Goal: Task Accomplishment & Management: Use online tool/utility

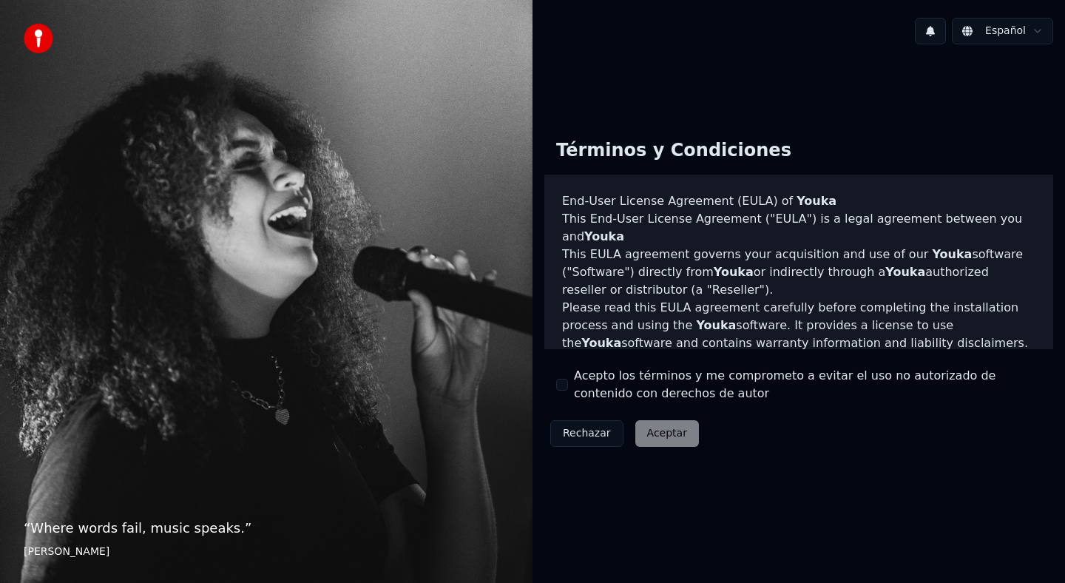
click at [569, 379] on div "Acepto los términos y me comprometo a evitar el uso no autorizado de contenido …" at bounding box center [798, 385] width 485 height 36
click at [562, 379] on button "Acepto los términos y me comprometo a evitar el uso no autorizado de contenido …" at bounding box center [562, 385] width 12 height 12
click at [639, 437] on button "Aceptar" at bounding box center [668, 433] width 64 height 27
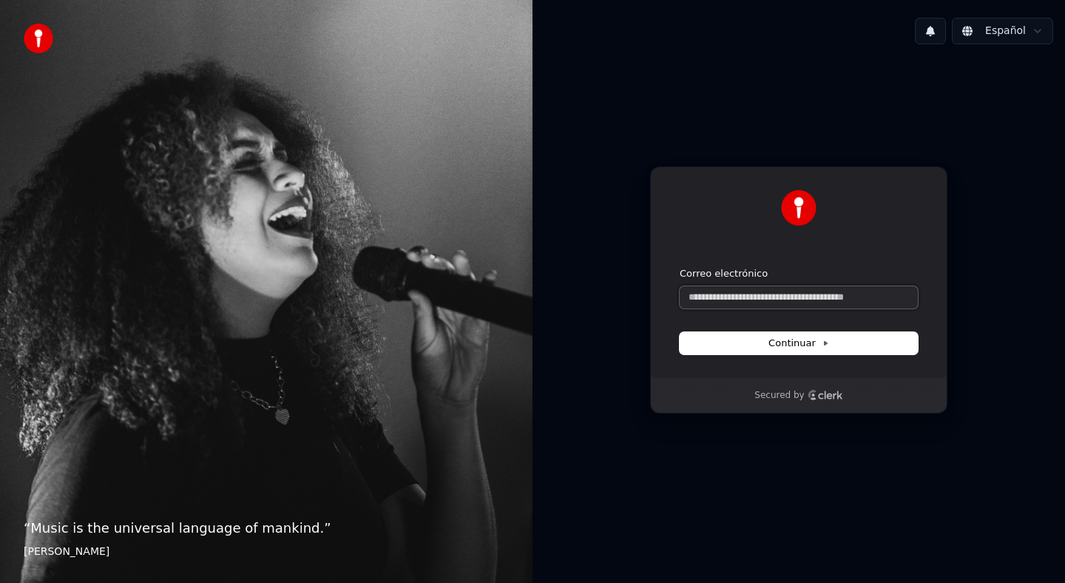
click at [745, 303] on input "Correo electrónico" at bounding box center [799, 297] width 238 height 22
click at [680, 267] on button "submit" at bounding box center [680, 267] width 0 height 0
type input "**********"
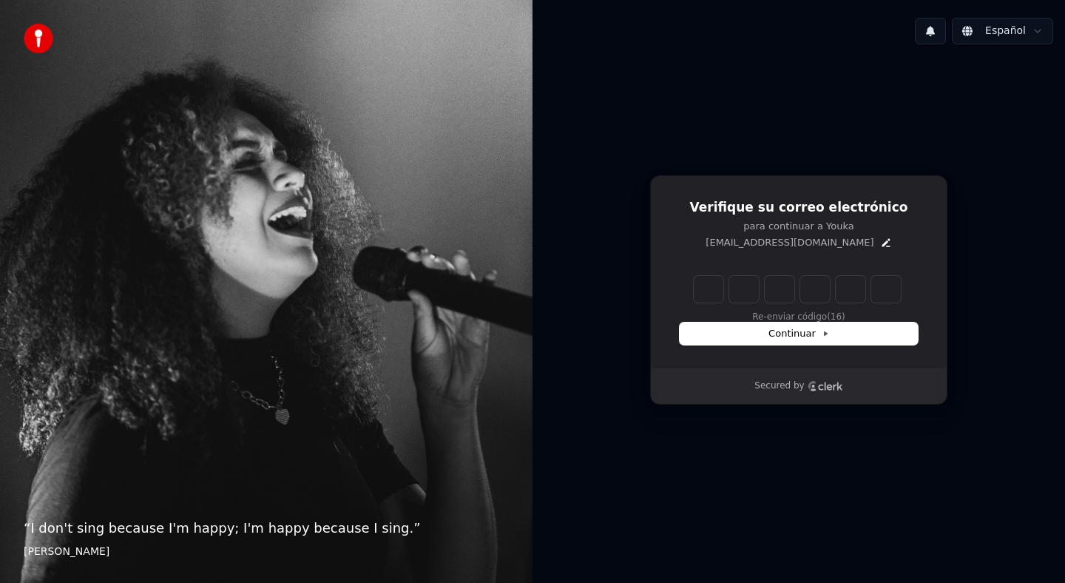
type input "*"
type input "**"
type input "*"
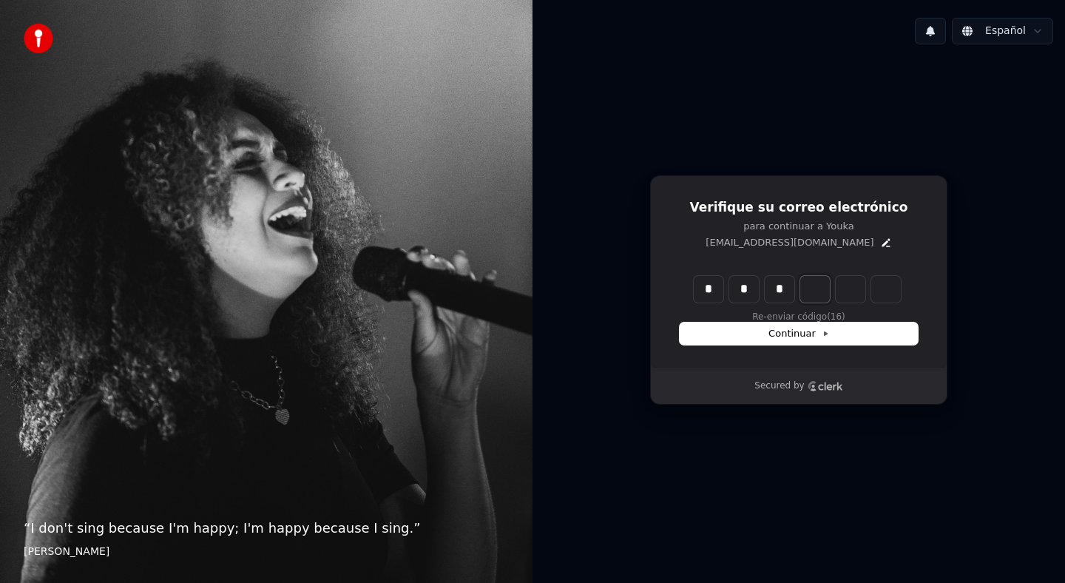
type input "***"
type input "*"
type input "****"
type input "*"
type input "*****"
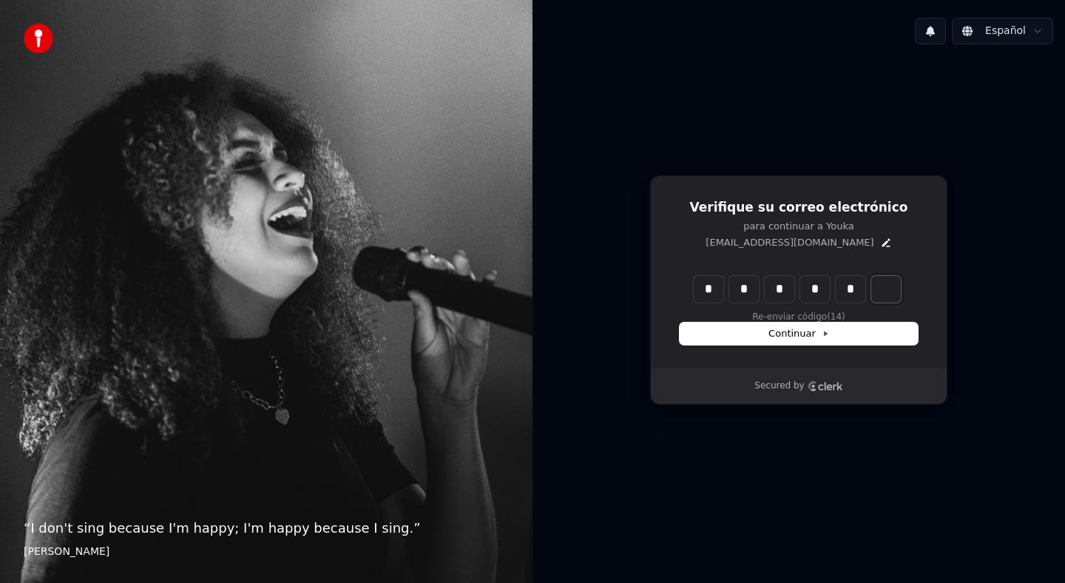
type input "*"
type input "******"
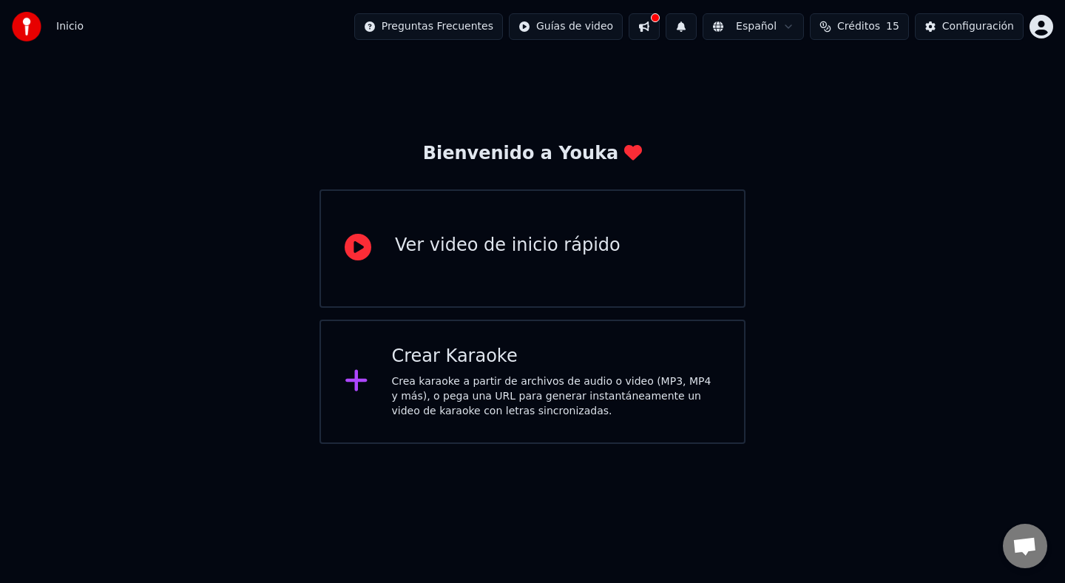
click at [643, 379] on div "Crea karaoke a partir de archivos de audio o video (MP3, MP4 y más), o pega una…" at bounding box center [556, 396] width 329 height 44
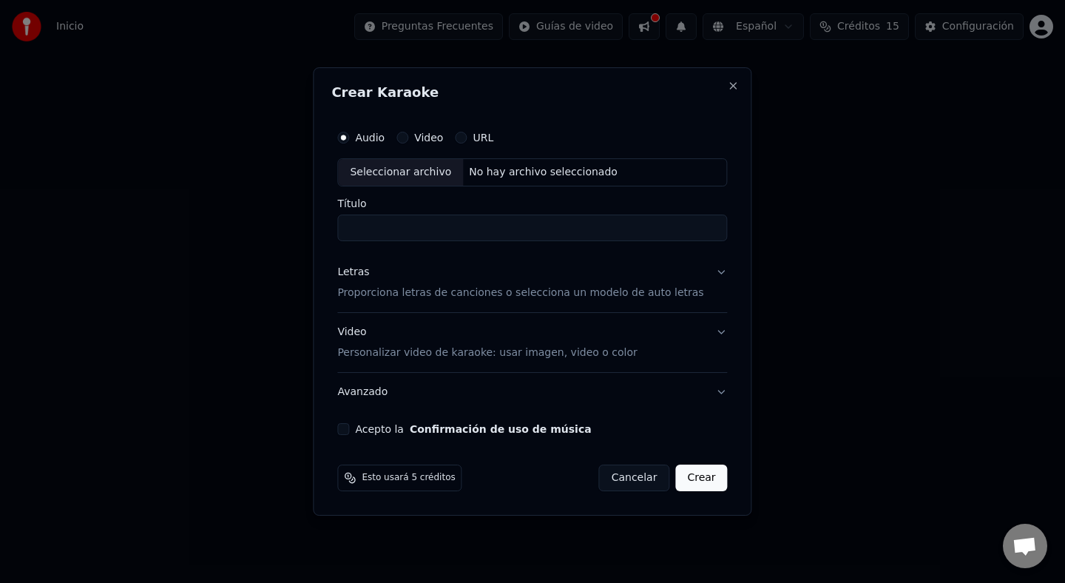
click at [476, 138] on div "URL" at bounding box center [474, 138] width 38 height 12
click at [467, 138] on button "URL" at bounding box center [461, 138] width 12 height 12
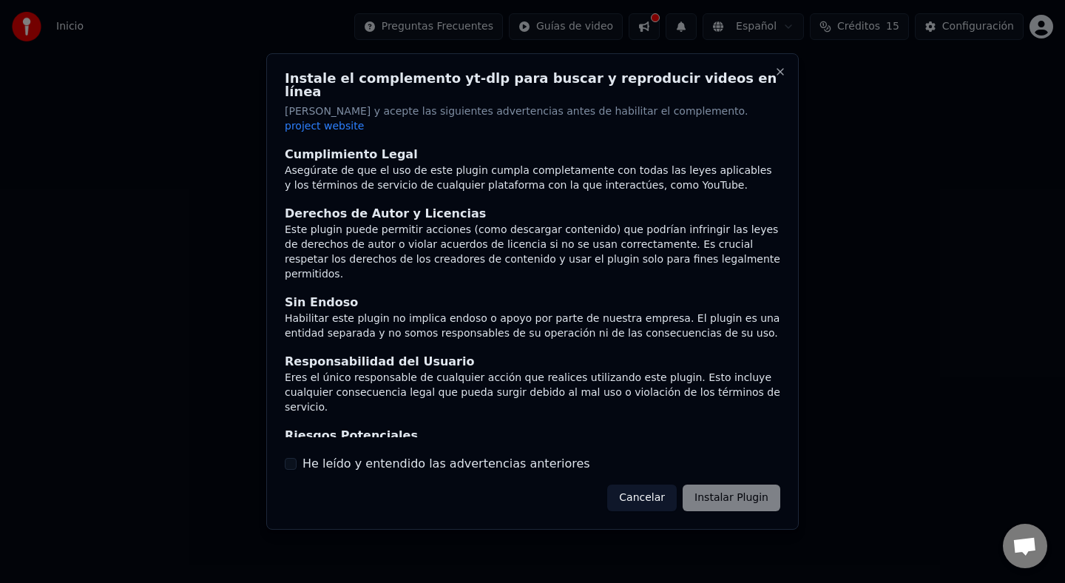
click at [403, 455] on label "He leído y entendido las advertencias anteriores" at bounding box center [447, 464] width 288 height 18
click at [297, 458] on button "He leído y entendido las advertencias anteriores" at bounding box center [291, 464] width 12 height 12
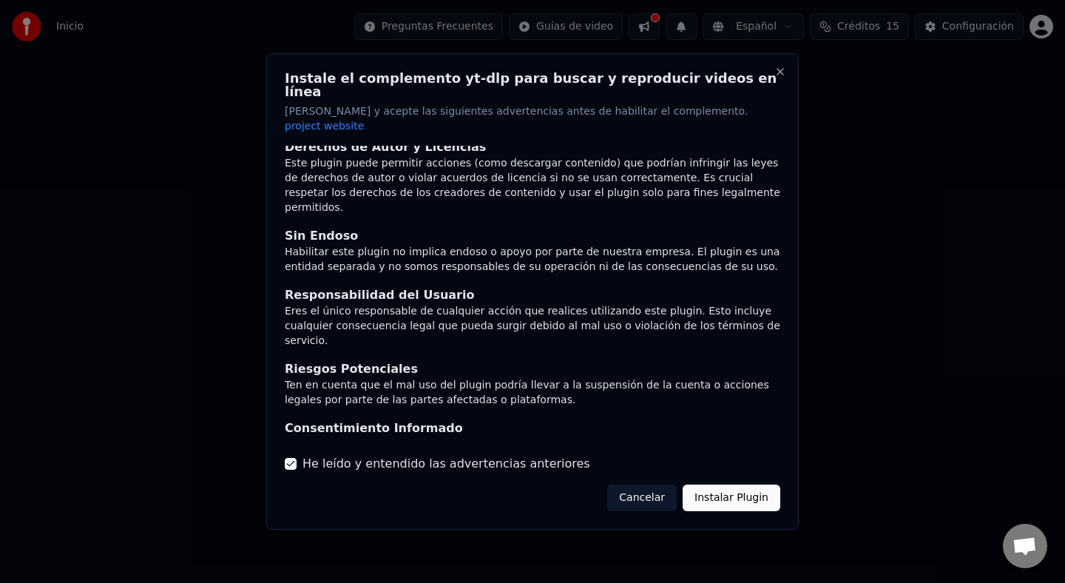
click at [751, 485] on button "Instalar Plugin" at bounding box center [732, 498] width 98 height 27
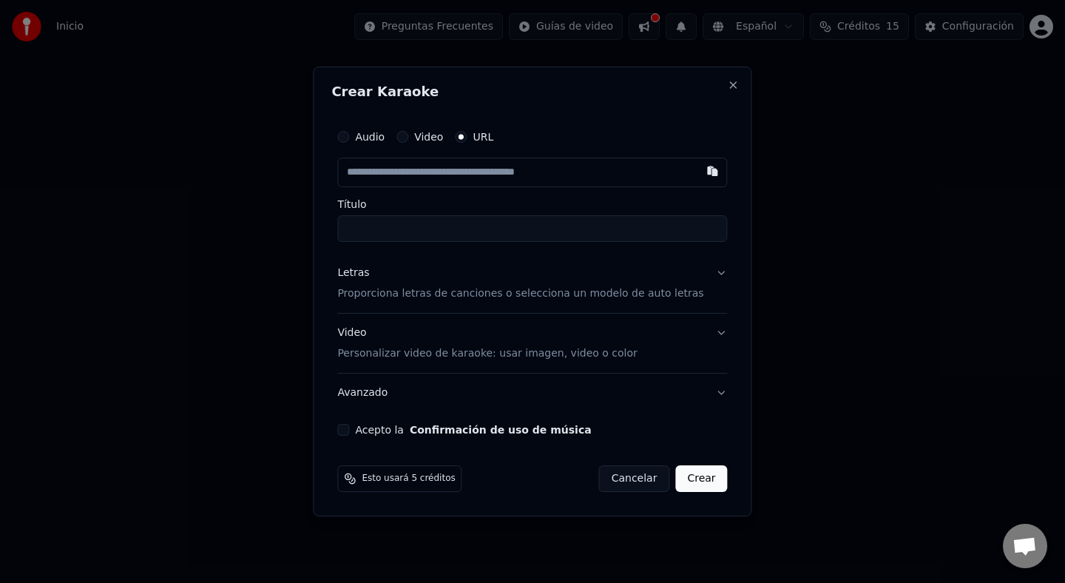
click at [519, 172] on input "text" at bounding box center [532, 173] width 390 height 30
paste input "**********"
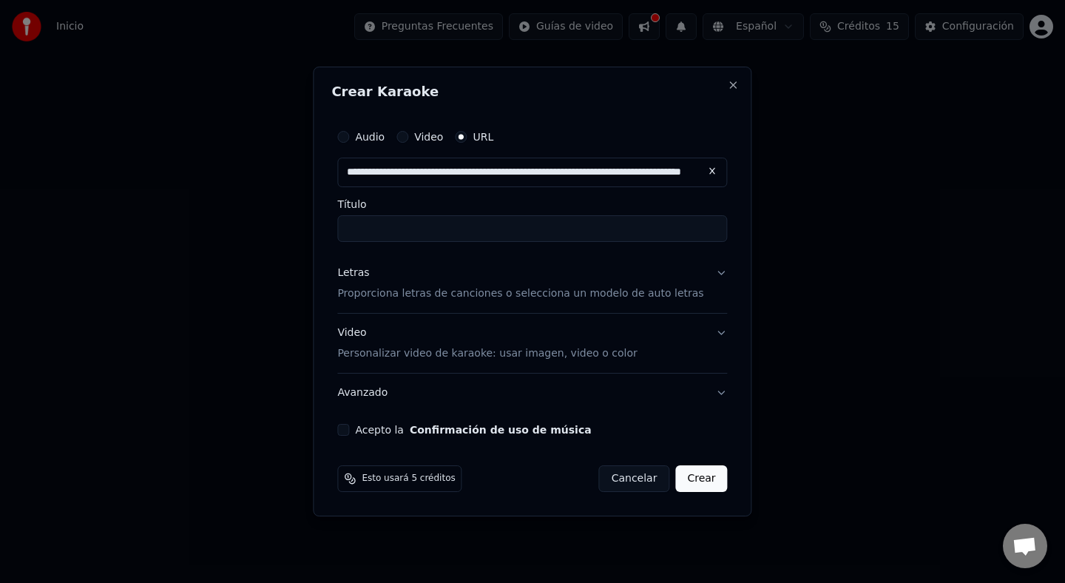
type input "**********"
type input "*******"
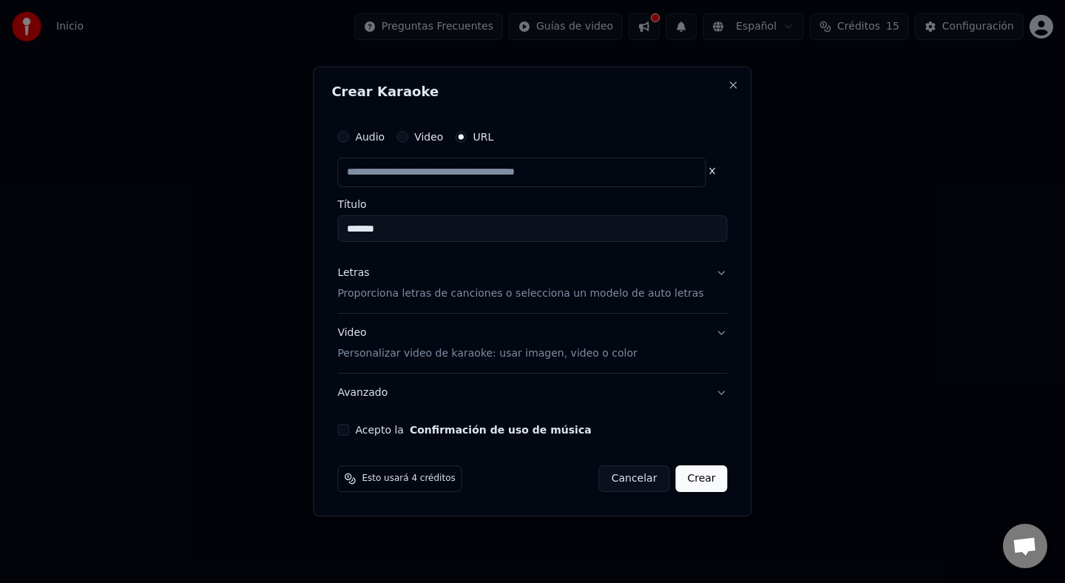
scroll to position [0, 0]
click at [711, 277] on button "Letras Proporciona letras de canciones o selecciona un modelo de auto letras" at bounding box center [532, 283] width 390 height 59
type input "**********"
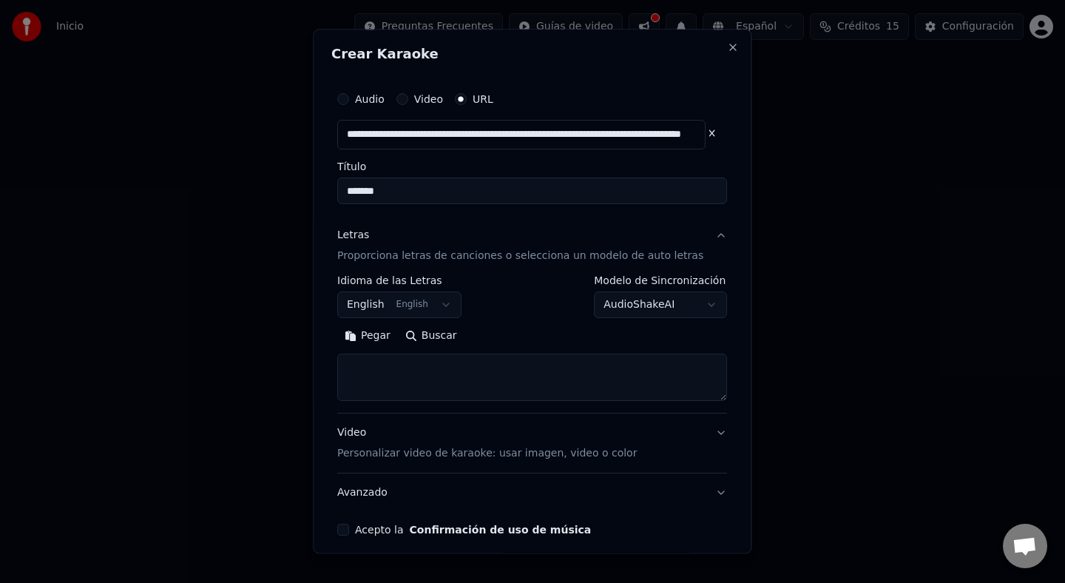
click at [420, 304] on button "English English" at bounding box center [399, 305] width 124 height 27
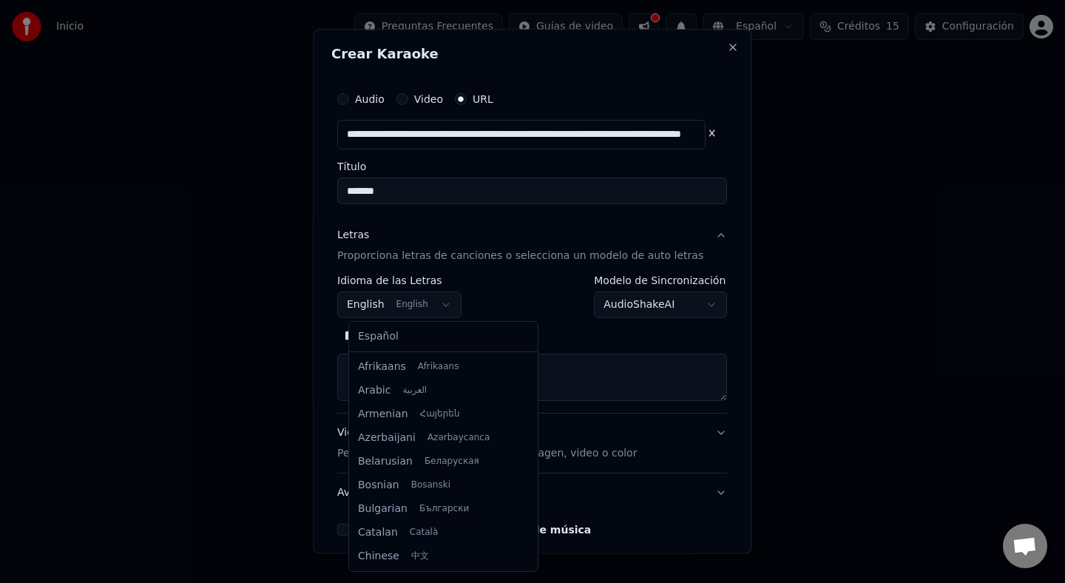
scroll to position [118, 0]
select select "**"
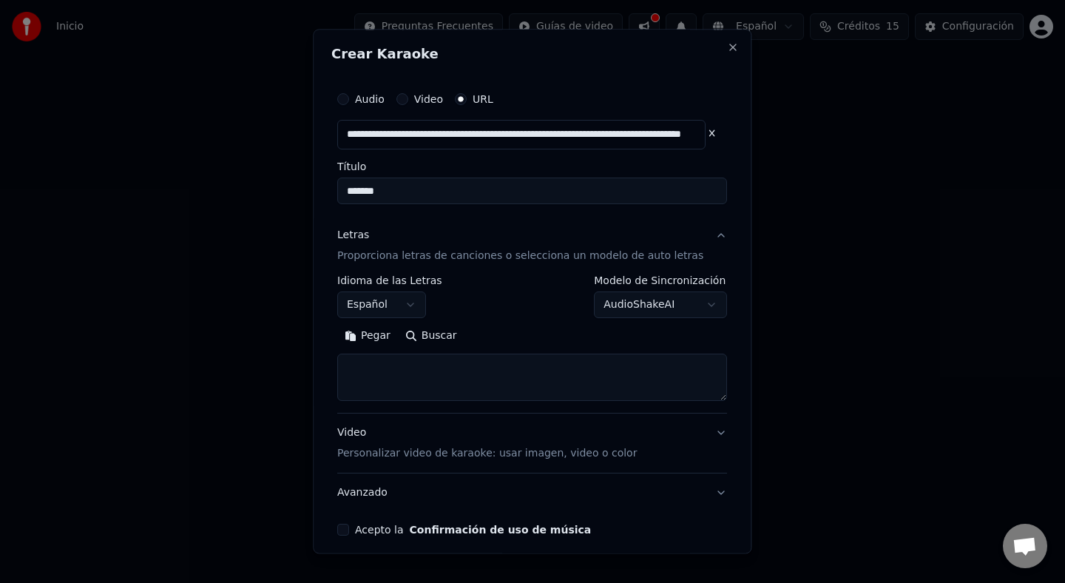
scroll to position [63, 0]
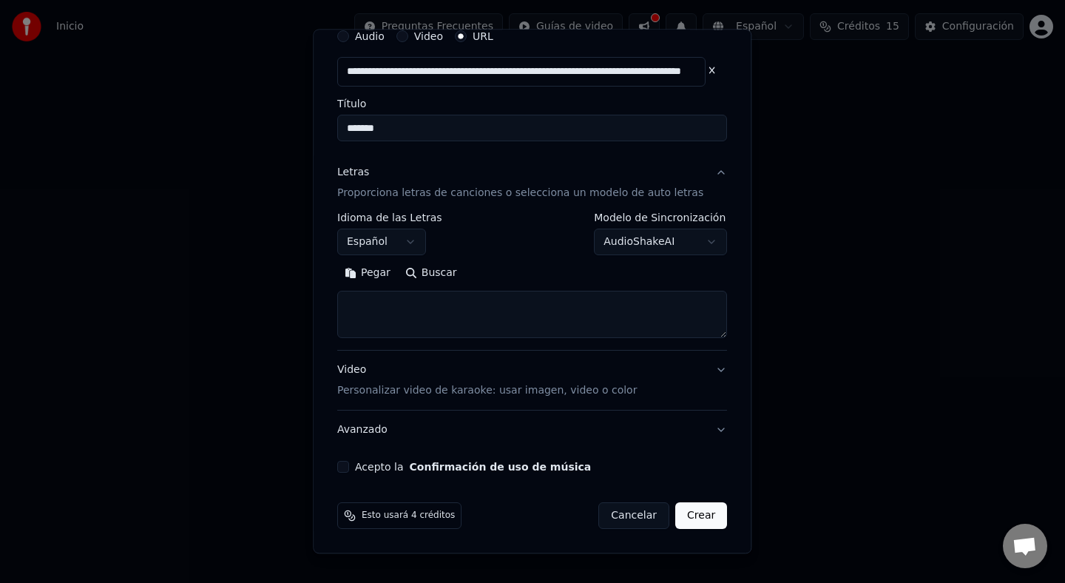
click at [457, 386] on p "Personalizar video de karaoke: usar imagen, video o color" at bounding box center [487, 390] width 300 height 15
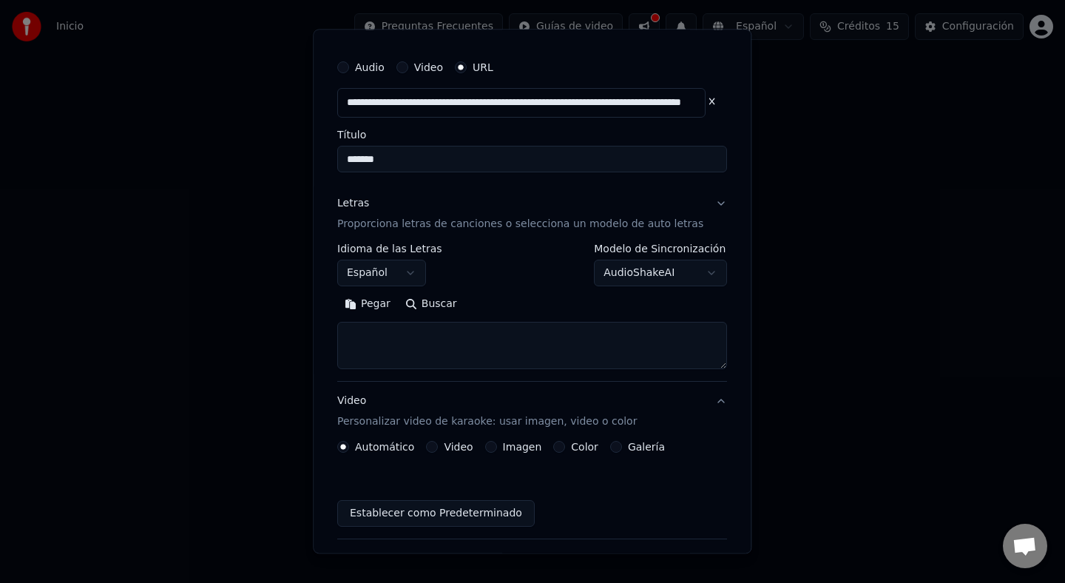
scroll to position [23, 0]
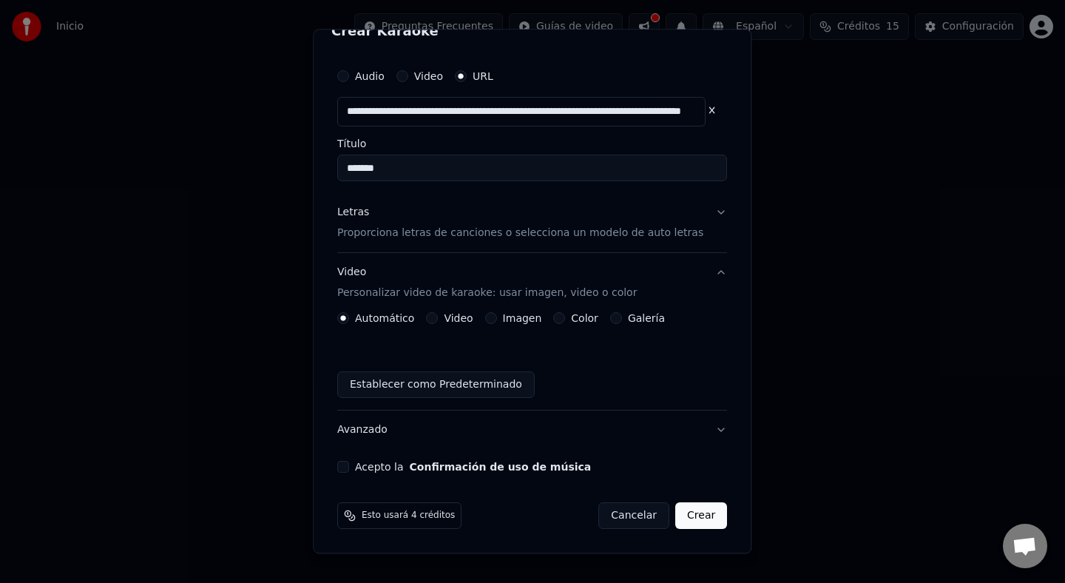
click at [429, 293] on p "Personalizar video de karaoke: usar imagen, video o color" at bounding box center [487, 293] width 300 height 15
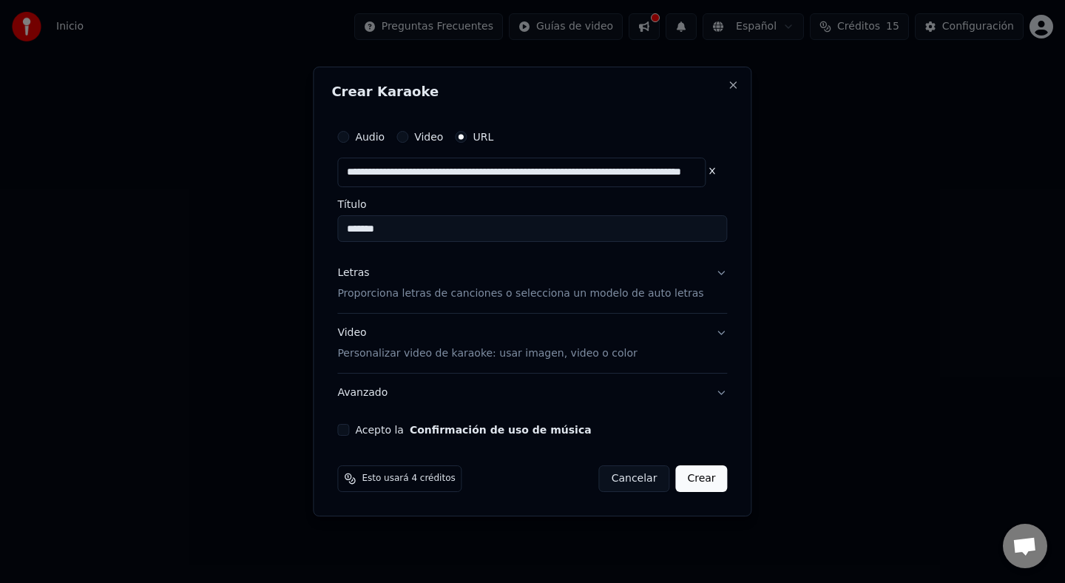
click at [408, 354] on p "Personalizar video de karaoke: usar imagen, video o color" at bounding box center [487, 353] width 300 height 15
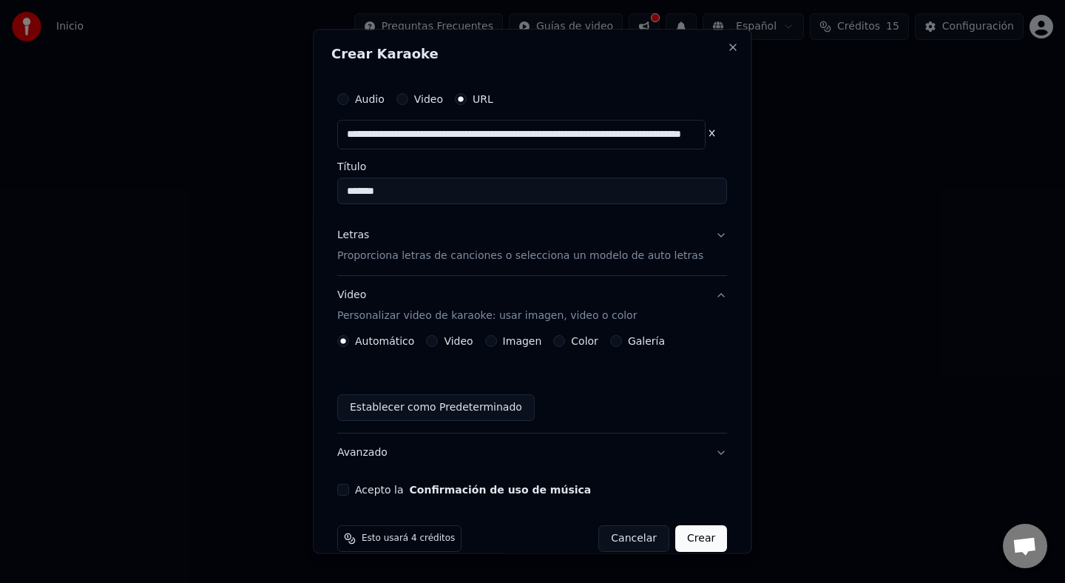
click at [467, 343] on label "Video" at bounding box center [459, 341] width 29 height 10
click at [439, 343] on button "Video" at bounding box center [433, 341] width 12 height 12
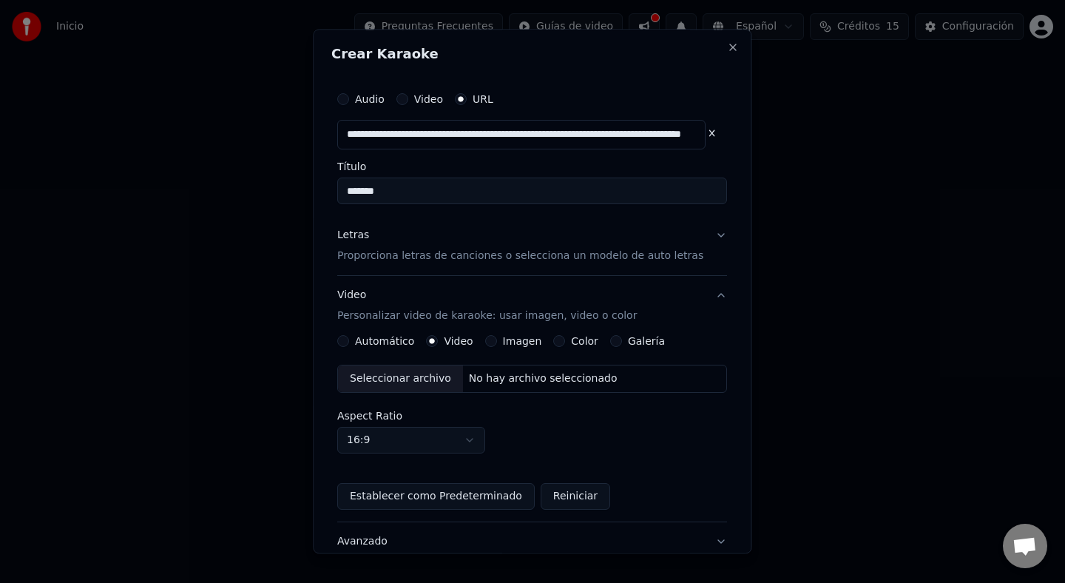
click at [408, 343] on label "Automático" at bounding box center [384, 341] width 59 height 10
click at [349, 343] on button "Automático" at bounding box center [343, 341] width 12 height 12
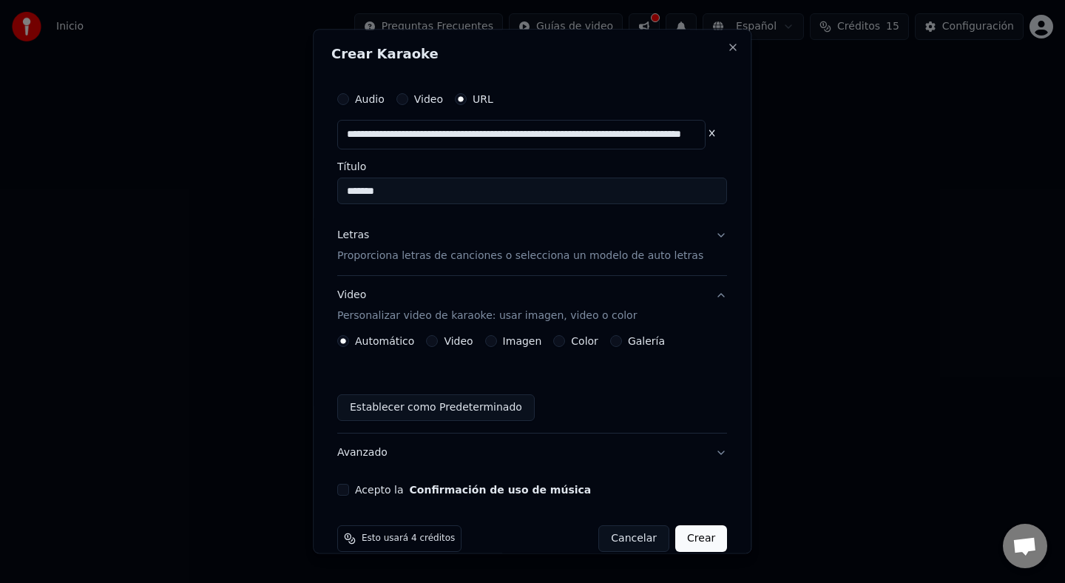
scroll to position [23, 0]
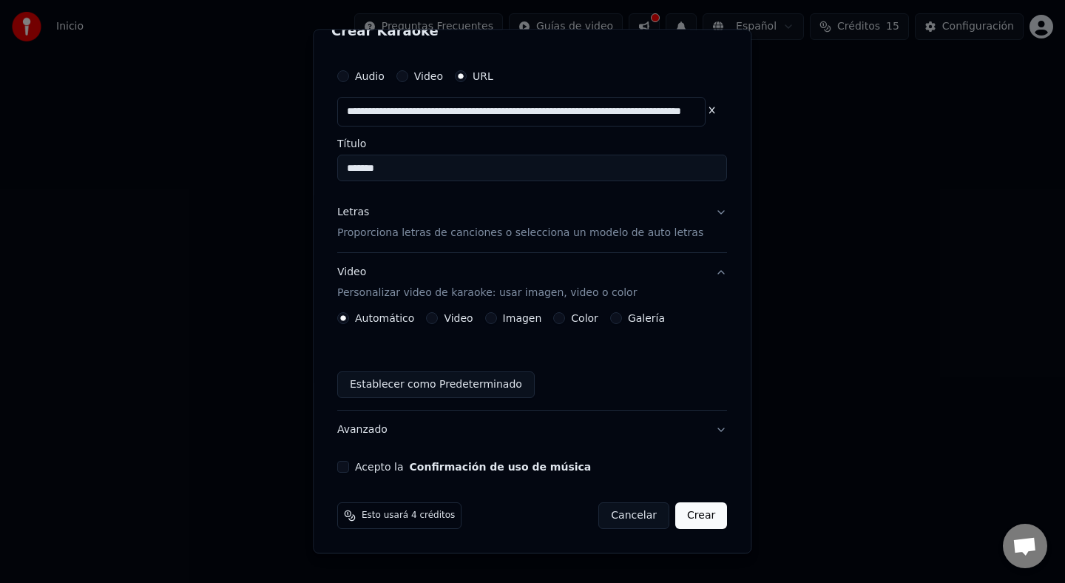
click at [349, 468] on button "Acepto la Confirmación de uso de música" at bounding box center [343, 467] width 12 height 12
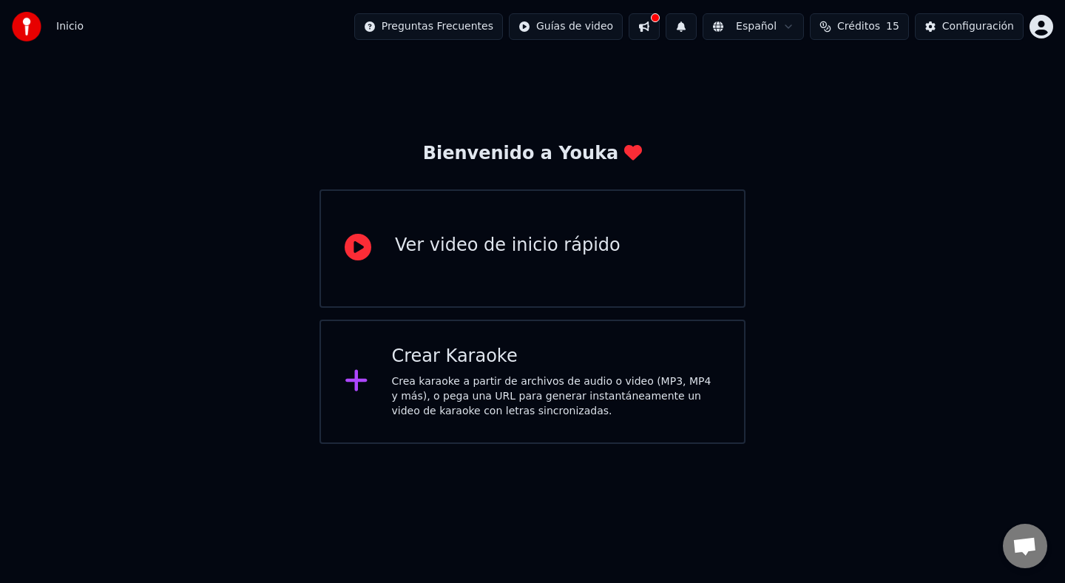
click at [871, 29] on span "Créditos" at bounding box center [859, 26] width 43 height 15
click at [788, 89] on td "15" at bounding box center [786, 98] width 58 height 27
click at [789, 100] on td "15" at bounding box center [786, 98] width 58 height 27
click at [784, 67] on th "Recargar" at bounding box center [786, 70] width 58 height 30
click at [787, 88] on td "15" at bounding box center [786, 98] width 58 height 27
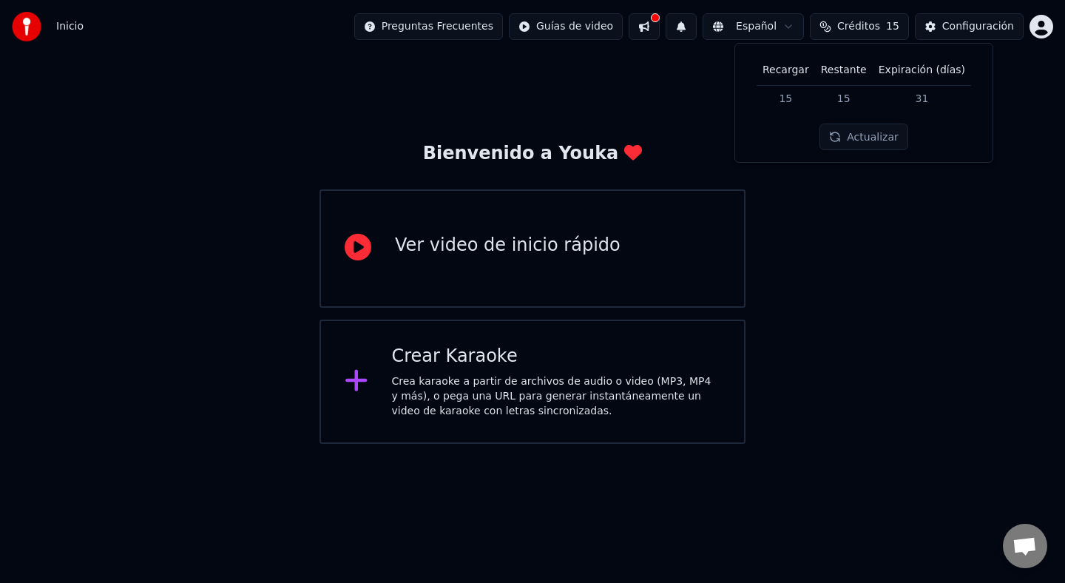
click at [858, 135] on button "Actualizar" at bounding box center [864, 137] width 88 height 27
click at [801, 93] on td "15" at bounding box center [786, 98] width 58 height 27
click at [577, 414] on div "Crea karaoke a partir de archivos de audio o video (MP3, MP4 y más), o pega una…" at bounding box center [556, 396] width 329 height 44
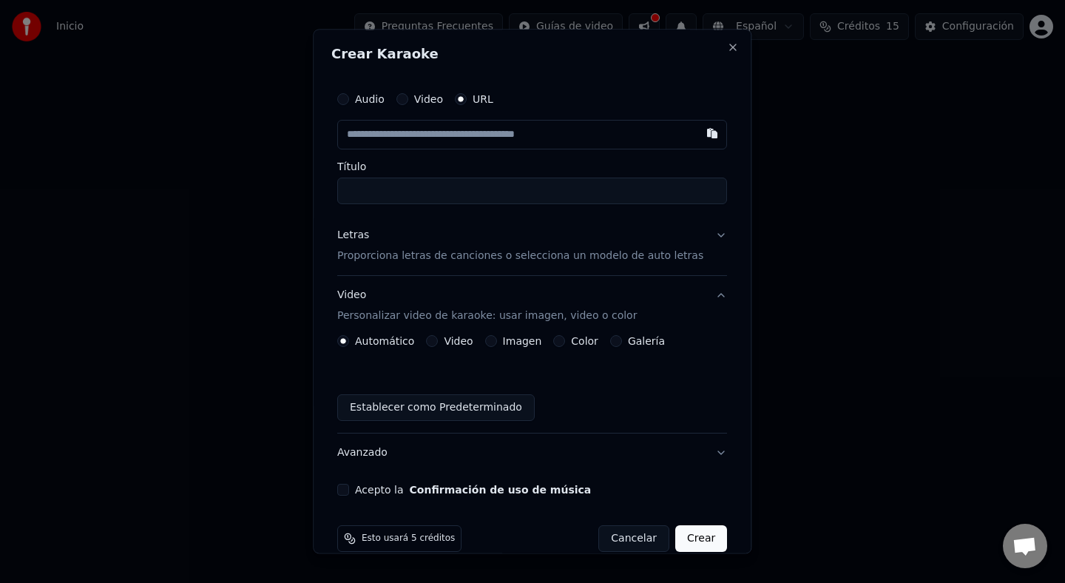
click at [543, 141] on input "text" at bounding box center [532, 135] width 390 height 30
type input "**********"
type input "*******"
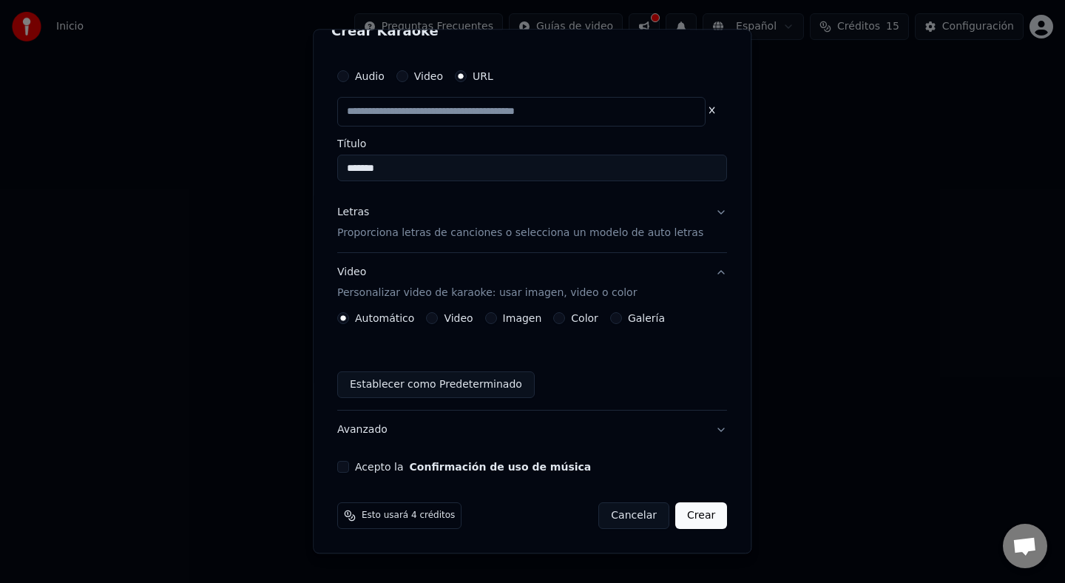
click at [559, 240] on button "Letras Proporciona letras de canciones o selecciona un modelo de auto letras" at bounding box center [532, 222] width 390 height 59
type input "**********"
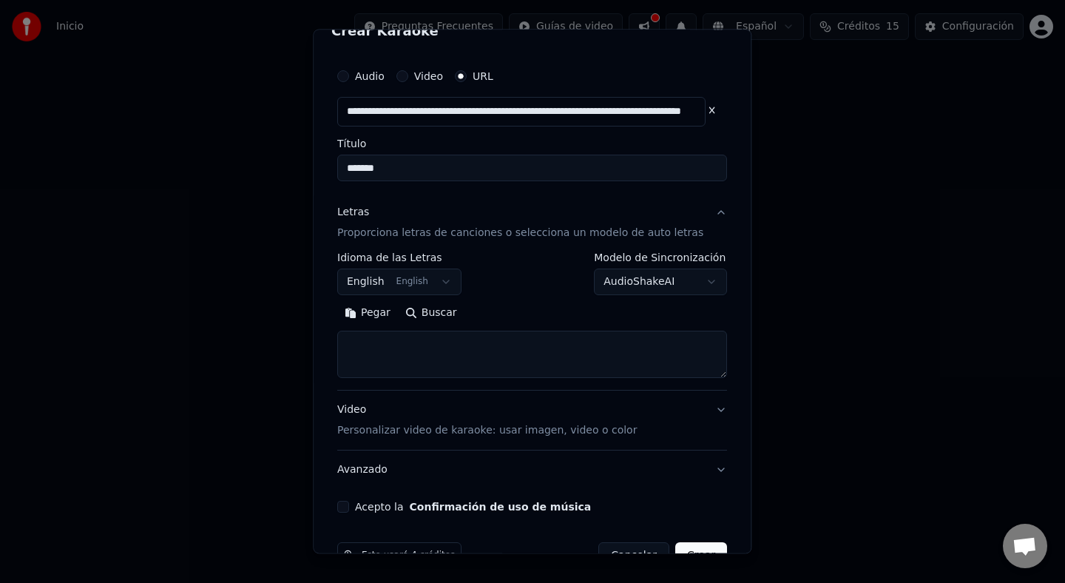
click at [419, 285] on body "**********" at bounding box center [532, 222] width 1065 height 444
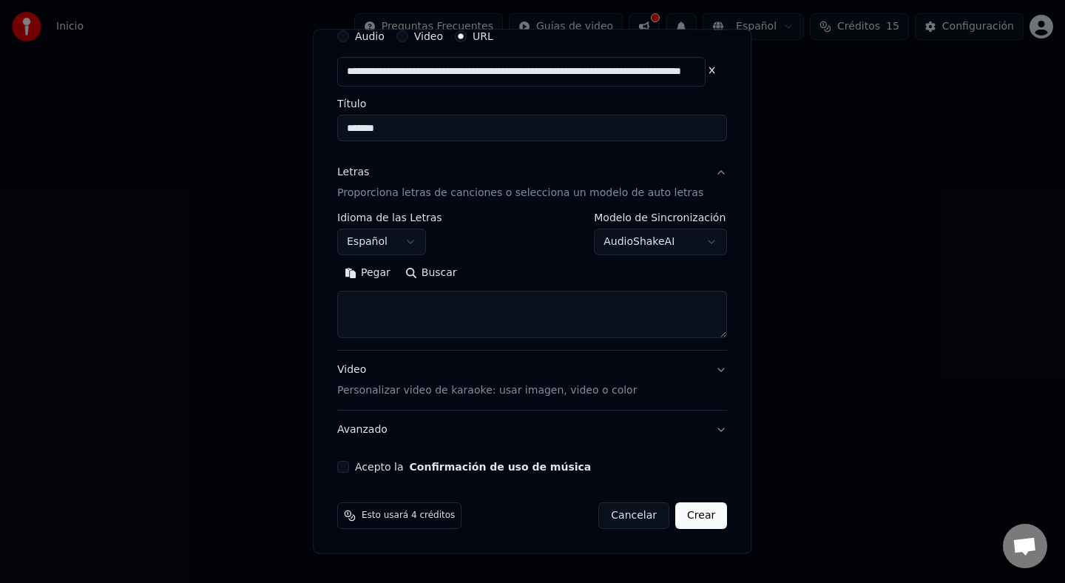
click at [349, 469] on button "Acepto la Confirmación de uso de música" at bounding box center [343, 467] width 12 height 12
click at [689, 518] on button "Crear" at bounding box center [702, 515] width 52 height 27
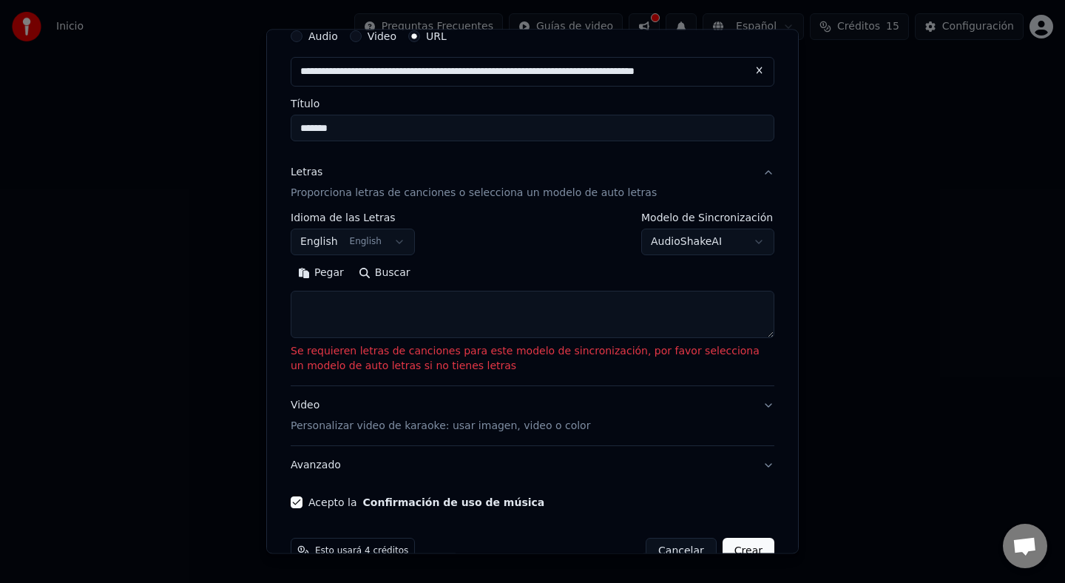
click at [447, 320] on textarea at bounding box center [533, 314] width 484 height 47
click at [771, 338] on textarea at bounding box center [533, 314] width 484 height 47
click at [356, 248] on body "**********" at bounding box center [532, 222] width 1065 height 444
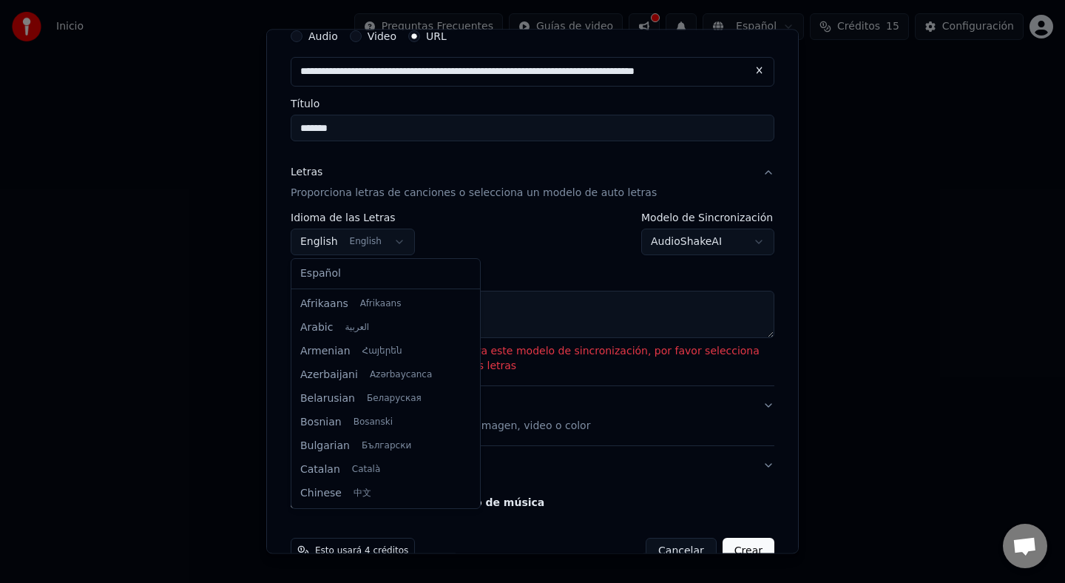
scroll to position [118, 0]
select select "**"
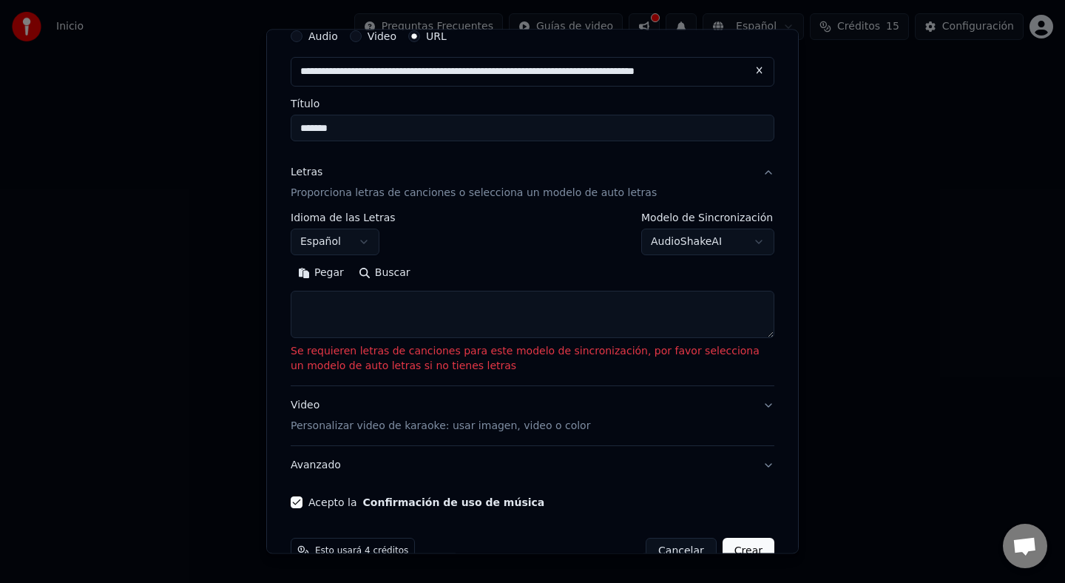
click at [407, 273] on button "Buscar" at bounding box center [384, 273] width 67 height 24
type textarea "**********"
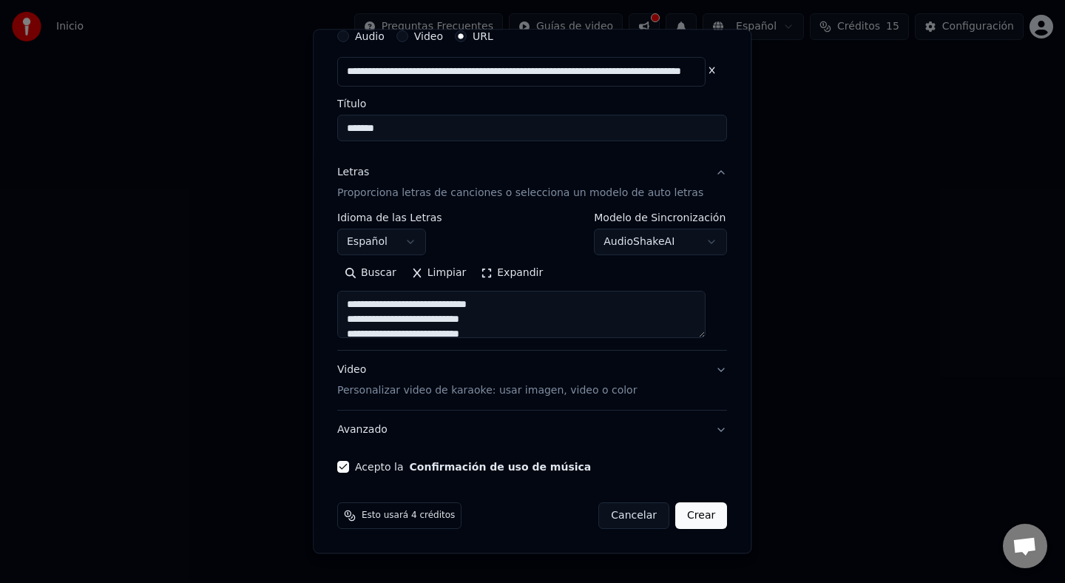
scroll to position [0, 0]
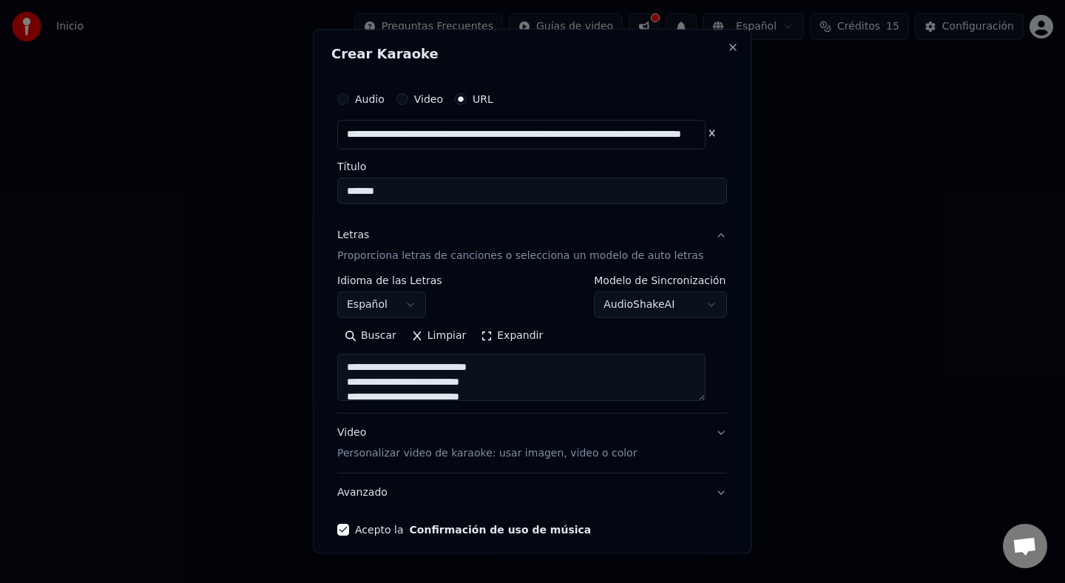
click at [509, 334] on button "Expandir" at bounding box center [512, 336] width 77 height 24
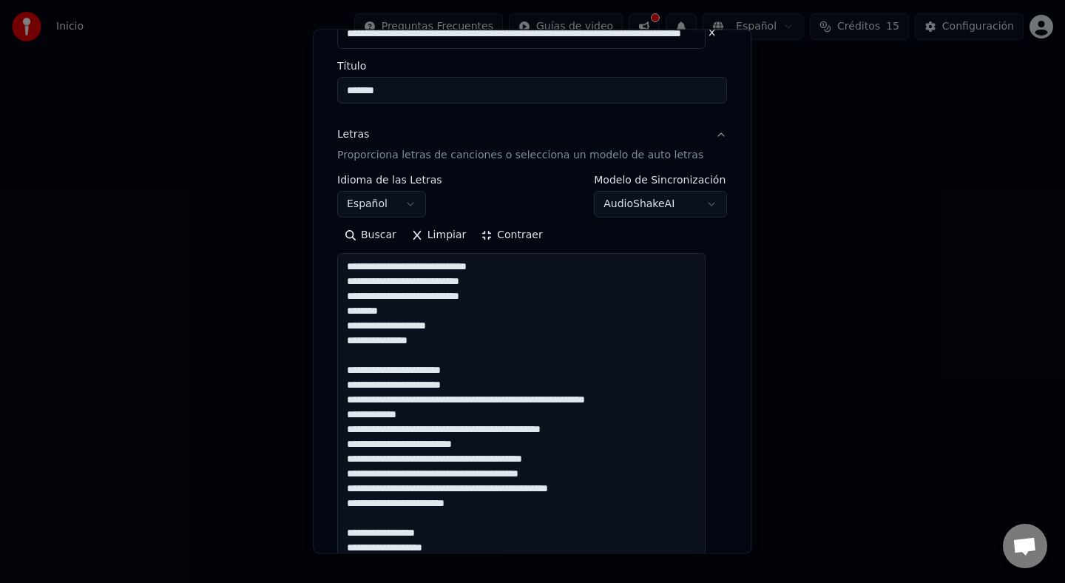
scroll to position [104, 0]
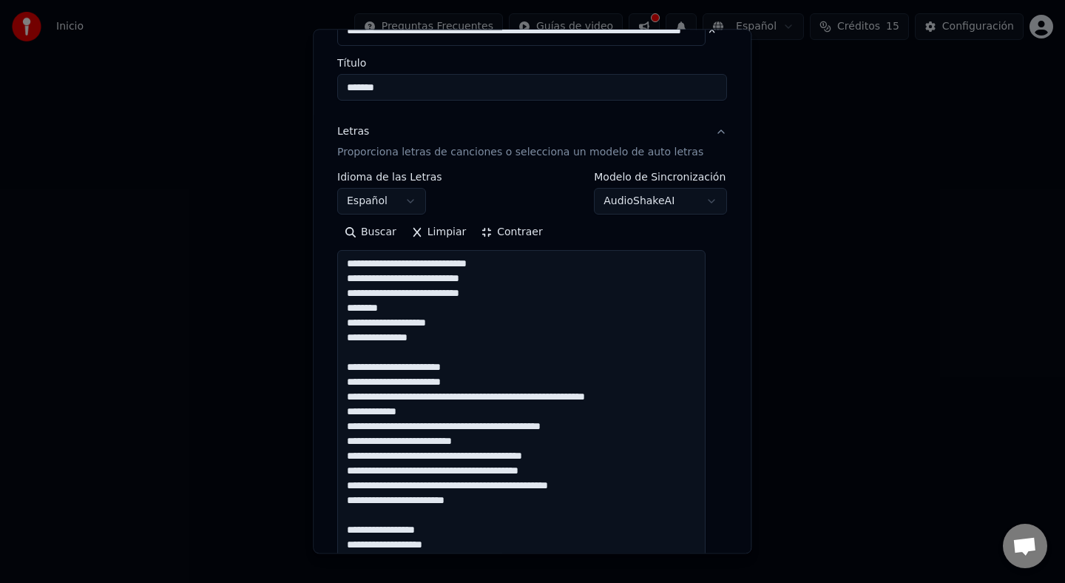
click at [448, 233] on button "Limpiar" at bounding box center [439, 232] width 70 height 24
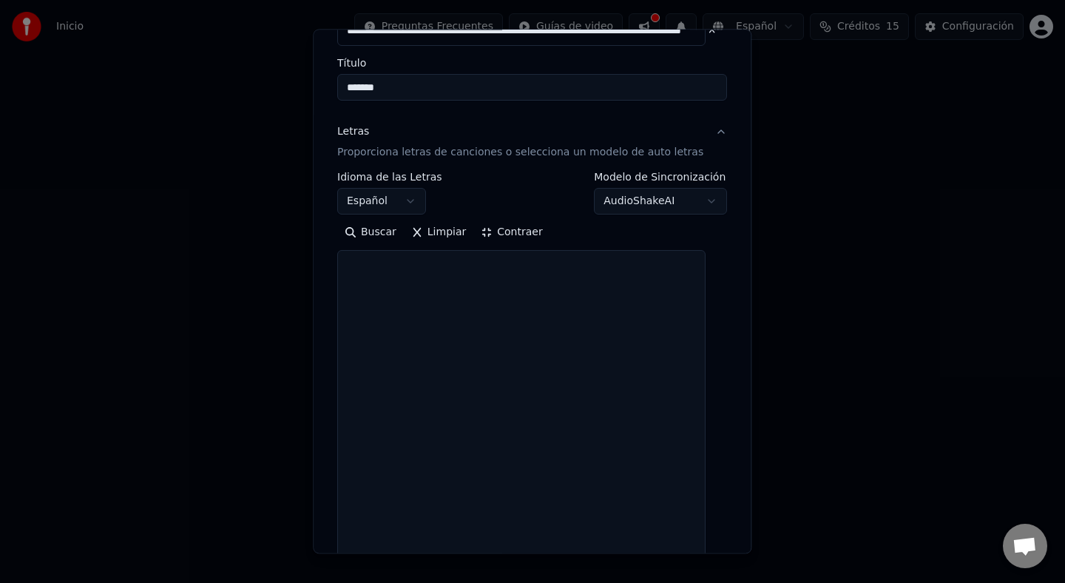
scroll to position [0, 0]
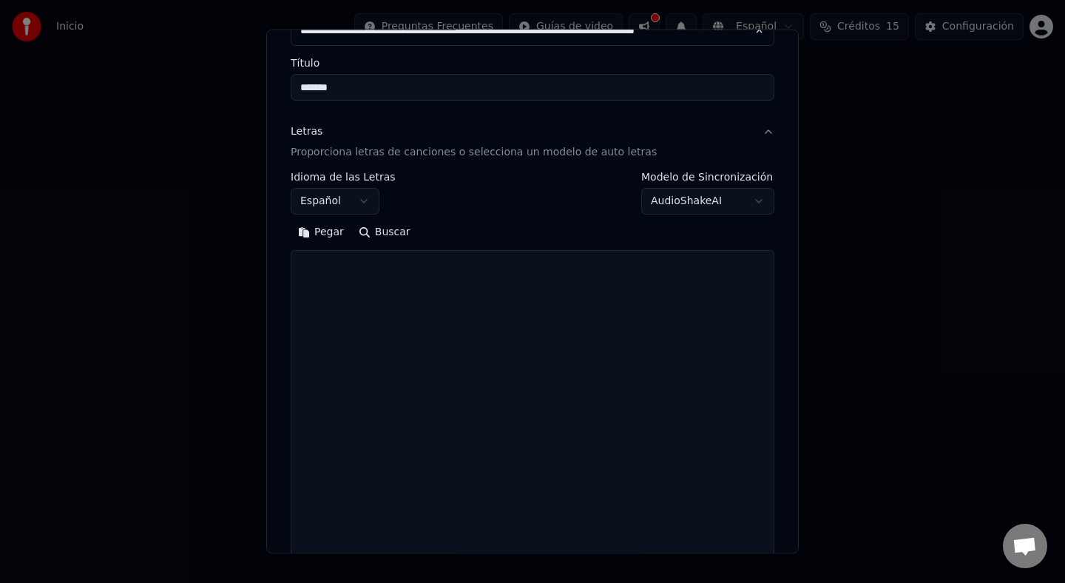
click at [385, 229] on button "Buscar" at bounding box center [384, 232] width 67 height 24
type textarea "**********"
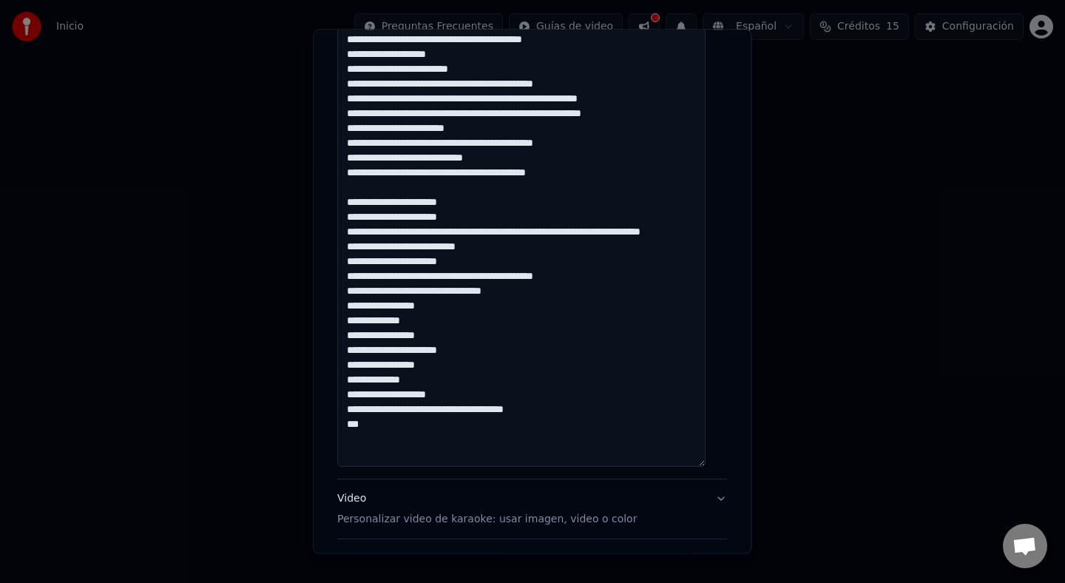
scroll to position [929, 0]
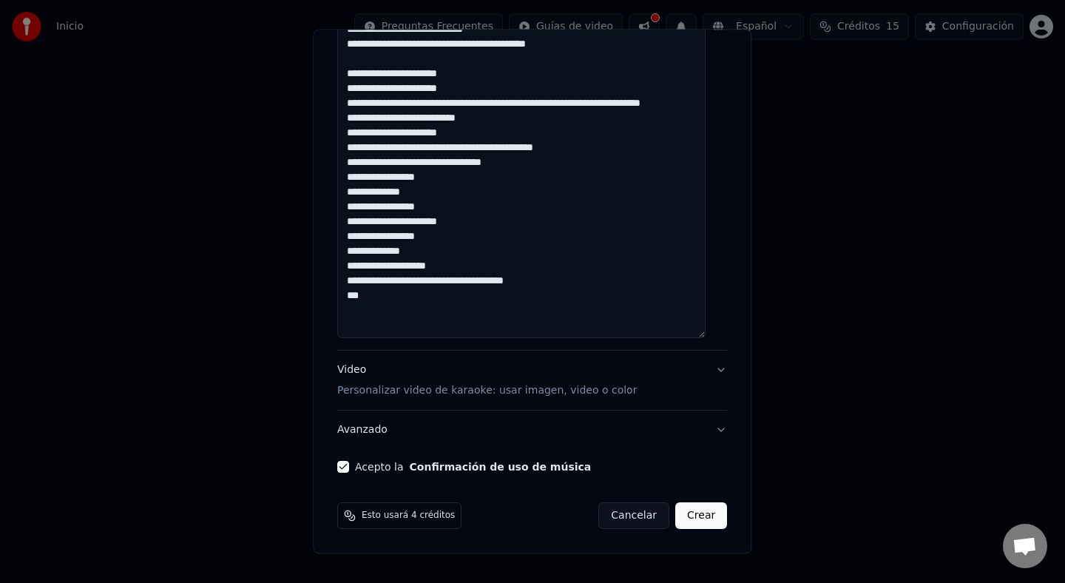
click at [697, 518] on button "Crear" at bounding box center [702, 515] width 52 height 27
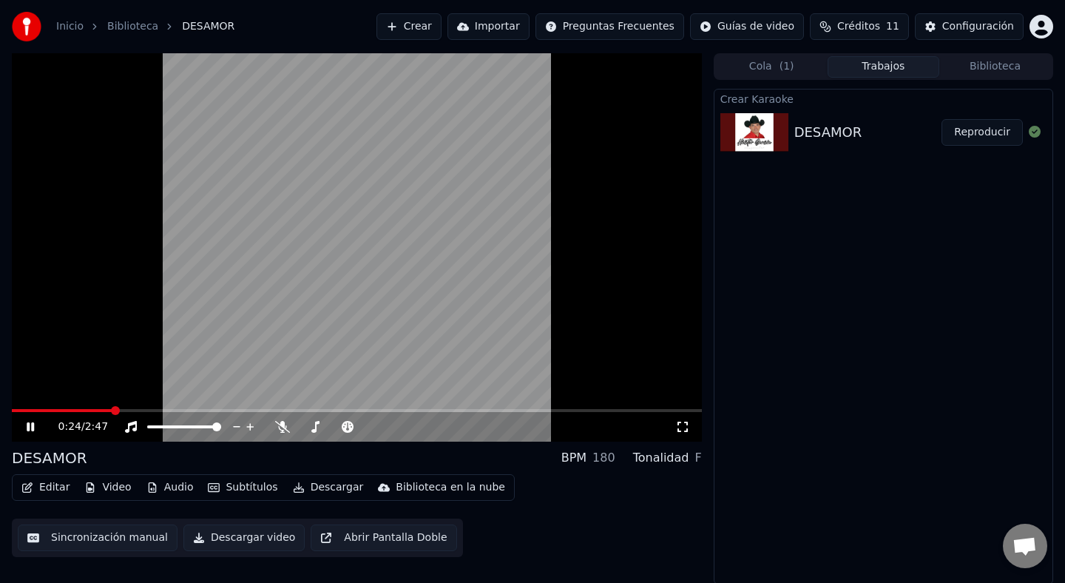
click at [53, 484] on button "Editar" at bounding box center [46, 487] width 60 height 21
click at [373, 455] on div "DESAMOR BPM 180 Tonalidad F" at bounding box center [357, 458] width 690 height 21
click at [34, 423] on icon at bounding box center [41, 427] width 35 height 12
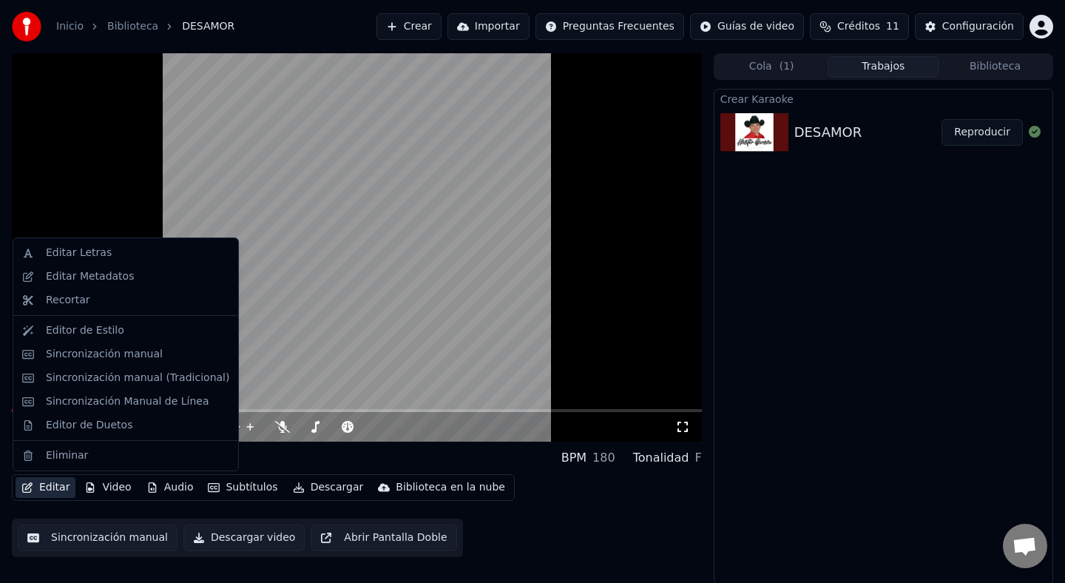
click at [40, 486] on button "Editar" at bounding box center [46, 487] width 60 height 21
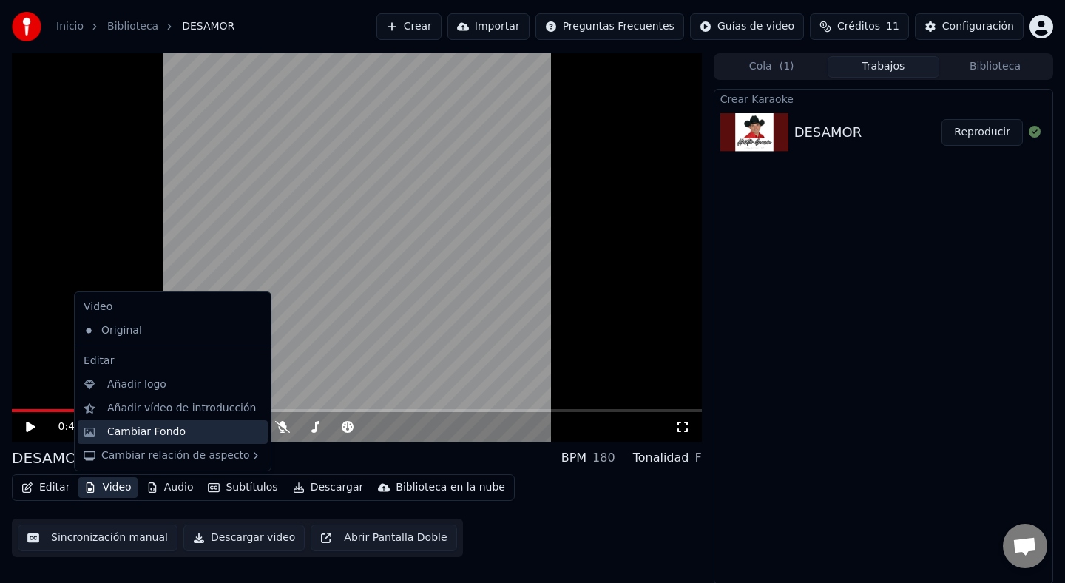
click at [115, 436] on div "Cambiar Fondo" at bounding box center [146, 432] width 78 height 15
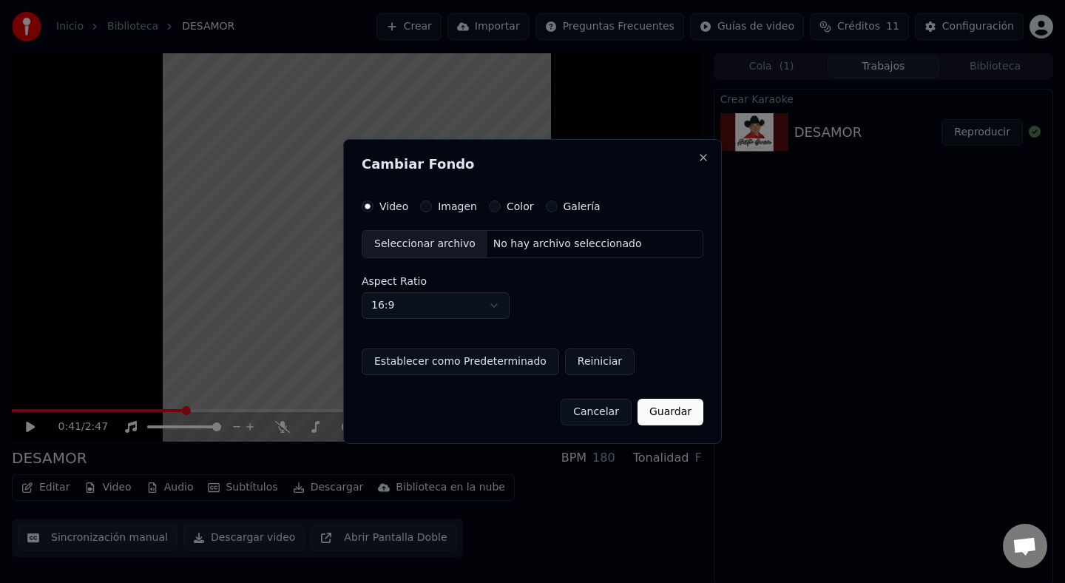
click at [430, 209] on button "Imagen" at bounding box center [426, 207] width 12 height 12
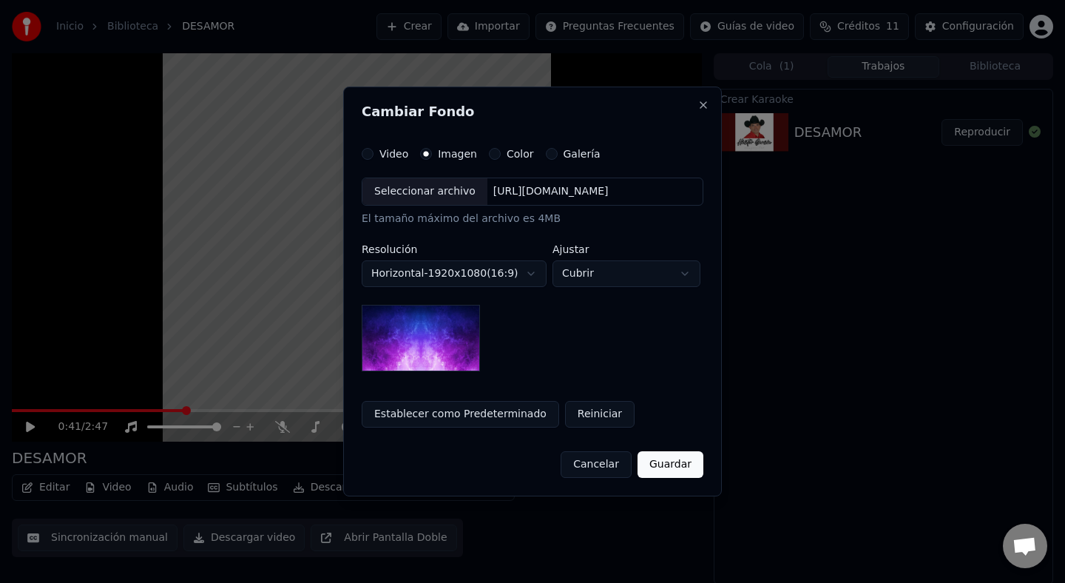
click at [403, 350] on img at bounding box center [421, 338] width 118 height 67
click at [504, 195] on div "[URL][DOMAIN_NAME]" at bounding box center [551, 191] width 127 height 15
click at [510, 152] on label "Color" at bounding box center [520, 154] width 27 height 10
click at [501, 152] on button "Color" at bounding box center [495, 154] width 12 height 12
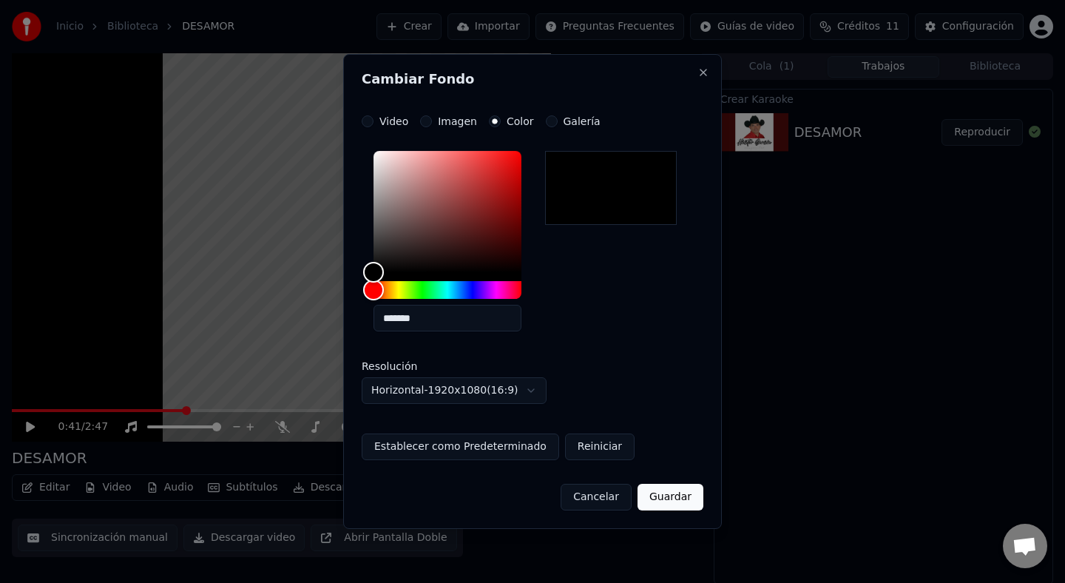
click at [681, 492] on button "Guardar" at bounding box center [671, 497] width 66 height 27
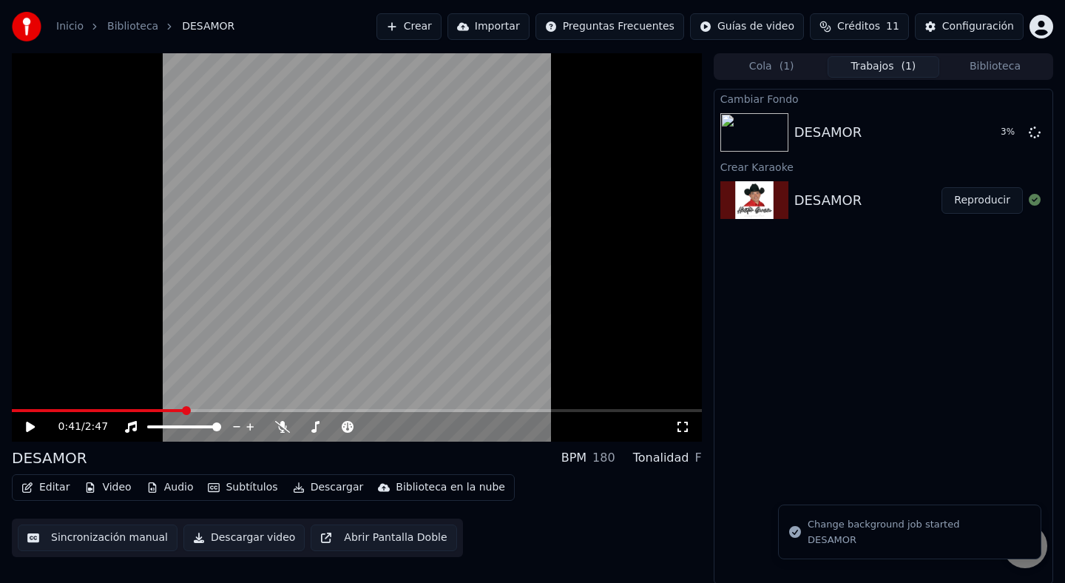
click at [52, 487] on button "Editar" at bounding box center [46, 487] width 60 height 21
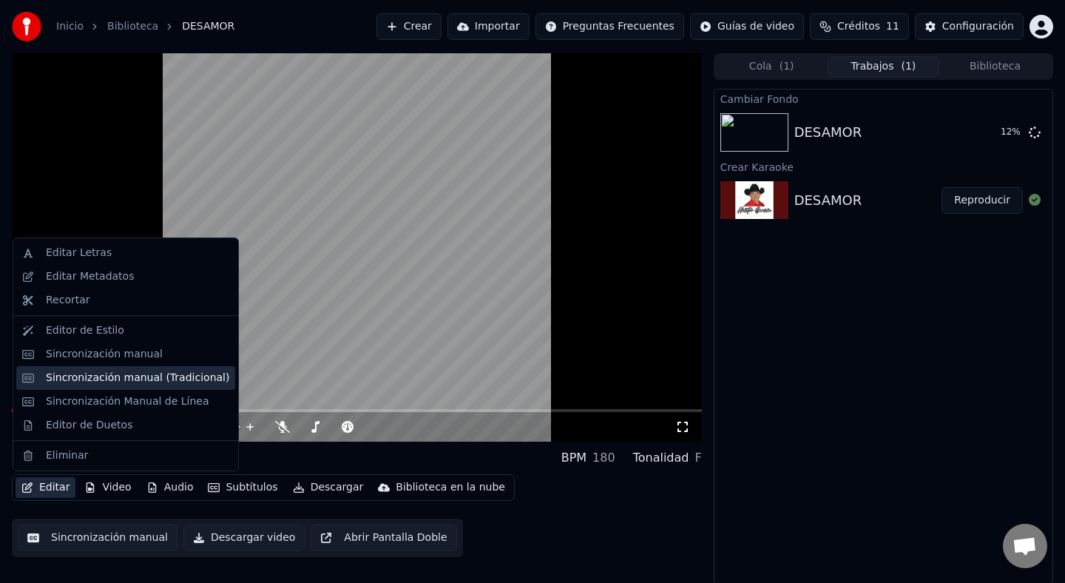
click at [103, 374] on div "Sincronización manual (Tradicional)" at bounding box center [137, 378] width 183 height 15
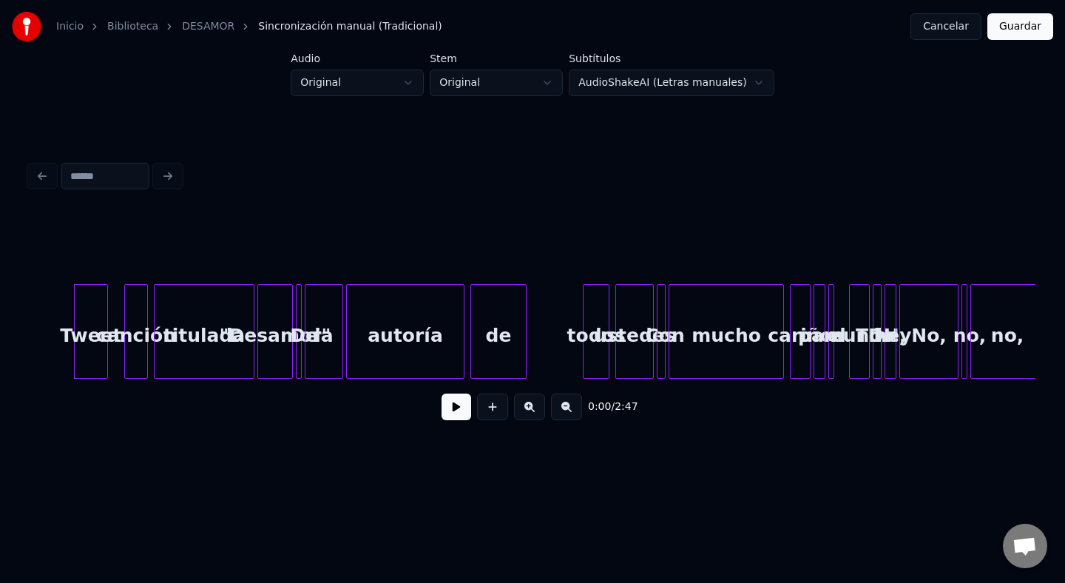
click at [106, 329] on div at bounding box center [105, 331] width 4 height 93
click at [92, 340] on div "Tweet" at bounding box center [91, 335] width 33 height 101
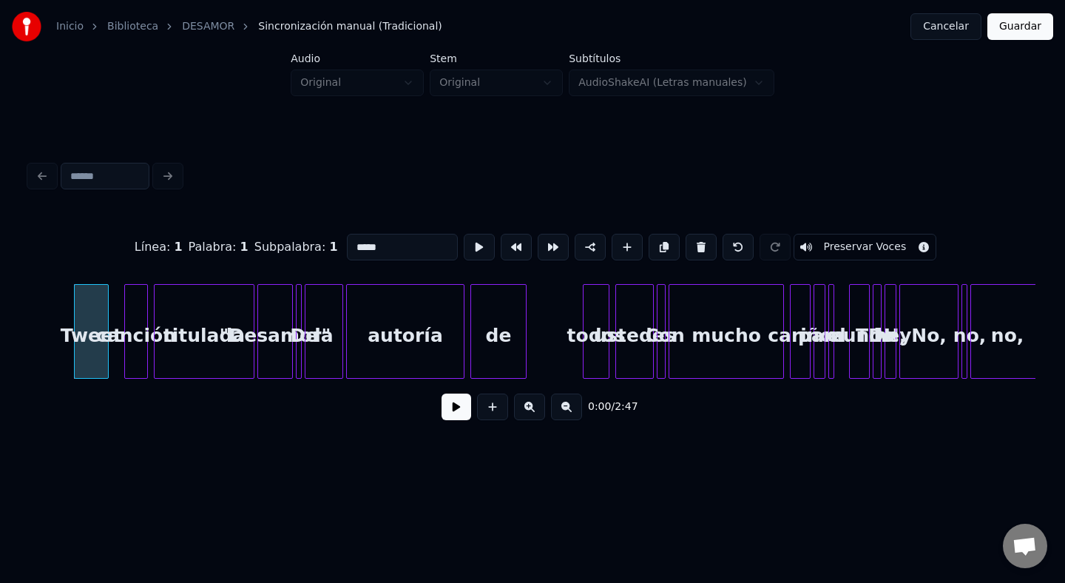
click at [388, 246] on input "*****" at bounding box center [402, 247] width 111 height 27
drag, startPoint x: 388, startPoint y: 246, endPoint x: 351, endPoint y: 245, distance: 36.3
click at [351, 245] on input "*****" at bounding box center [402, 247] width 111 height 27
type input "*"
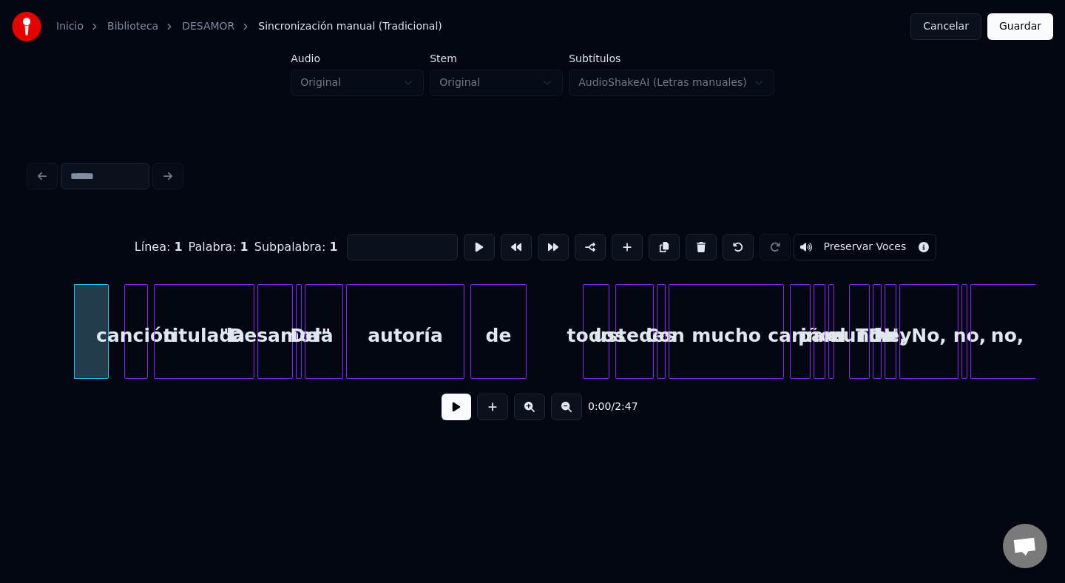
click at [125, 375] on div at bounding box center [127, 331] width 4 height 93
type input "*"
click at [221, 351] on div "titulada" at bounding box center [204, 335] width 99 height 101
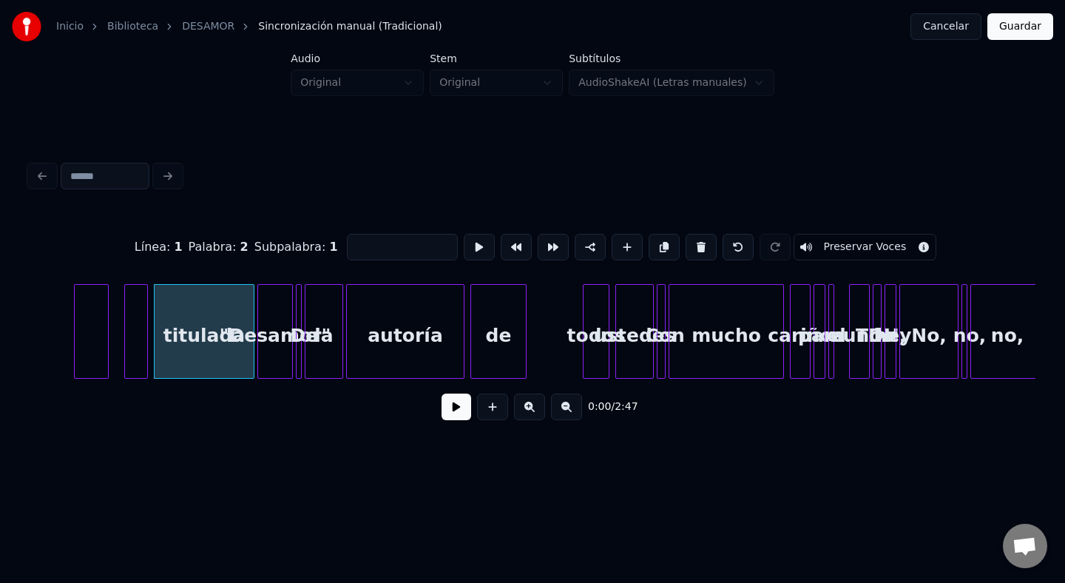
type input "********"
drag, startPoint x: 403, startPoint y: 252, endPoint x: 335, endPoint y: 252, distance: 67.3
click at [335, 252] on div "Línea : 1 Palabra : 3 Subpalabra : 1 ******** Preservar Voces" at bounding box center [533, 247] width 1006 height 74
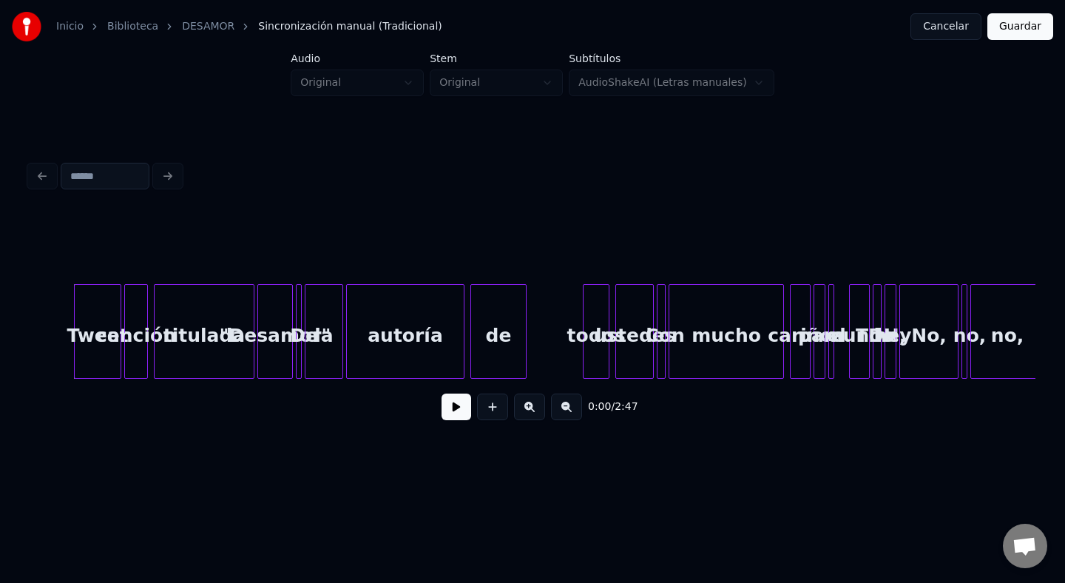
click at [125, 345] on div "canción" at bounding box center [136, 335] width 22 height 101
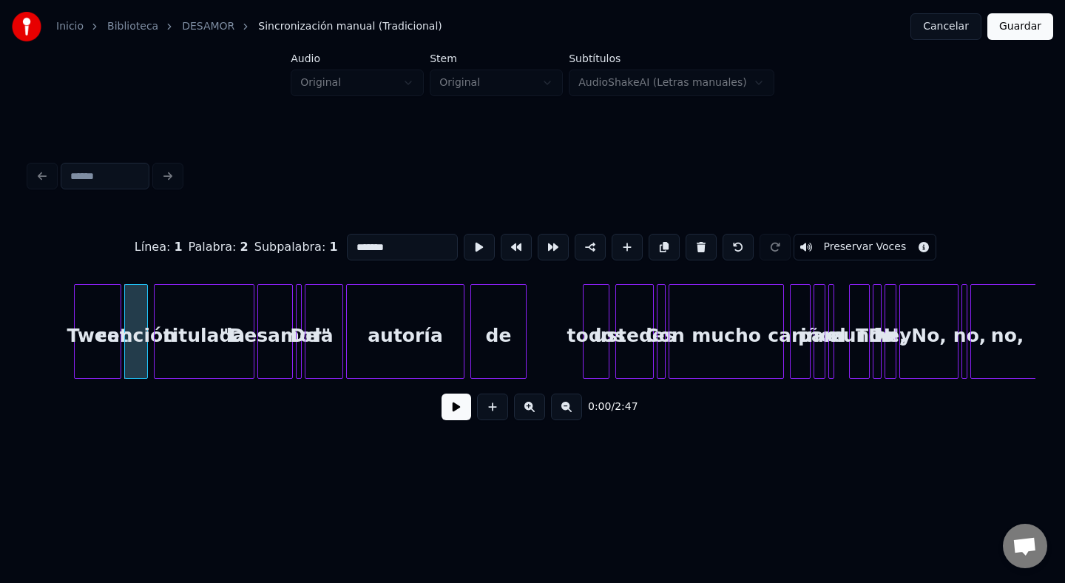
click at [94, 325] on div "Tweet" at bounding box center [98, 335] width 46 height 101
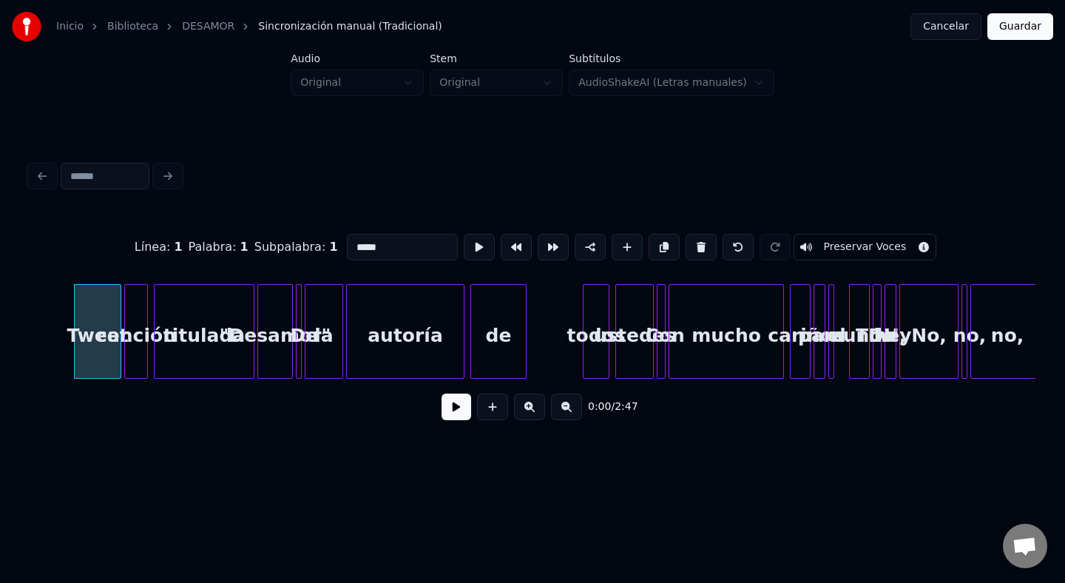
click at [132, 320] on div "canción" at bounding box center [136, 335] width 22 height 101
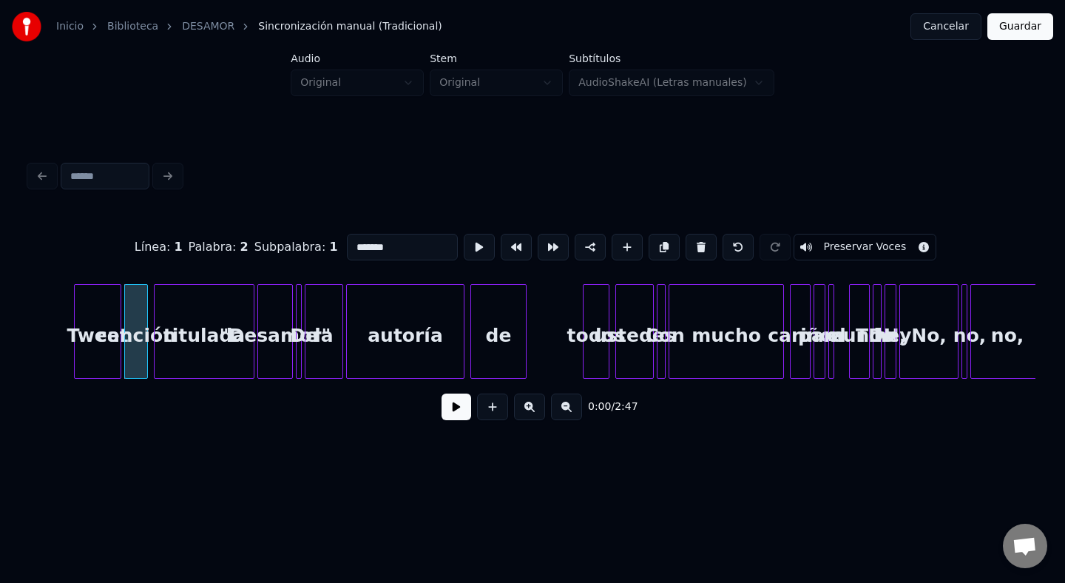
click at [90, 334] on div "Tweet" at bounding box center [98, 335] width 46 height 101
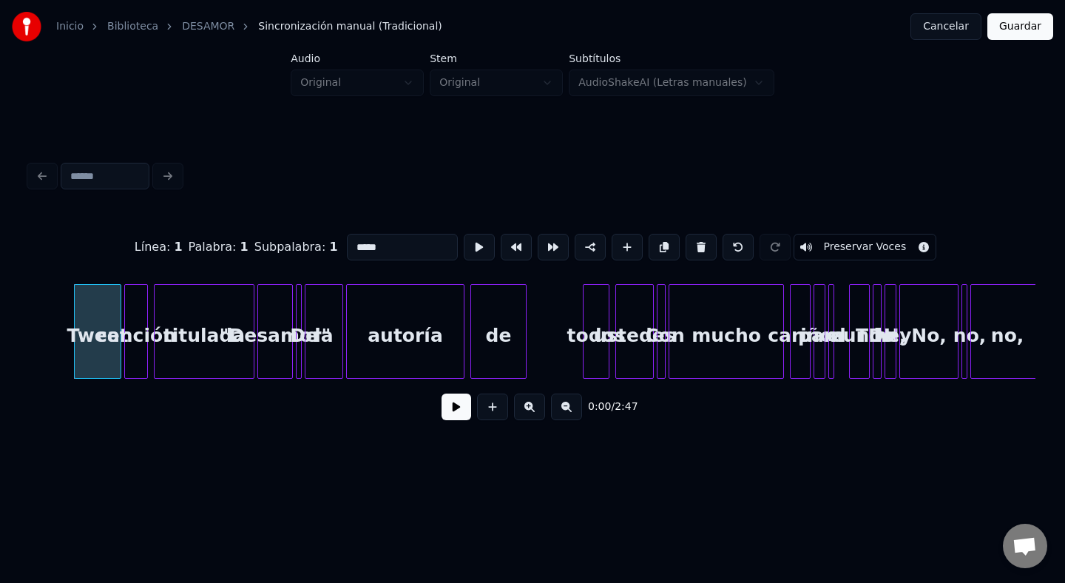
drag, startPoint x: 385, startPoint y: 249, endPoint x: 338, endPoint y: 249, distance: 47.4
click at [347, 249] on input "*****" at bounding box center [402, 247] width 111 height 27
type input "*"
click at [139, 316] on div "canción" at bounding box center [136, 335] width 22 height 101
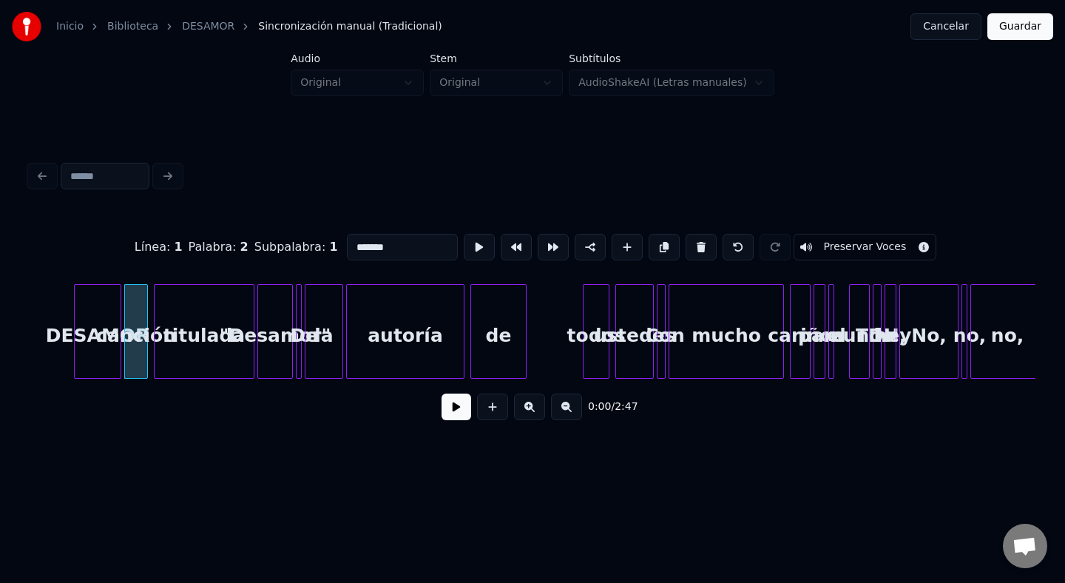
drag, startPoint x: 397, startPoint y: 252, endPoint x: 337, endPoint y: 247, distance: 60.2
click at [347, 247] on input "*******" at bounding box center [402, 247] width 111 height 27
click at [229, 316] on div "titulada" at bounding box center [204, 335] width 99 height 101
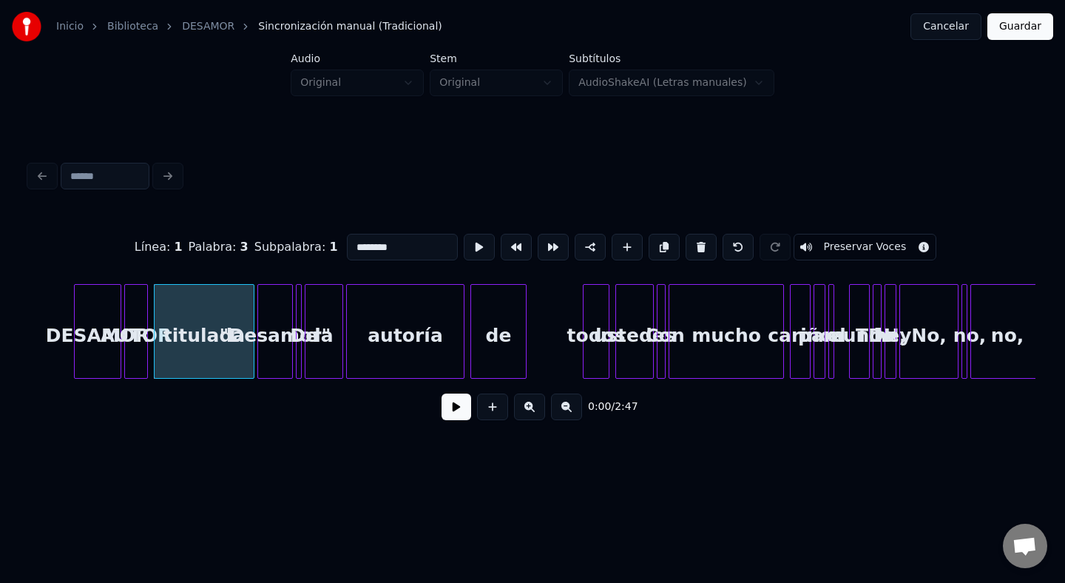
drag, startPoint x: 404, startPoint y: 249, endPoint x: 328, endPoint y: 249, distance: 76.2
click at [328, 249] on div "Línea : 1 Palabra : 3 Subpalabra : 1 ******** Preservar Voces" at bounding box center [533, 247] width 1006 height 74
click at [277, 326] on div ""Desamor"" at bounding box center [275, 335] width 34 height 101
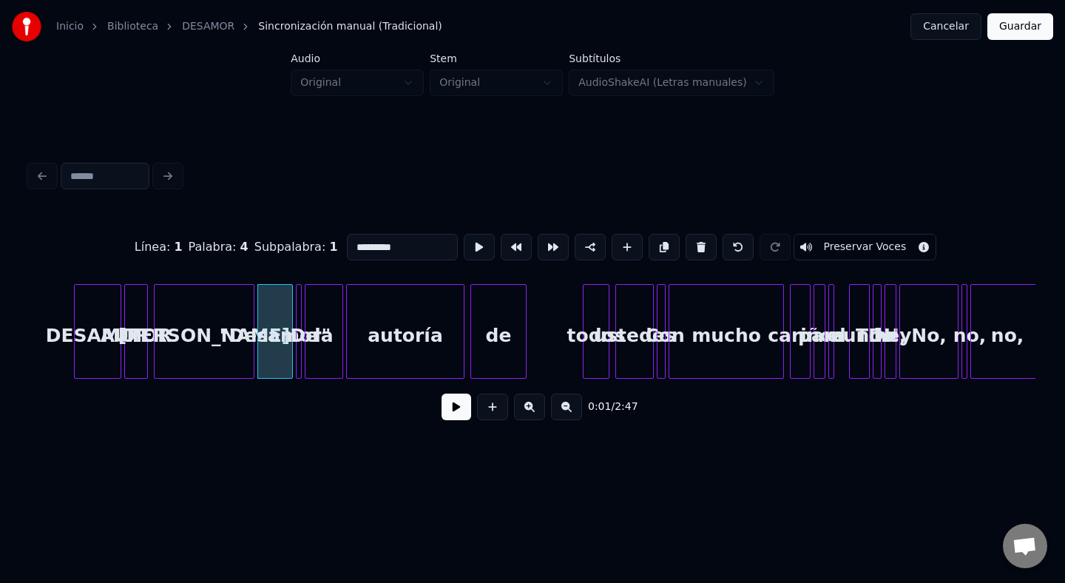
drag, startPoint x: 405, startPoint y: 246, endPoint x: 295, endPoint y: 245, distance: 109.5
click at [295, 245] on div "Línea : 1 Palabra : 4 Subpalabra : 1 ********* Preservar Voces" at bounding box center [533, 247] width 1006 height 74
click at [303, 320] on div "De" at bounding box center [304, 335] width 15 height 101
type input "**"
drag, startPoint x: 371, startPoint y: 246, endPoint x: 340, endPoint y: 242, distance: 32.0
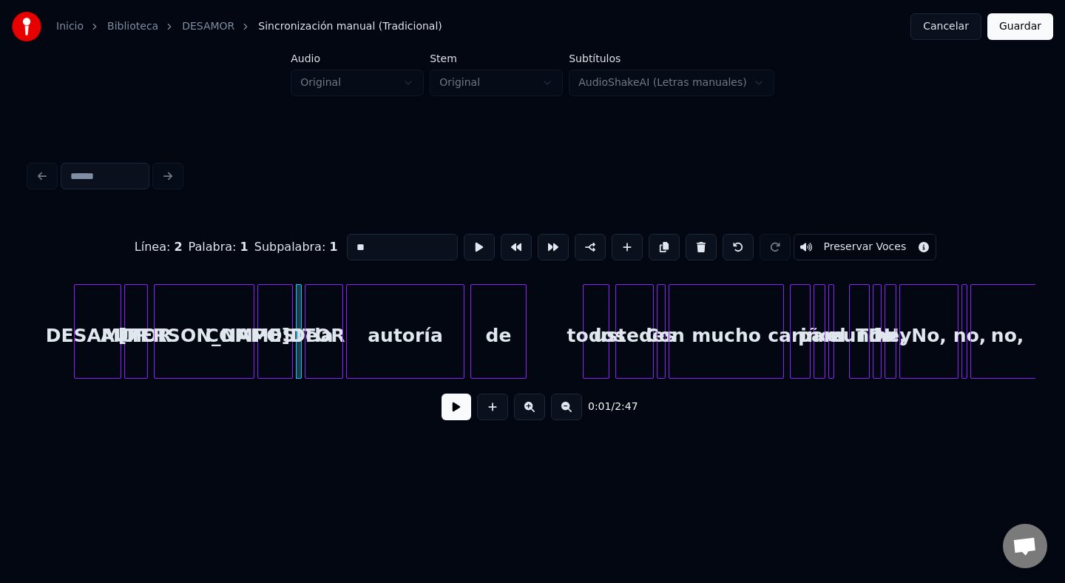
click at [347, 245] on input "**" at bounding box center [402, 247] width 111 height 27
click at [329, 307] on div "la" at bounding box center [324, 335] width 37 height 101
type input "*"
click at [405, 351] on div "autoría" at bounding box center [405, 335] width 117 height 101
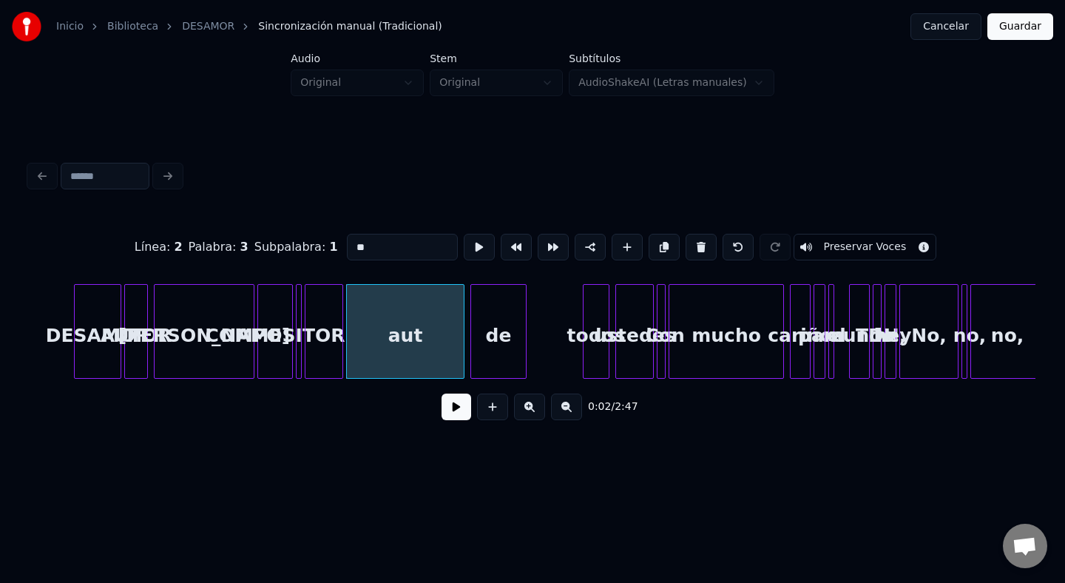
type input "*"
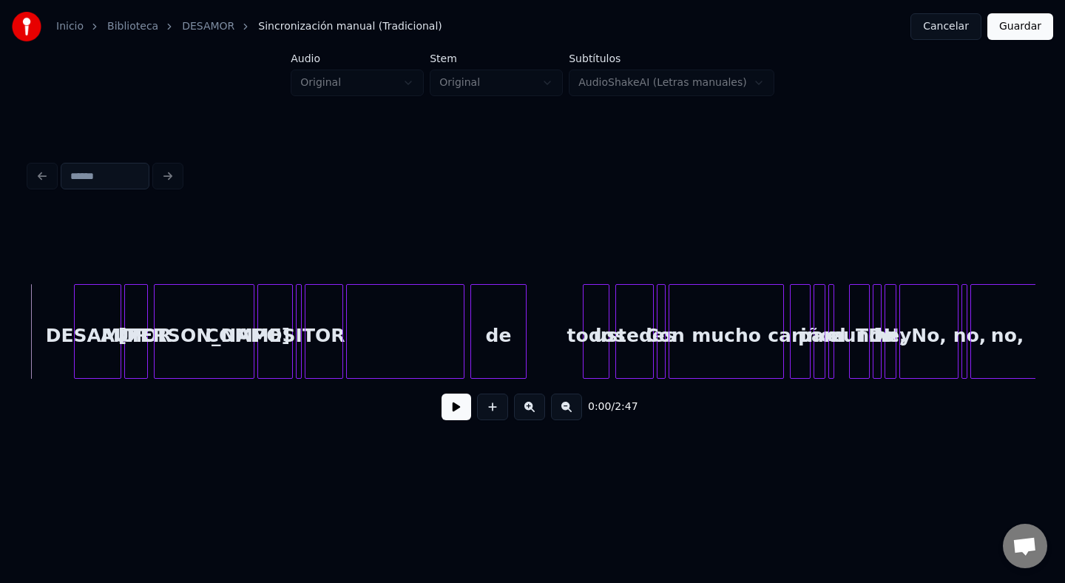
click at [460, 414] on button at bounding box center [457, 407] width 30 height 27
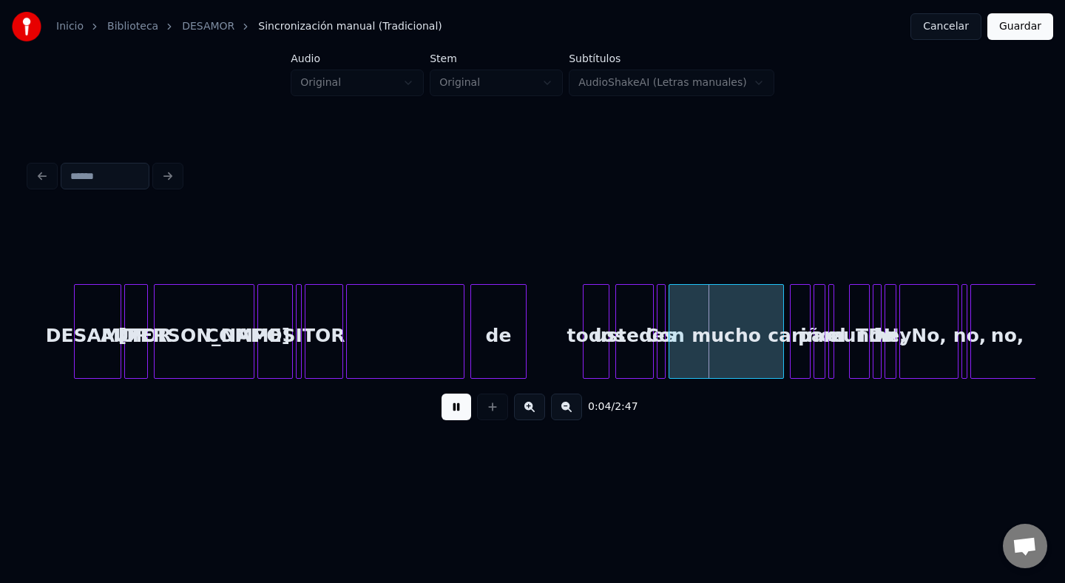
click at [442, 394] on button at bounding box center [457, 407] width 30 height 27
click at [98, 351] on div "DESAMOR" at bounding box center [98, 335] width 46 height 101
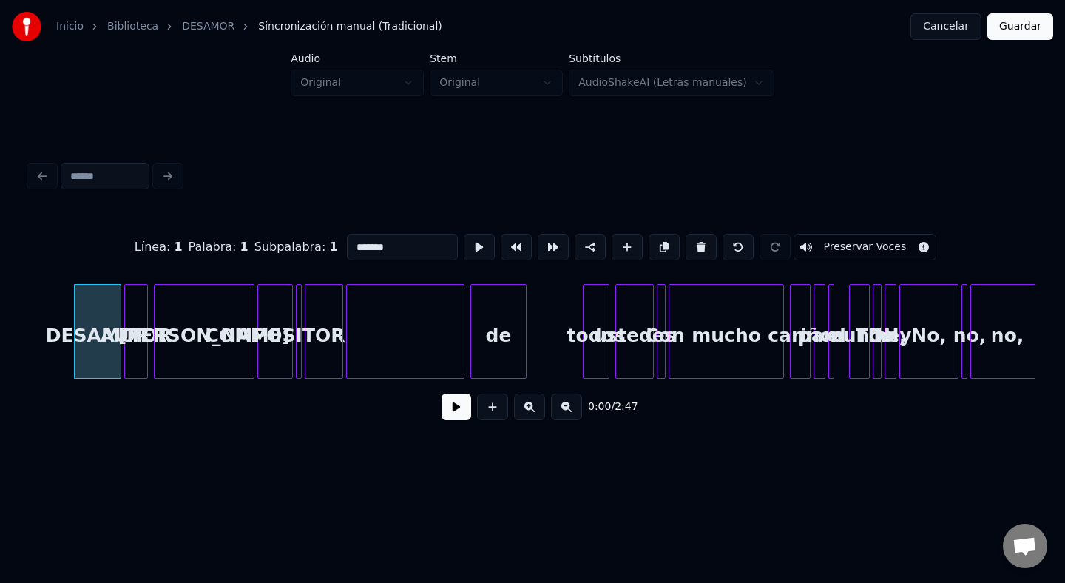
drag, startPoint x: 428, startPoint y: 249, endPoint x: 261, endPoint y: 249, distance: 167.2
click at [261, 249] on div "Línea : 1 Palabra : 1 Subpalabra : 1 ******* Preservar Voces" at bounding box center [533, 247] width 1006 height 74
click at [144, 301] on div at bounding box center [145, 331] width 4 height 93
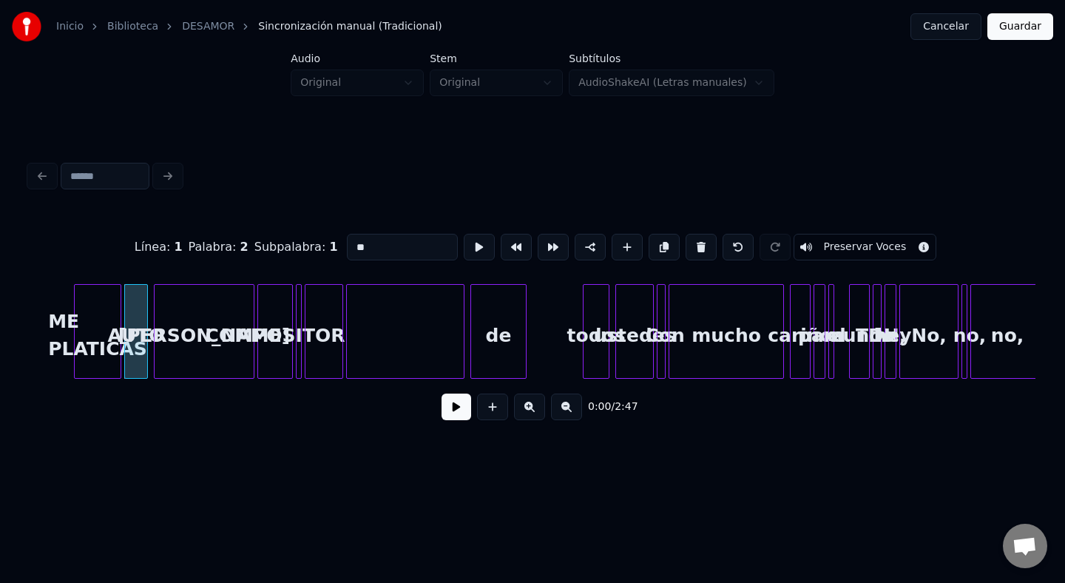
type input "*"
click at [173, 340] on div "[PERSON_NAME]" at bounding box center [204, 335] width 99 height 101
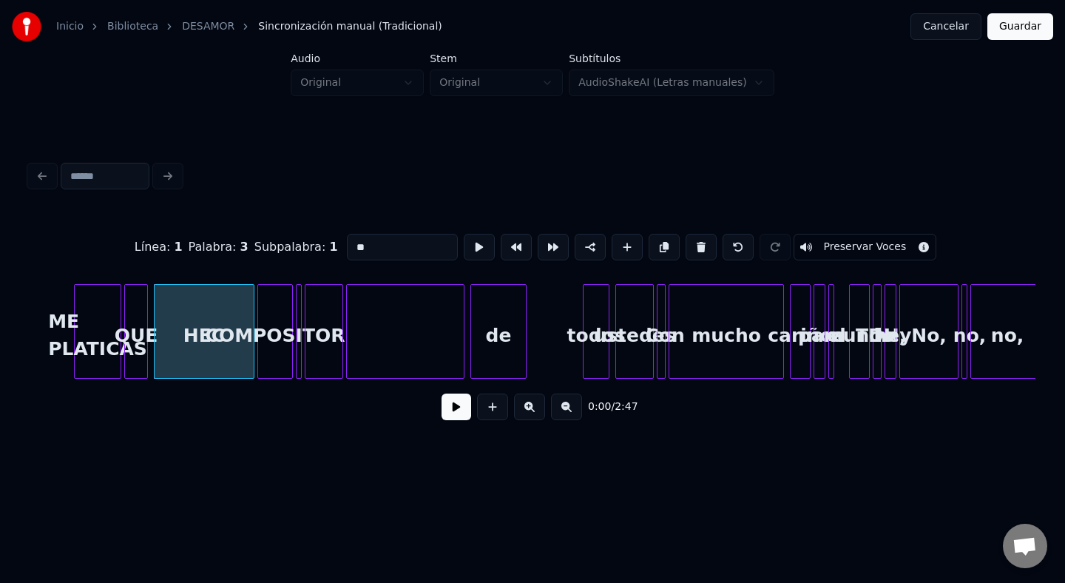
type input "*"
click at [290, 339] on div at bounding box center [290, 331] width 4 height 93
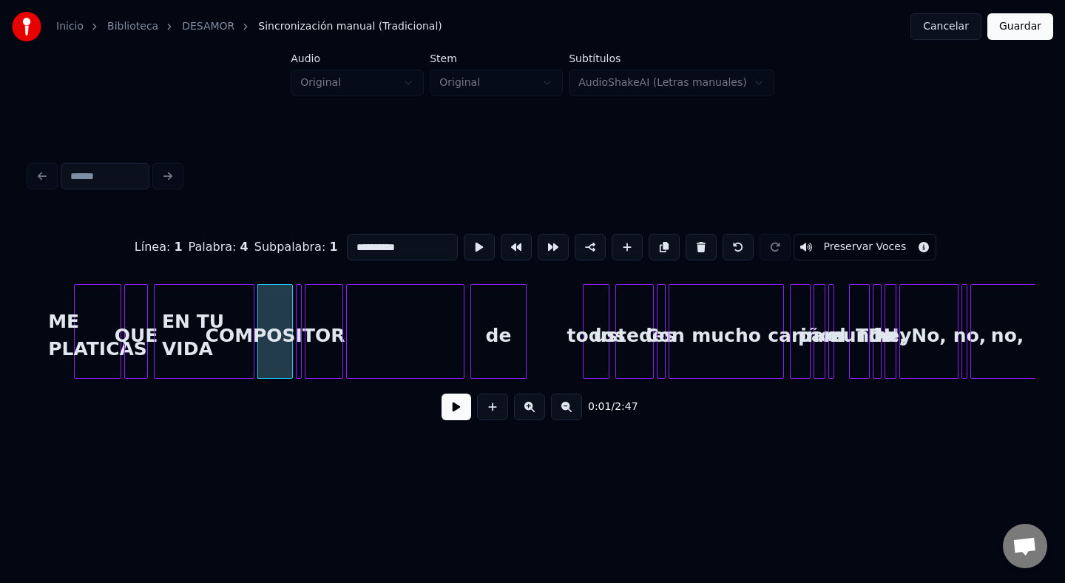
drag, startPoint x: 419, startPoint y: 245, endPoint x: 341, endPoint y: 244, distance: 77.7
click at [347, 244] on input "**********" at bounding box center [402, 247] width 111 height 27
drag, startPoint x: 410, startPoint y: 246, endPoint x: 374, endPoint y: 246, distance: 36.3
click at [374, 246] on input "*********" at bounding box center [402, 247] width 111 height 27
click at [187, 422] on div "0:01 / 2:47" at bounding box center [532, 407] width 983 height 33
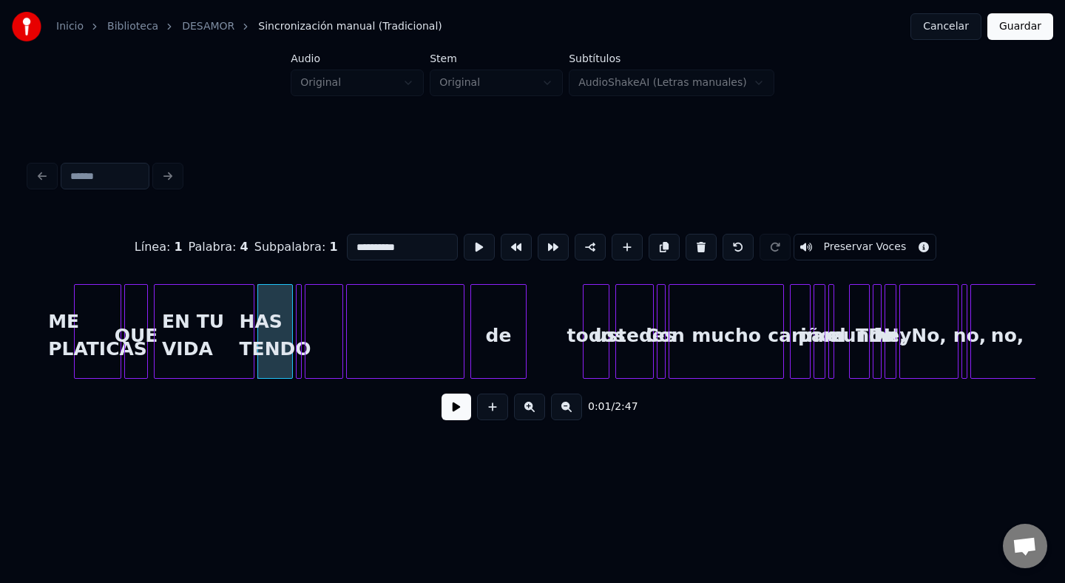
click at [28, 385] on div "Línea : 1 Palabra : 4 Subpalabra : 1 ********* Preservar Voces 0:01 / 2:47" at bounding box center [533, 294] width 1018 height 293
click at [103, 307] on div "ME PLATICAS" at bounding box center [98, 335] width 46 height 101
type input "**********"
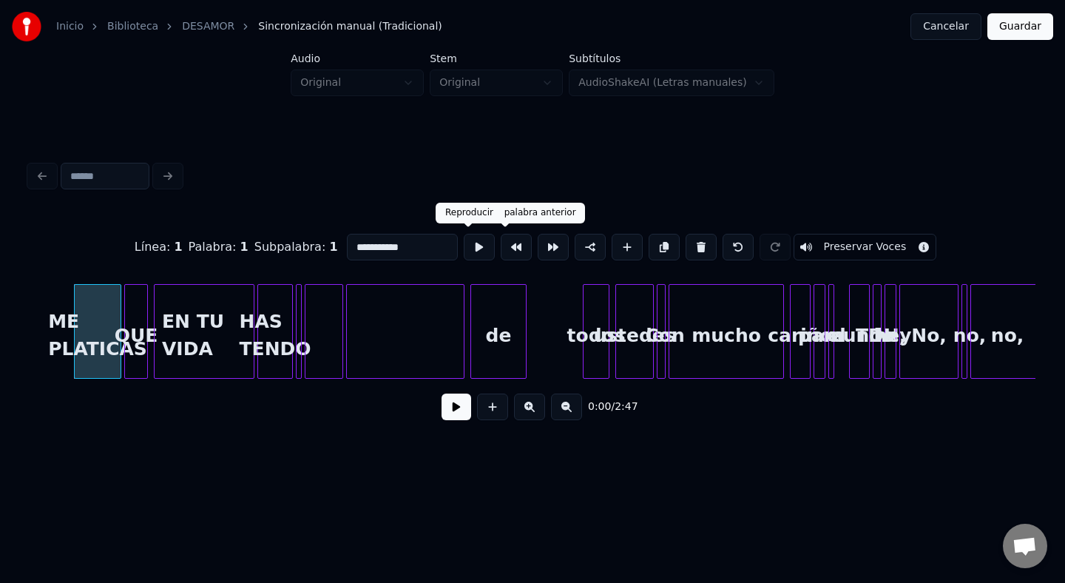
click at [466, 250] on button at bounding box center [479, 247] width 31 height 27
click at [232, 426] on div "0:00 / 2:47" at bounding box center [533, 407] width 1006 height 56
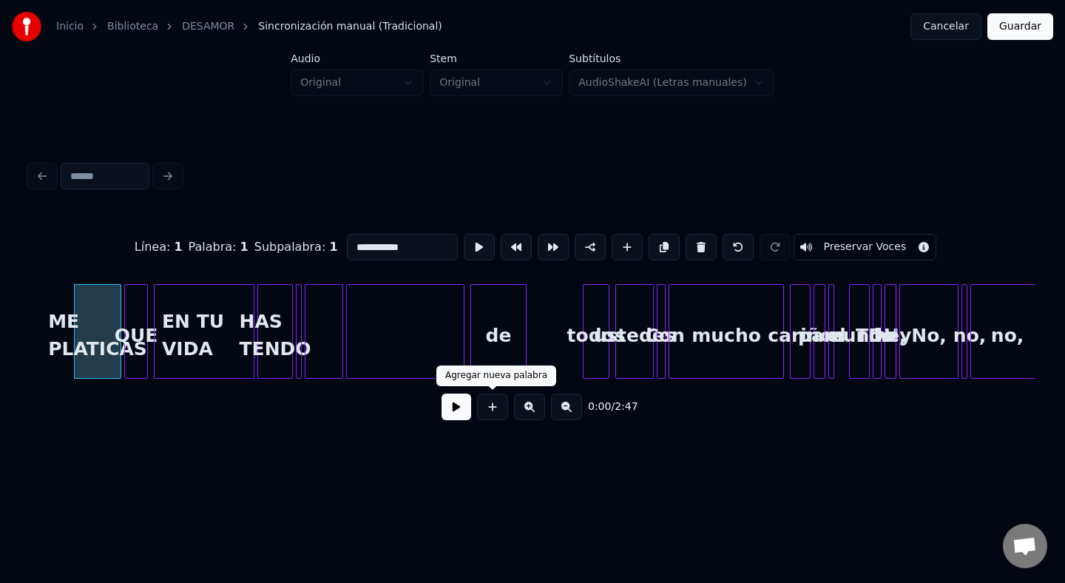
click at [452, 406] on button at bounding box center [457, 407] width 30 height 27
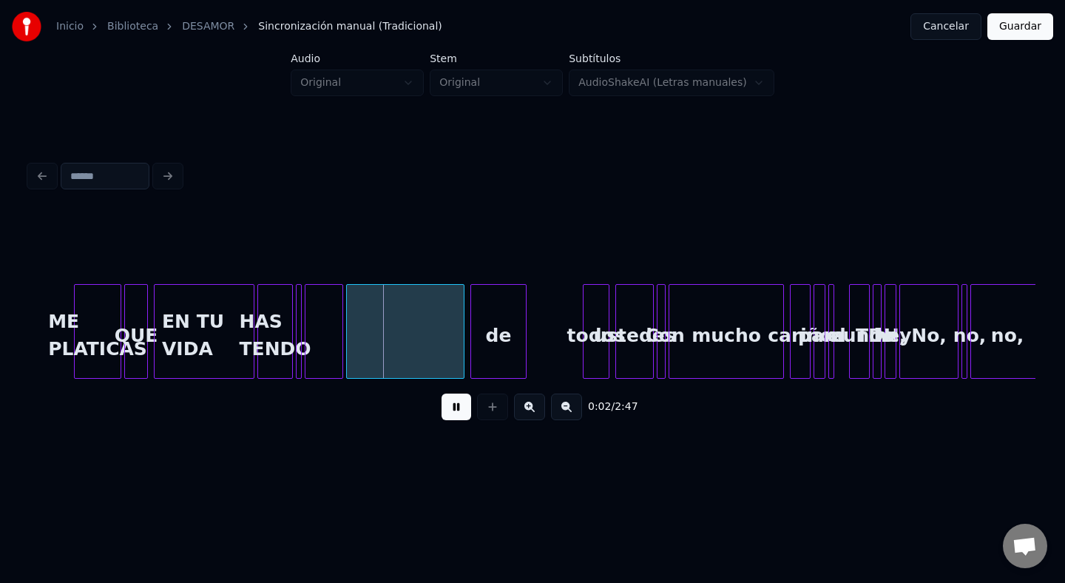
click at [452, 406] on button at bounding box center [457, 407] width 30 height 27
click at [299, 325] on div at bounding box center [299, 331] width 4 height 93
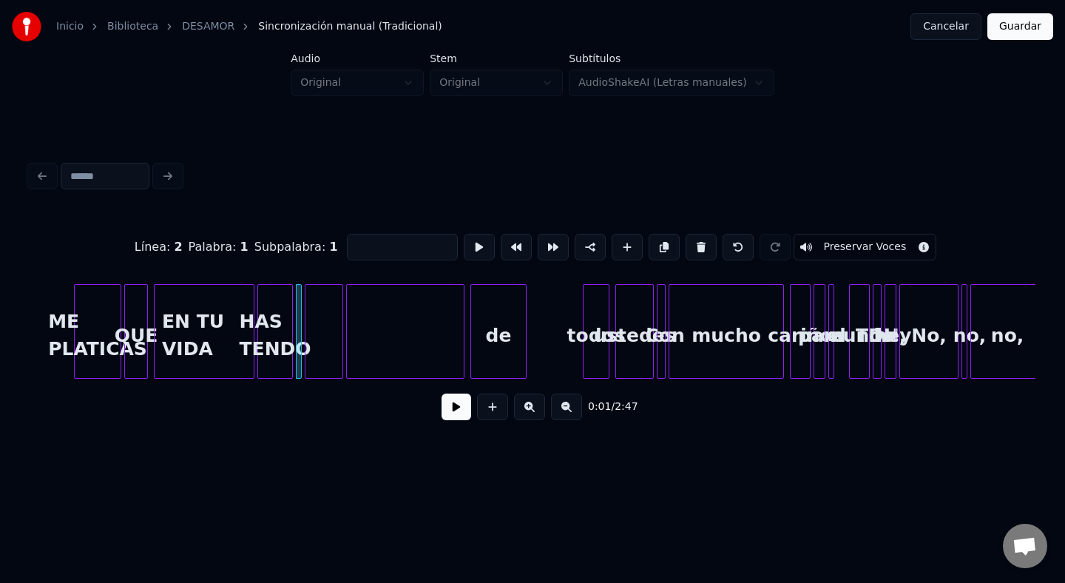
click at [405, 243] on input at bounding box center [402, 247] width 111 height 27
type input "***"
click at [330, 301] on div at bounding box center [324, 335] width 37 height 101
type input "*****"
click at [389, 314] on div at bounding box center [405, 335] width 117 height 101
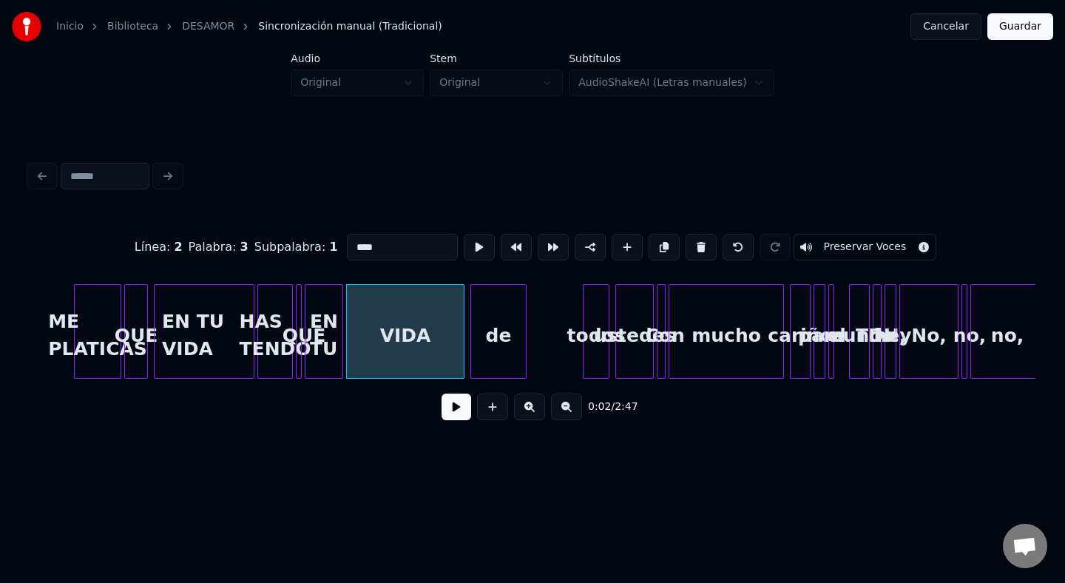
click at [499, 305] on div "de" at bounding box center [498, 335] width 55 height 101
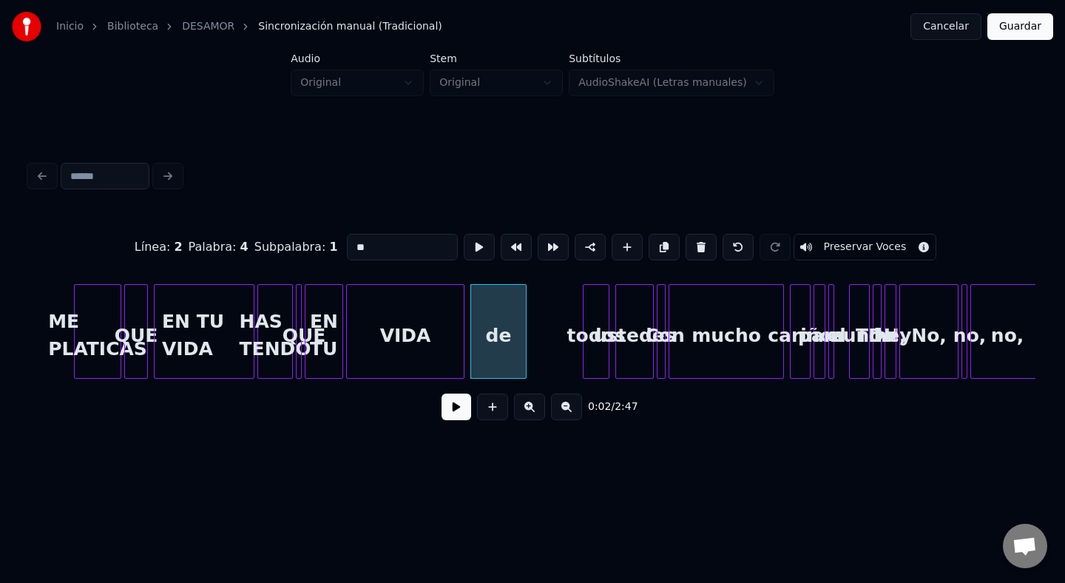
type input "*"
type input "***"
click at [287, 463] on div "Línea : 2 Palabra : 4 Subpalabra : 1 *** Preservar Voces 0:02 / 2:47" at bounding box center [533, 295] width 1018 height 350
click at [461, 409] on button at bounding box center [457, 407] width 30 height 27
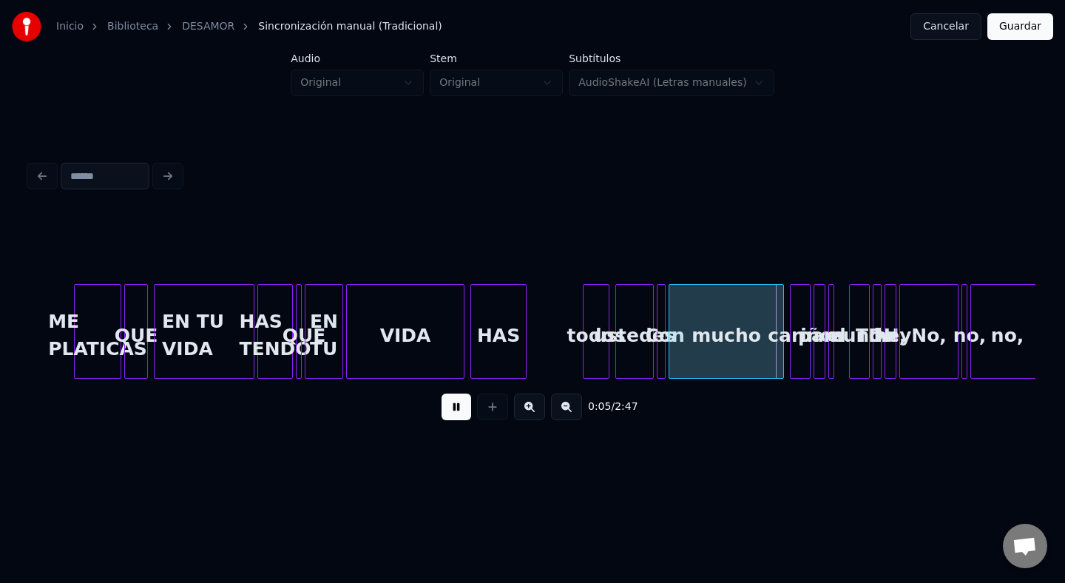
click at [451, 408] on button at bounding box center [457, 407] width 30 height 27
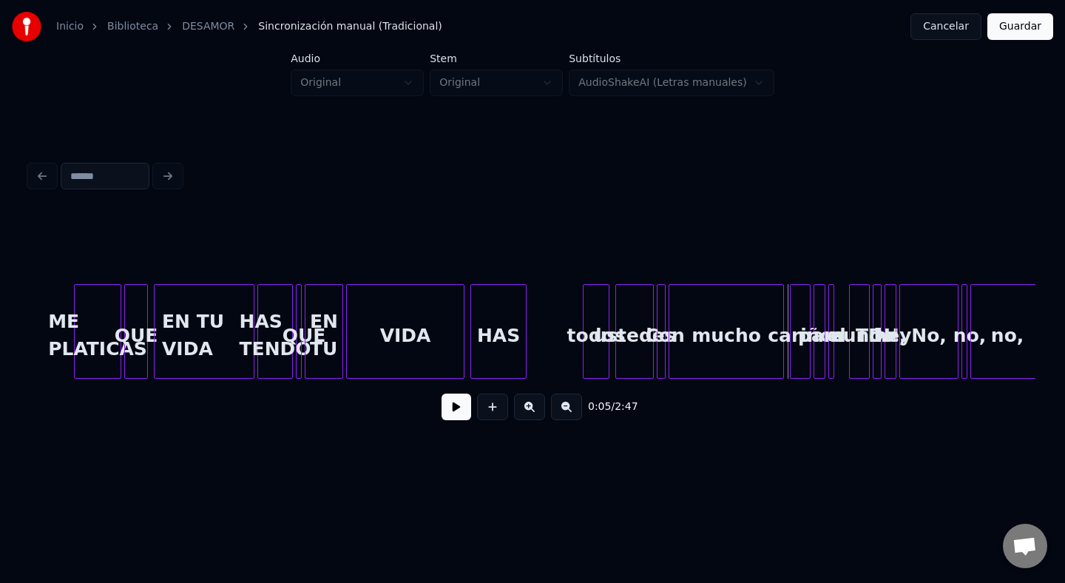
click at [451, 408] on button at bounding box center [457, 407] width 30 height 27
click at [459, 410] on button at bounding box center [457, 407] width 30 height 27
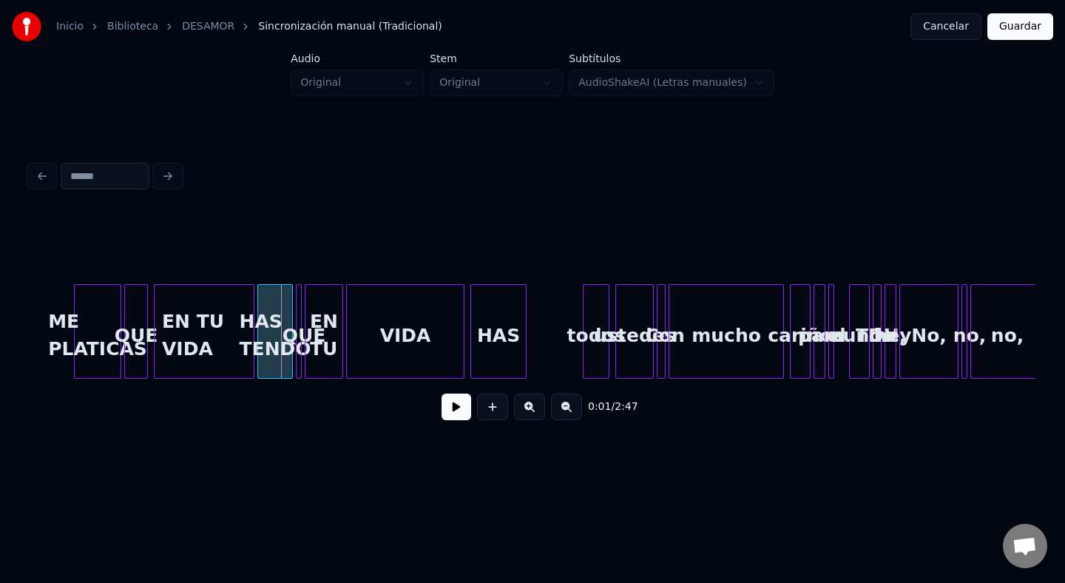
click at [446, 398] on button at bounding box center [457, 407] width 30 height 27
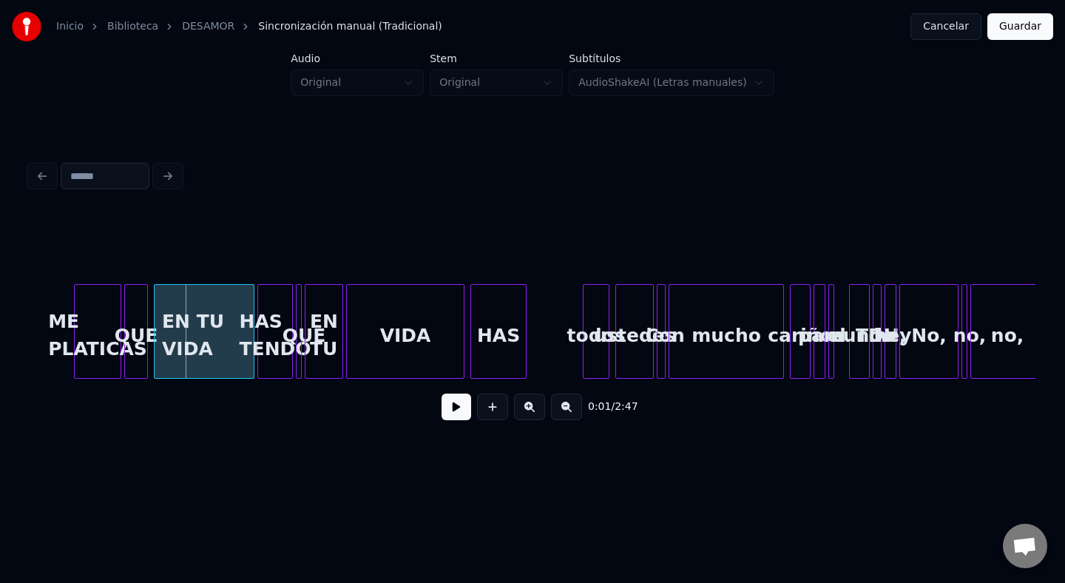
click at [135, 336] on div "QUE" at bounding box center [136, 335] width 22 height 101
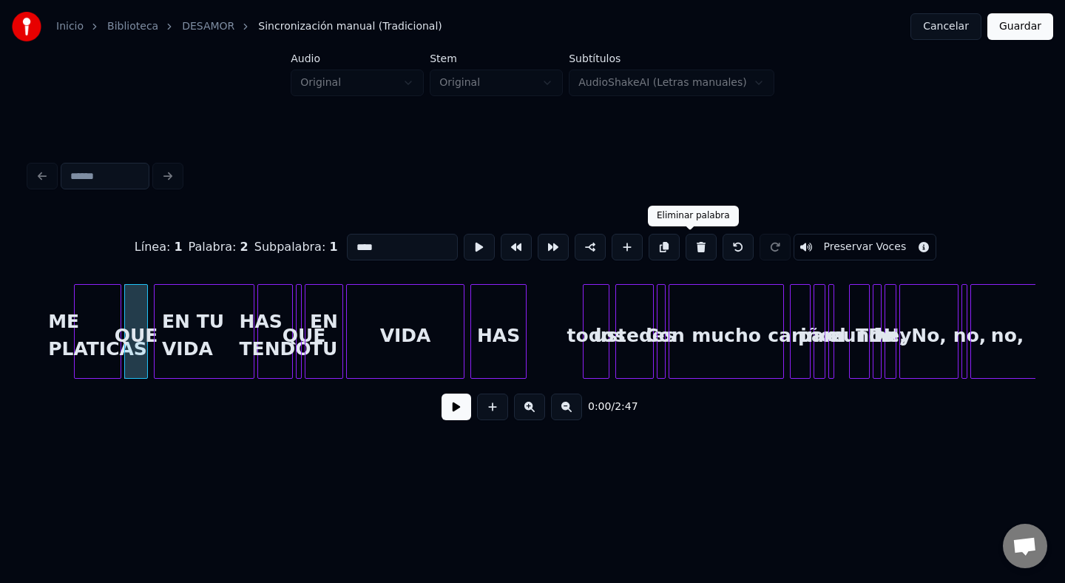
click at [692, 249] on button at bounding box center [701, 247] width 31 height 27
type input "**********"
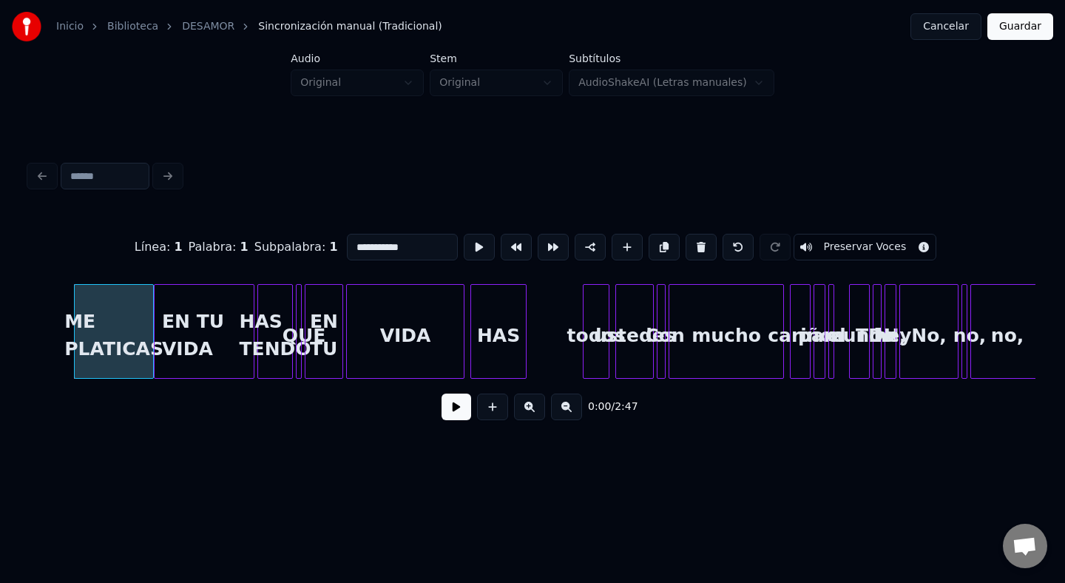
click at [152, 323] on div at bounding box center [151, 331] width 4 height 93
click at [76, 414] on div "0:00 / 2:47" at bounding box center [532, 407] width 983 height 33
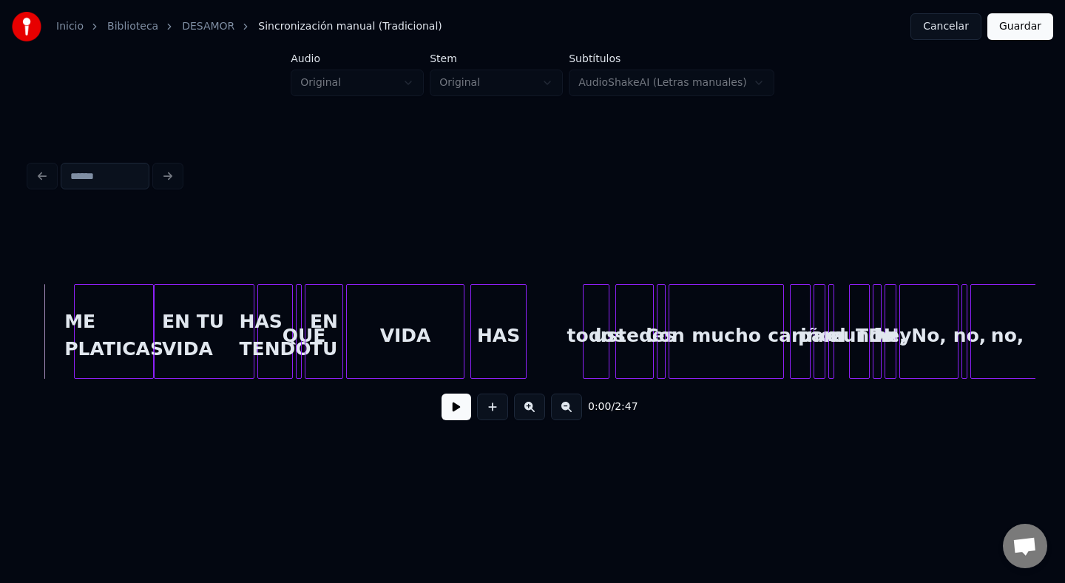
click at [454, 411] on button at bounding box center [457, 407] width 30 height 27
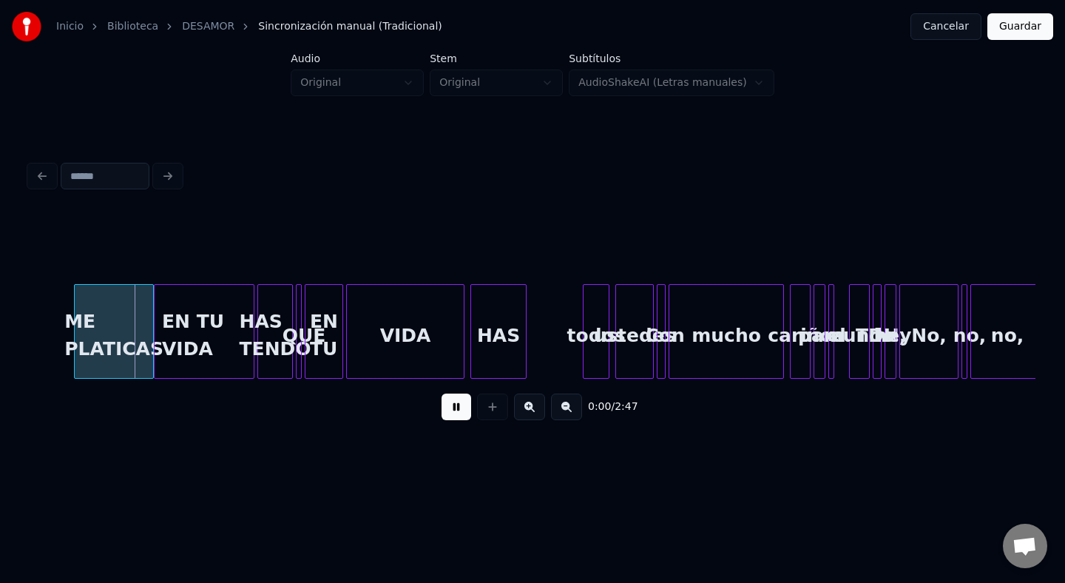
click at [454, 411] on button at bounding box center [457, 407] width 30 height 27
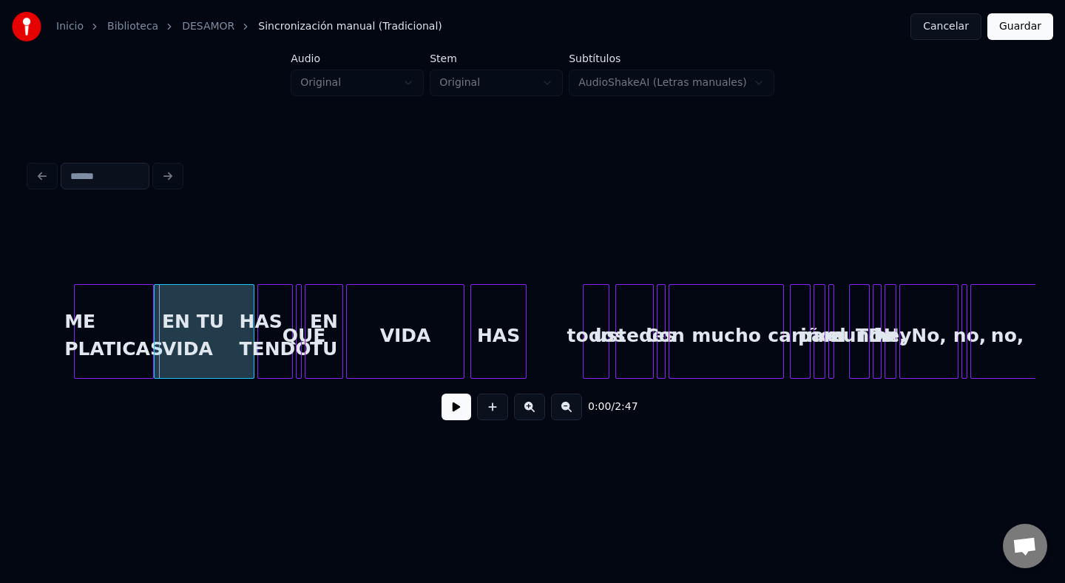
click at [454, 411] on button at bounding box center [457, 407] width 30 height 27
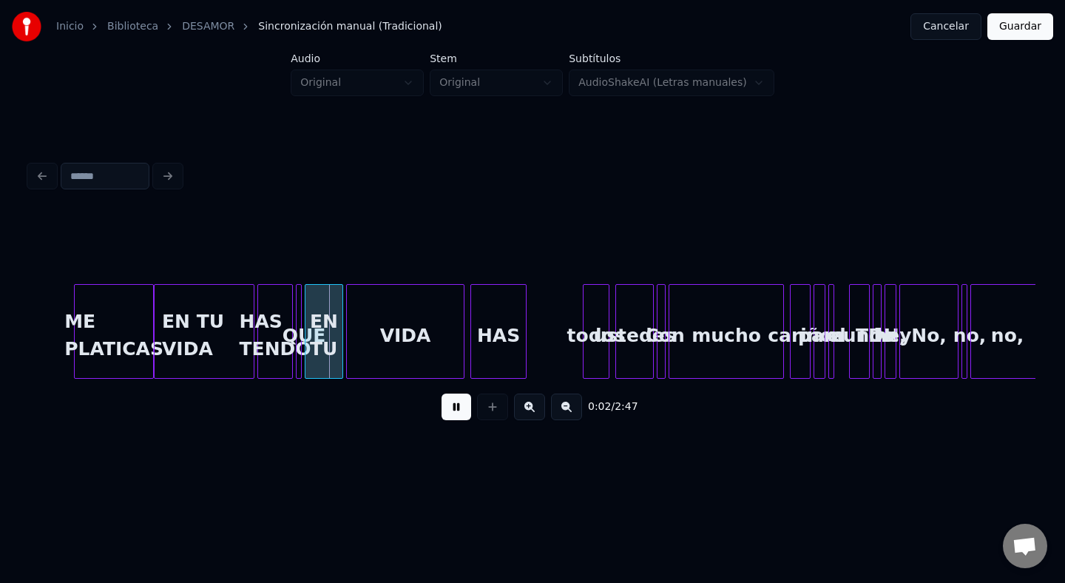
click at [454, 411] on button at bounding box center [457, 407] width 30 height 27
click at [136, 333] on div "ME PLATICAS" at bounding box center [114, 335] width 78 height 101
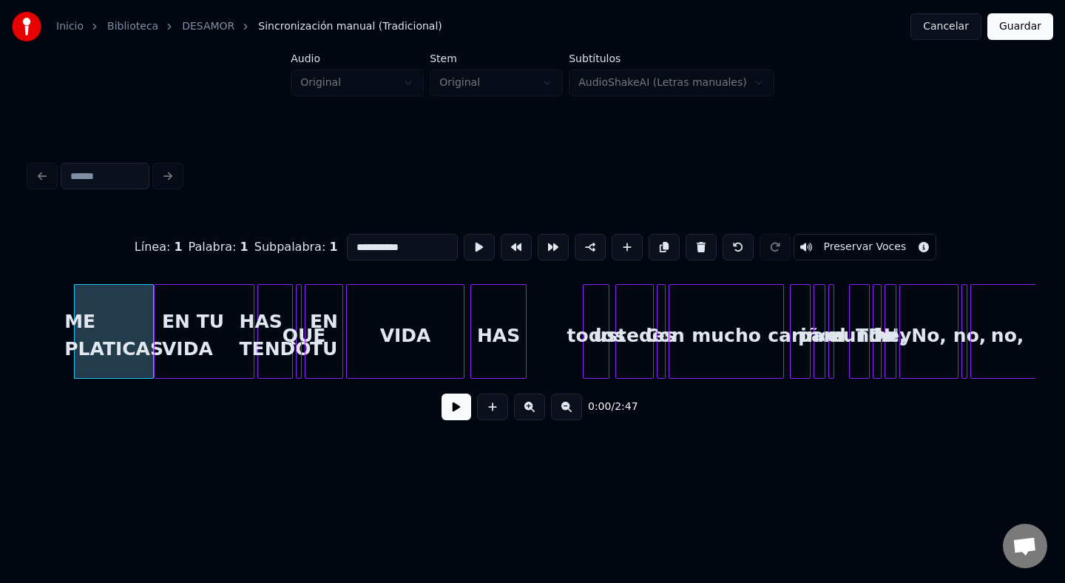
click at [233, 340] on div "EN TU VIDA" at bounding box center [204, 335] width 99 height 101
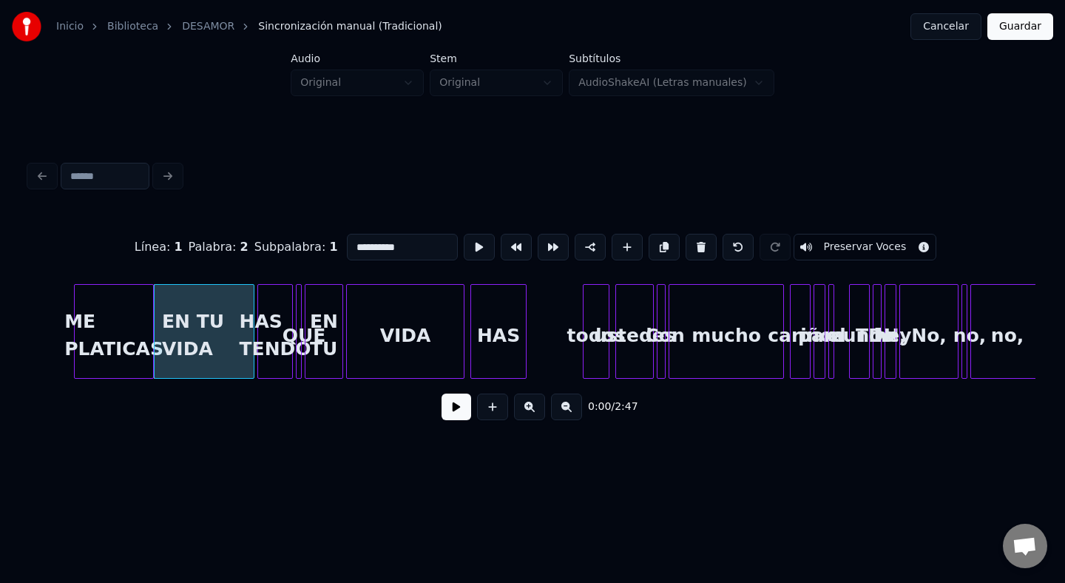
drag, startPoint x: 434, startPoint y: 246, endPoint x: 333, endPoint y: 246, distance: 100.6
click at [334, 246] on div "**********" at bounding box center [533, 247] width 1006 height 74
click at [118, 319] on div "ME PLATICAS" at bounding box center [114, 335] width 78 height 101
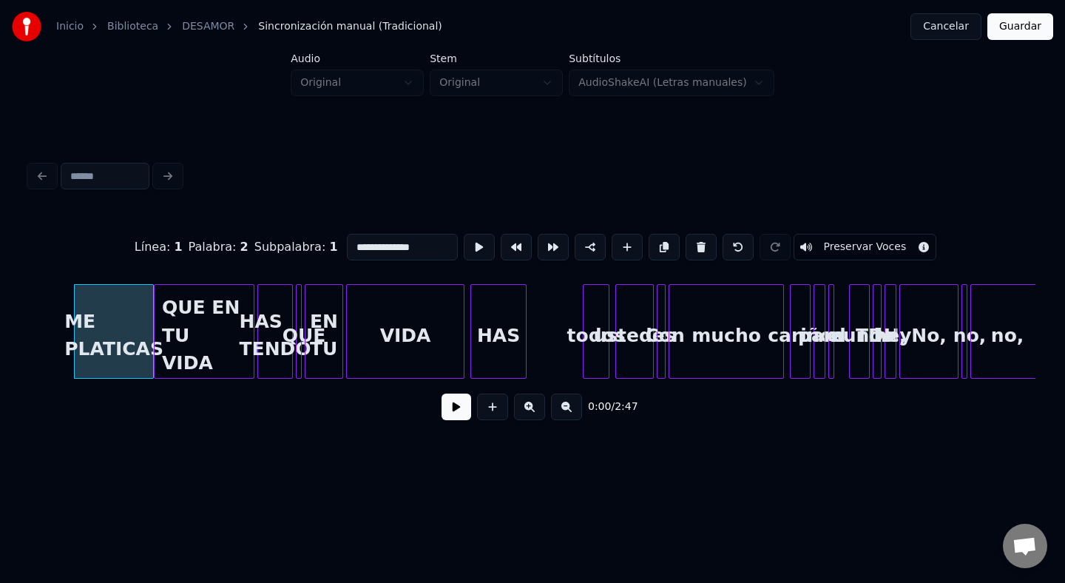
type input "**********"
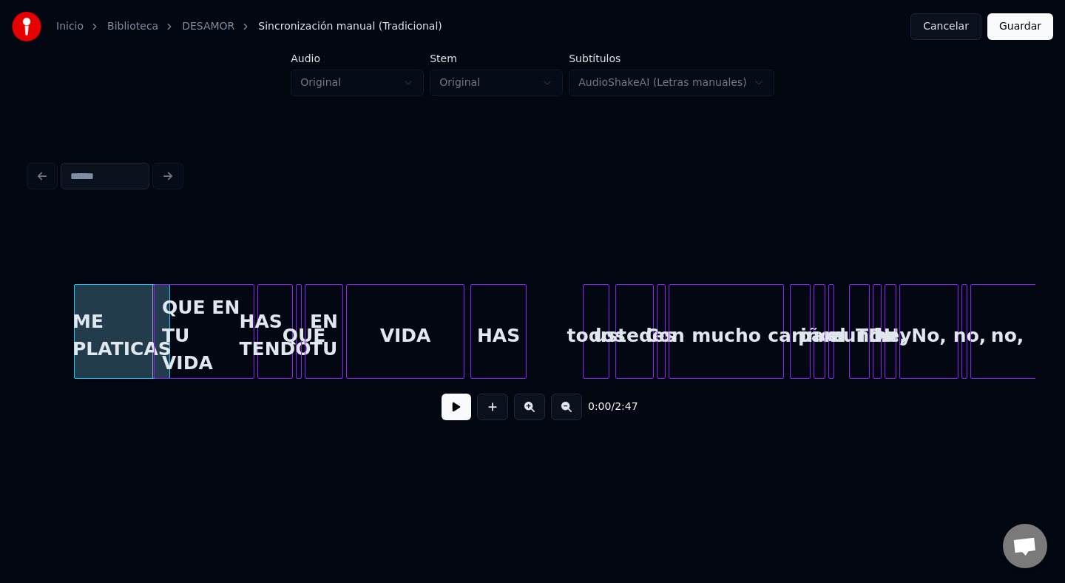
click at [169, 337] on div at bounding box center [167, 331] width 4 height 93
click at [220, 335] on div "QUE EN TU VIDA" at bounding box center [204, 335] width 99 height 101
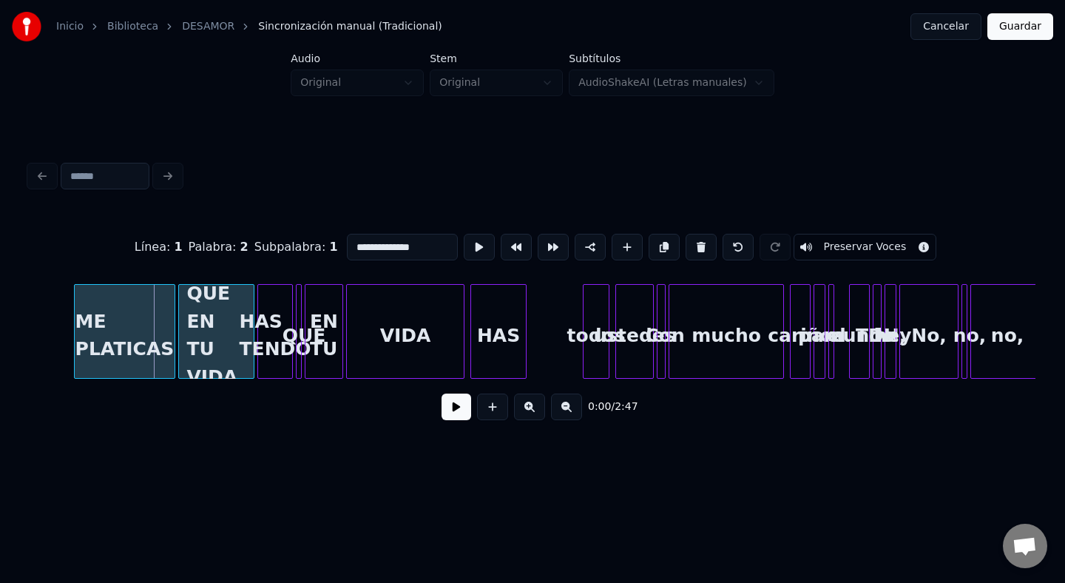
click at [181, 340] on div at bounding box center [181, 331] width 4 height 93
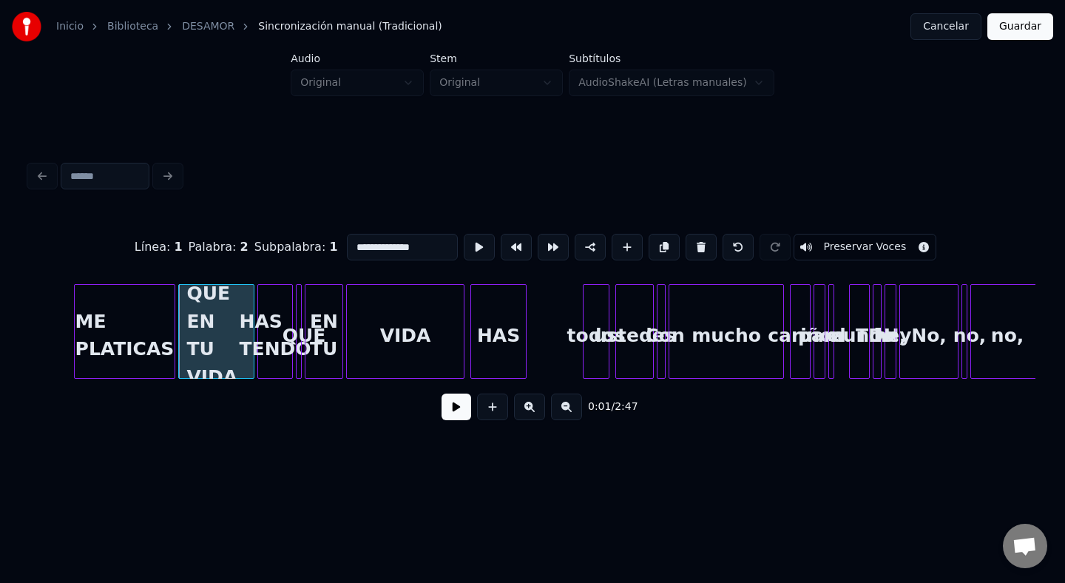
click at [61, 400] on div "0:01 / 2:47" at bounding box center [532, 407] width 983 height 33
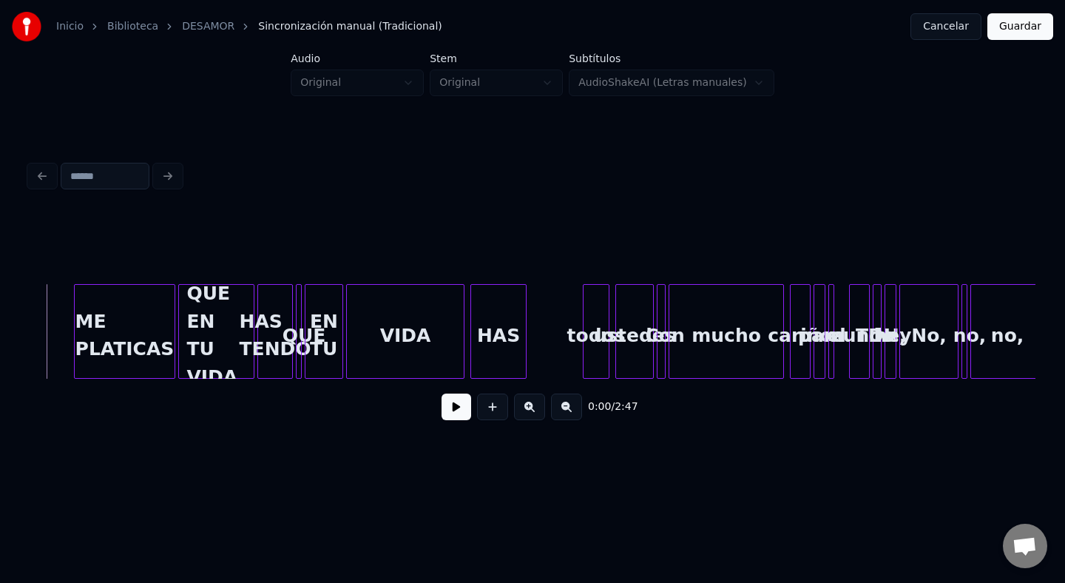
click at [462, 408] on button at bounding box center [457, 407] width 30 height 27
click at [442, 394] on button at bounding box center [457, 407] width 30 height 27
click at [222, 303] on div "QUE EN TU VIDA" at bounding box center [216, 335] width 75 height 101
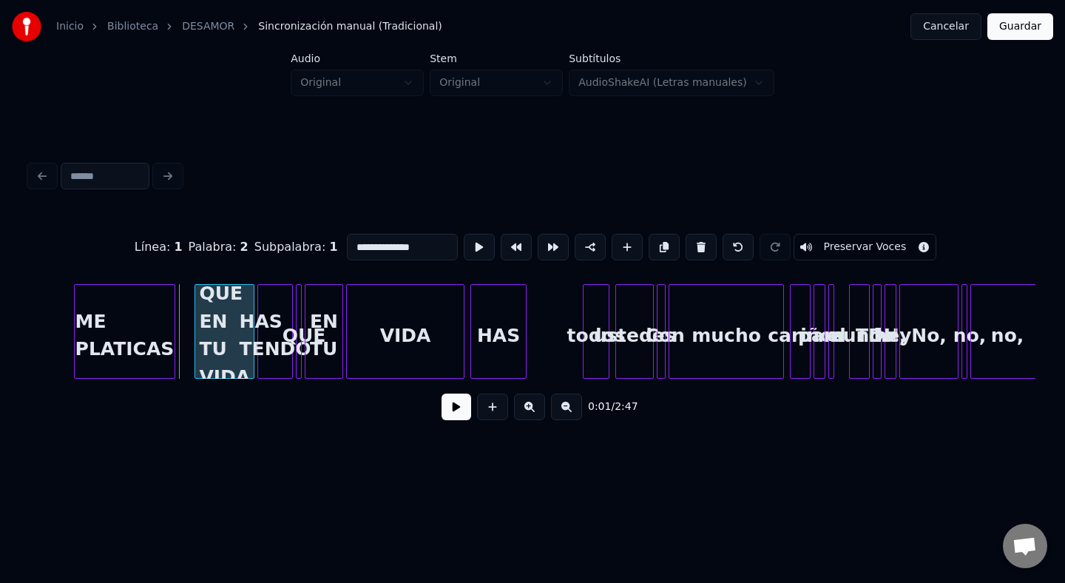
click at [198, 323] on div at bounding box center [197, 331] width 4 height 93
click at [169, 321] on div "ME PLATICAS" at bounding box center [125, 335] width 100 height 101
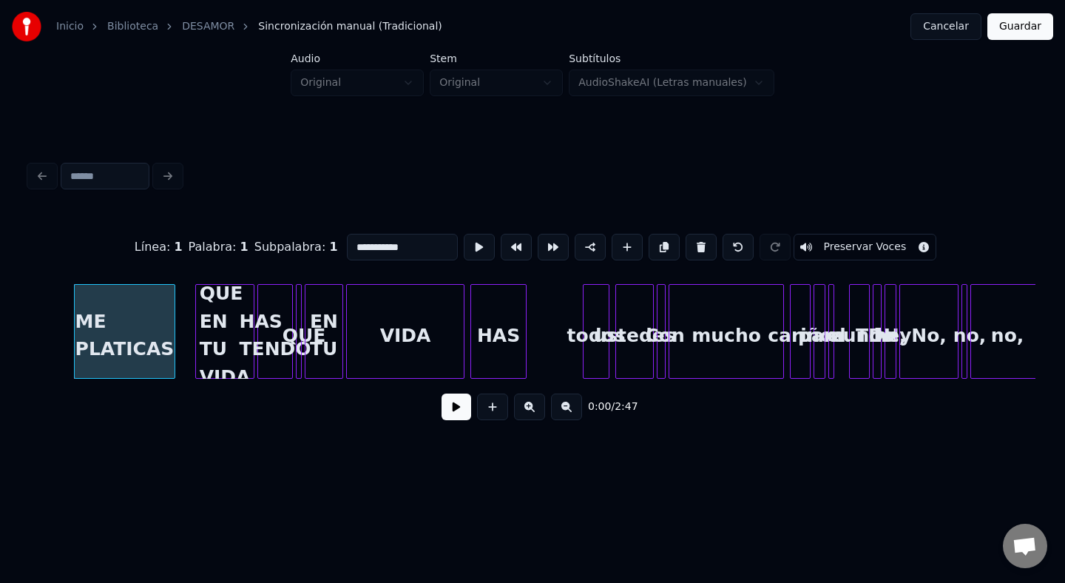
click at [175, 329] on div "ME PLATICAS" at bounding box center [124, 331] width 101 height 95
click at [185, 326] on div at bounding box center [184, 331] width 4 height 93
click at [213, 326] on div "QUE EN TU VIDA" at bounding box center [225, 335] width 58 height 101
type input "**********"
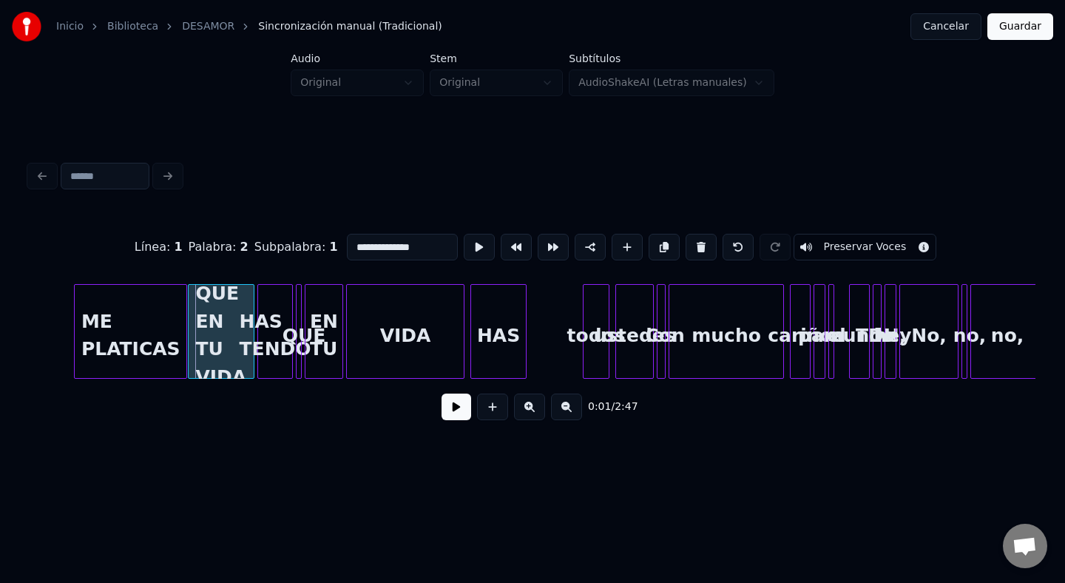
click at [190, 329] on div at bounding box center [191, 331] width 4 height 93
click at [13, 366] on div "**********" at bounding box center [532, 235] width 1065 height 470
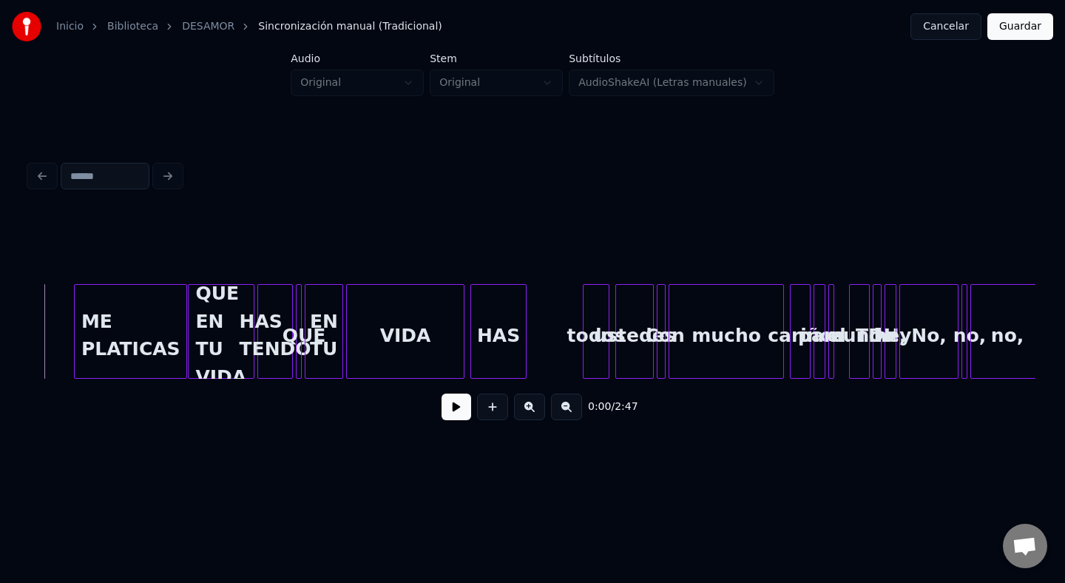
click at [451, 409] on button at bounding box center [457, 407] width 30 height 27
click at [442, 394] on button at bounding box center [457, 407] width 30 height 27
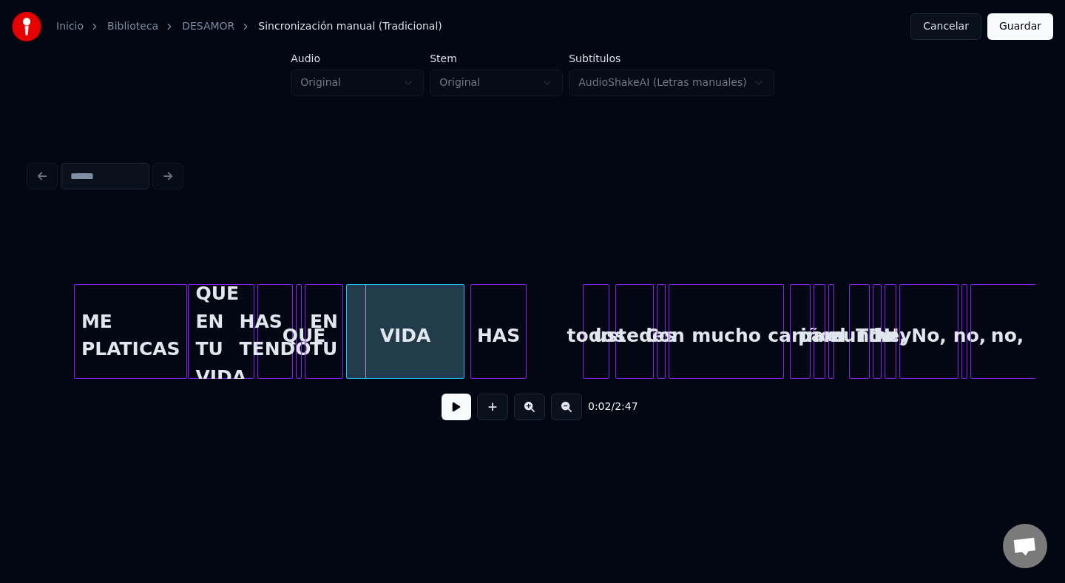
click at [223, 339] on div "QUE EN TU VIDA" at bounding box center [221, 335] width 65 height 101
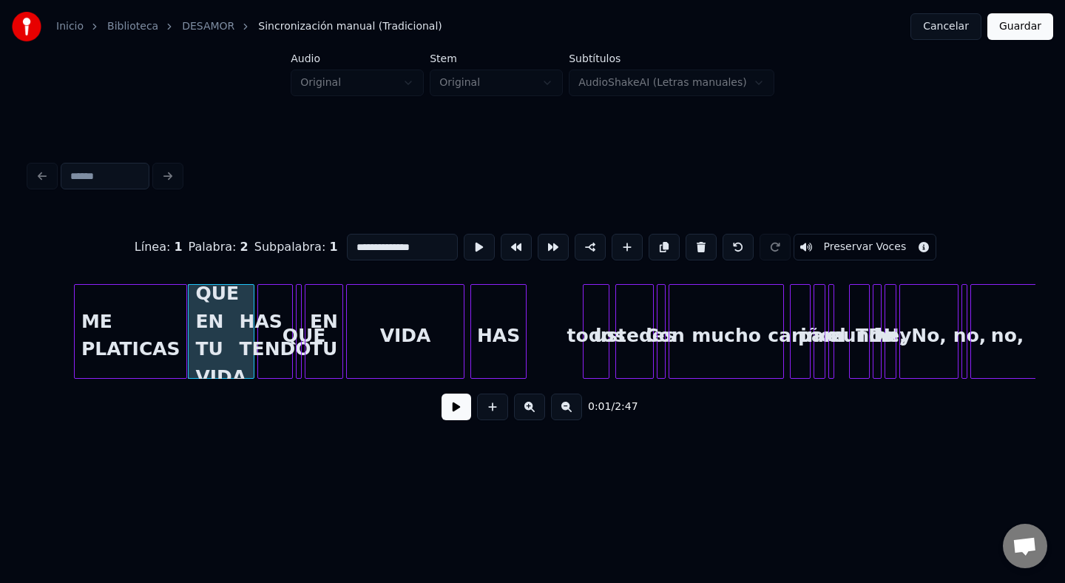
drag, startPoint x: 435, startPoint y: 249, endPoint x: 374, endPoint y: 246, distance: 60.7
click at [374, 246] on input "**********" at bounding box center [402, 247] width 111 height 27
click at [272, 294] on div "HAS TENDO" at bounding box center [275, 335] width 34 height 101
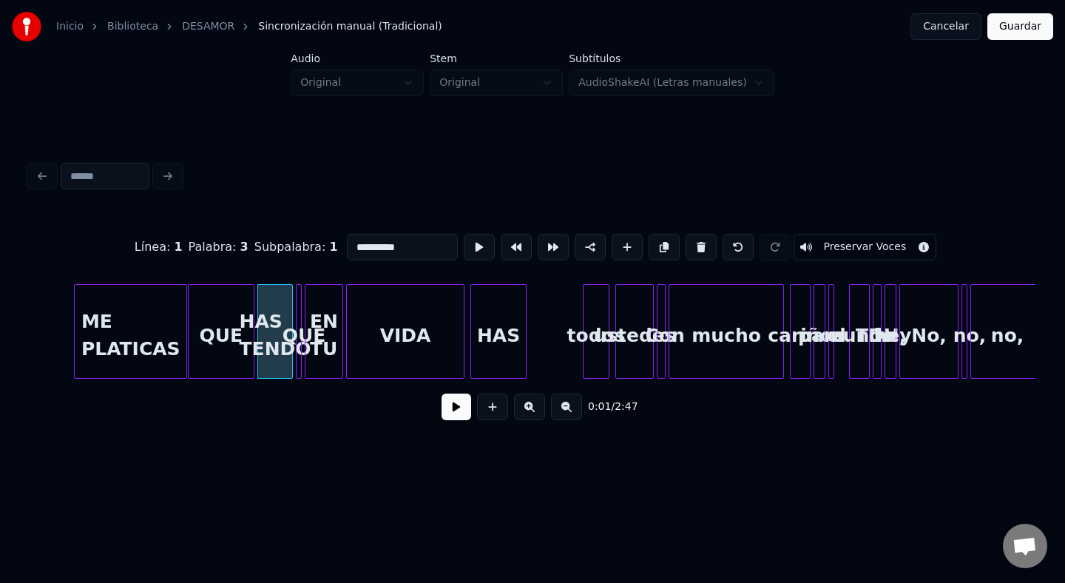
drag, startPoint x: 421, startPoint y: 243, endPoint x: 331, endPoint y: 243, distance: 89.5
click at [331, 243] on div "Línea : 1 Palabra : 3 Subpalabra : 1 ********* Preservar Voces" at bounding box center [533, 247] width 1006 height 74
type input "*"
click at [298, 309] on div at bounding box center [299, 331] width 4 height 93
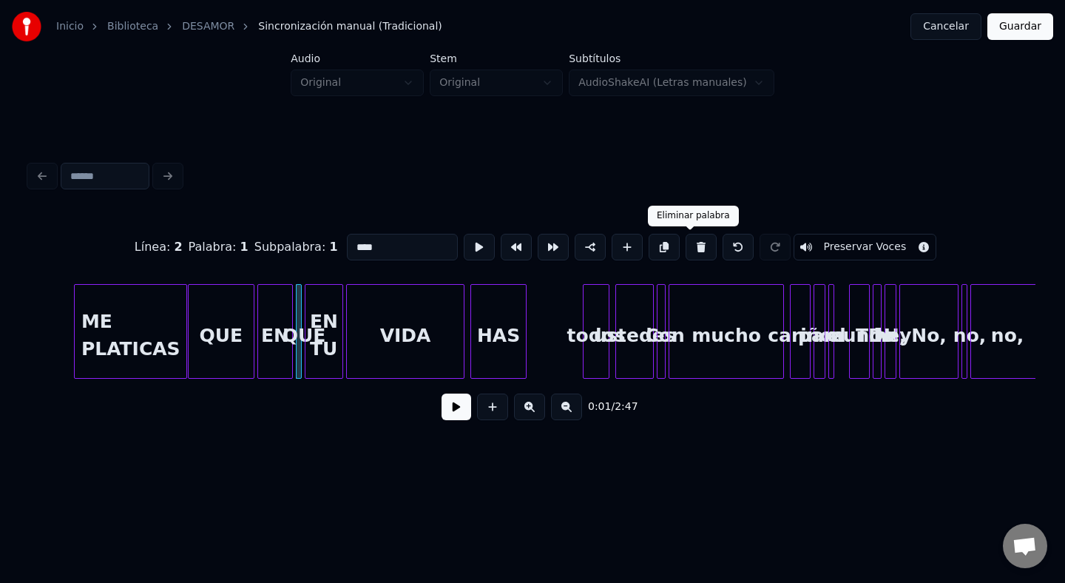
click at [686, 256] on button at bounding box center [701, 247] width 31 height 27
click at [314, 329] on div "EN TU" at bounding box center [324, 335] width 37 height 101
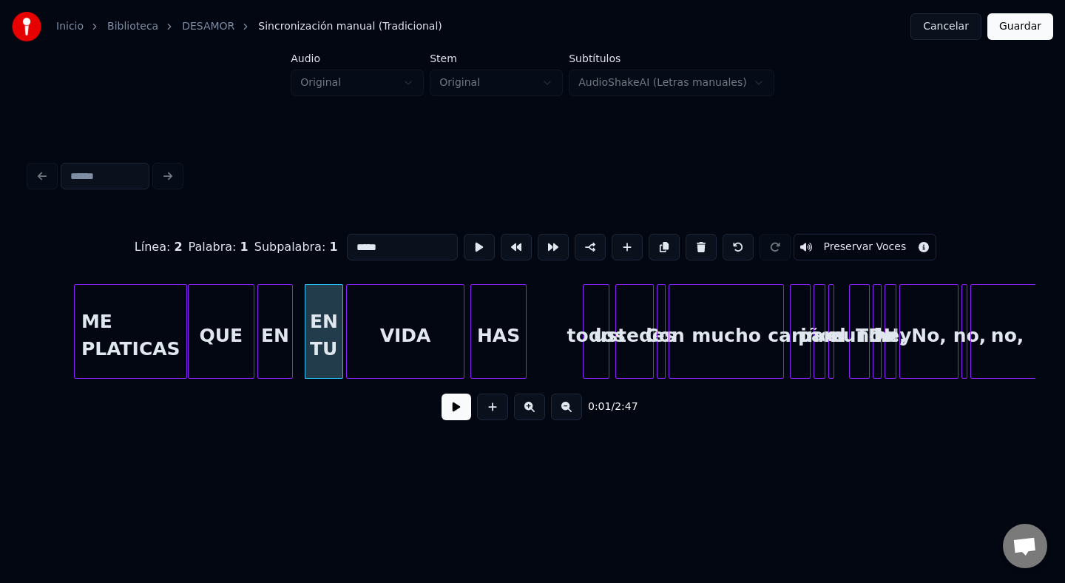
drag, startPoint x: 391, startPoint y: 242, endPoint x: 330, endPoint y: 243, distance: 61.4
click at [330, 243] on div "Línea : 2 Palabra : 1 Subpalabra : 1 ***** Preservar Voces" at bounding box center [533, 247] width 1006 height 74
type input "**"
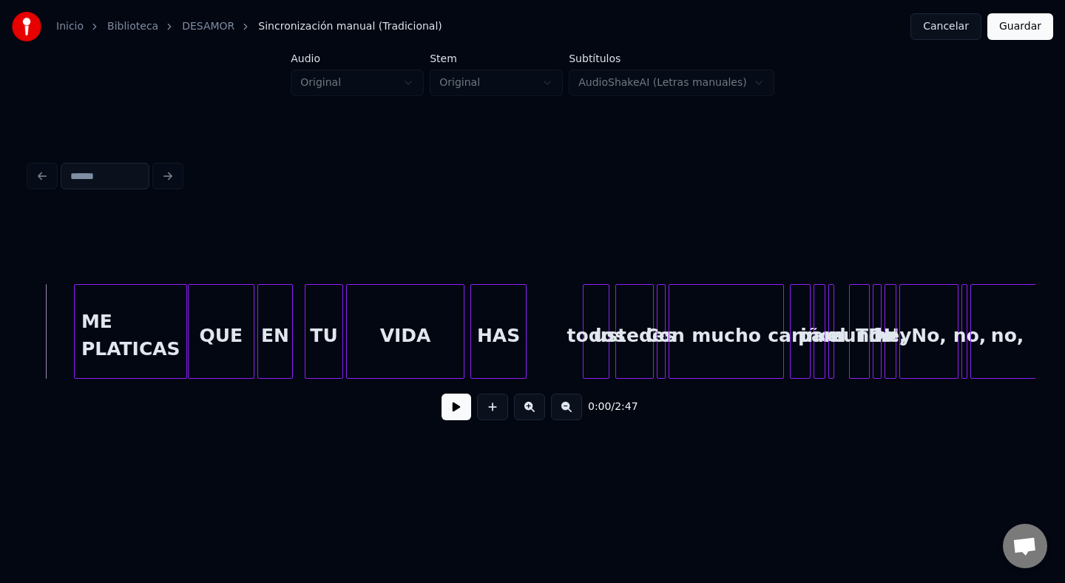
click at [451, 399] on button at bounding box center [457, 407] width 30 height 27
click at [445, 402] on button at bounding box center [457, 407] width 30 height 27
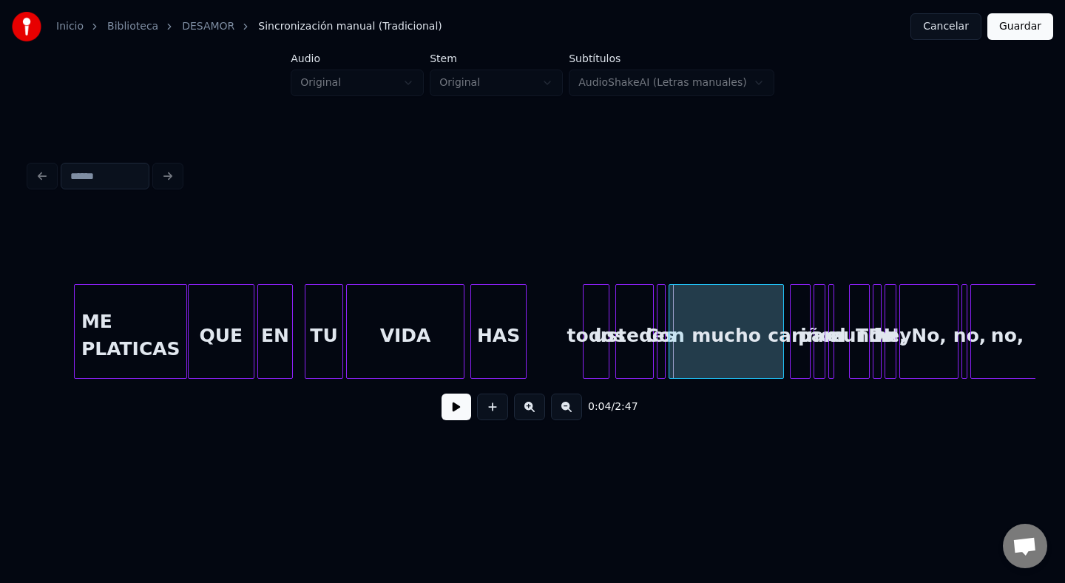
click at [488, 340] on div "HAS" at bounding box center [498, 335] width 55 height 101
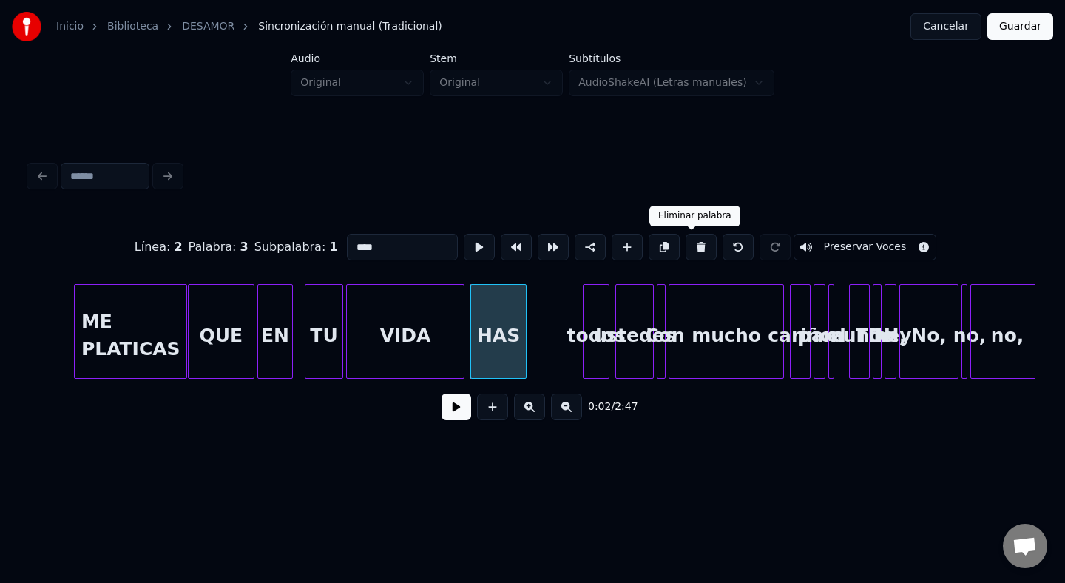
click at [695, 245] on button at bounding box center [701, 247] width 31 height 27
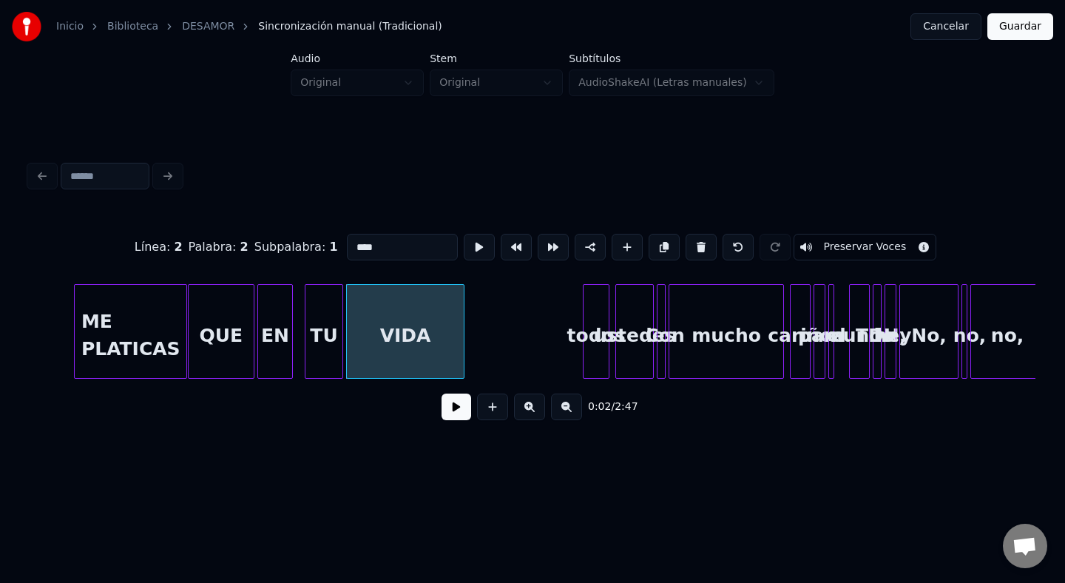
click at [421, 332] on div "VIDA" at bounding box center [405, 335] width 117 height 101
click at [464, 343] on div "VIDA" at bounding box center [405, 331] width 118 height 95
click at [516, 344] on div at bounding box center [515, 331] width 4 height 93
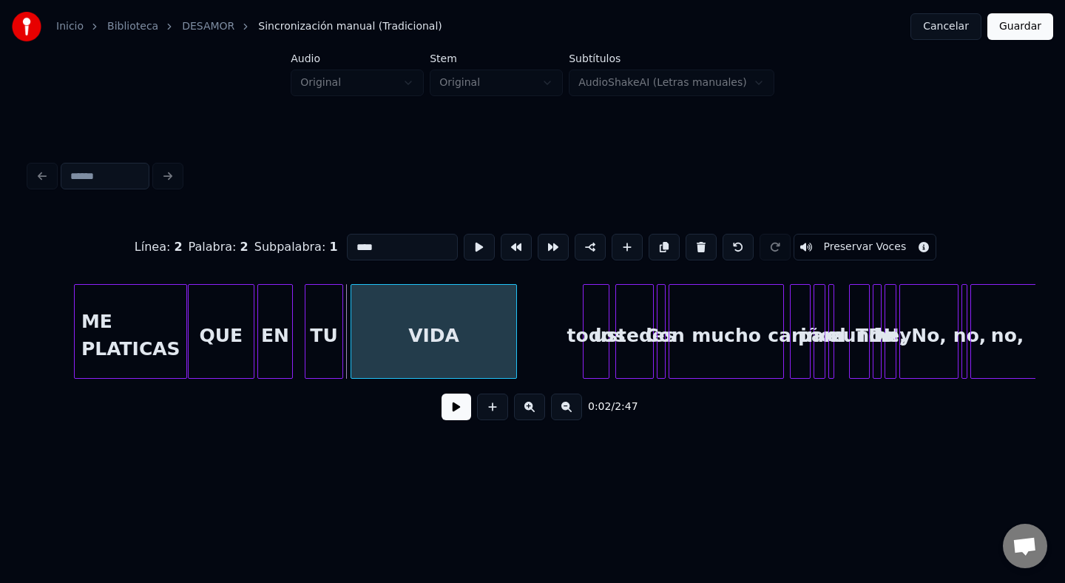
click at [355, 329] on div at bounding box center [353, 331] width 4 height 93
click at [312, 329] on div "TU" at bounding box center [324, 335] width 37 height 101
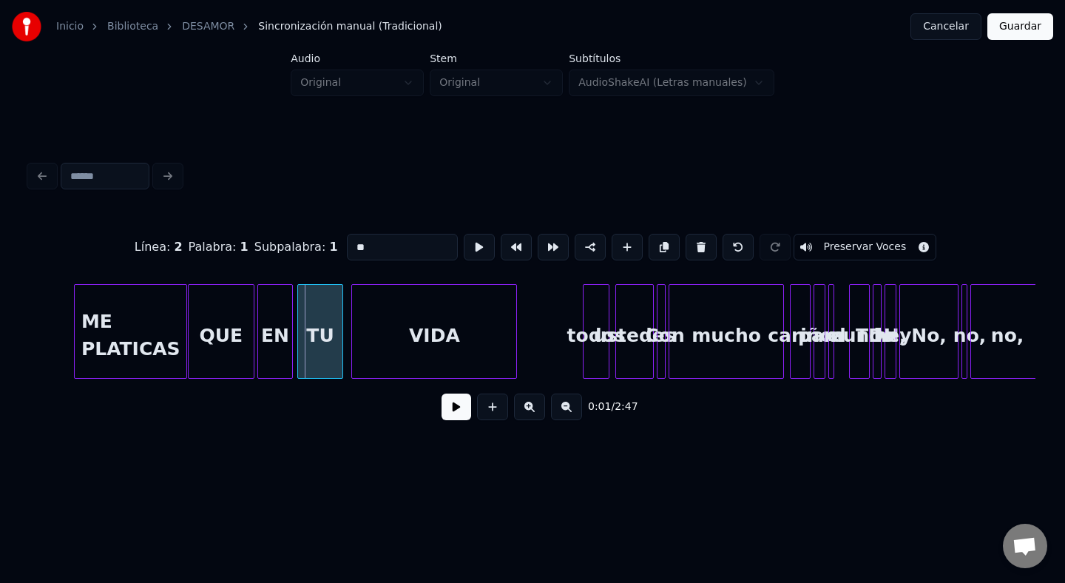
click at [299, 330] on div at bounding box center [300, 331] width 4 height 93
click at [328, 330] on div "TU" at bounding box center [325, 335] width 44 height 101
click at [277, 336] on div "EN" at bounding box center [275, 335] width 34 height 101
type input "**"
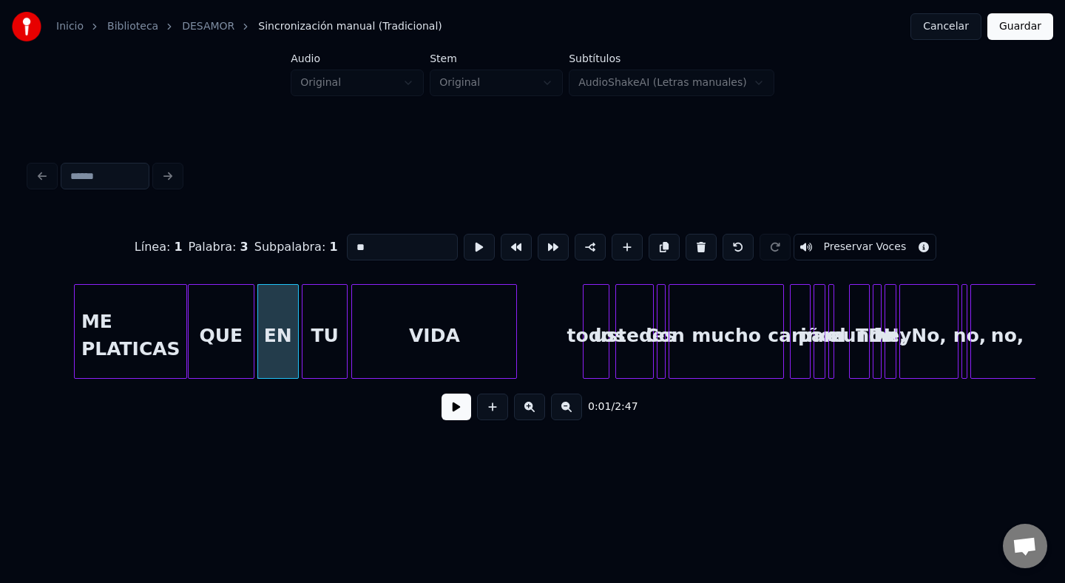
click at [297, 340] on div at bounding box center [296, 331] width 4 height 93
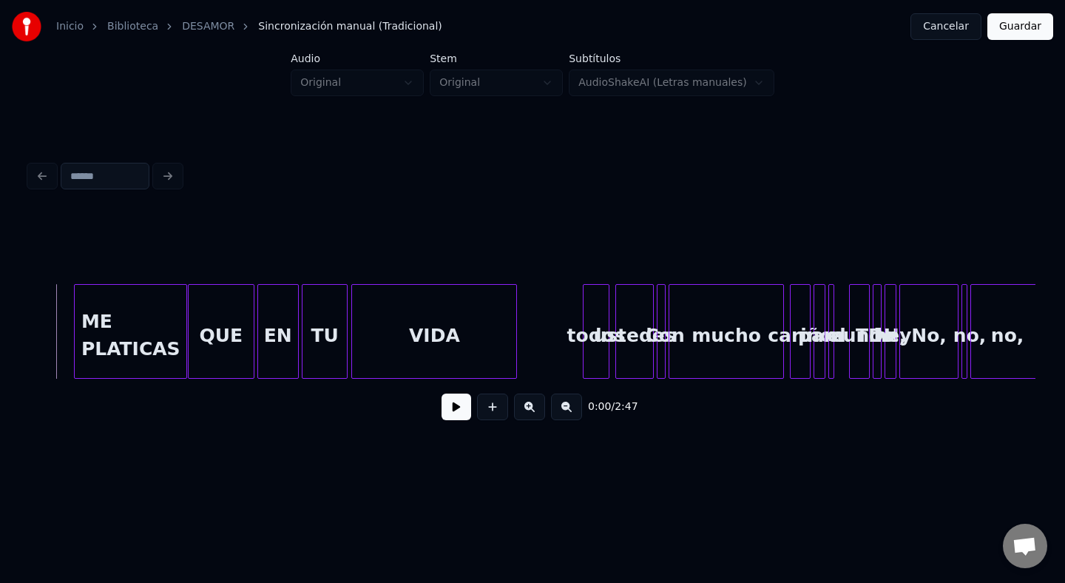
click at [442, 411] on button at bounding box center [457, 407] width 30 height 27
click at [616, 360] on div "ustedes" at bounding box center [635, 331] width 38 height 95
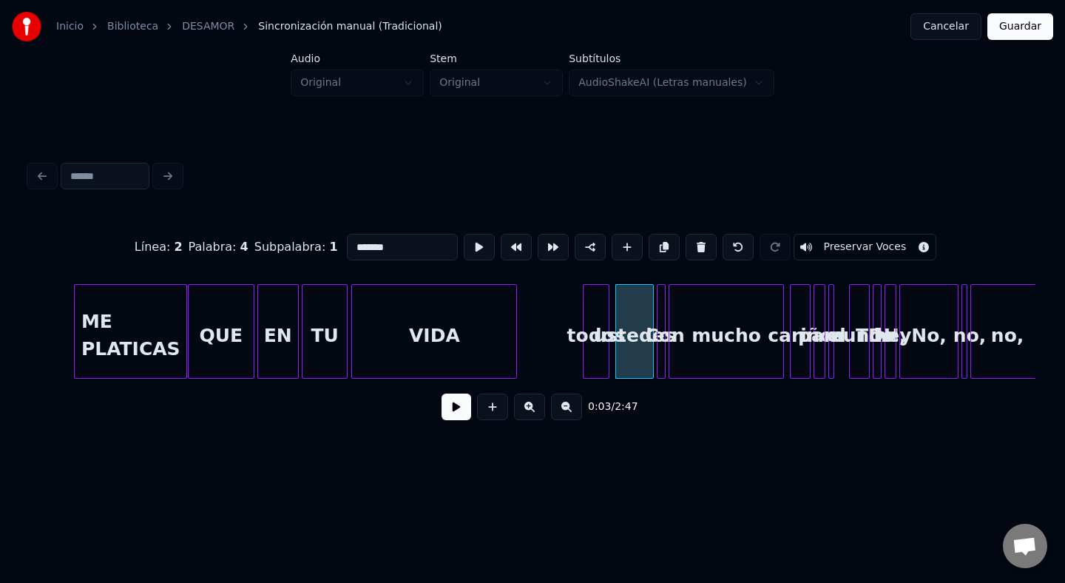
click at [592, 351] on div "todos" at bounding box center [596, 335] width 25 height 101
drag, startPoint x: 387, startPoint y: 253, endPoint x: 222, endPoint y: 230, distance: 166.6
click at [232, 236] on div "Línea : 2 Palabra : 3 Subpalabra : 1 ***** Preservar Voces" at bounding box center [533, 247] width 1006 height 74
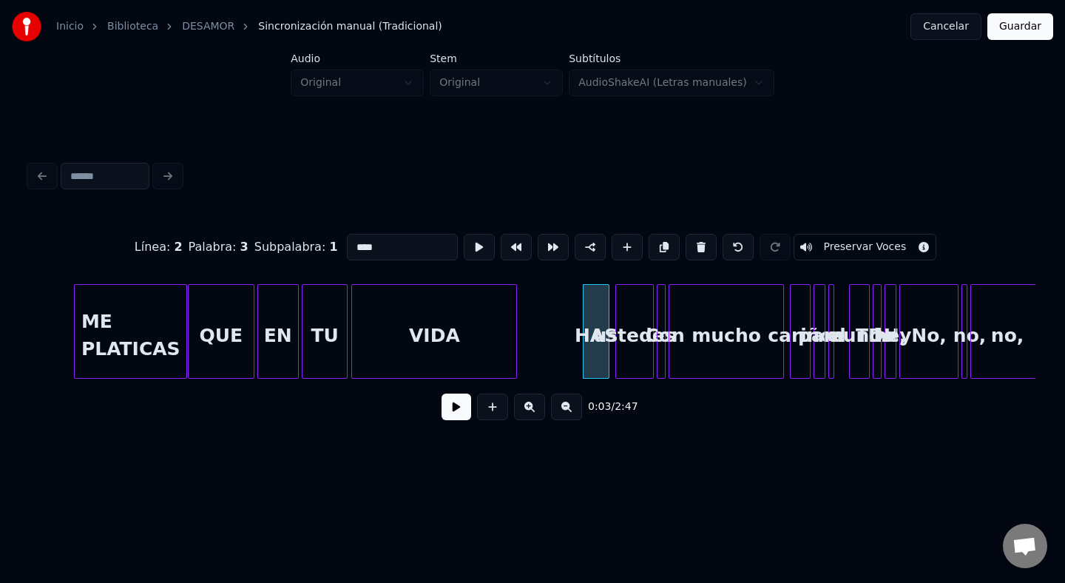
click at [645, 307] on div "ustedes" at bounding box center [634, 335] width 37 height 101
drag, startPoint x: 404, startPoint y: 236, endPoint x: 382, endPoint y: 236, distance: 22.2
click at [382, 236] on input "*******" at bounding box center [402, 247] width 111 height 27
drag, startPoint x: 395, startPoint y: 253, endPoint x: 314, endPoint y: 252, distance: 80.7
click at [314, 252] on div "Línea : 2 Palabra : 4 Subpalabra : 1 ******* Preservar Voces" at bounding box center [533, 247] width 1006 height 74
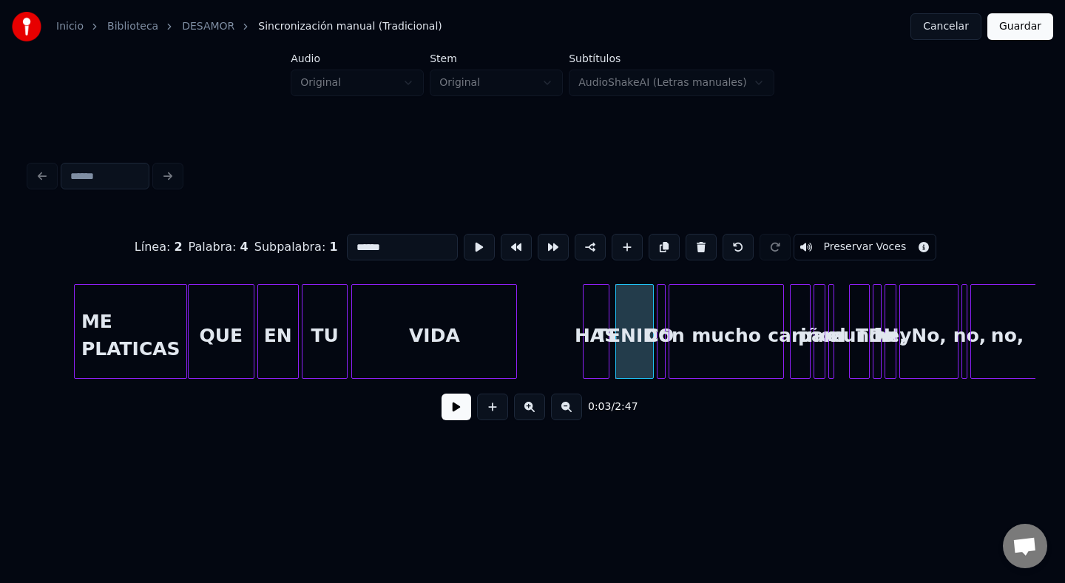
type input "******"
click at [271, 427] on div "0:03 / 2:47" at bounding box center [533, 407] width 1006 height 56
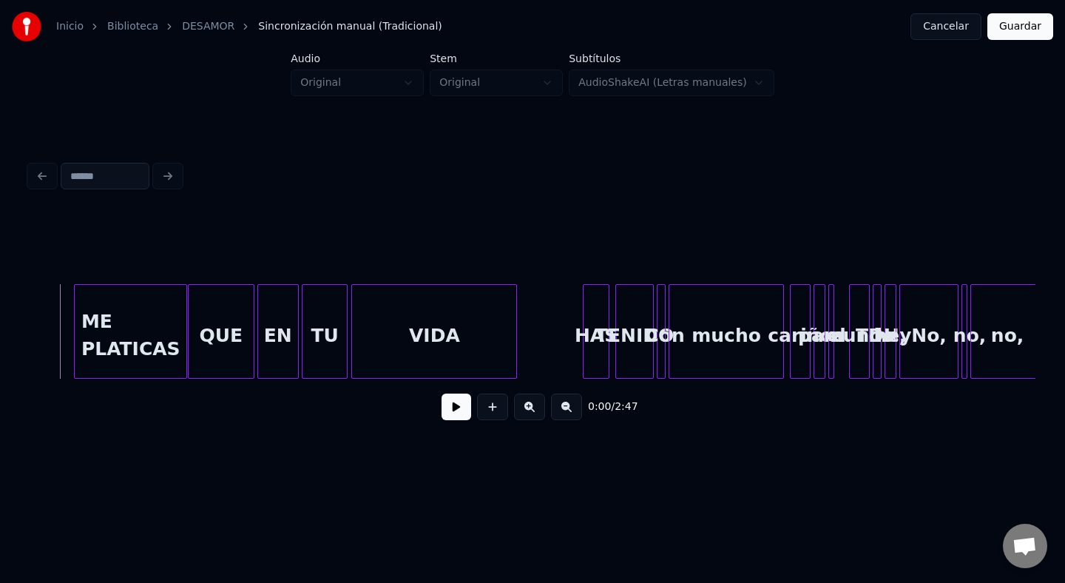
click at [450, 402] on button at bounding box center [457, 407] width 30 height 27
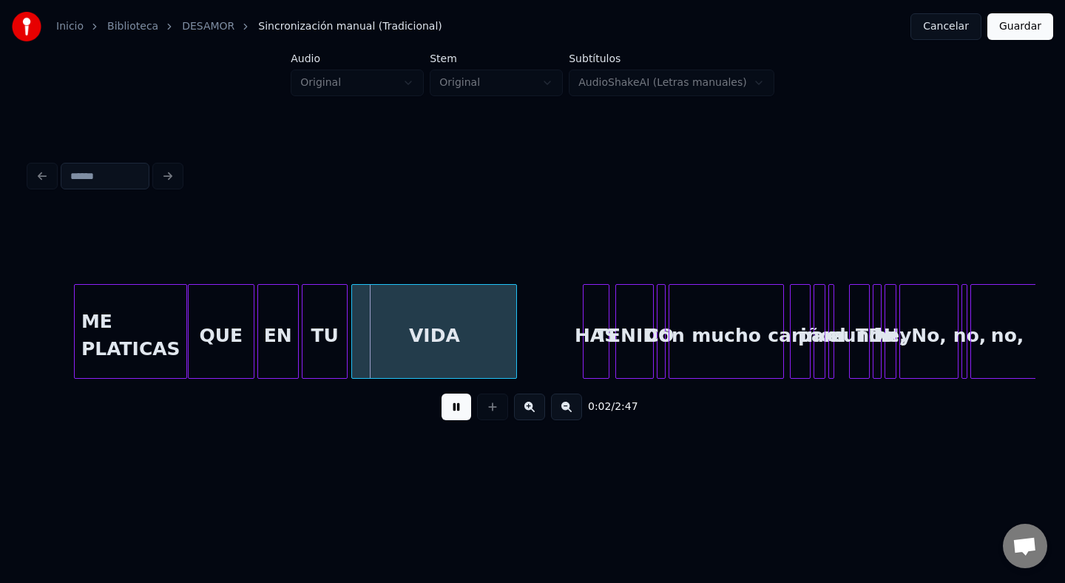
click at [450, 402] on button at bounding box center [457, 407] width 30 height 27
click at [223, 363] on div "QUE" at bounding box center [221, 335] width 65 height 101
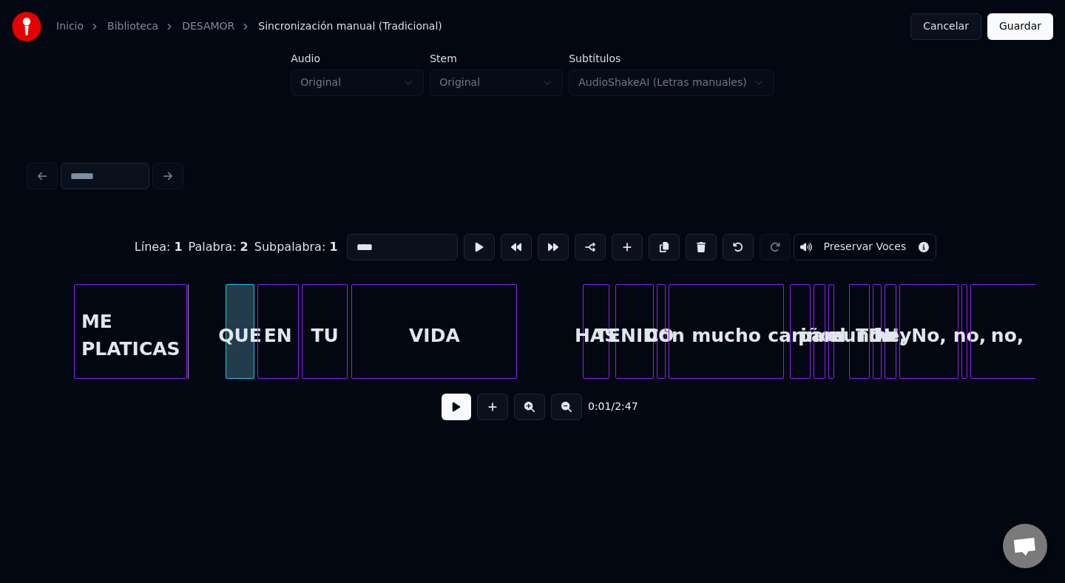
click at [229, 340] on div at bounding box center [228, 331] width 4 height 93
click at [167, 339] on div "ME PLATICAS" at bounding box center [131, 335] width 112 height 101
type input "**********"
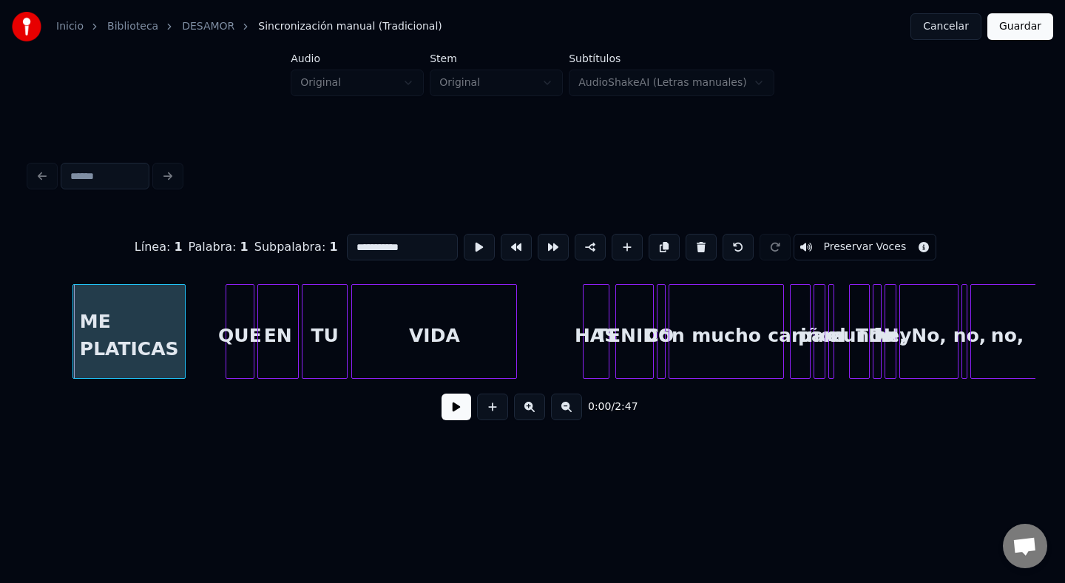
click at [185, 340] on div "ME PLATICAS" at bounding box center [129, 331] width 113 height 95
click at [144, 343] on div "ME PLATICAS" at bounding box center [129, 335] width 112 height 101
click at [176, 342] on div "ME PLATICAS" at bounding box center [129, 335] width 112 height 101
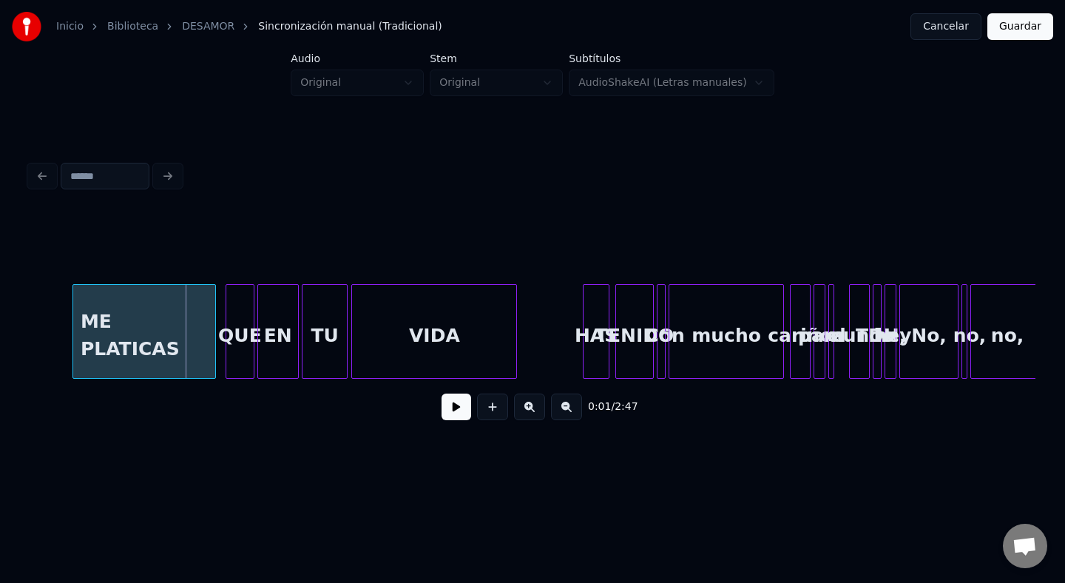
click at [213, 339] on div at bounding box center [213, 331] width 4 height 93
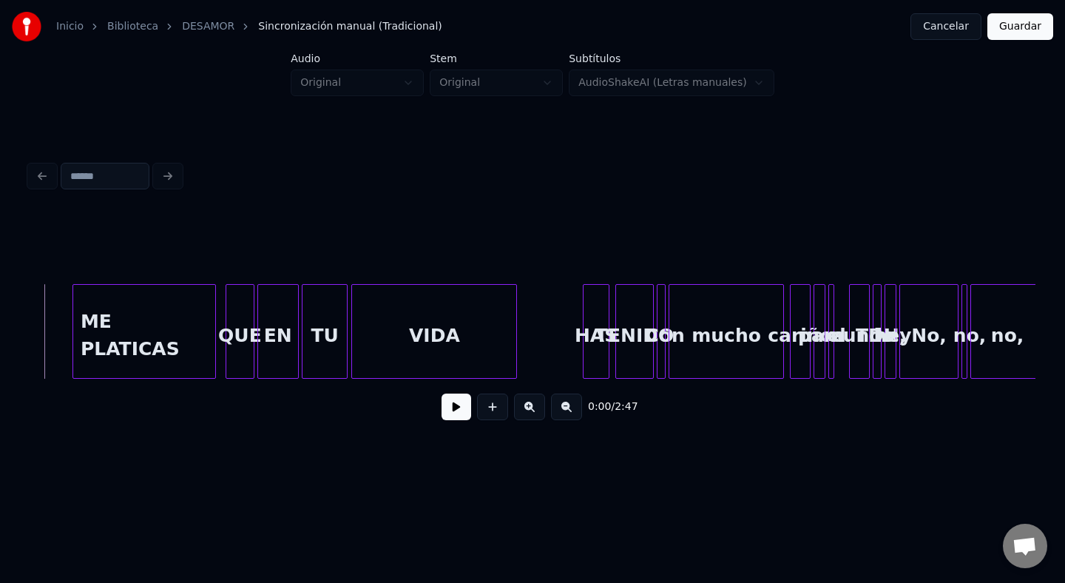
click at [462, 409] on button at bounding box center [457, 407] width 30 height 27
click at [664, 346] on div at bounding box center [663, 331] width 4 height 93
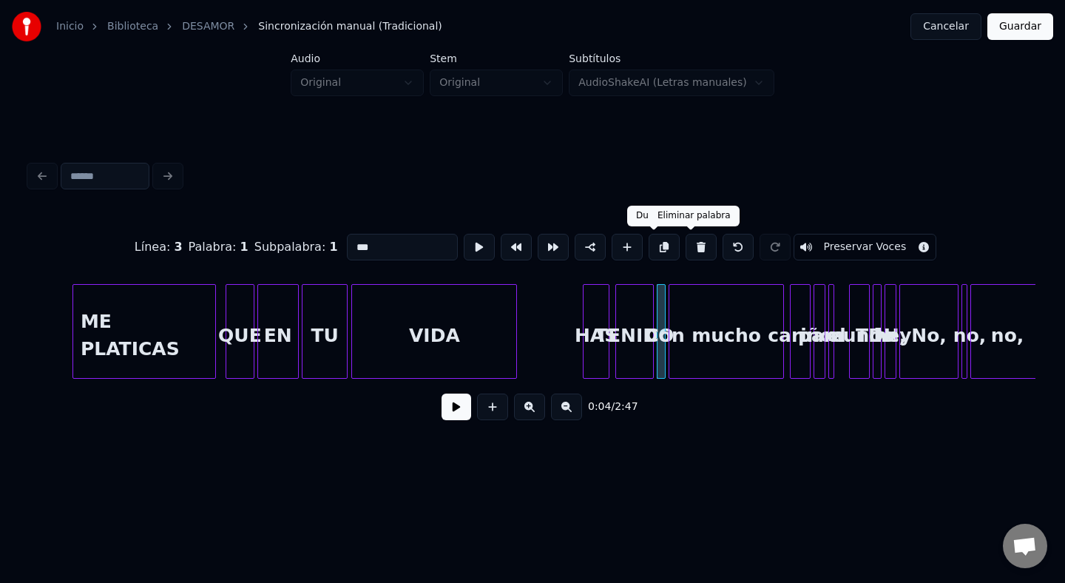
click at [686, 246] on button at bounding box center [701, 247] width 31 height 27
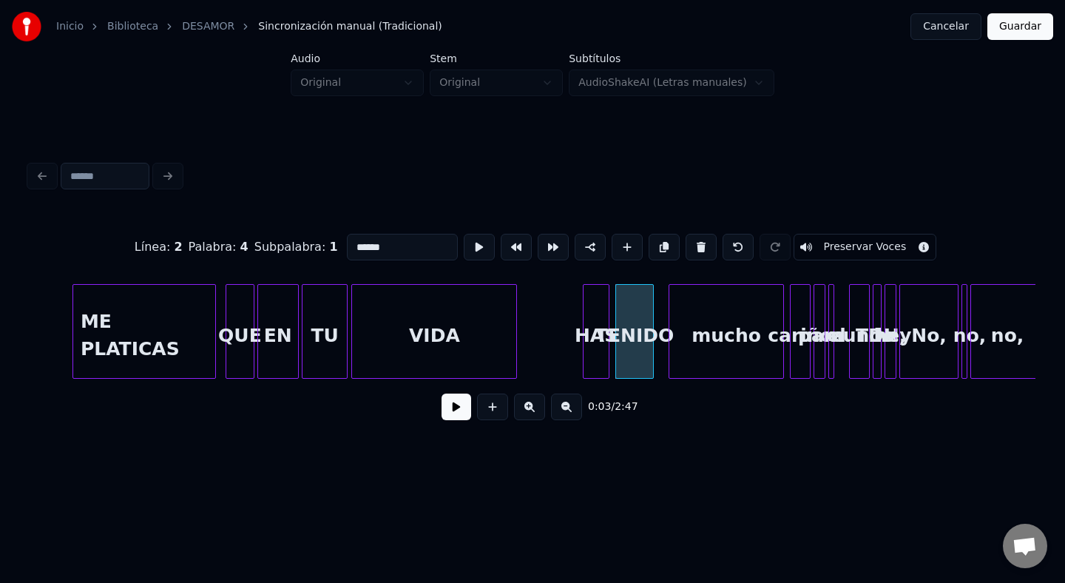
click at [690, 346] on div "mucho" at bounding box center [727, 335] width 114 height 101
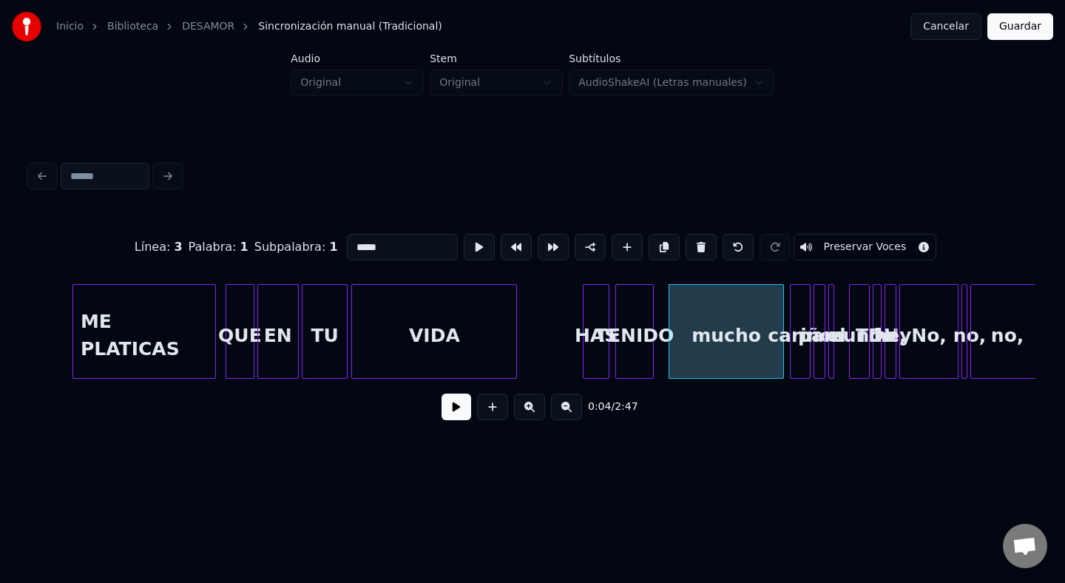
drag, startPoint x: 398, startPoint y: 258, endPoint x: 308, endPoint y: 257, distance: 90.3
click at [308, 257] on div "Línea : 3 Palabra : 1 Subpalabra : 1 ***** Preservar Voces" at bounding box center [533, 247] width 1006 height 74
drag, startPoint x: 383, startPoint y: 249, endPoint x: 346, endPoint y: 249, distance: 37.7
click at [347, 249] on input "*****" at bounding box center [402, 247] width 111 height 27
click at [115, 326] on div "ME PLATICAS" at bounding box center [144, 335] width 142 height 101
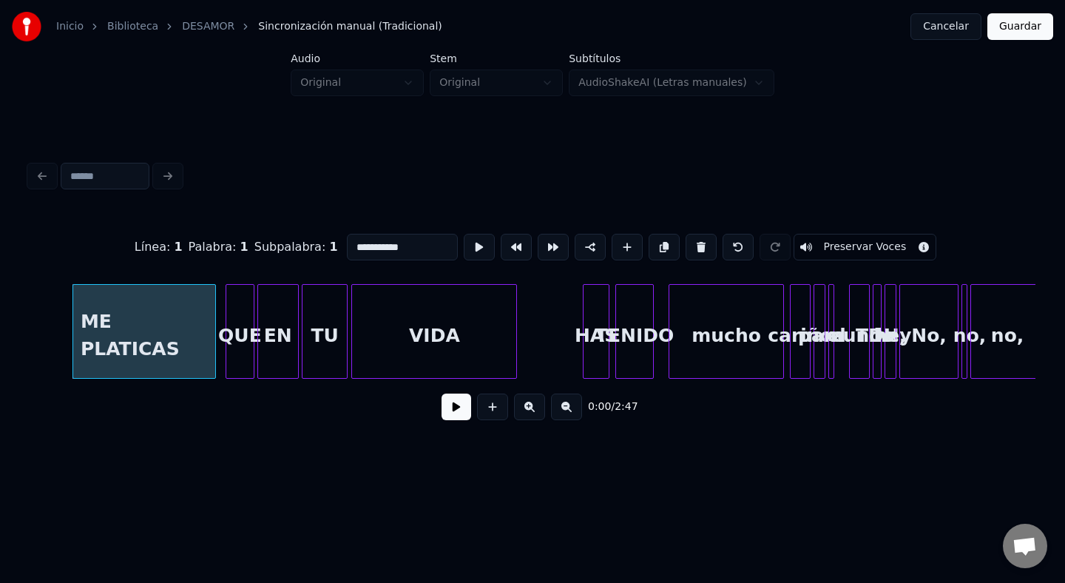
drag, startPoint x: 360, startPoint y: 243, endPoint x: 413, endPoint y: 245, distance: 53.3
click at [413, 245] on input "**********" at bounding box center [402, 247] width 111 height 27
type input "*"
click at [464, 234] on button at bounding box center [479, 247] width 31 height 27
click at [375, 239] on input "*" at bounding box center [402, 247] width 111 height 27
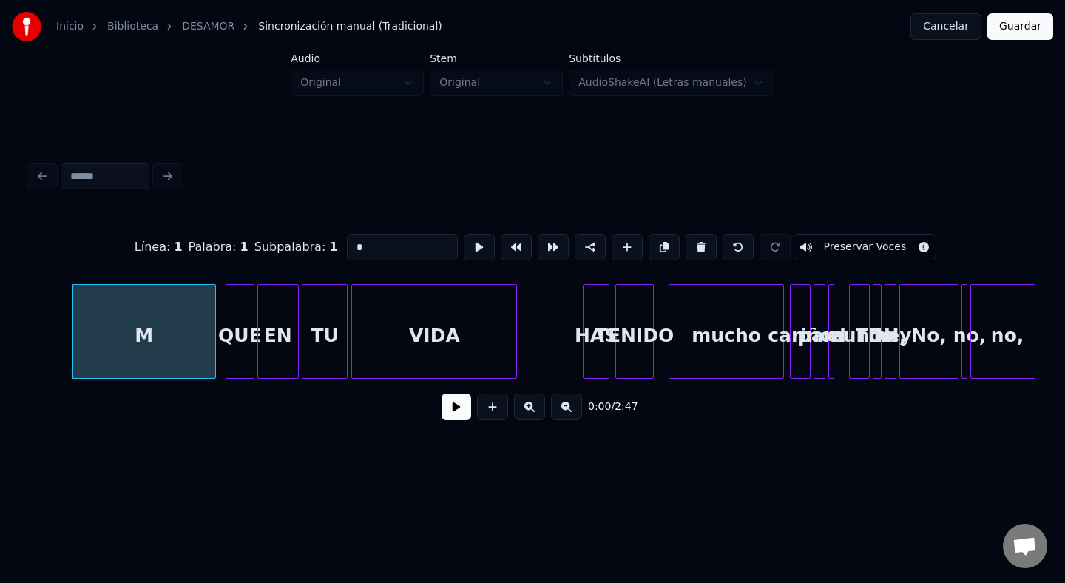
click at [375, 252] on input "*" at bounding box center [402, 247] width 111 height 27
click at [237, 315] on div "QUE" at bounding box center [239, 335] width 27 height 101
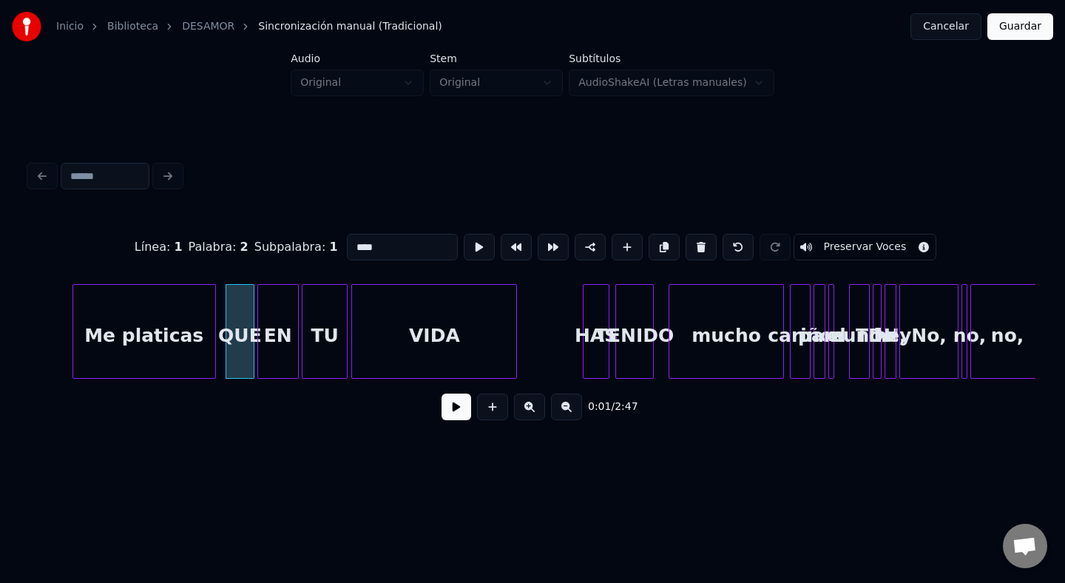
drag, startPoint x: 372, startPoint y: 254, endPoint x: 320, endPoint y: 252, distance: 52.6
click at [320, 252] on div "Línea : 1 Palabra : 2 Subpalabra : 1 *** Preservar Voces" at bounding box center [533, 247] width 1006 height 74
click at [281, 320] on div "EN" at bounding box center [278, 335] width 40 height 101
drag, startPoint x: 367, startPoint y: 246, endPoint x: 312, endPoint y: 246, distance: 54.8
click at [312, 246] on div "Línea : 1 Palabra : 3 Subpalabra : 1 ** Preservar Voces" at bounding box center [533, 247] width 1006 height 74
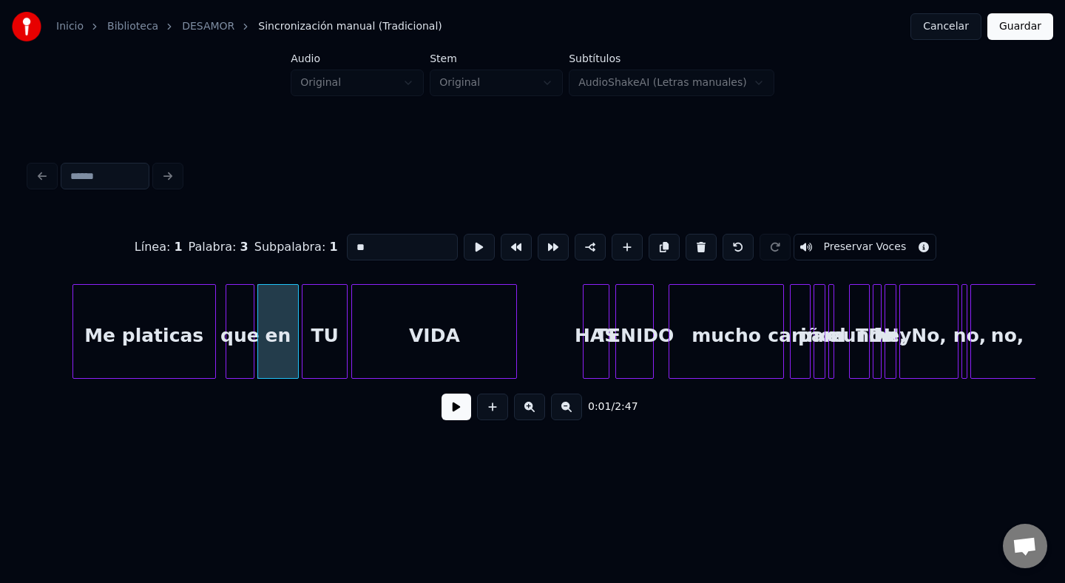
click at [343, 298] on div at bounding box center [345, 331] width 4 height 93
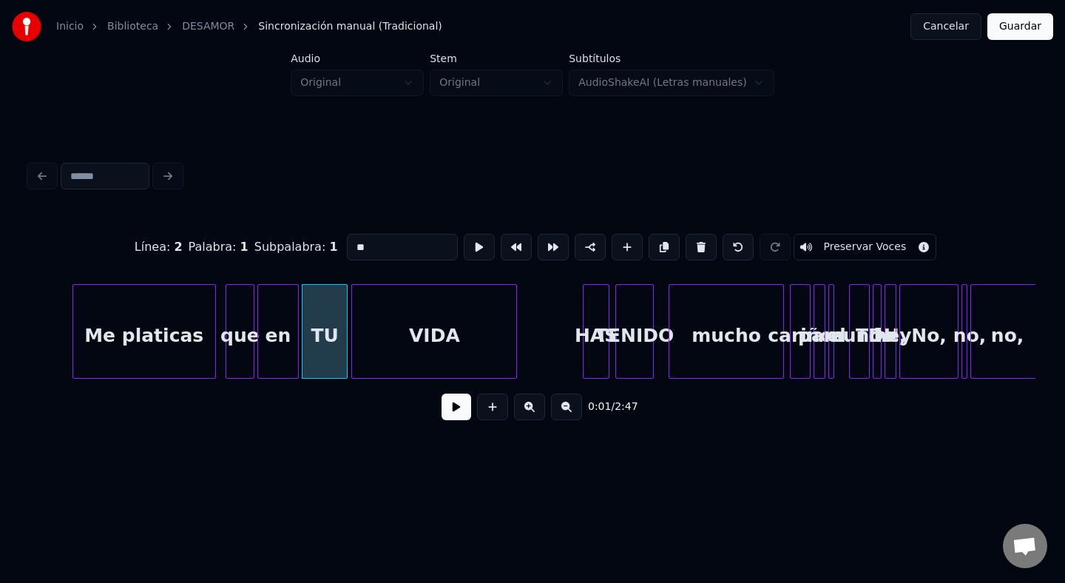
drag, startPoint x: 368, startPoint y: 255, endPoint x: 342, endPoint y: 255, distance: 25.9
click at [347, 255] on input "**" at bounding box center [402, 247] width 111 height 27
type input "*"
click at [459, 291] on div "VIDA" at bounding box center [434, 335] width 164 height 101
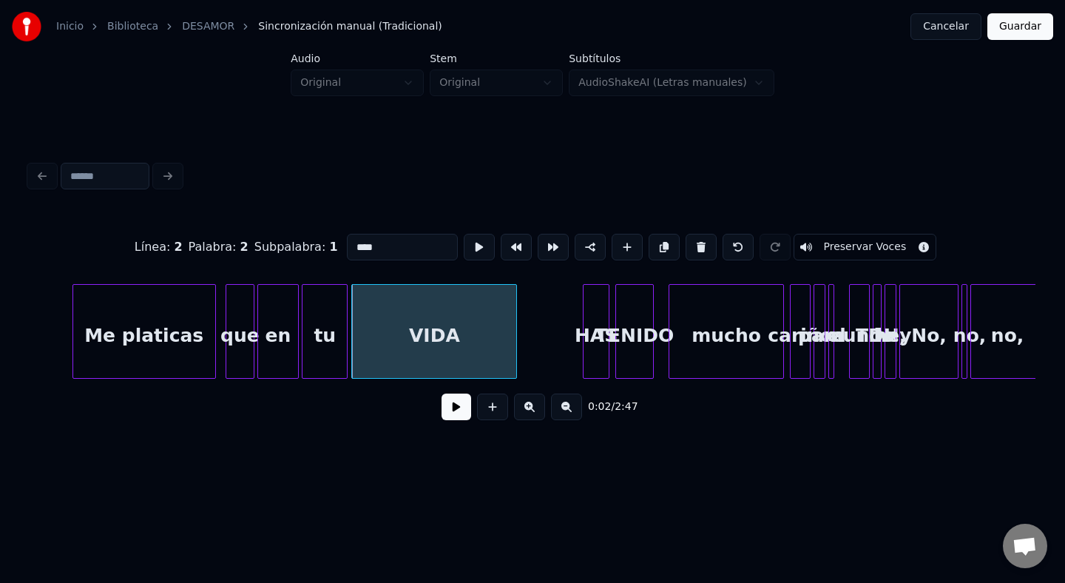
drag, startPoint x: 375, startPoint y: 241, endPoint x: 341, endPoint y: 241, distance: 34.0
click at [347, 241] on input "****" at bounding box center [402, 247] width 111 height 27
click at [593, 340] on div "HAS" at bounding box center [596, 335] width 25 height 101
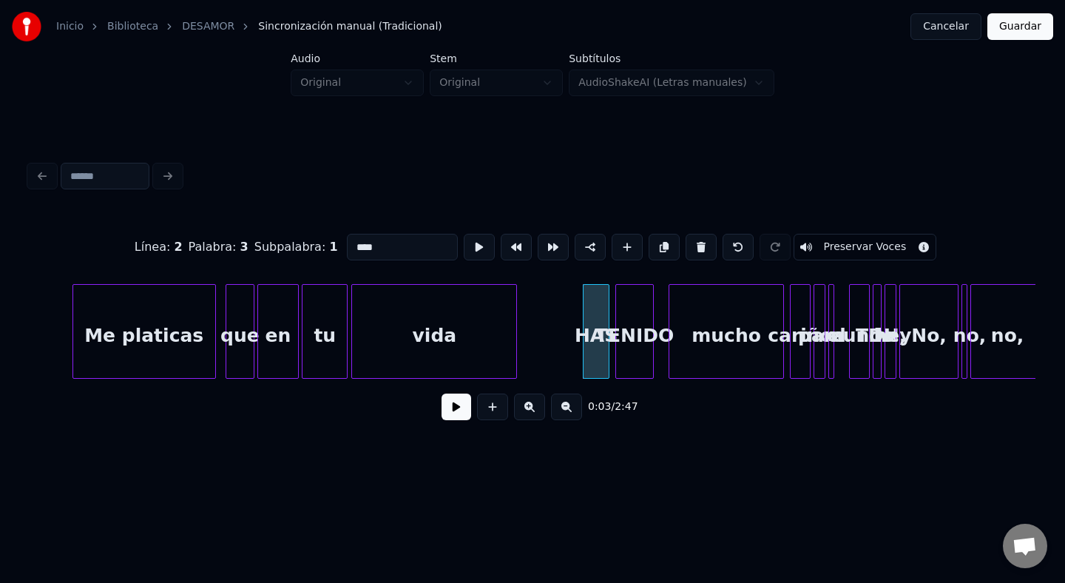
drag, startPoint x: 375, startPoint y: 243, endPoint x: 289, endPoint y: 243, distance: 85.8
click at [289, 244] on div "Línea : 2 Palabra : 3 Subpalabra : 1 *** Preservar Voces" at bounding box center [533, 247] width 1006 height 74
drag, startPoint x: 365, startPoint y: 249, endPoint x: 346, endPoint y: 249, distance: 18.5
click at [347, 249] on input "***" at bounding box center [402, 247] width 111 height 27
click at [647, 337] on div "TENIDO" at bounding box center [634, 335] width 37 height 101
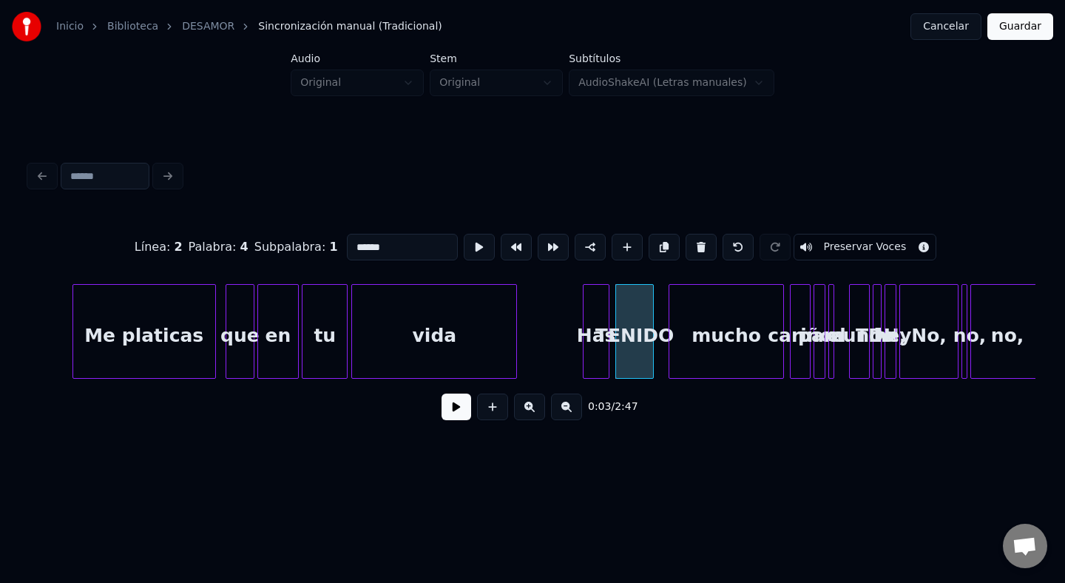
drag, startPoint x: 408, startPoint y: 248, endPoint x: 246, endPoint y: 251, distance: 162.1
click at [246, 251] on div "Línea : 2 Palabra : 4 Subpalabra : 1 ****** Preservar Voces" at bounding box center [533, 247] width 1006 height 74
click at [764, 311] on div "mucho" at bounding box center [727, 335] width 114 height 101
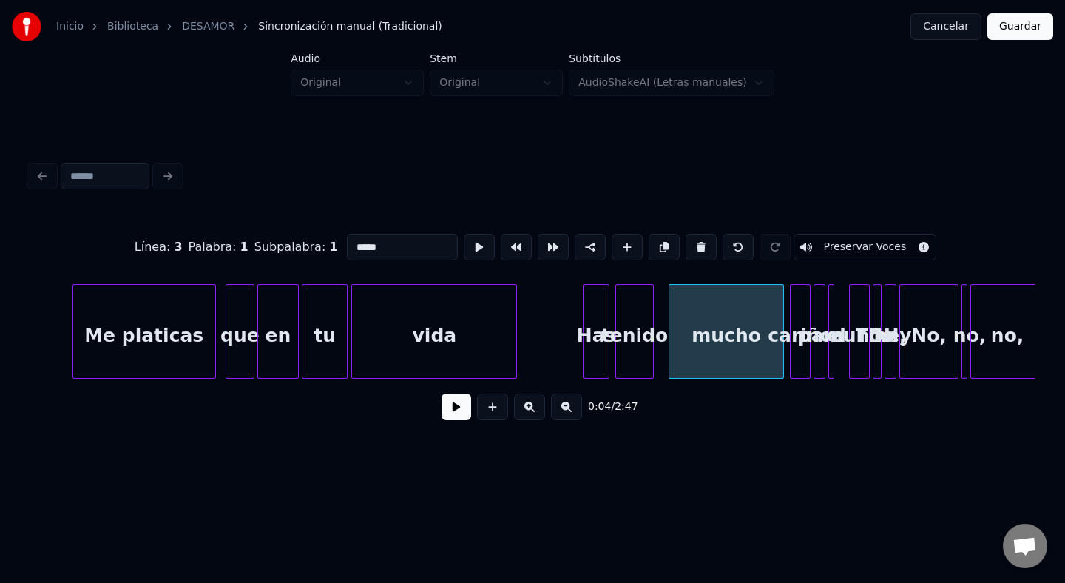
drag, startPoint x: 393, startPoint y: 256, endPoint x: 282, endPoint y: 249, distance: 111.2
click at [282, 249] on div "Línea : 3 Palabra : 1 Subpalabra : 1 ***** Preservar Voces" at bounding box center [533, 247] width 1006 height 74
type input "**********"
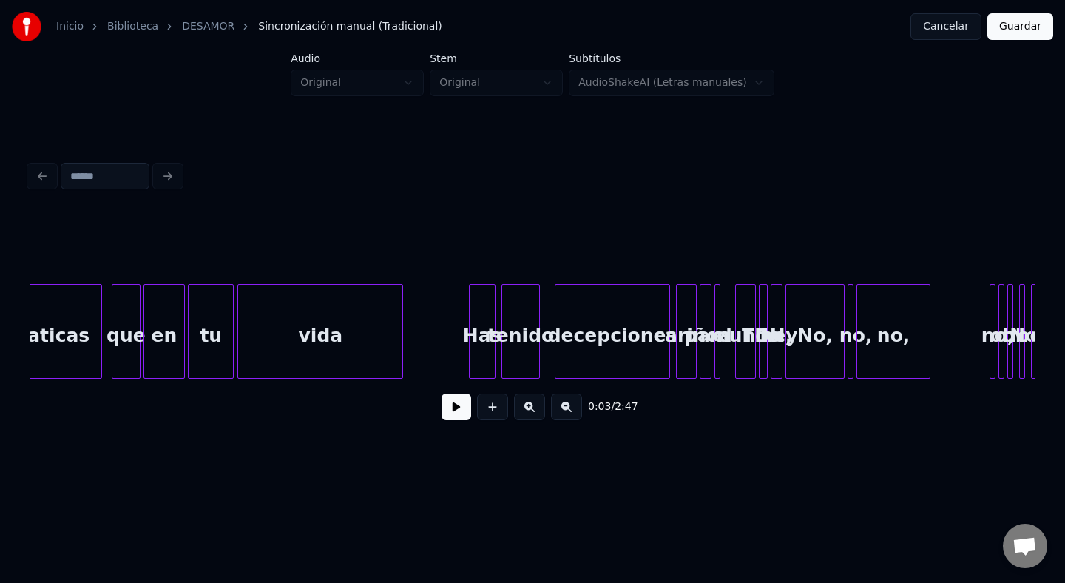
scroll to position [0, 115]
click at [454, 422] on div "0:03 / 2:47" at bounding box center [532, 407] width 983 height 33
click at [454, 409] on button at bounding box center [457, 407] width 30 height 27
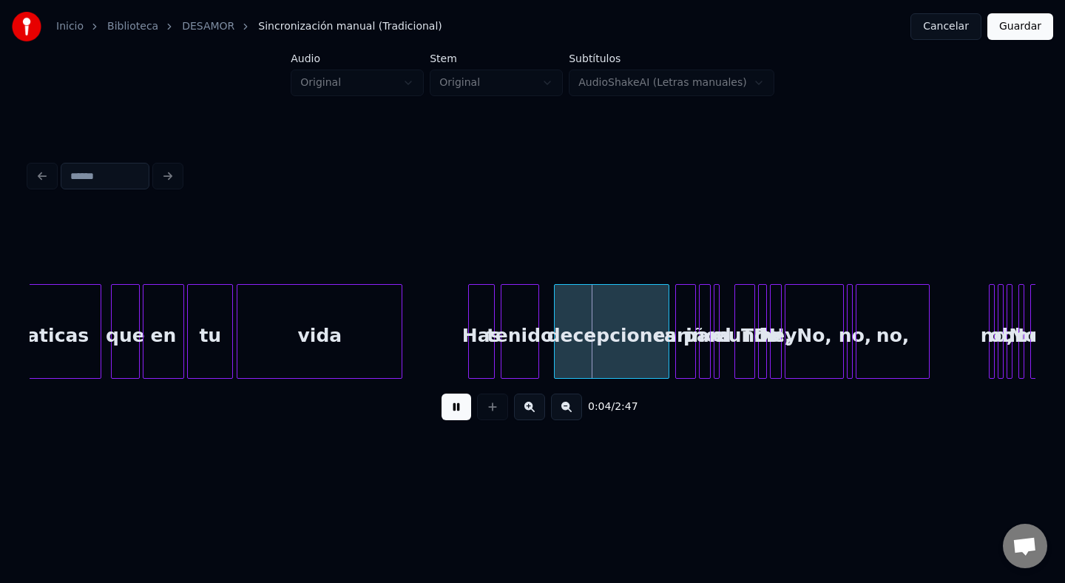
click at [454, 409] on button at bounding box center [457, 407] width 30 height 27
click at [512, 314] on div "tenido" at bounding box center [520, 335] width 37 height 101
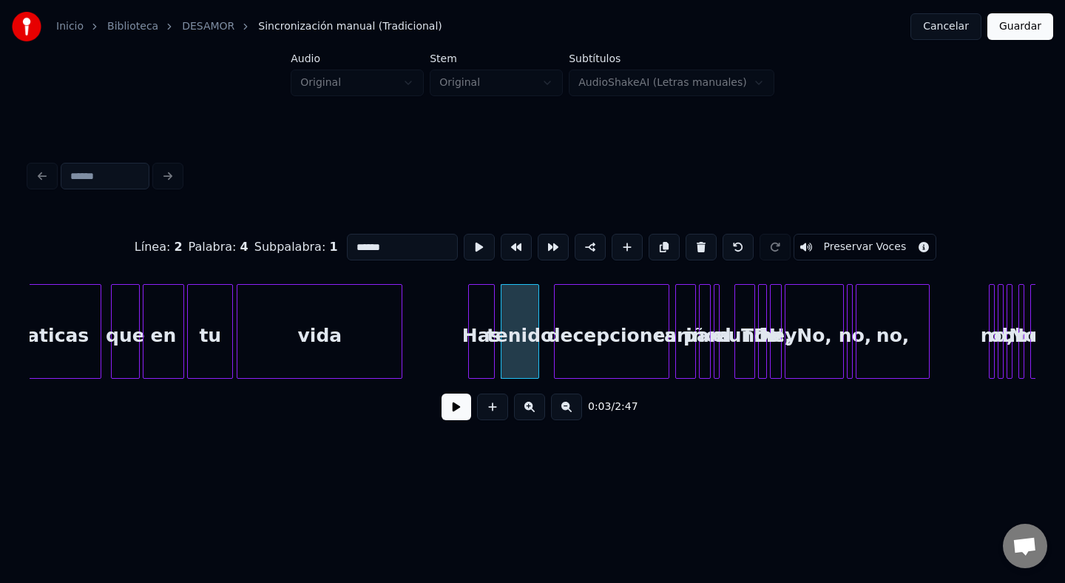
click at [591, 329] on div "decepciones" at bounding box center [612, 335] width 114 height 101
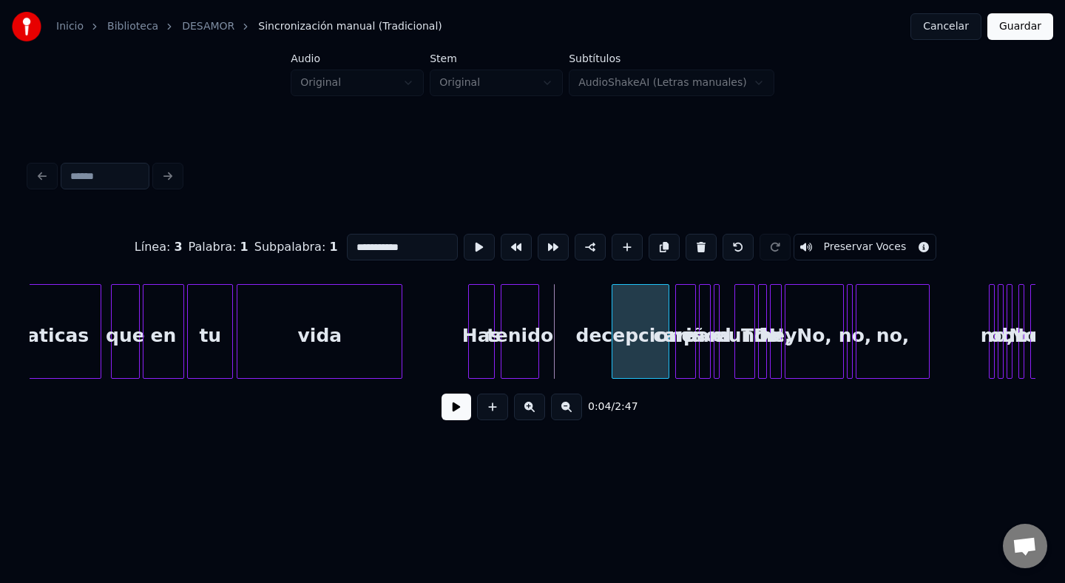
click at [616, 333] on div at bounding box center [615, 331] width 4 height 93
click at [528, 314] on div "tenido" at bounding box center [520, 335] width 37 height 101
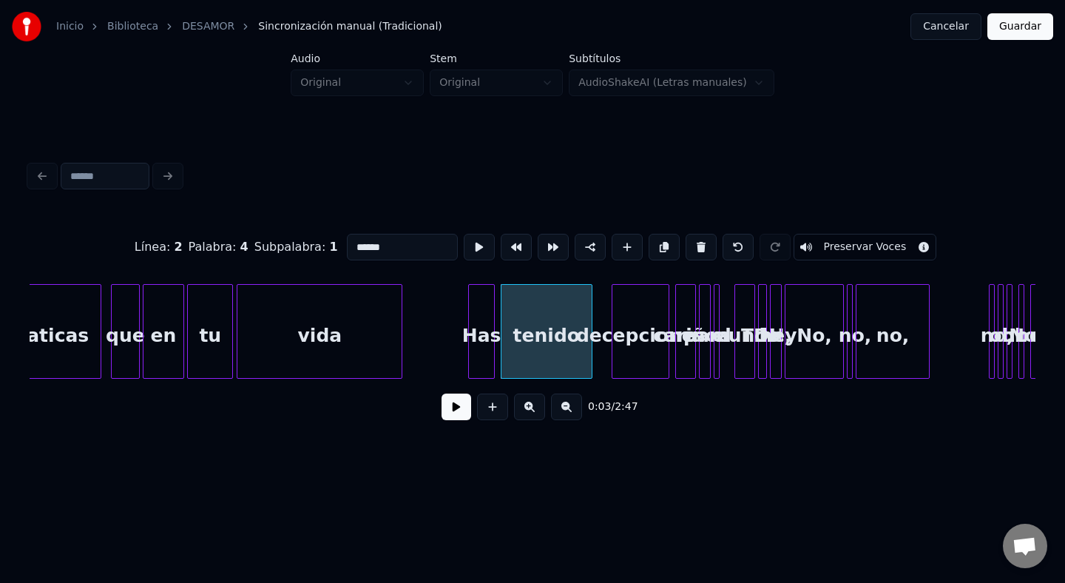
click at [590, 331] on div at bounding box center [589, 331] width 4 height 93
click at [485, 338] on div "Has" at bounding box center [481, 335] width 25 height 101
type input "***"
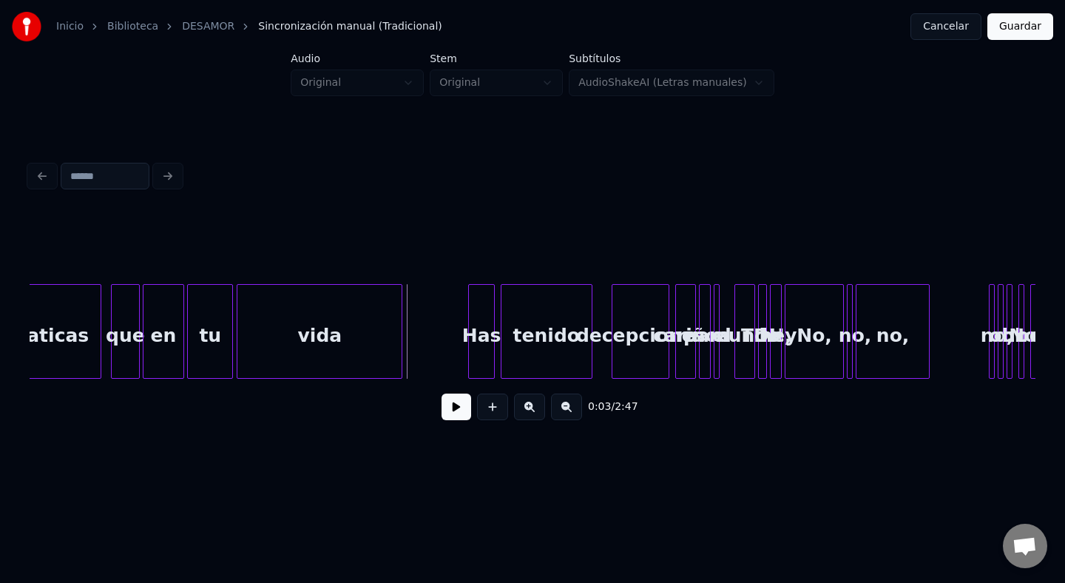
click at [452, 400] on button at bounding box center [457, 407] width 30 height 27
click at [442, 394] on button at bounding box center [457, 407] width 30 height 27
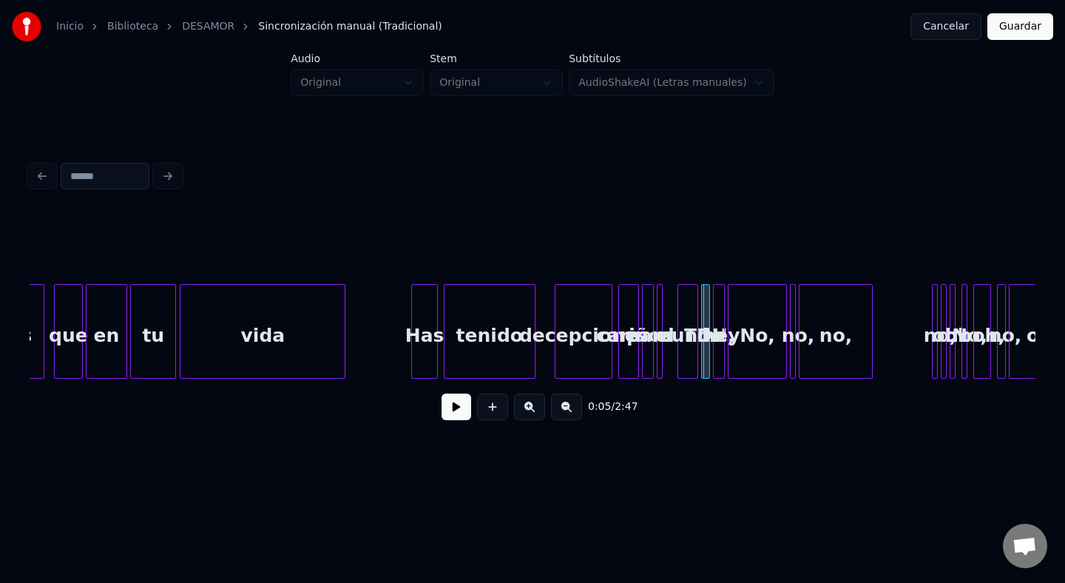
scroll to position [0, 196]
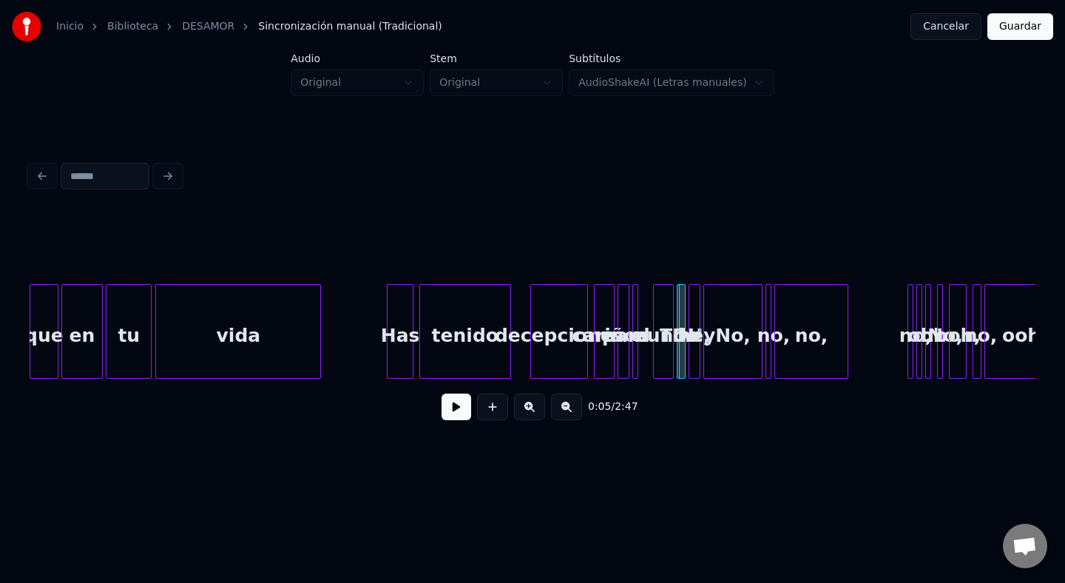
click at [619, 333] on div "para" at bounding box center [626, 335] width 15 height 101
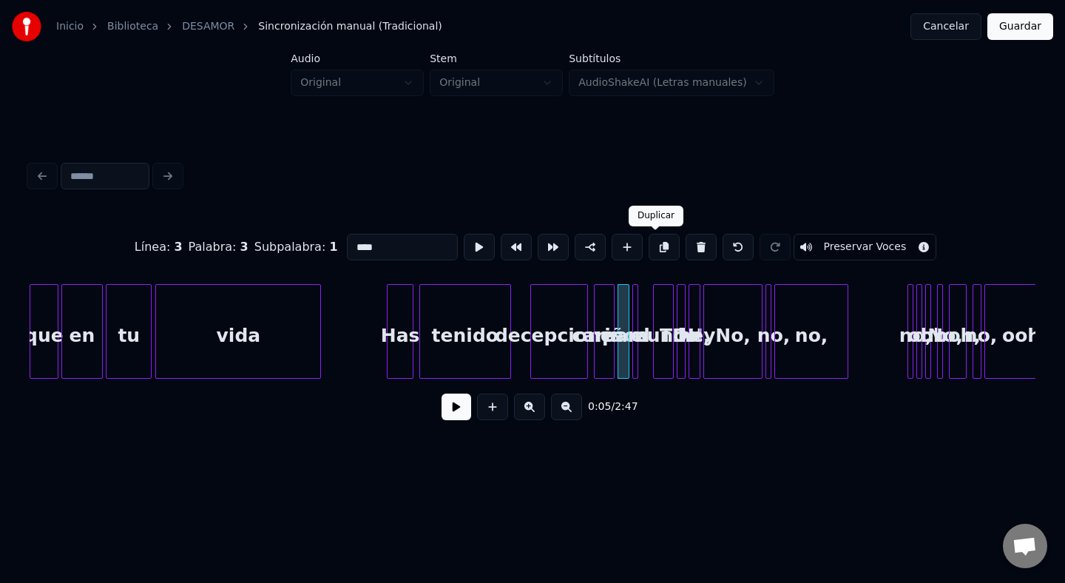
click at [686, 244] on button at bounding box center [701, 247] width 31 height 27
click at [637, 329] on div at bounding box center [635, 331] width 4 height 93
click at [690, 251] on button at bounding box center [701, 247] width 31 height 27
type input "******"
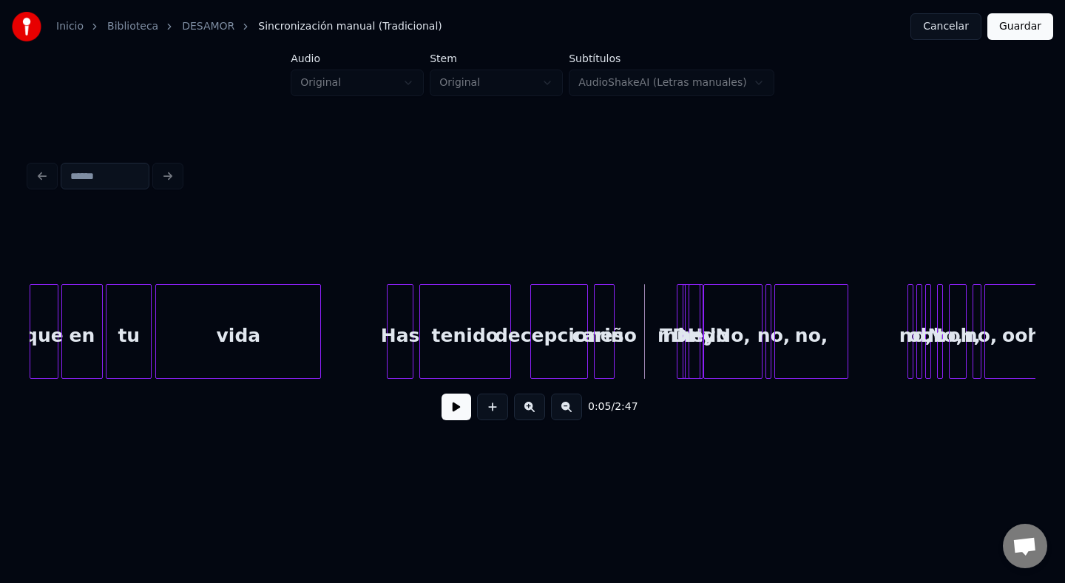
click at [701, 313] on div at bounding box center [700, 331] width 4 height 93
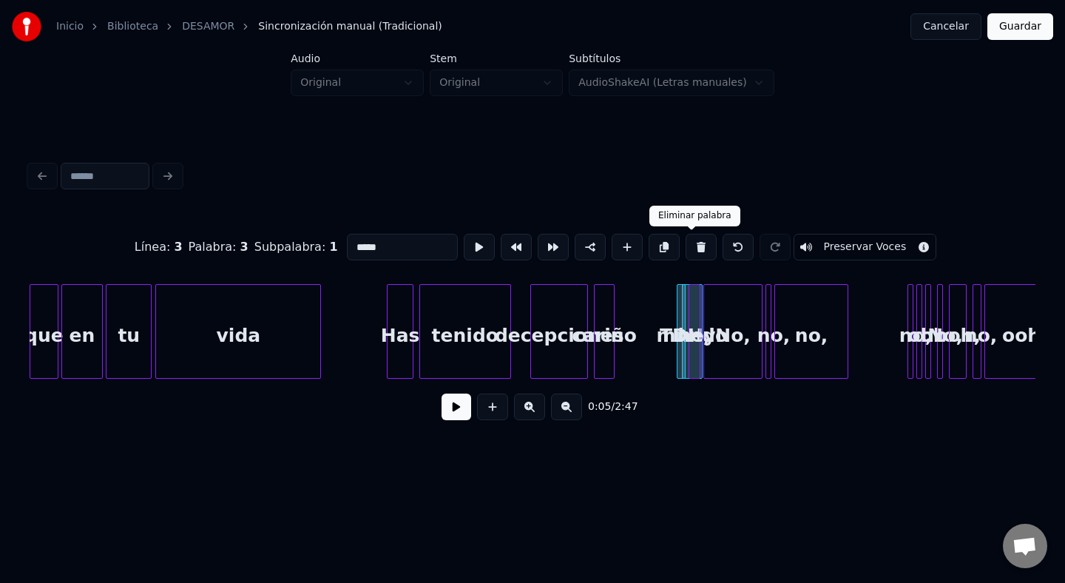
click at [690, 252] on button at bounding box center [701, 247] width 31 height 27
click at [690, 330] on div "hey" at bounding box center [697, 335] width 15 height 101
click at [686, 258] on button at bounding box center [701, 247] width 31 height 27
click at [678, 316] on div at bounding box center [680, 331] width 4 height 93
click at [686, 252] on button at bounding box center [701, 247] width 31 height 27
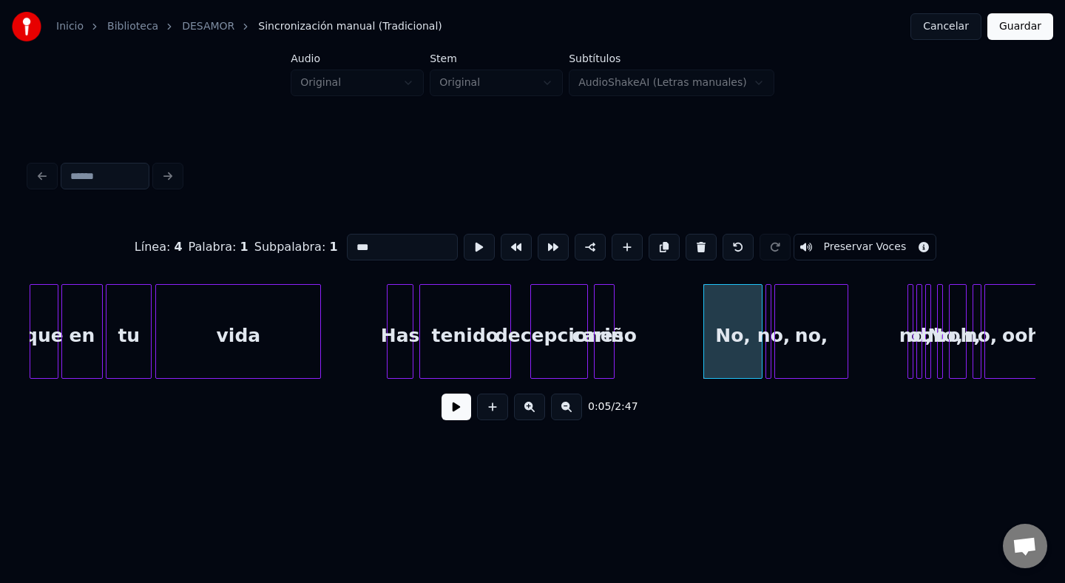
click at [724, 363] on div "No," at bounding box center [733, 335] width 58 height 101
click at [698, 251] on button at bounding box center [701, 247] width 31 height 27
type input "***"
click at [772, 322] on div "no," at bounding box center [774, 335] width 15 height 101
click at [769, 320] on div at bounding box center [769, 331] width 4 height 93
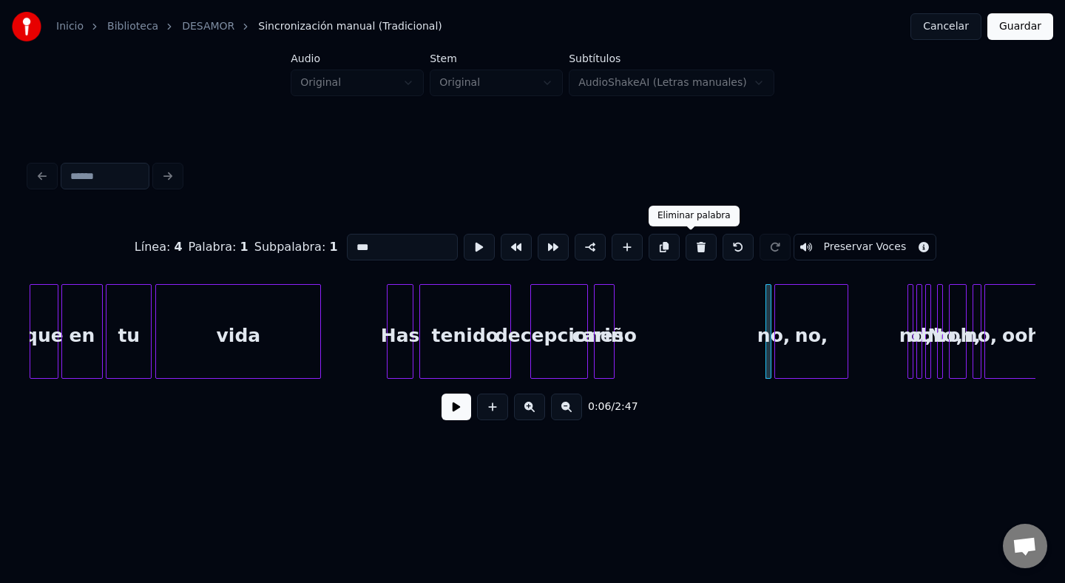
click at [692, 252] on button at bounding box center [701, 247] width 31 height 27
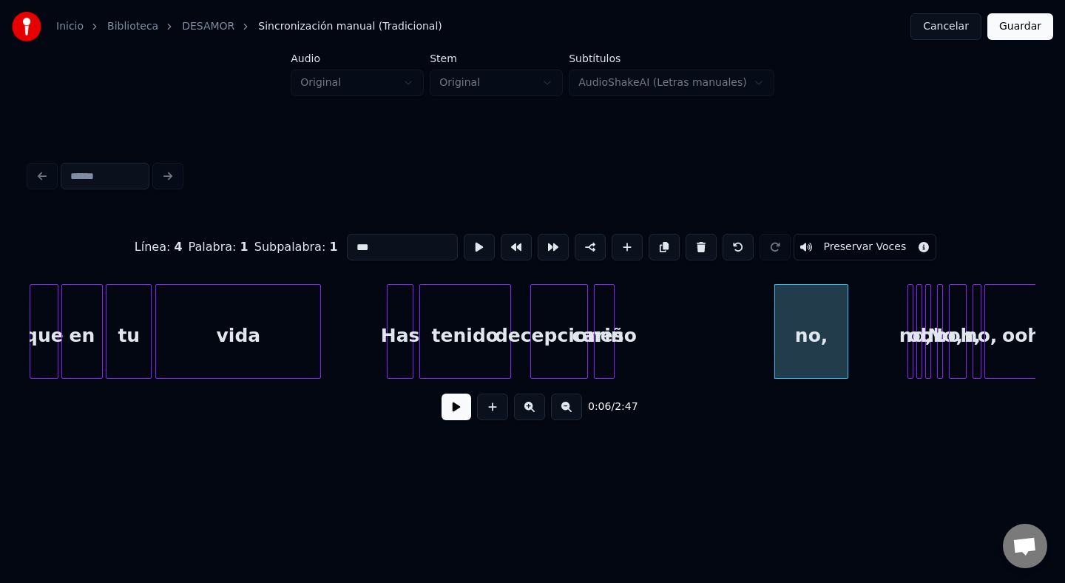
click at [846, 375] on div at bounding box center [845, 331] width 4 height 93
click at [686, 250] on button at bounding box center [701, 247] width 31 height 27
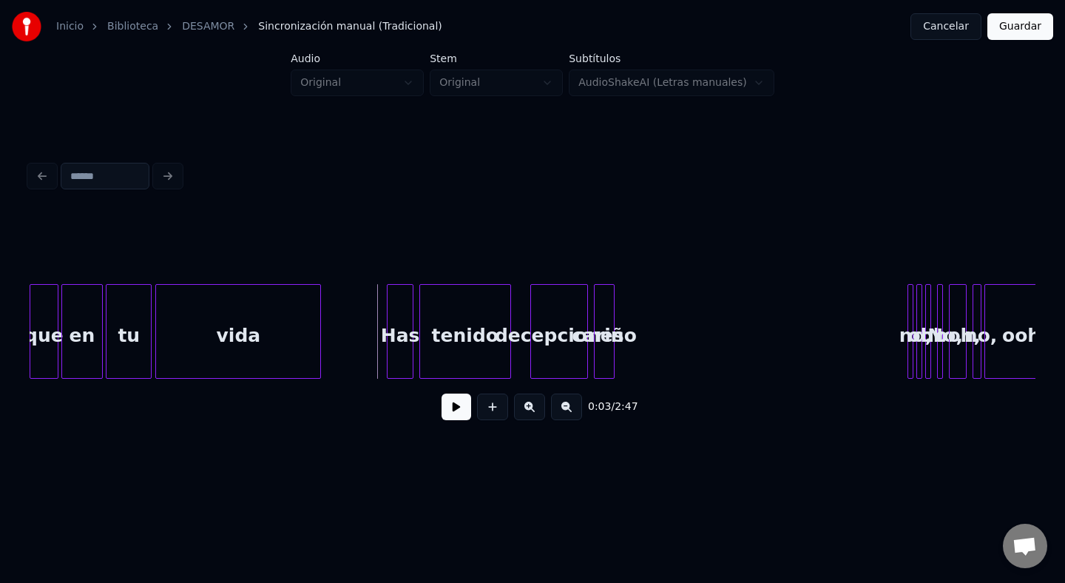
click at [457, 407] on button at bounding box center [457, 407] width 30 height 27
click at [610, 309] on div at bounding box center [612, 331] width 4 height 93
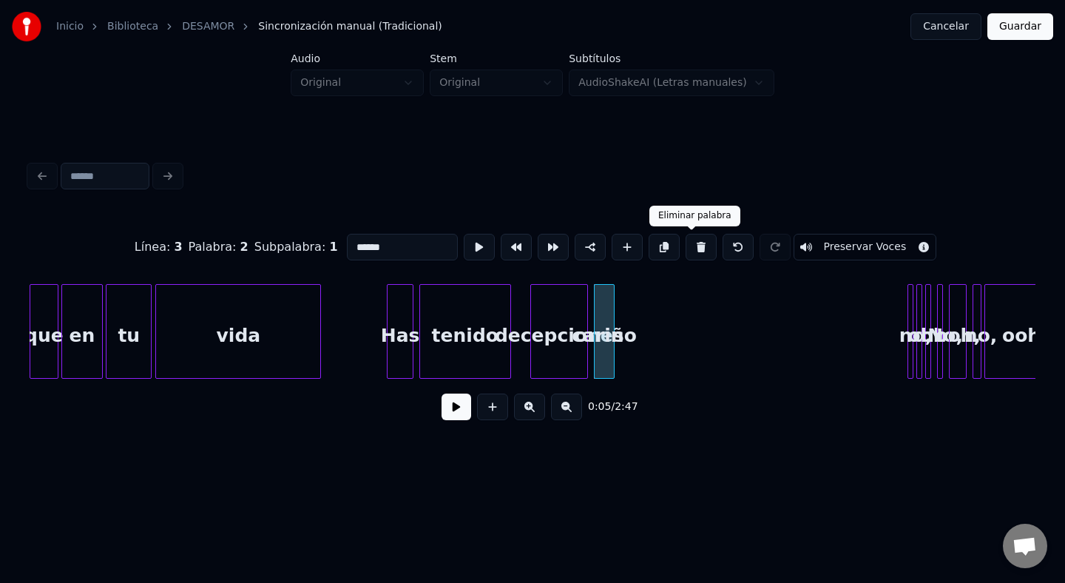
click at [688, 246] on button at bounding box center [701, 247] width 31 height 27
type input "**********"
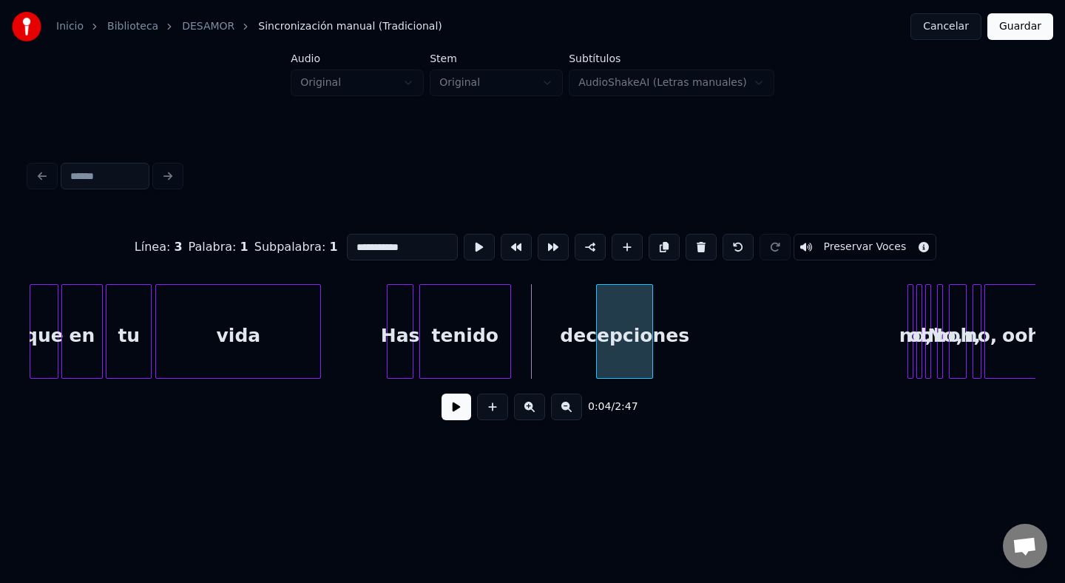
click at [638, 334] on div "decepciones" at bounding box center [625, 335] width 56 height 101
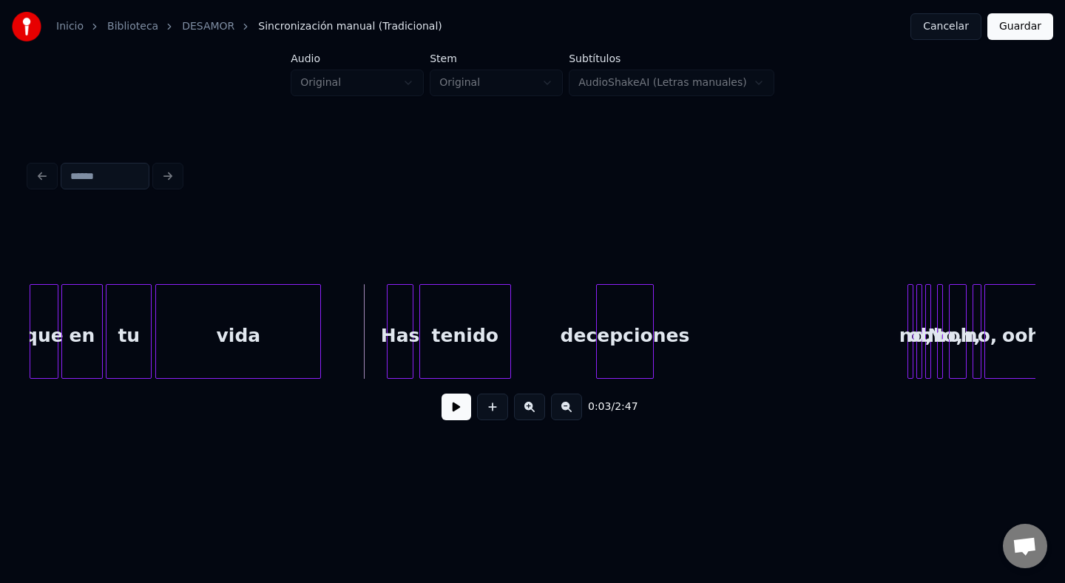
click at [456, 410] on button at bounding box center [457, 407] width 30 height 27
click at [434, 315] on div "tenido" at bounding box center [465, 335] width 90 height 101
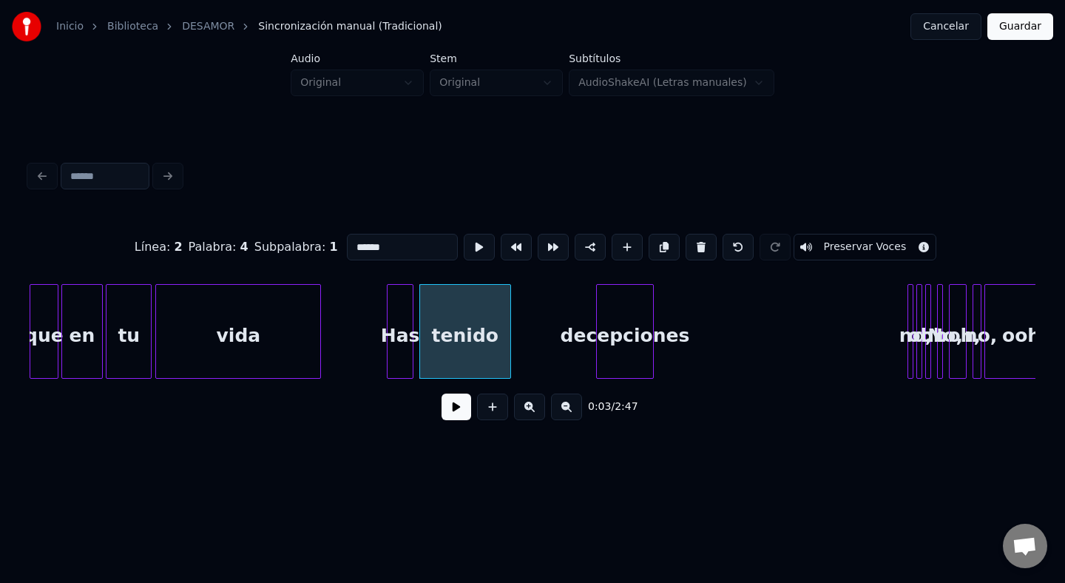
click at [508, 334] on div at bounding box center [508, 331] width 4 height 93
click at [530, 336] on div at bounding box center [529, 331] width 4 height 93
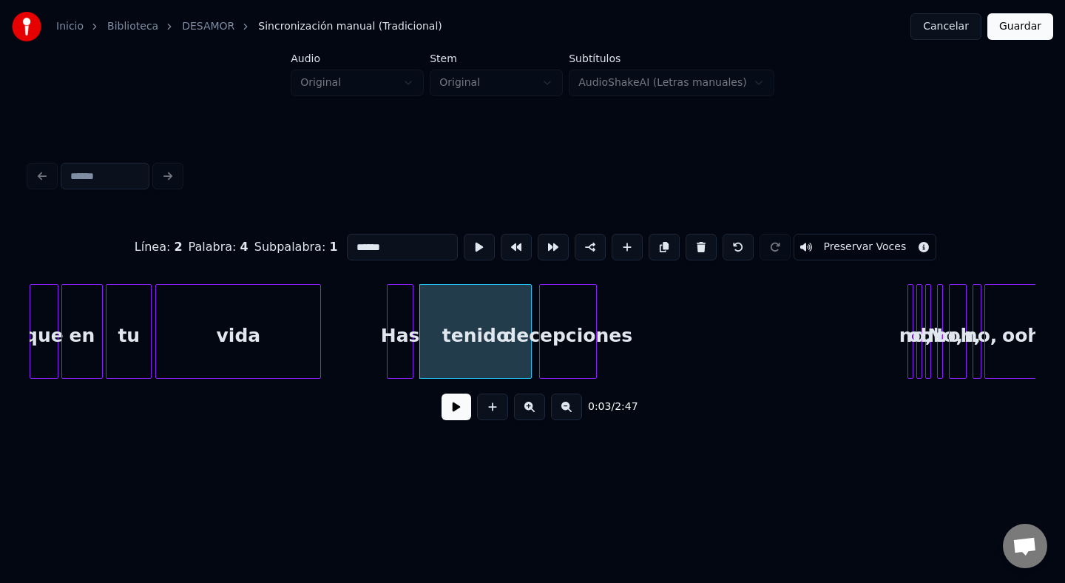
click at [580, 322] on div "decepciones" at bounding box center [568, 335] width 56 height 101
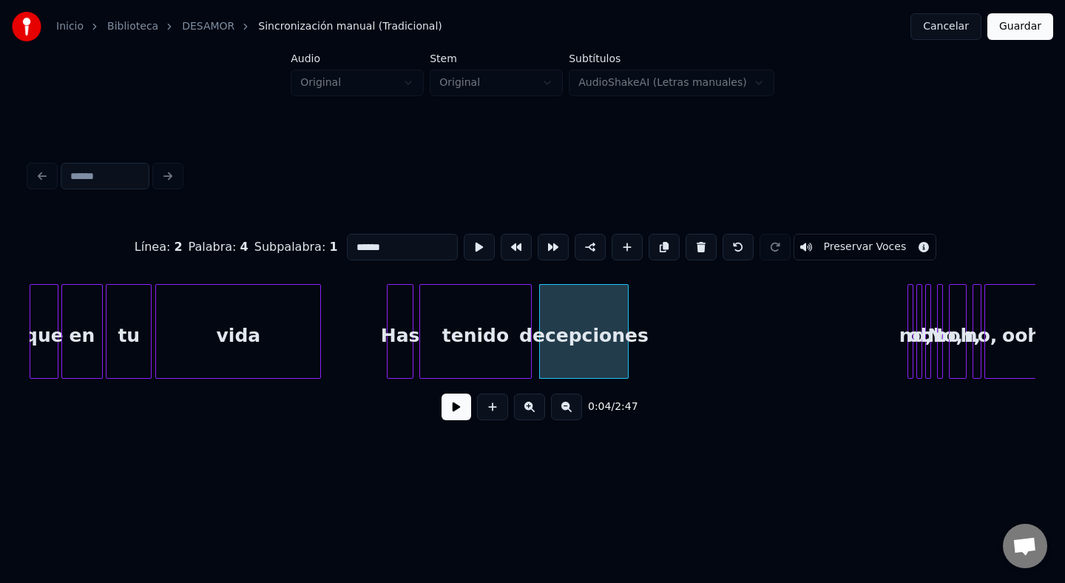
click at [627, 324] on div at bounding box center [626, 331] width 4 height 93
click at [474, 336] on div "tenido" at bounding box center [475, 335] width 111 height 101
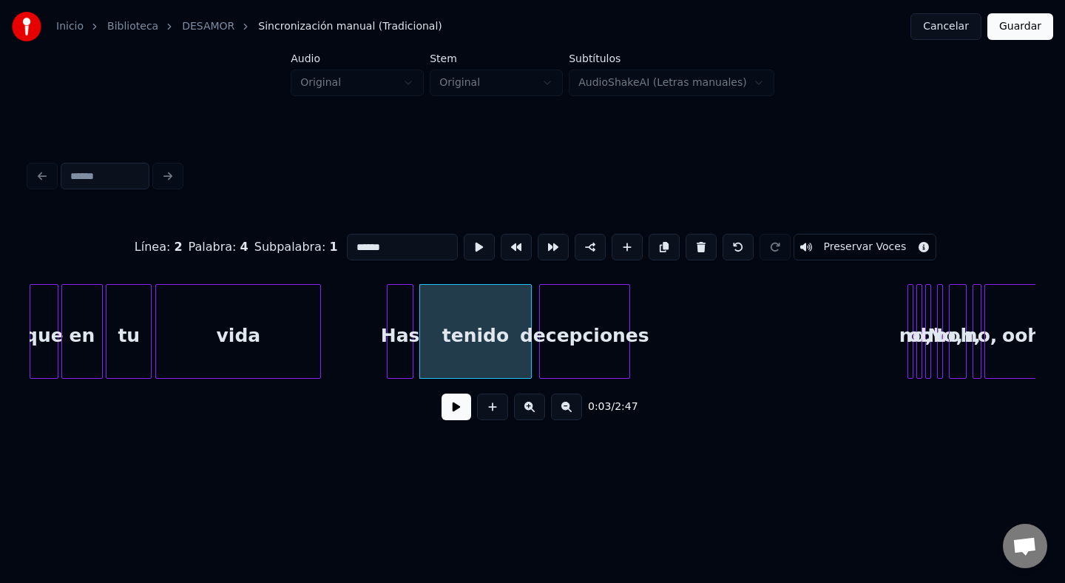
click at [442, 394] on button at bounding box center [457, 407] width 30 height 27
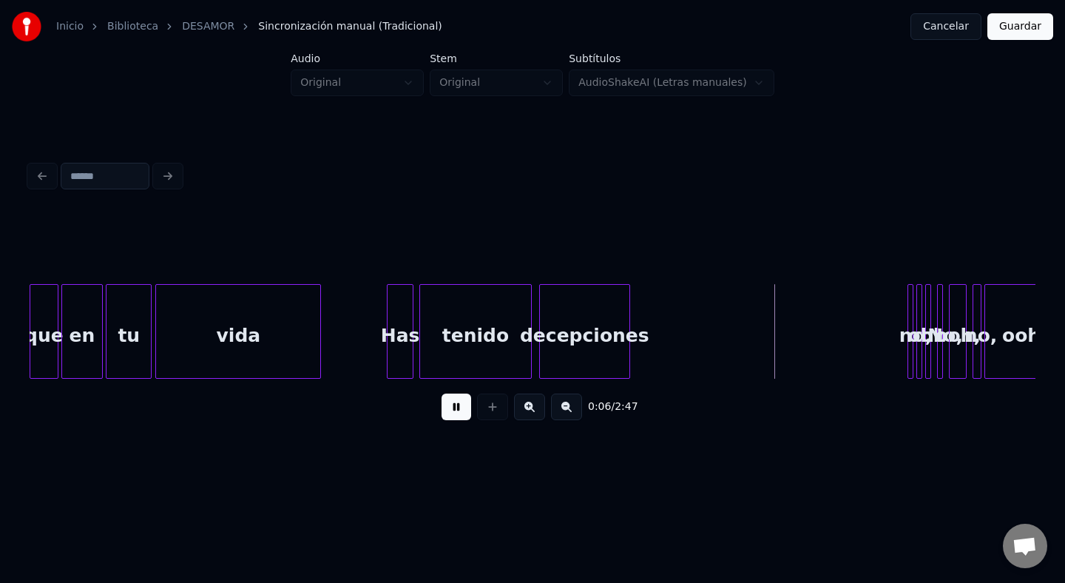
click at [604, 321] on div "decepciones" at bounding box center [585, 335] width 90 height 101
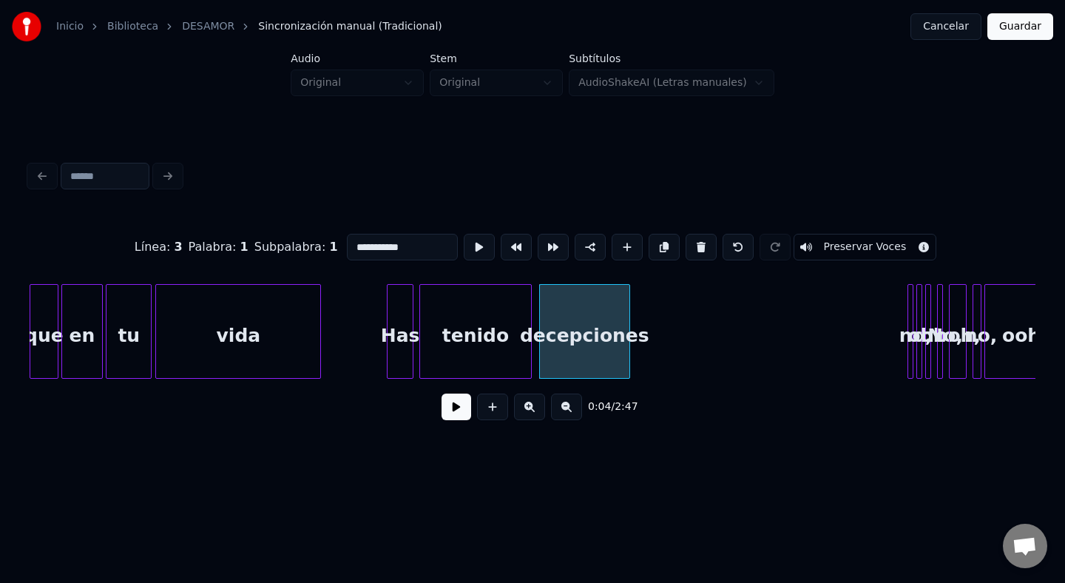
click at [627, 326] on div at bounding box center [627, 331] width 4 height 93
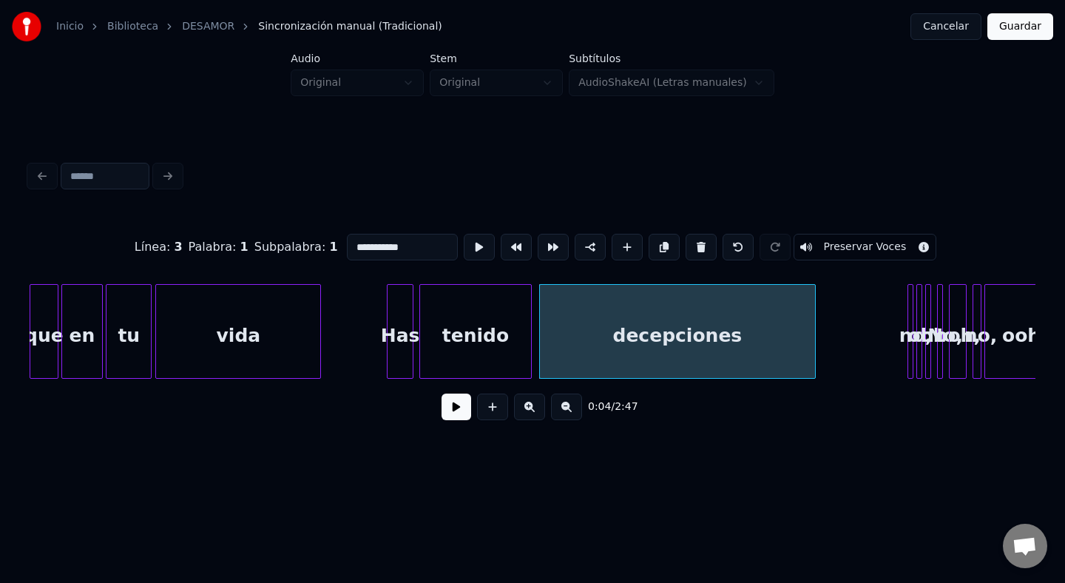
click at [813, 335] on div at bounding box center [813, 331] width 4 height 93
click at [497, 339] on div "tenido" at bounding box center [475, 335] width 111 height 101
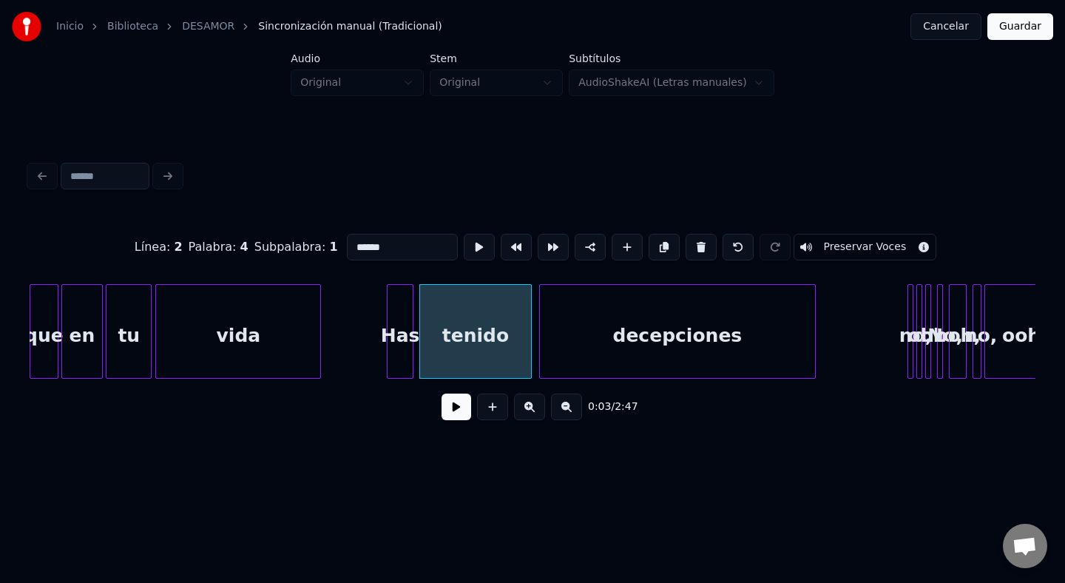
click at [564, 334] on div "decepciones" at bounding box center [677, 335] width 275 height 101
type input "**********"
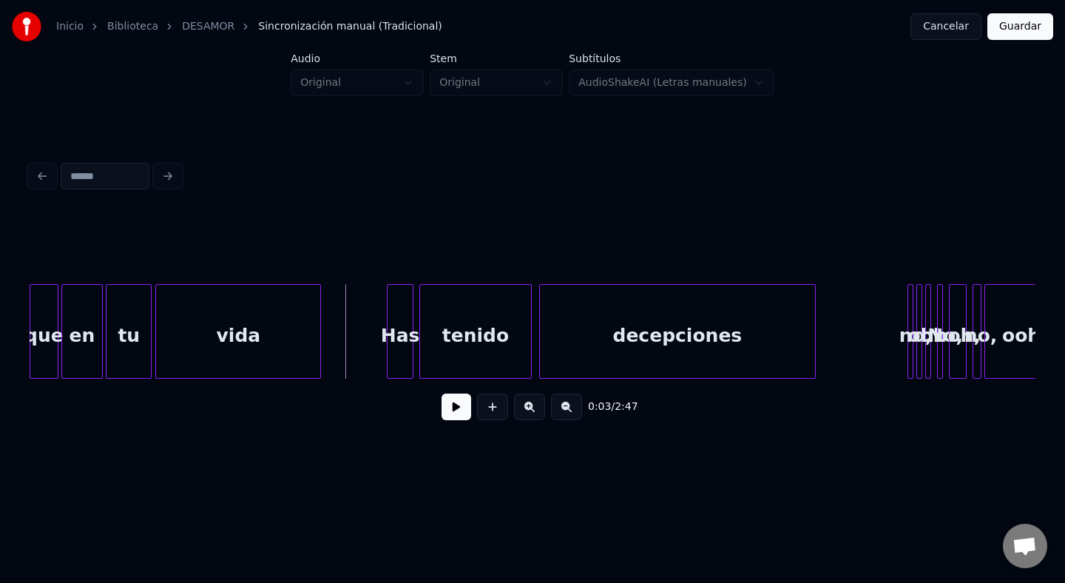
click at [453, 414] on button at bounding box center [457, 407] width 30 height 27
click at [468, 403] on button at bounding box center [457, 407] width 30 height 27
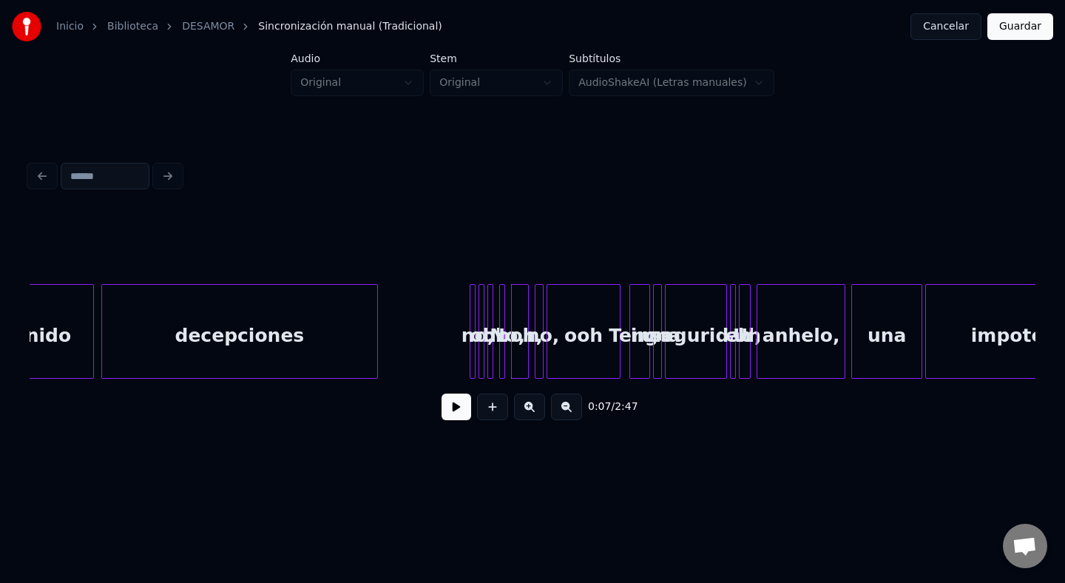
scroll to position [0, 636]
click at [474, 314] on div "no," at bounding box center [475, 335] width 15 height 101
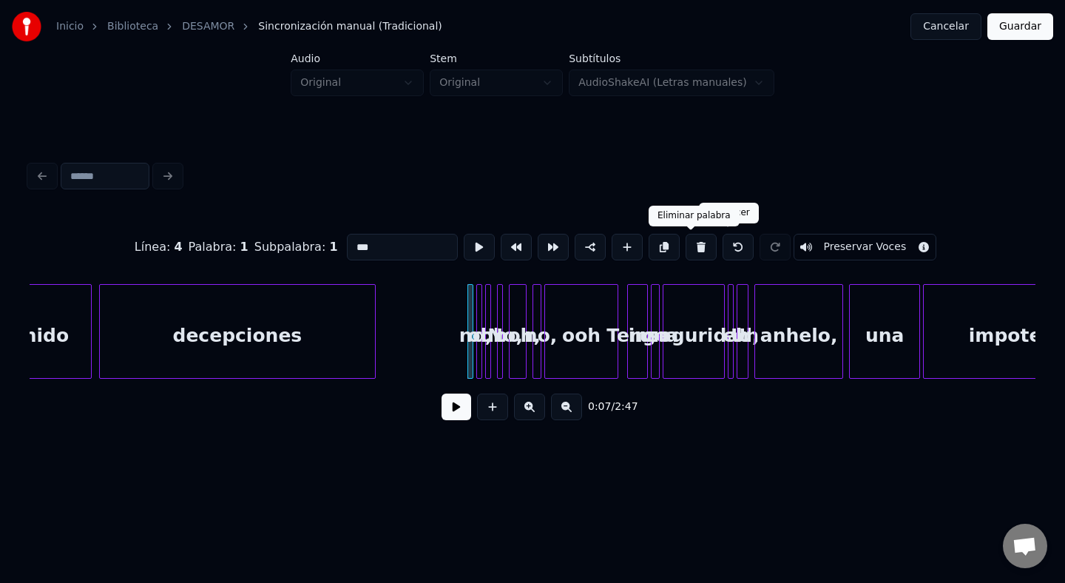
click at [690, 251] on button at bounding box center [701, 247] width 31 height 27
click at [498, 321] on div "No," at bounding box center [505, 335] width 15 height 101
click at [697, 249] on button at bounding box center [701, 247] width 31 height 27
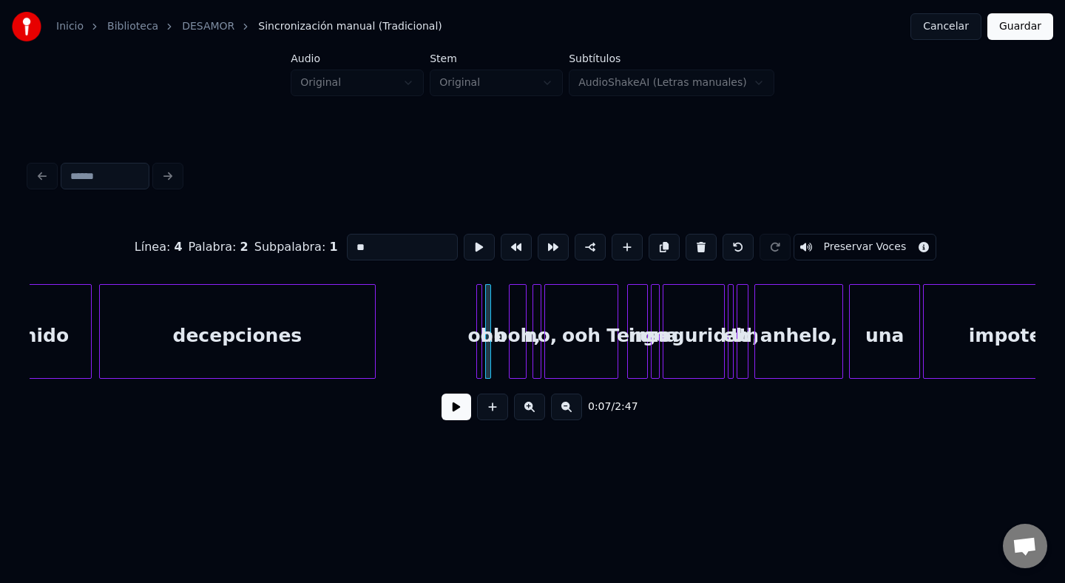
click at [520, 307] on div "ooh," at bounding box center [518, 335] width 16 height 101
click at [698, 249] on button at bounding box center [701, 247] width 31 height 27
click at [486, 327] on div "oh" at bounding box center [493, 335] width 15 height 101
click at [704, 252] on button at bounding box center [701, 247] width 31 height 27
click at [533, 343] on div at bounding box center [535, 331] width 4 height 93
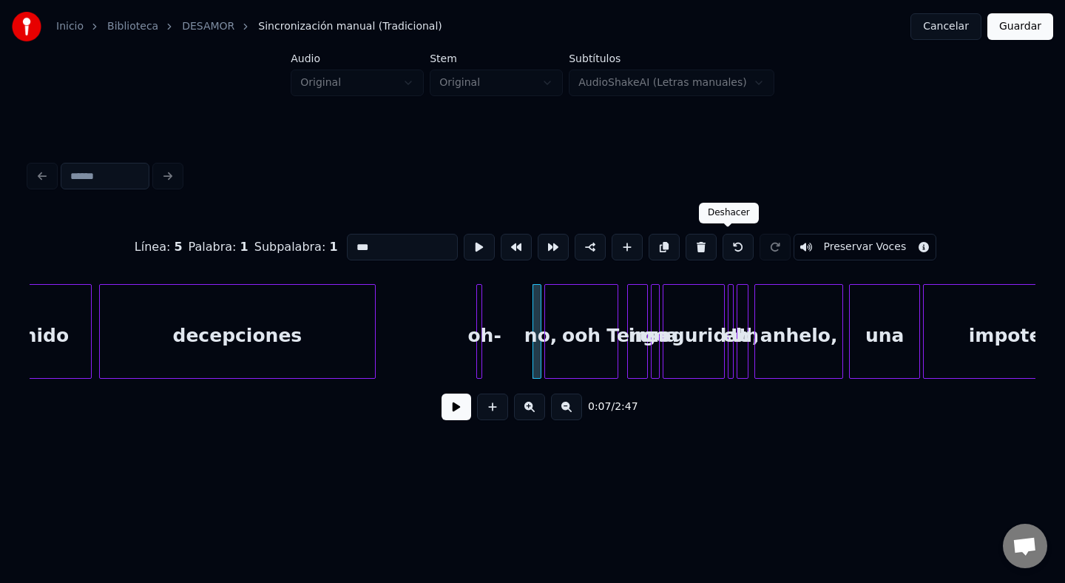
click at [696, 248] on button at bounding box center [701, 247] width 31 height 27
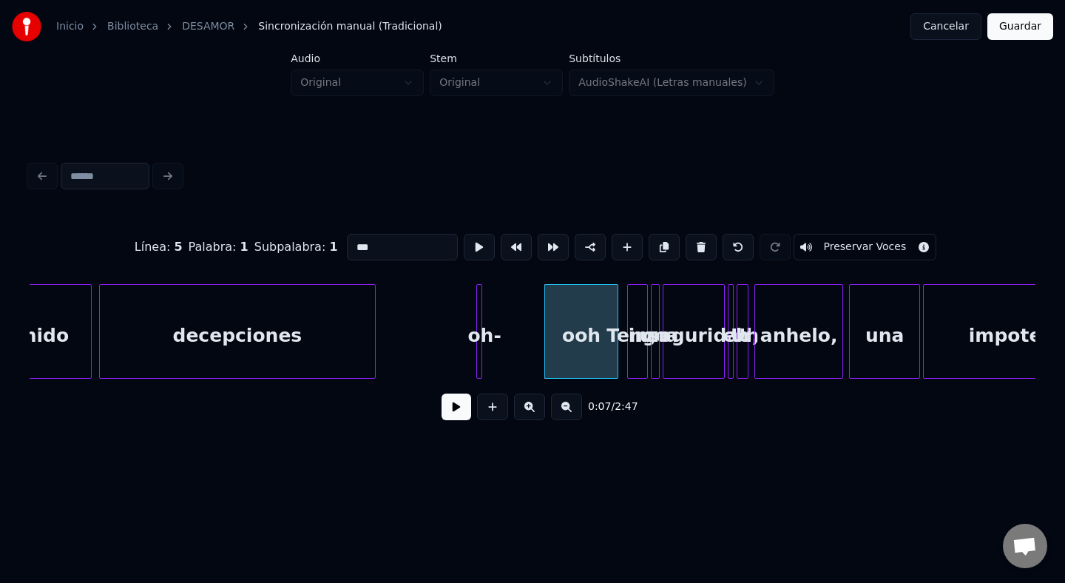
click at [570, 350] on div "ooh" at bounding box center [581, 335] width 73 height 101
click at [701, 253] on button at bounding box center [701, 247] width 31 height 27
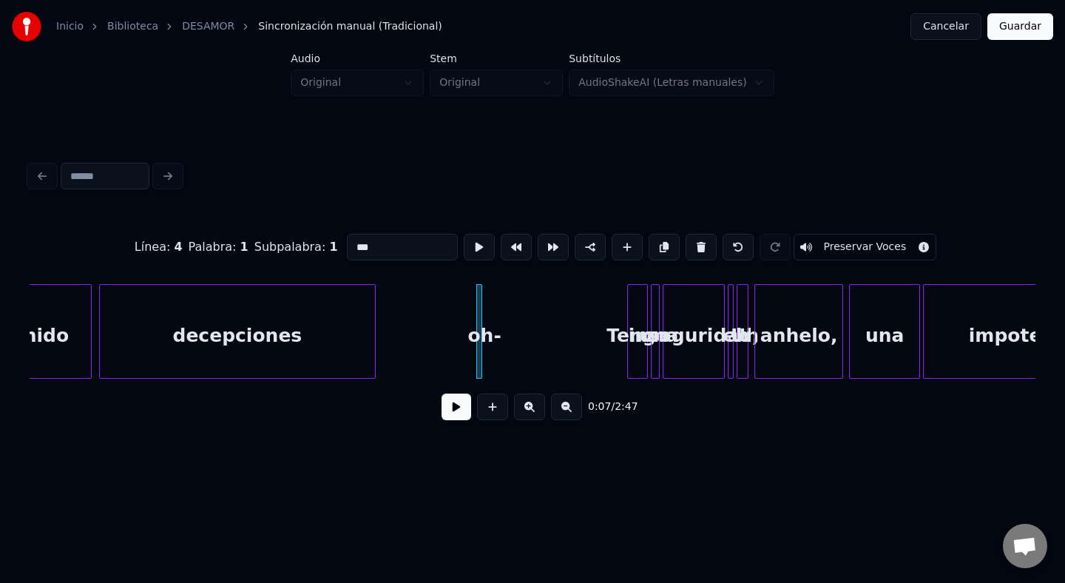
drag, startPoint x: 392, startPoint y: 257, endPoint x: 242, endPoint y: 248, distance: 150.5
click at [242, 248] on div "Línea : 4 Palabra : 1 Subpalabra : 1 *** Preservar Voces" at bounding box center [533, 247] width 1006 height 74
type input "*"
type input "***"
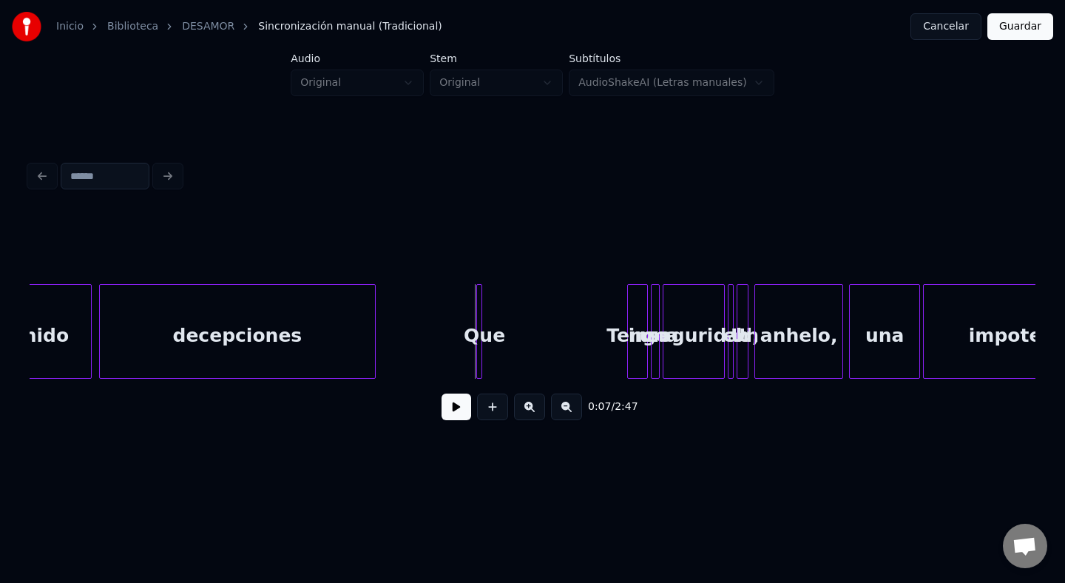
click at [481, 319] on div at bounding box center [480, 331] width 4 height 93
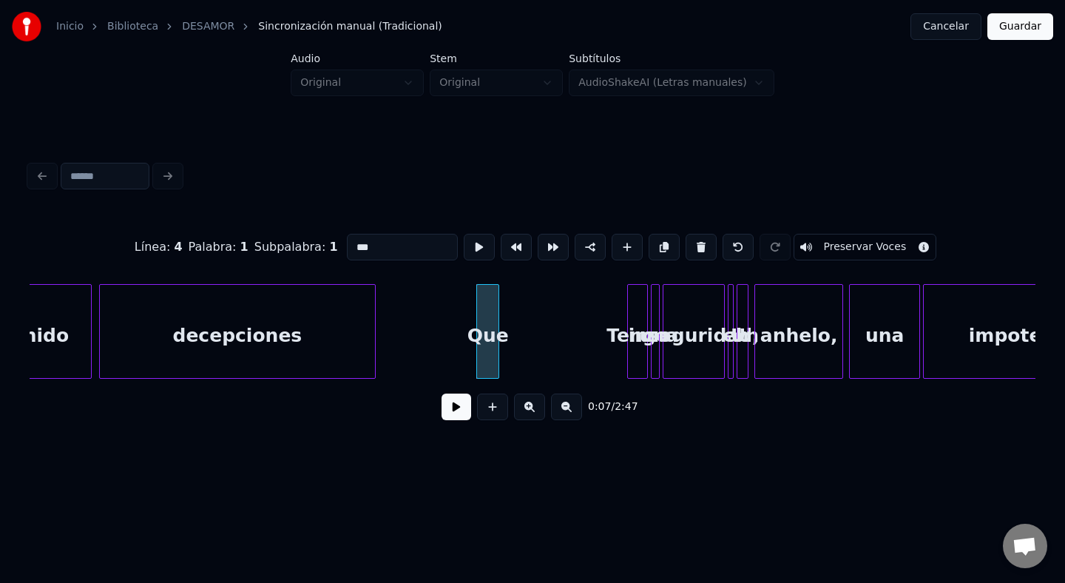
click at [487, 319] on div "Que" at bounding box center [487, 331] width 23 height 95
click at [477, 314] on div "Que" at bounding box center [478, 335] width 21 height 101
click at [489, 317] on div "Que" at bounding box center [478, 331] width 23 height 95
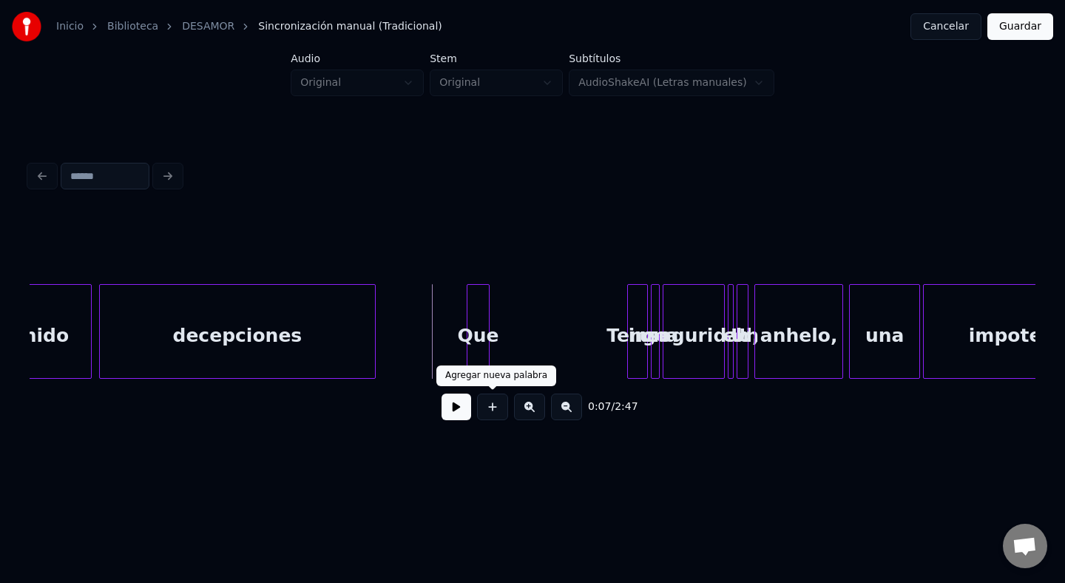
click at [460, 404] on button at bounding box center [457, 407] width 30 height 27
click at [464, 403] on button at bounding box center [457, 407] width 30 height 27
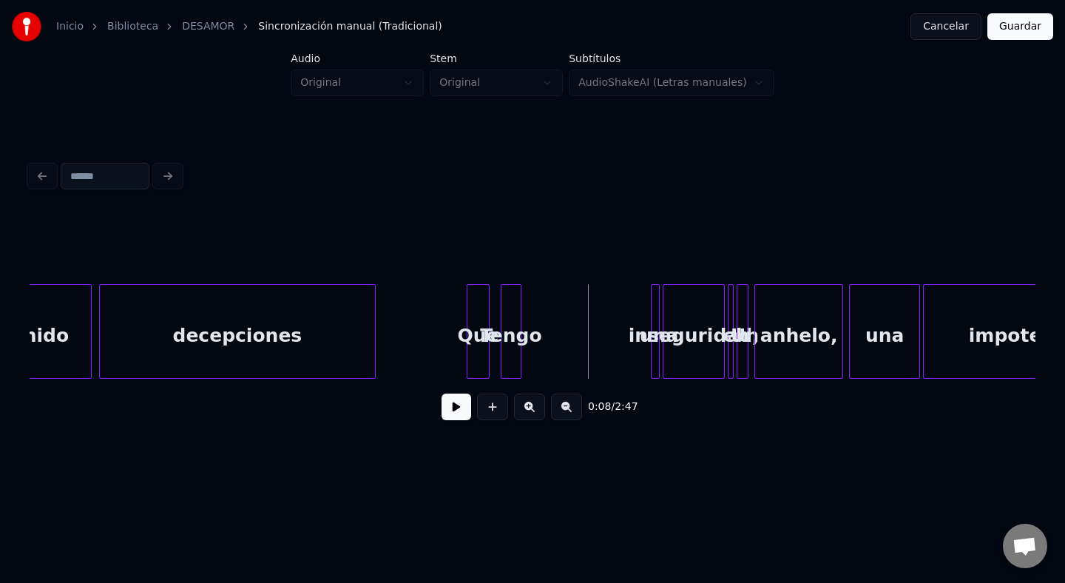
click at [511, 328] on div "Tengo" at bounding box center [511, 335] width 19 height 101
click at [517, 318] on div at bounding box center [518, 331] width 4 height 93
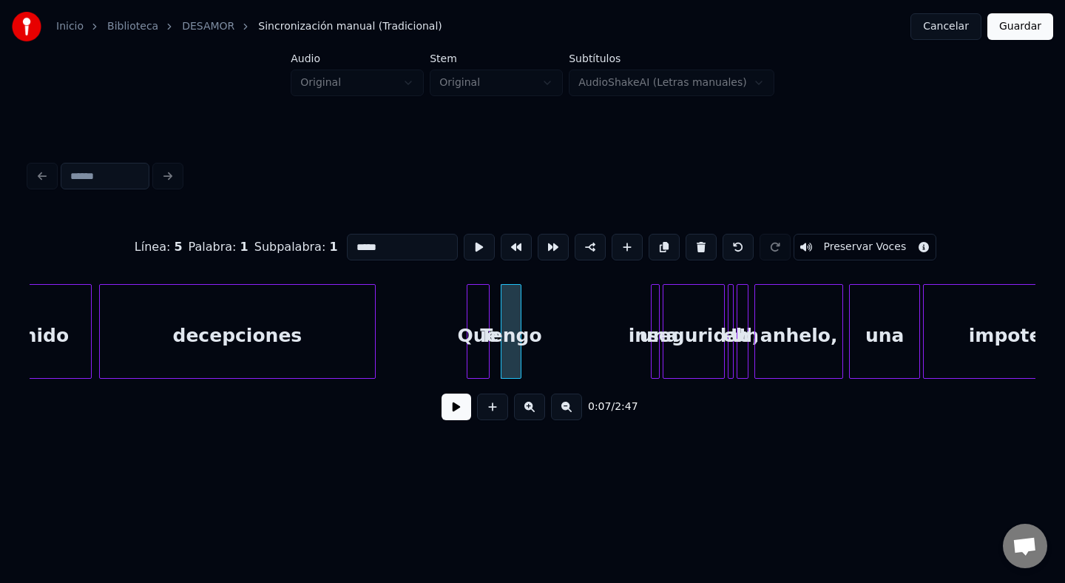
drag, startPoint x: 417, startPoint y: 250, endPoint x: 248, endPoint y: 238, distance: 169.2
click at [248, 238] on div "Línea : 5 Palabra : 1 Subpalabra : 1 ***** Preservar Voces" at bounding box center [533, 247] width 1006 height 74
click at [562, 494] on html "Inicio Biblioteca DESAMOR Sincronización manual (Tradicional) Cancelar Guardar …" at bounding box center [532, 247] width 1065 height 494
click at [517, 300] on div at bounding box center [518, 331] width 4 height 93
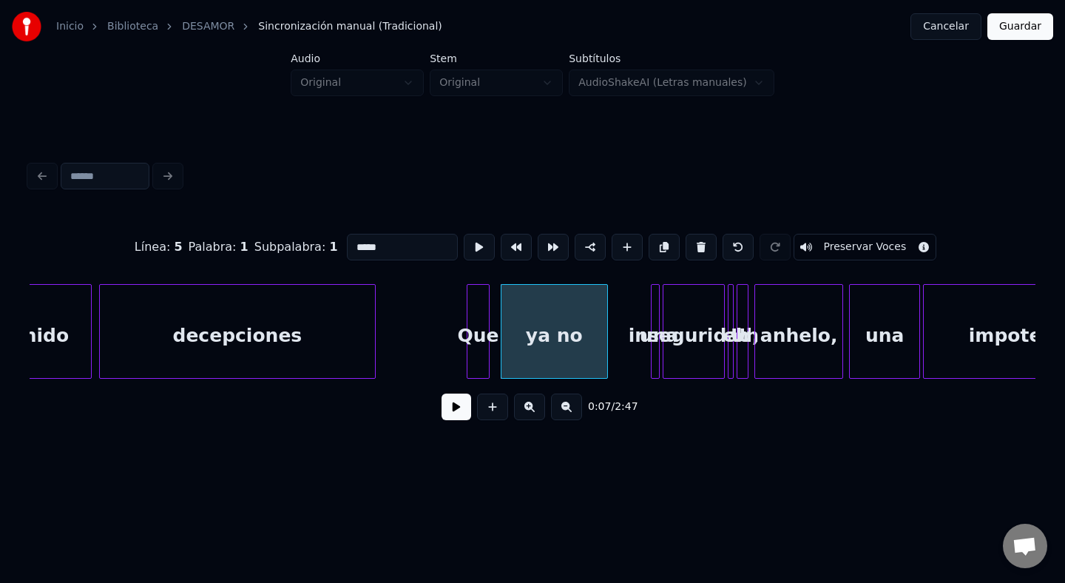
click at [607, 317] on div at bounding box center [605, 331] width 4 height 93
click at [659, 322] on div at bounding box center [657, 331] width 4 height 93
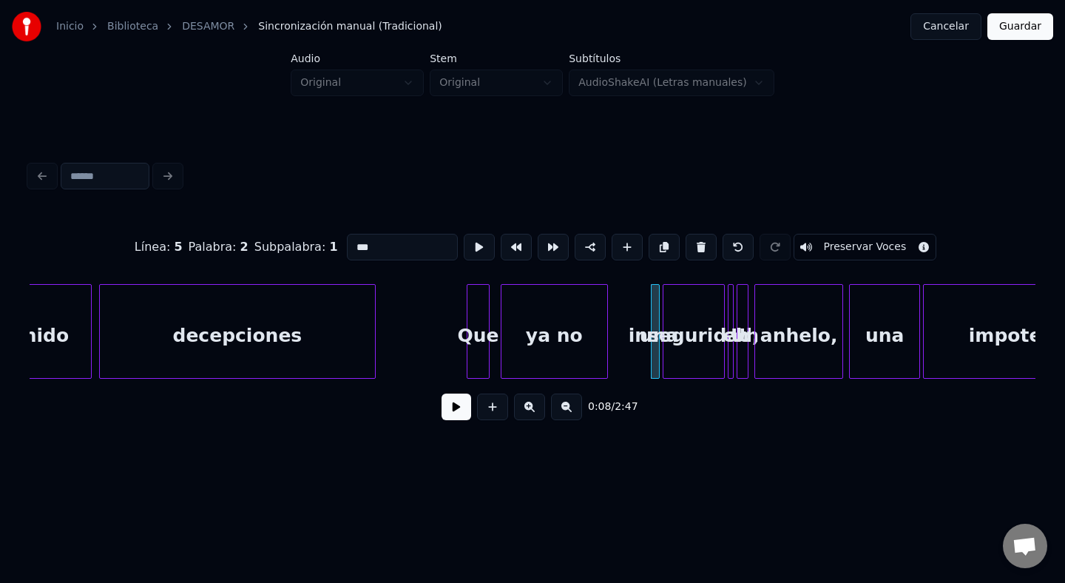
click at [520, 331] on div "ya no" at bounding box center [555, 335] width 106 height 101
type input "*****"
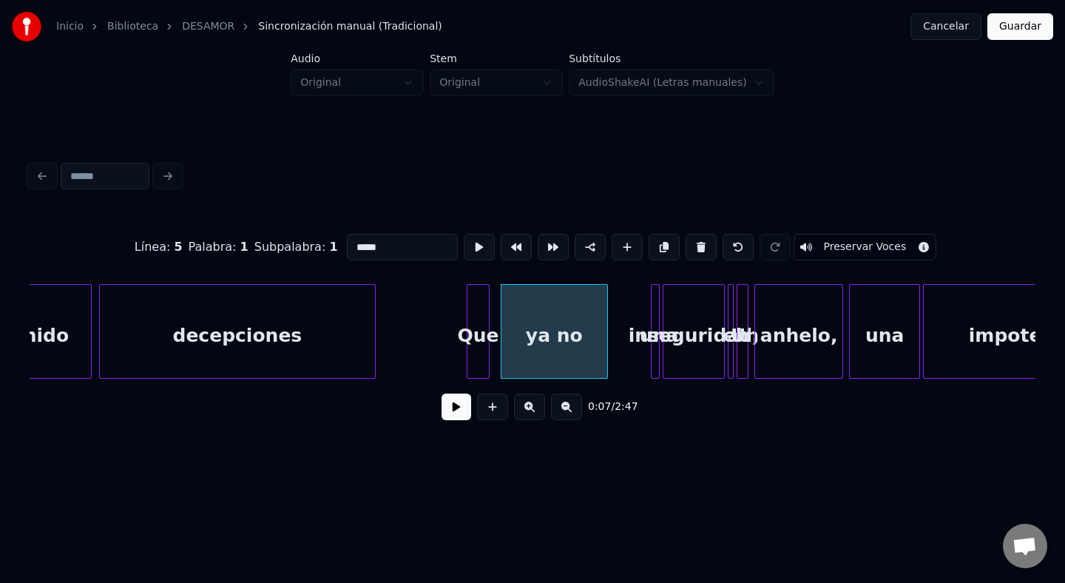
click at [459, 400] on button at bounding box center [457, 407] width 30 height 27
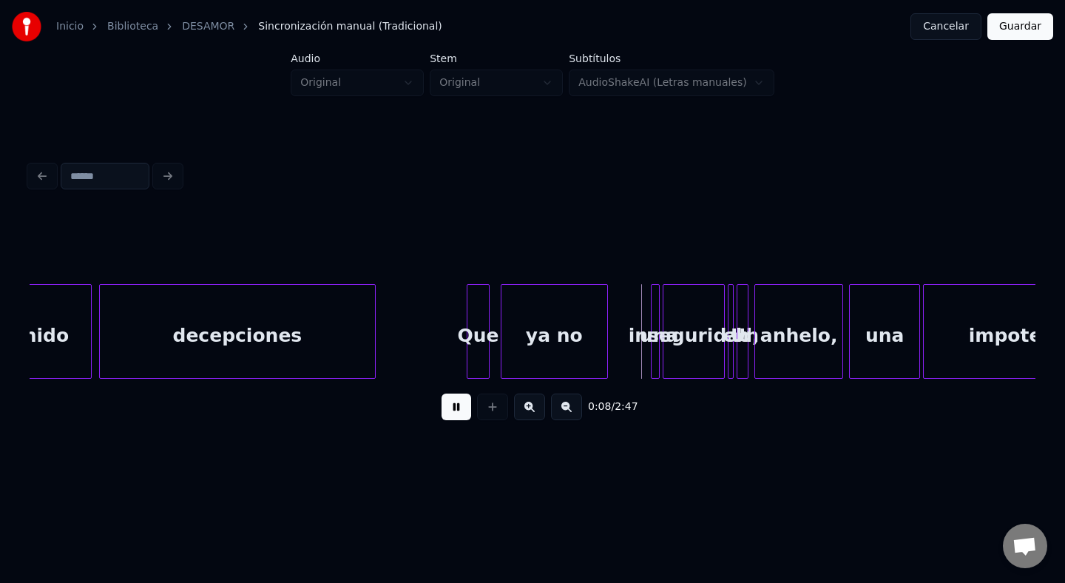
click at [459, 400] on button at bounding box center [457, 407] width 30 height 27
click at [603, 345] on div at bounding box center [605, 331] width 4 height 93
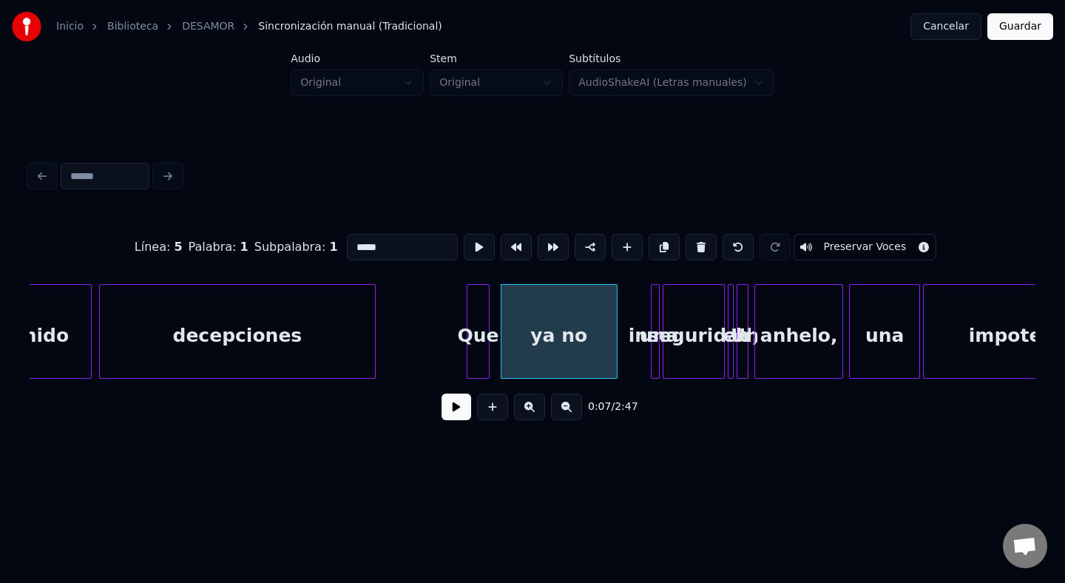
click at [616, 345] on div at bounding box center [615, 331] width 4 height 93
click at [652, 328] on div at bounding box center [654, 331] width 4 height 93
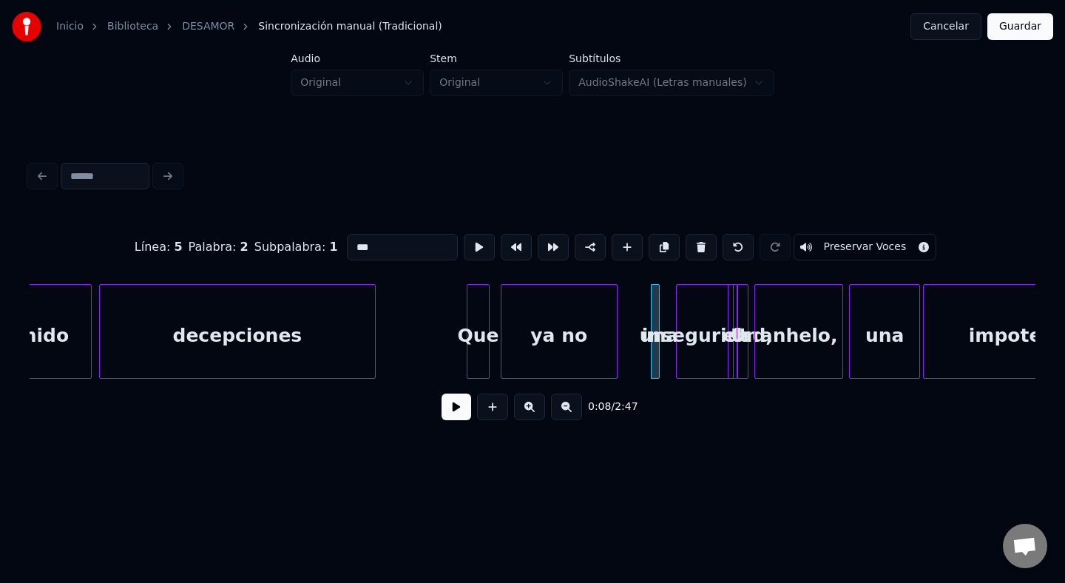
click at [677, 330] on div "inseguridad," at bounding box center [707, 335] width 61 height 101
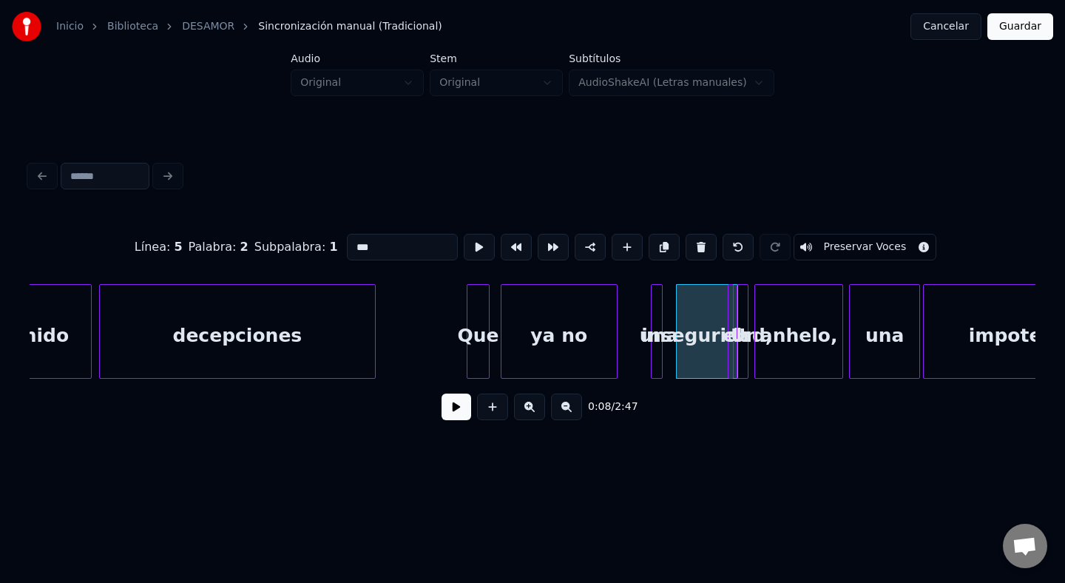
click at [658, 320] on div at bounding box center [660, 331] width 4 height 93
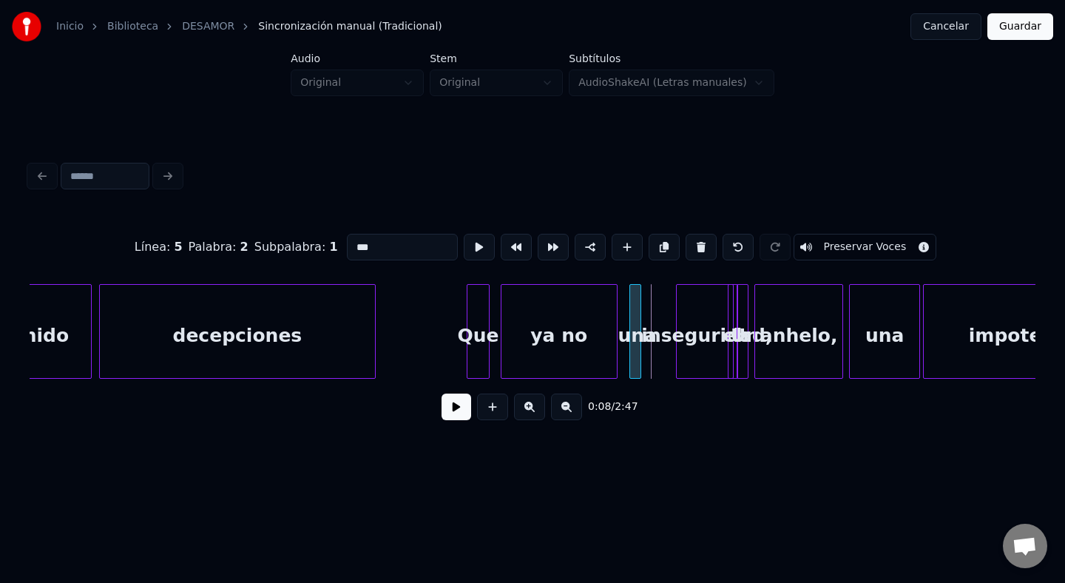
click at [634, 312] on div "una" at bounding box center [637, 335] width 15 height 101
click at [641, 320] on div "una" at bounding box center [637, 335] width 15 height 101
drag, startPoint x: 421, startPoint y: 243, endPoint x: 186, endPoint y: 236, distance: 235.4
click at [187, 237] on div "Línea : 5 Palabra : 2 Subpalabra : 1 *** Preservar Voces" at bounding box center [533, 247] width 1006 height 74
click at [798, 494] on html "Inicio Biblioteca DESAMOR Sincronización manual (Tradicional) Cancelar Guardar …" at bounding box center [532, 247] width 1065 height 494
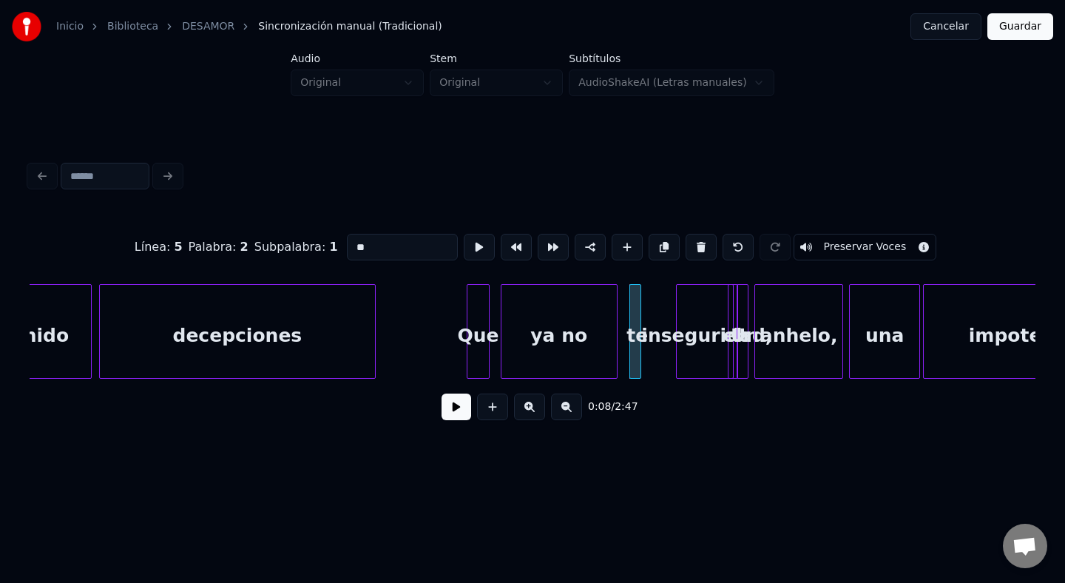
click at [641, 317] on div "te" at bounding box center [637, 335] width 15 height 101
click at [647, 318] on div at bounding box center [645, 331] width 4 height 93
click at [713, 327] on div "inseguridad," at bounding box center [707, 335] width 61 height 101
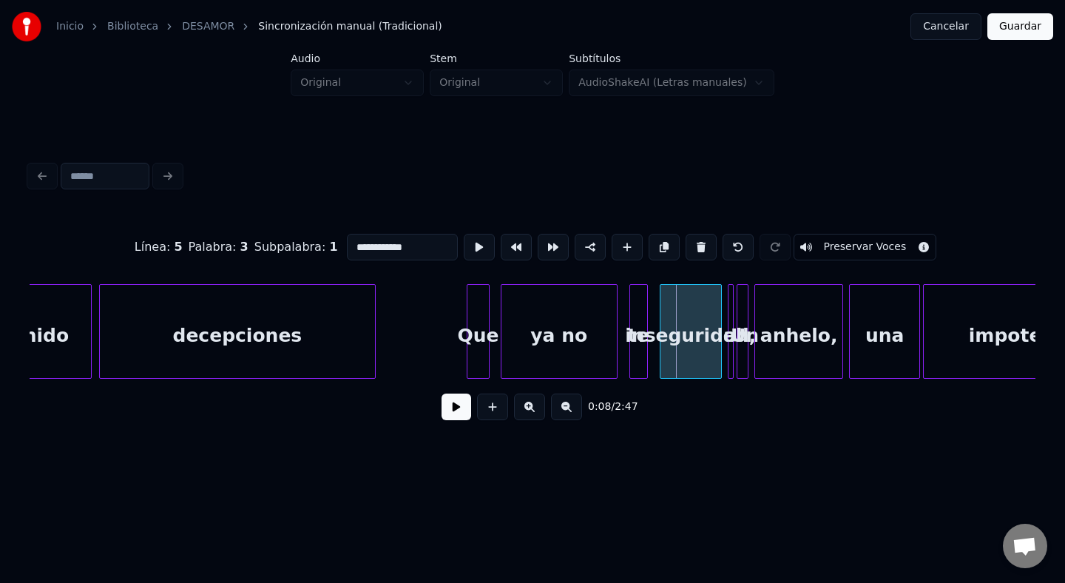
click at [696, 327] on div "inseguridad," at bounding box center [691, 335] width 61 height 101
drag, startPoint x: 424, startPoint y: 249, endPoint x: 301, endPoint y: 249, distance: 122.8
click at [301, 249] on div "**********" at bounding box center [533, 247] width 1006 height 74
click at [732, 315] on div at bounding box center [731, 331] width 4 height 93
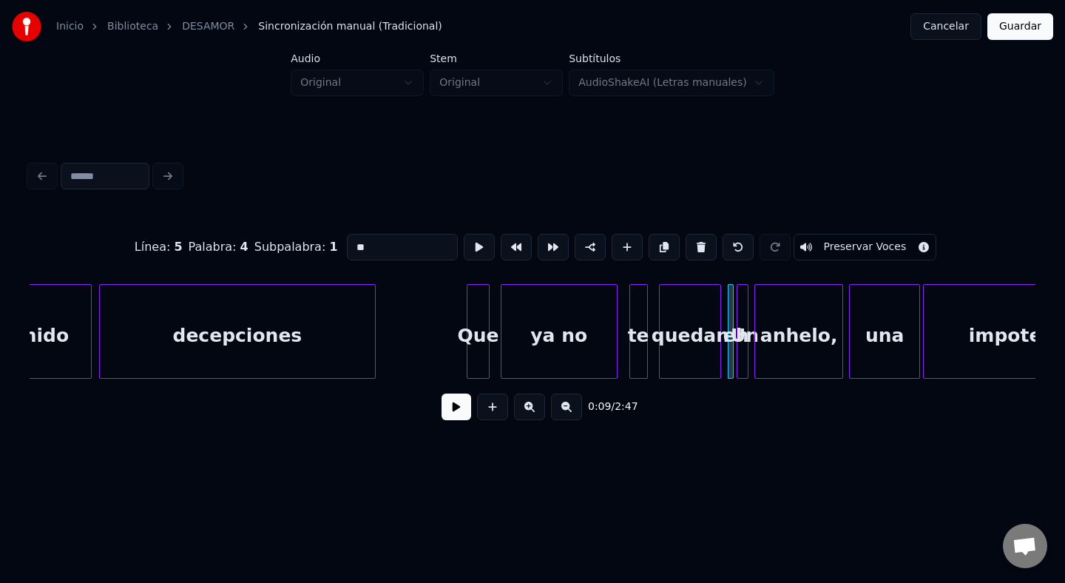
click at [707, 367] on div "quedan" at bounding box center [690, 335] width 61 height 101
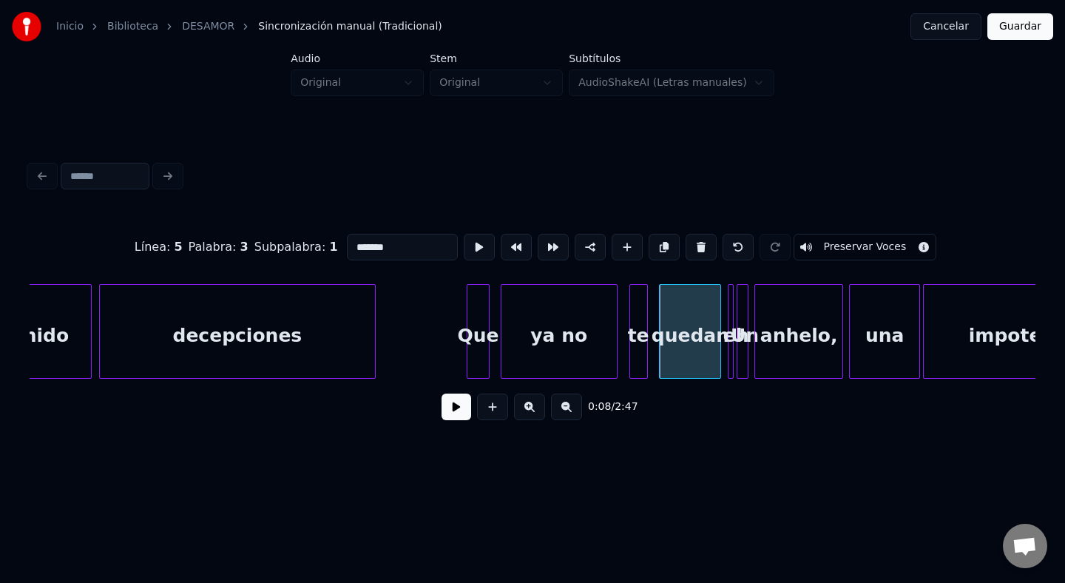
click at [738, 321] on div "Un" at bounding box center [745, 335] width 15 height 101
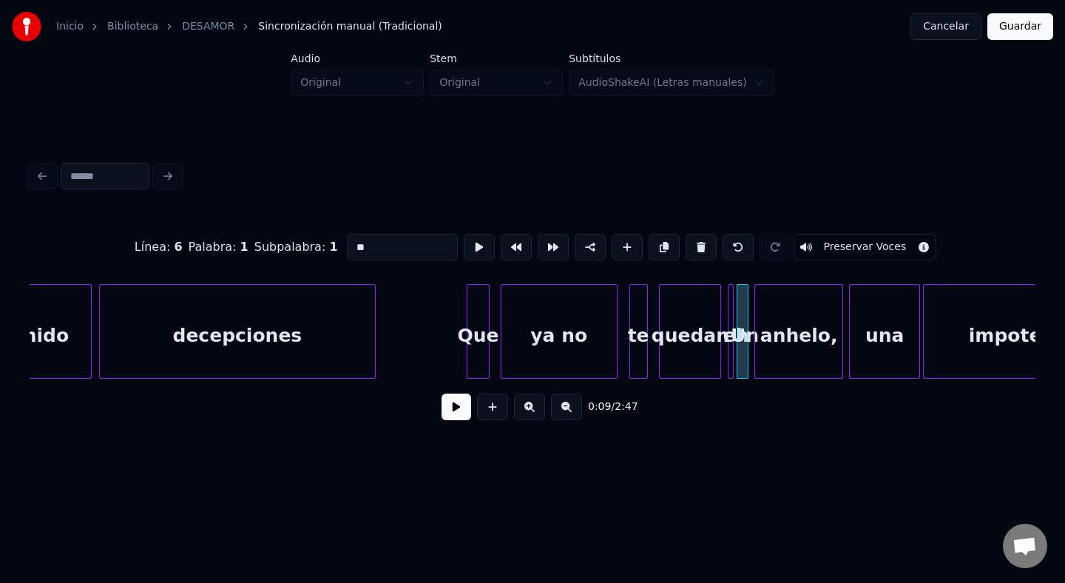
click at [730, 319] on div at bounding box center [731, 331] width 4 height 93
type input "**"
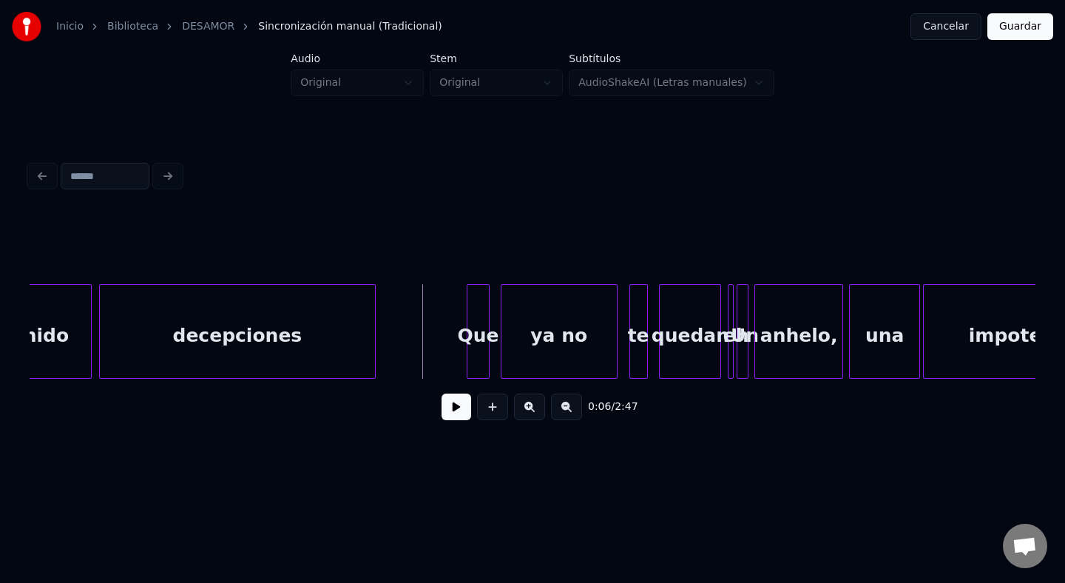
click at [459, 400] on button at bounding box center [457, 407] width 30 height 27
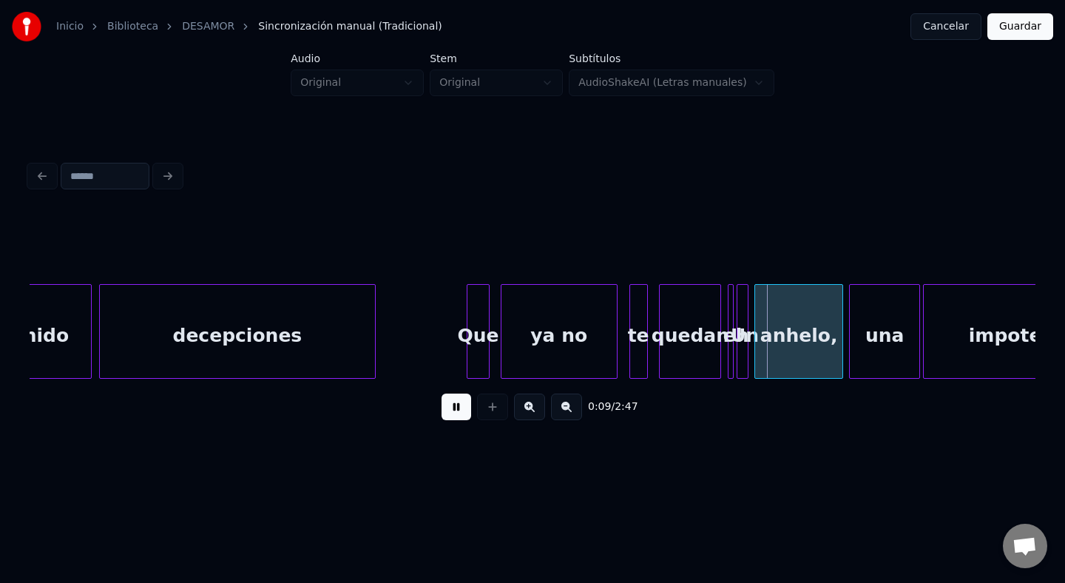
click at [459, 400] on button at bounding box center [457, 407] width 30 height 27
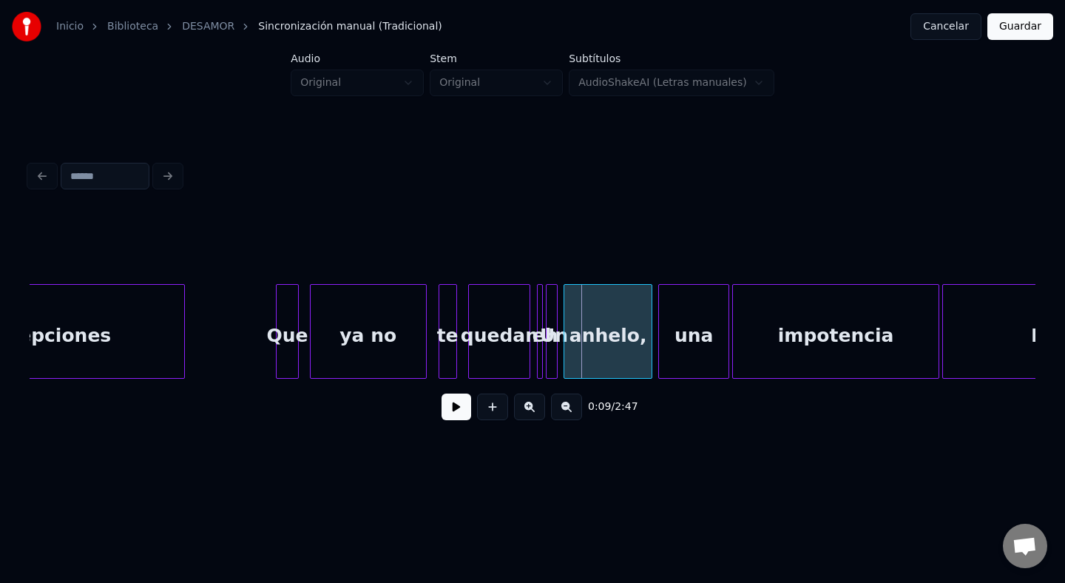
scroll to position [0, 844]
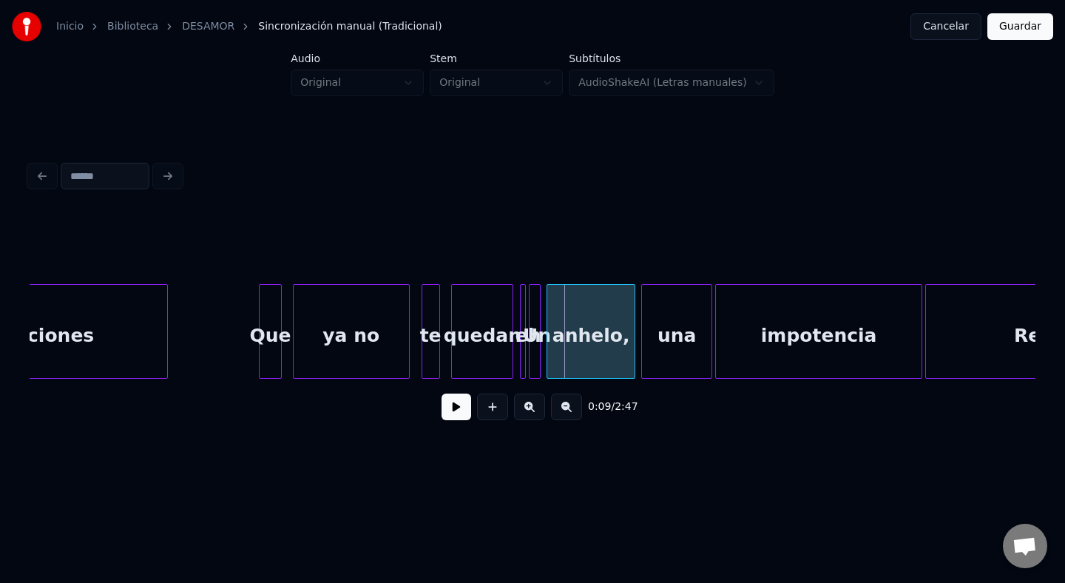
click at [533, 313] on div at bounding box center [532, 331] width 4 height 93
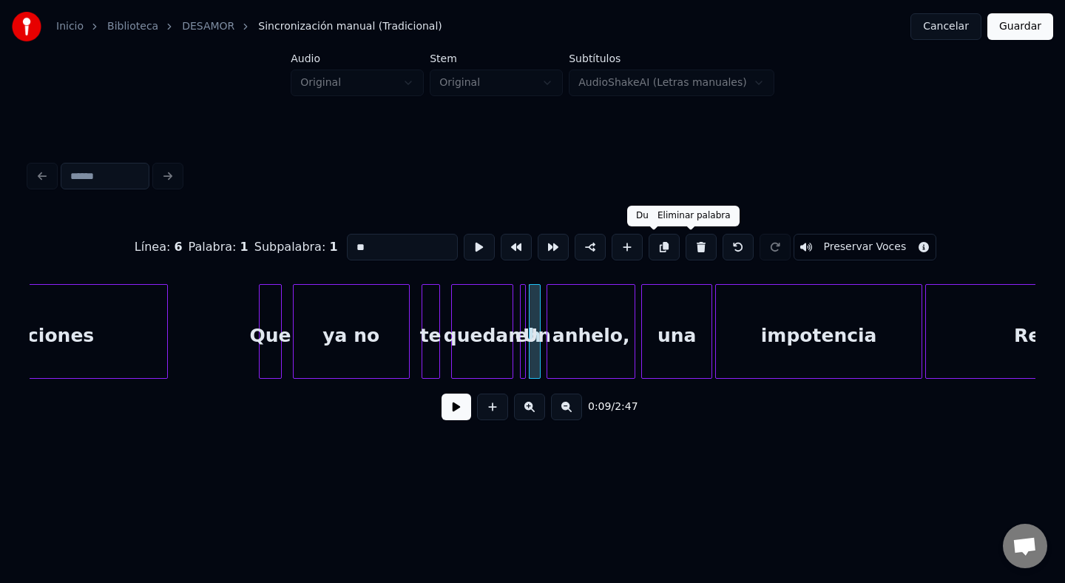
click at [693, 246] on button at bounding box center [701, 247] width 31 height 27
click at [695, 235] on button at bounding box center [701, 247] width 31 height 27
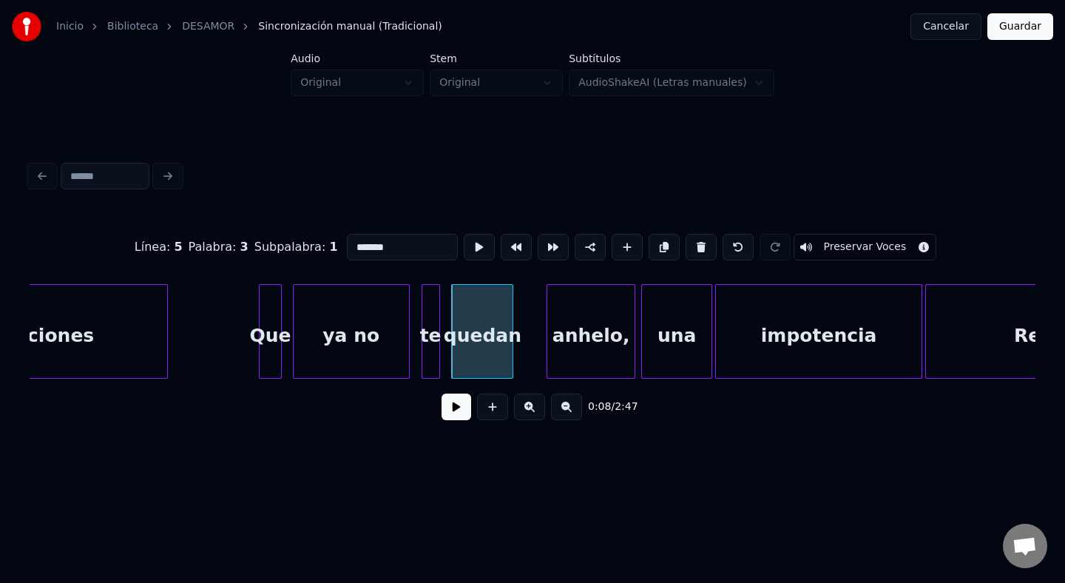
click at [576, 344] on div "anhelo," at bounding box center [591, 335] width 87 height 101
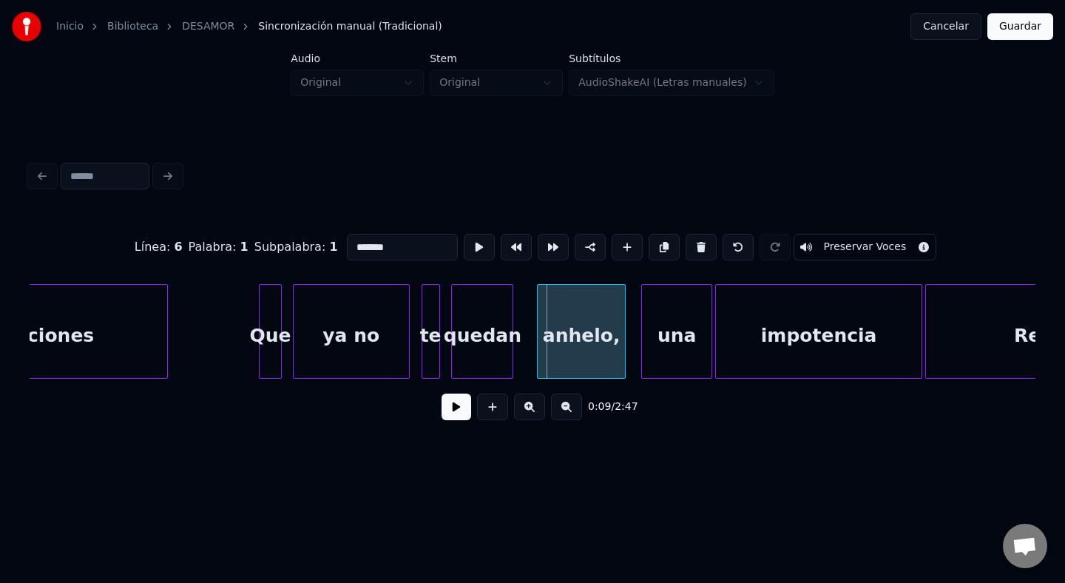
click at [565, 343] on div "anhelo," at bounding box center [581, 335] width 87 height 101
click at [564, 343] on div "anhelo," at bounding box center [579, 335] width 87 height 101
drag, startPoint x: 418, startPoint y: 238, endPoint x: 305, endPoint y: 238, distance: 113.2
click at [305, 238] on div "Línea : 6 Palabra : 1 Subpalabra : 1 ******* Preservar Voces" at bounding box center [533, 247] width 1006 height 74
drag, startPoint x: 388, startPoint y: 248, endPoint x: 340, endPoint y: 248, distance: 47.4
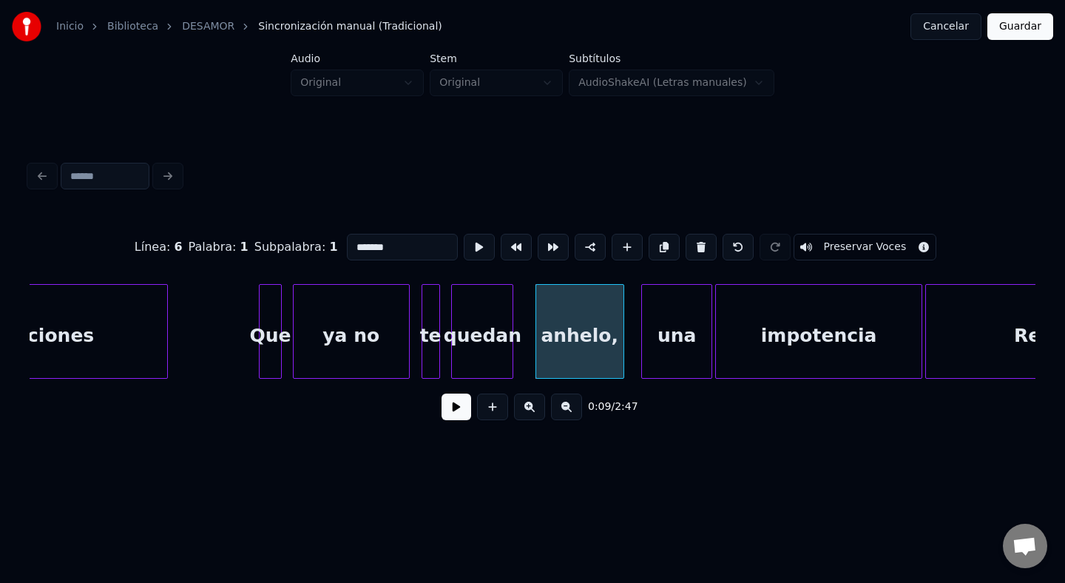
click at [347, 248] on input "*******" at bounding box center [402, 247] width 111 height 27
click at [673, 331] on div "una" at bounding box center [677, 335] width 70 height 101
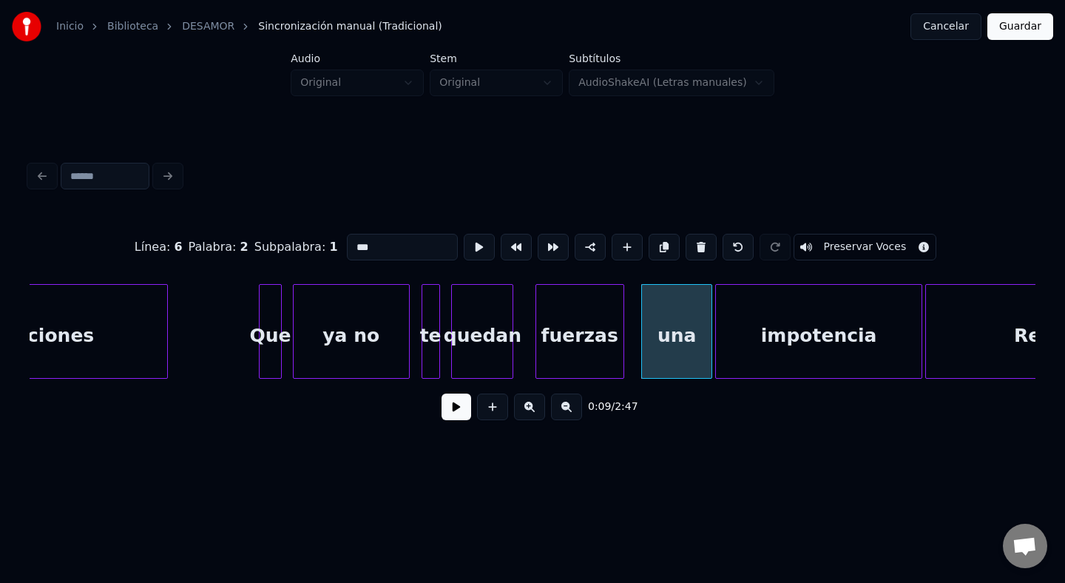
drag, startPoint x: 408, startPoint y: 241, endPoint x: 257, endPoint y: 256, distance: 152.4
click at [257, 256] on div "Línea : 6 Palabra : 2 Subpalabra : 1 *** Preservar Voces" at bounding box center [533, 247] width 1006 height 74
type input "*"
click at [855, 301] on div "impotencia" at bounding box center [819, 335] width 206 height 101
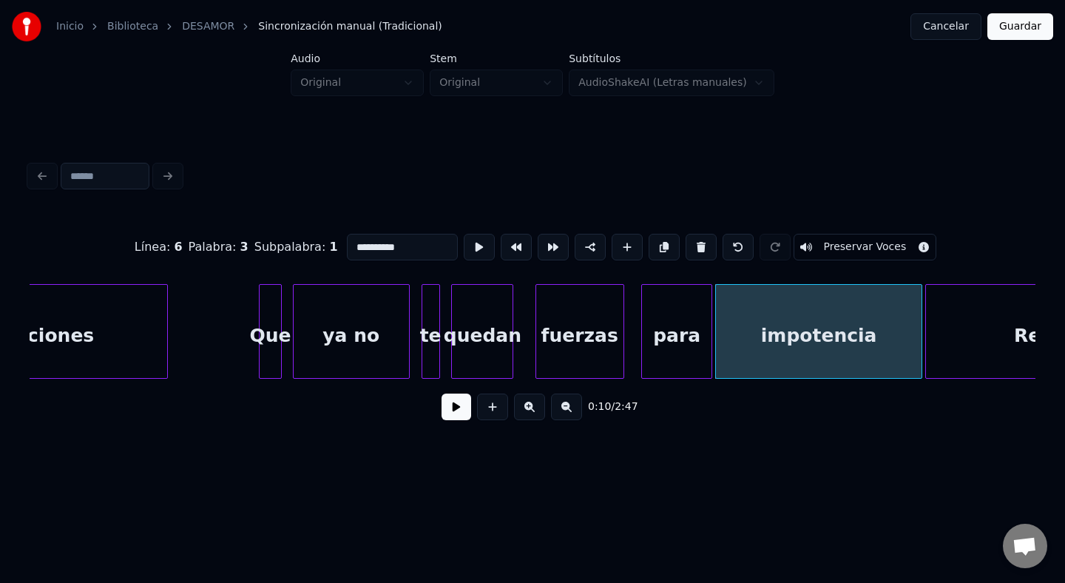
drag, startPoint x: 407, startPoint y: 244, endPoint x: 227, endPoint y: 244, distance: 179.8
click at [228, 245] on div "**********" at bounding box center [533, 247] width 1006 height 74
type input "****"
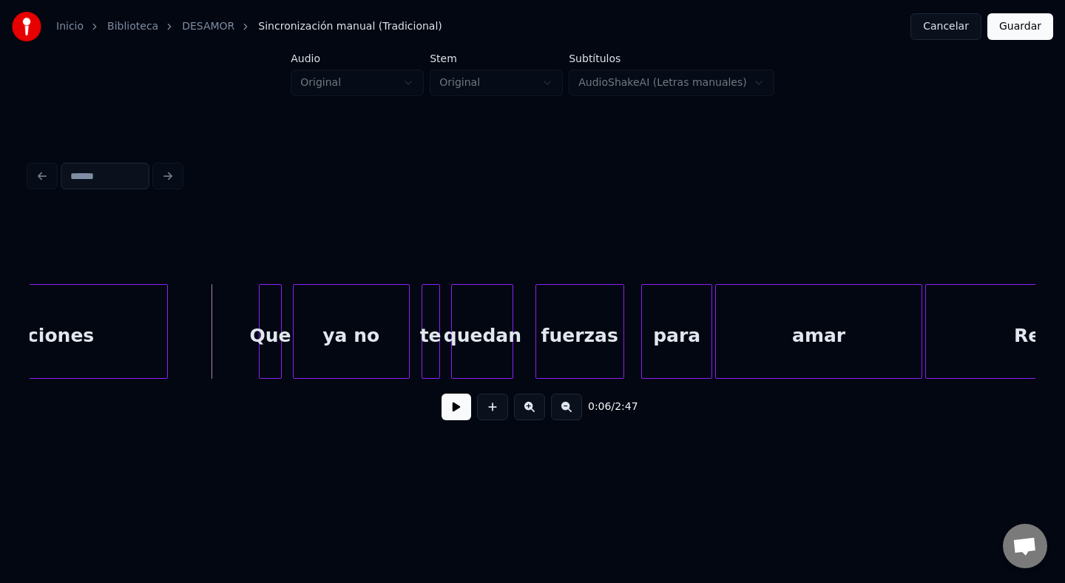
click at [464, 403] on button at bounding box center [457, 407] width 30 height 27
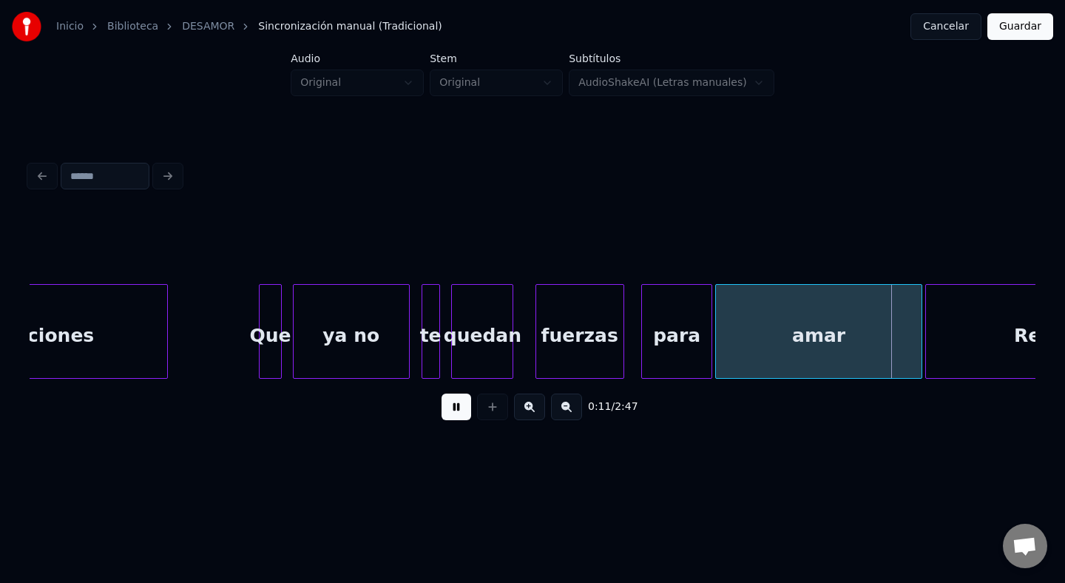
click at [455, 414] on button at bounding box center [457, 407] width 30 height 27
click at [617, 343] on div "fuerzas" at bounding box center [579, 335] width 87 height 101
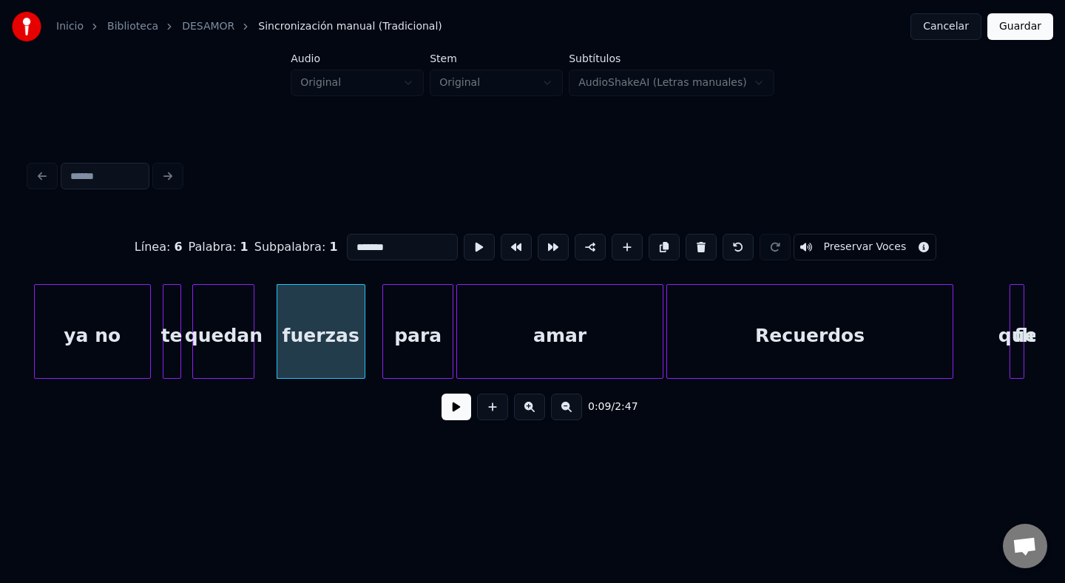
scroll to position [0, 1134]
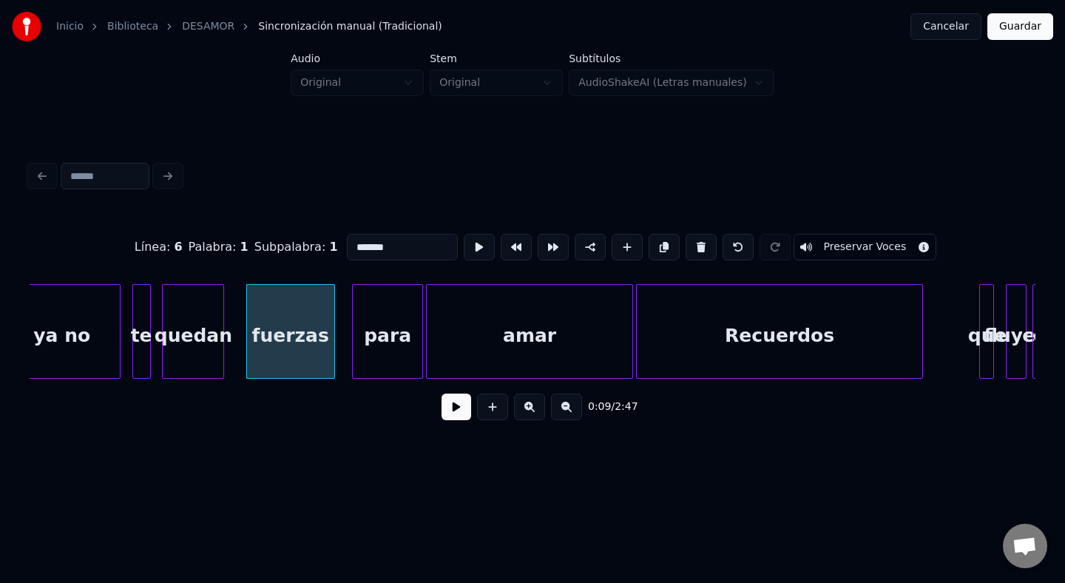
click at [650, 337] on div "Recuerdos" at bounding box center [780, 335] width 286 height 101
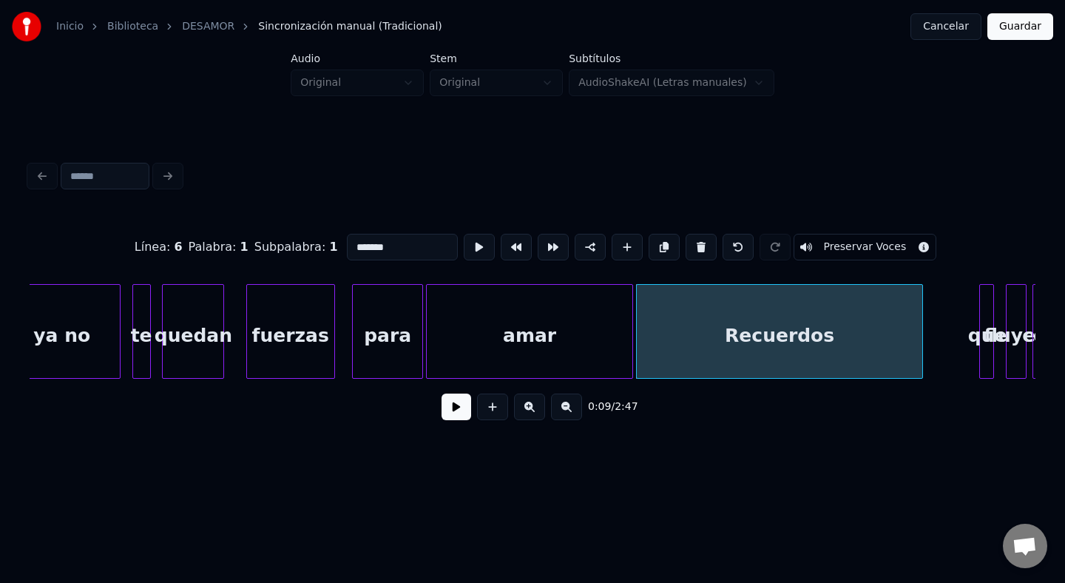
type input "*********"
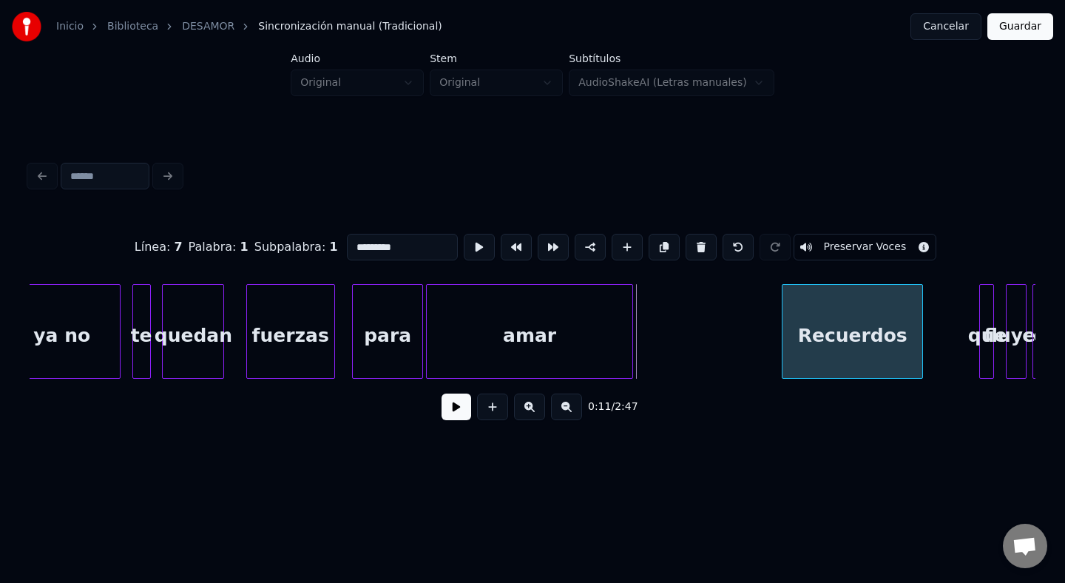
click at [786, 338] on div at bounding box center [785, 331] width 4 height 93
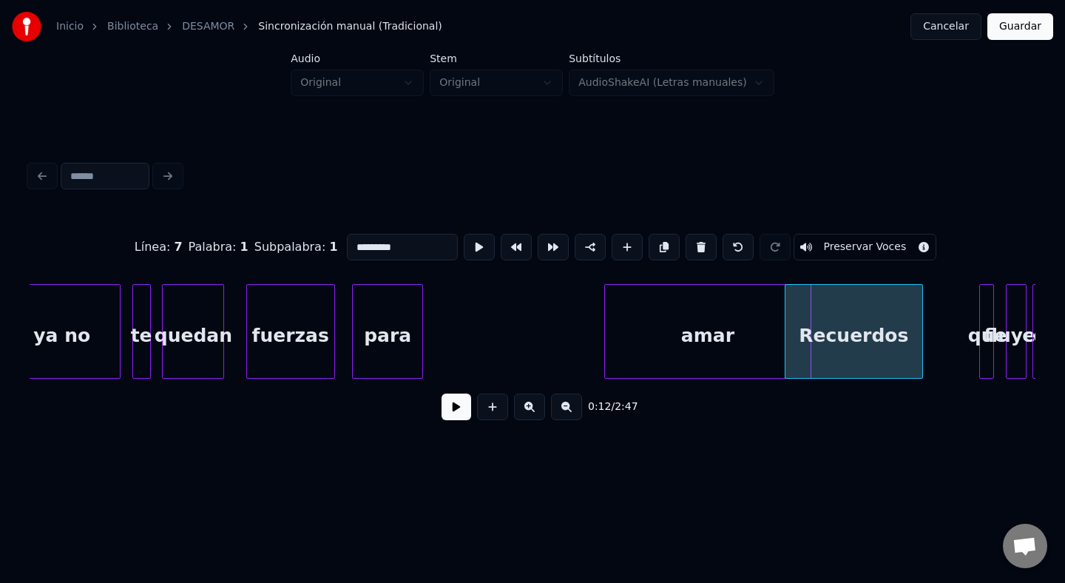
click at [749, 303] on div "amar" at bounding box center [708, 335] width 206 height 101
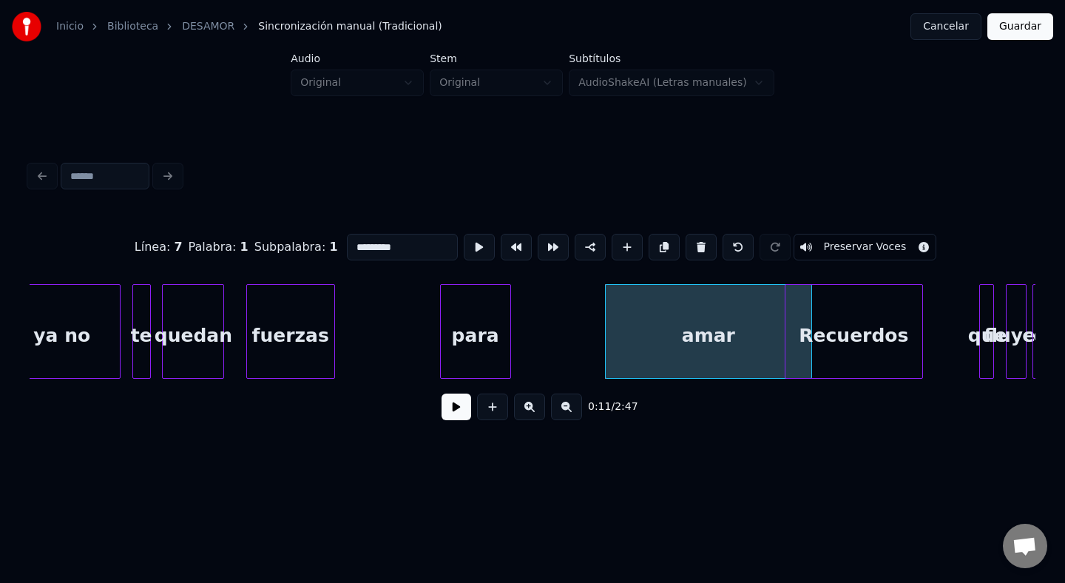
click at [511, 328] on div "para" at bounding box center [476, 335] width 70 height 101
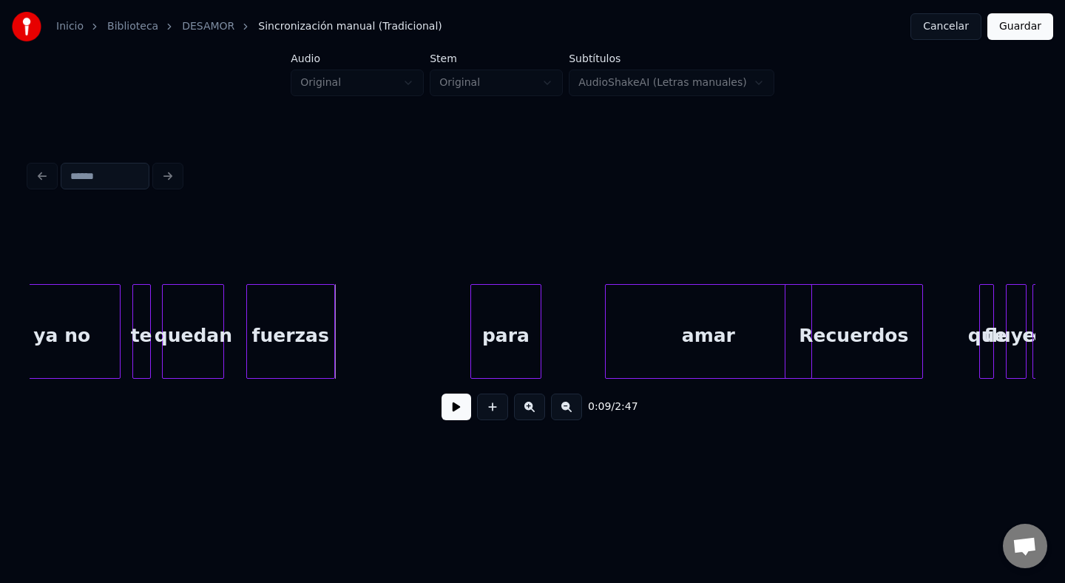
click at [298, 326] on div "fuerzas" at bounding box center [290, 335] width 87 height 101
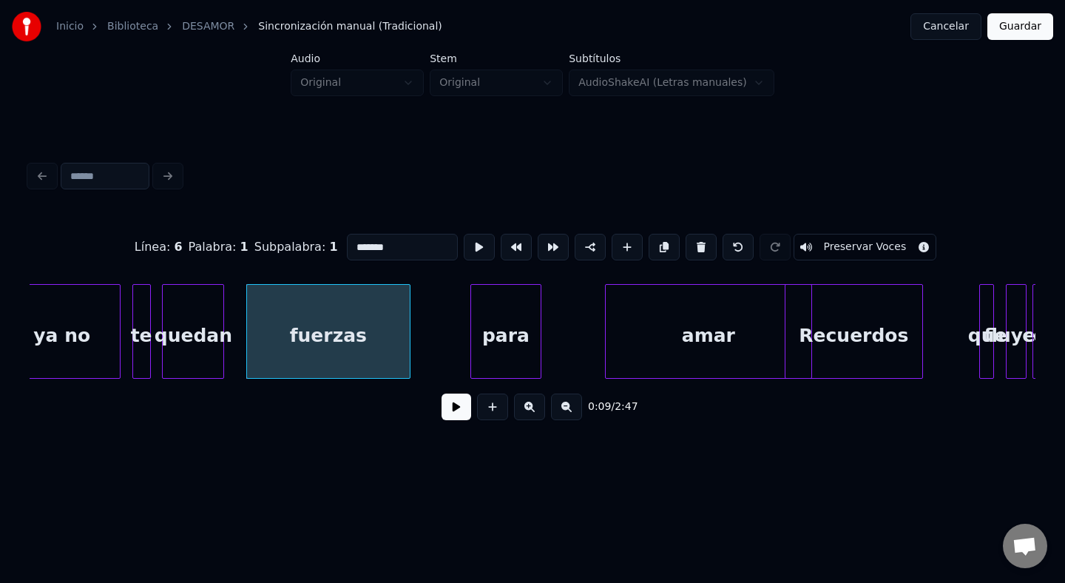
click at [409, 340] on div at bounding box center [407, 331] width 4 height 93
click at [447, 334] on div at bounding box center [447, 331] width 4 height 93
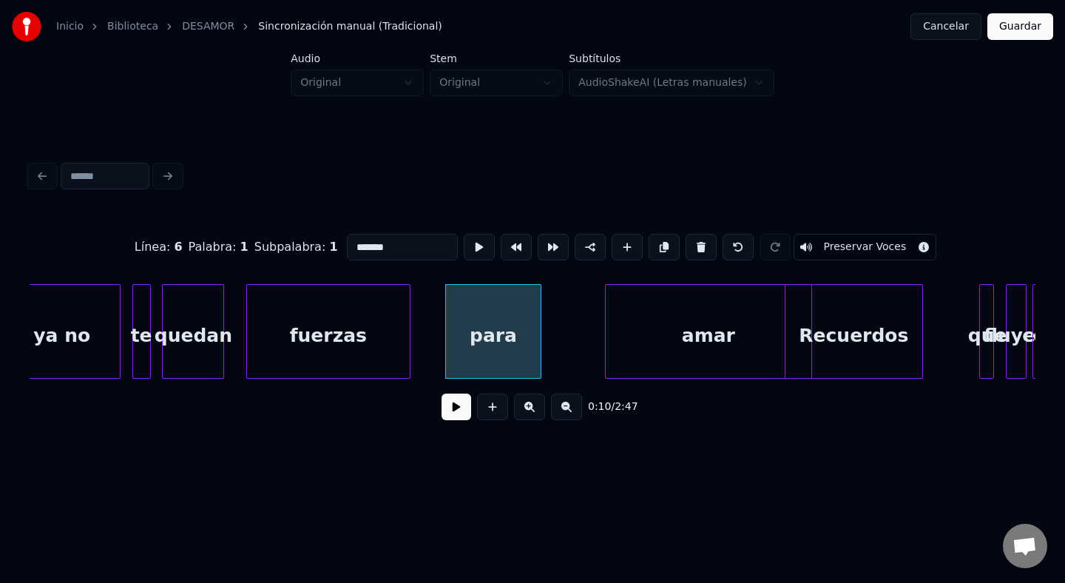
click at [389, 331] on div "fuerzas" at bounding box center [328, 335] width 163 height 101
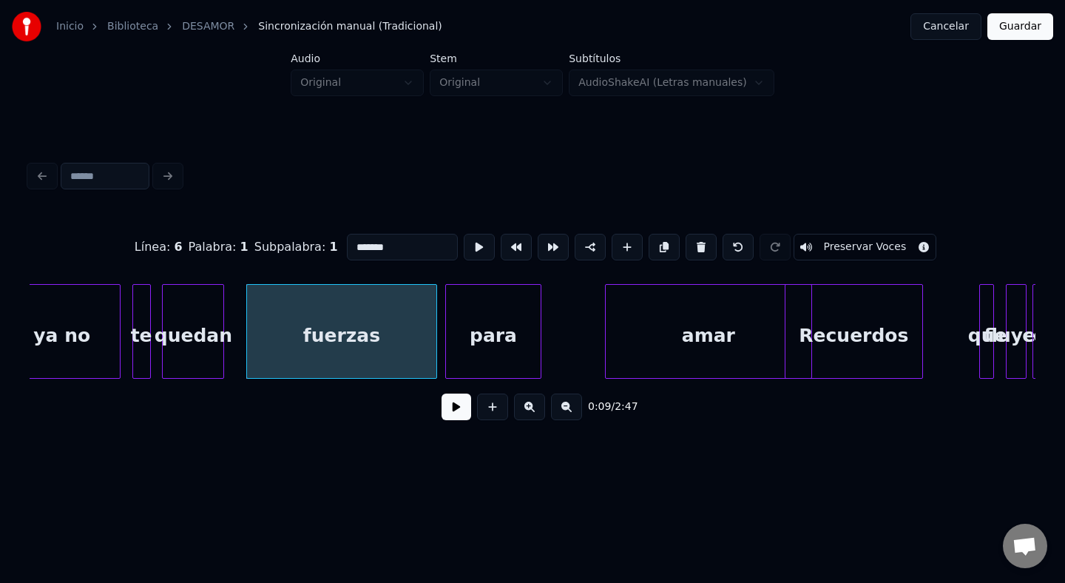
click at [436, 337] on div at bounding box center [434, 331] width 4 height 93
click at [622, 329] on div "amar" at bounding box center [720, 335] width 206 height 101
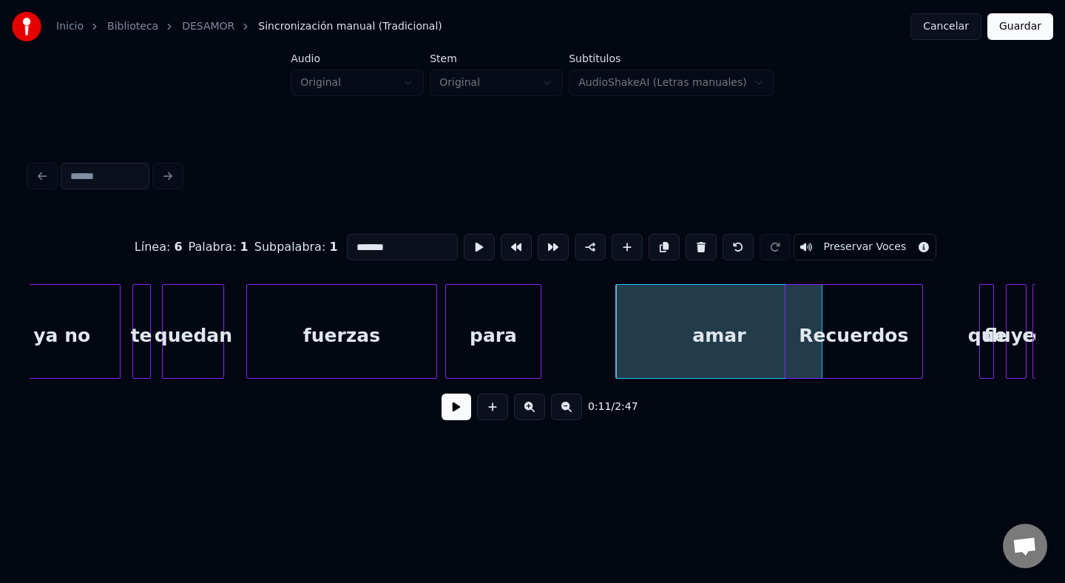
click at [432, 340] on div at bounding box center [434, 331] width 4 height 93
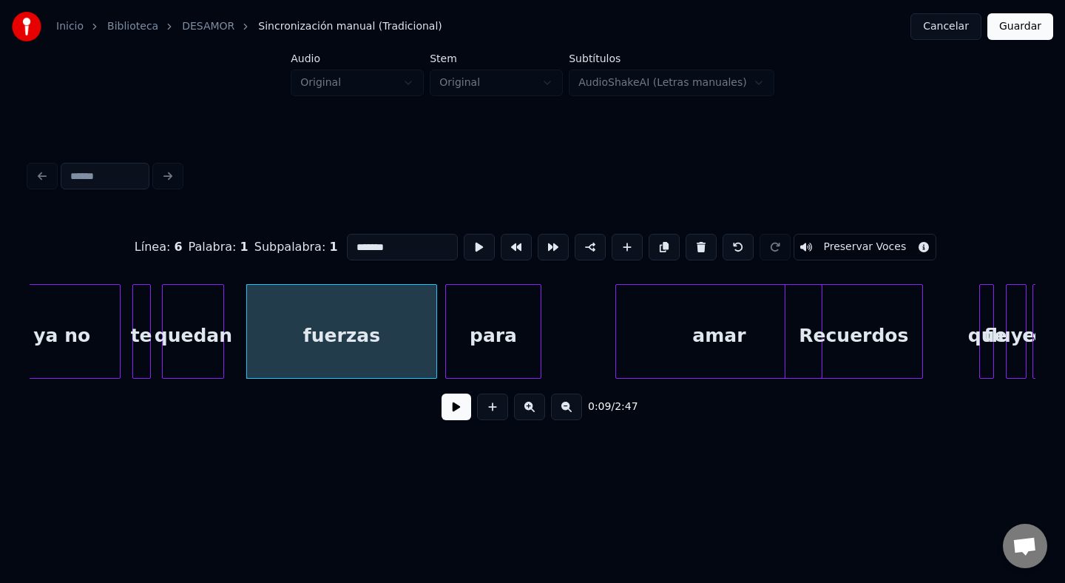
click at [453, 396] on button at bounding box center [457, 407] width 30 height 27
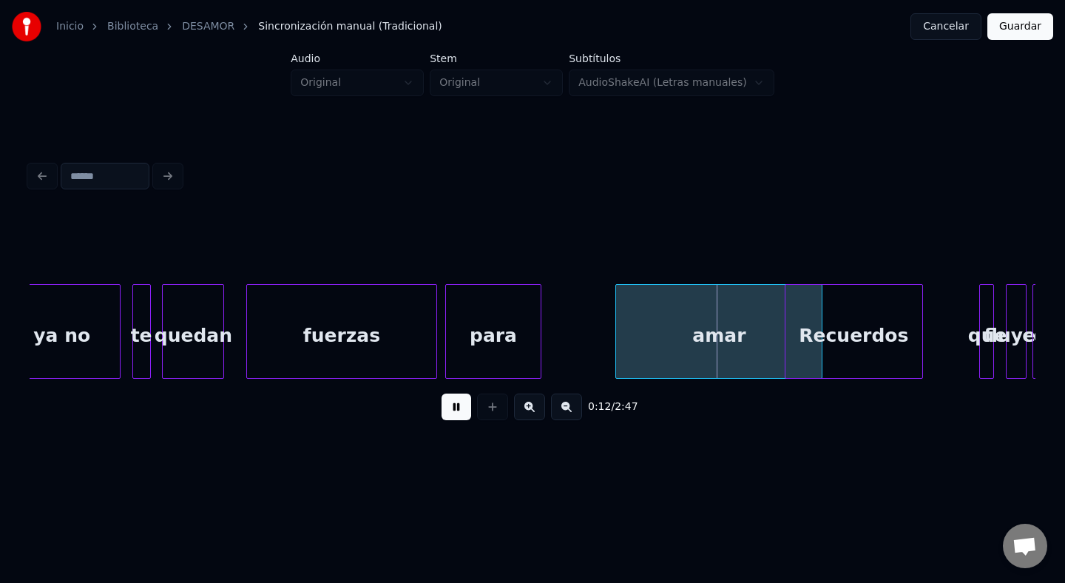
click at [448, 408] on button at bounding box center [457, 407] width 30 height 27
click at [517, 331] on div "para" at bounding box center [493, 335] width 95 height 101
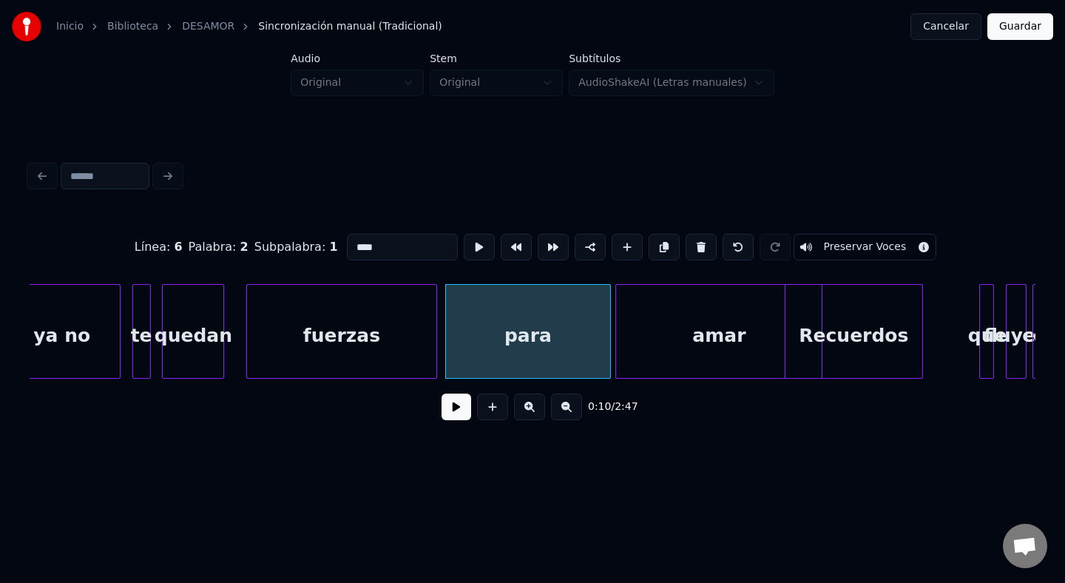
click at [609, 343] on div at bounding box center [608, 331] width 4 height 93
click at [656, 337] on div "amar" at bounding box center [719, 335] width 206 height 101
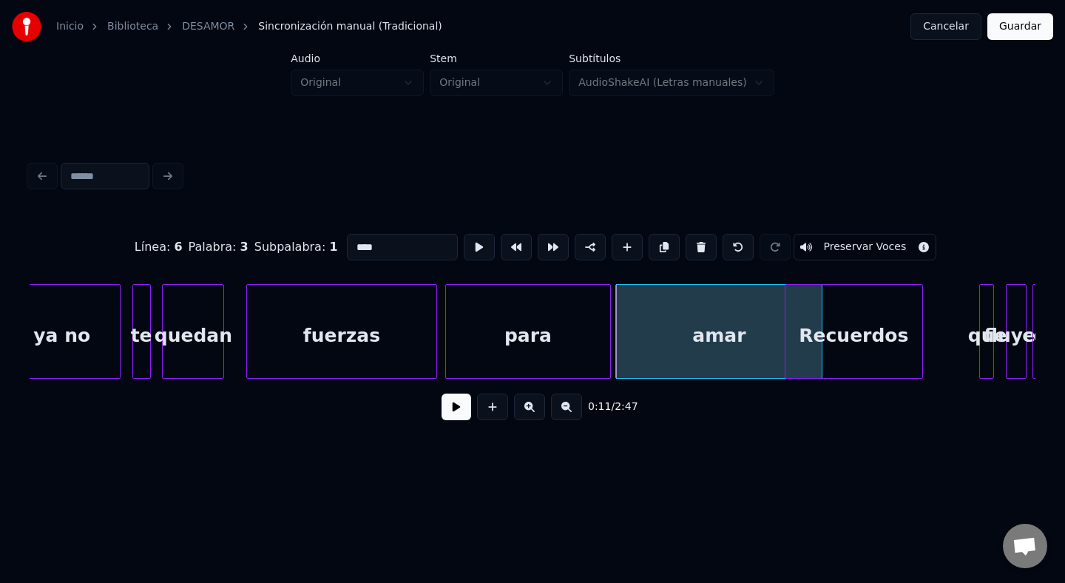
click at [641, 329] on div "amar" at bounding box center [719, 335] width 206 height 101
click at [597, 332] on div "para" at bounding box center [528, 335] width 164 height 101
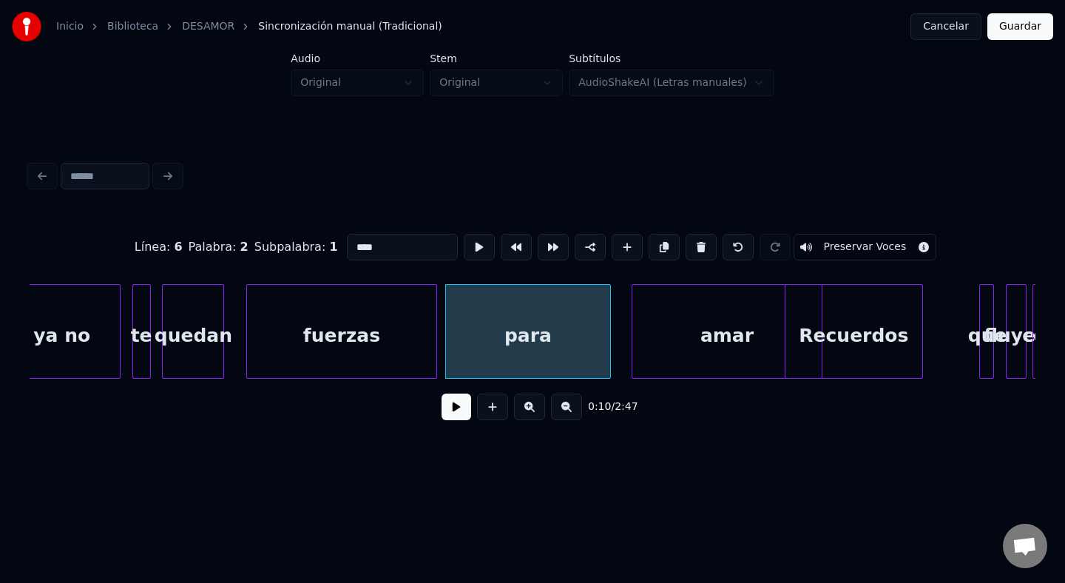
click at [637, 333] on div at bounding box center [635, 331] width 4 height 93
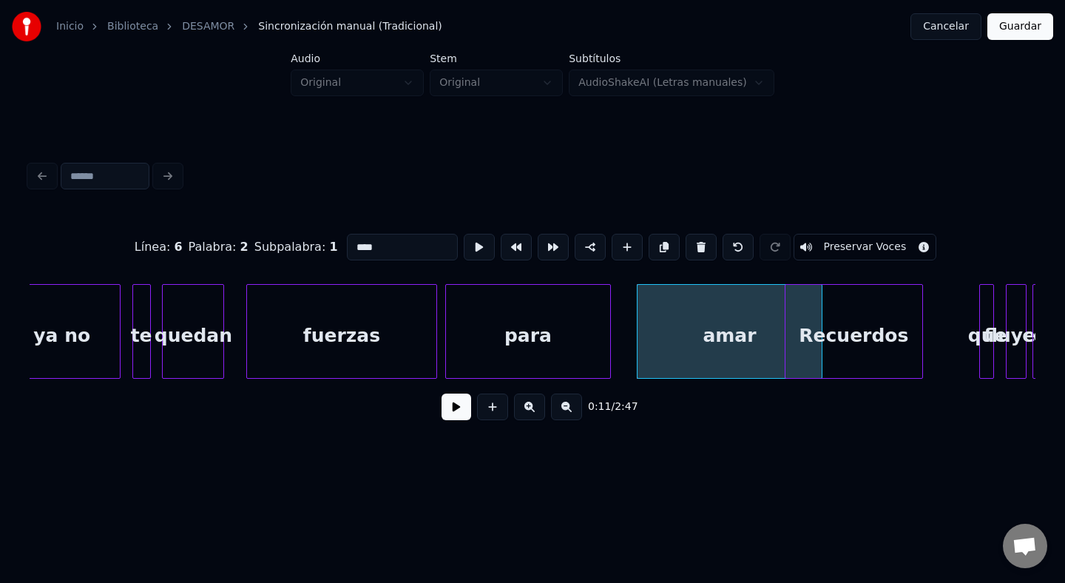
click at [588, 334] on div "para" at bounding box center [528, 335] width 164 height 101
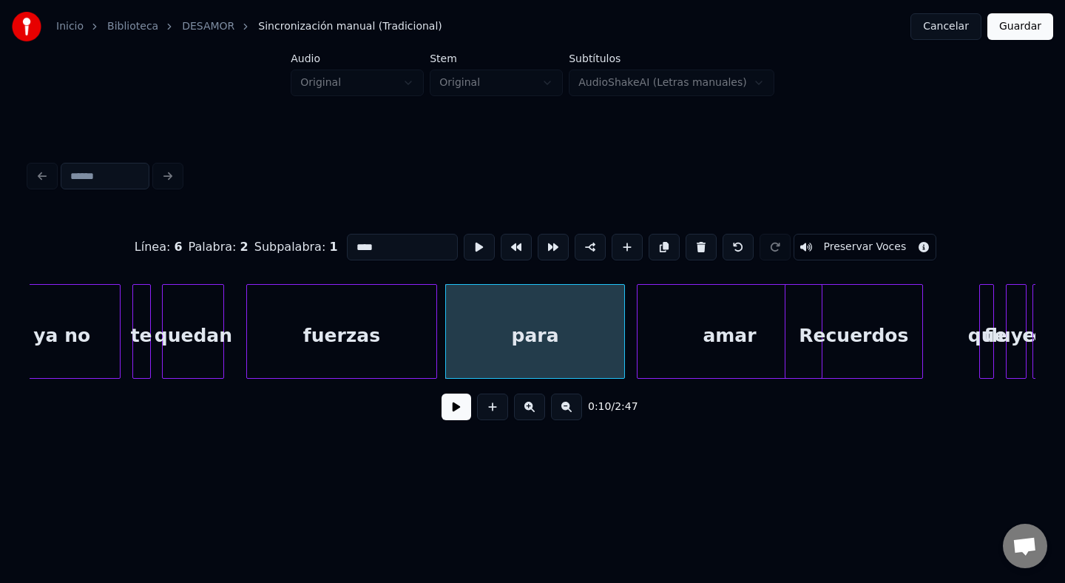
click at [624, 340] on div at bounding box center [622, 331] width 4 height 93
click at [660, 337] on div "amar" at bounding box center [730, 335] width 185 height 101
type input "****"
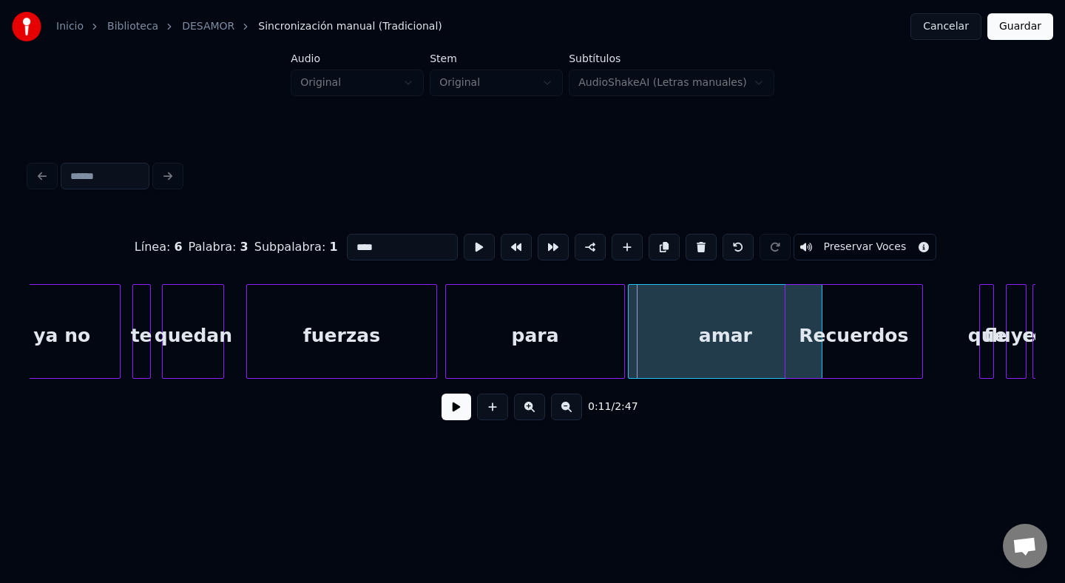
click at [630, 336] on div at bounding box center [631, 331] width 4 height 93
click at [665, 455] on div "Línea : 6 Palabra : 3 Subpalabra : 1 **** Preservar Voces 0:11 / 2:47" at bounding box center [533, 295] width 1018 height 350
click at [449, 405] on button at bounding box center [457, 407] width 30 height 27
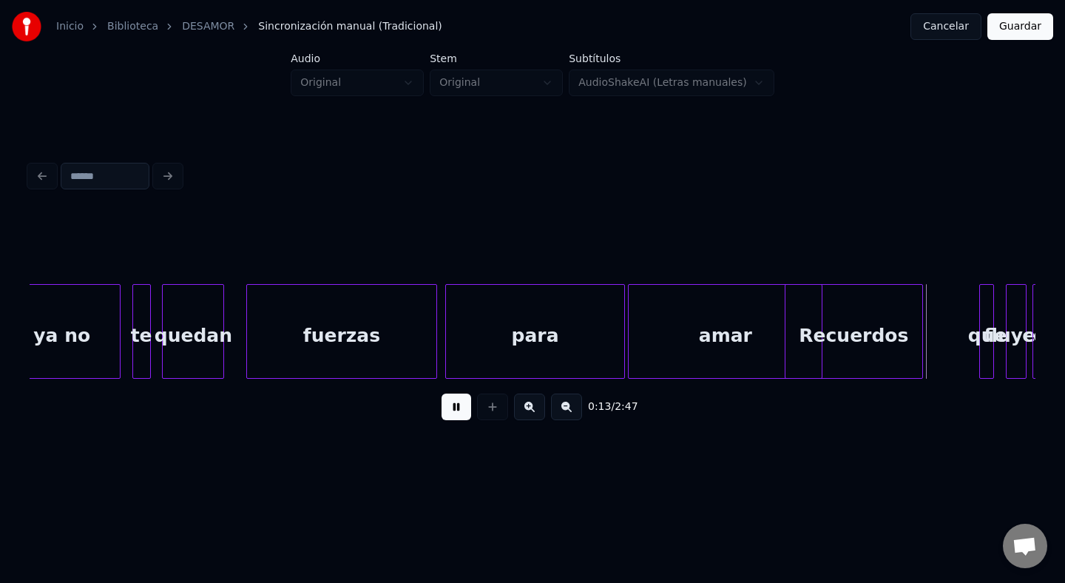
click at [839, 350] on div "Recuerdos" at bounding box center [855, 335] width 138 height 101
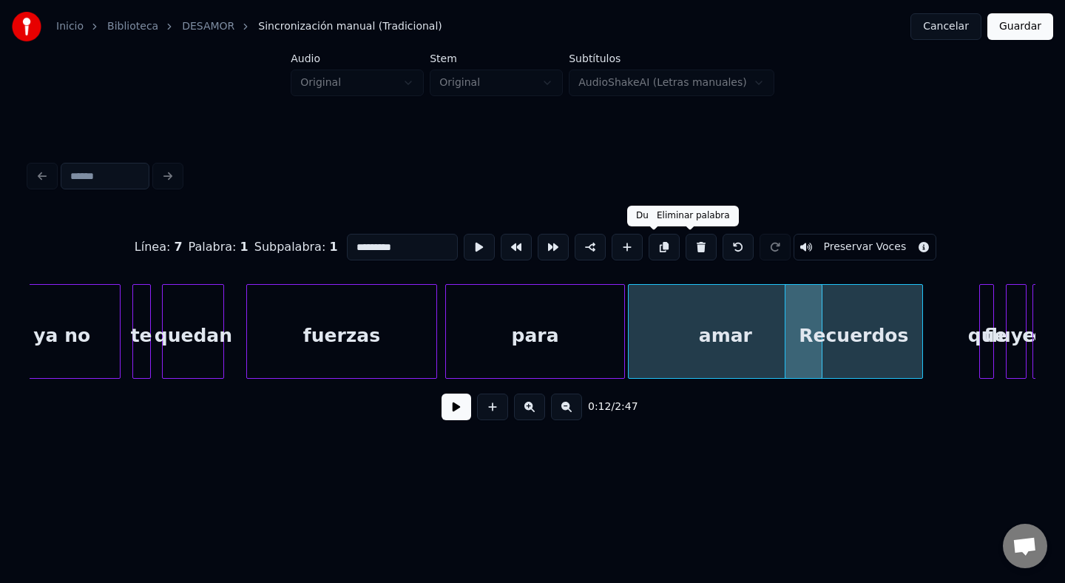
click at [686, 246] on button at bounding box center [701, 247] width 31 height 27
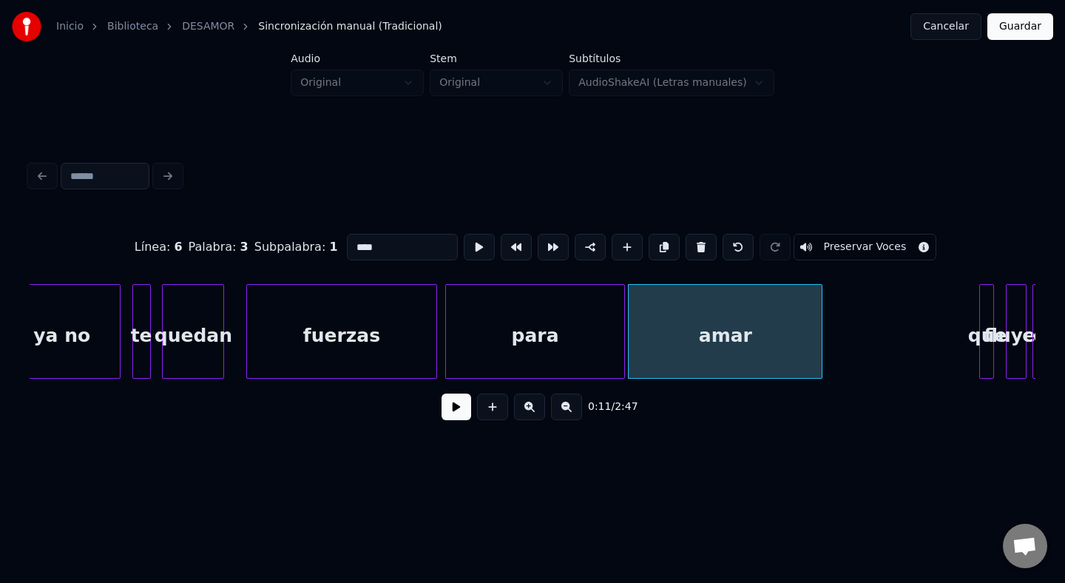
click at [830, 385] on div "0:11 / 2:47" at bounding box center [533, 407] width 1006 height 56
click at [768, 334] on div "amar" at bounding box center [725, 335] width 193 height 101
click at [822, 345] on div "amar" at bounding box center [725, 331] width 195 height 95
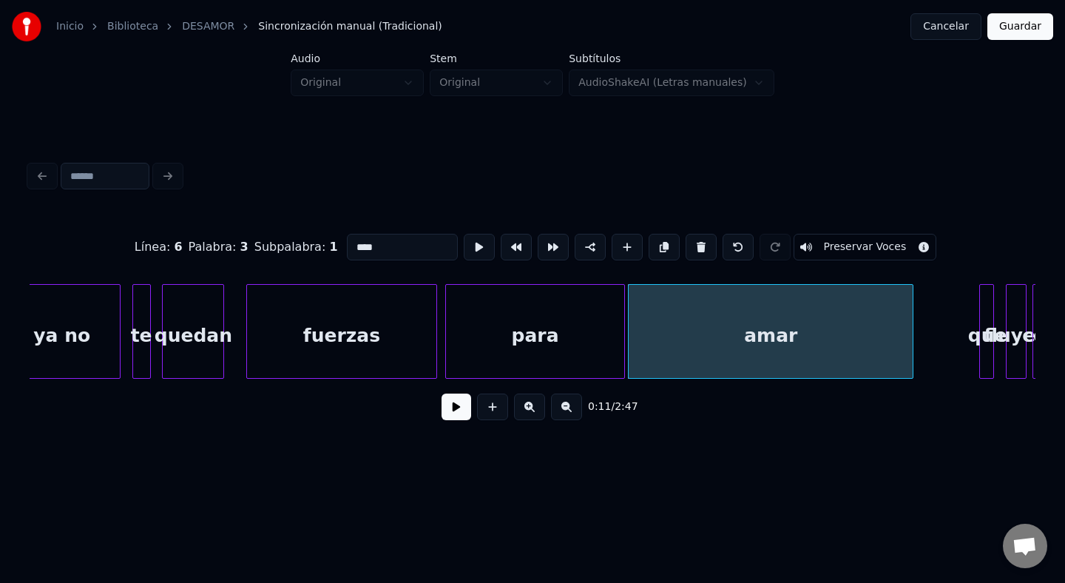
click at [912, 349] on div at bounding box center [911, 331] width 4 height 93
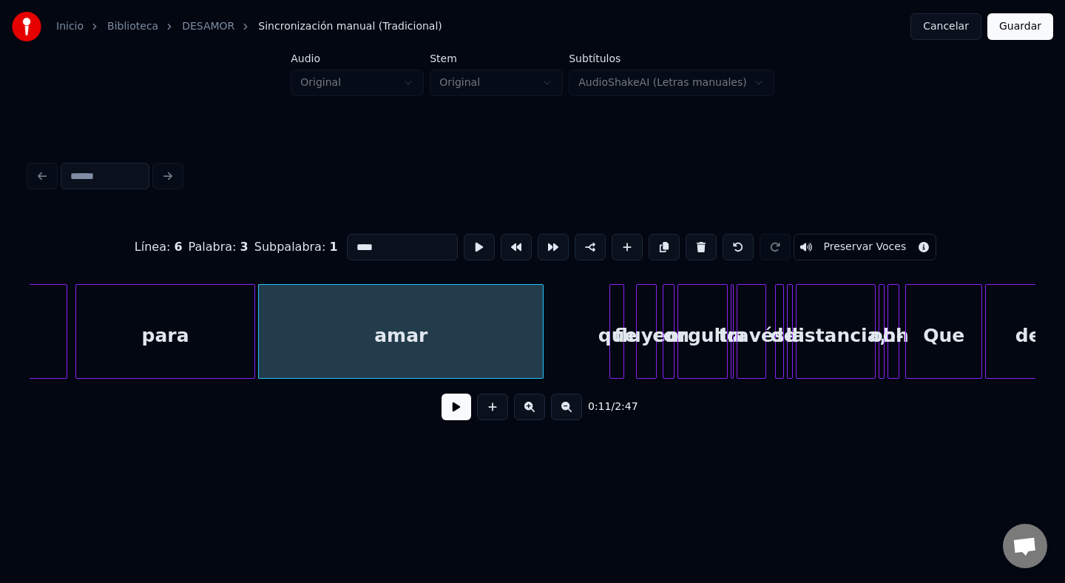
scroll to position [0, 1515]
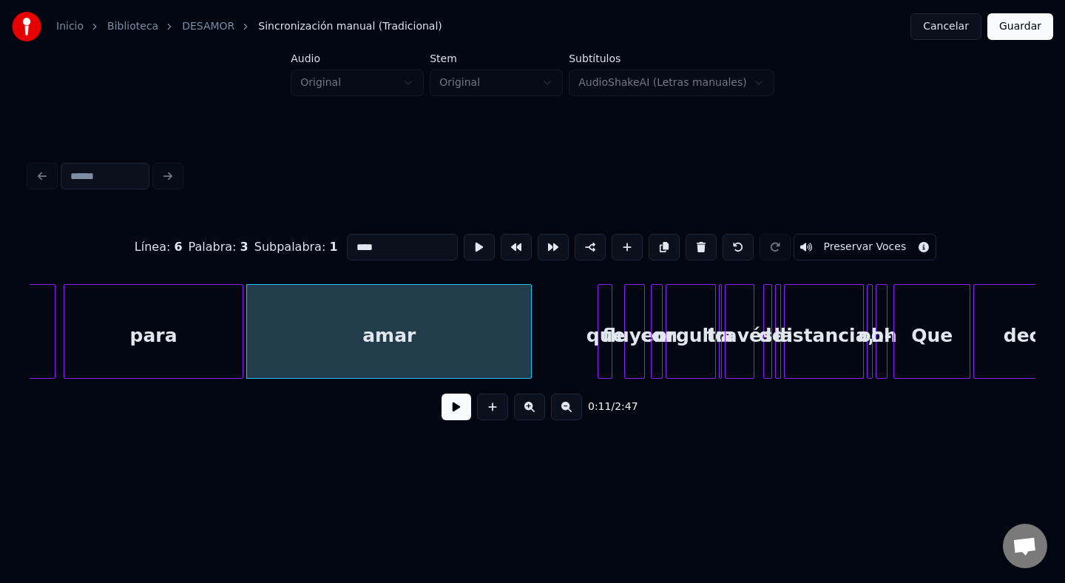
click at [211, 326] on div "para" at bounding box center [153, 335] width 178 height 101
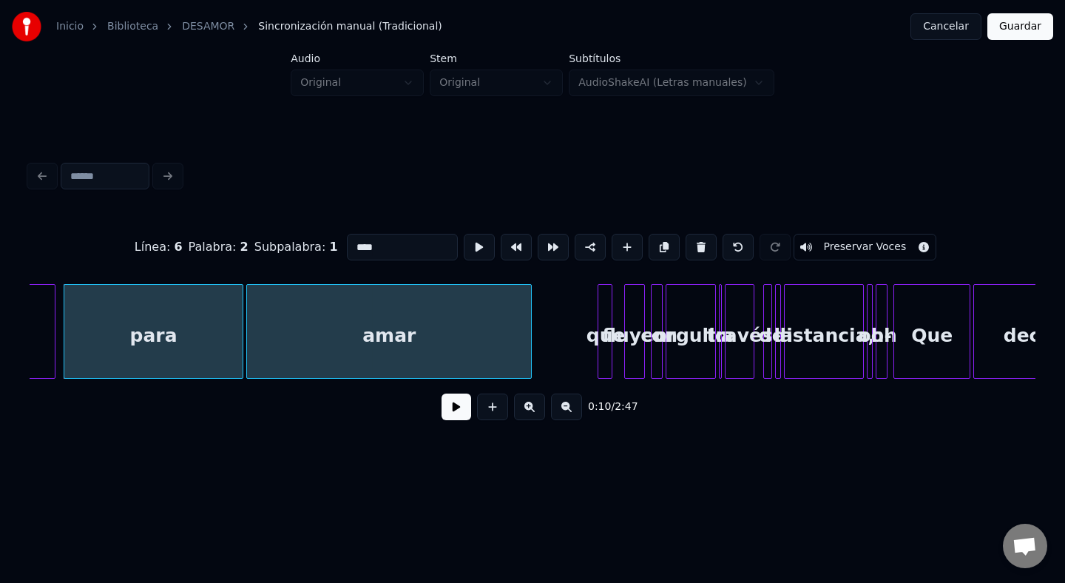
click at [348, 346] on div "amar" at bounding box center [389, 335] width 284 height 101
type input "****"
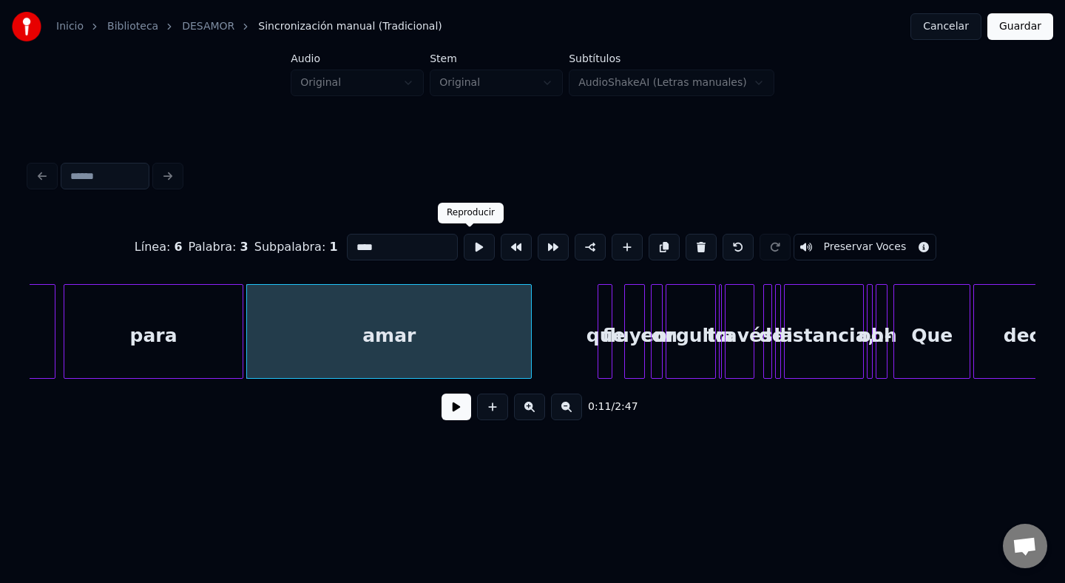
click at [477, 245] on button at bounding box center [479, 247] width 31 height 27
click at [461, 404] on button at bounding box center [457, 407] width 30 height 27
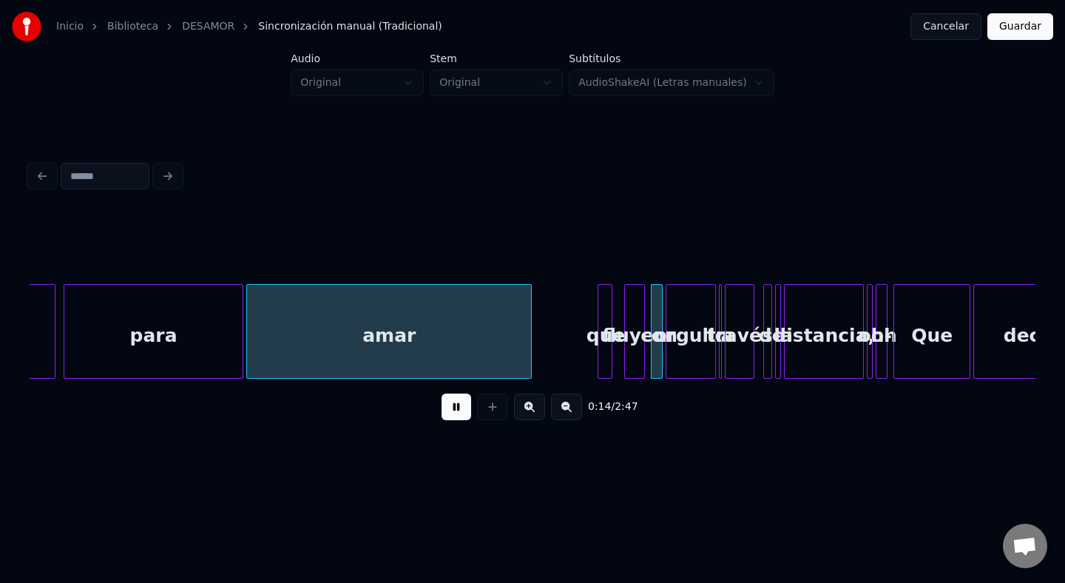
click at [461, 404] on button at bounding box center [457, 407] width 30 height 27
click at [601, 296] on div at bounding box center [601, 331] width 4 height 93
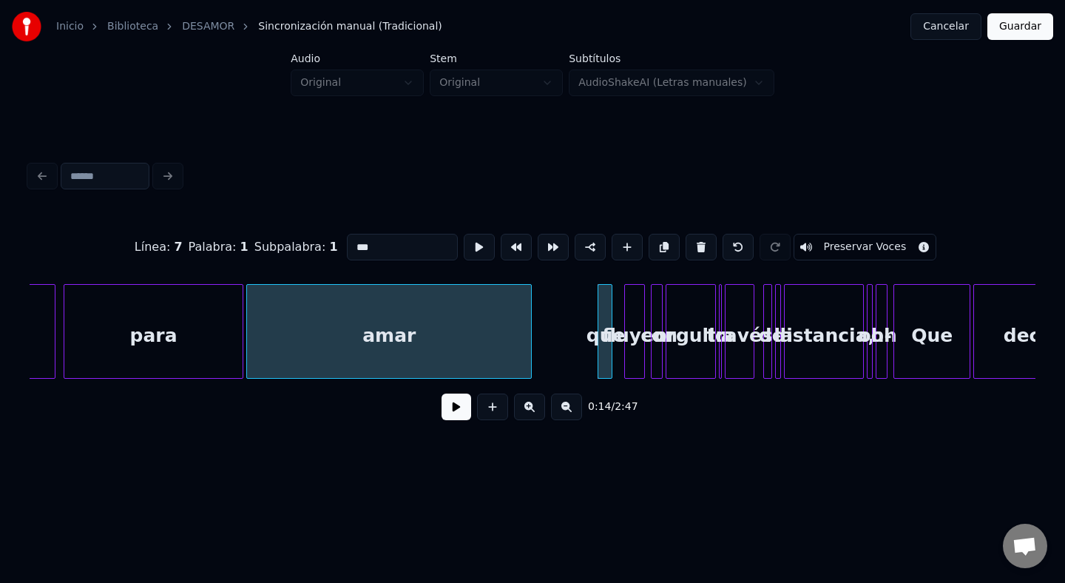
drag, startPoint x: 388, startPoint y: 243, endPoint x: 265, endPoint y: 243, distance: 122.8
click at [265, 243] on div "Línea : 7 Palabra : 1 Subpalabra : 1 *** Preservar Voces" at bounding box center [533, 247] width 1006 height 74
click at [637, 300] on div "fluyen" at bounding box center [634, 335] width 19 height 101
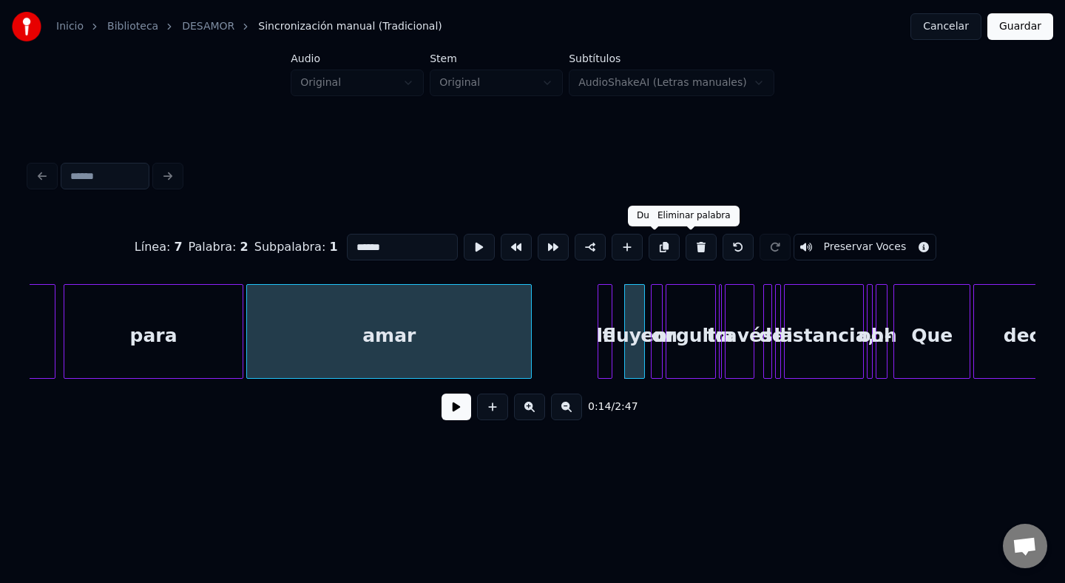
click at [697, 246] on button at bounding box center [701, 247] width 31 height 27
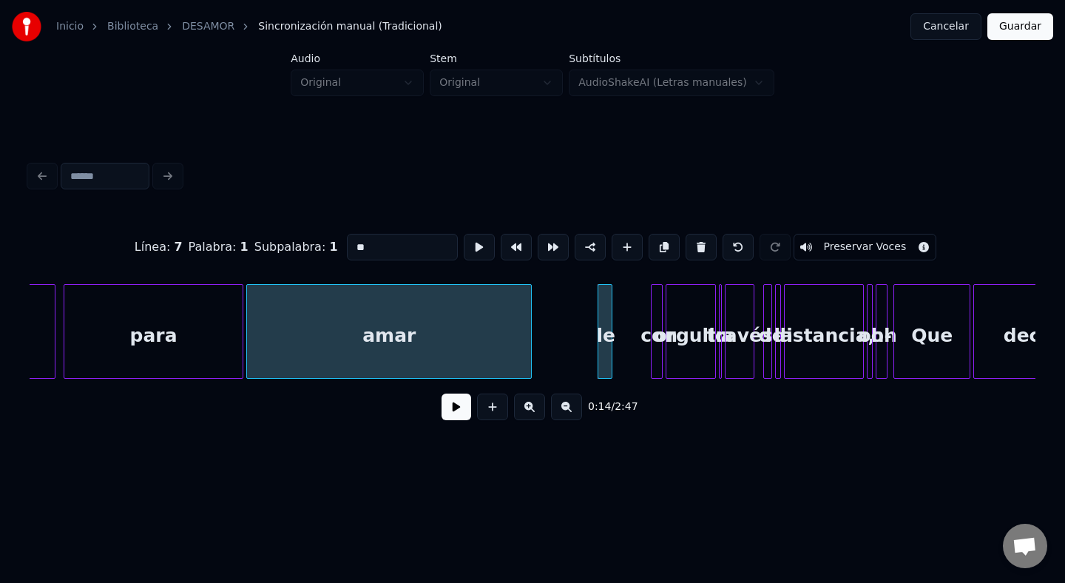
click at [658, 308] on div at bounding box center [660, 331] width 4 height 93
click at [687, 259] on button at bounding box center [701, 247] width 31 height 27
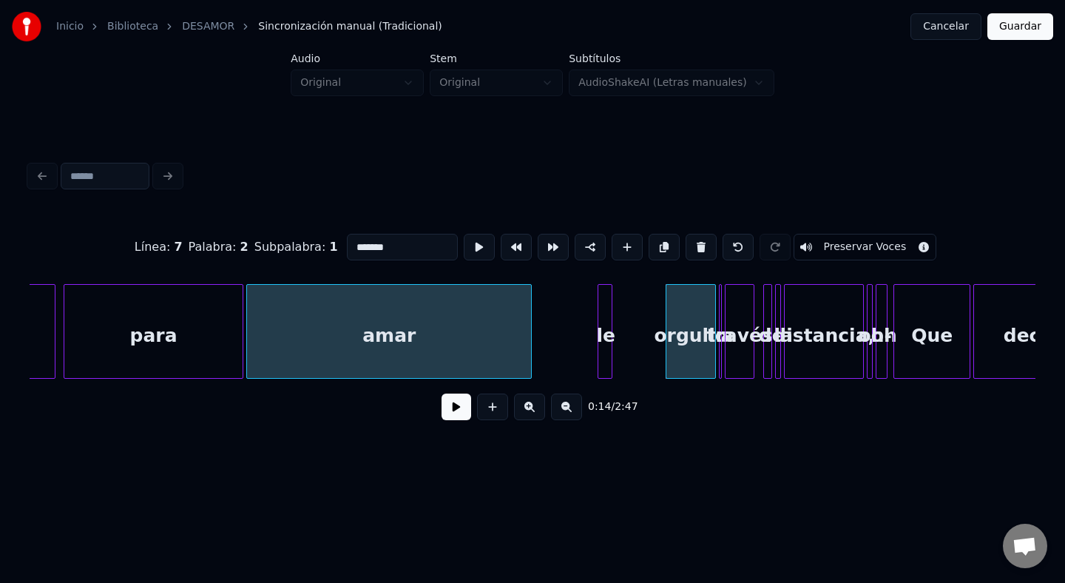
click at [679, 321] on div "orgullo" at bounding box center [691, 335] width 49 height 101
drag, startPoint x: 387, startPoint y: 252, endPoint x: 255, endPoint y: 247, distance: 132.5
click at [255, 248] on div "Línea : 7 Palabra : 2 Subpalabra : 1 ******* Preservar Voces" at bounding box center [533, 247] width 1006 height 74
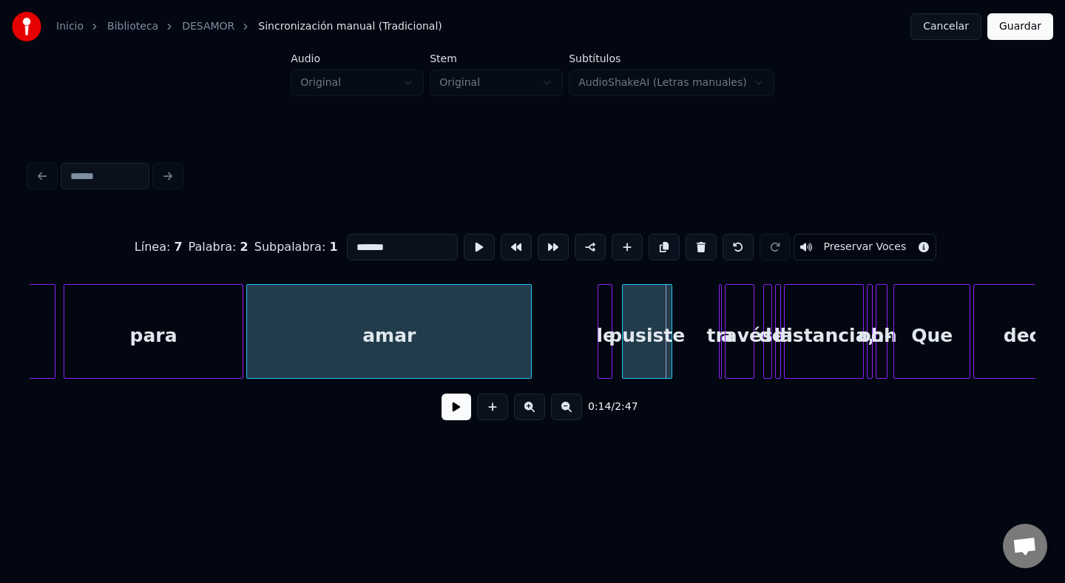
click at [650, 310] on div "pusiste" at bounding box center [647, 335] width 49 height 101
type input "*******"
click at [450, 402] on button at bounding box center [457, 407] width 30 height 27
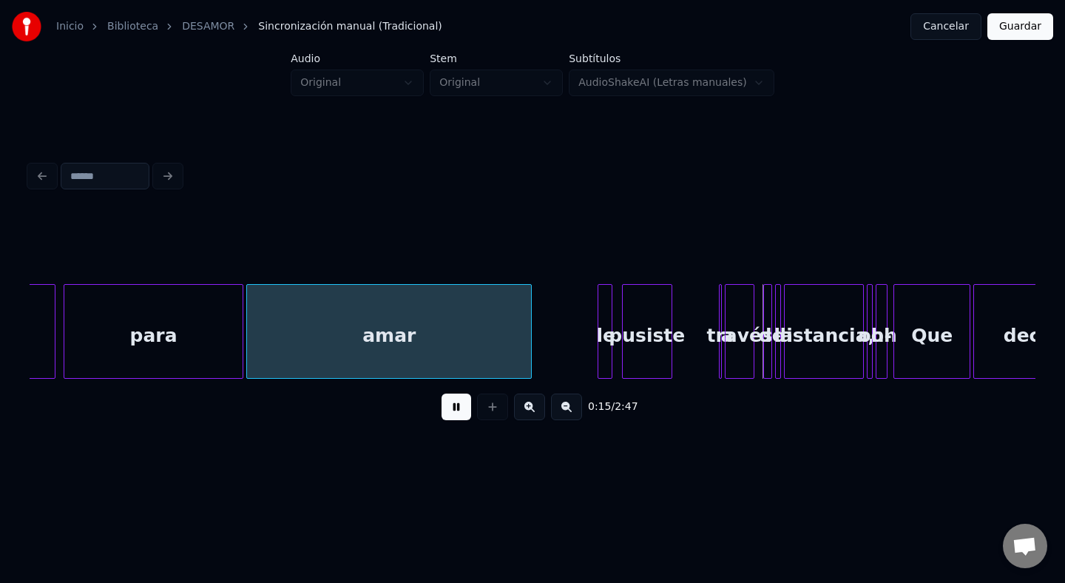
click at [458, 403] on button at bounding box center [457, 407] width 30 height 27
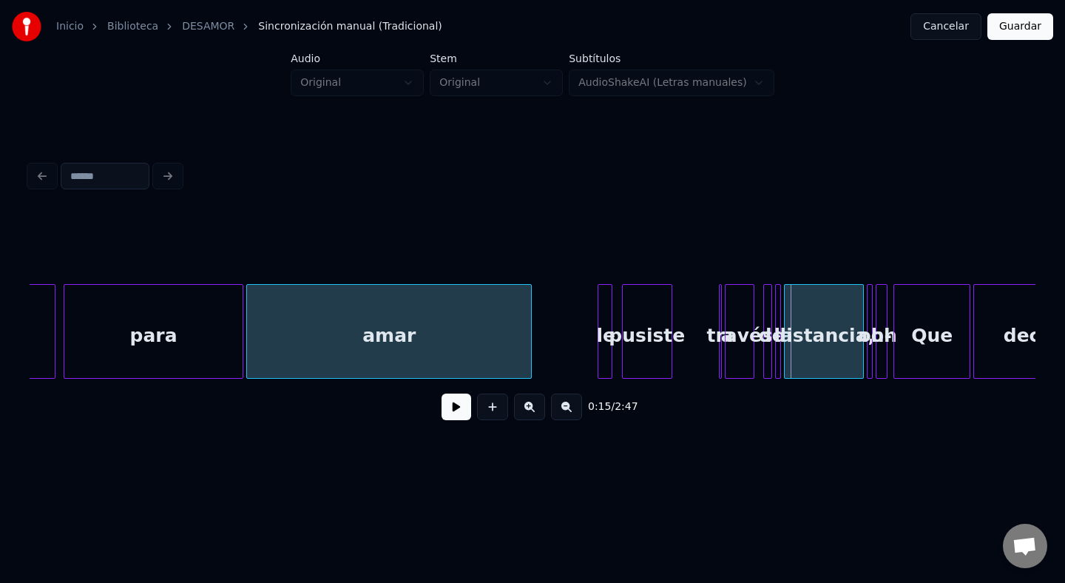
click at [721, 344] on div at bounding box center [719, 331] width 4 height 93
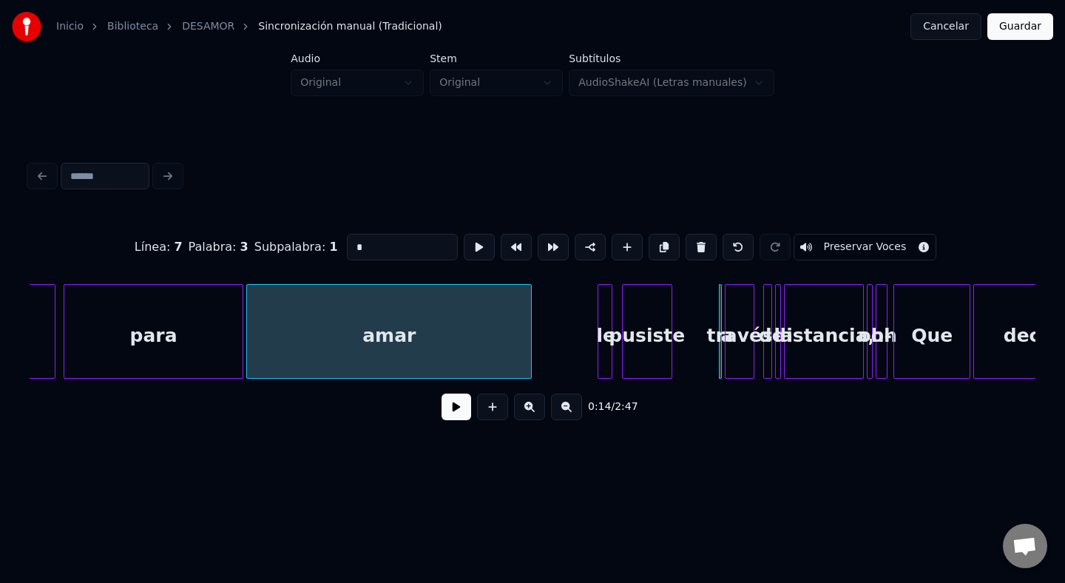
click at [720, 344] on div at bounding box center [719, 331] width 4 height 93
click at [736, 354] on div "través" at bounding box center [740, 335] width 28 height 101
click at [686, 251] on button at bounding box center [701, 247] width 31 height 27
click at [689, 237] on button at bounding box center [701, 247] width 31 height 27
type input "**"
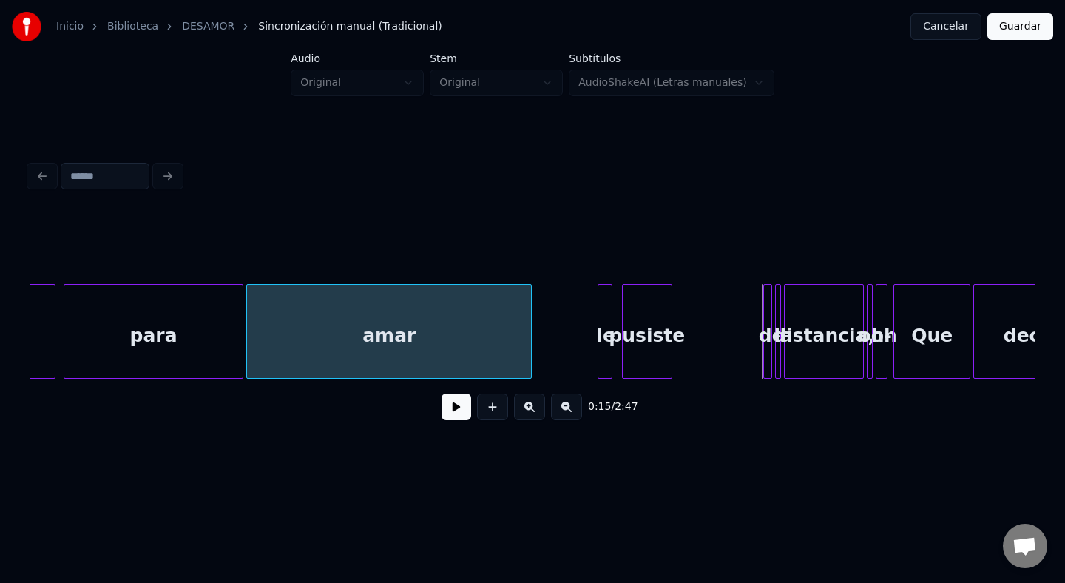
click at [771, 309] on div at bounding box center [769, 331] width 4 height 93
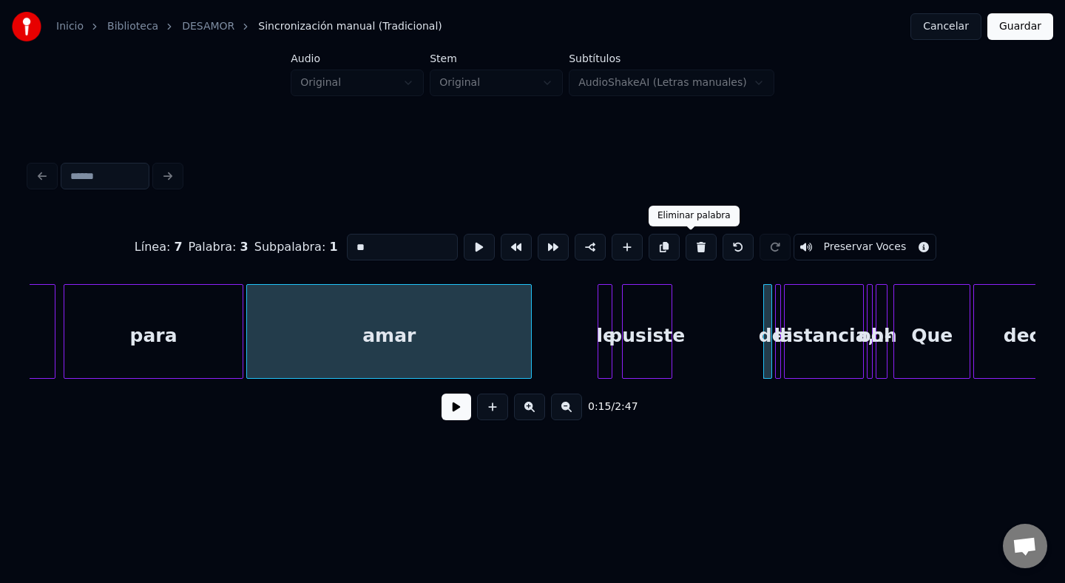
click at [690, 246] on button at bounding box center [701, 247] width 31 height 27
click at [780, 311] on div at bounding box center [778, 331] width 4 height 93
click at [698, 244] on button at bounding box center [701, 247] width 31 height 27
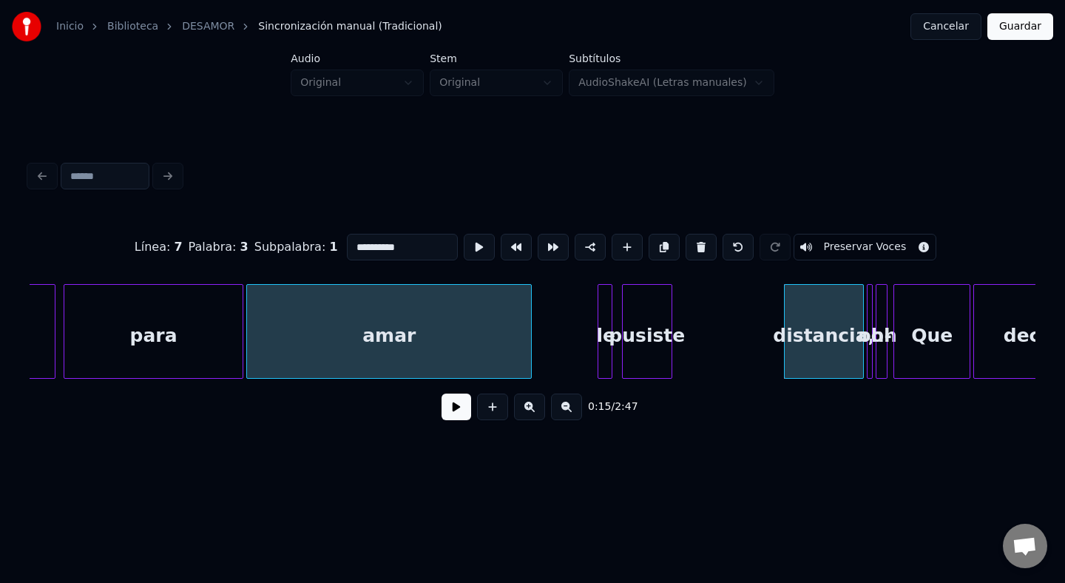
click at [638, 321] on div "pusiste" at bounding box center [647, 335] width 49 height 101
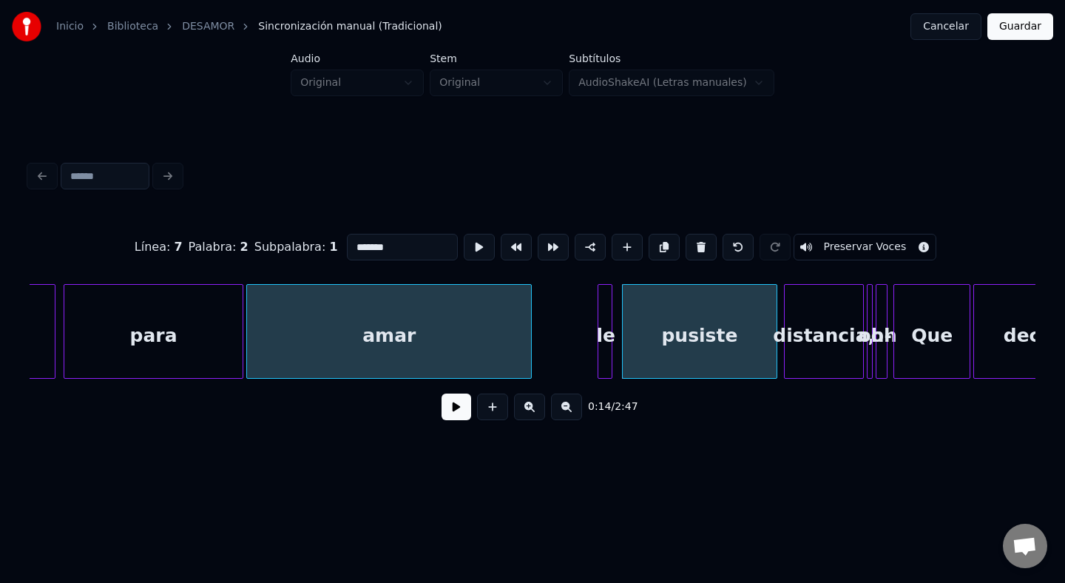
click at [776, 337] on div at bounding box center [774, 331] width 4 height 93
click at [814, 329] on div "distancia," at bounding box center [824, 335] width 78 height 101
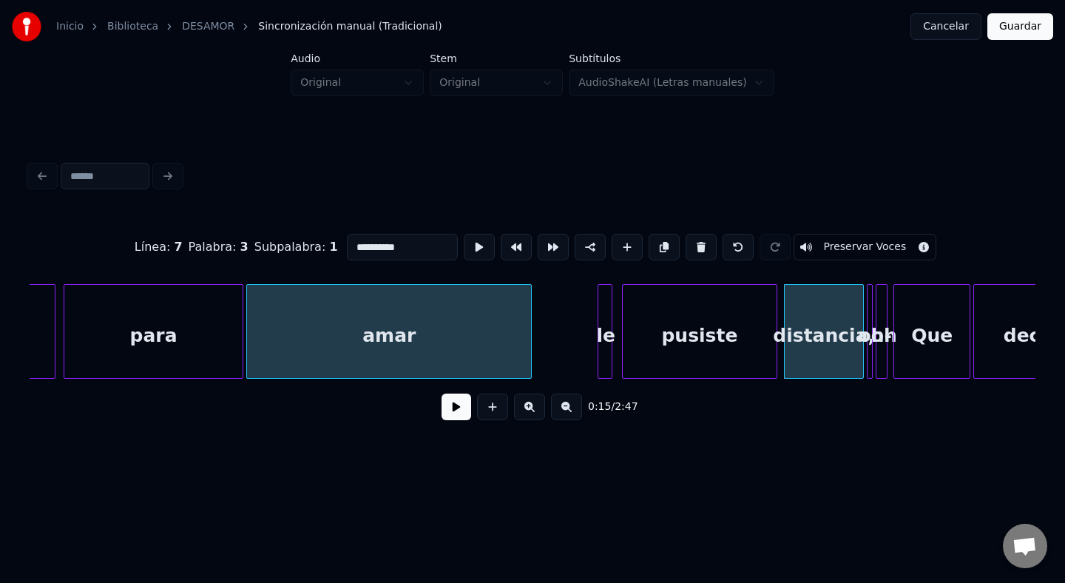
drag, startPoint x: 420, startPoint y: 245, endPoint x: 259, endPoint y: 249, distance: 161.4
click at [259, 249] on div "**********" at bounding box center [533, 247] width 1006 height 74
click at [676, 333] on div "pusiste" at bounding box center [700, 335] width 154 height 101
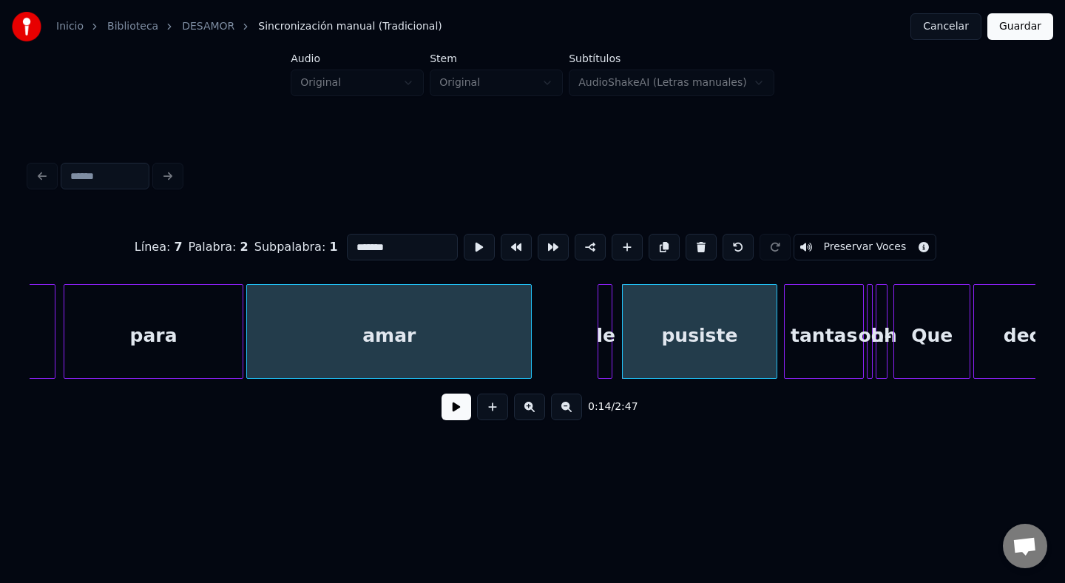
type input "*******"
click at [449, 414] on button at bounding box center [457, 407] width 30 height 27
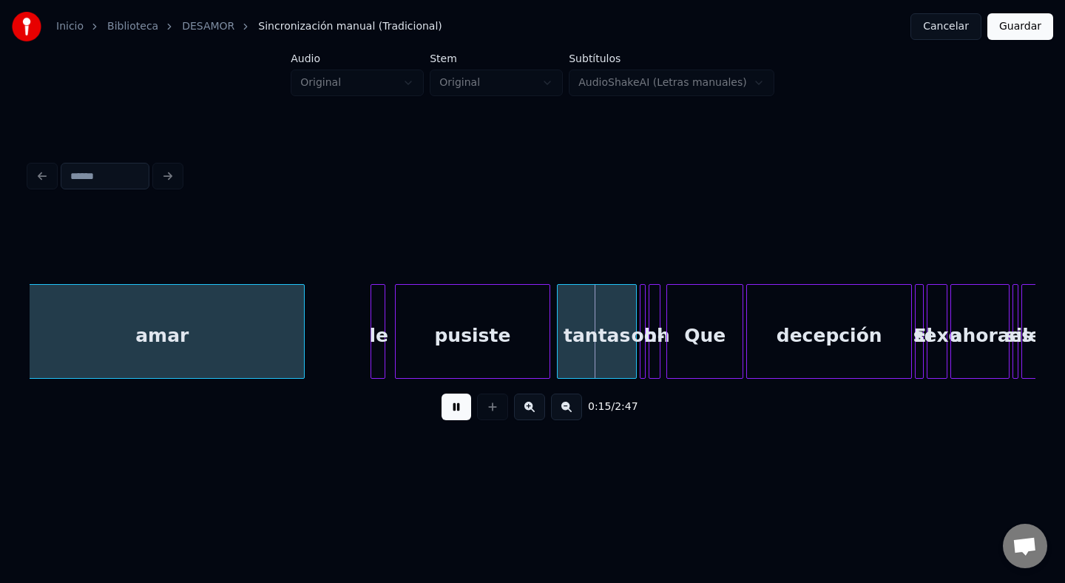
scroll to position [0, 1745]
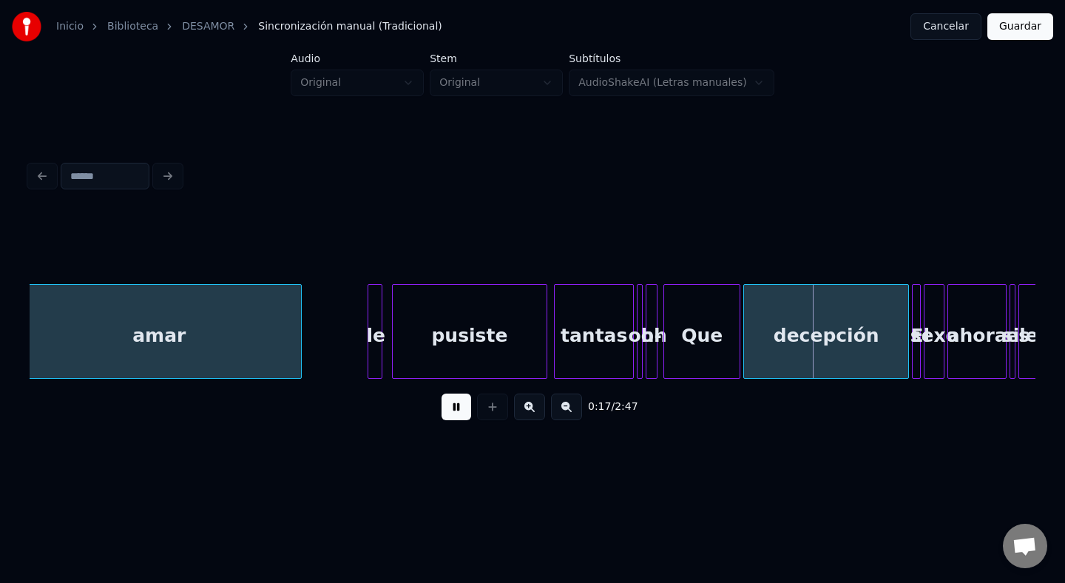
click at [451, 414] on button at bounding box center [457, 407] width 30 height 27
click at [698, 344] on div "Que" at bounding box center [701, 335] width 75 height 101
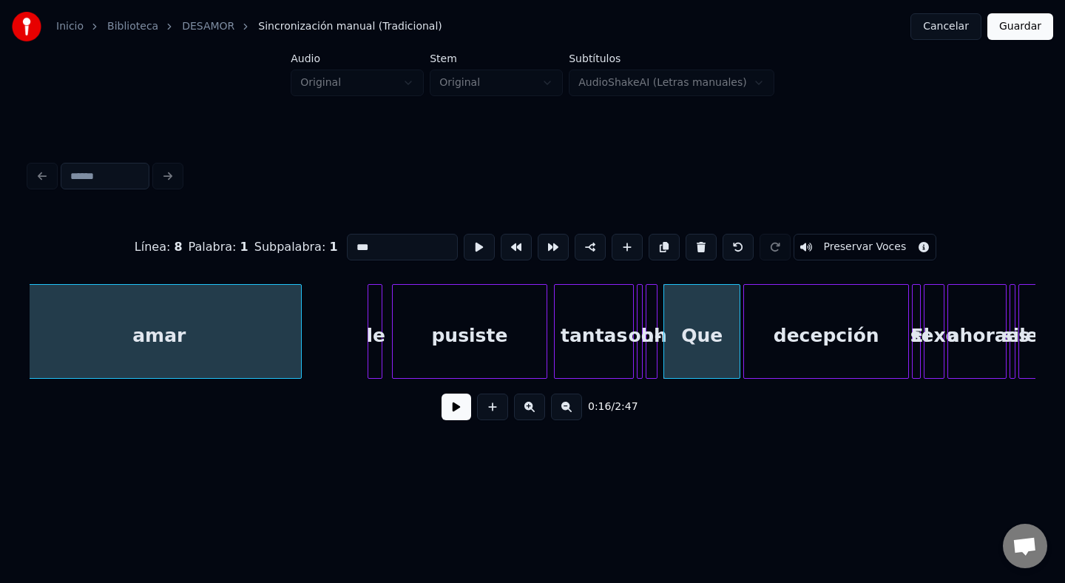
drag, startPoint x: 388, startPoint y: 247, endPoint x: 250, endPoint y: 244, distance: 137.7
click at [250, 244] on div "Línea : 8 Palabra : 1 Subpalabra : 1 *** Preservar Voces" at bounding box center [533, 247] width 1006 height 74
click at [653, 314] on div at bounding box center [655, 331] width 4 height 93
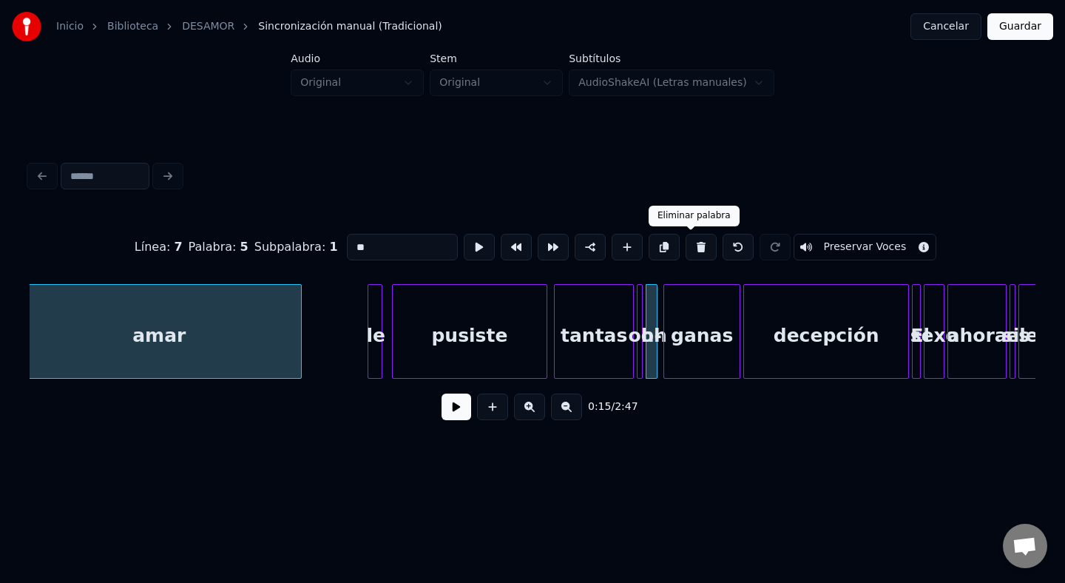
click at [699, 244] on button at bounding box center [701, 247] width 31 height 27
click at [696, 242] on button at bounding box center [701, 247] width 31 height 27
type input "******"
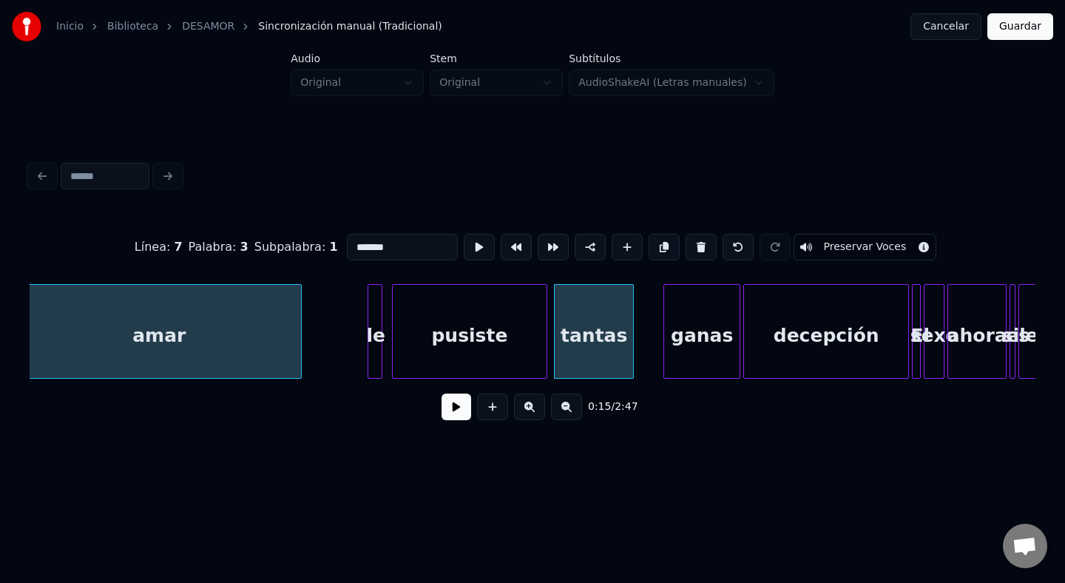
click at [610, 330] on div "tantas" at bounding box center [594, 335] width 78 height 101
click at [658, 340] on div at bounding box center [657, 331] width 4 height 93
click at [550, 334] on div at bounding box center [552, 331] width 4 height 93
click at [455, 416] on button at bounding box center [457, 407] width 30 height 27
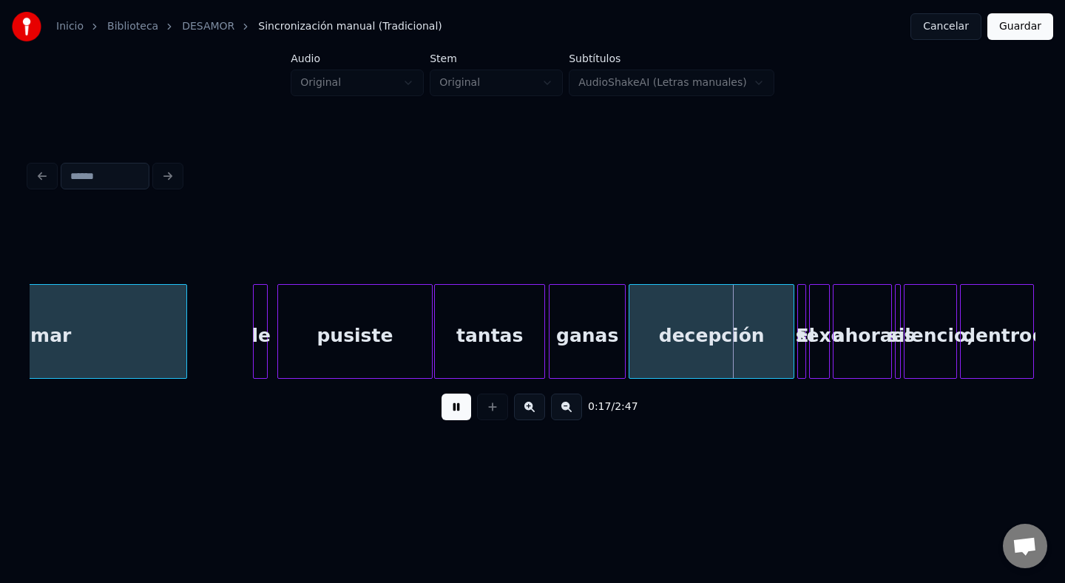
scroll to position [0, 1867]
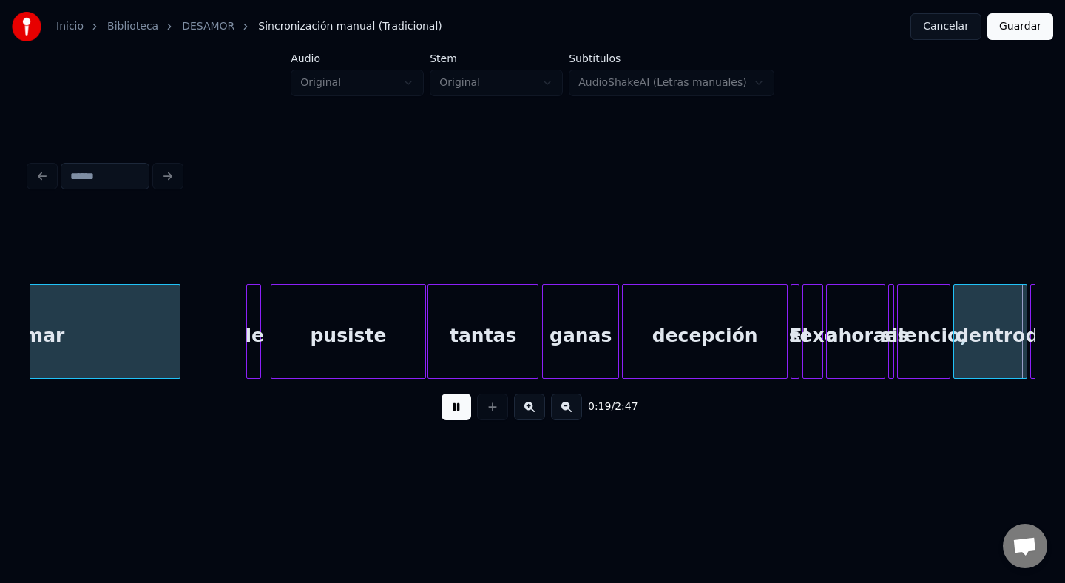
click at [446, 411] on button at bounding box center [457, 407] width 30 height 27
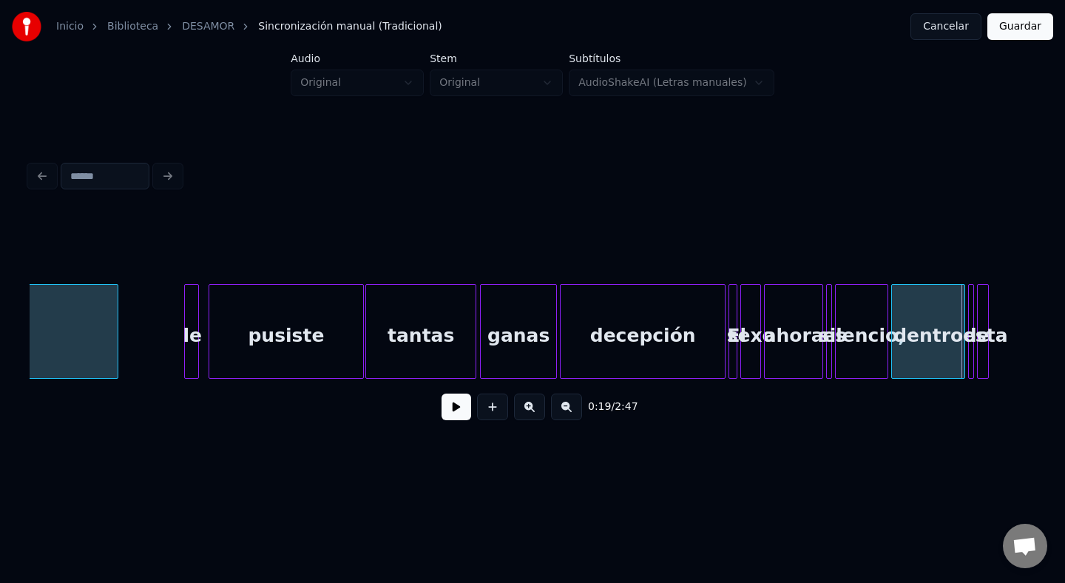
scroll to position [0, 1953]
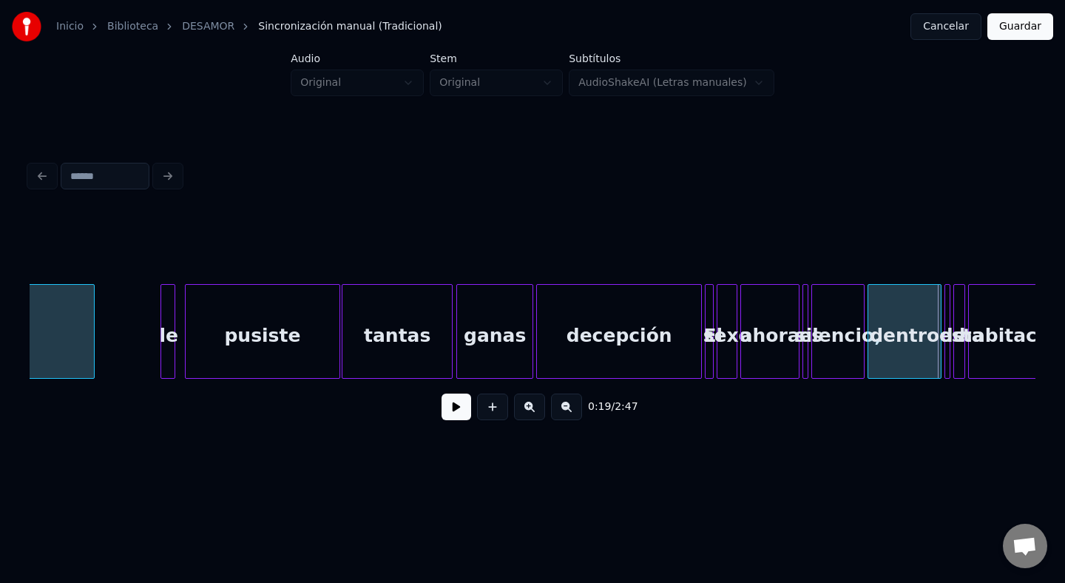
click at [627, 314] on div "decepción" at bounding box center [619, 335] width 164 height 101
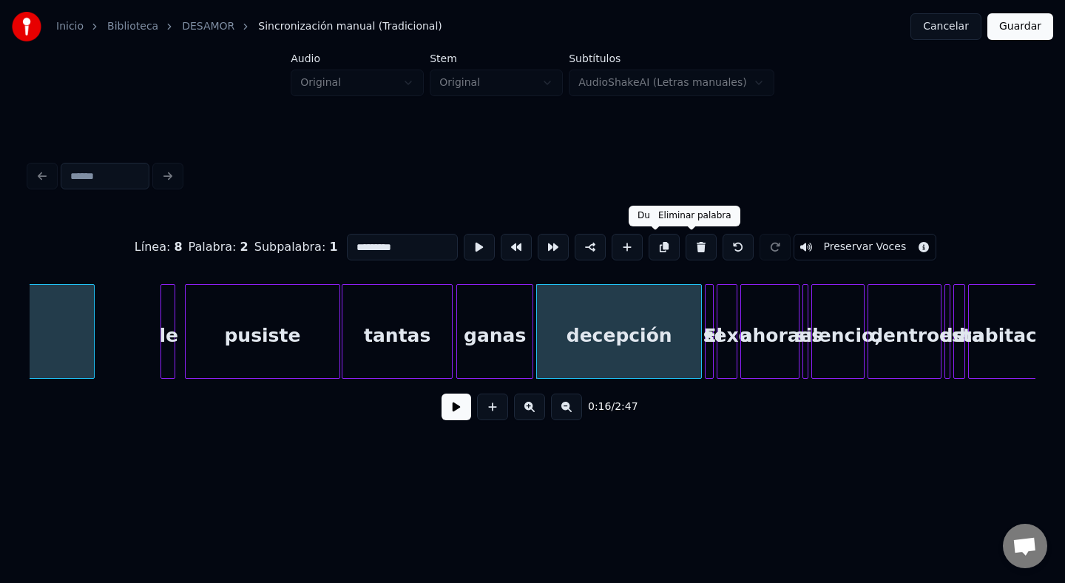
click at [686, 246] on button at bounding box center [701, 247] width 31 height 27
type input "*****"
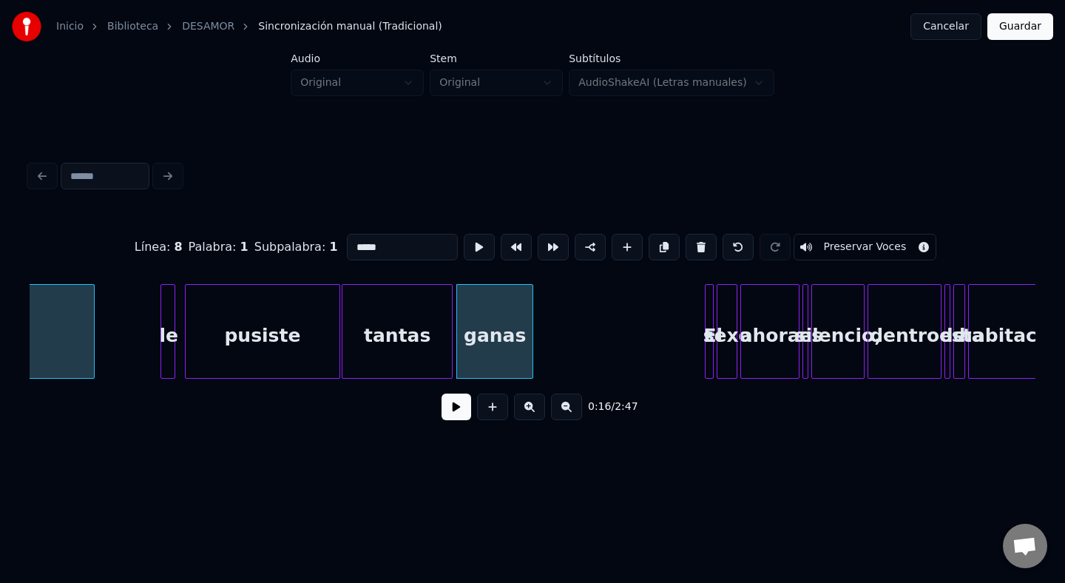
click at [505, 337] on div "ganas" at bounding box center [494, 335] width 75 height 101
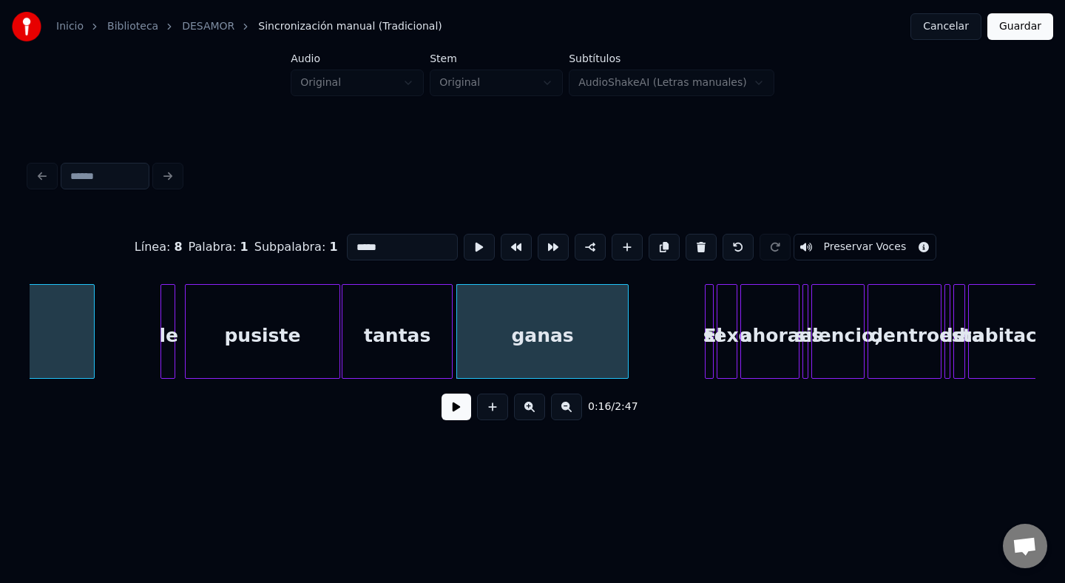
click at [627, 363] on div at bounding box center [626, 331] width 4 height 93
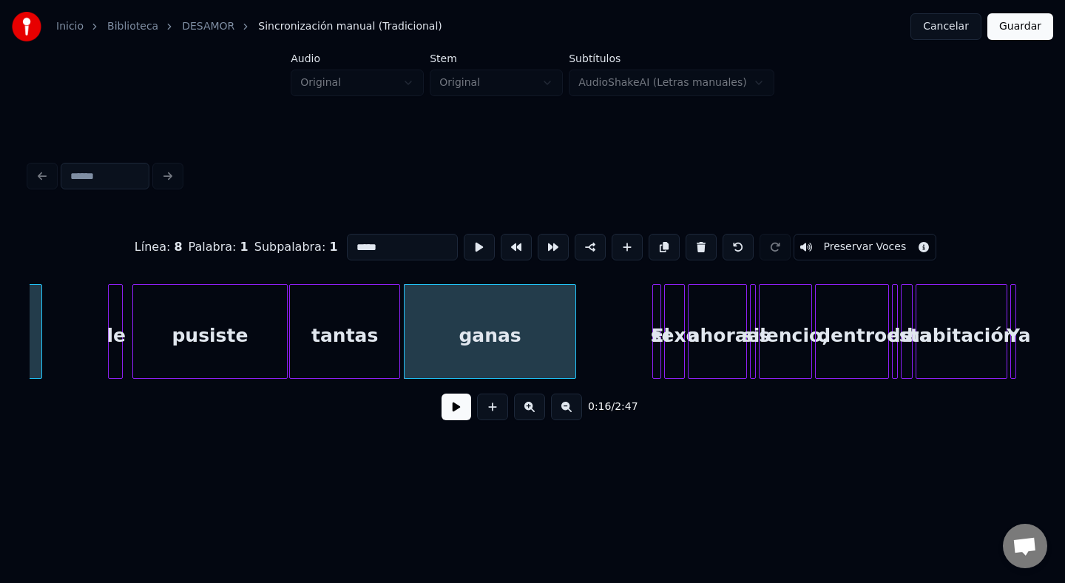
scroll to position [0, 2006]
click at [454, 408] on button at bounding box center [457, 407] width 30 height 27
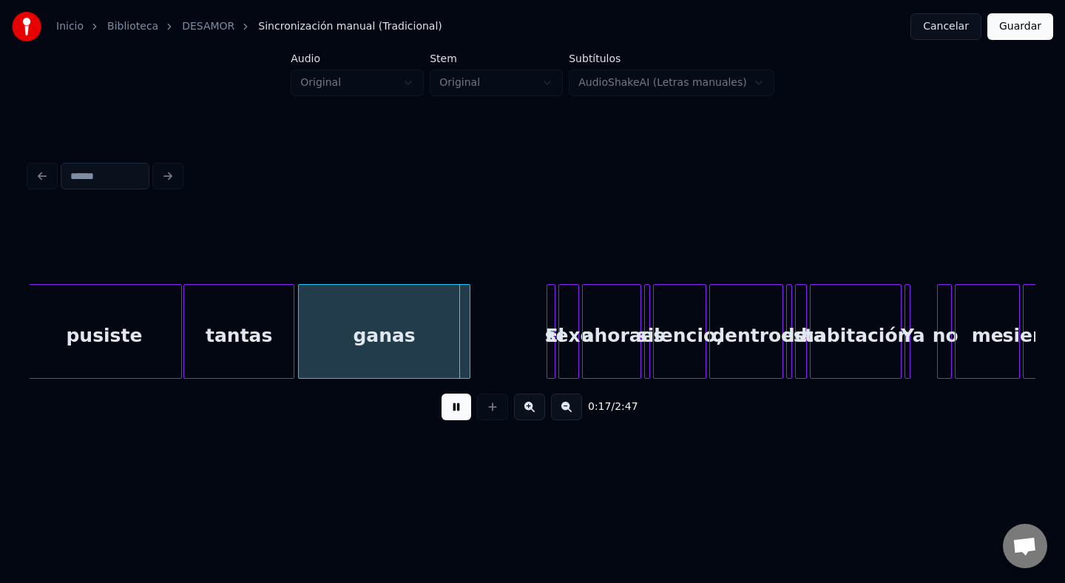
scroll to position [0, 2126]
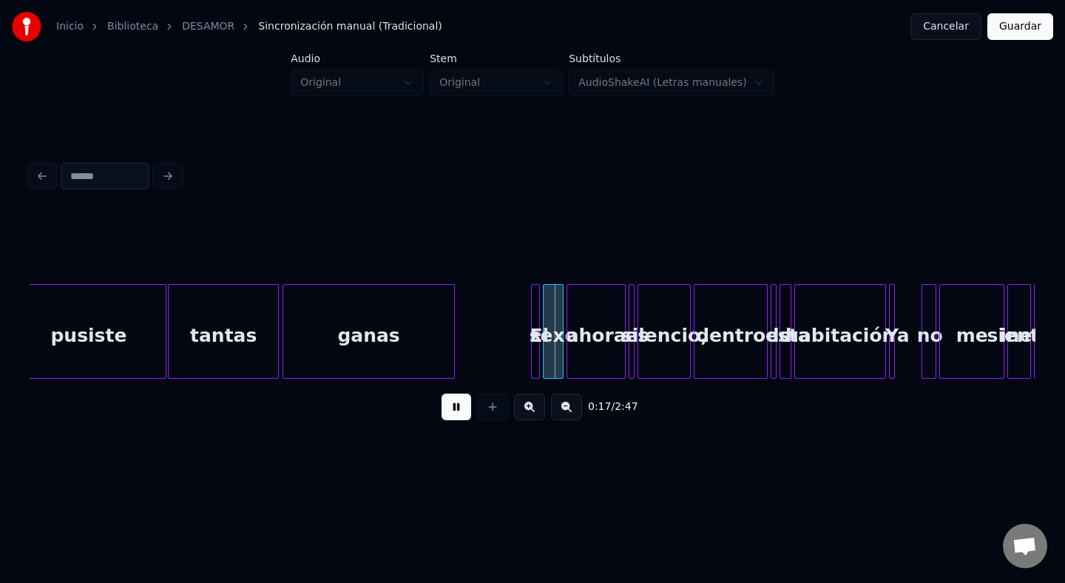
click at [465, 409] on button at bounding box center [457, 407] width 30 height 27
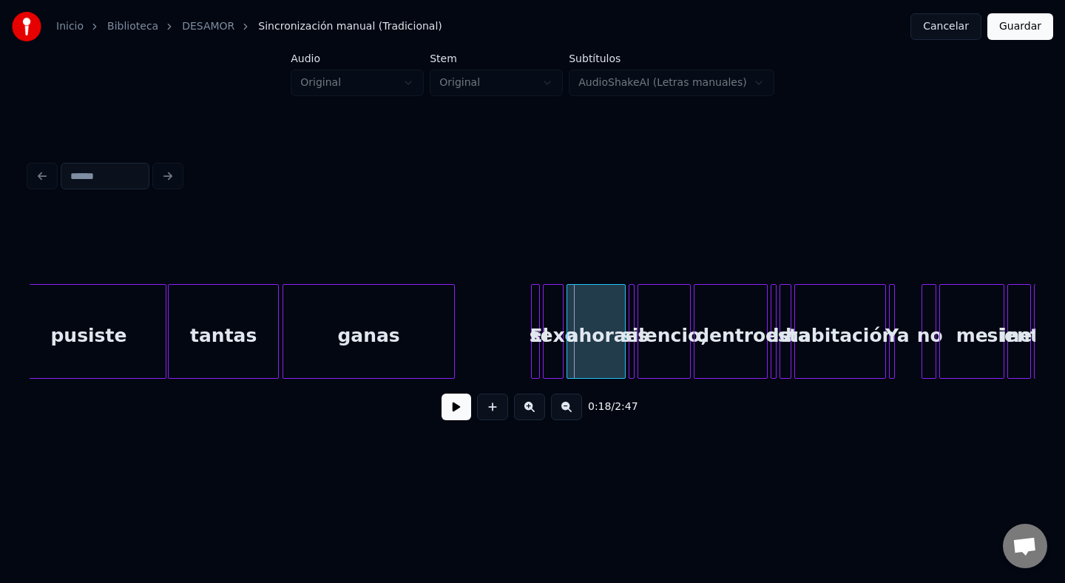
click at [537, 318] on div at bounding box center [537, 331] width 4 height 93
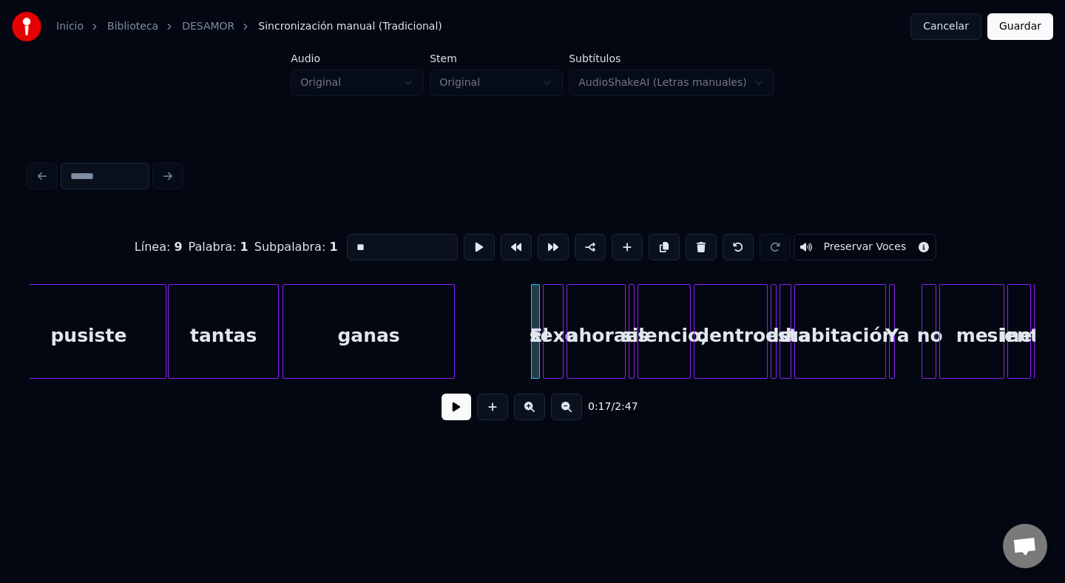
drag, startPoint x: 374, startPoint y: 242, endPoint x: 288, endPoint y: 249, distance: 86.1
click at [288, 249] on div "Línea : 9 Palabra : 1 Subpalabra : 1 ** Preservar Voces" at bounding box center [533, 247] width 1006 height 74
click at [622, 428] on div "0:17 / 2:47" at bounding box center [533, 407] width 1006 height 56
click at [533, 471] on html "Inicio Biblioteca DESAMOR Sincronización manual (Tradicional) Cancelar Guardar …" at bounding box center [532, 247] width 1065 height 494
click at [519, 320] on div at bounding box center [521, 331] width 4 height 93
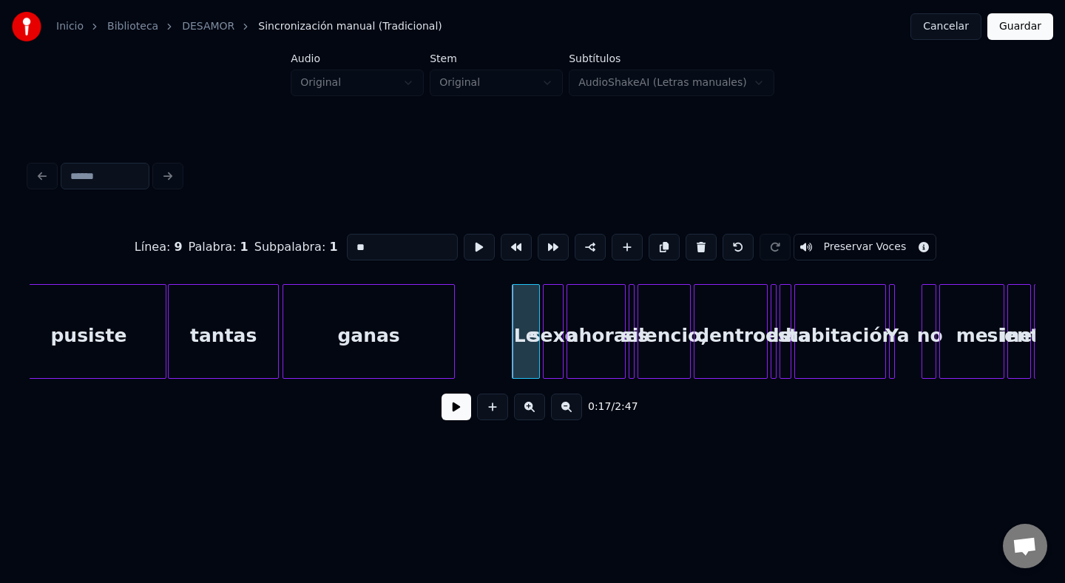
click at [539, 320] on div at bounding box center [537, 331] width 4 height 93
click at [508, 317] on div "Le" at bounding box center [508, 335] width 27 height 101
click at [556, 328] on div "sexo" at bounding box center [553, 335] width 19 height 101
drag, startPoint x: 394, startPoint y: 252, endPoint x: 255, endPoint y: 237, distance: 140.7
click at [255, 237] on div "Línea : 9 Palabra : 2 Subpalabra : 1 **** Preservar Voces" at bounding box center [533, 247] width 1006 height 74
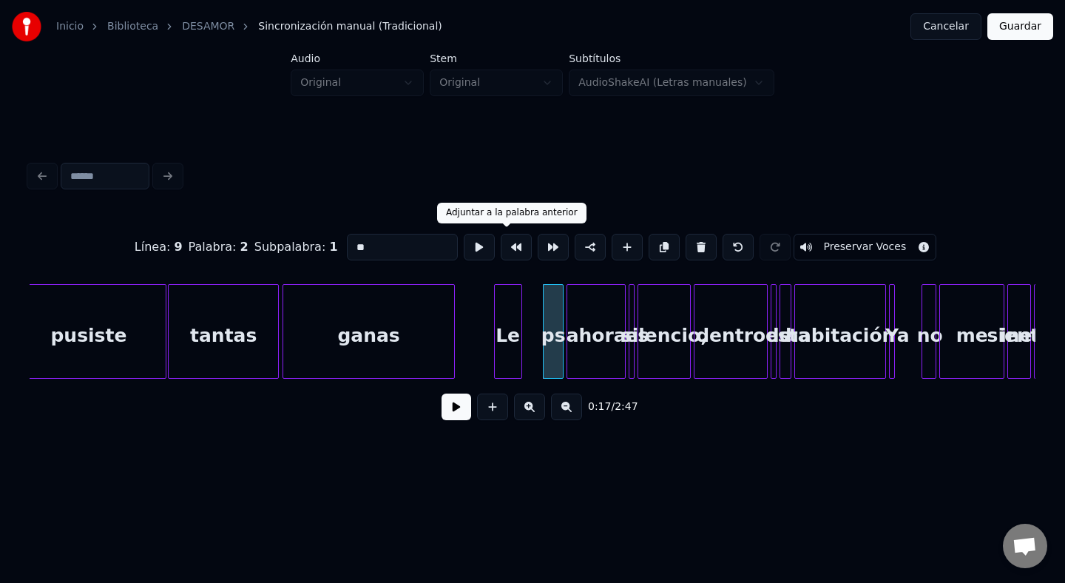
type input "*"
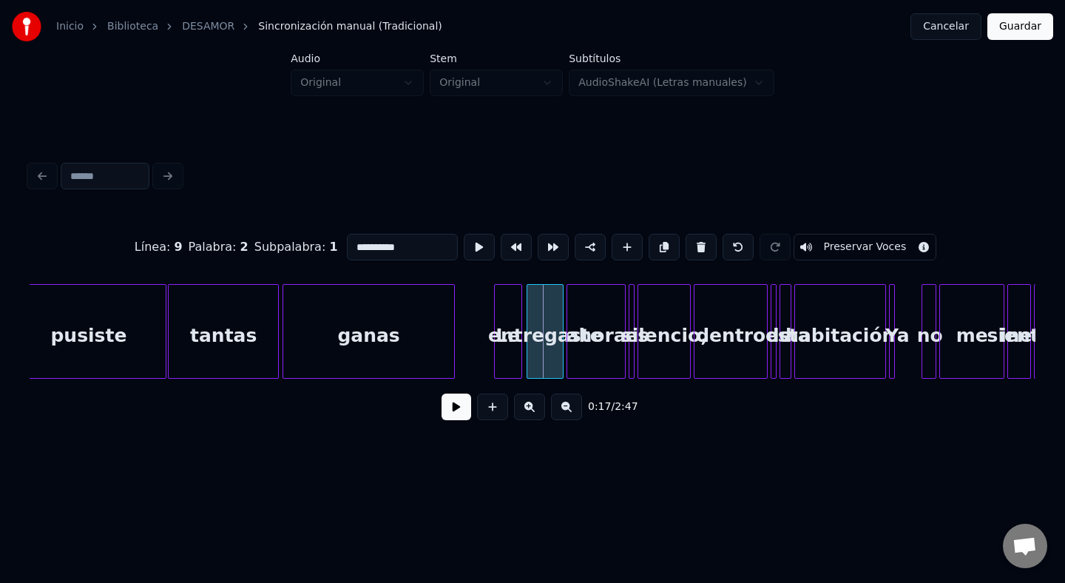
click at [528, 329] on div at bounding box center [530, 331] width 4 height 93
click at [579, 342] on div "ahora" at bounding box center [597, 335] width 58 height 101
type input "*****"
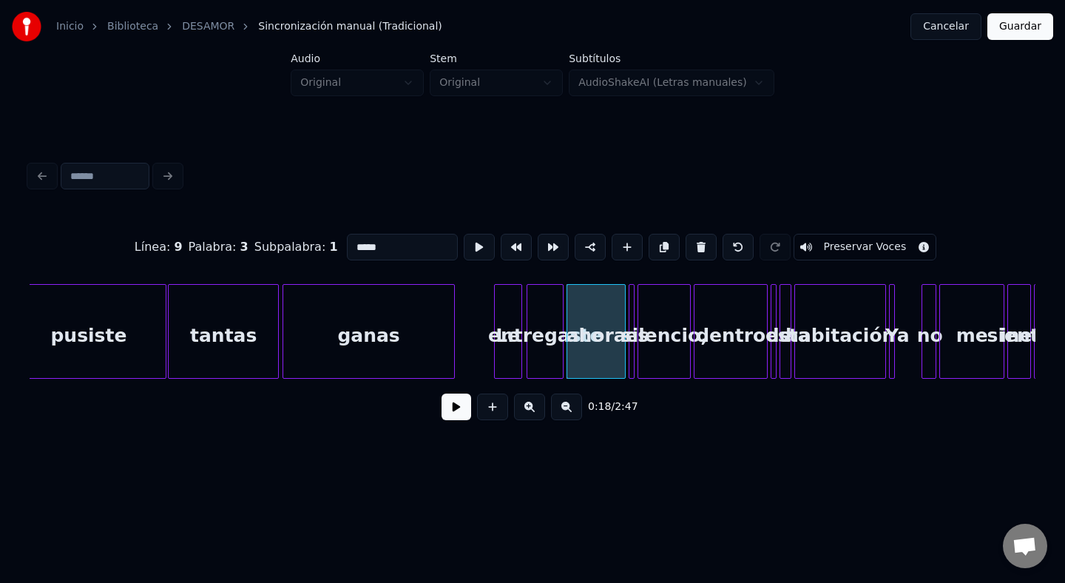
drag, startPoint x: 393, startPoint y: 247, endPoint x: 281, endPoint y: 243, distance: 111.8
click at [281, 243] on div "Línea : 9 Palabra : 3 Subpalabra : 1 ***** Preservar Voces" at bounding box center [533, 247] width 1006 height 74
click at [698, 241] on button at bounding box center [701, 247] width 31 height 27
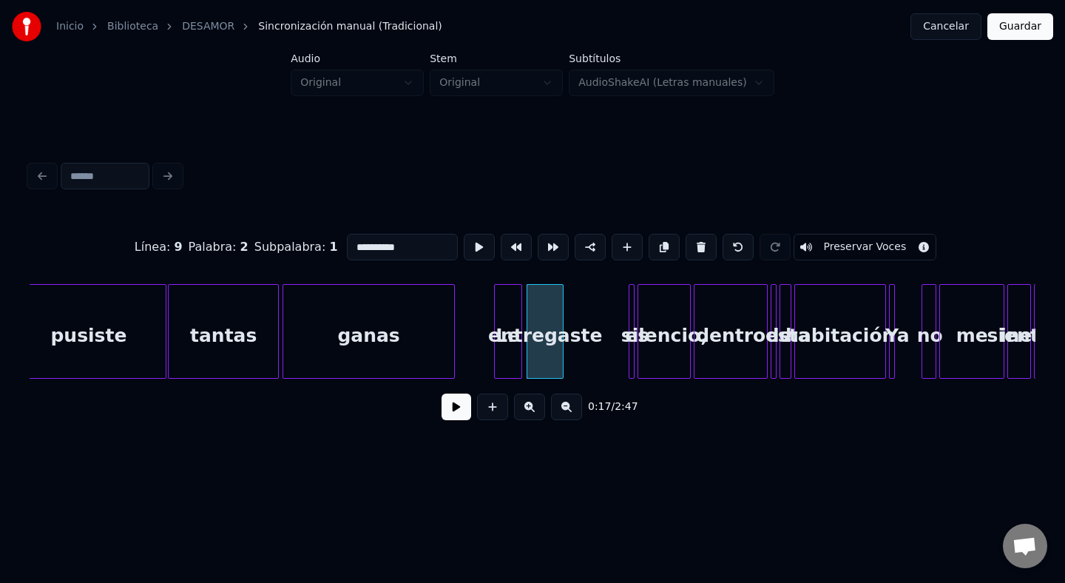
click at [630, 354] on div at bounding box center [632, 331] width 4 height 93
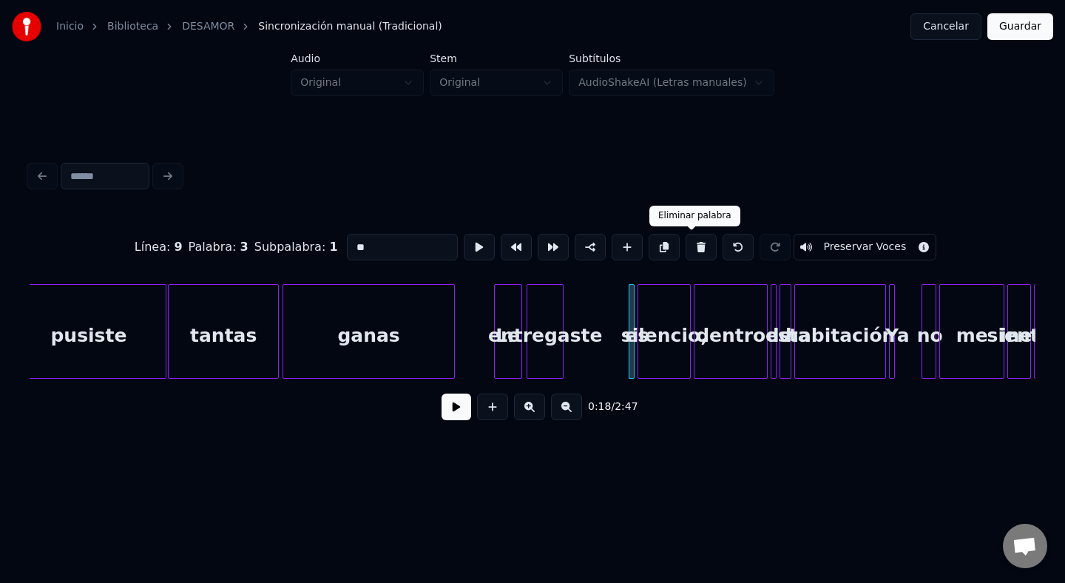
click at [686, 246] on button at bounding box center [701, 247] width 31 height 27
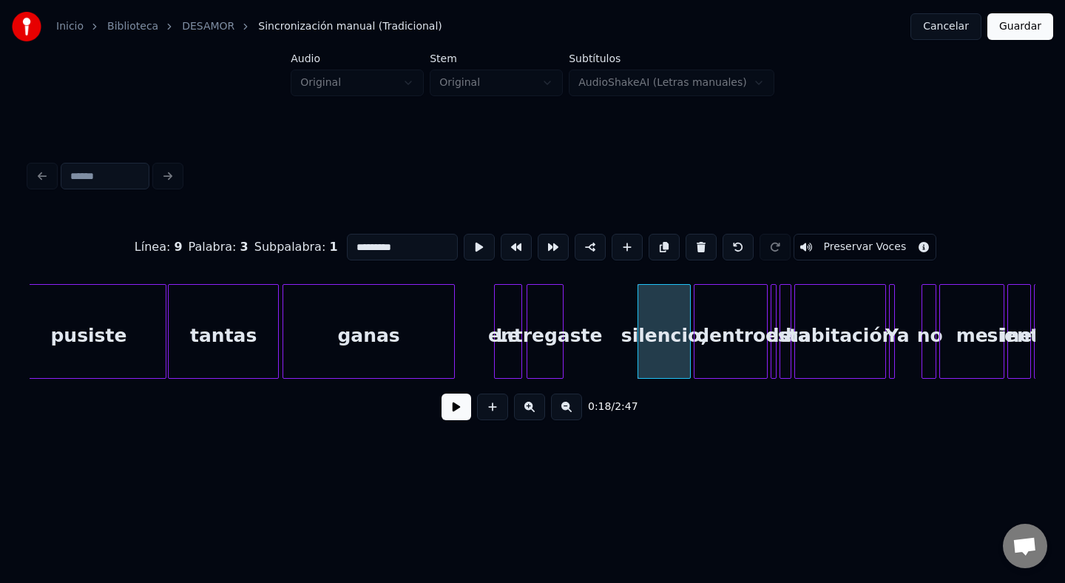
click at [665, 305] on div "silencio," at bounding box center [665, 335] width 52 height 101
click at [697, 253] on button at bounding box center [701, 247] width 31 height 27
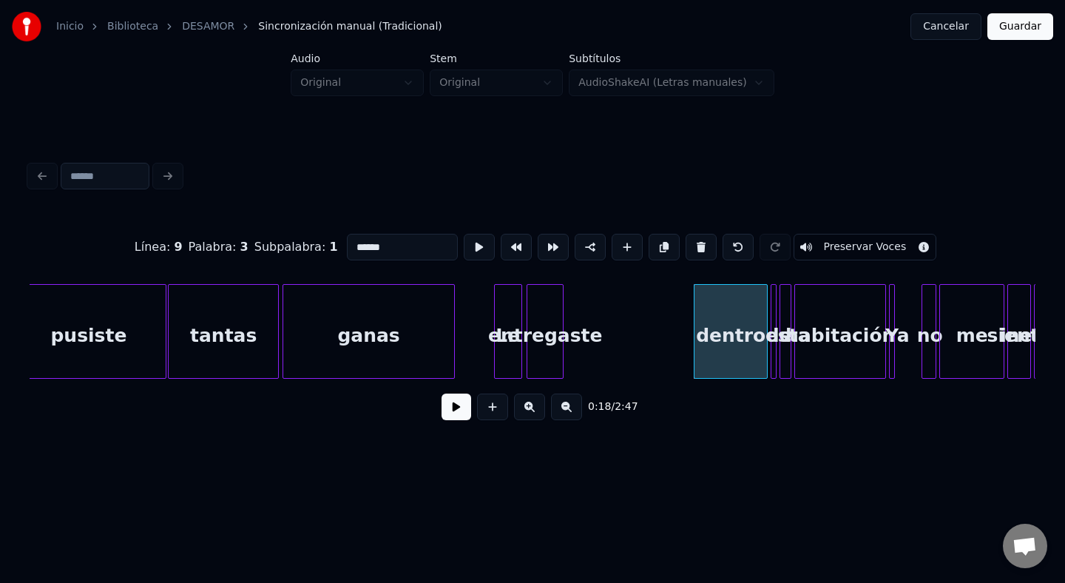
click at [560, 318] on div at bounding box center [561, 331] width 4 height 93
type input "**********"
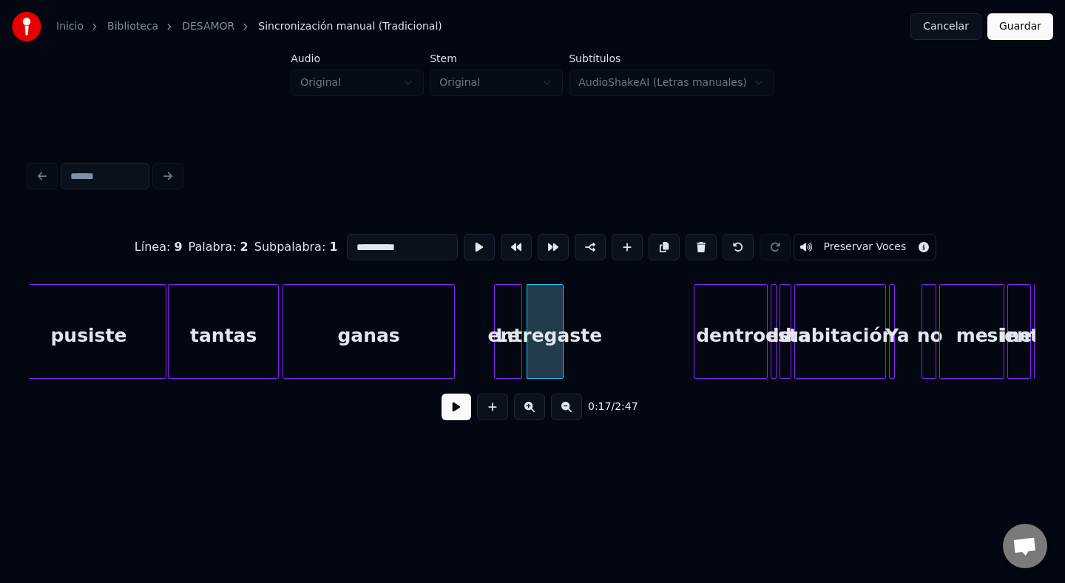
click at [563, 321] on div "entregaste" at bounding box center [546, 335] width 36 height 101
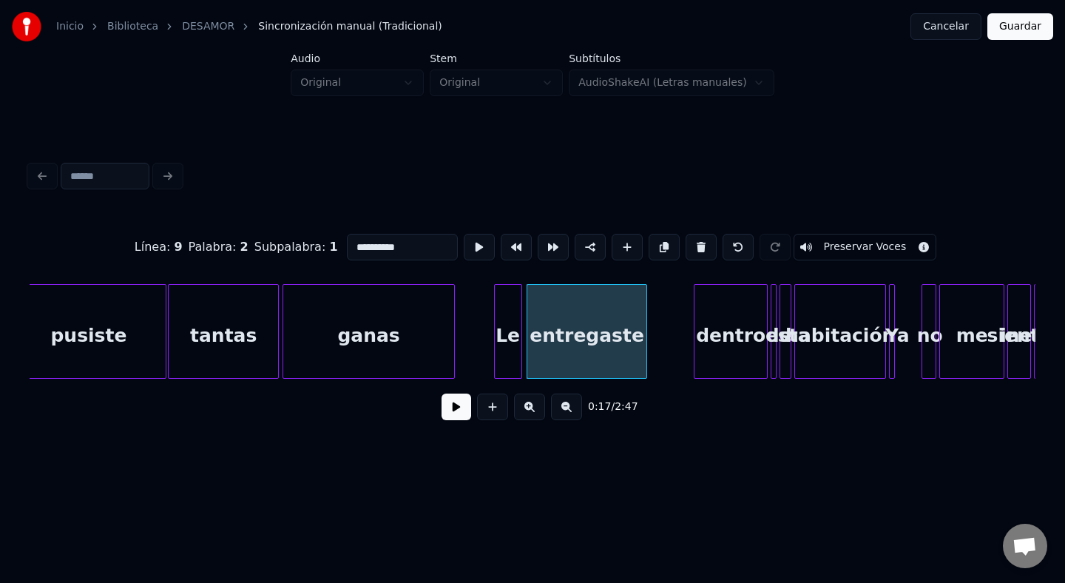
click at [645, 337] on div at bounding box center [644, 331] width 4 height 93
click at [457, 407] on button at bounding box center [457, 407] width 30 height 27
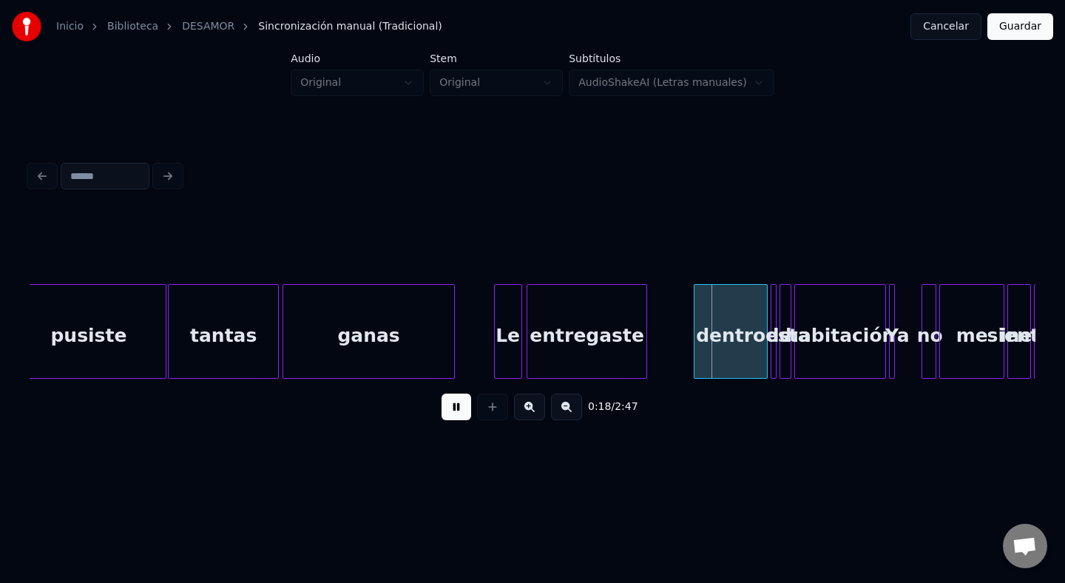
click at [457, 407] on button at bounding box center [457, 407] width 30 height 27
click at [744, 303] on div "dentro" at bounding box center [731, 335] width 73 height 101
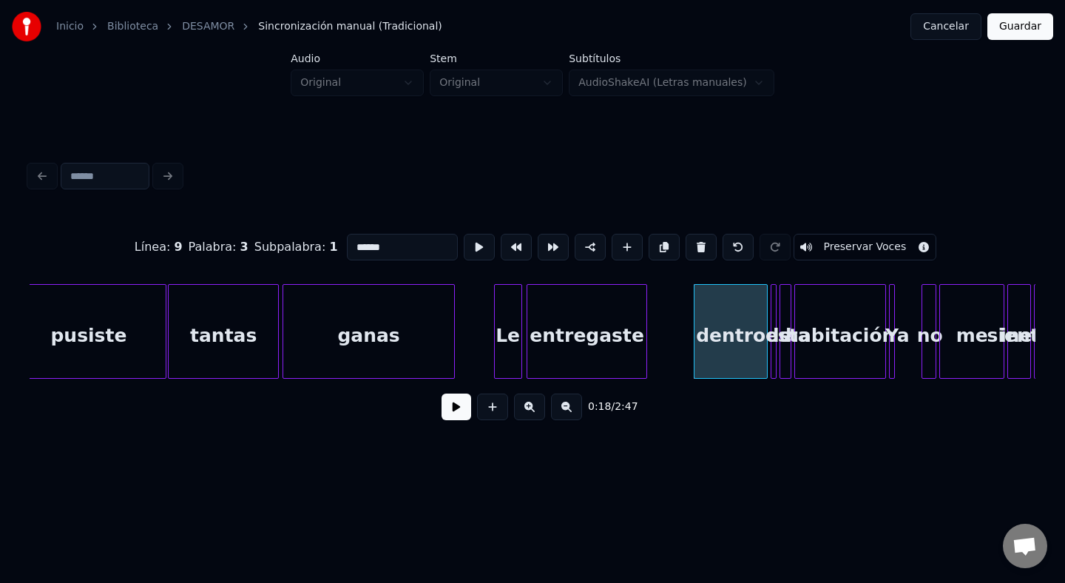
drag, startPoint x: 411, startPoint y: 236, endPoint x: 413, endPoint y: 246, distance: 10.6
click at [413, 246] on input "******" at bounding box center [402, 247] width 111 height 27
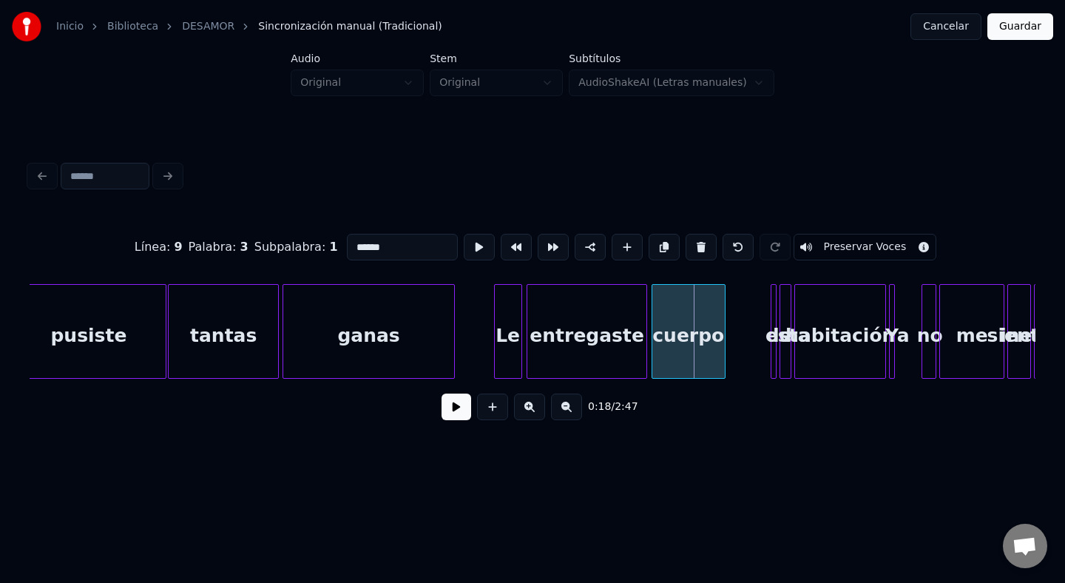
click at [676, 339] on div "cuerpo" at bounding box center [689, 335] width 73 height 101
click at [742, 339] on div at bounding box center [742, 331] width 4 height 93
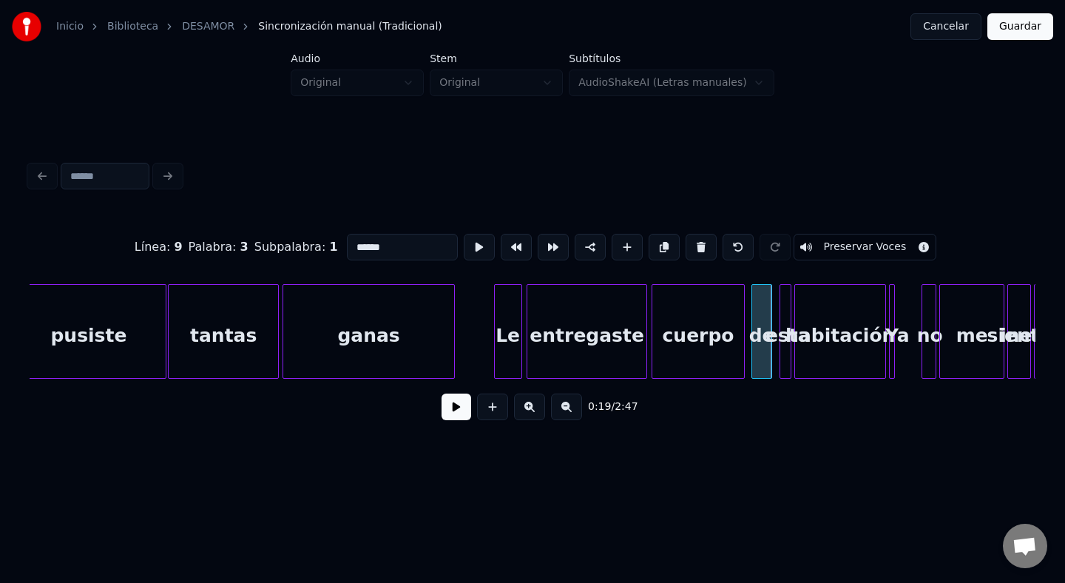
click at [758, 320] on div "de" at bounding box center [761, 335] width 18 height 101
drag, startPoint x: 417, startPoint y: 249, endPoint x: 297, endPoint y: 240, distance: 120.2
click at [297, 240] on div "Línea : 9 Palabra : 3 Subpalabra : 1 ****** Preservar Voces" at bounding box center [533, 247] width 1006 height 74
type input "*"
click at [725, 254] on button at bounding box center [738, 247] width 31 height 27
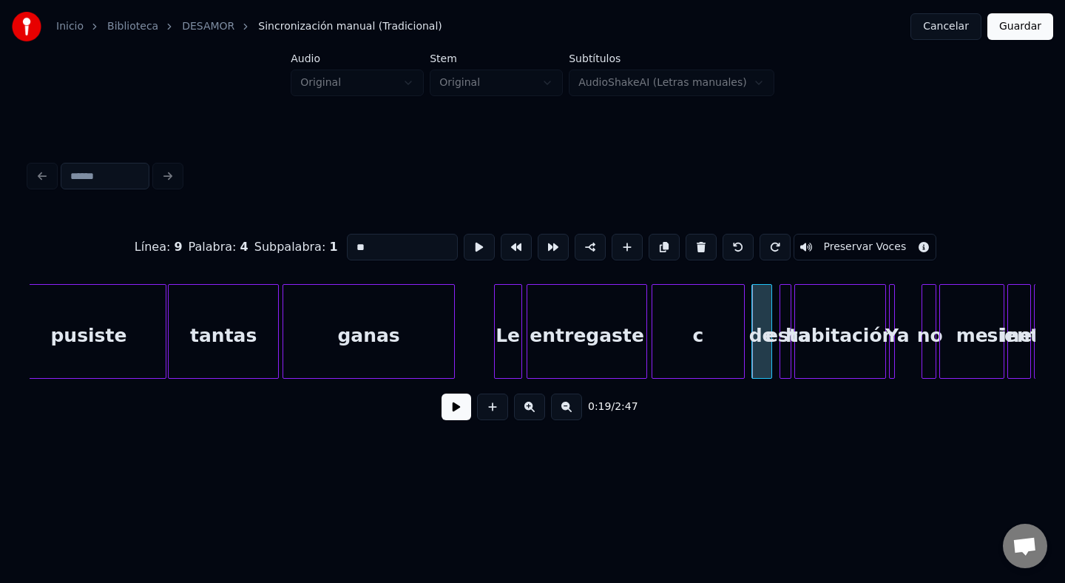
click at [725, 254] on button at bounding box center [738, 247] width 31 height 27
click at [385, 260] on input "**" at bounding box center [402, 247] width 111 height 27
drag, startPoint x: 384, startPoint y: 249, endPoint x: 292, endPoint y: 246, distance: 91.8
click at [292, 246] on div "Línea : 9 Palabra : 4 Subpalabra : 1 ** Preservar Voces" at bounding box center [533, 247] width 1006 height 74
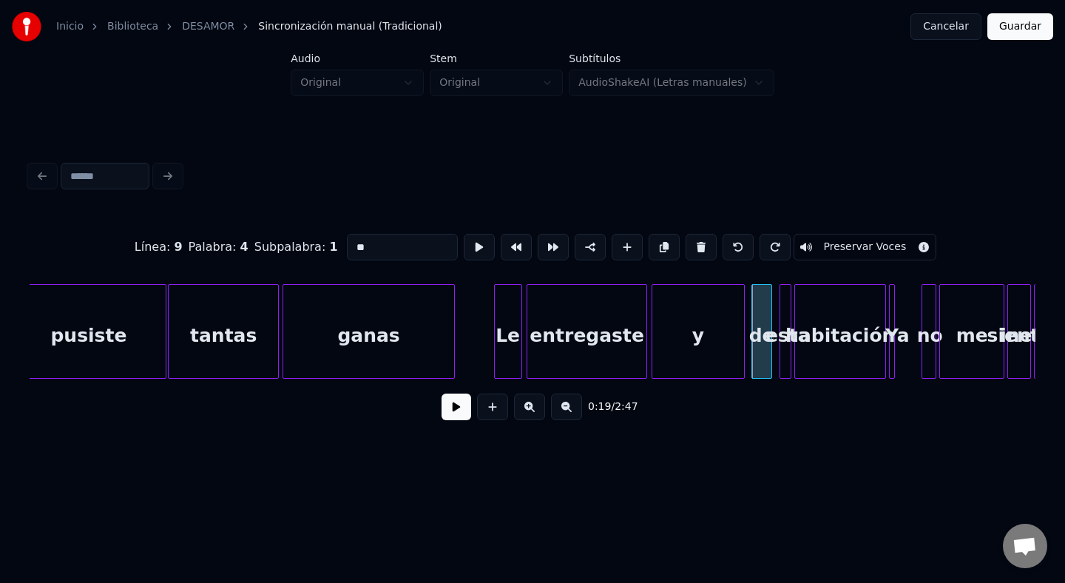
click at [742, 323] on div at bounding box center [742, 331] width 4 height 93
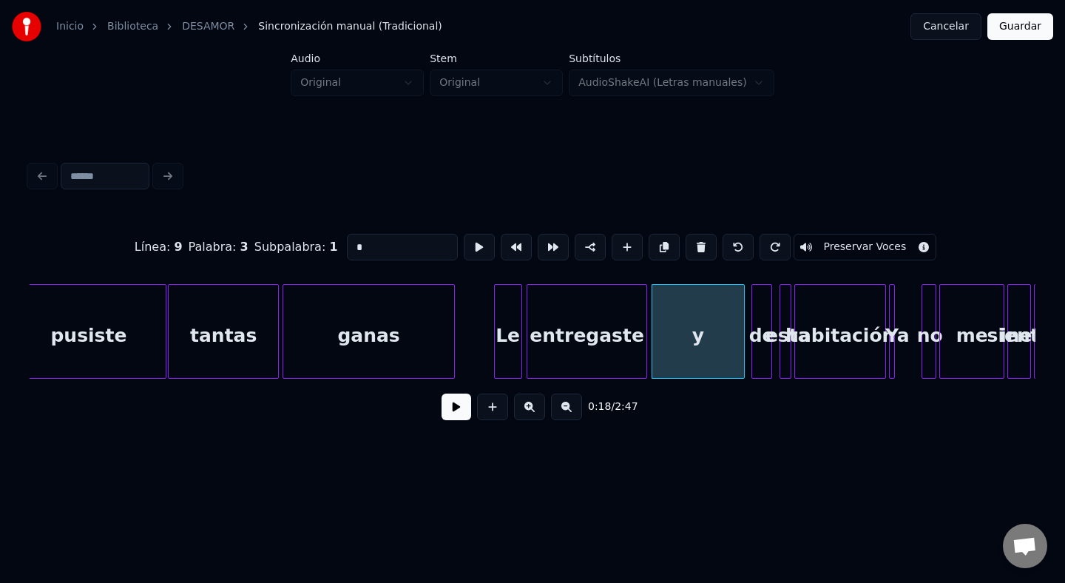
click at [381, 261] on div "Línea : 9 Palabra : 3 Subpalabra : 1 * Preservar Voces" at bounding box center [533, 247] width 1006 height 74
drag, startPoint x: 371, startPoint y: 249, endPoint x: 260, endPoint y: 246, distance: 111.0
click at [260, 246] on div "Línea : 9 Palabra : 3 Subpalabra : 1 * Preservar Voces" at bounding box center [533, 247] width 1006 height 74
click at [761, 319] on div "de" at bounding box center [761, 335] width 18 height 101
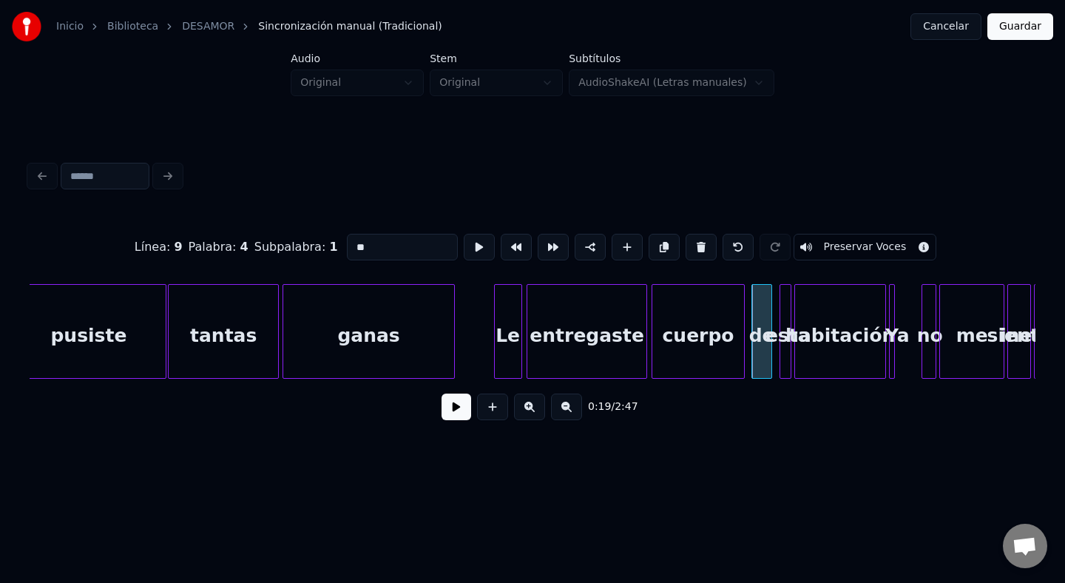
drag, startPoint x: 414, startPoint y: 243, endPoint x: 192, endPoint y: 254, distance: 222.9
click at [192, 254] on div "Línea : 9 Palabra : 4 Subpalabra : 1 ** Preservar Voces" at bounding box center [533, 247] width 1006 height 74
type input "*"
click at [789, 315] on div at bounding box center [789, 331] width 4 height 93
drag, startPoint x: 394, startPoint y: 249, endPoint x: 189, endPoint y: 261, distance: 205.3
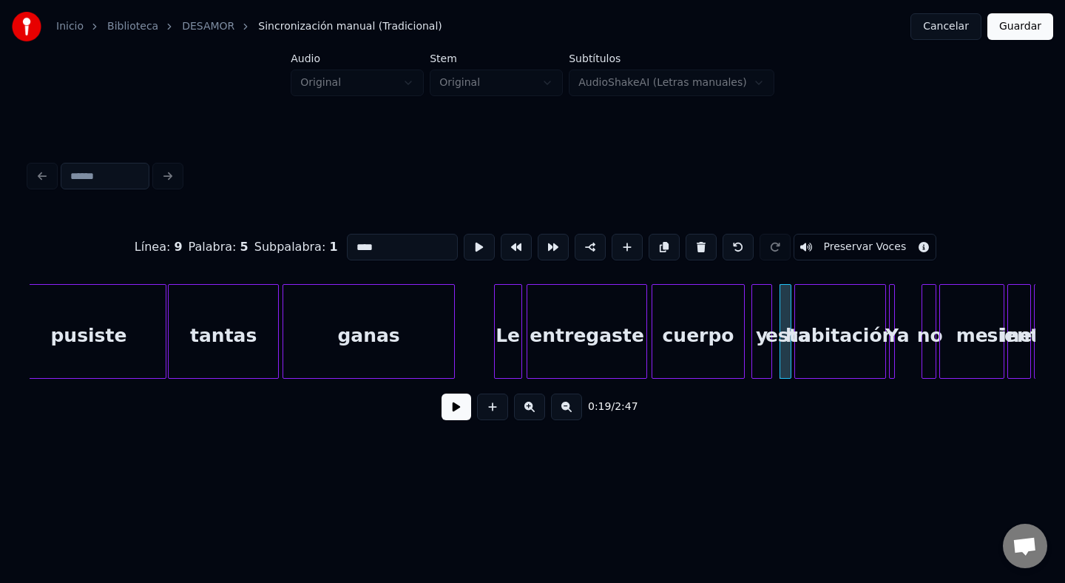
click at [189, 261] on div "Línea : 9 Palabra : 5 Subpalabra : 1 **** Preservar Voces" at bounding box center [533, 247] width 1006 height 74
type input "*"
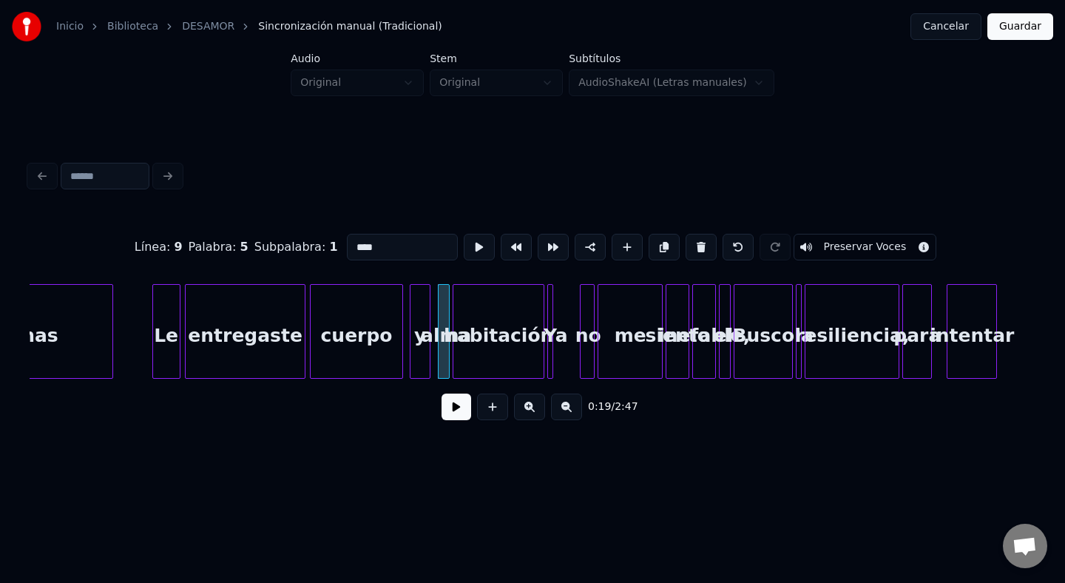
scroll to position [0, 2467]
click at [325, 345] on div "cuerpo" at bounding box center [357, 335] width 91 height 101
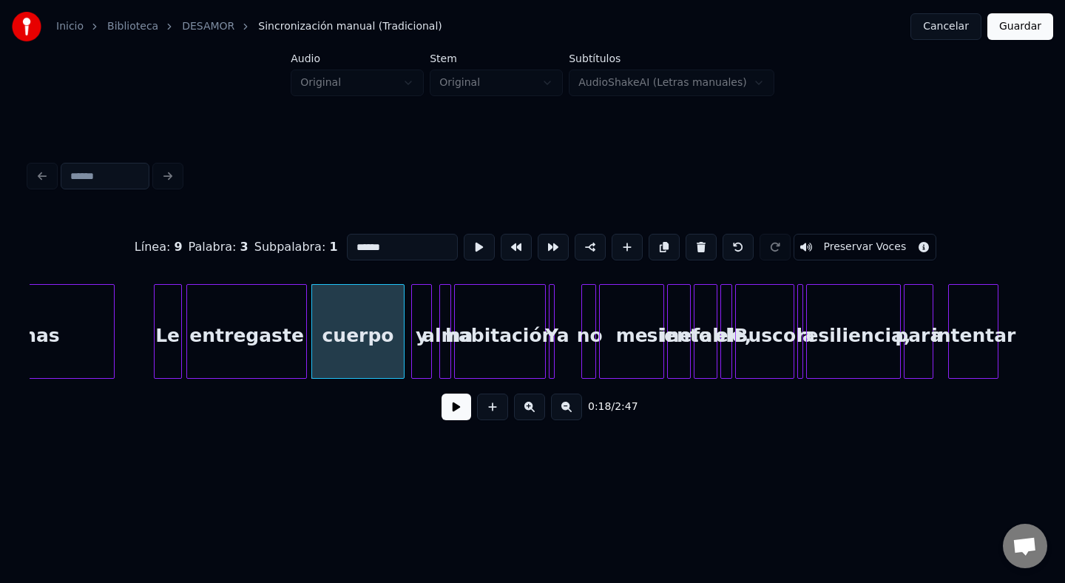
type input "******"
click at [457, 414] on button at bounding box center [457, 407] width 30 height 27
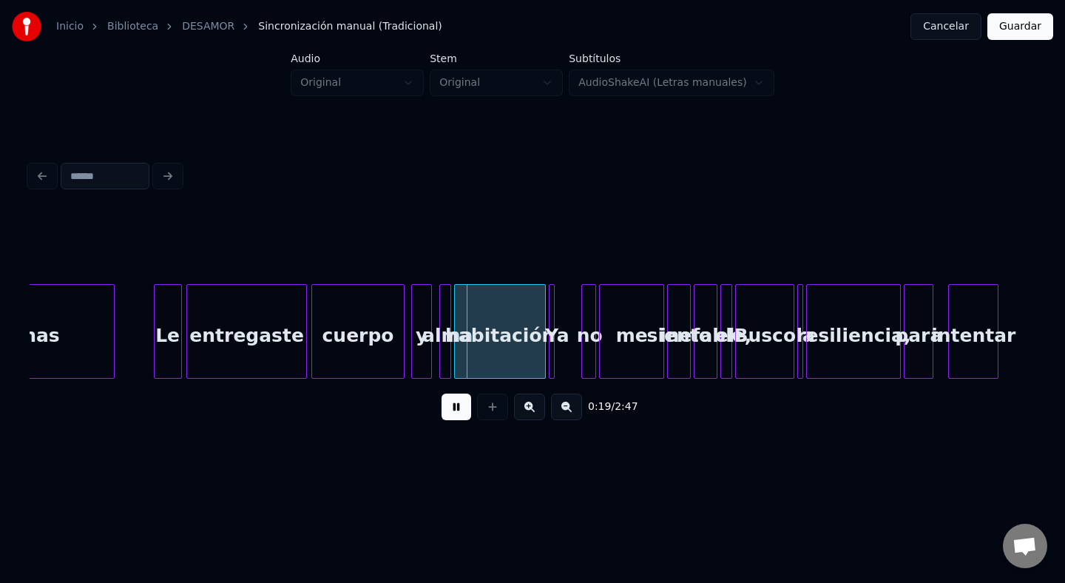
click at [457, 414] on button at bounding box center [457, 407] width 30 height 27
click at [494, 317] on div "habitación" at bounding box center [500, 335] width 90 height 101
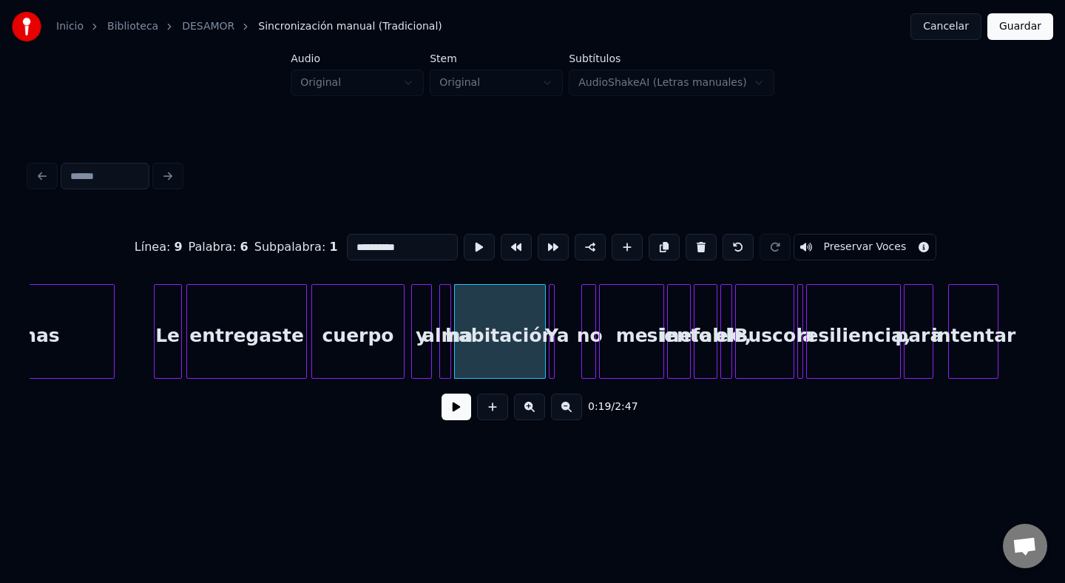
click at [440, 319] on div at bounding box center [442, 331] width 4 height 93
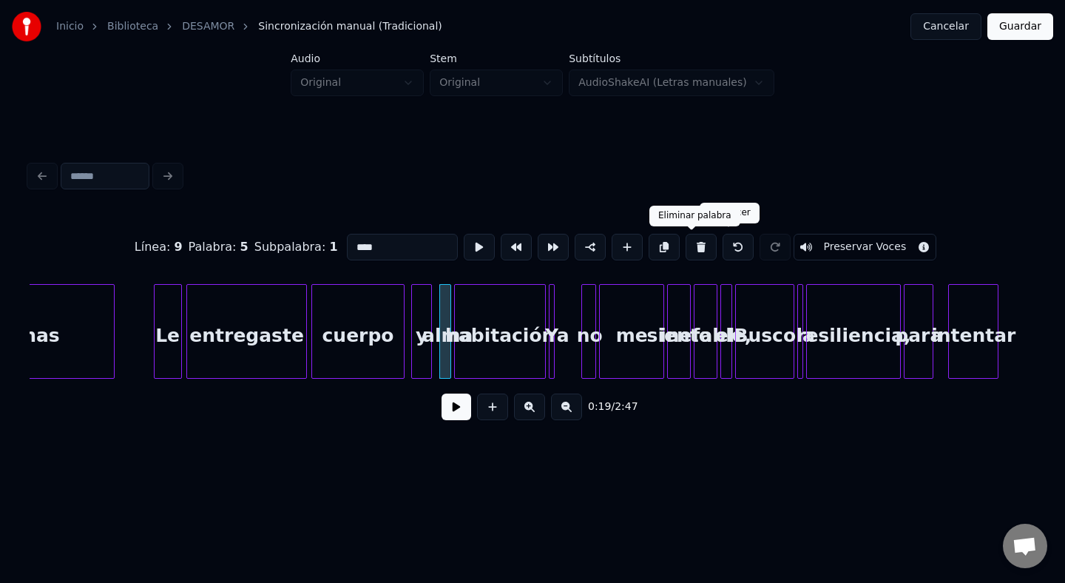
click at [692, 249] on button at bounding box center [701, 247] width 31 height 27
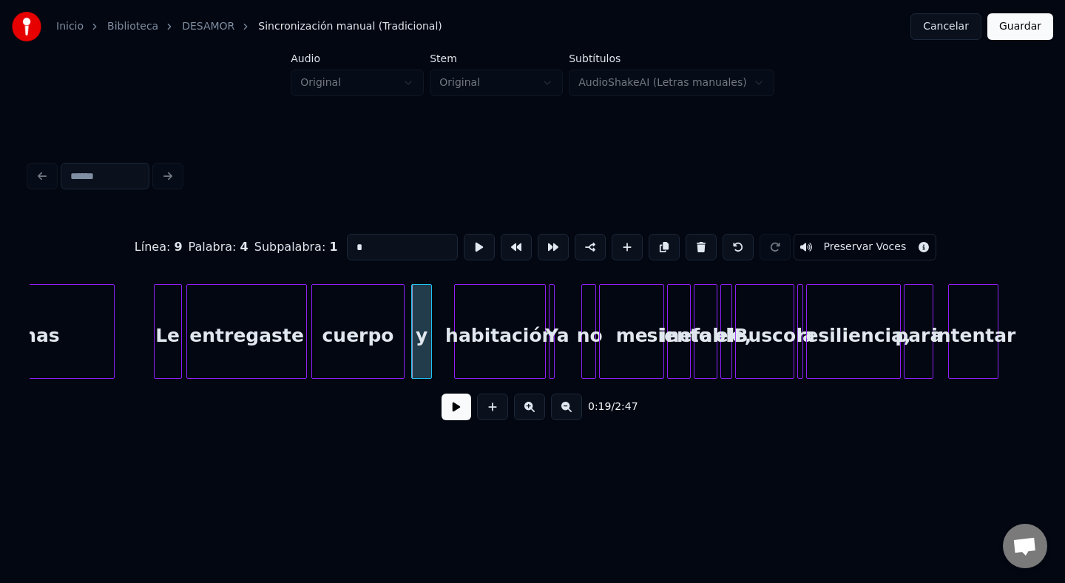
click at [494, 346] on div "habitación" at bounding box center [500, 335] width 90 height 101
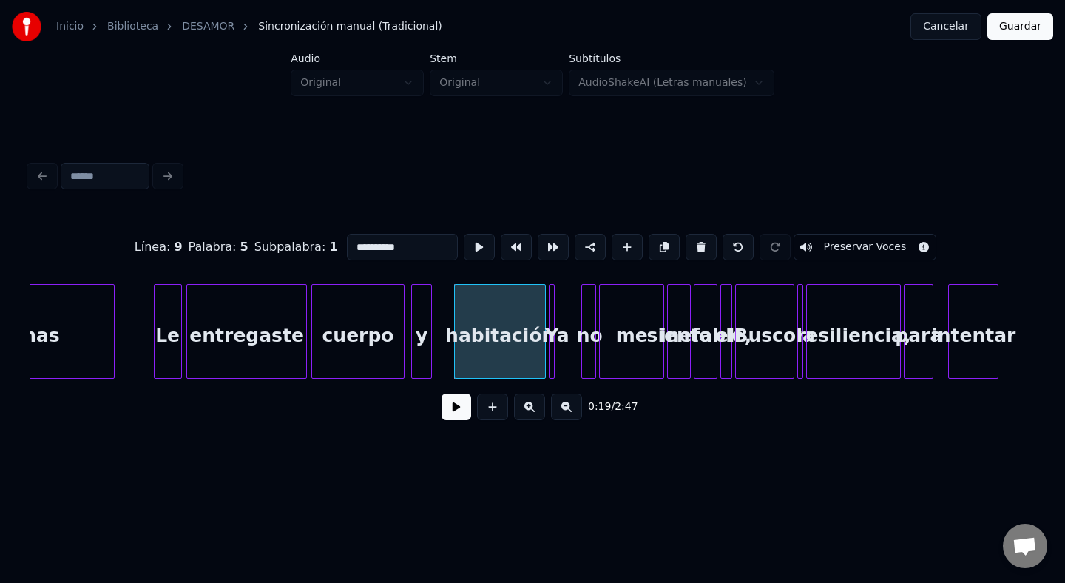
drag, startPoint x: 407, startPoint y: 247, endPoint x: 272, endPoint y: 246, distance: 134.7
click at [272, 246] on div "**********" at bounding box center [533, 247] width 1006 height 74
click at [441, 338] on div at bounding box center [443, 331] width 4 height 93
click at [419, 326] on div "y" at bounding box center [421, 335] width 18 height 101
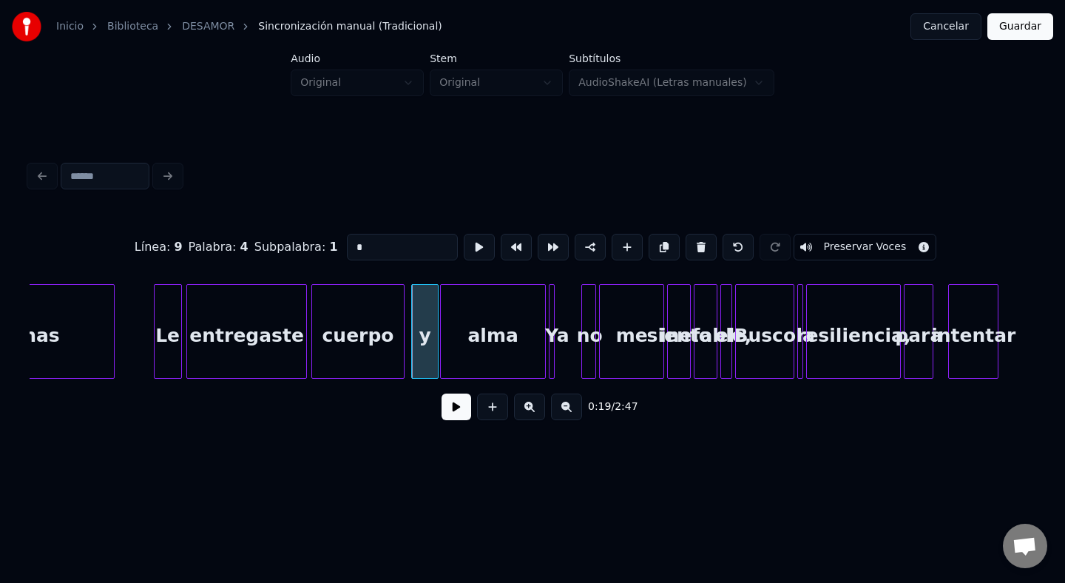
click at [437, 330] on div at bounding box center [436, 331] width 4 height 93
click at [553, 327] on div at bounding box center [552, 331] width 4 height 93
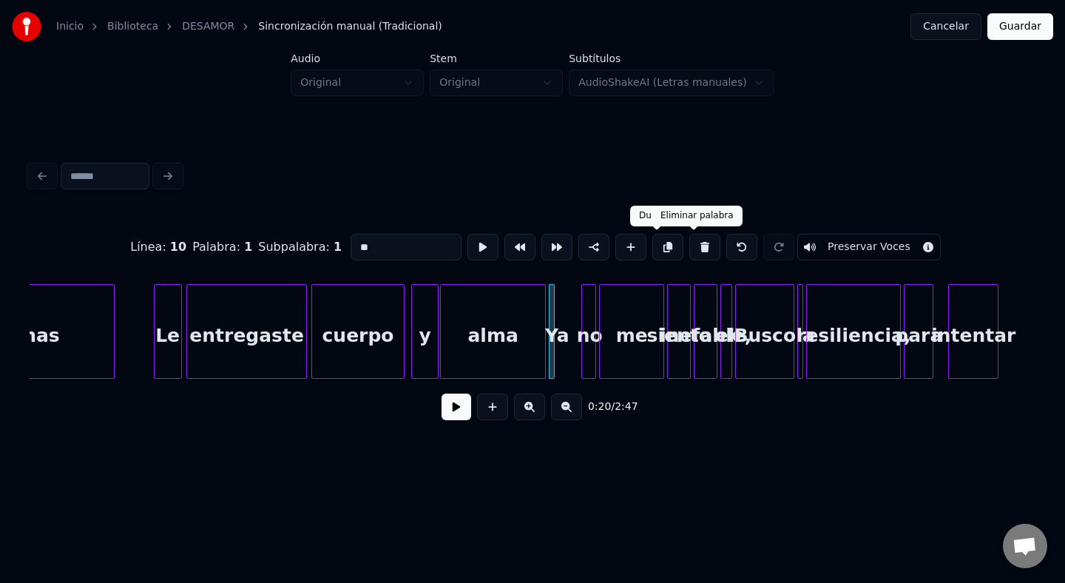
click at [699, 249] on button at bounding box center [705, 247] width 31 height 27
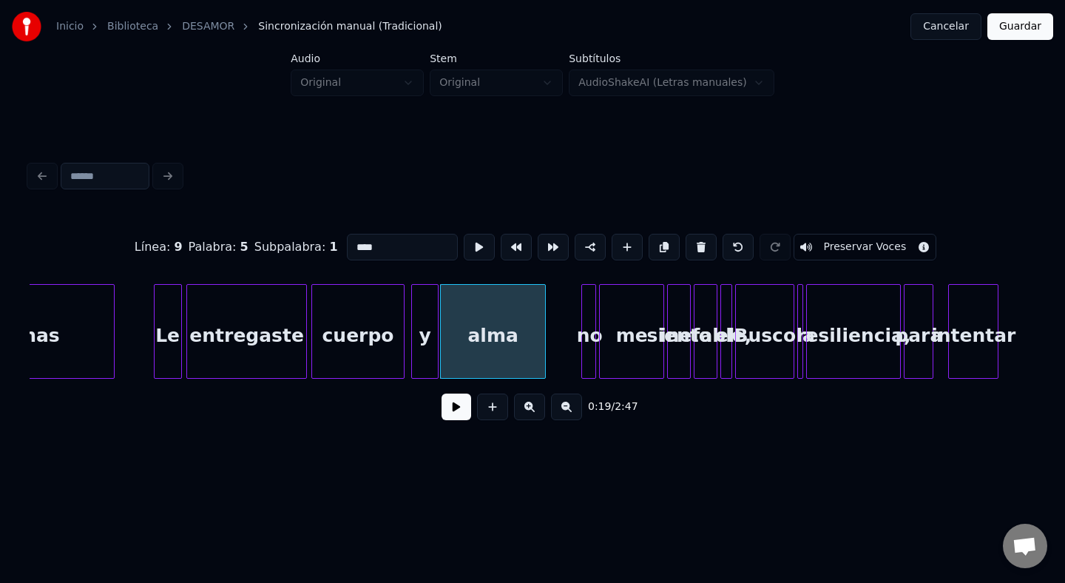
click at [537, 340] on div "alma" at bounding box center [493, 335] width 104 height 101
click at [569, 343] on div at bounding box center [568, 331] width 4 height 93
click at [588, 341] on div "no" at bounding box center [589, 335] width 15 height 101
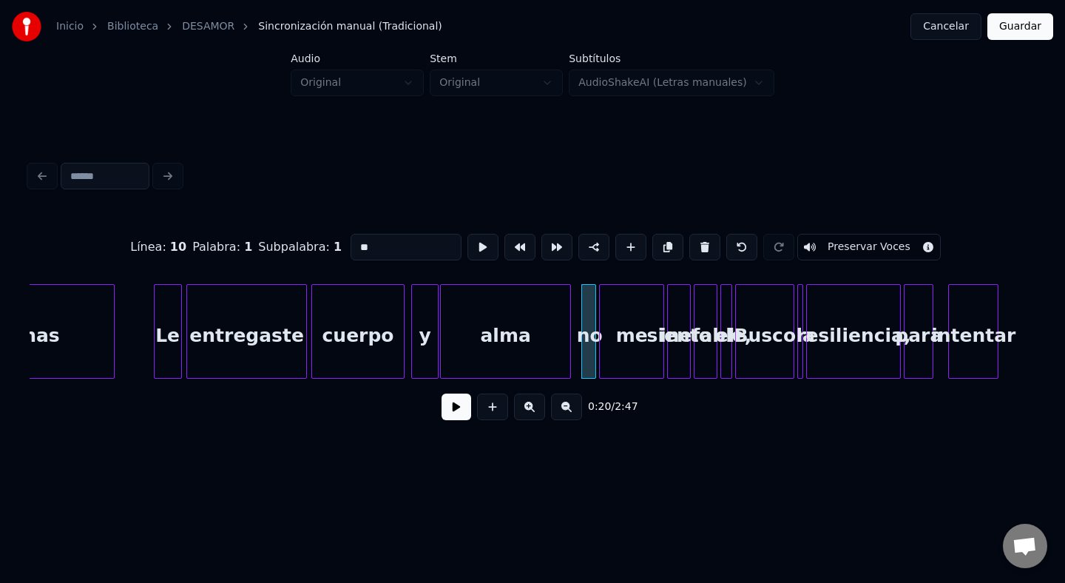
click at [485, 323] on div "alma" at bounding box center [505, 335] width 129 height 101
type input "****"
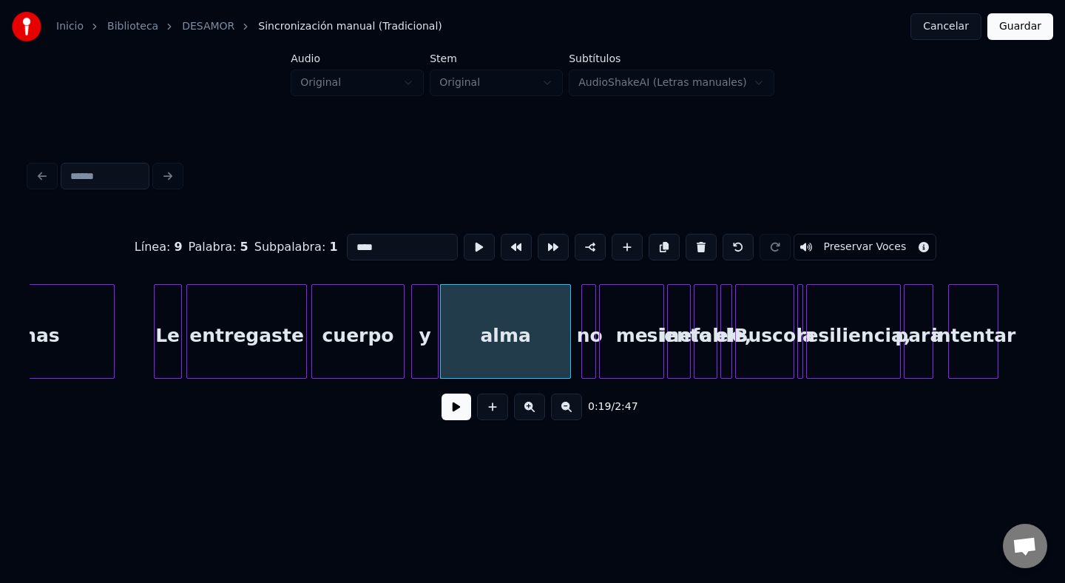
click at [456, 414] on button at bounding box center [457, 407] width 30 height 27
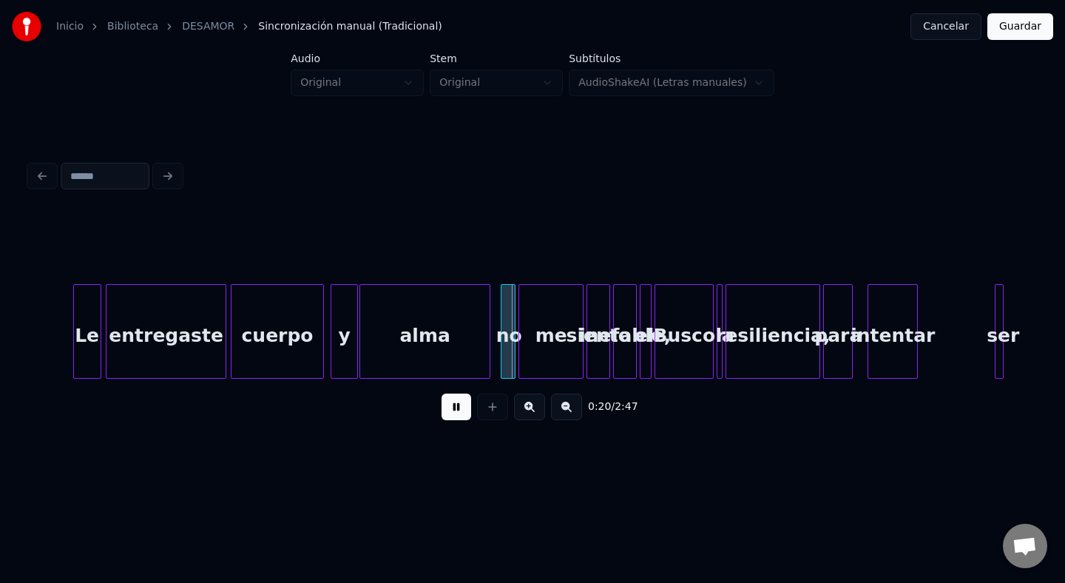
scroll to position [0, 2556]
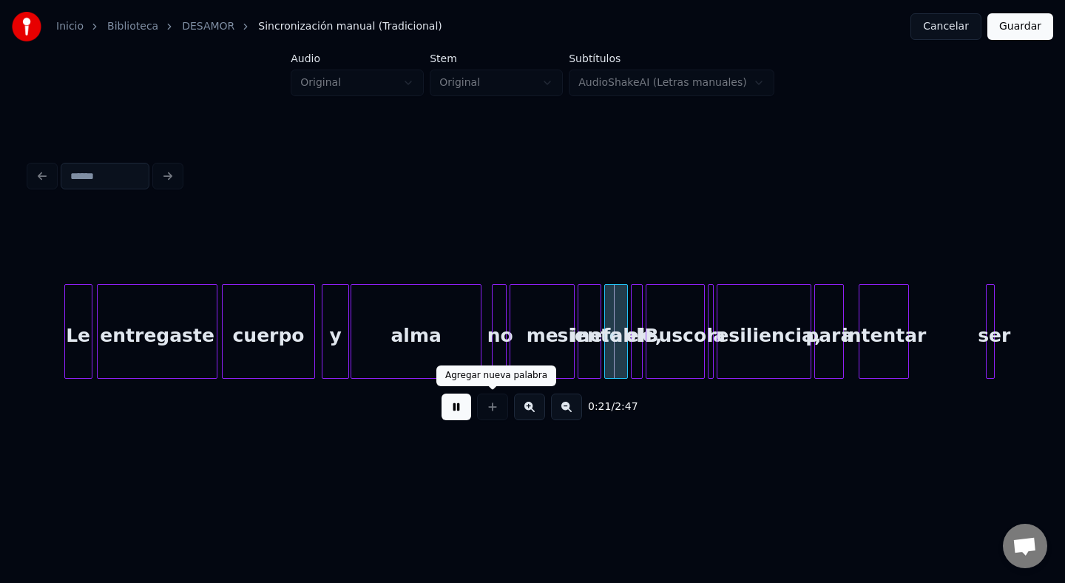
click at [465, 403] on button at bounding box center [457, 407] width 30 height 27
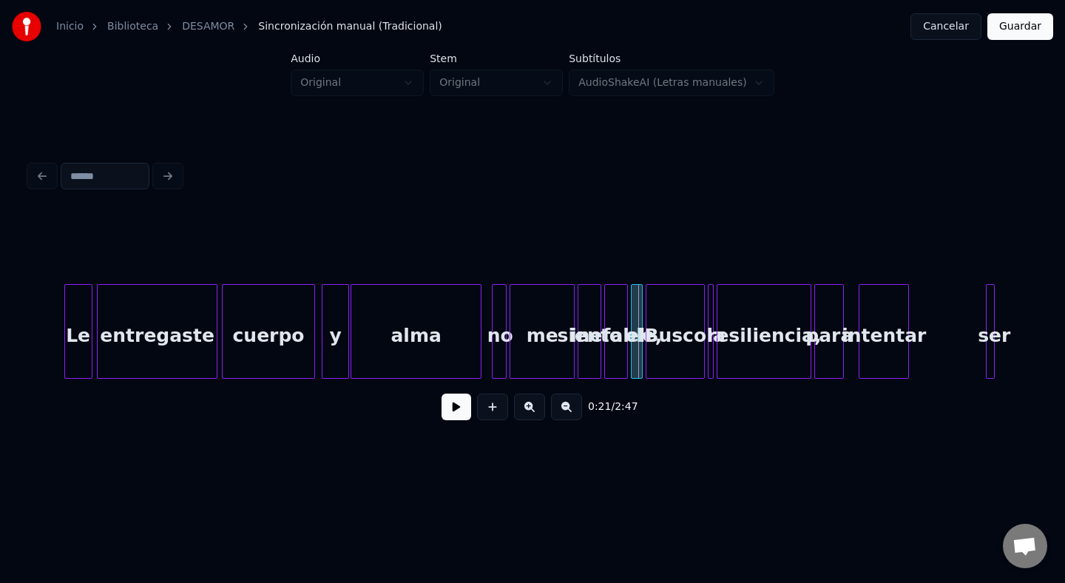
click at [499, 329] on div "no" at bounding box center [500, 335] width 15 height 101
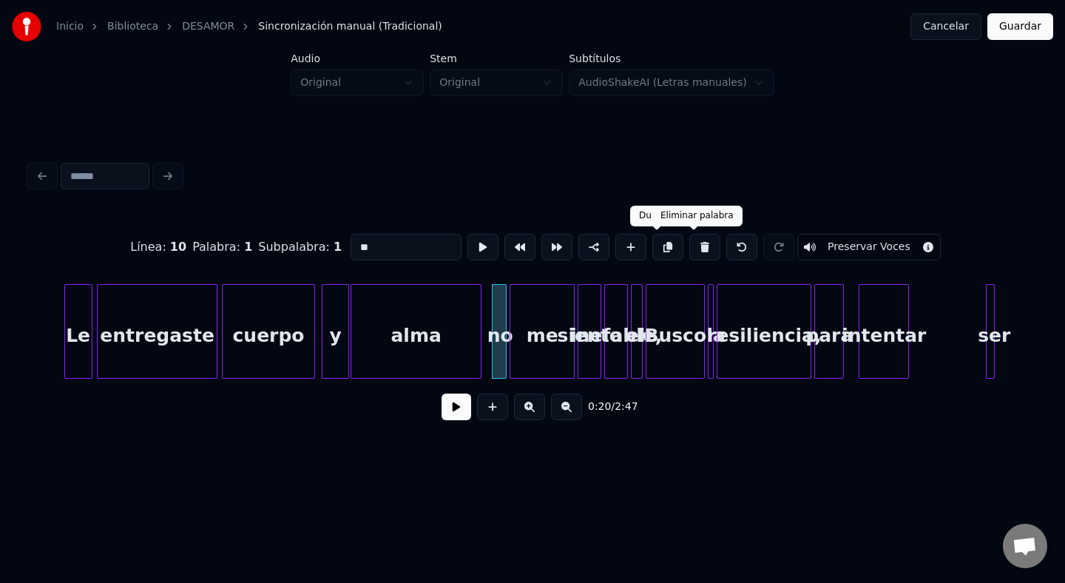
click at [690, 246] on button at bounding box center [705, 247] width 31 height 27
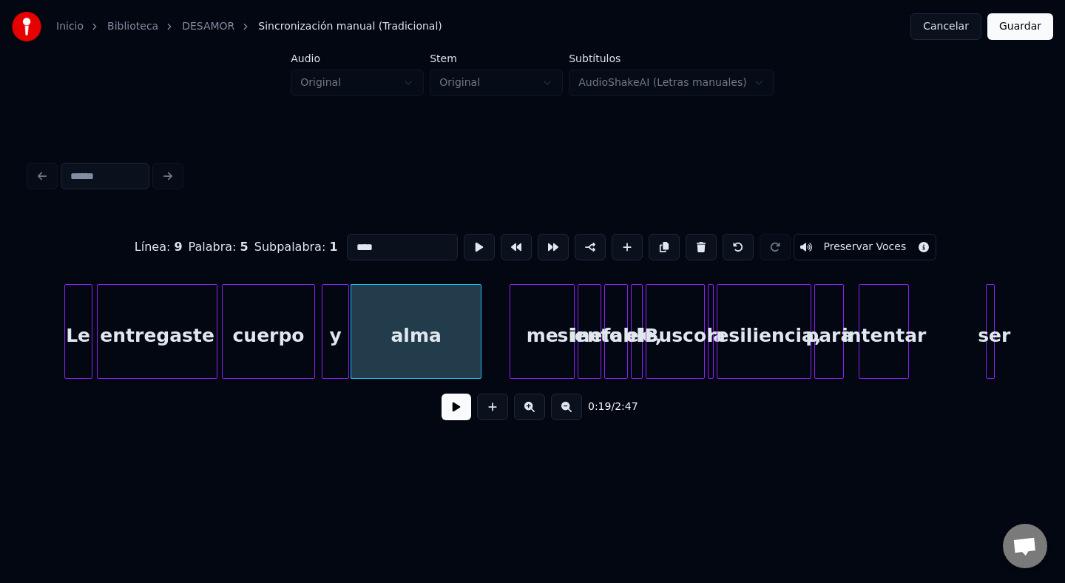
click at [599, 329] on div at bounding box center [598, 331] width 4 height 93
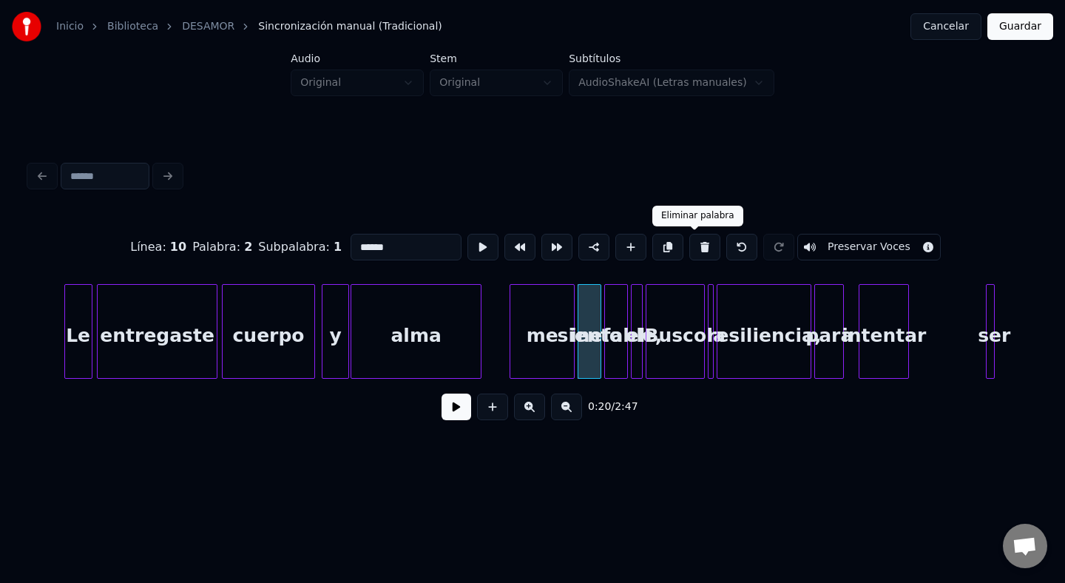
click at [700, 237] on button at bounding box center [705, 247] width 31 height 27
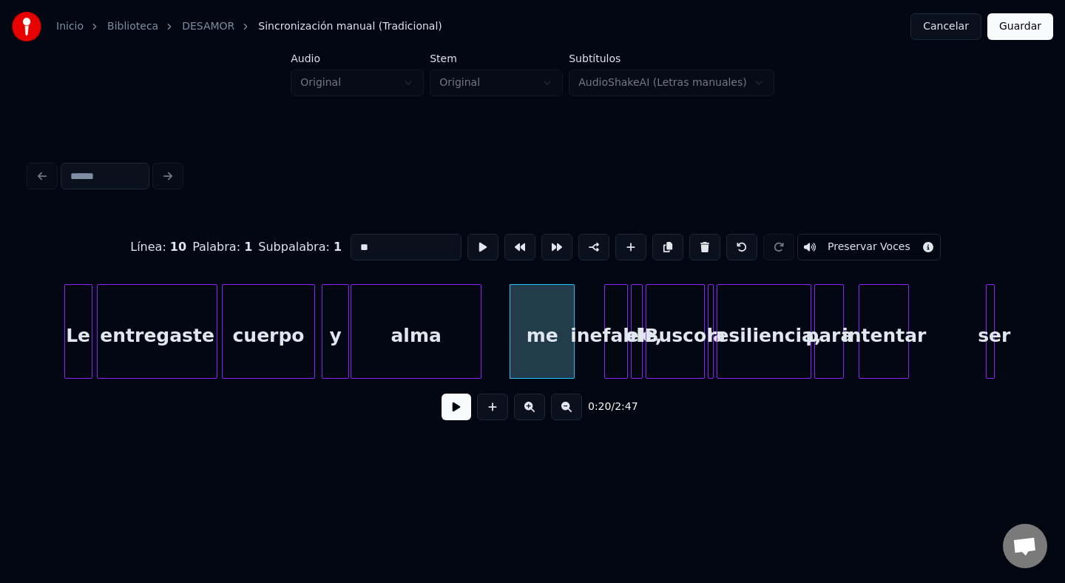
click at [622, 335] on div "inefable," at bounding box center [616, 335] width 22 height 101
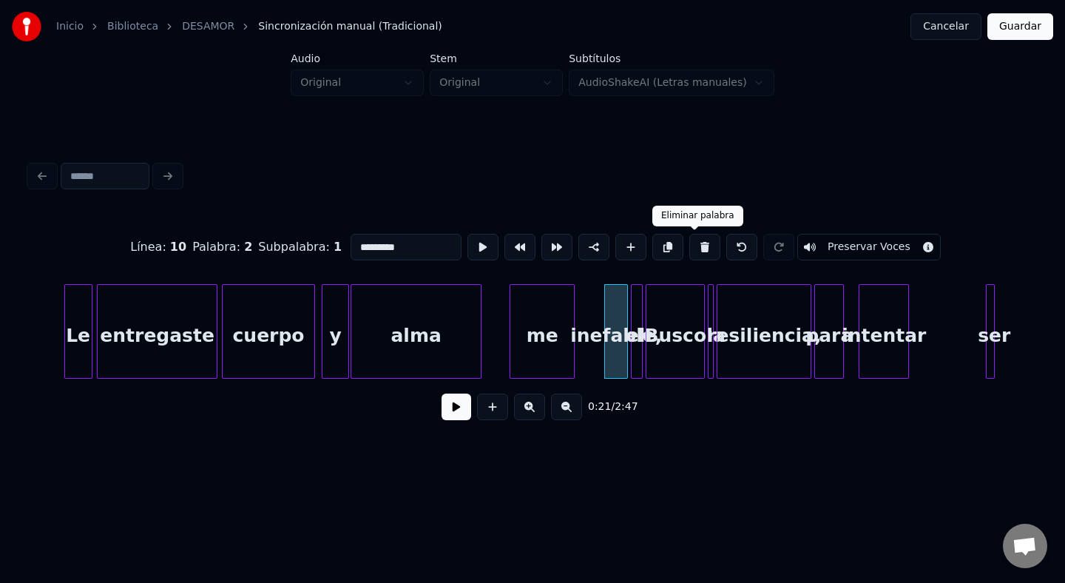
click at [695, 253] on button at bounding box center [705, 247] width 31 height 27
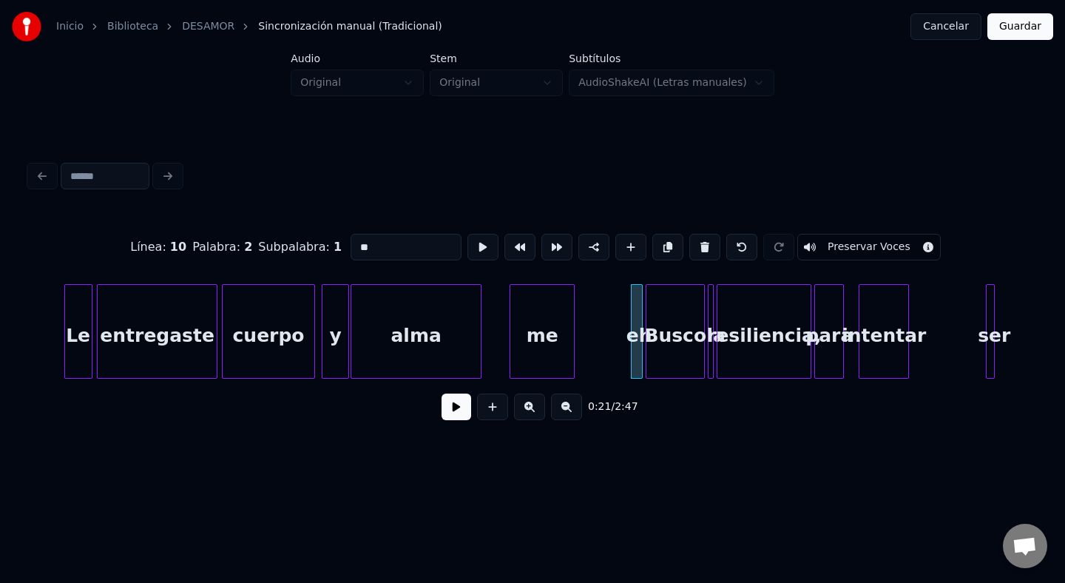
click at [632, 314] on div at bounding box center [634, 331] width 4 height 93
click at [692, 249] on button at bounding box center [705, 247] width 31 height 27
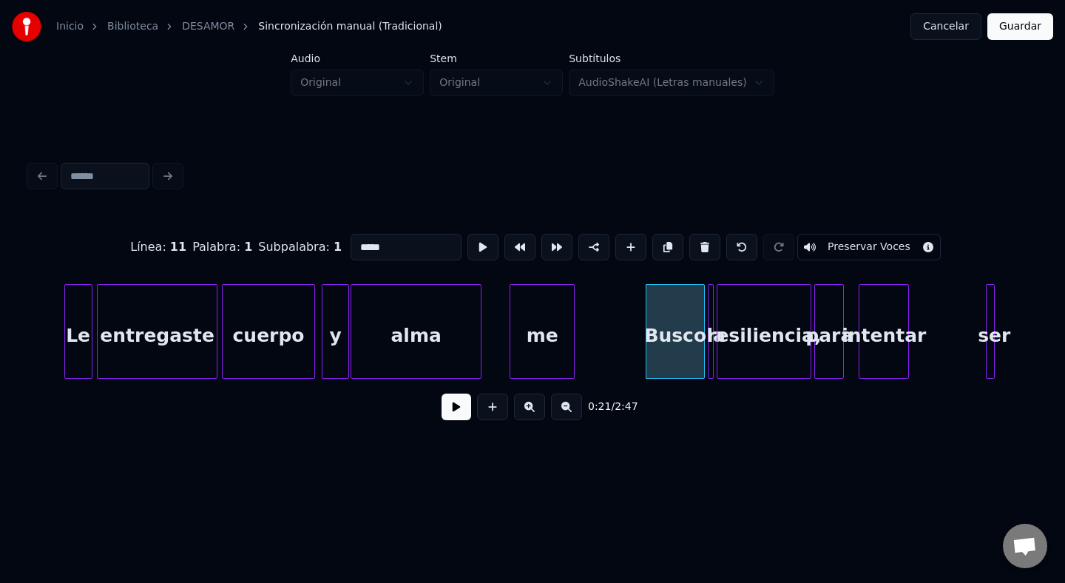
click at [545, 322] on div "me" at bounding box center [543, 335] width 64 height 101
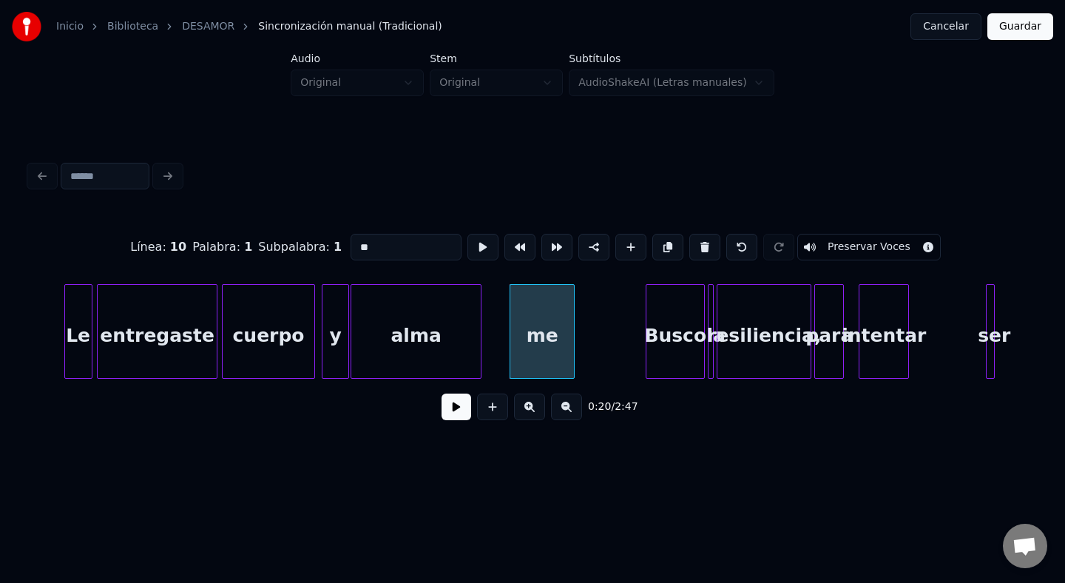
drag, startPoint x: 388, startPoint y: 244, endPoint x: 255, endPoint y: 243, distance: 133.9
click at [255, 243] on div "Línea : 10 Palabra : 1 Subpalabra : 1 ** Preservar Voces" at bounding box center [533, 247] width 1006 height 74
click at [557, 311] on div "Sin embargo" at bounding box center [543, 335] width 64 height 101
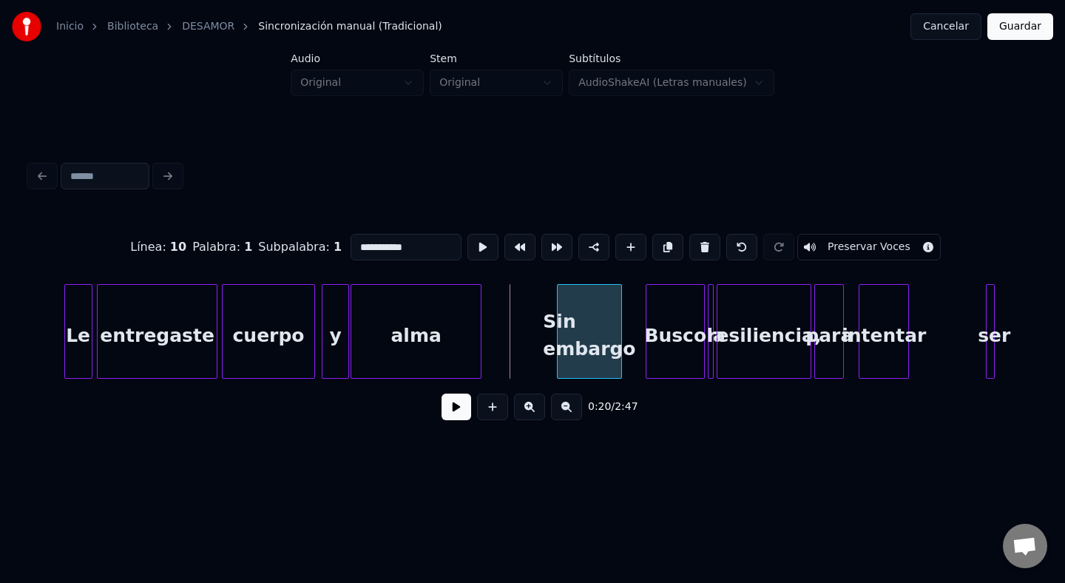
click at [593, 323] on div "Sin embargo" at bounding box center [590, 335] width 64 height 101
click at [612, 330] on div "Sin embargo" at bounding box center [590, 335] width 64 height 101
type input "**********"
click at [681, 442] on div "**********" at bounding box center [533, 295] width 1018 height 350
click at [641, 333] on div at bounding box center [641, 331] width 4 height 93
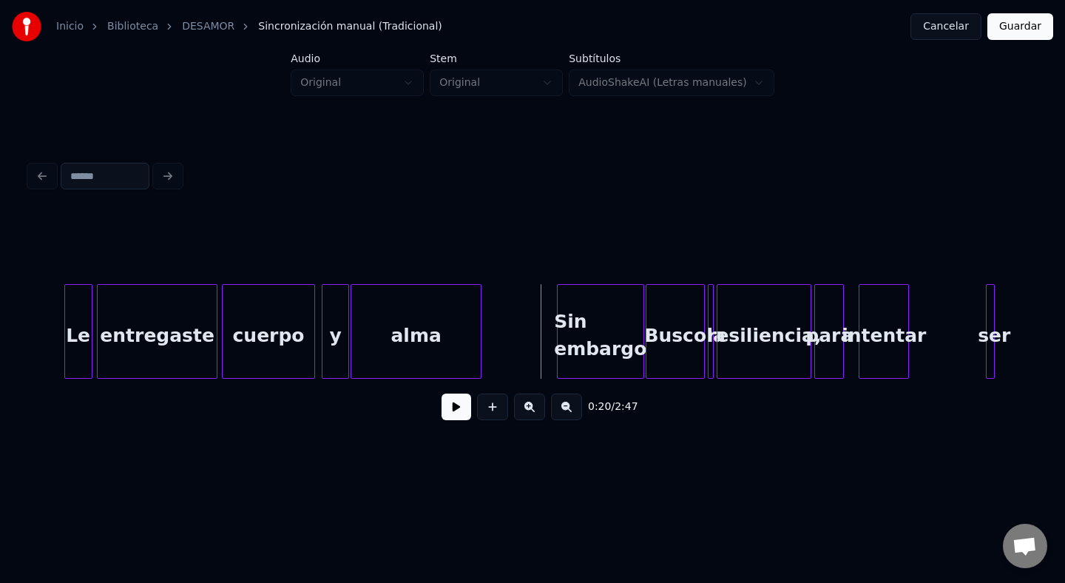
click at [455, 398] on button at bounding box center [457, 407] width 30 height 27
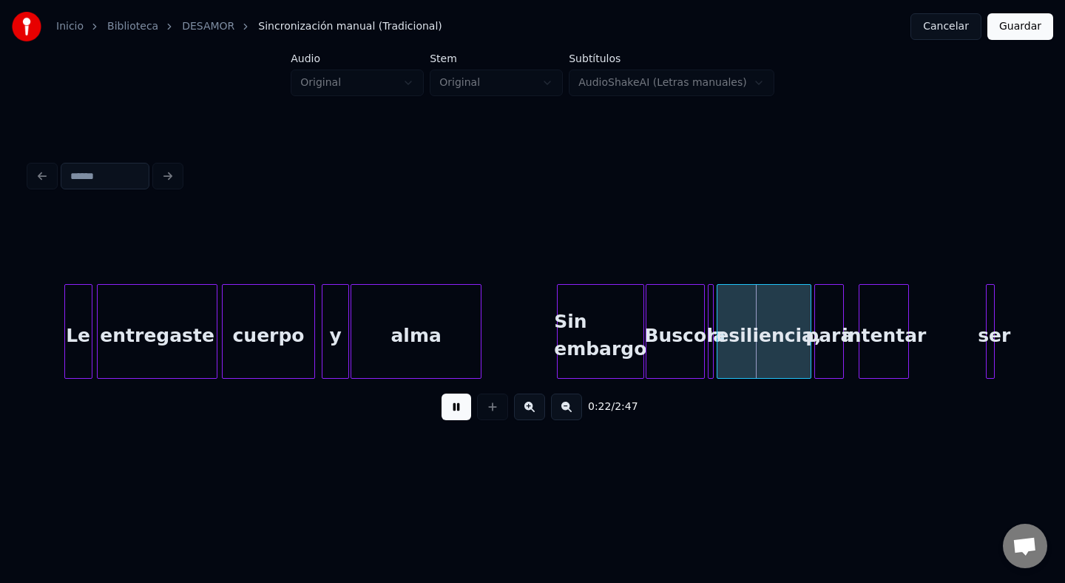
click at [455, 398] on button at bounding box center [457, 407] width 30 height 27
click at [675, 321] on div "Busco" at bounding box center [676, 335] width 58 height 101
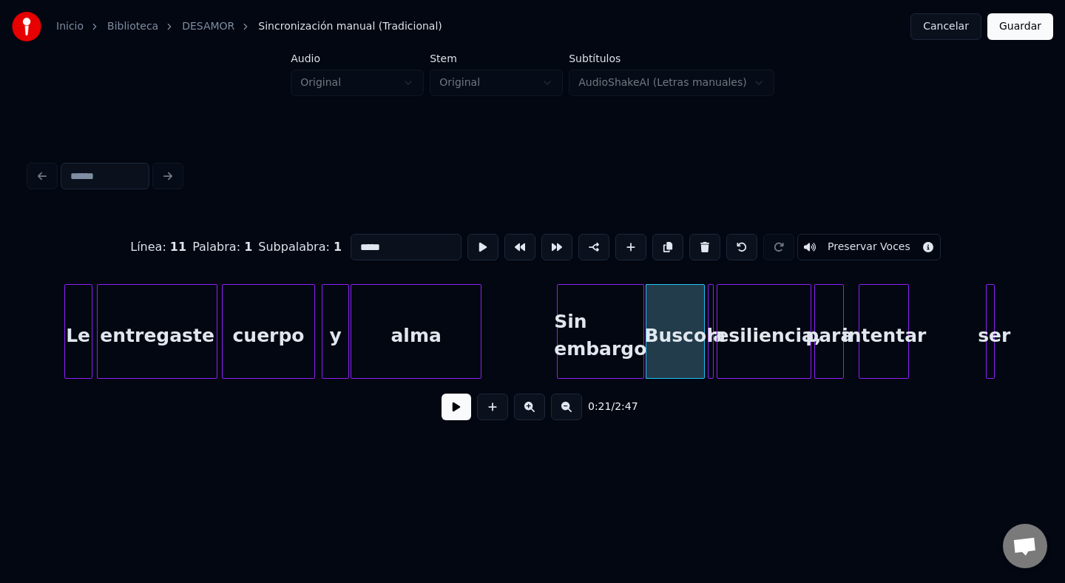
click at [713, 307] on div "la" at bounding box center [716, 335] width 15 height 101
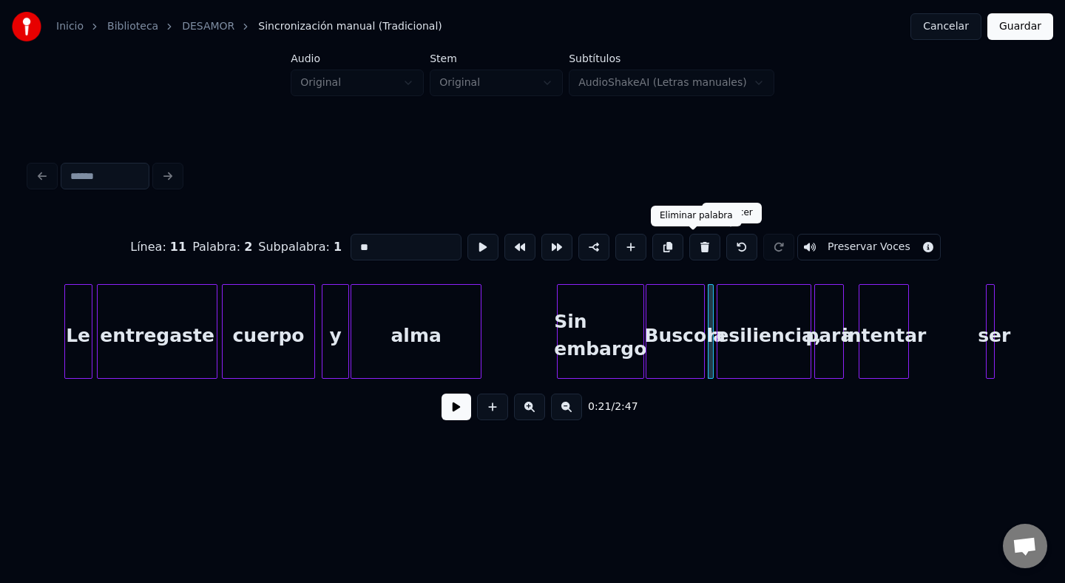
click at [698, 249] on button at bounding box center [705, 247] width 31 height 27
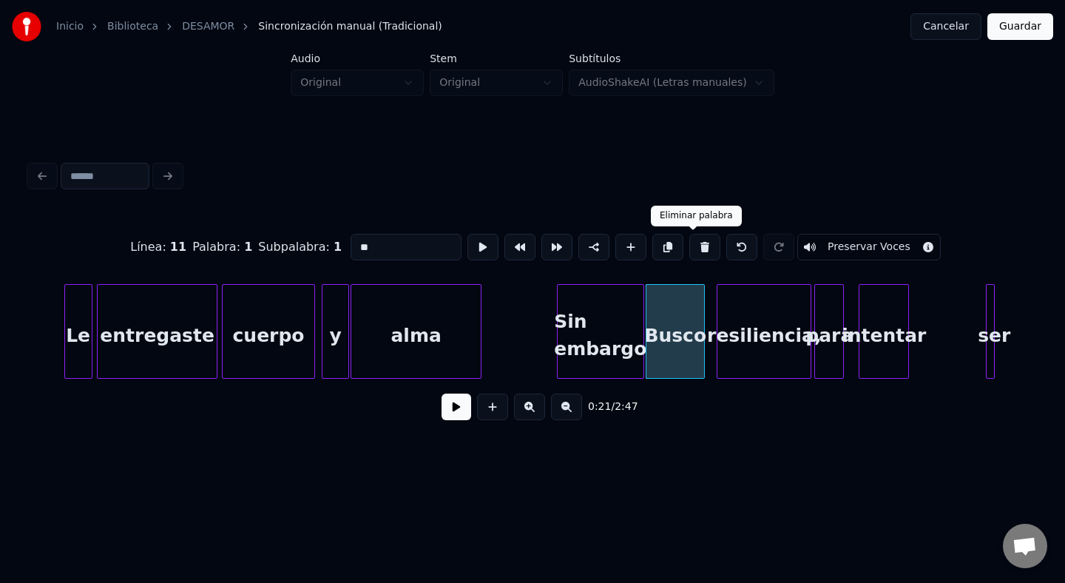
type input "*****"
click at [685, 326] on div "Busco" at bounding box center [676, 335] width 58 height 101
drag, startPoint x: 425, startPoint y: 247, endPoint x: 223, endPoint y: 272, distance: 204.2
click at [223, 272] on div "Línea : 11 Palabra : 1 Subpalabra : 1 ***** Preservar Voces" at bounding box center [533, 247] width 1006 height 74
type input "*"
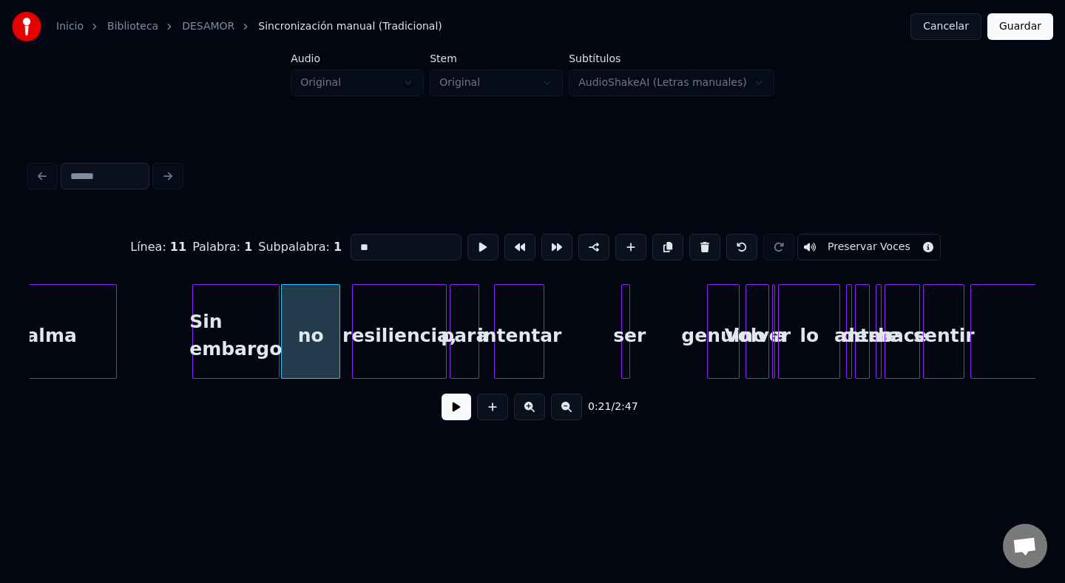
scroll to position [0, 2922]
click at [327, 346] on div "no" at bounding box center [318, 335] width 58 height 101
click at [394, 342] on div "resiliencia," at bounding box center [398, 335] width 93 height 101
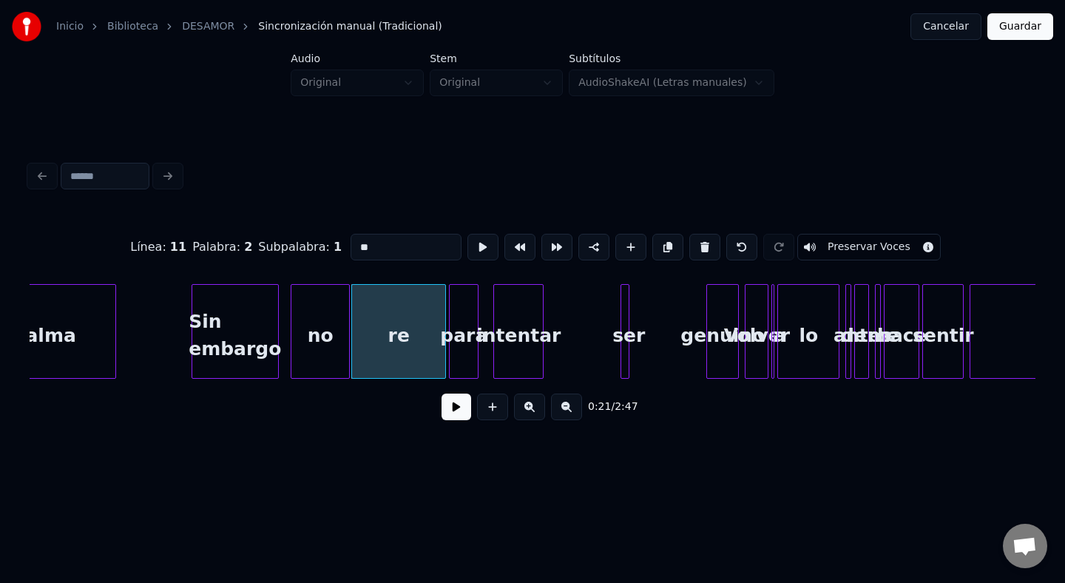
type input "*"
click at [314, 346] on div "no" at bounding box center [321, 335] width 58 height 101
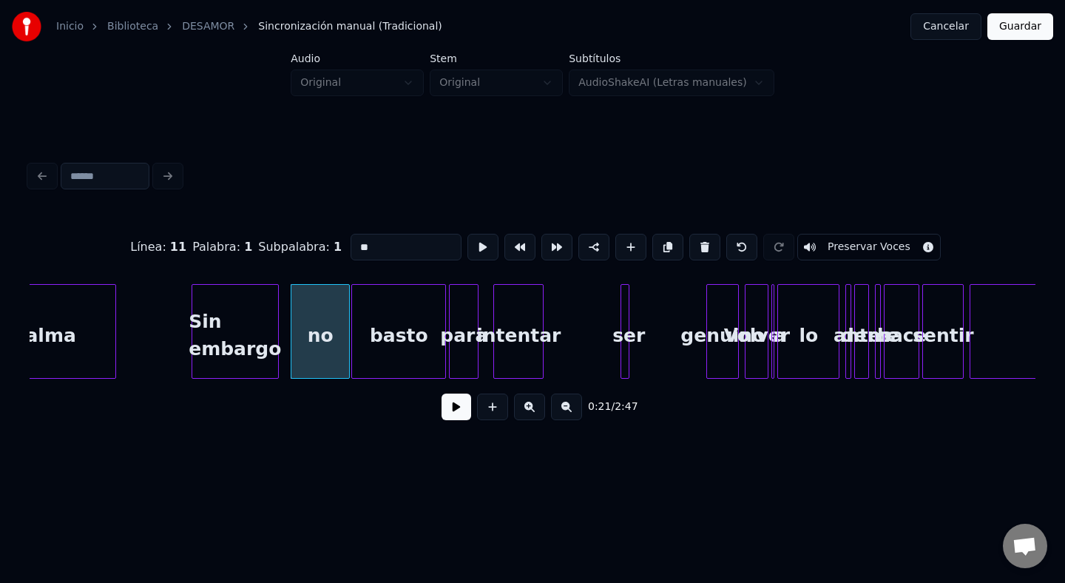
click at [468, 335] on div "para" at bounding box center [464, 335] width 28 height 101
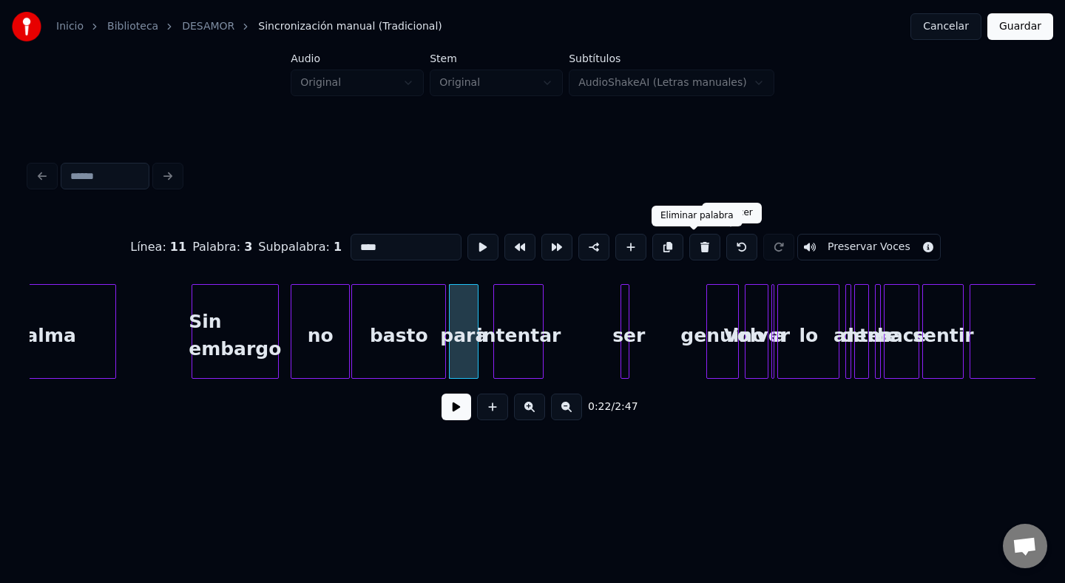
click at [694, 240] on button at bounding box center [705, 247] width 31 height 27
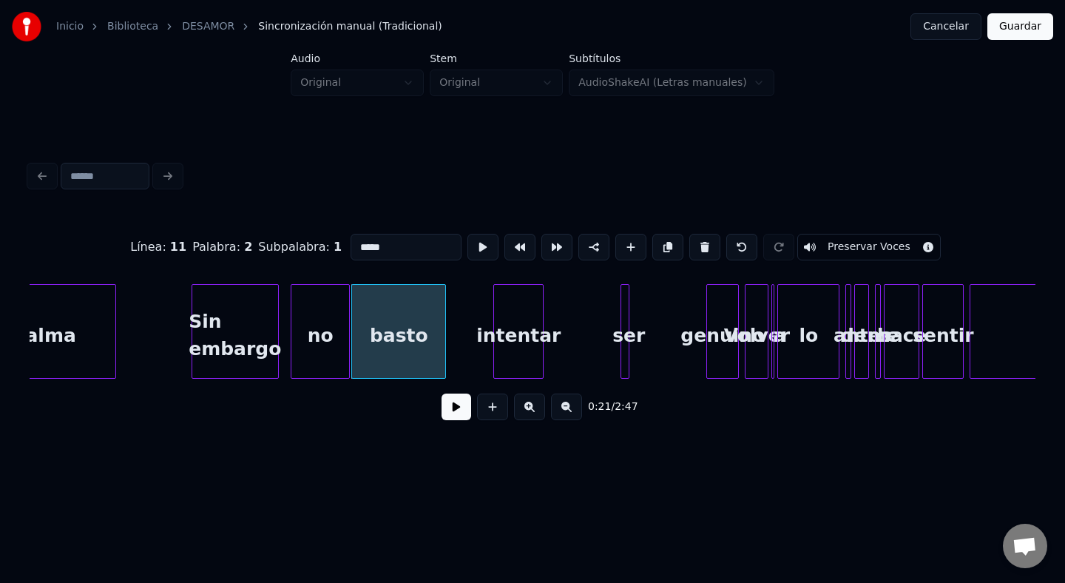
click at [500, 314] on div "intentar" at bounding box center [518, 335] width 49 height 101
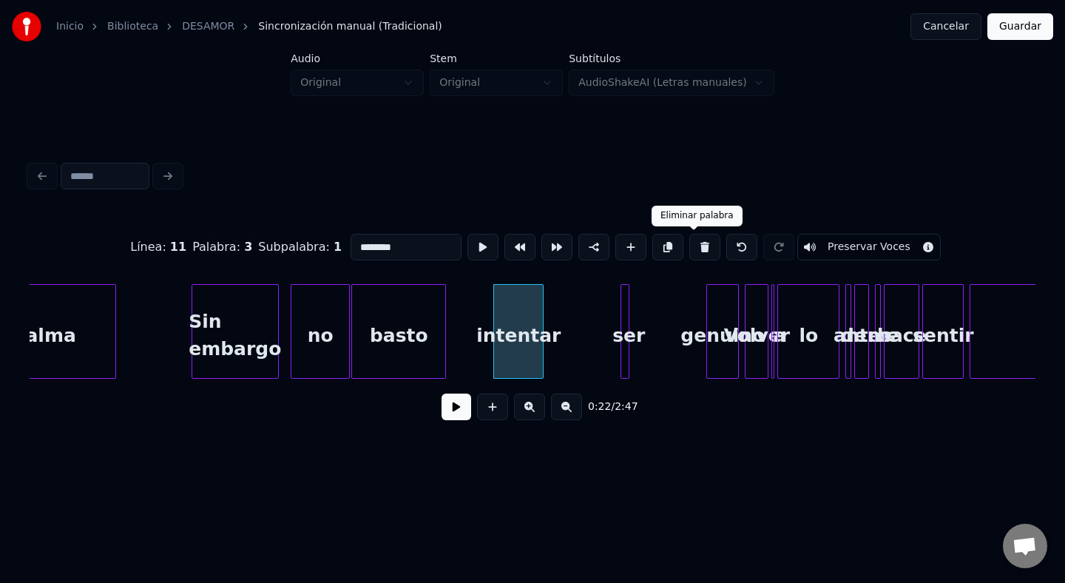
click at [693, 252] on button at bounding box center [705, 247] width 31 height 27
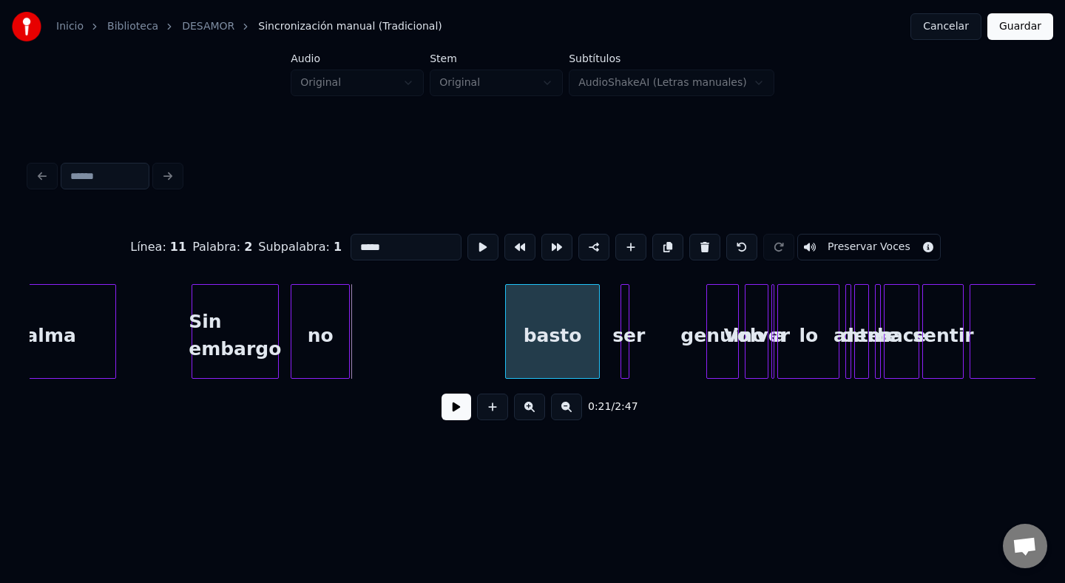
click at [554, 354] on div "basto" at bounding box center [552, 335] width 93 height 101
click at [421, 336] on div "no" at bounding box center [410, 335] width 58 height 101
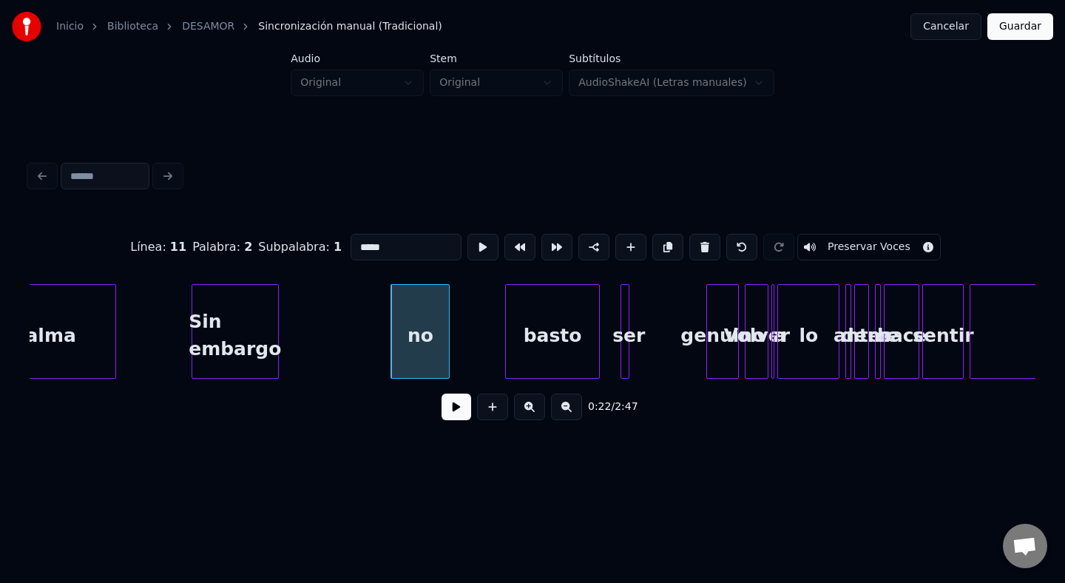
click at [243, 327] on div "Sin embargo" at bounding box center [234, 335] width 85 height 101
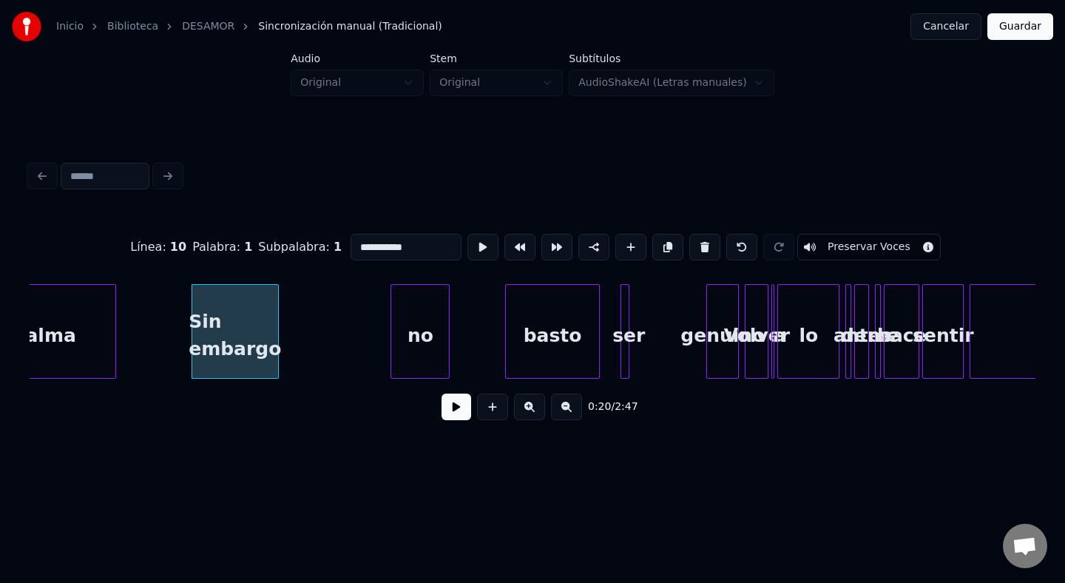
click at [278, 335] on div "Sin embargo" at bounding box center [235, 331] width 87 height 95
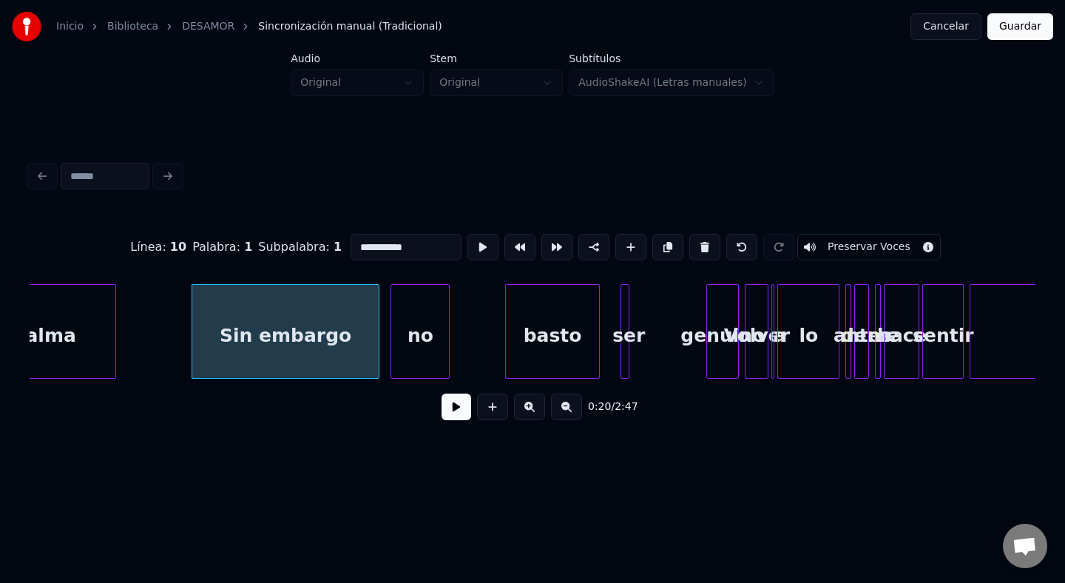
click at [378, 337] on div at bounding box center [376, 331] width 4 height 93
click at [408, 337] on div "no" at bounding box center [420, 335] width 58 height 101
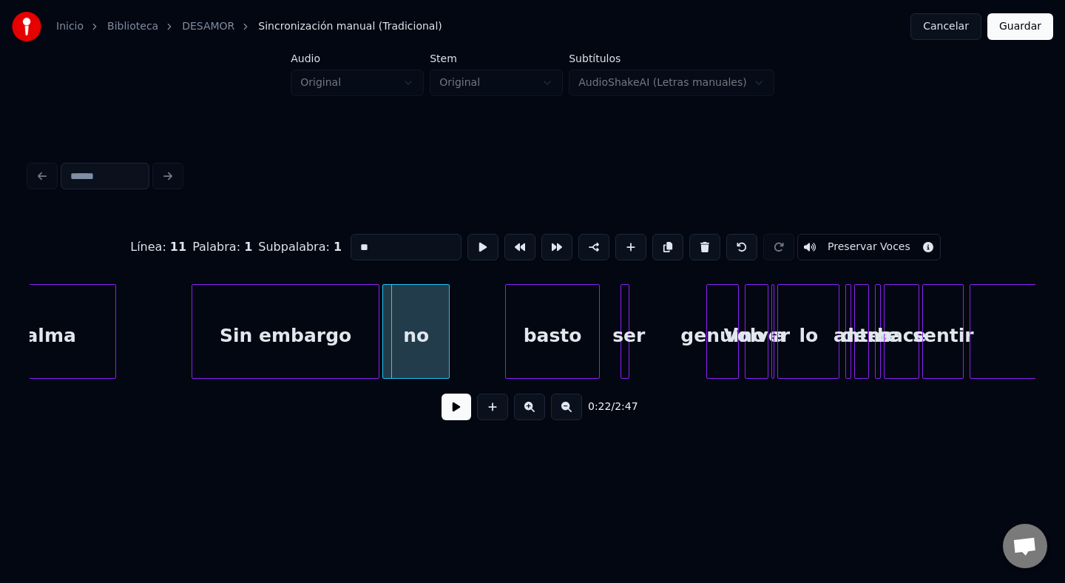
click at [385, 337] on div at bounding box center [385, 331] width 4 height 93
click at [442, 331] on div "no" at bounding box center [416, 335] width 66 height 101
click at [480, 343] on div at bounding box center [480, 331] width 4 height 93
click at [488, 338] on div at bounding box center [489, 331] width 4 height 93
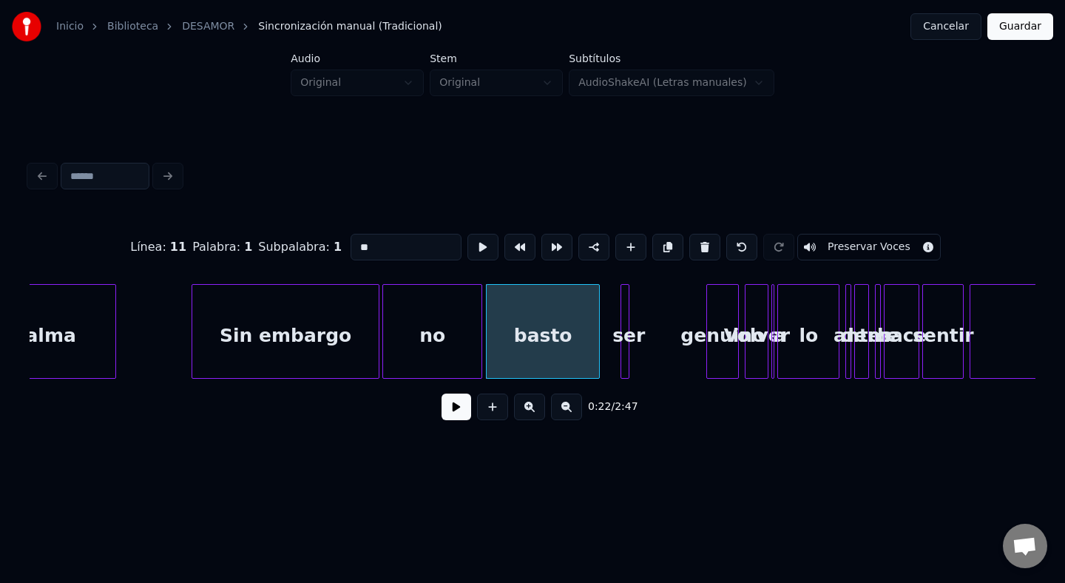
click at [624, 327] on div at bounding box center [626, 331] width 4 height 93
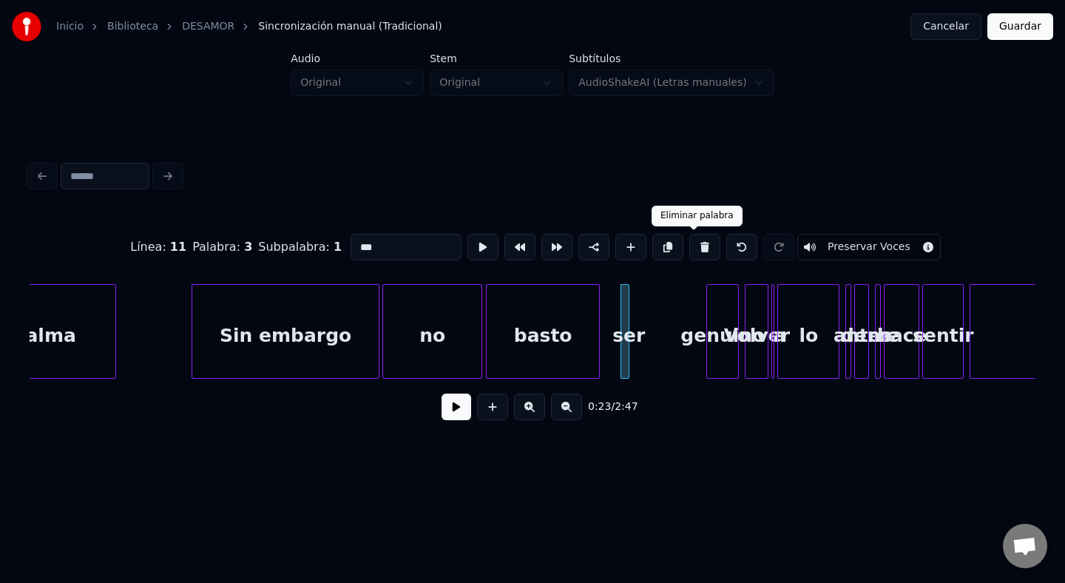
click at [697, 249] on button at bounding box center [705, 247] width 31 height 27
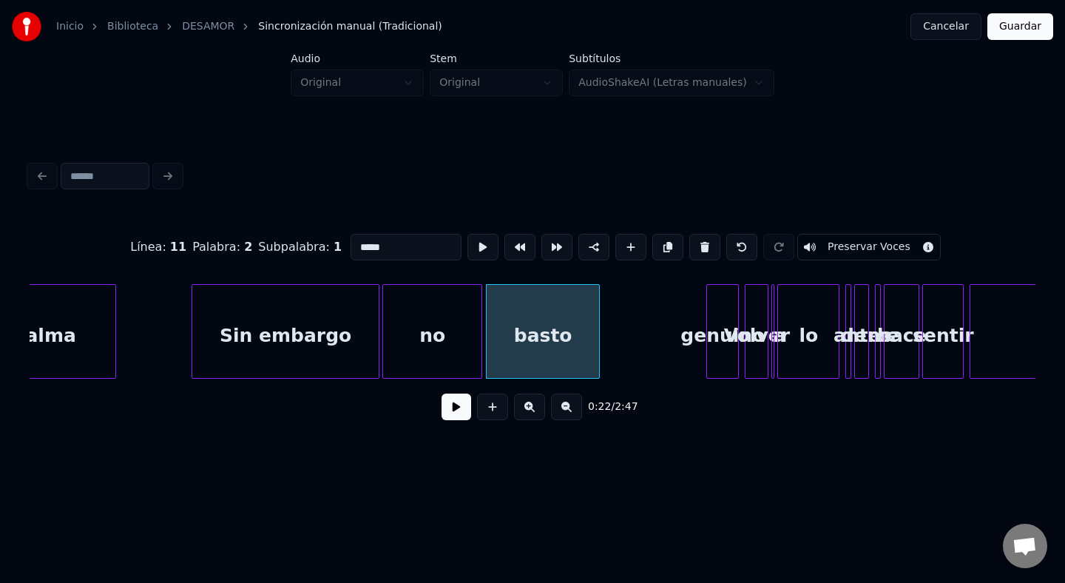
click at [240, 350] on div "Sin embargo" at bounding box center [285, 335] width 186 height 101
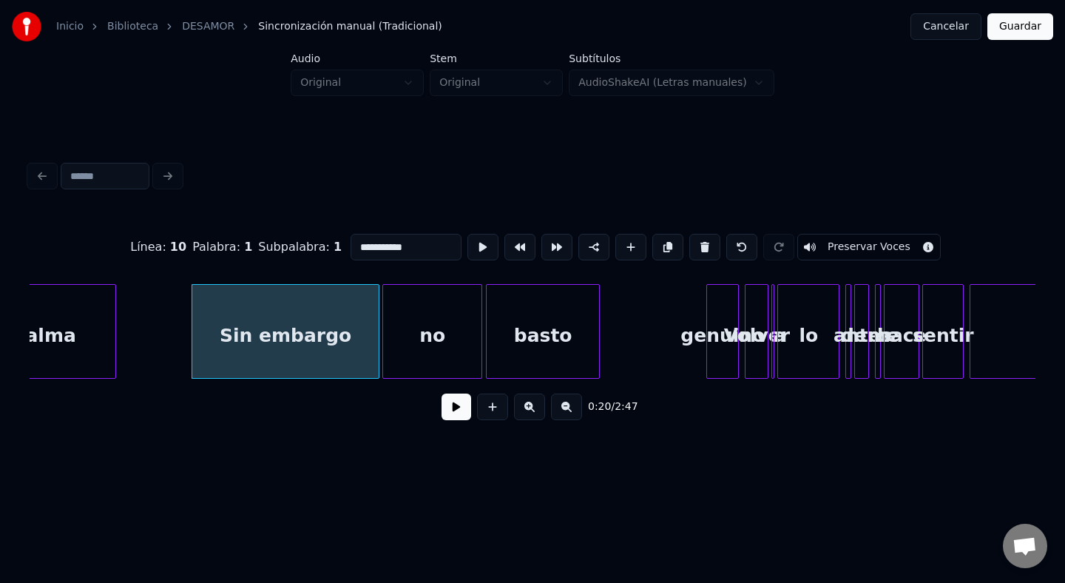
click at [690, 234] on button at bounding box center [705, 247] width 31 height 27
type input "****"
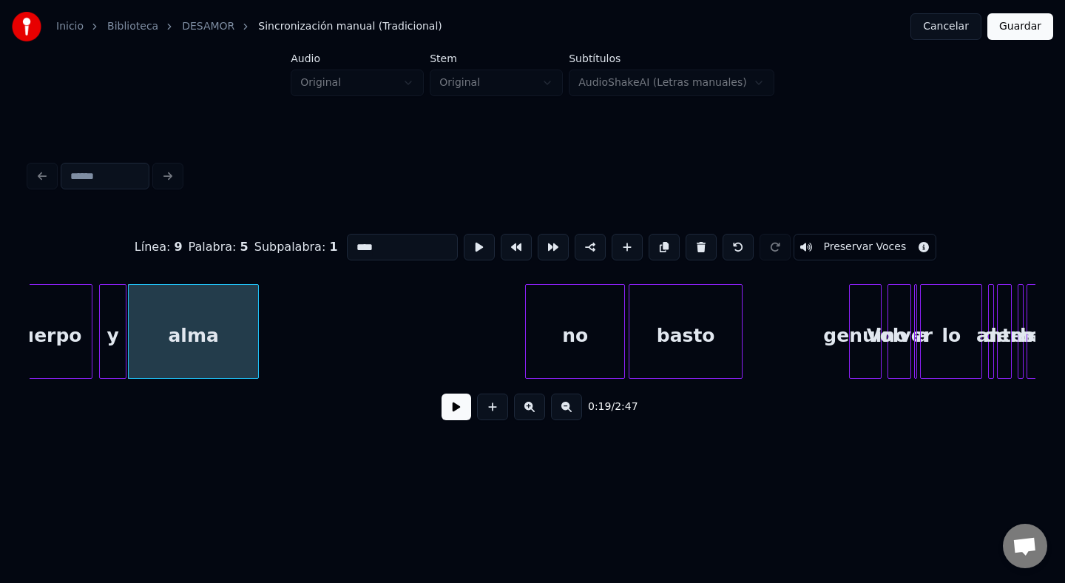
scroll to position [0, 2793]
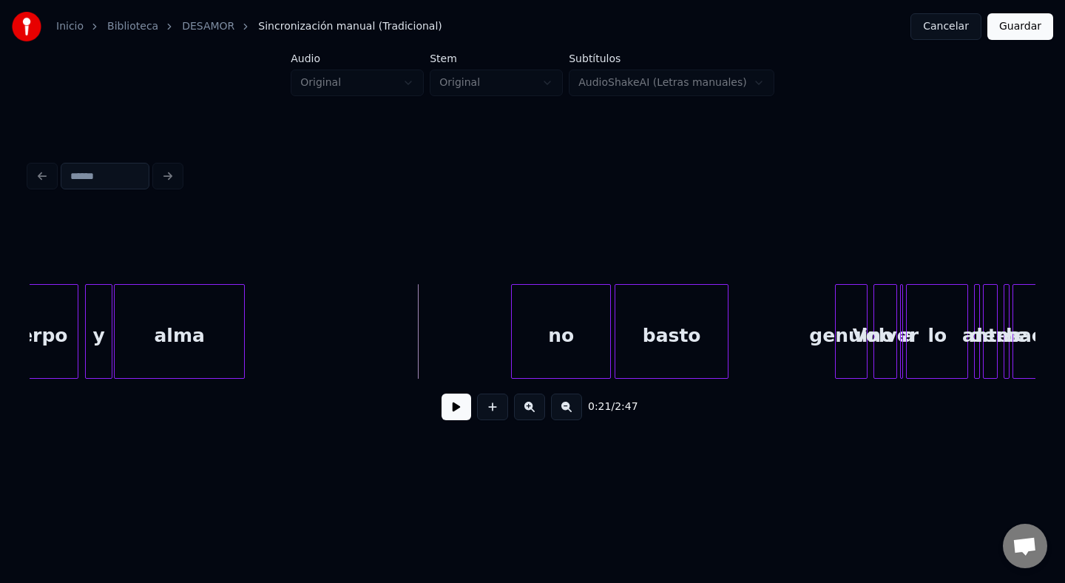
click at [557, 226] on div at bounding box center [533, 247] width 1006 height 74
click at [320, 444] on div "0:21 / 2:47" at bounding box center [533, 295] width 1018 height 350
click at [230, 318] on div "alma" at bounding box center [179, 335] width 129 height 101
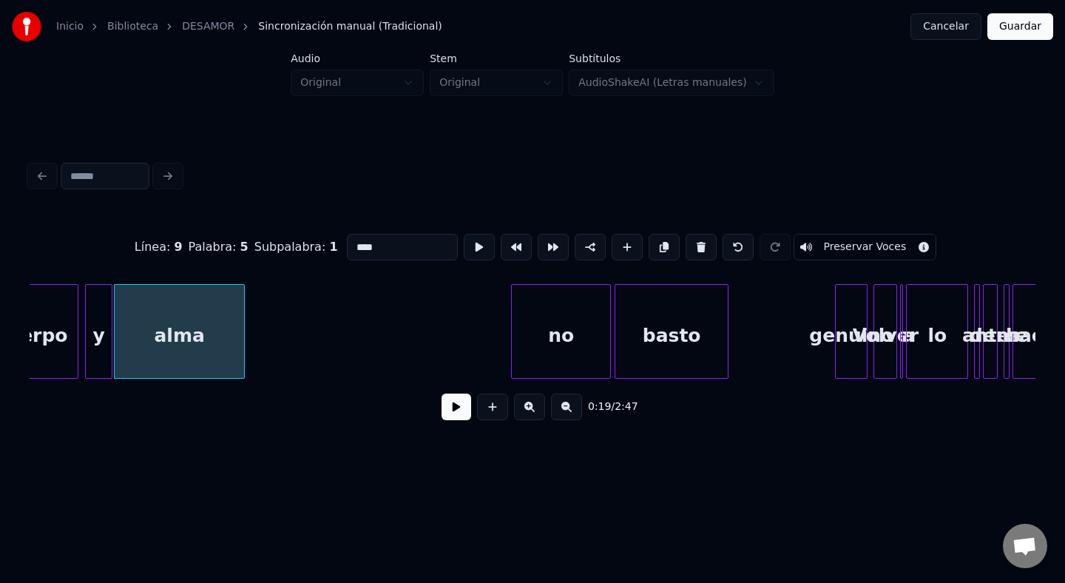
click at [732, 243] on button at bounding box center [738, 247] width 31 height 27
click at [550, 494] on html "Inicio Biblioteca DESAMOR Sincronización manual (Tradicional) Cancelar Guardar …" at bounding box center [532, 247] width 1065 height 494
click at [452, 397] on button at bounding box center [457, 407] width 30 height 27
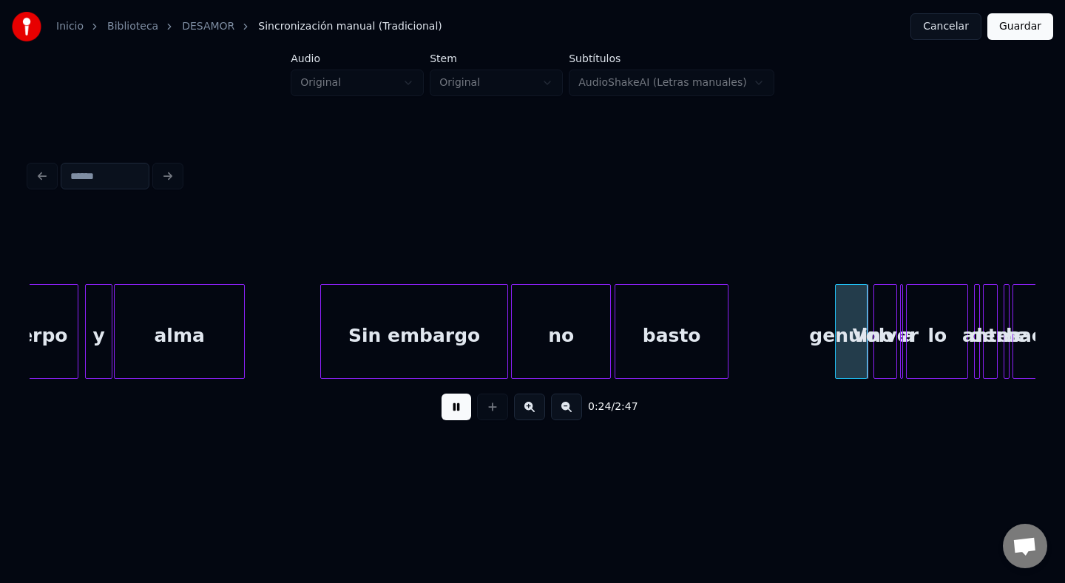
click at [447, 406] on button at bounding box center [457, 407] width 30 height 27
click at [1018, 33] on button "Guardar" at bounding box center [1021, 26] width 66 height 27
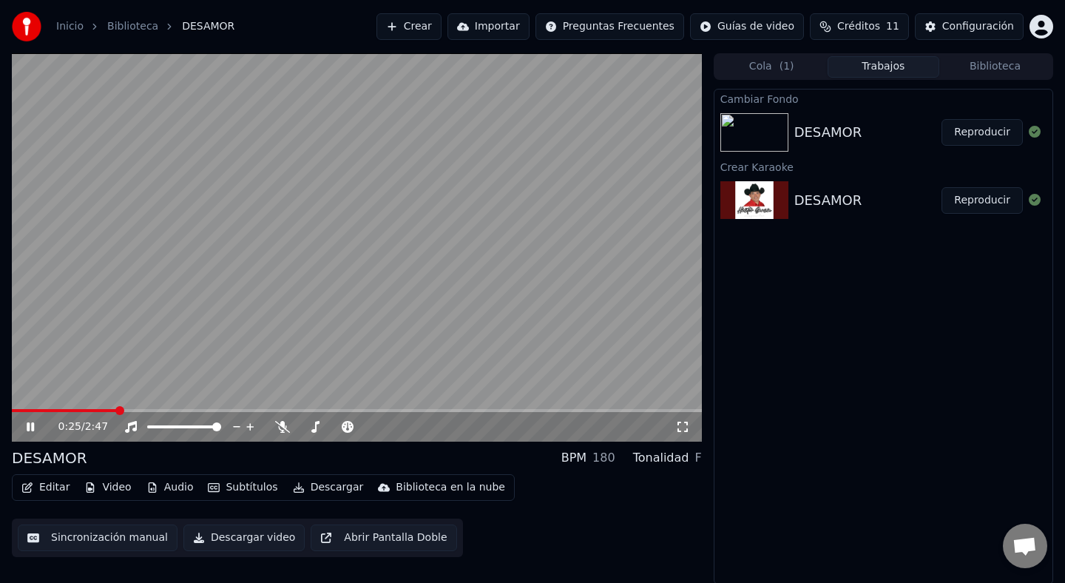
click at [272, 266] on video at bounding box center [357, 247] width 690 height 388
click at [42, 496] on button "Editar" at bounding box center [46, 487] width 60 height 21
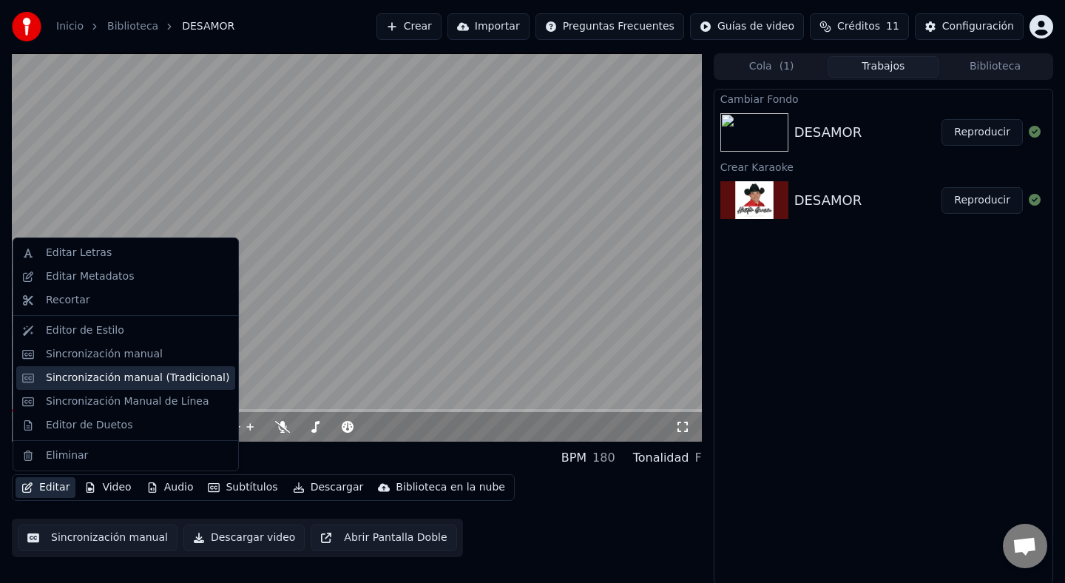
click at [77, 387] on div "Sincronización manual (Tradicional)" at bounding box center [125, 378] width 219 height 24
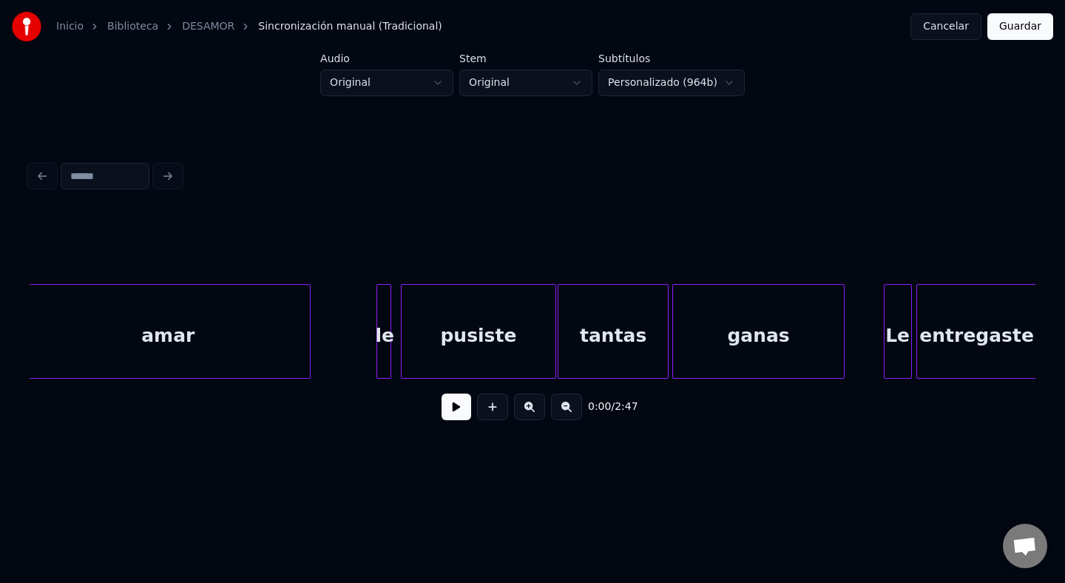
scroll to position [0, 1733]
click at [393, 329] on div at bounding box center [392, 331] width 4 height 93
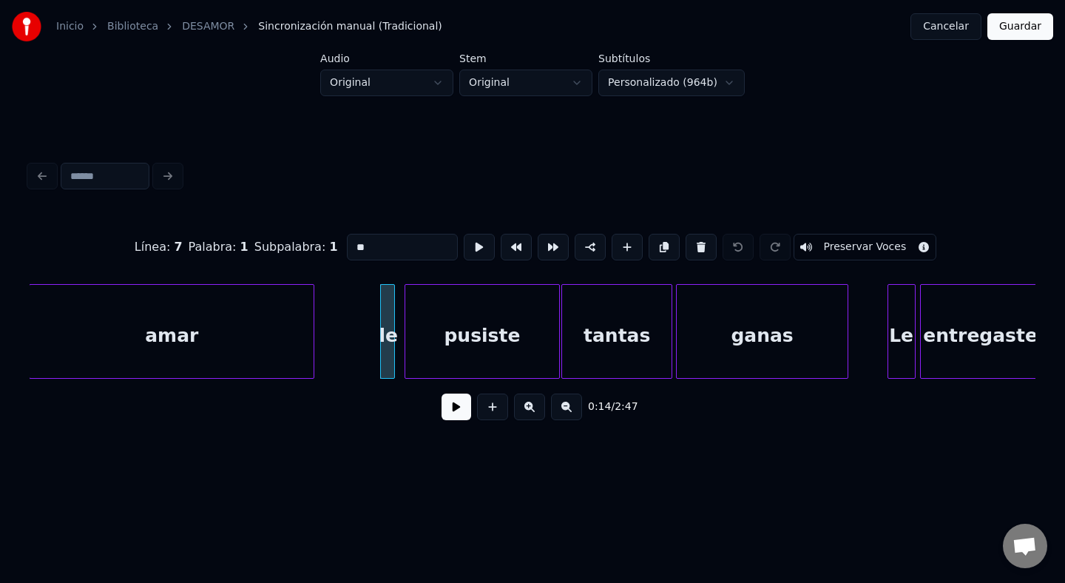
drag, startPoint x: 364, startPoint y: 249, endPoint x: 326, endPoint y: 247, distance: 37.8
click at [326, 247] on div "Línea : 7 Palabra : 1 Subpalabra : 1 ** Preservar Voces" at bounding box center [533, 247] width 1006 height 74
type input "*"
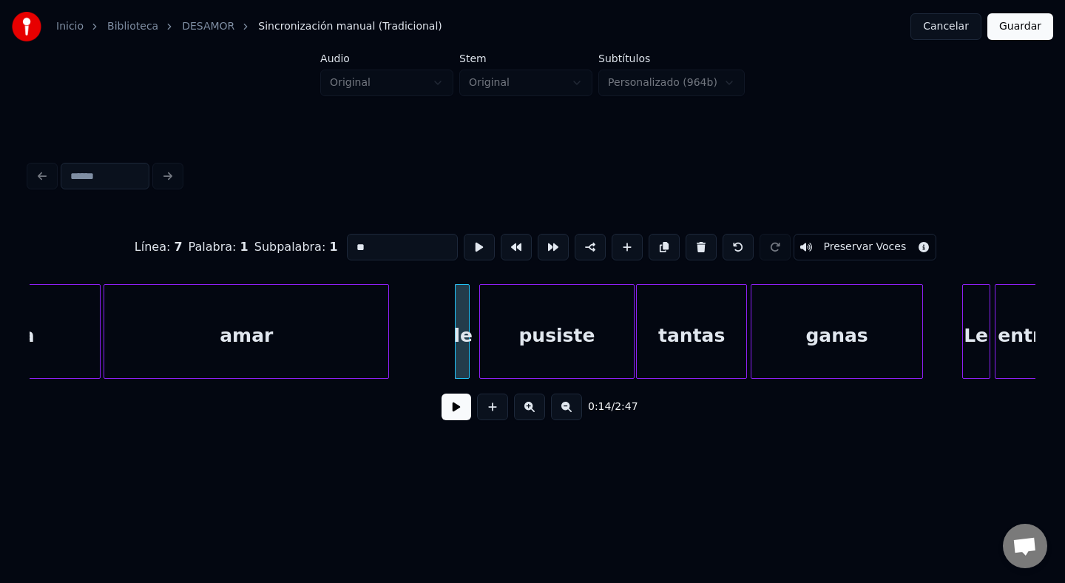
scroll to position [0, 1682]
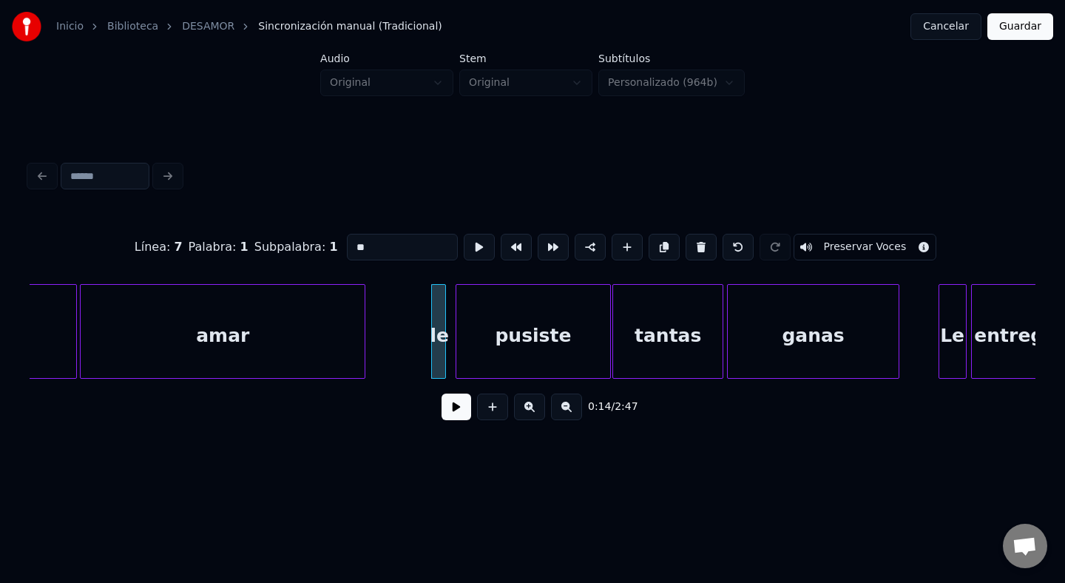
drag, startPoint x: 380, startPoint y: 244, endPoint x: 291, endPoint y: 248, distance: 89.6
click at [291, 248] on div "Línea : 7 Palabra : 1 Subpalabra : 1 ** Preservar Voces" at bounding box center [533, 247] width 1006 height 74
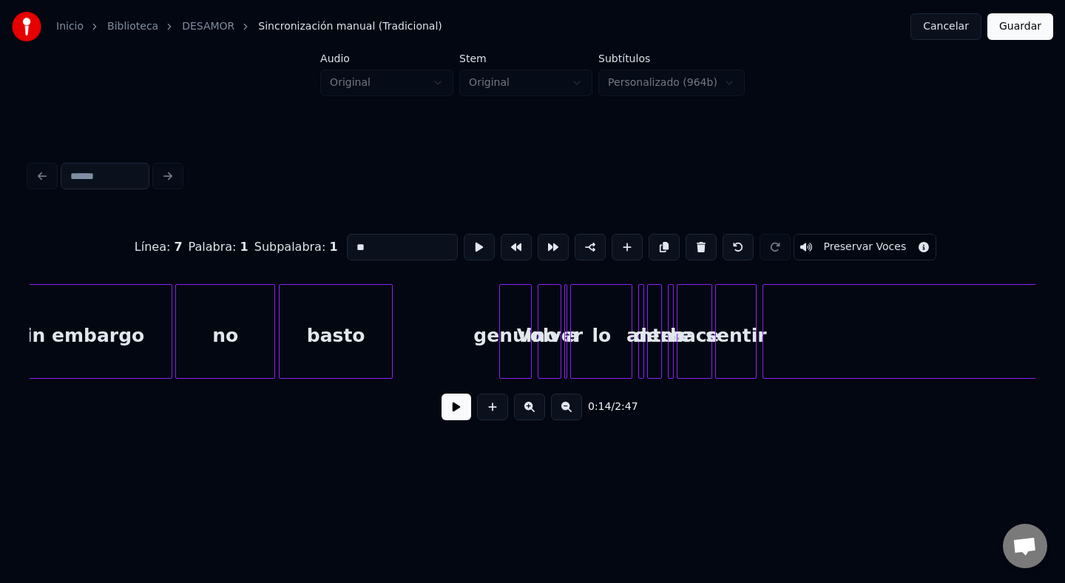
scroll to position [0, 3131]
type input "**"
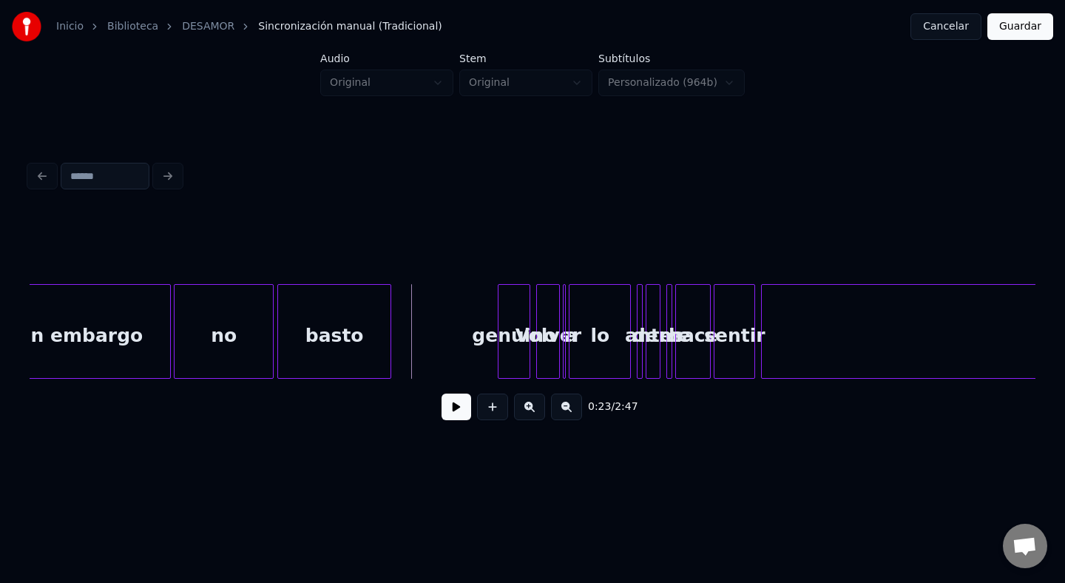
click at [262, 317] on div "no" at bounding box center [224, 335] width 98 height 101
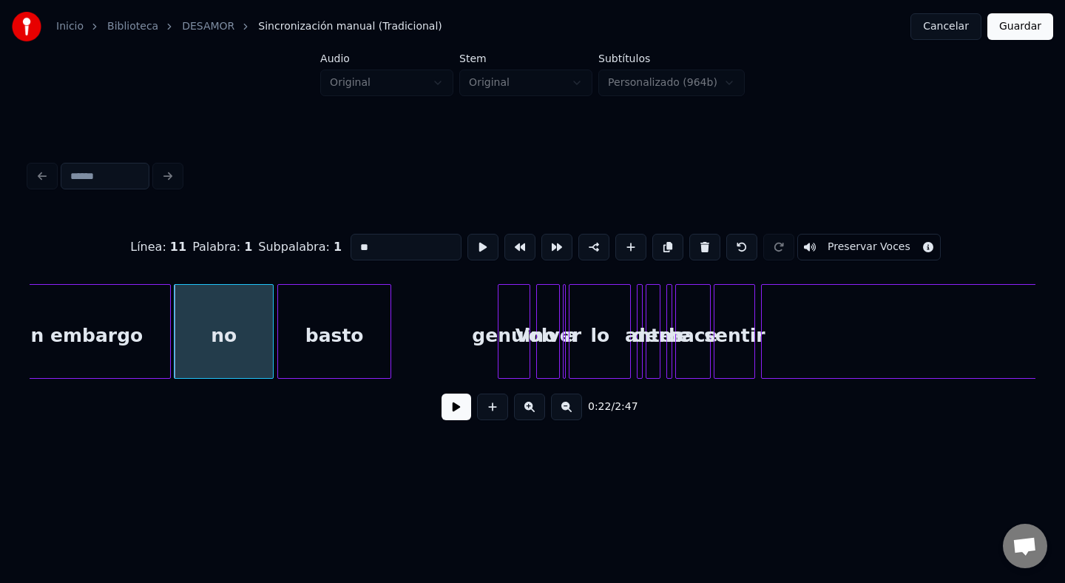
click at [469, 405] on button at bounding box center [457, 407] width 30 height 27
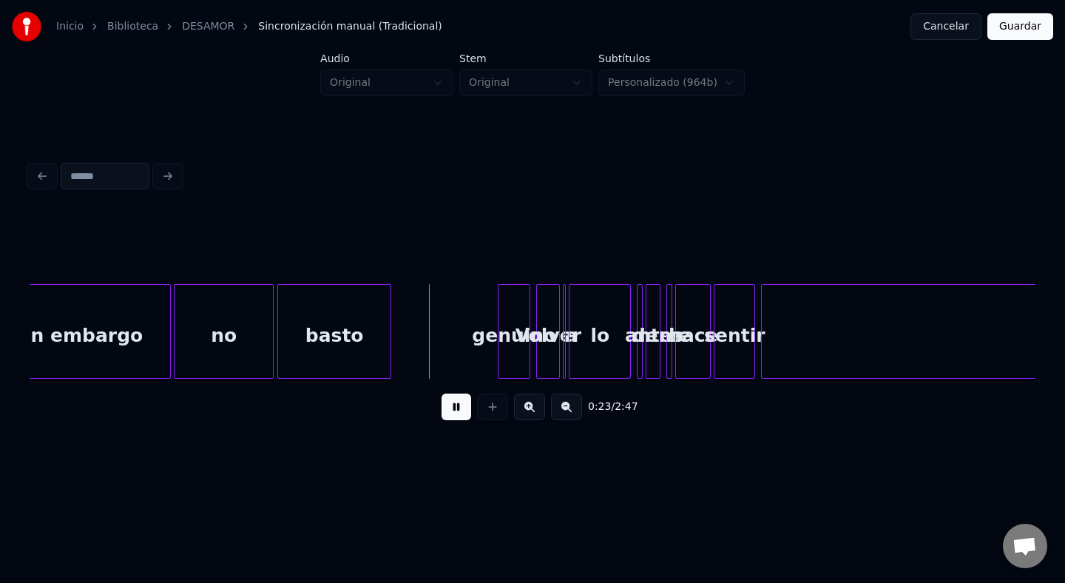
click at [466, 408] on button at bounding box center [457, 407] width 30 height 27
click at [348, 352] on div "basto" at bounding box center [334, 335] width 112 height 101
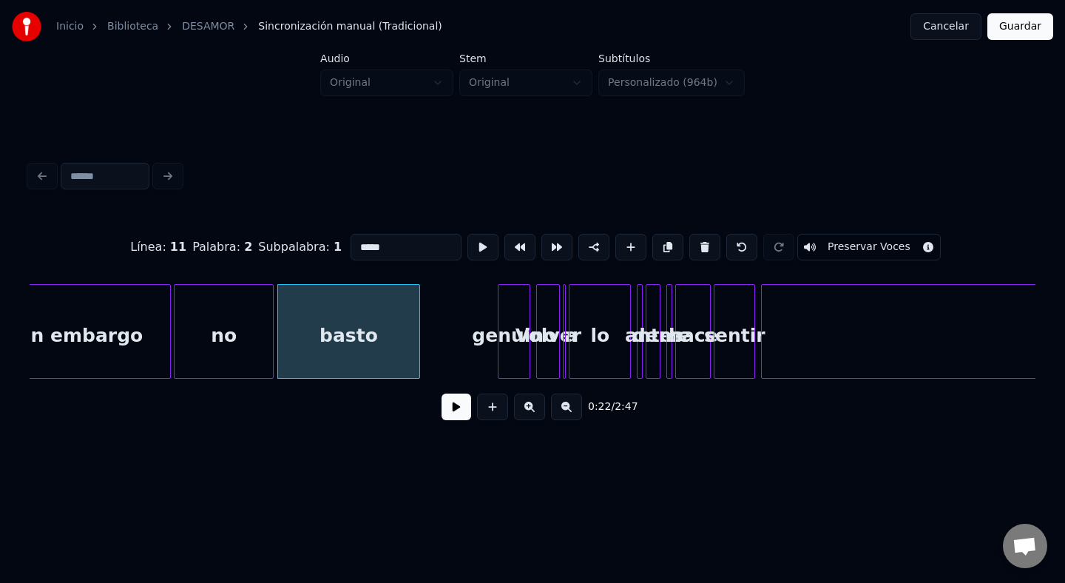
click at [418, 346] on div at bounding box center [417, 331] width 4 height 93
click at [508, 330] on div "genuino" at bounding box center [514, 335] width 31 height 101
type input "*******"
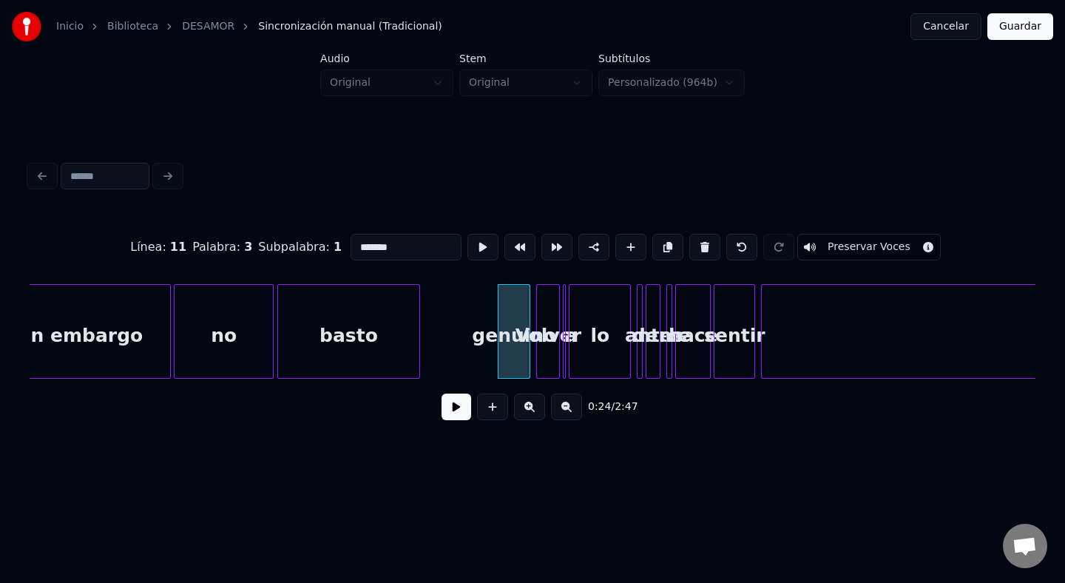
drag, startPoint x: 395, startPoint y: 238, endPoint x: 243, endPoint y: 246, distance: 152.6
click at [243, 246] on div "Línea : 11 Palabra : 3 Subpalabra : 1 ******* Preservar Voces" at bounding box center [533, 247] width 1006 height 74
drag, startPoint x: 405, startPoint y: 244, endPoint x: 326, endPoint y: 242, distance: 78.5
click at [327, 244] on div "Línea : 11 Palabra : 3 Subpalabra : 1 ******* Preservar Voces" at bounding box center [533, 247] width 1006 height 74
type input "*"
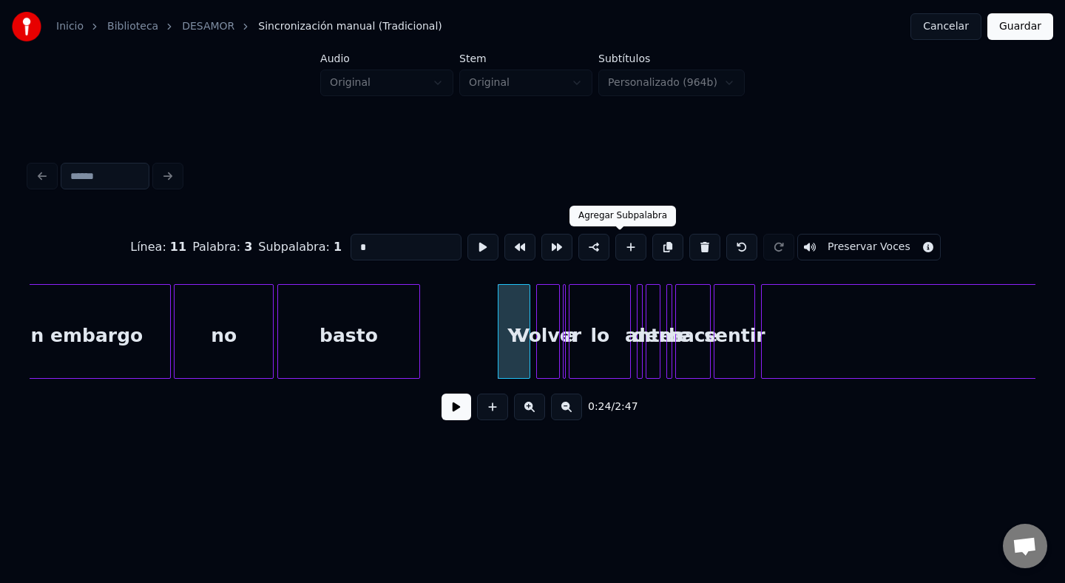
click at [546, 317] on div "Volver" at bounding box center [548, 335] width 22 height 101
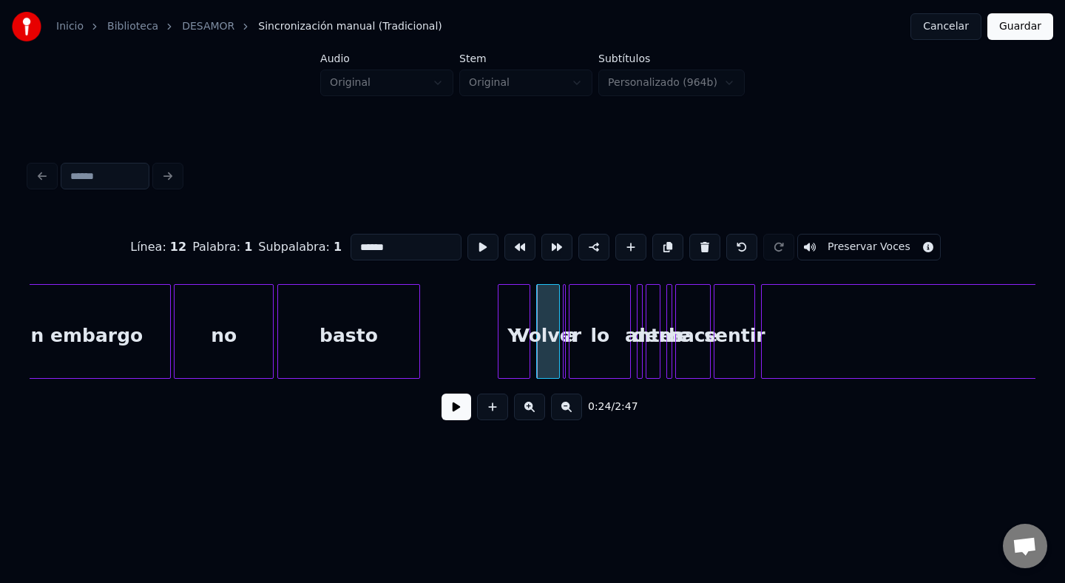
drag, startPoint x: 411, startPoint y: 241, endPoint x: 272, endPoint y: 252, distance: 138.7
click at [274, 252] on div "Línea : 12 Palabra : 1 Subpalabra : 1 ****** Preservar Voces" at bounding box center [533, 247] width 1006 height 74
click at [561, 305] on div at bounding box center [563, 331] width 4 height 93
click at [610, 488] on html "Inicio Biblioteca DESAMOR Sincronización manual (Tradicional) Cancelar Guardar …" at bounding box center [532, 247] width 1065 height 494
click at [690, 256] on button at bounding box center [705, 247] width 31 height 27
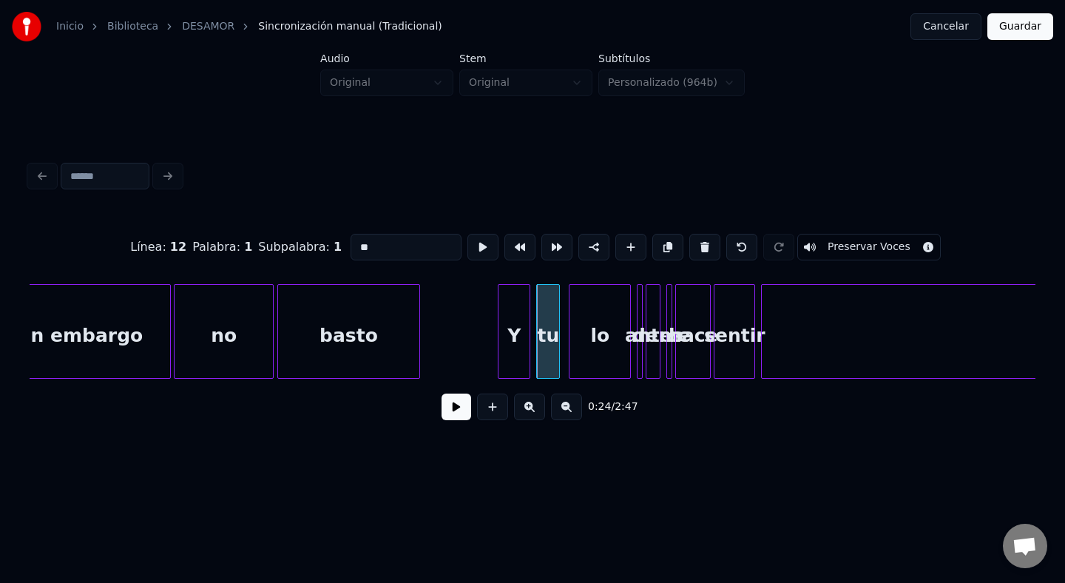
click at [587, 343] on div "lo" at bounding box center [600, 335] width 61 height 101
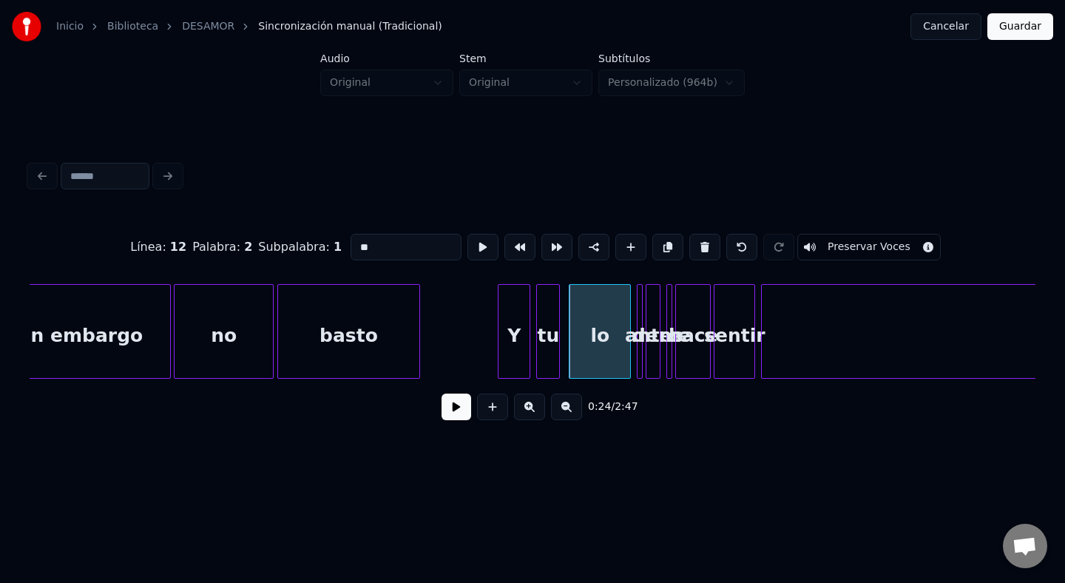
drag, startPoint x: 368, startPoint y: 249, endPoint x: 298, endPoint y: 246, distance: 69.6
click at [299, 246] on div "Línea : 12 Palabra : 2 Subpalabra : 1 ** Preservar Voces" at bounding box center [533, 247] width 1006 height 74
click at [641, 326] on div at bounding box center [640, 331] width 4 height 93
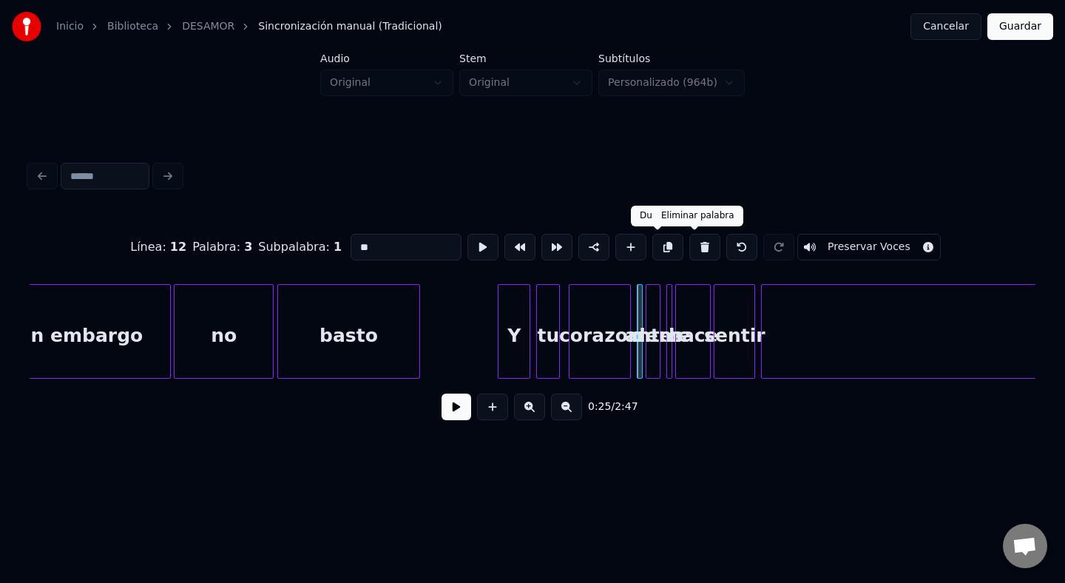
click at [690, 240] on button at bounding box center [705, 247] width 31 height 27
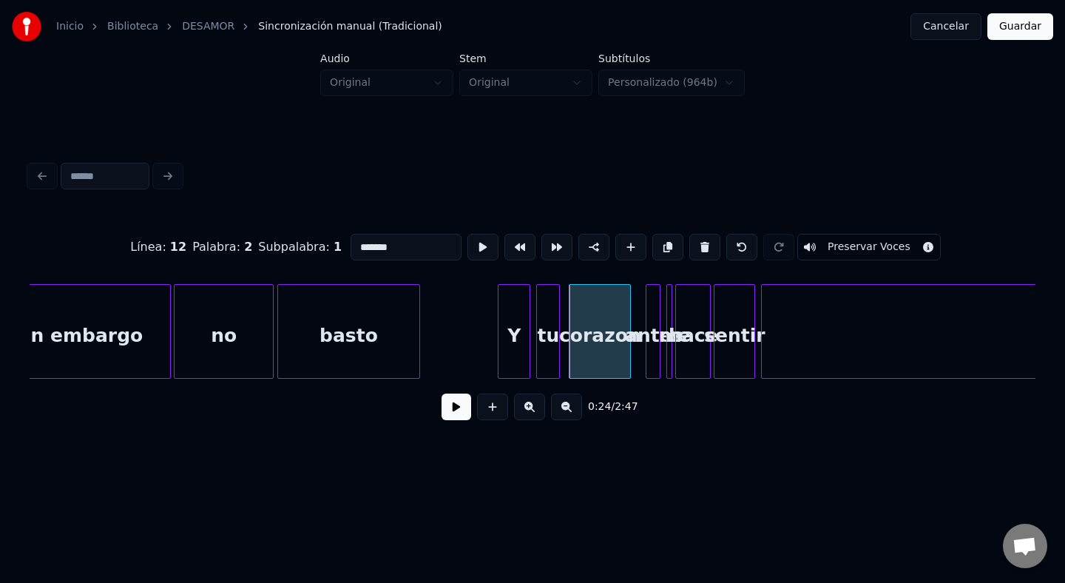
click at [661, 290] on div "antes" at bounding box center [654, 335] width 15 height 101
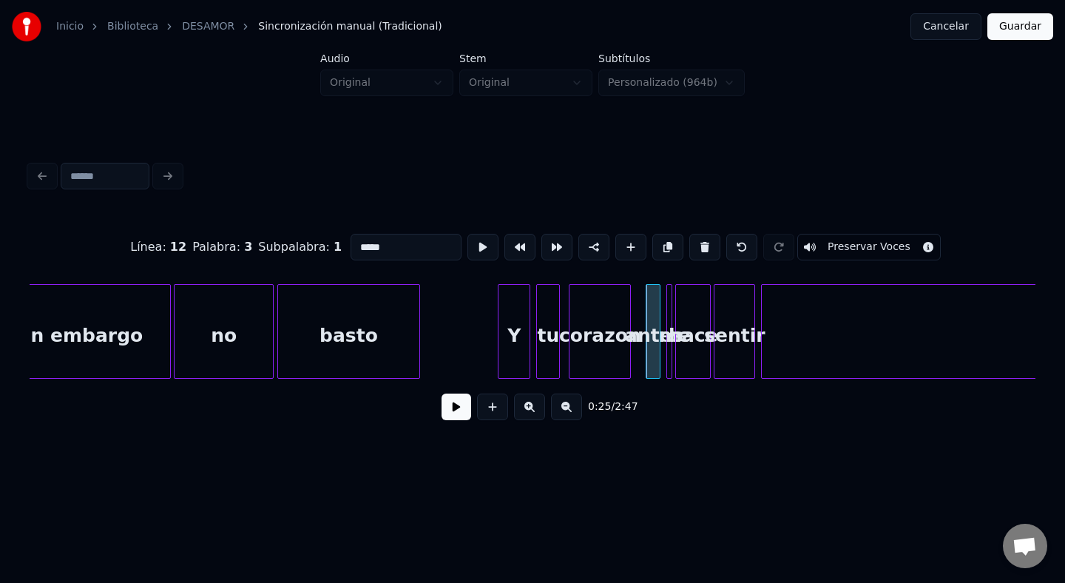
drag, startPoint x: 417, startPoint y: 246, endPoint x: 273, endPoint y: 230, distance: 144.4
click at [273, 230] on div "Línea : 12 Palabra : 3 Subpalabra : 1 ***** Preservar Voces" at bounding box center [533, 247] width 1006 height 74
click at [693, 349] on div "hace" at bounding box center [693, 335] width 34 height 101
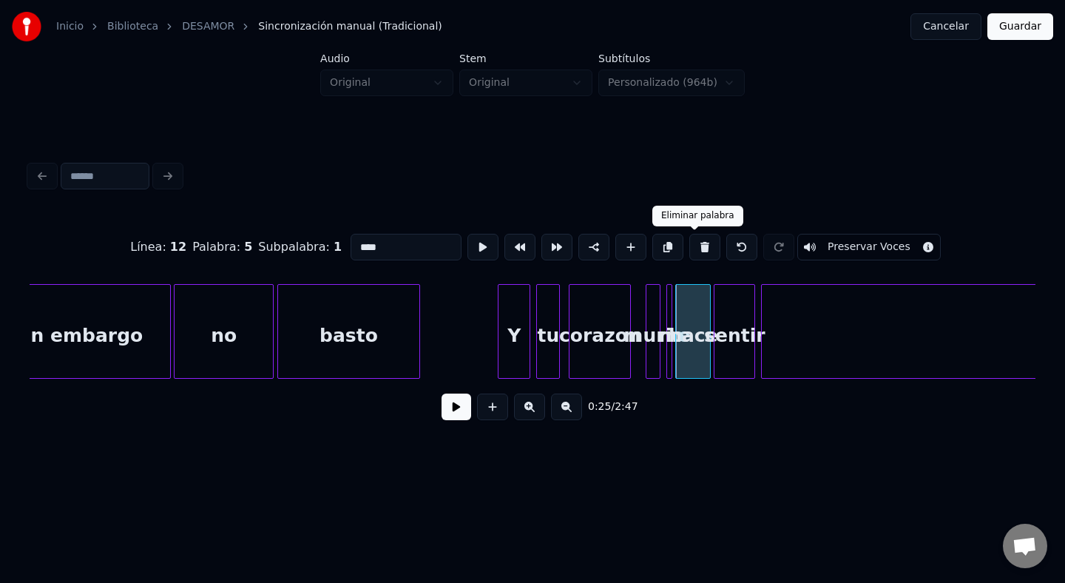
click at [697, 254] on button at bounding box center [705, 247] width 31 height 27
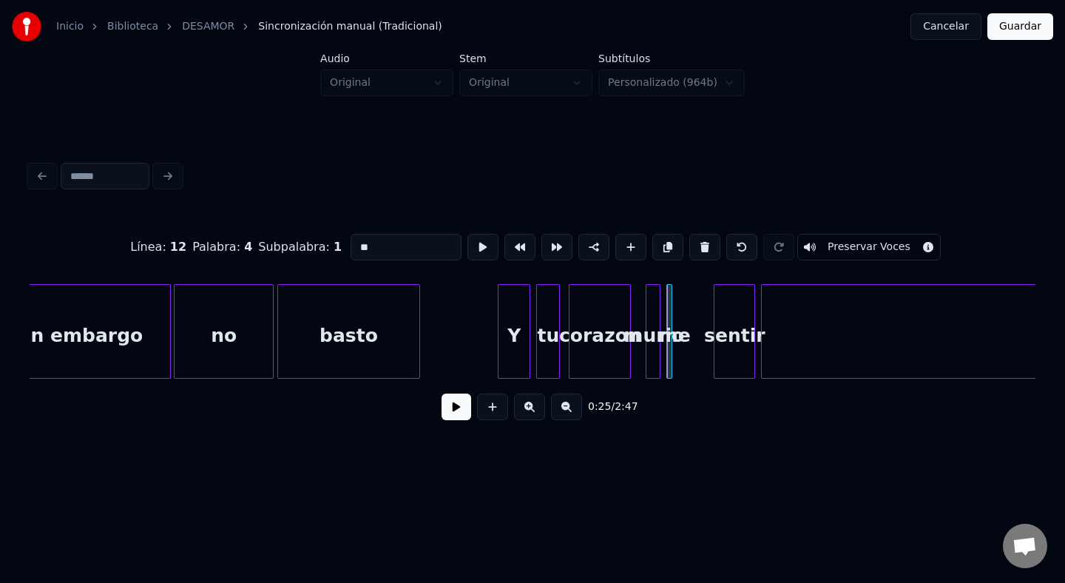
click at [730, 323] on div "sentir" at bounding box center [735, 335] width 40 height 101
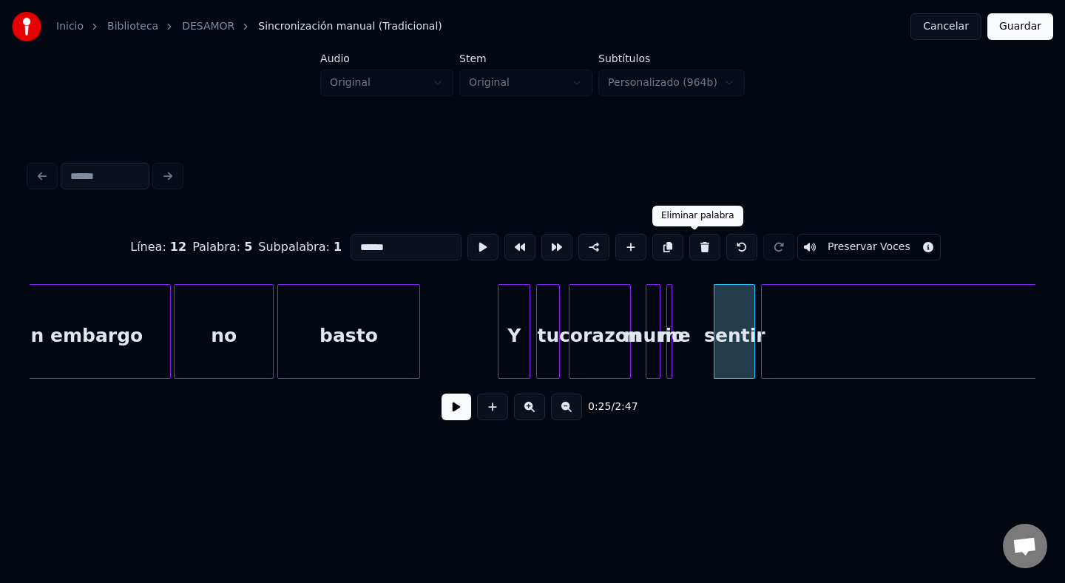
click at [696, 237] on button at bounding box center [705, 247] width 31 height 27
click at [702, 252] on button at bounding box center [705, 247] width 31 height 27
type input "*****"
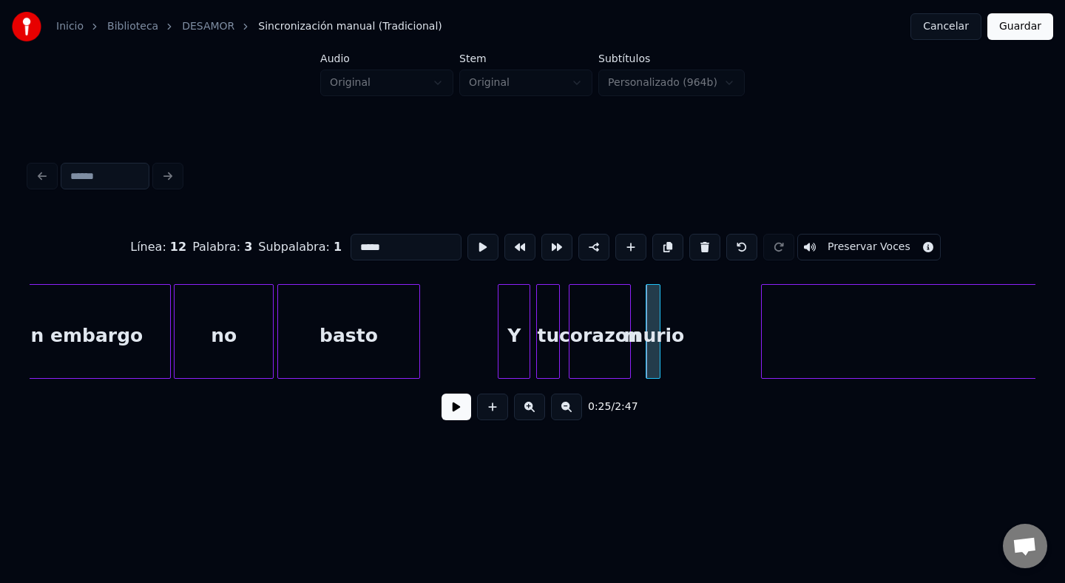
click at [653, 306] on div "murio" at bounding box center [654, 335] width 15 height 101
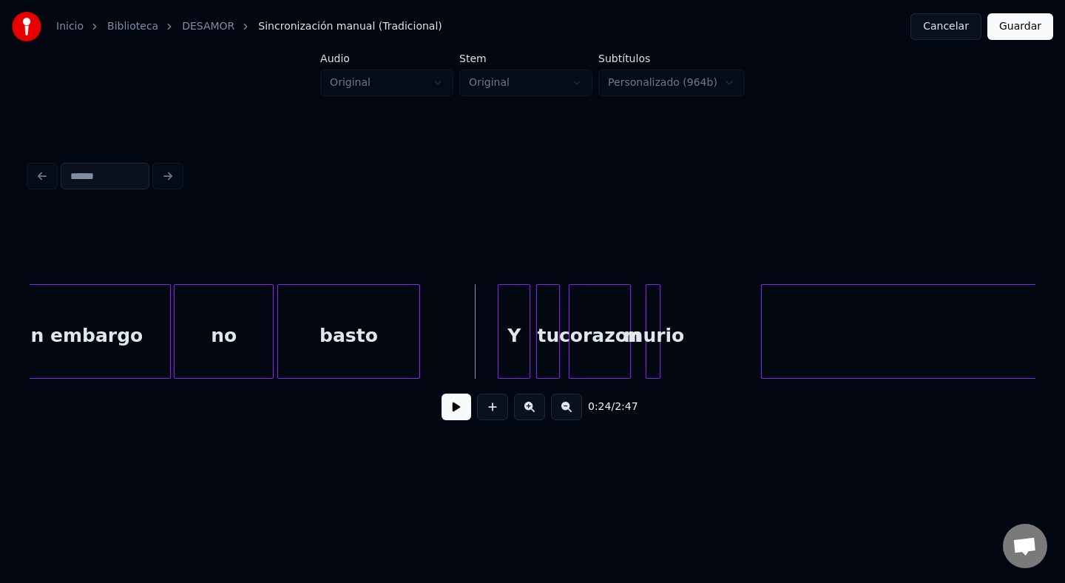
click at [461, 394] on button at bounding box center [457, 407] width 30 height 27
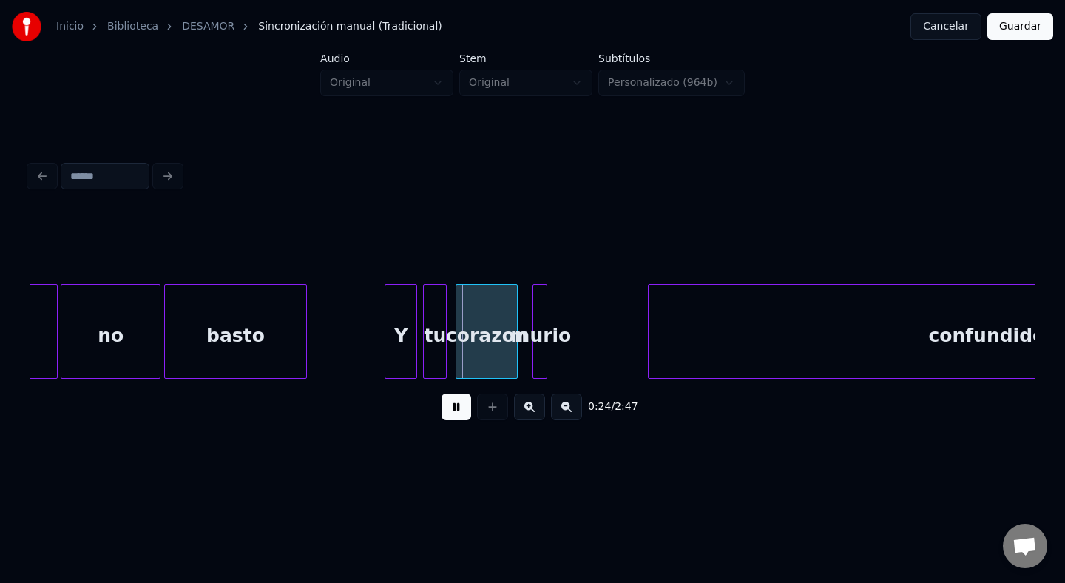
scroll to position [0, 3244]
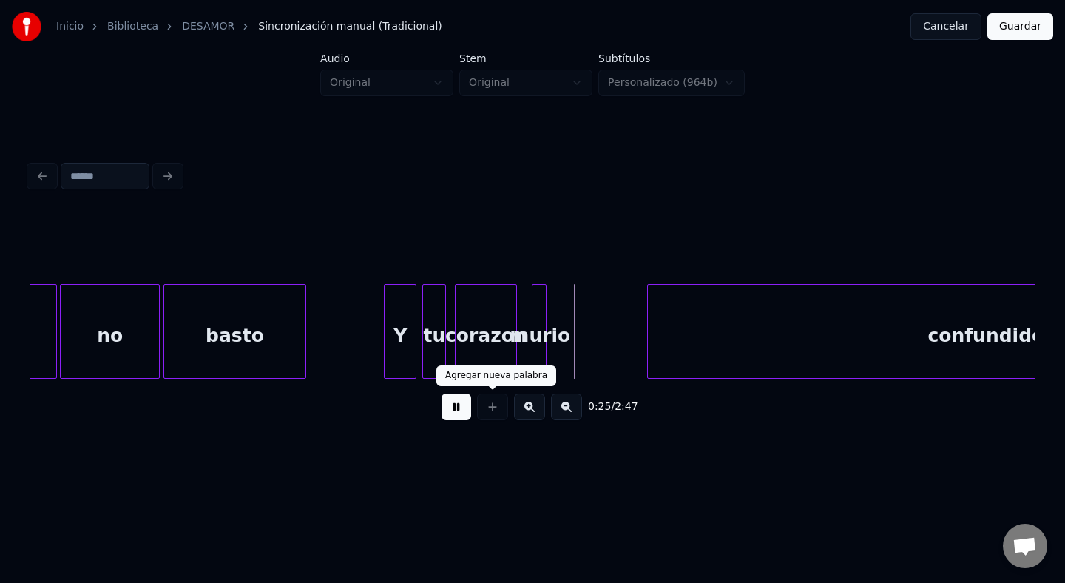
click at [459, 403] on button at bounding box center [457, 407] width 30 height 27
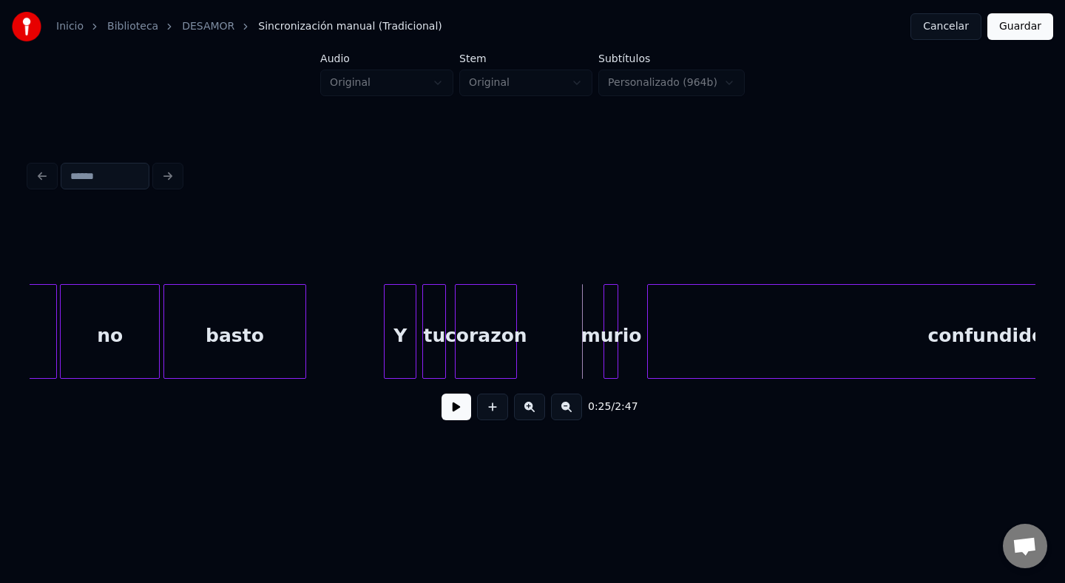
click at [608, 341] on div "murio" at bounding box center [611, 331] width 15 height 95
click at [464, 339] on div "corazon" at bounding box center [486, 335] width 61 height 101
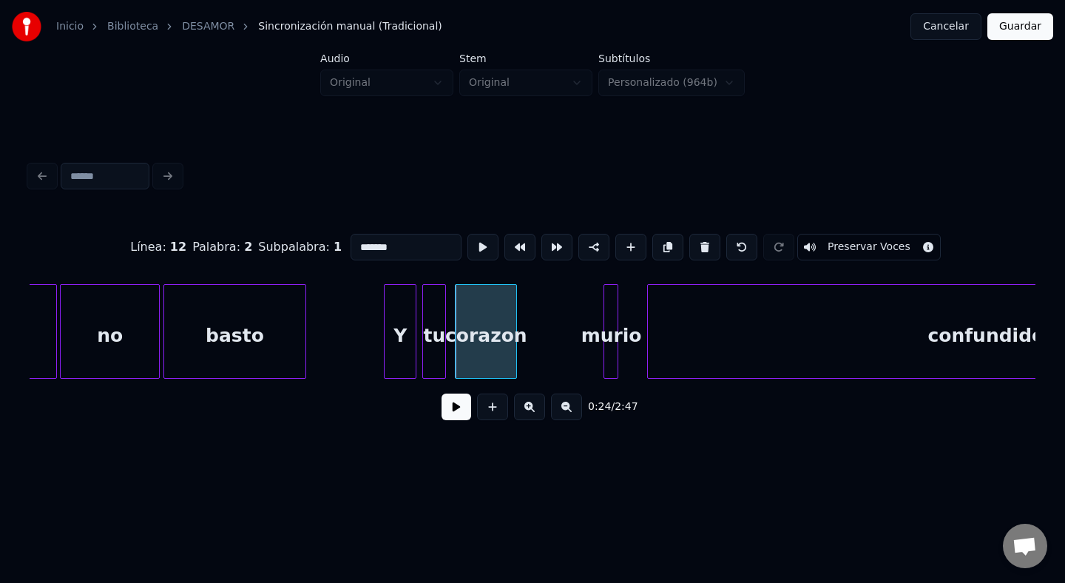
click at [516, 344] on div "corazon" at bounding box center [486, 335] width 61 height 101
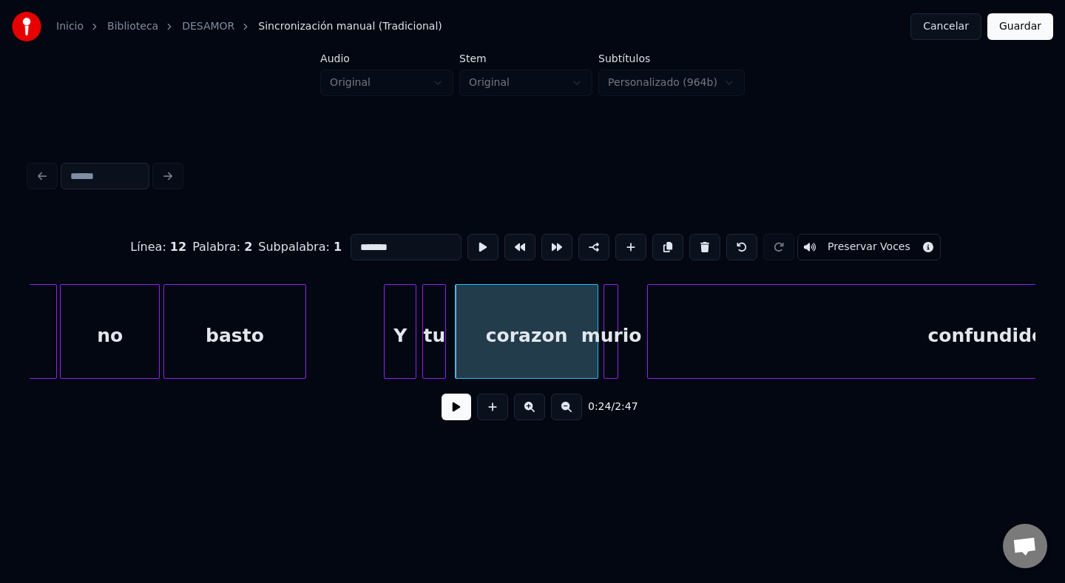
click at [597, 351] on div at bounding box center [595, 331] width 4 height 93
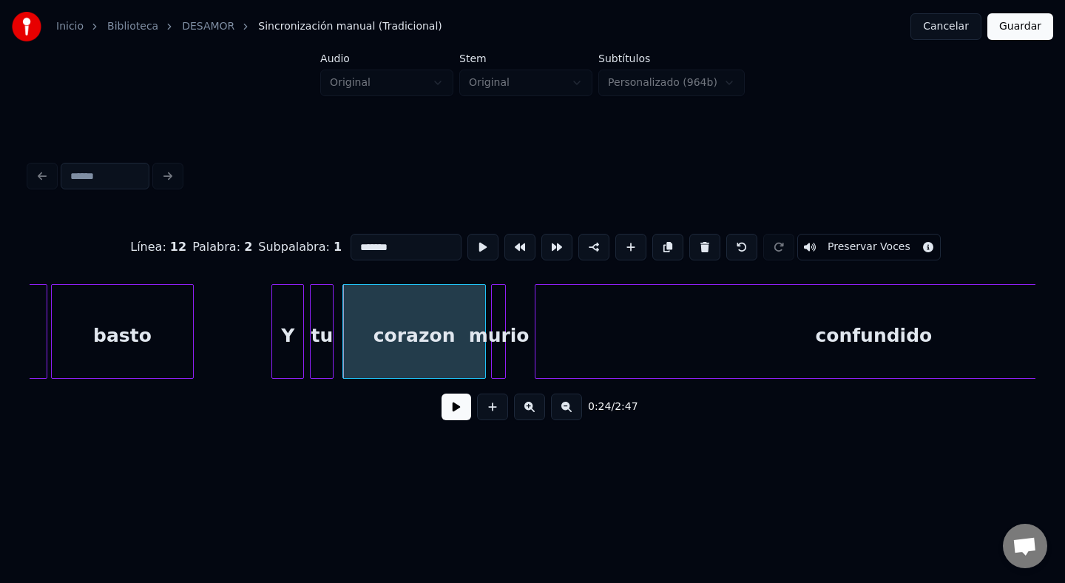
scroll to position [0, 3361]
click at [328, 359] on div at bounding box center [327, 331] width 4 height 93
type input "**"
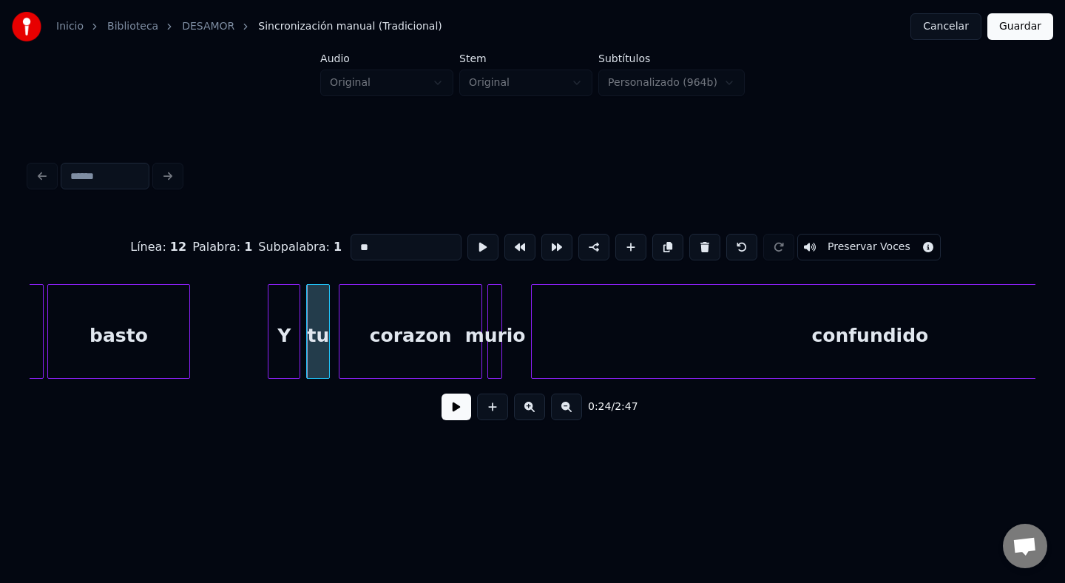
click at [442, 394] on button at bounding box center [457, 407] width 30 height 27
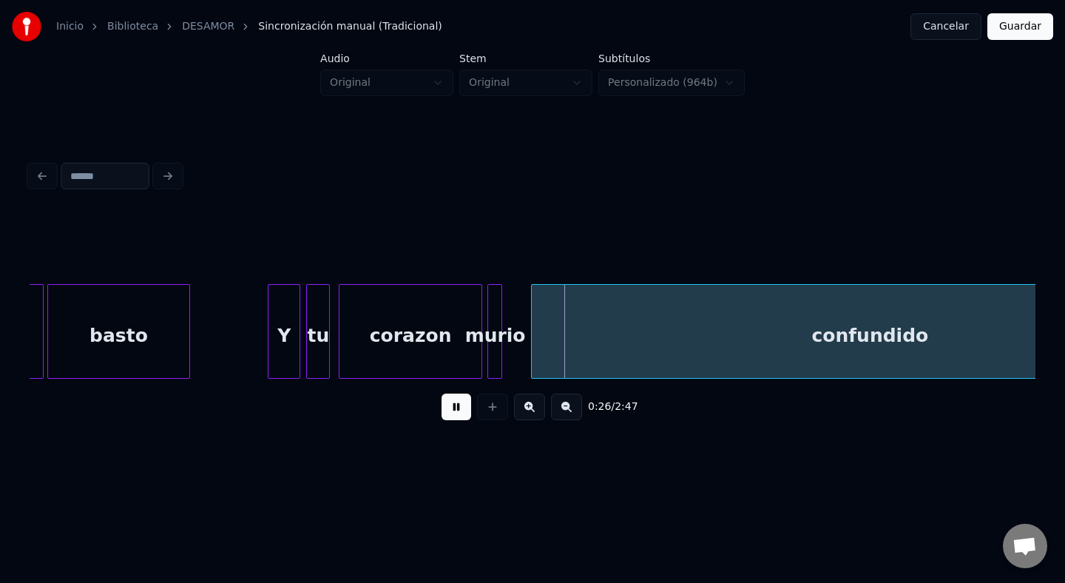
click at [442, 394] on button at bounding box center [457, 407] width 30 height 27
click at [615, 372] on div "confundido" at bounding box center [870, 335] width 676 height 101
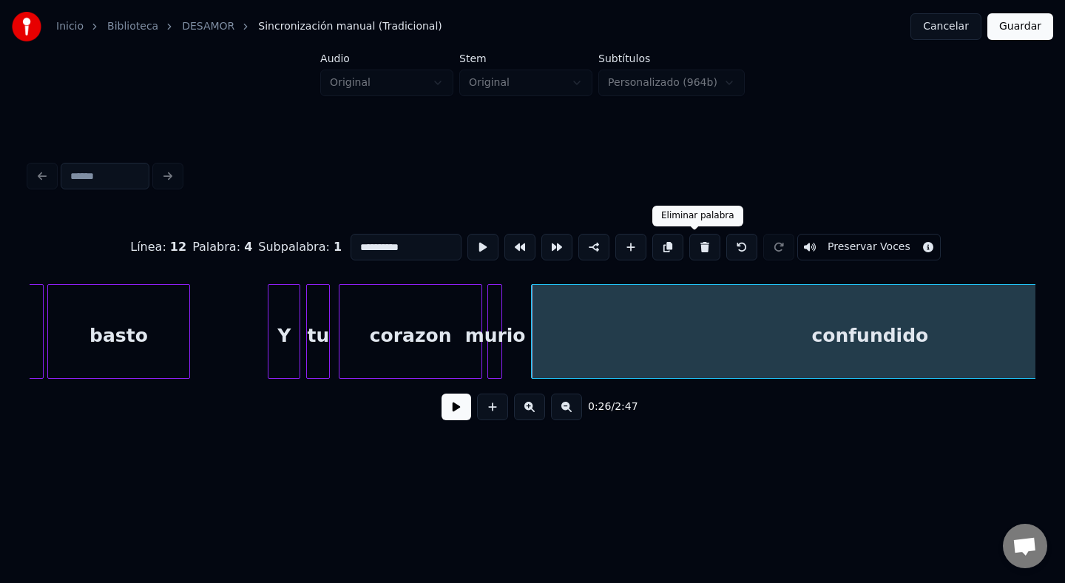
click at [690, 260] on button at bounding box center [705, 247] width 31 height 27
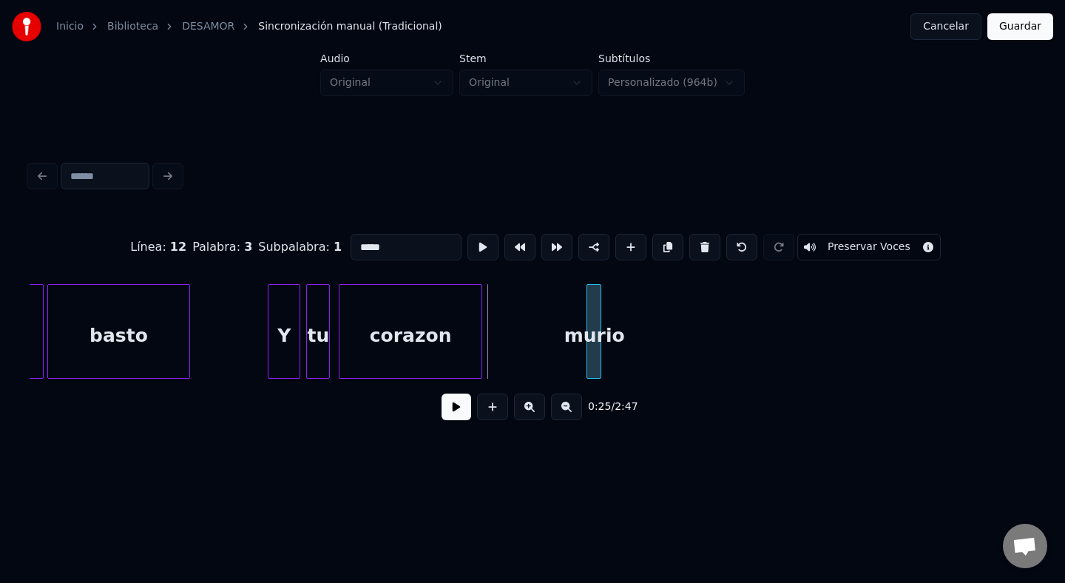
click at [593, 303] on div "murio" at bounding box center [594, 335] width 15 height 101
click at [463, 321] on div "corazon" at bounding box center [411, 335] width 142 height 101
type input "*******"
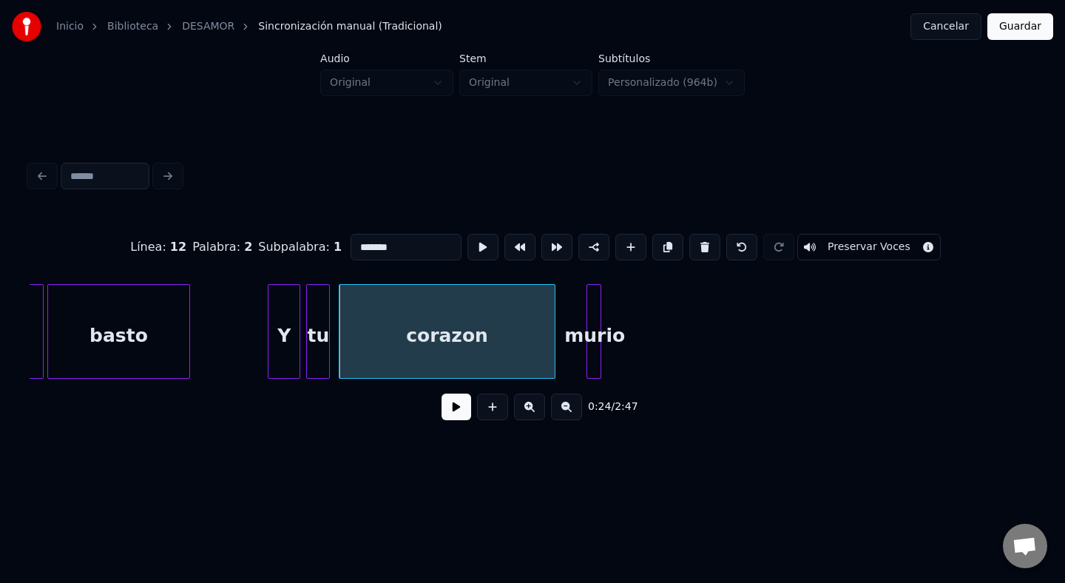
click at [553, 332] on div at bounding box center [552, 331] width 4 height 93
click at [452, 407] on button at bounding box center [457, 407] width 30 height 27
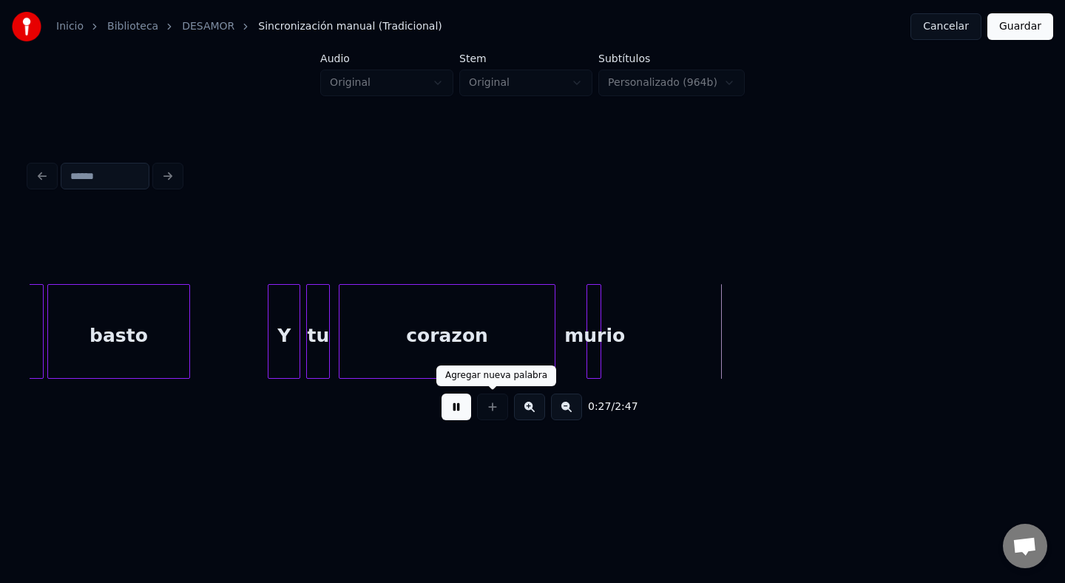
click at [463, 400] on button at bounding box center [457, 407] width 30 height 27
click at [596, 305] on div at bounding box center [598, 331] width 4 height 93
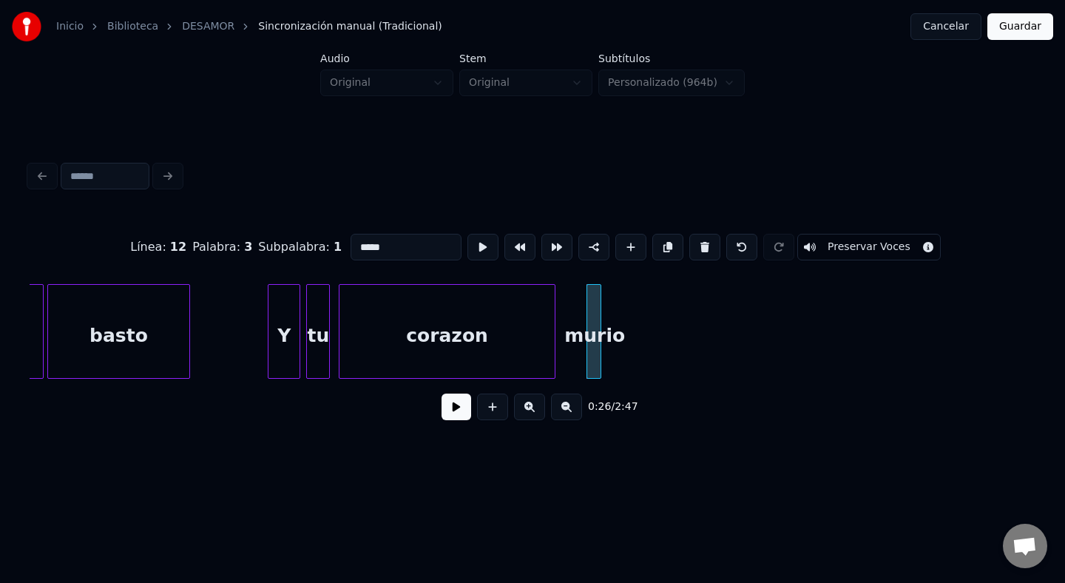
click at [587, 314] on div "murio" at bounding box center [594, 331] width 15 height 95
click at [561, 314] on div at bounding box center [563, 331] width 4 height 93
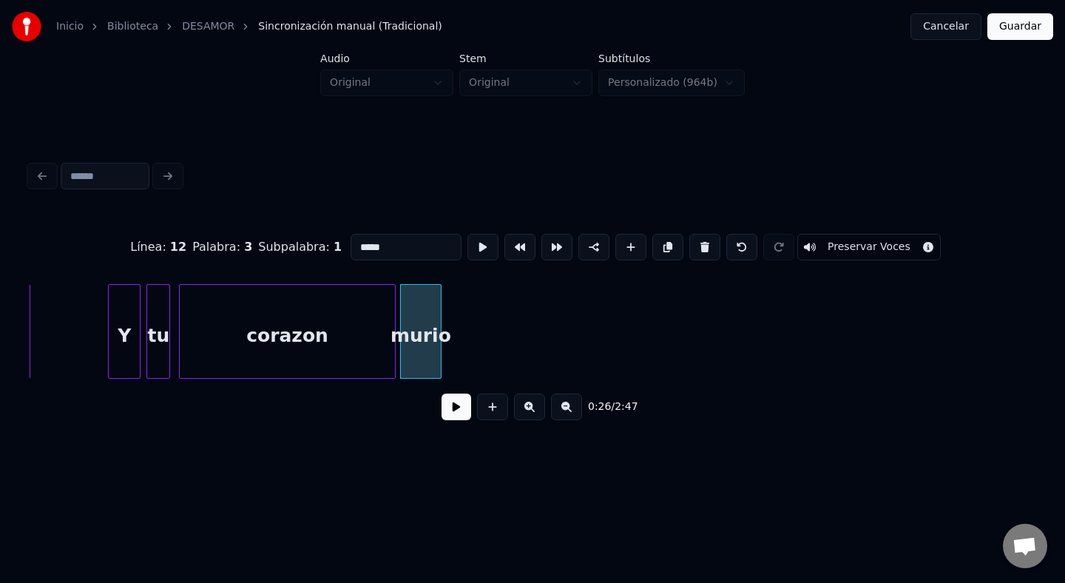
scroll to position [0, 3552]
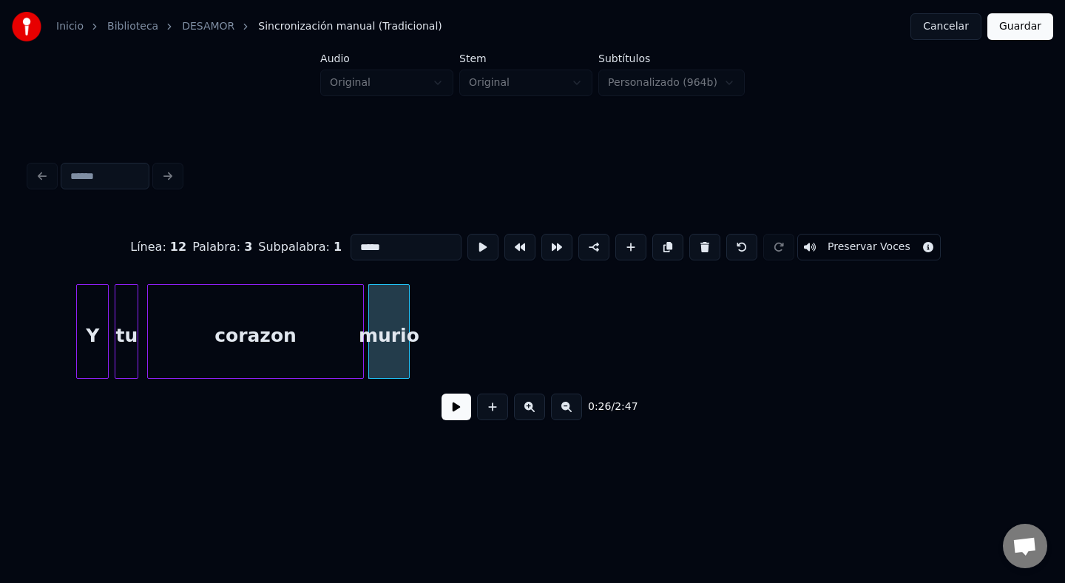
click at [403, 341] on div "murio" at bounding box center [389, 335] width 41 height 101
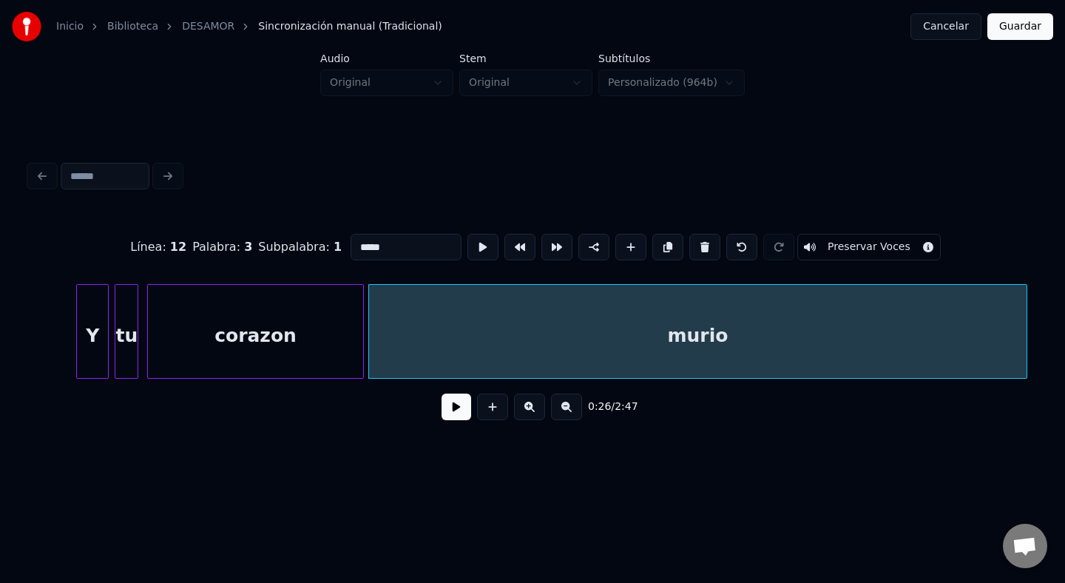
click at [1026, 334] on div at bounding box center [1025, 331] width 4 height 93
click at [431, 418] on div "0:26 / 2:47" at bounding box center [532, 407] width 983 height 33
click at [451, 411] on button at bounding box center [457, 407] width 30 height 27
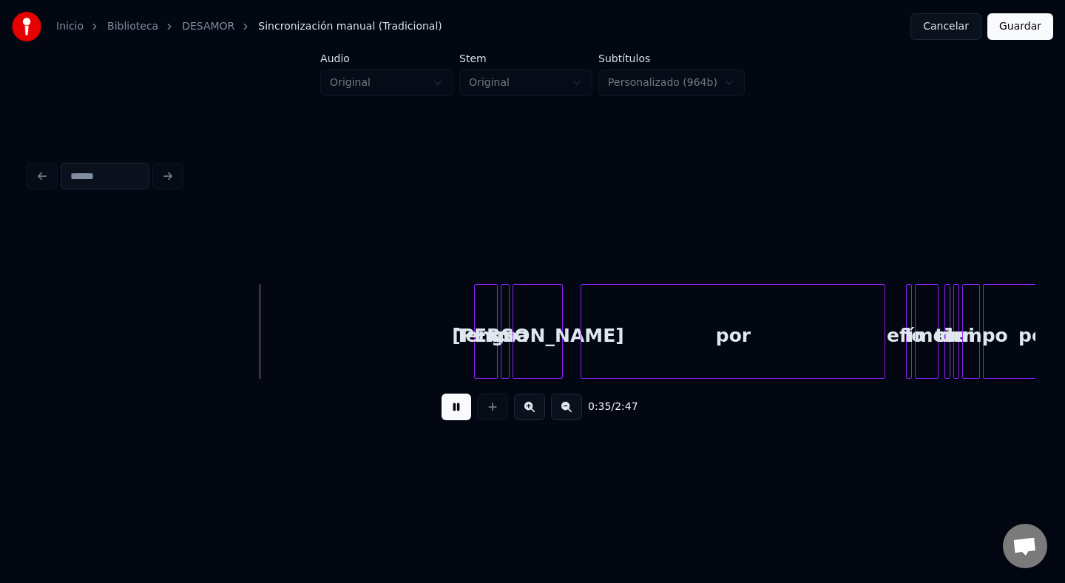
scroll to position [0, 4963]
click at [456, 405] on button at bounding box center [457, 407] width 30 height 27
click at [485, 342] on div "Tengo" at bounding box center [485, 335] width 22 height 101
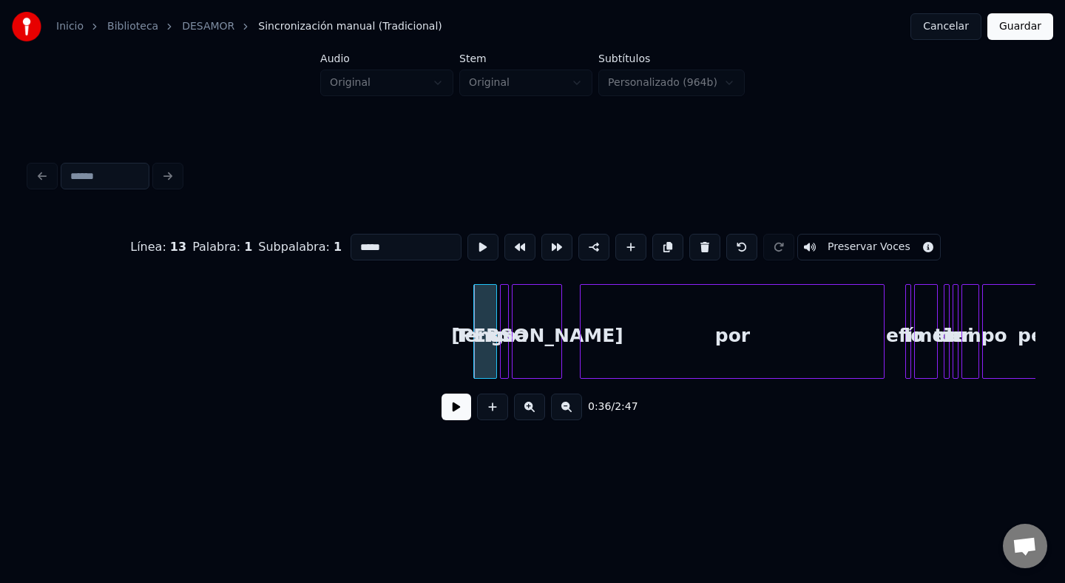
drag, startPoint x: 386, startPoint y: 240, endPoint x: 342, endPoint y: 240, distance: 44.4
click at [351, 240] on input "*****" at bounding box center [406, 247] width 111 height 27
drag, startPoint x: 383, startPoint y: 251, endPoint x: 326, endPoint y: 248, distance: 57.0
click at [326, 248] on div "Línea : 13 Palabra : 1 Subpalabra : 1 ***** Preservar Voces" at bounding box center [533, 247] width 1006 height 74
click at [513, 323] on div "[PERSON_NAME]" at bounding box center [537, 335] width 49 height 101
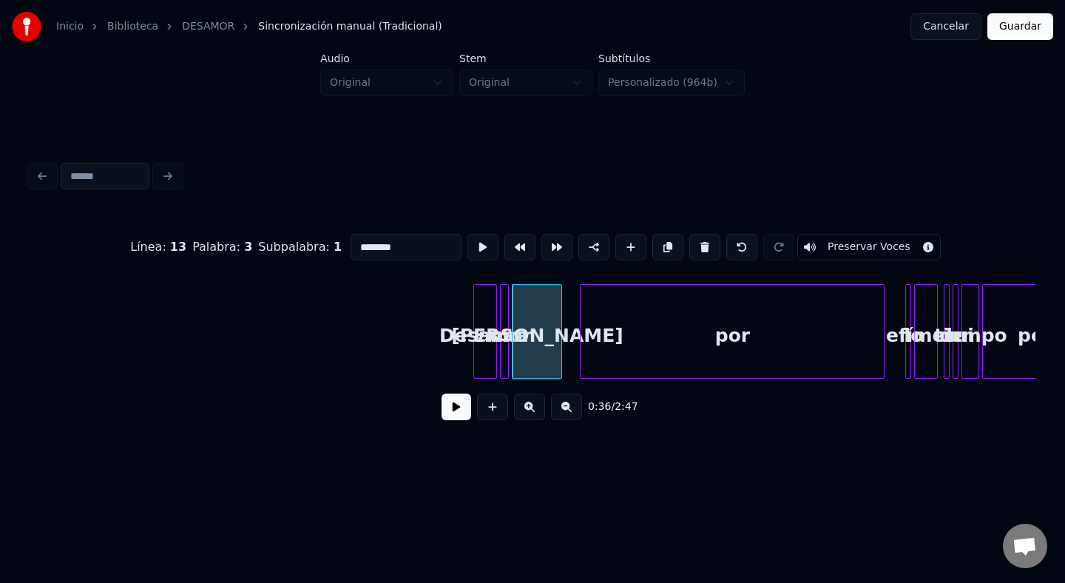
click at [508, 323] on div at bounding box center [506, 331] width 4 height 93
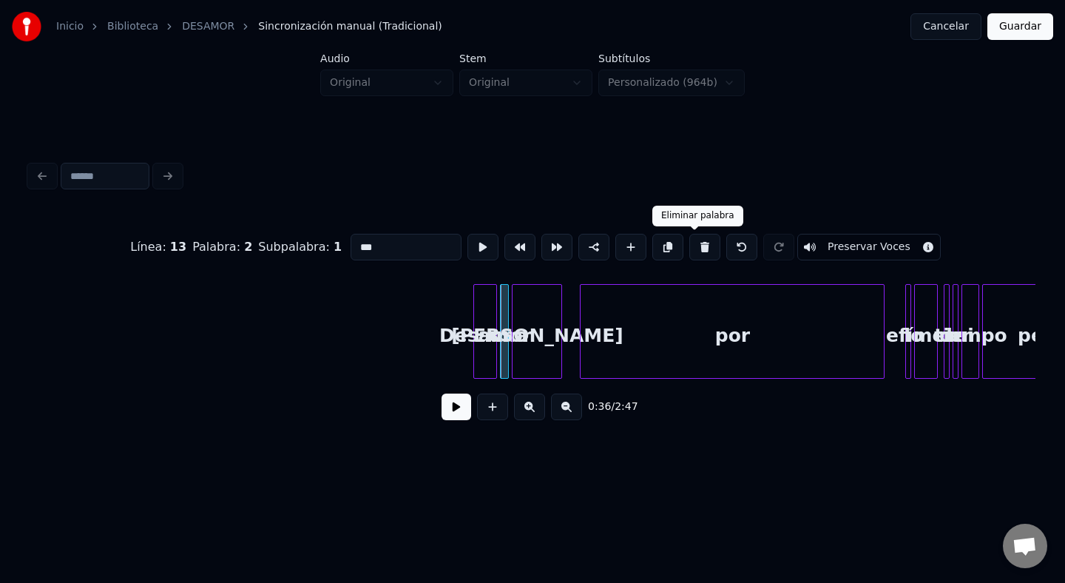
click at [690, 254] on button at bounding box center [705, 247] width 31 height 27
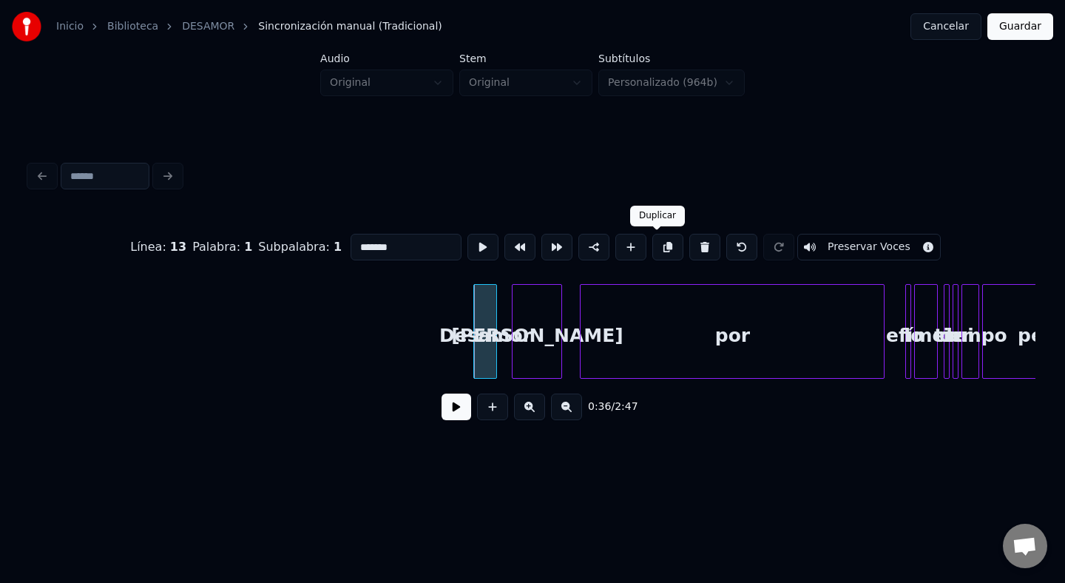
click at [519, 325] on div "[PERSON_NAME]" at bounding box center [537, 335] width 49 height 101
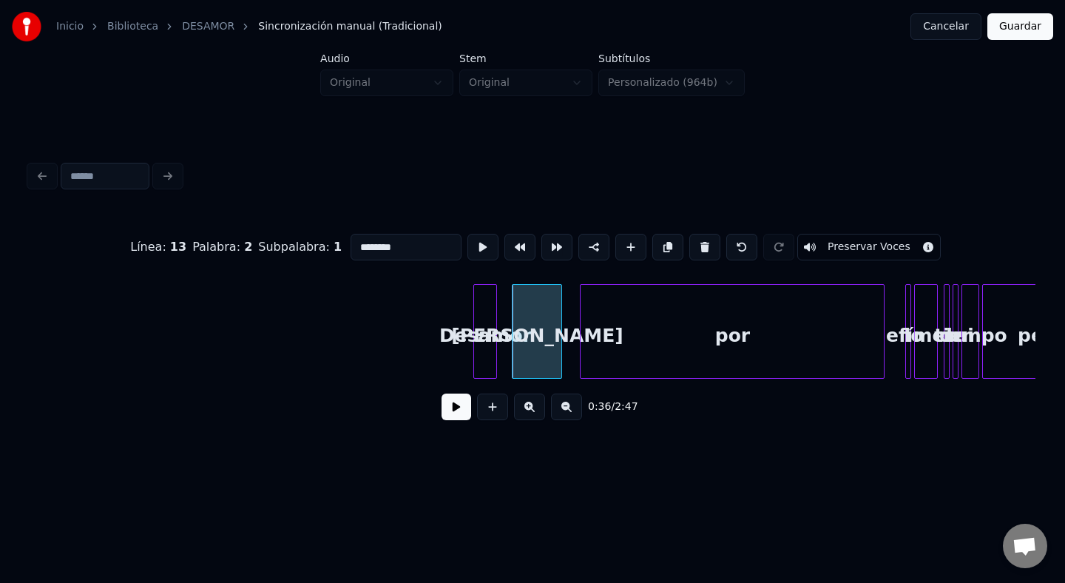
drag, startPoint x: 408, startPoint y: 249, endPoint x: 280, endPoint y: 247, distance: 128.0
click at [280, 248] on div "Línea : 13 Palabra : 2 Subpalabra : 1 ******** Preservar Voces" at bounding box center [533, 247] width 1006 height 74
type input "***"
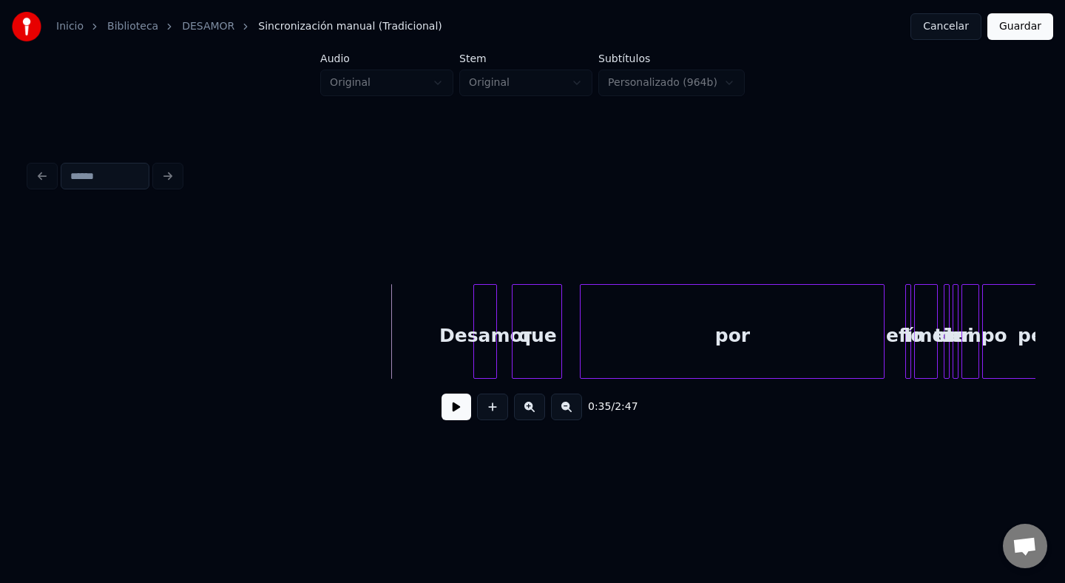
click at [439, 416] on div "0:35 / 2:47" at bounding box center [532, 407] width 983 height 33
click at [456, 411] on button at bounding box center [457, 407] width 30 height 27
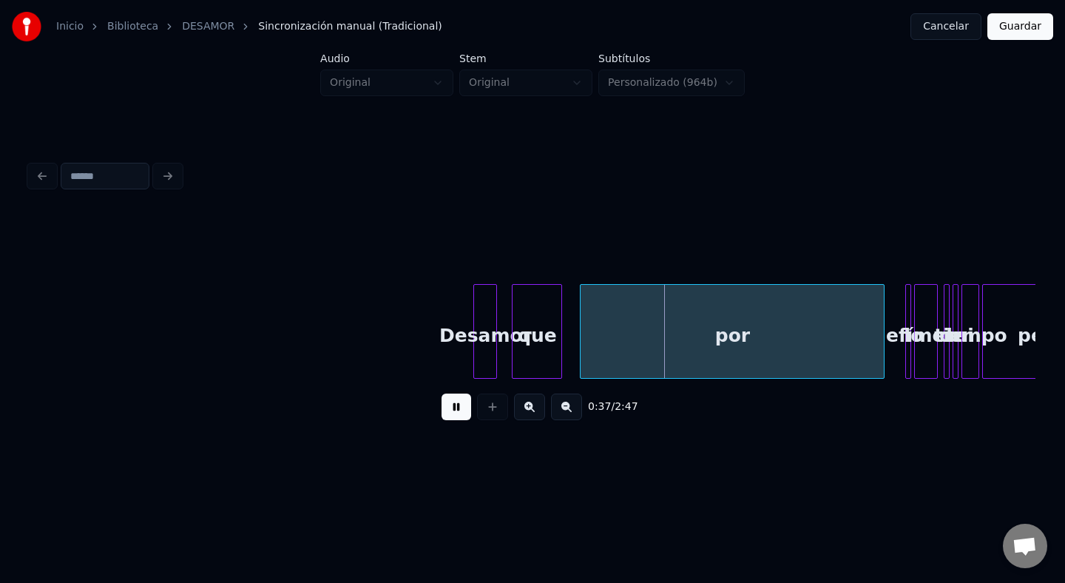
click at [460, 402] on button at bounding box center [457, 407] width 30 height 27
click at [548, 309] on div "que" at bounding box center [537, 335] width 49 height 101
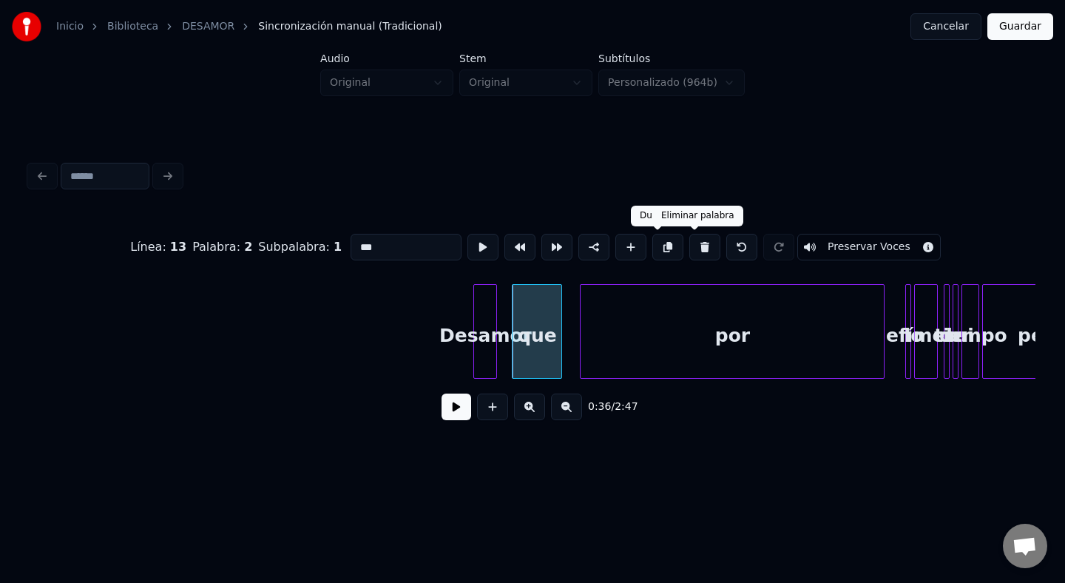
click at [691, 242] on button at bounding box center [705, 247] width 31 height 27
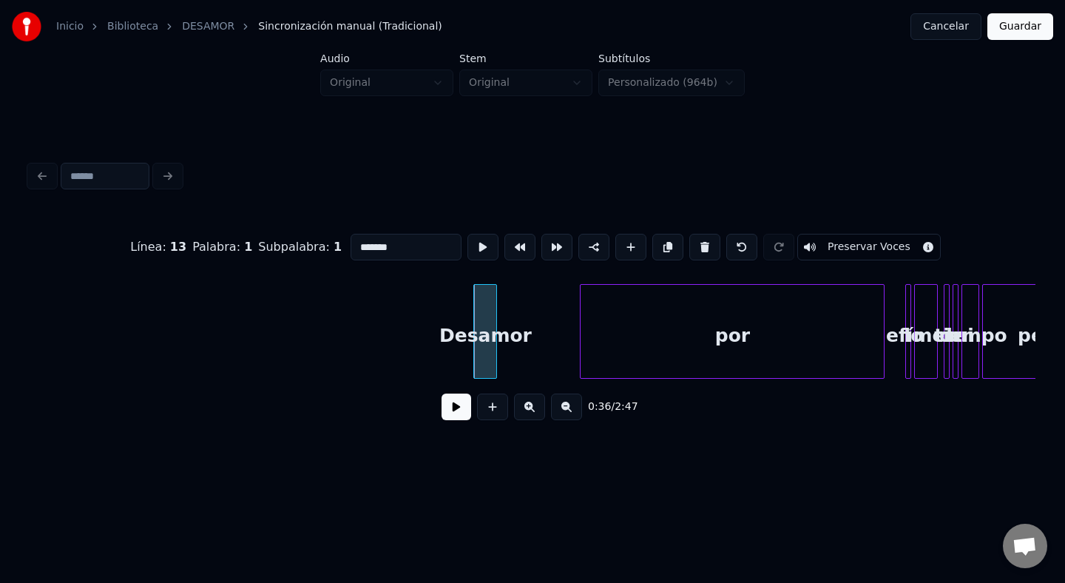
click at [486, 316] on div "Desamor" at bounding box center [485, 335] width 22 height 101
click at [691, 320] on div "por" at bounding box center [732, 335] width 303 height 101
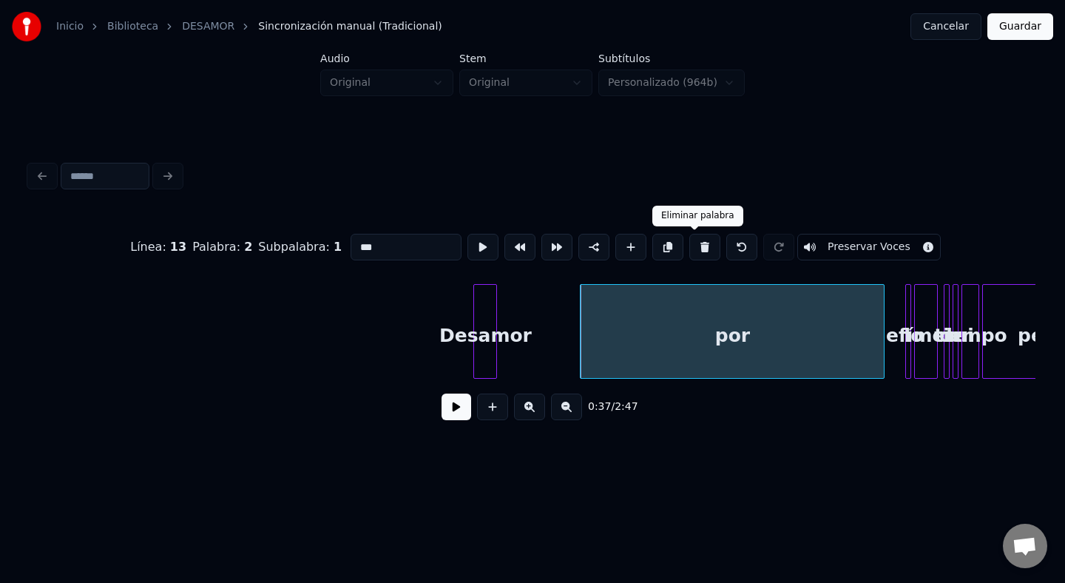
click at [701, 255] on button at bounding box center [705, 247] width 31 height 27
type input "*******"
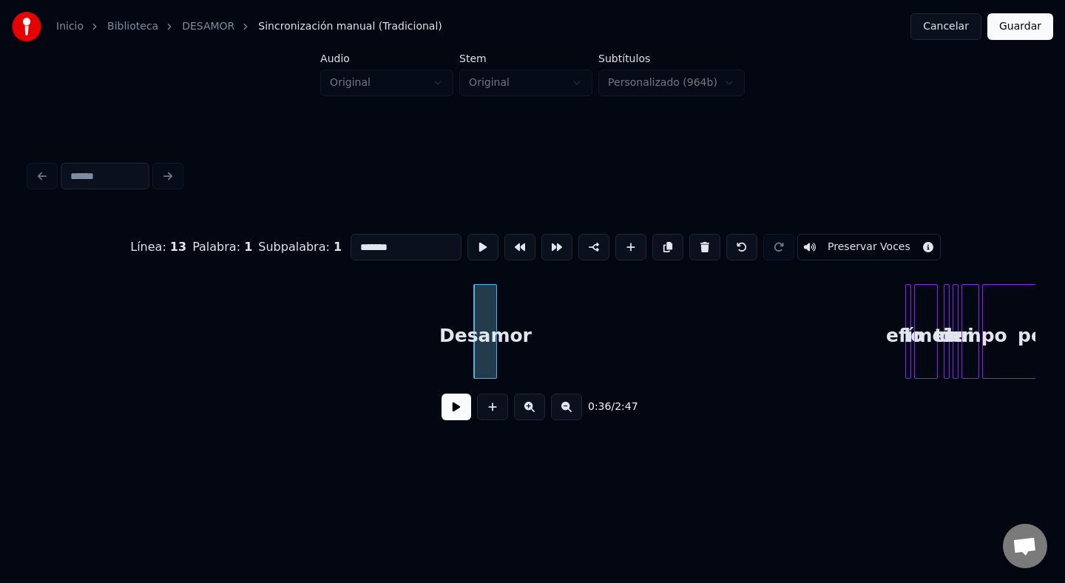
click at [482, 323] on div "Desamor" at bounding box center [485, 335] width 22 height 101
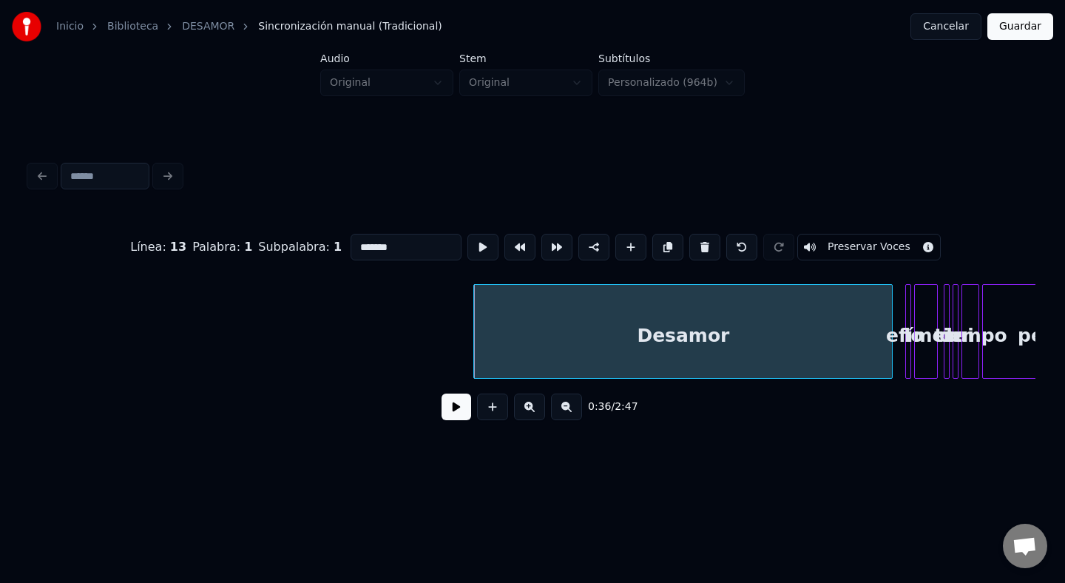
click at [891, 349] on div at bounding box center [890, 331] width 4 height 93
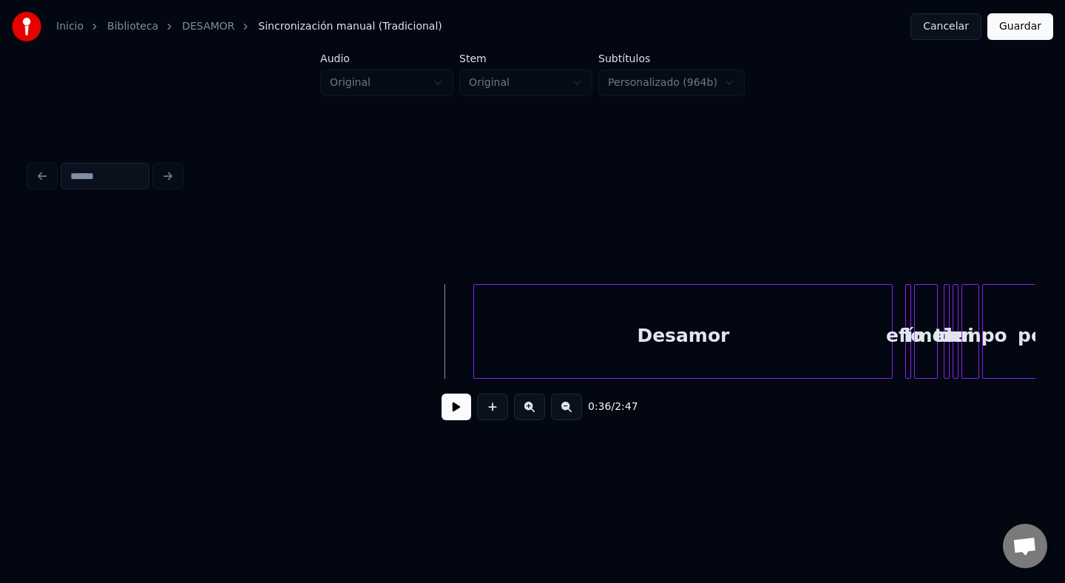
click at [445, 388] on div "0:36 / 2:47" at bounding box center [533, 407] width 1006 height 56
click at [452, 400] on button at bounding box center [457, 407] width 30 height 27
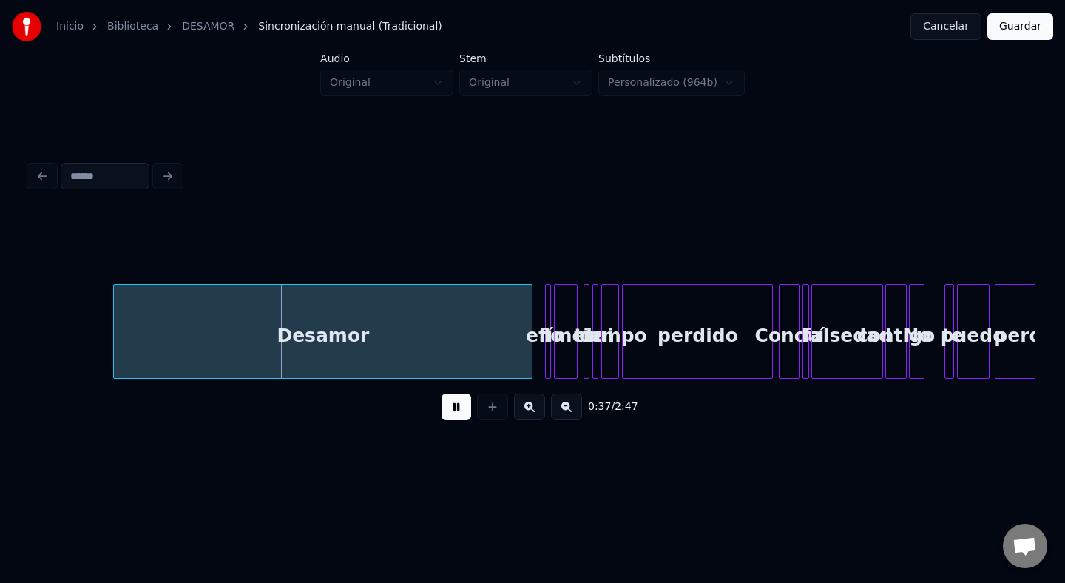
scroll to position [0, 5324]
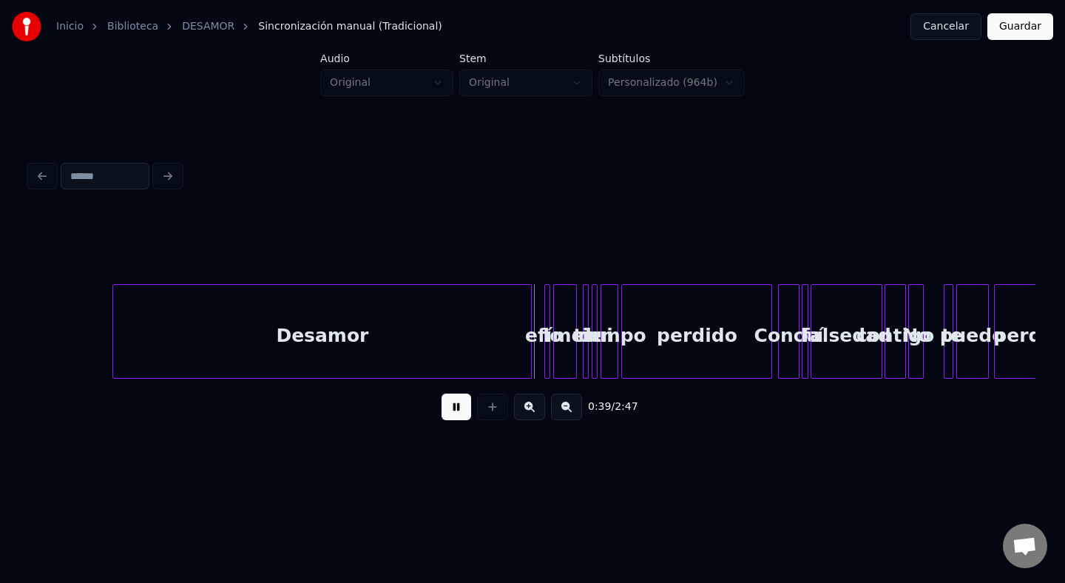
click at [456, 408] on button at bounding box center [457, 407] width 30 height 27
click at [546, 319] on div at bounding box center [547, 331] width 4 height 93
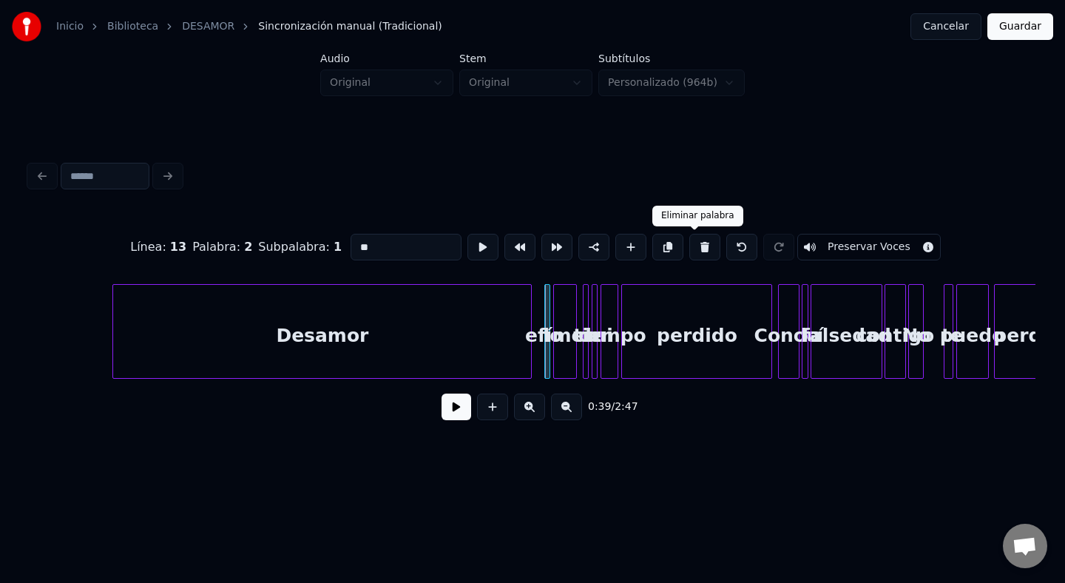
click at [696, 247] on button at bounding box center [705, 247] width 31 height 27
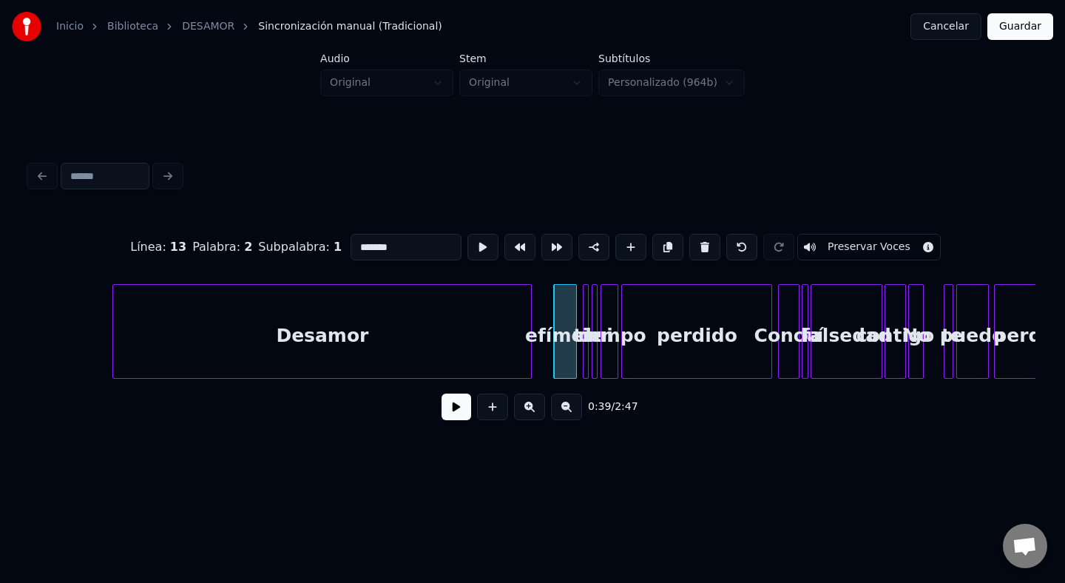
click at [567, 323] on div "efímero" at bounding box center [565, 335] width 22 height 101
drag, startPoint x: 408, startPoint y: 256, endPoint x: 230, endPoint y: 252, distance: 178.4
click at [230, 252] on div "Línea : 13 Palabra : 2 Subpalabra : 1 ******* Preservar Voces" at bounding box center [533, 247] width 1006 height 74
click at [547, 322] on div at bounding box center [549, 331] width 4 height 93
click at [585, 320] on div at bounding box center [586, 331] width 4 height 93
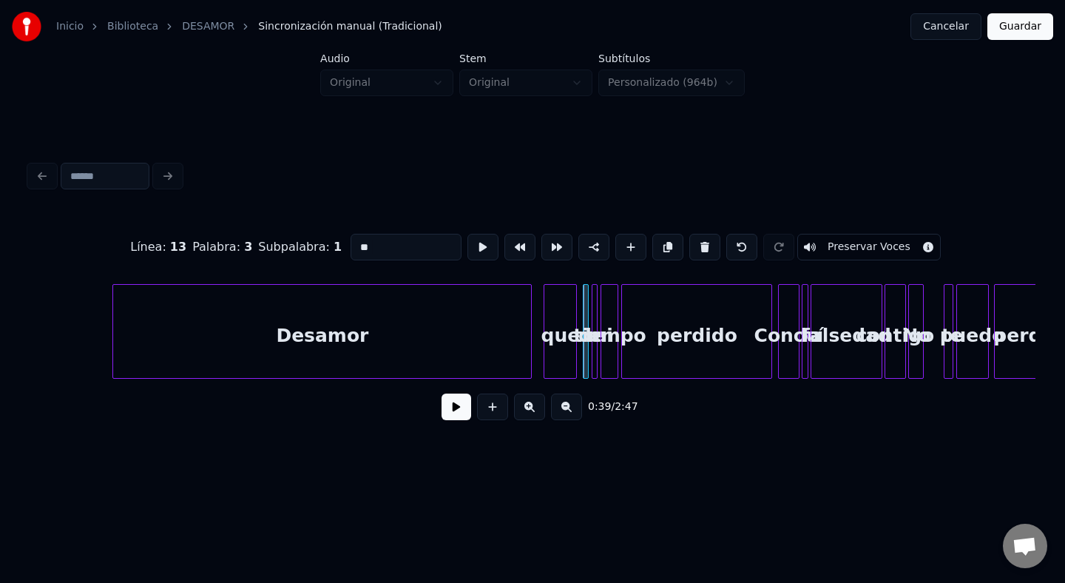
click at [690, 247] on button at bounding box center [705, 247] width 31 height 27
click at [594, 300] on div at bounding box center [595, 331] width 4 height 93
click at [696, 255] on button at bounding box center [705, 247] width 31 height 27
click at [690, 255] on button at bounding box center [705, 247] width 31 height 27
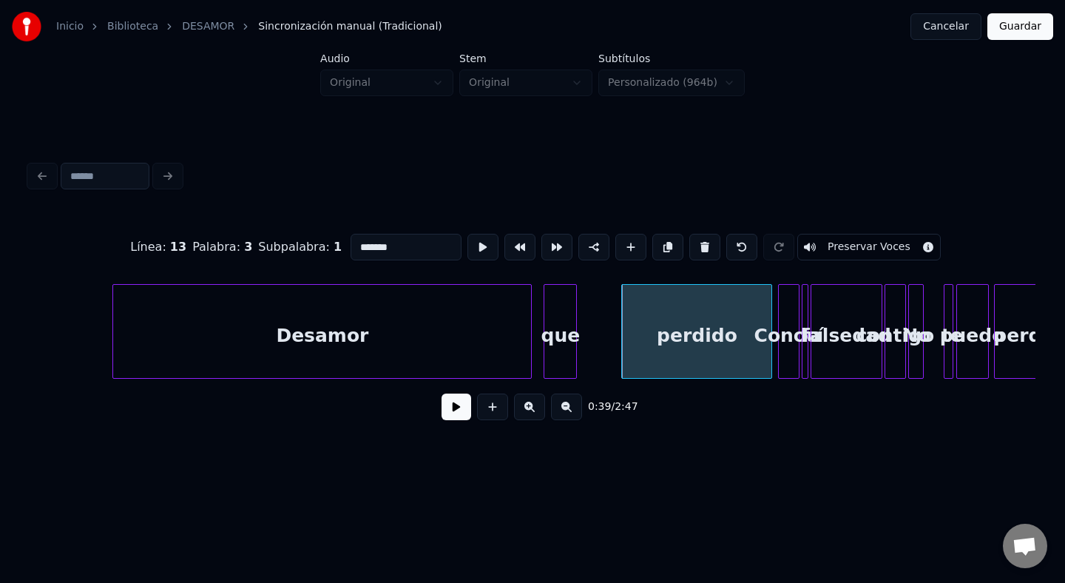
click at [668, 323] on div "perdido" at bounding box center [696, 335] width 149 height 101
drag, startPoint x: 409, startPoint y: 258, endPoint x: 284, endPoint y: 248, distance: 125.5
click at [284, 248] on div "Línea : 13 Palabra : 3 Subpalabra : 1 ******* Preservar Voces" at bounding box center [533, 247] width 1006 height 74
click at [558, 324] on div "que" at bounding box center [561, 335] width 32 height 101
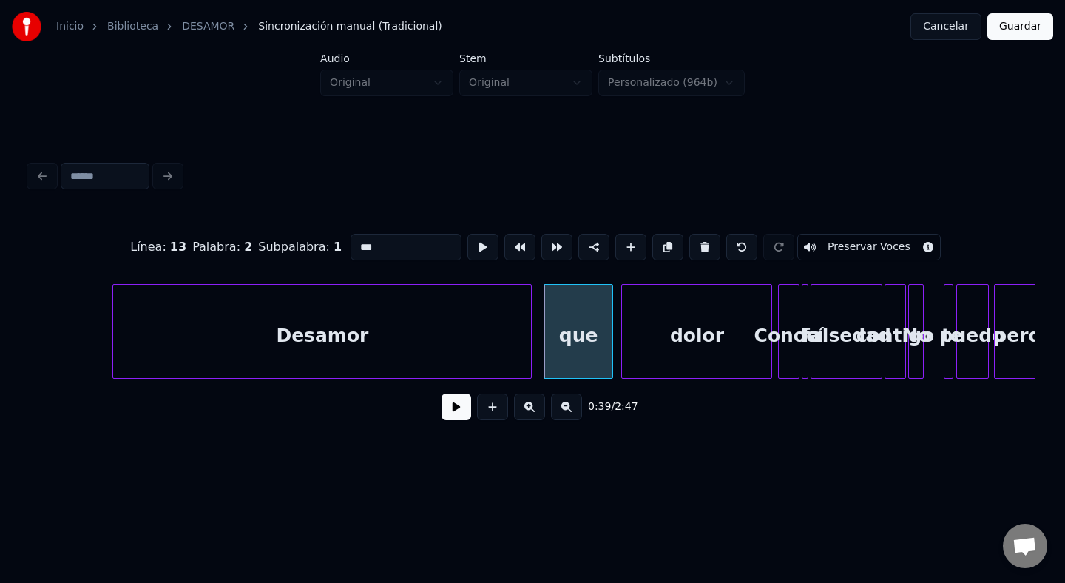
click at [609, 332] on div at bounding box center [610, 331] width 4 height 93
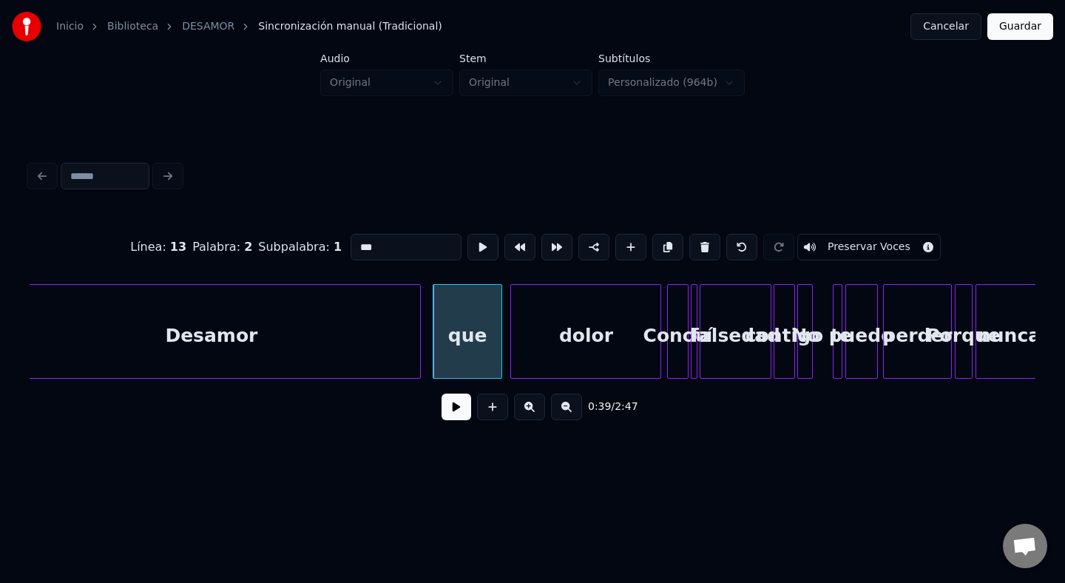
click at [352, 323] on div "Desamor" at bounding box center [211, 335] width 418 height 101
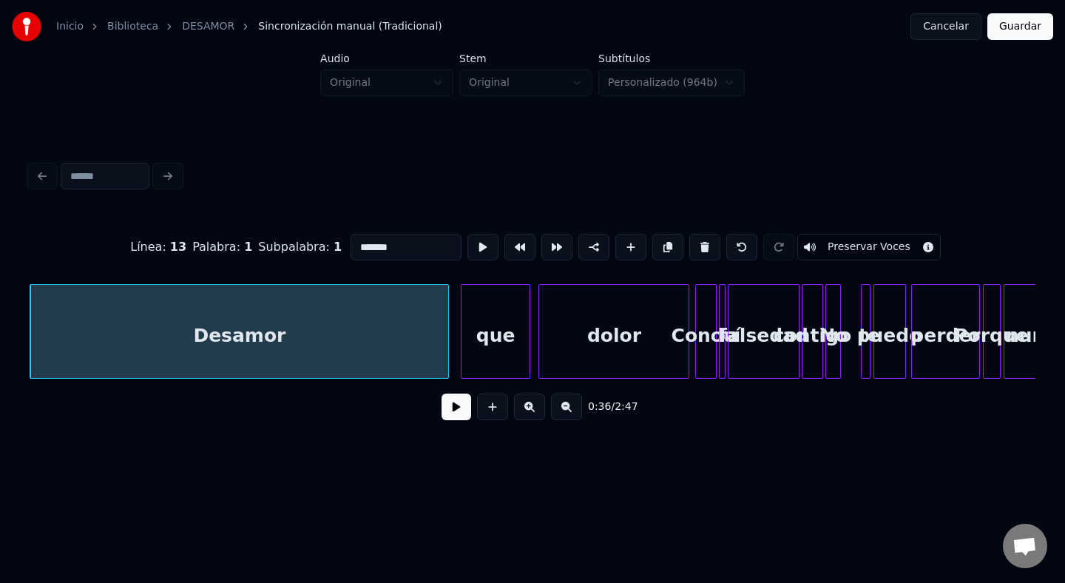
type input "*******"
click at [456, 408] on button at bounding box center [457, 407] width 30 height 27
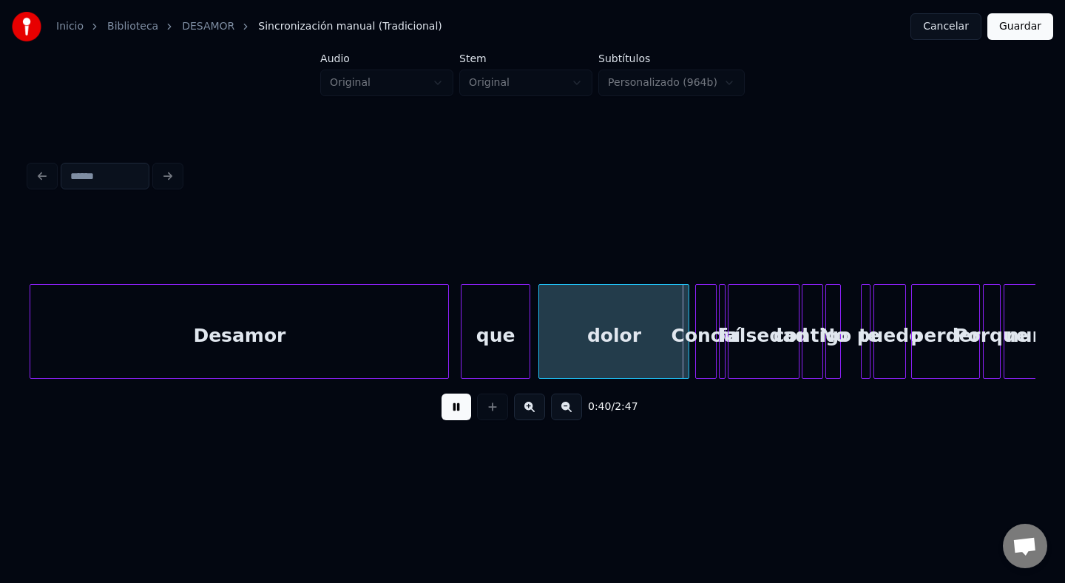
click at [457, 405] on button at bounding box center [457, 407] width 30 height 27
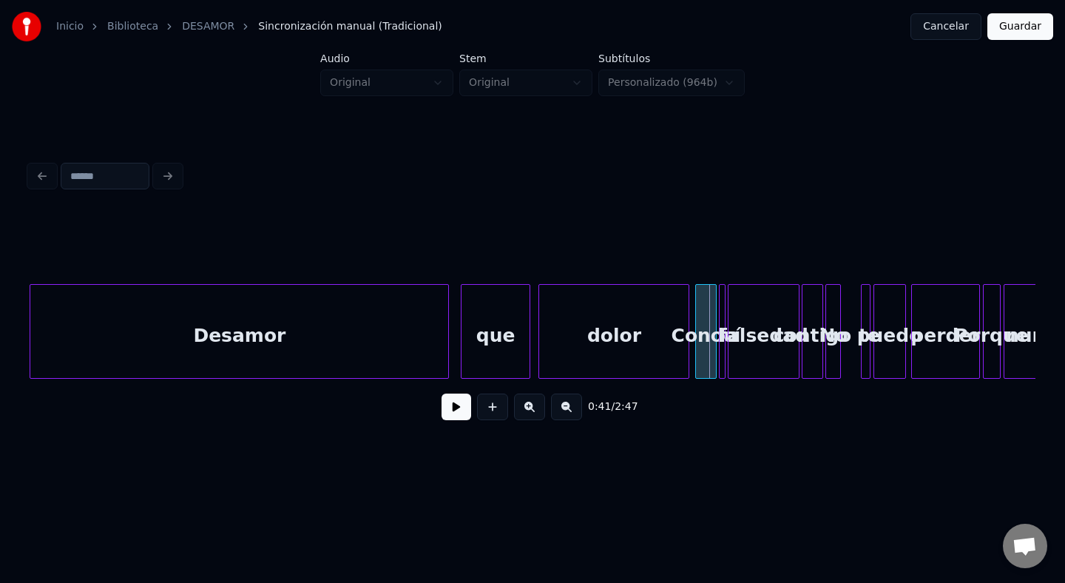
click at [702, 329] on div "Conocí" at bounding box center [705, 335] width 19 height 101
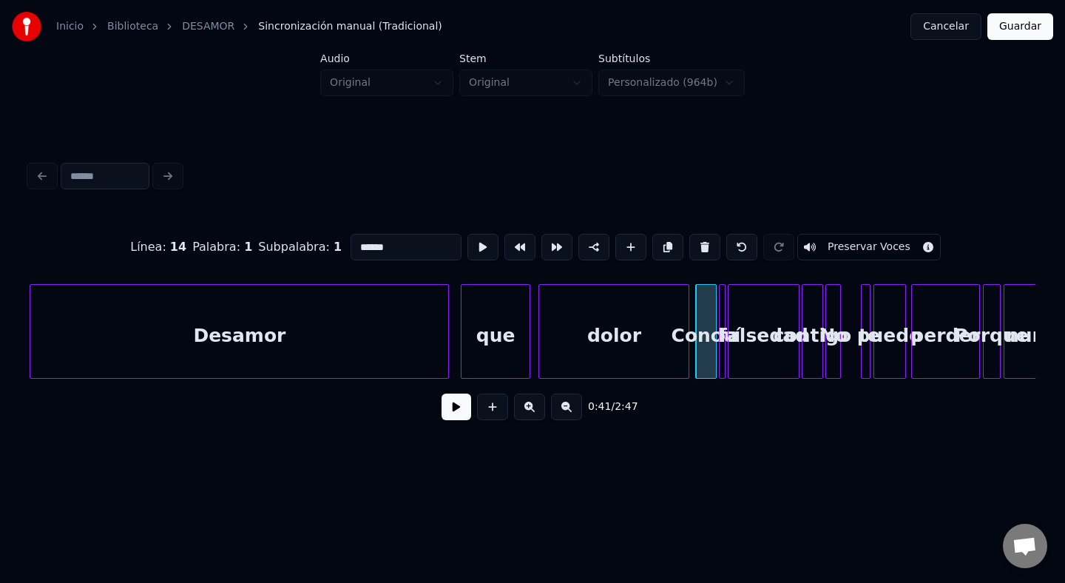
drag, startPoint x: 400, startPoint y: 249, endPoint x: 340, endPoint y: 246, distance: 60.8
click at [351, 246] on input "******" at bounding box center [406, 247] width 111 height 27
click at [721, 317] on div at bounding box center [723, 331] width 4 height 93
click at [690, 252] on button at bounding box center [705, 247] width 31 height 27
click at [755, 311] on div "falsedad" at bounding box center [764, 335] width 70 height 101
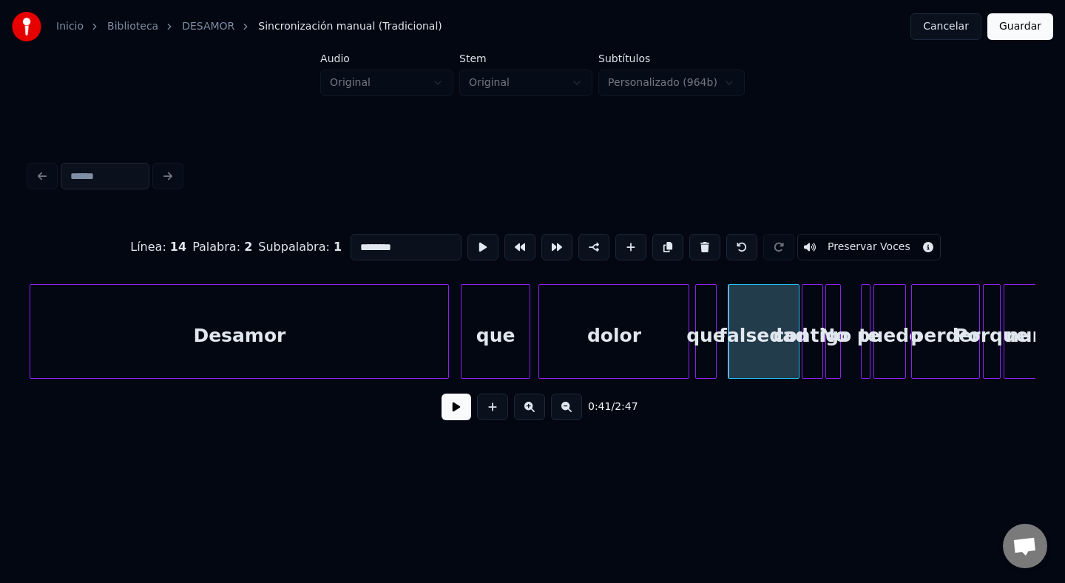
drag, startPoint x: 384, startPoint y: 247, endPoint x: 260, endPoint y: 246, distance: 123.6
click at [260, 246] on div "Línea : 14 Palabra : 2 Subpalabra : 1 ******** Preservar Voces" at bounding box center [533, 247] width 1006 height 74
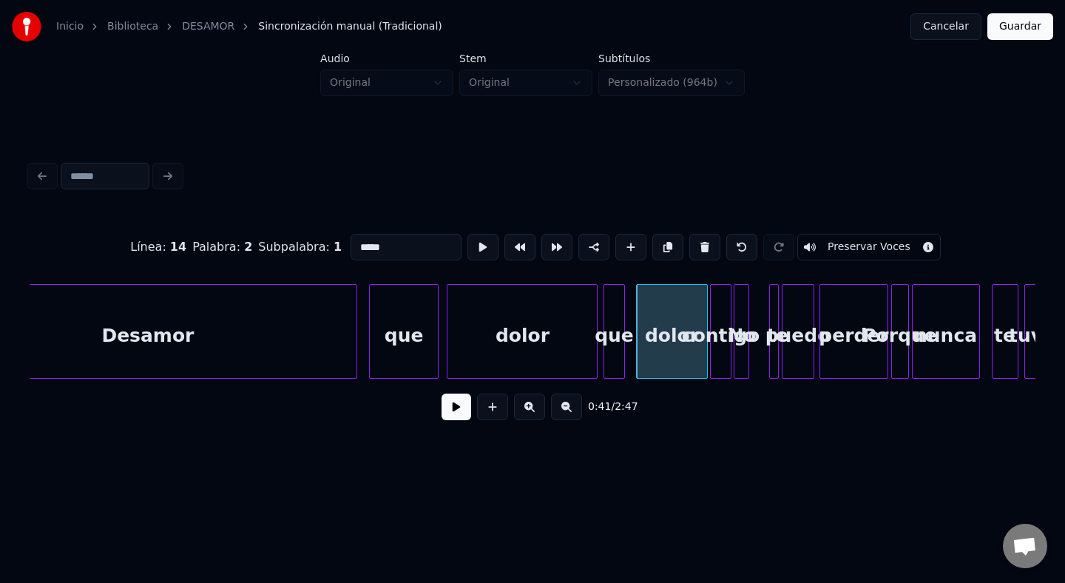
scroll to position [0, 5515]
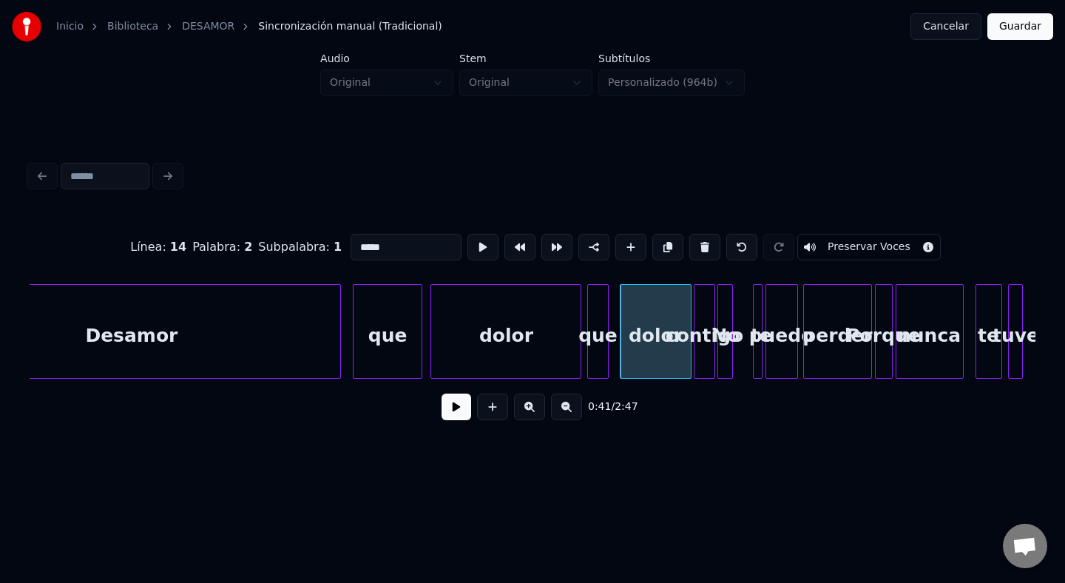
click at [601, 316] on div "que" at bounding box center [597, 335] width 19 height 101
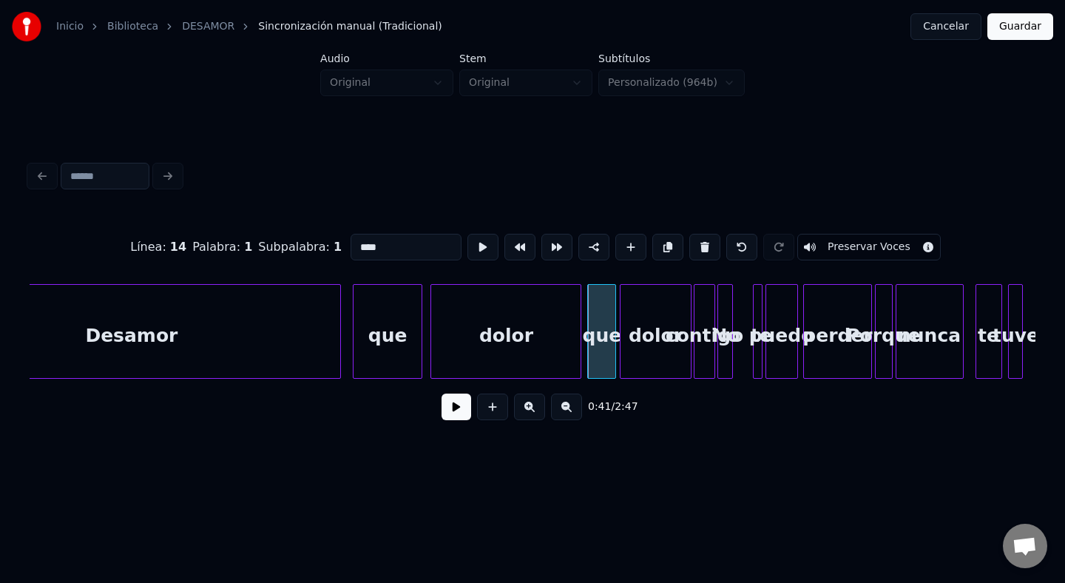
click at [615, 320] on div at bounding box center [613, 331] width 4 height 93
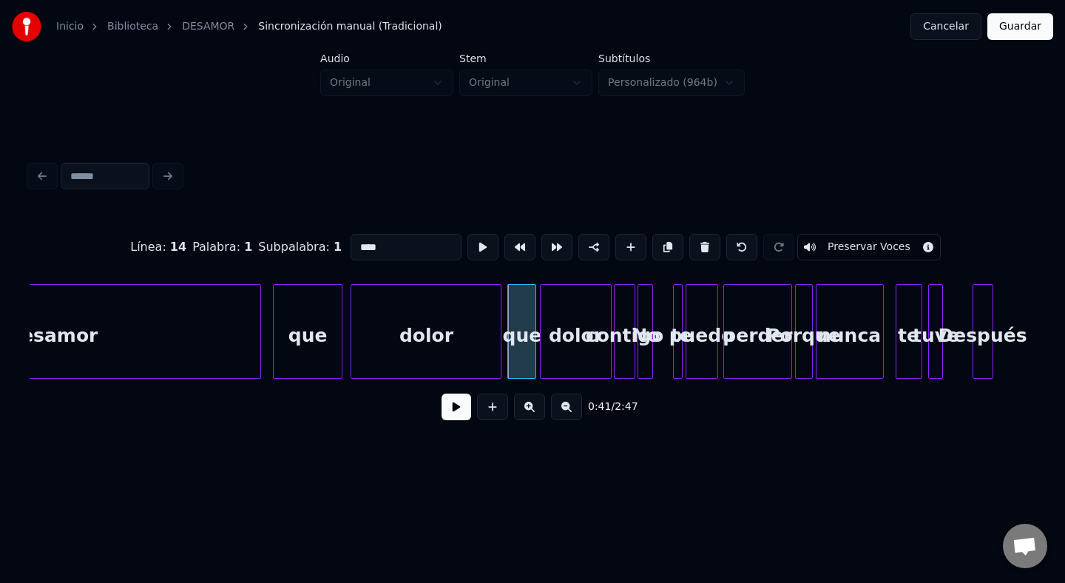
click at [619, 326] on div "contigo" at bounding box center [624, 335] width 19 height 101
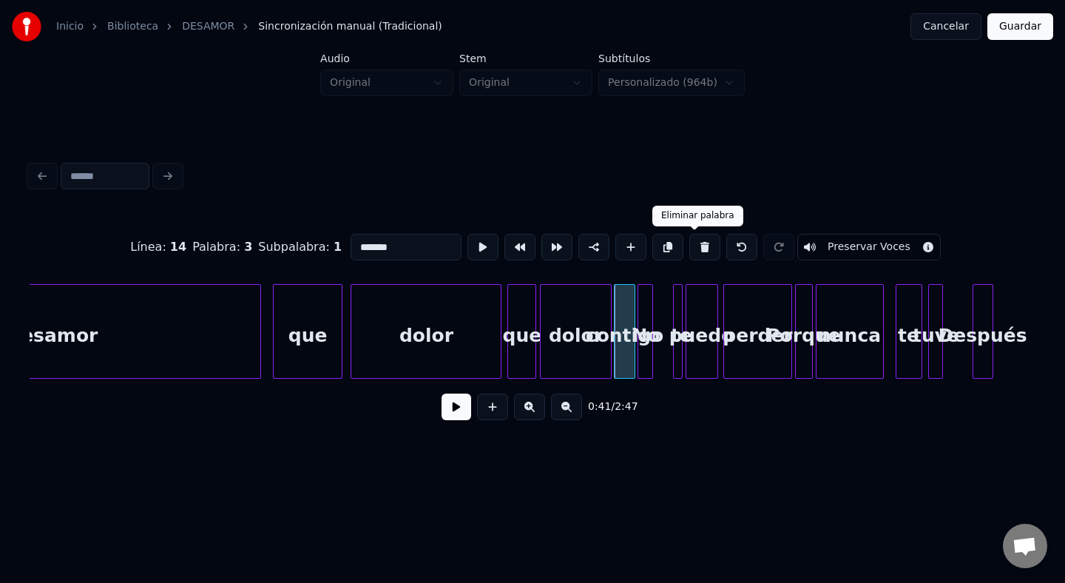
click at [697, 247] on button at bounding box center [705, 247] width 31 height 27
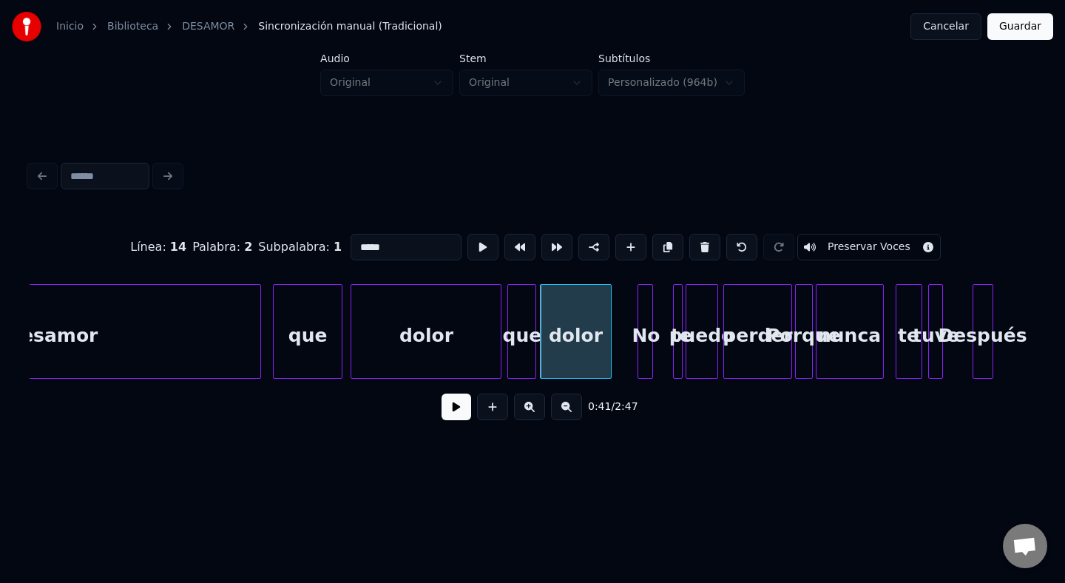
click at [645, 327] on div "No" at bounding box center [646, 335] width 15 height 101
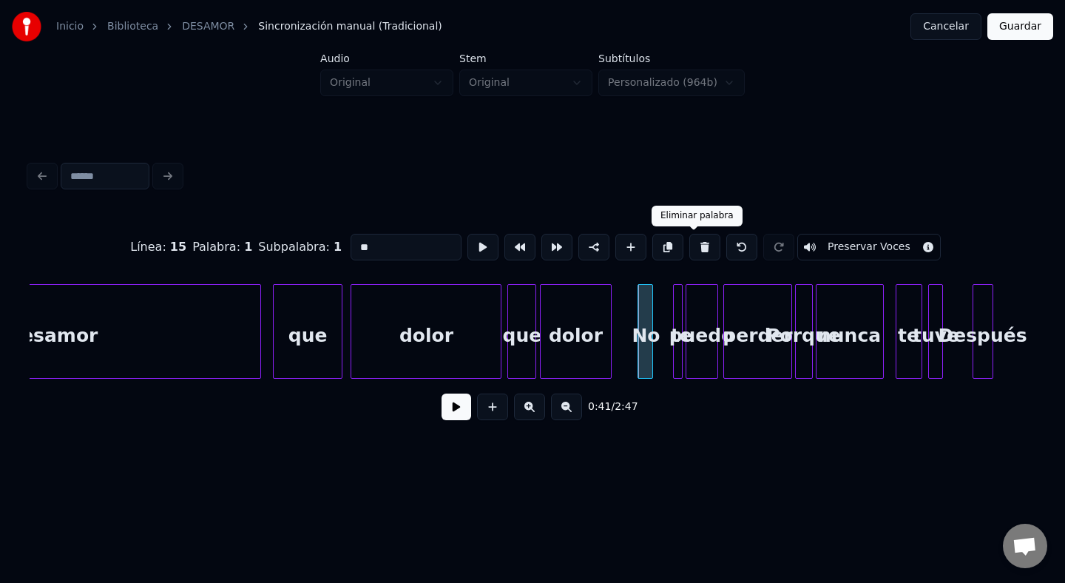
click at [697, 252] on button at bounding box center [705, 247] width 31 height 27
type input "*****"
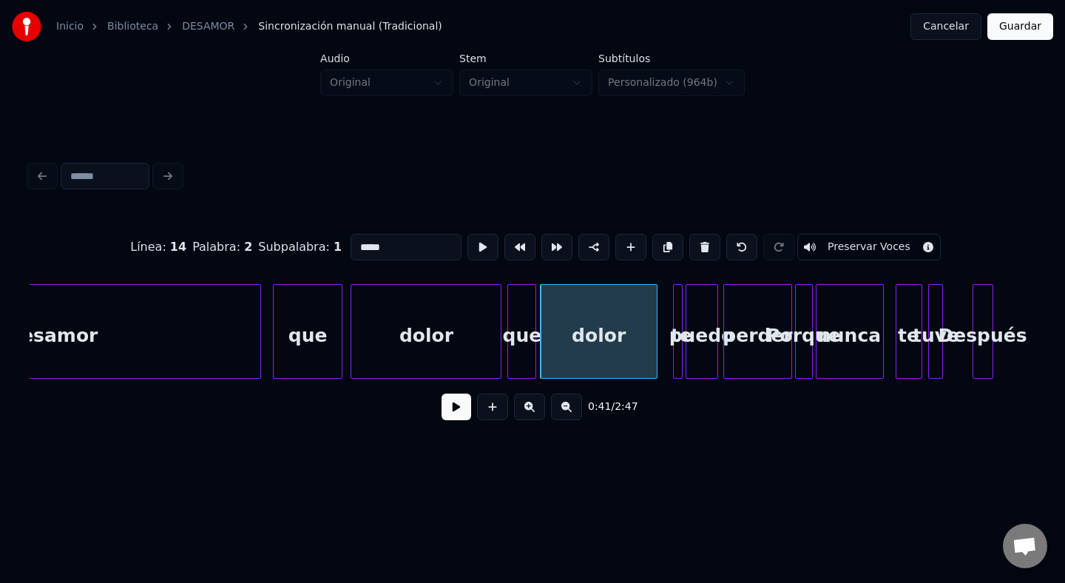
click at [657, 326] on div at bounding box center [655, 331] width 4 height 93
click at [420, 322] on div "dolor" at bounding box center [425, 335] width 149 height 101
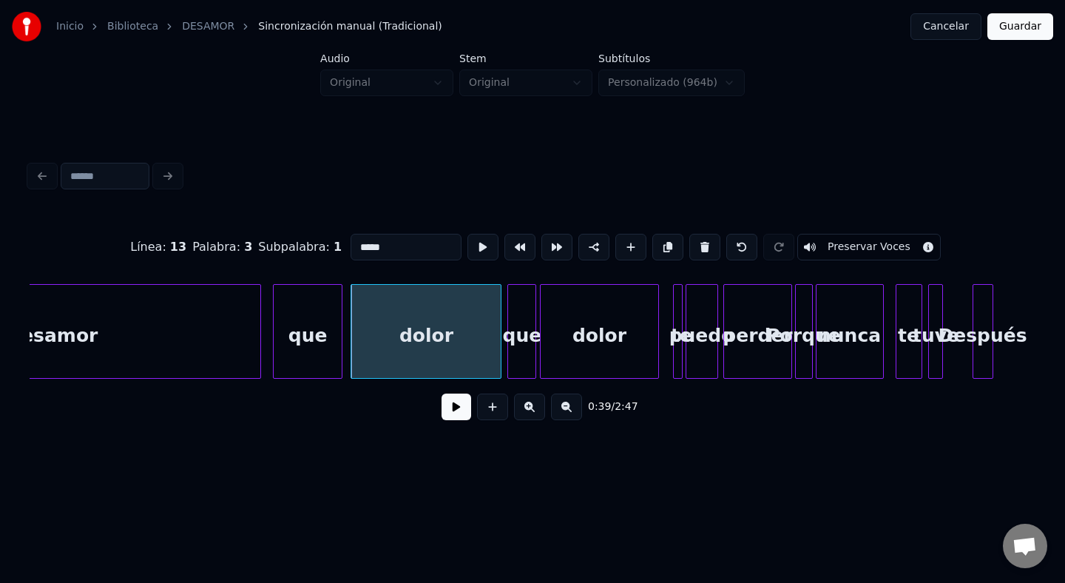
click at [457, 416] on button at bounding box center [457, 407] width 30 height 27
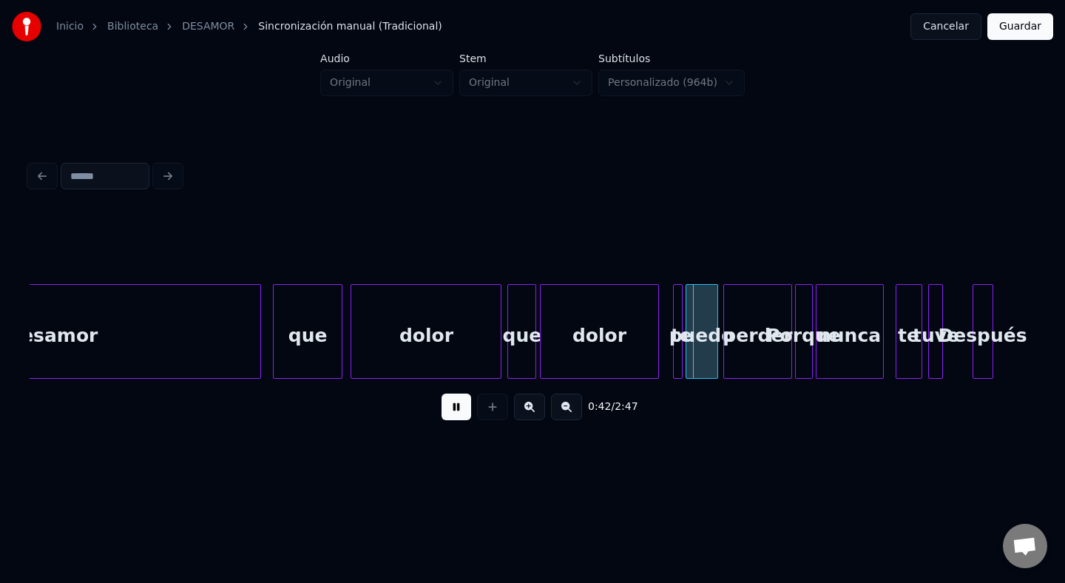
click at [457, 416] on button at bounding box center [457, 407] width 30 height 27
click at [684, 317] on div "te" at bounding box center [681, 335] width 15 height 101
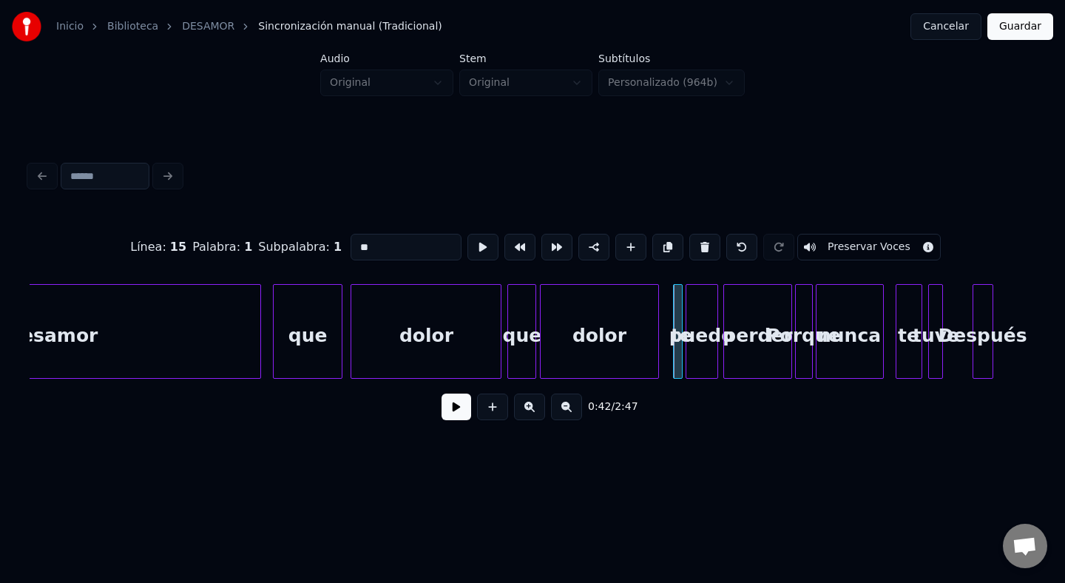
click at [695, 243] on button at bounding box center [705, 247] width 31 height 27
click at [695, 294] on div "puedo" at bounding box center [702, 335] width 31 height 101
drag, startPoint x: 406, startPoint y: 249, endPoint x: 241, endPoint y: 249, distance: 165.0
click at [241, 249] on div "Línea : 15 Palabra : 1 Subpalabra : 1 ***** Preservar Voces" at bounding box center [533, 247] width 1006 height 74
click at [764, 320] on div "perder" at bounding box center [757, 335] width 67 height 101
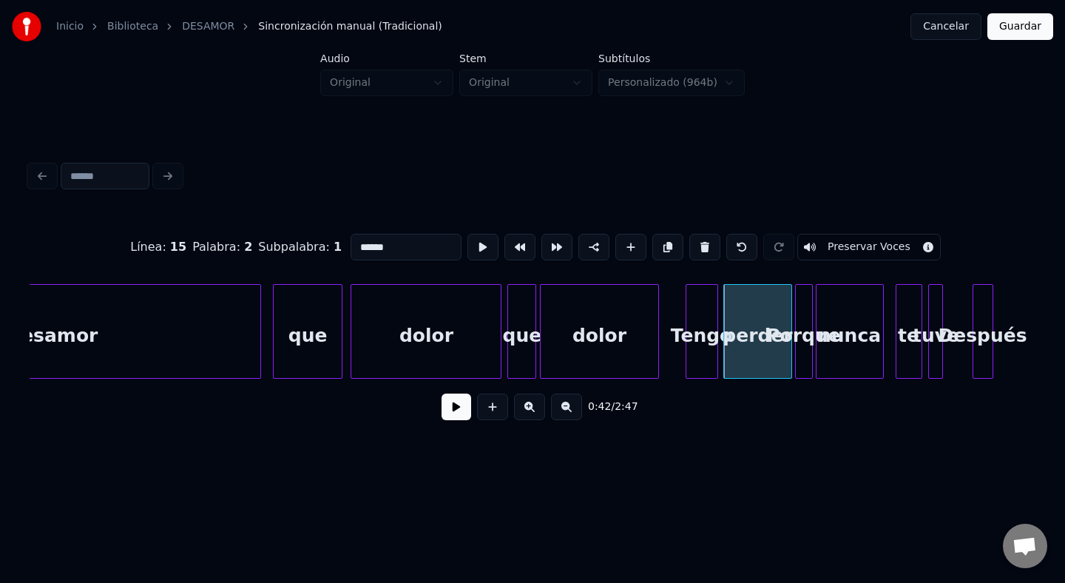
drag, startPoint x: 399, startPoint y: 250, endPoint x: 297, endPoint y: 250, distance: 101.4
click at [298, 250] on div "Línea : 15 Palabra : 2 Subpalabra : 1 ****** Preservar Voces" at bounding box center [533, 247] width 1006 height 74
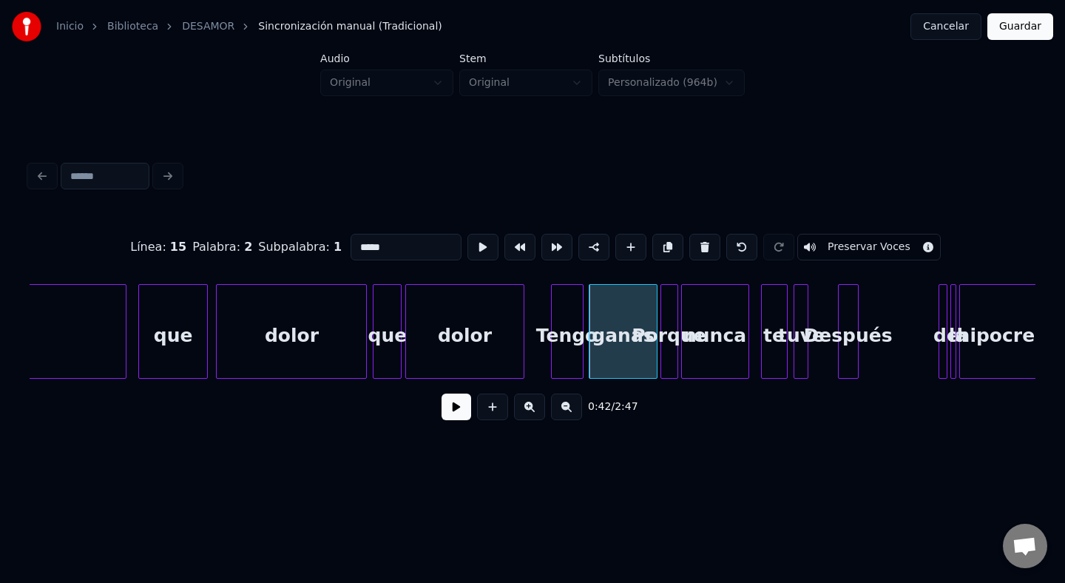
scroll to position [0, 5746]
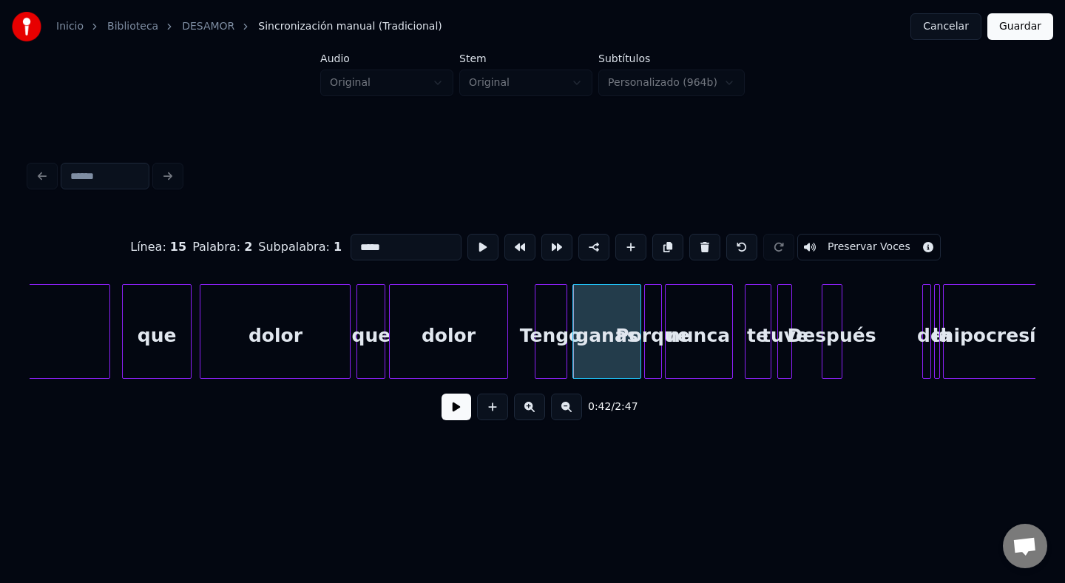
click at [652, 326] on div "Porque" at bounding box center [653, 335] width 16 height 101
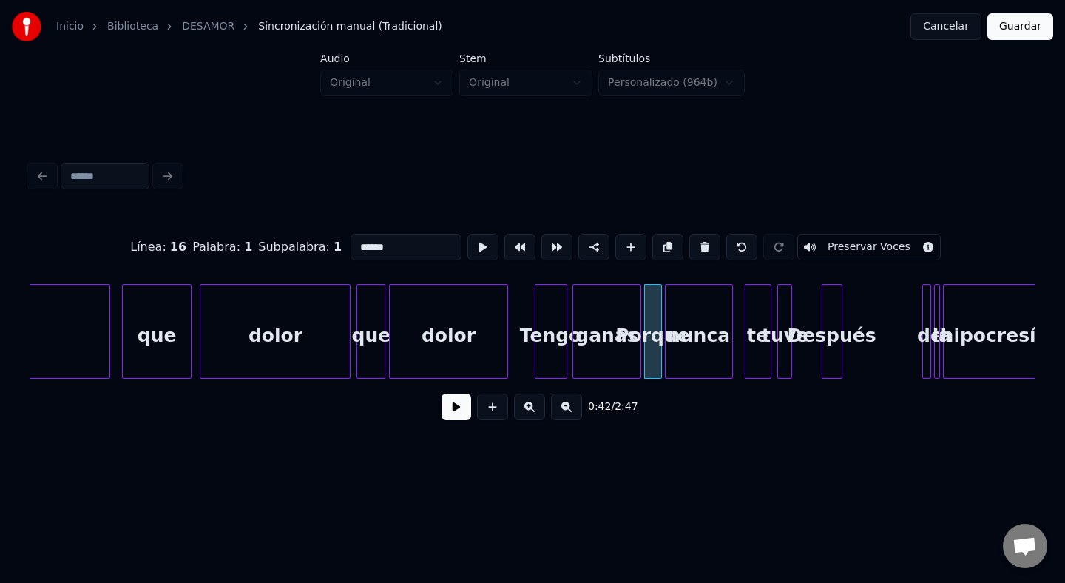
drag, startPoint x: 421, startPoint y: 249, endPoint x: 253, endPoint y: 255, distance: 168.1
click at [253, 255] on div "Línea : 16 Palabra : 1 Subpalabra : 1 ****** Preservar Voces" at bounding box center [533, 247] width 1006 height 74
drag, startPoint x: 408, startPoint y: 238, endPoint x: 371, endPoint y: 239, distance: 36.3
click at [360, 239] on input "******" at bounding box center [406, 247] width 111 height 27
drag, startPoint x: 397, startPoint y: 248, endPoint x: 331, endPoint y: 247, distance: 65.1
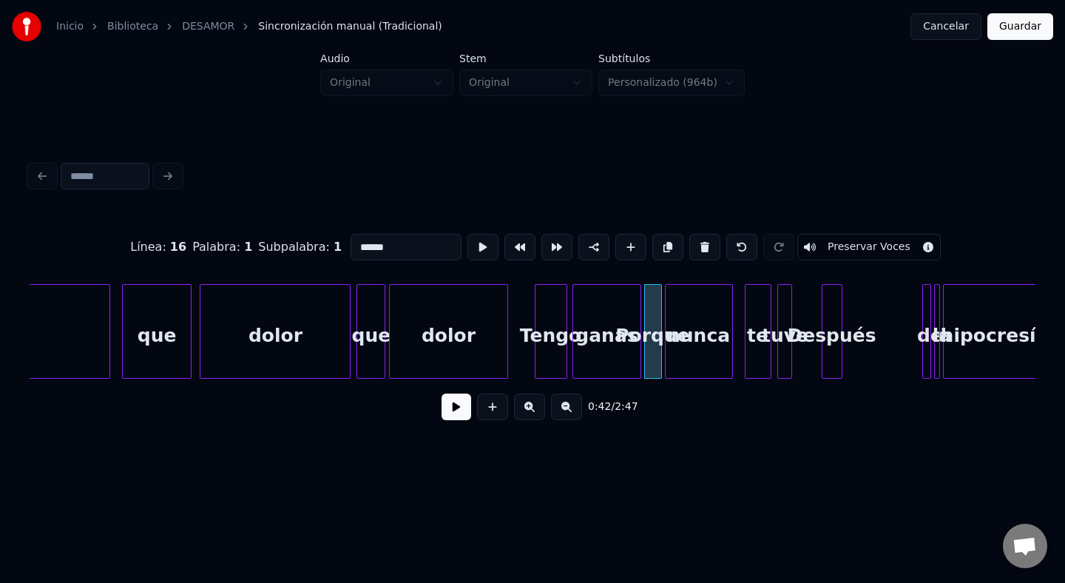
click at [331, 247] on div "Línea : 16 Palabra : 1 Subpalabra : 1 ****** Preservar Voces" at bounding box center [533, 247] width 1006 height 74
click at [687, 320] on div "nunca" at bounding box center [699, 335] width 67 height 101
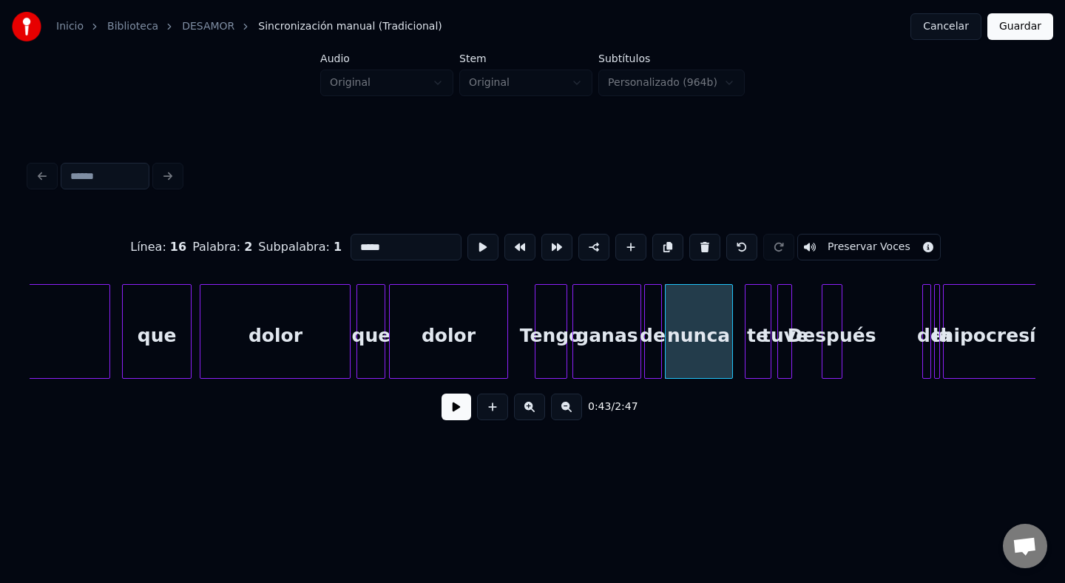
drag, startPoint x: 388, startPoint y: 246, endPoint x: 293, endPoint y: 245, distance: 94.7
click at [293, 245] on div "Línea : 16 Palabra : 2 Subpalabra : 1 ***** Preservar Voces" at bounding box center [533, 247] width 1006 height 74
click at [537, 335] on div at bounding box center [538, 331] width 4 height 93
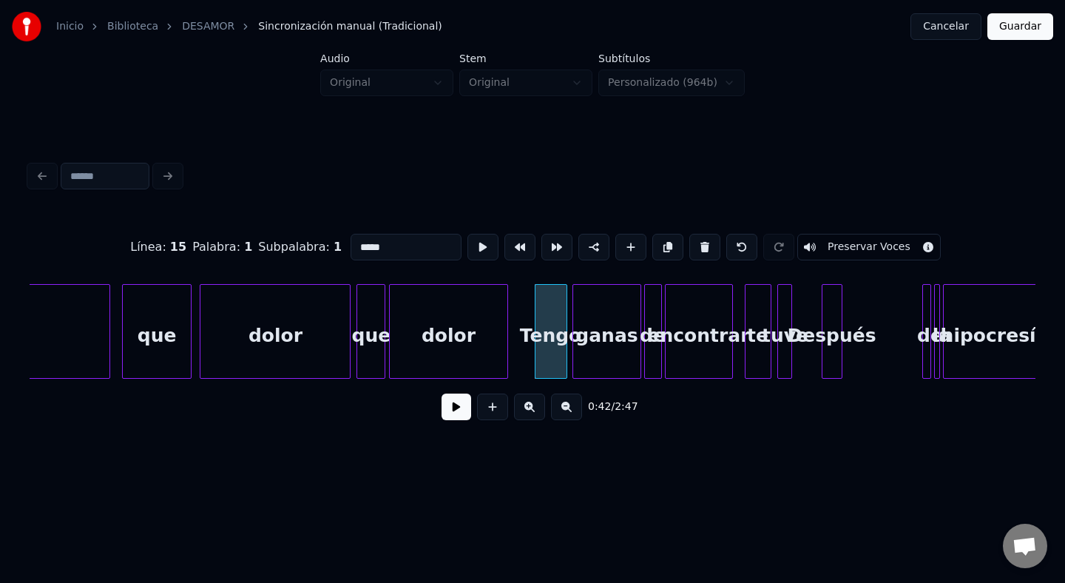
type input "*****"
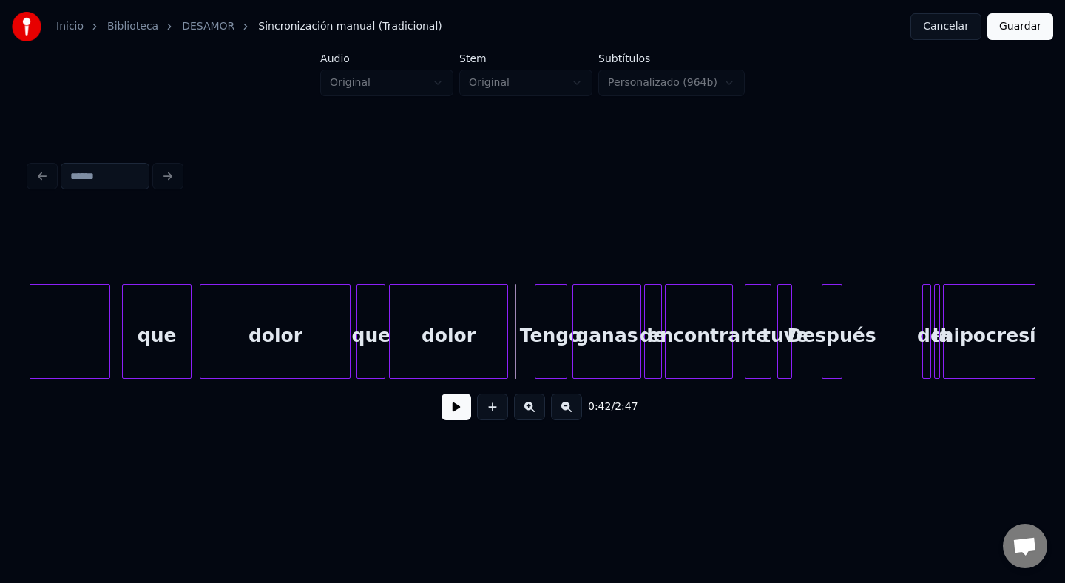
click at [460, 401] on button at bounding box center [457, 407] width 30 height 27
click at [763, 319] on div "te" at bounding box center [758, 335] width 25 height 101
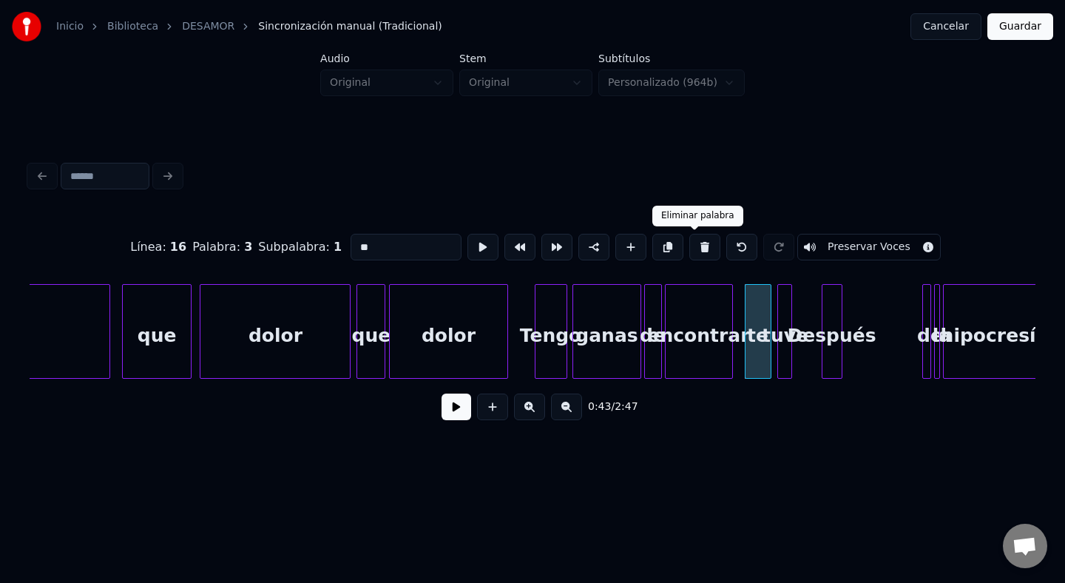
click at [696, 242] on button at bounding box center [705, 247] width 31 height 27
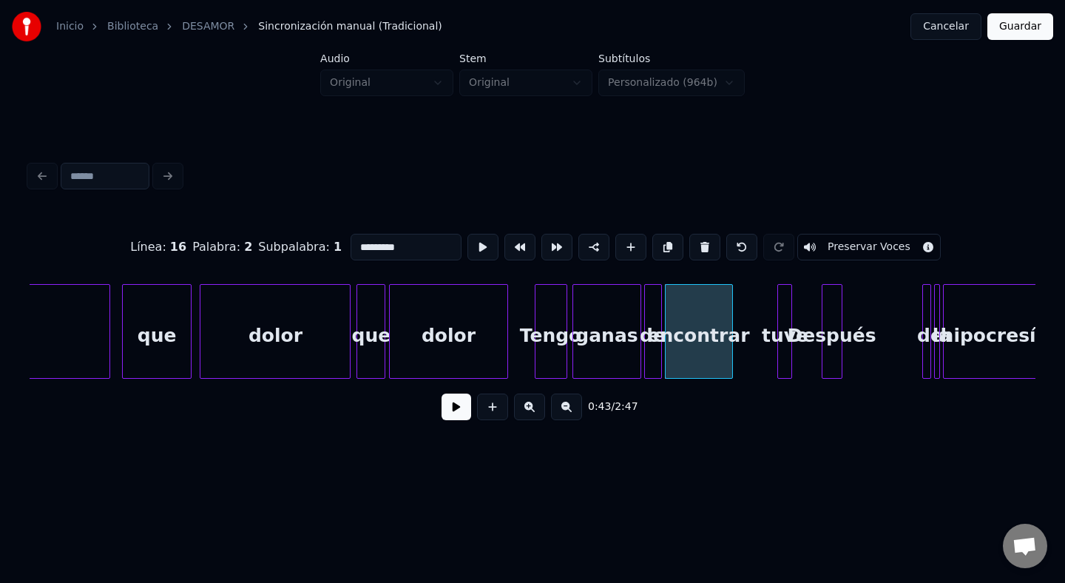
click at [779, 301] on div at bounding box center [780, 331] width 4 height 93
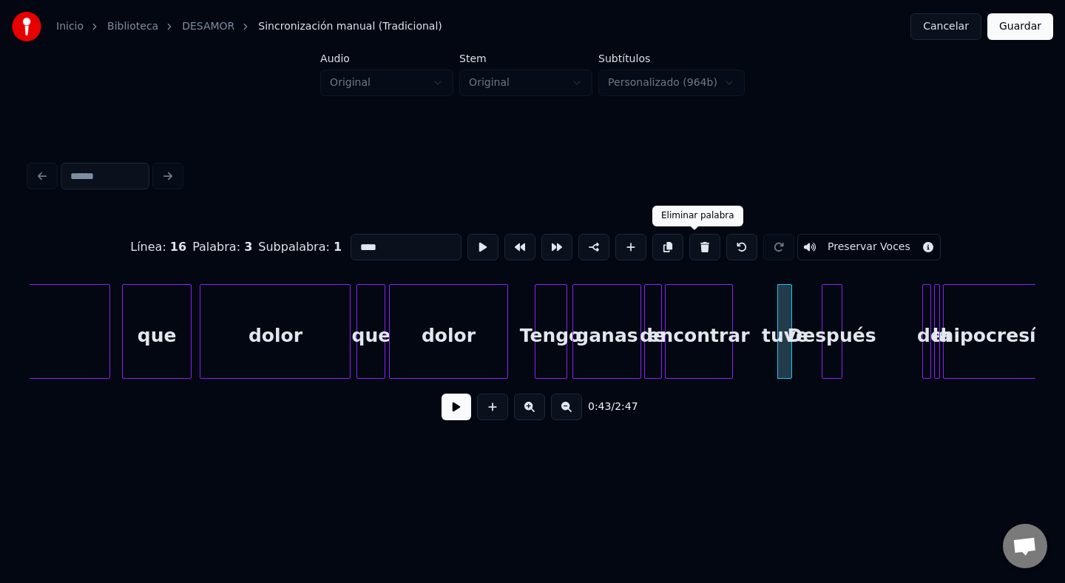
click at [698, 247] on button at bounding box center [705, 247] width 31 height 27
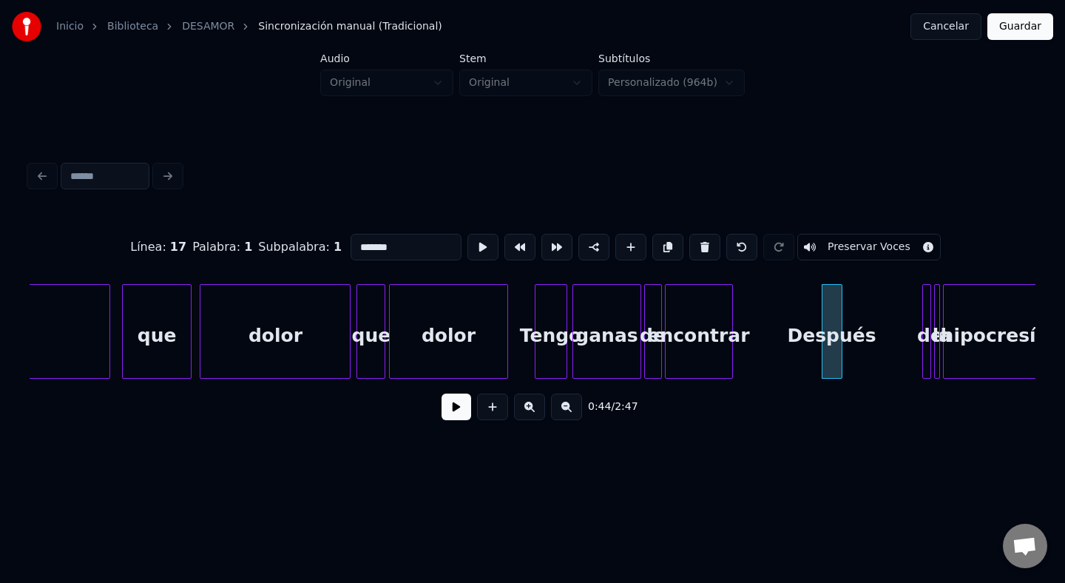
click at [828, 319] on div "Después" at bounding box center [832, 335] width 19 height 101
click at [698, 248] on button at bounding box center [705, 247] width 31 height 27
type input "*********"
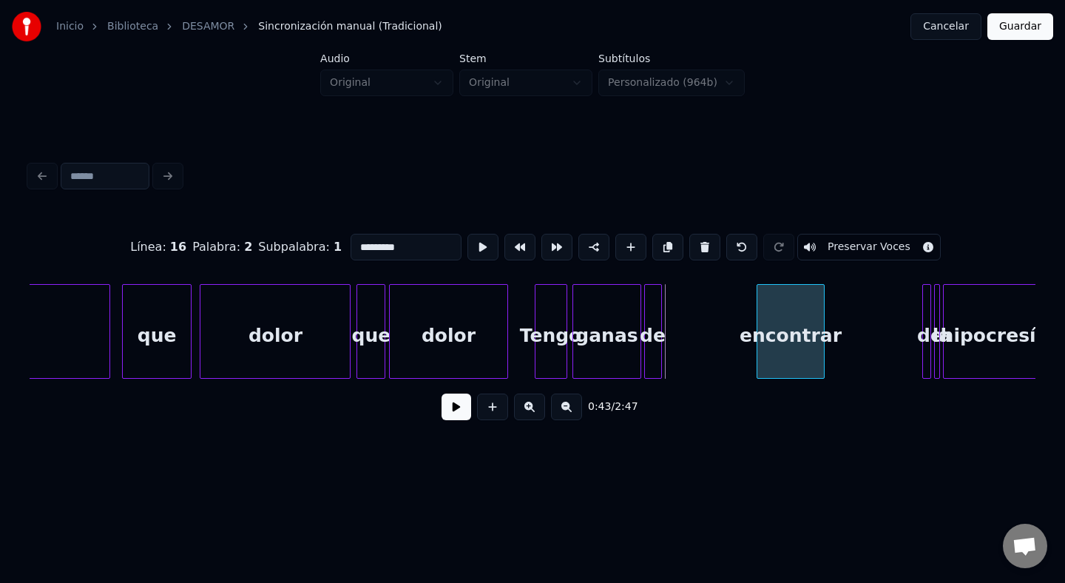
click at [801, 341] on div "encontrar" at bounding box center [791, 335] width 67 height 101
click at [824, 310] on div "encontrar" at bounding box center [791, 331] width 68 height 95
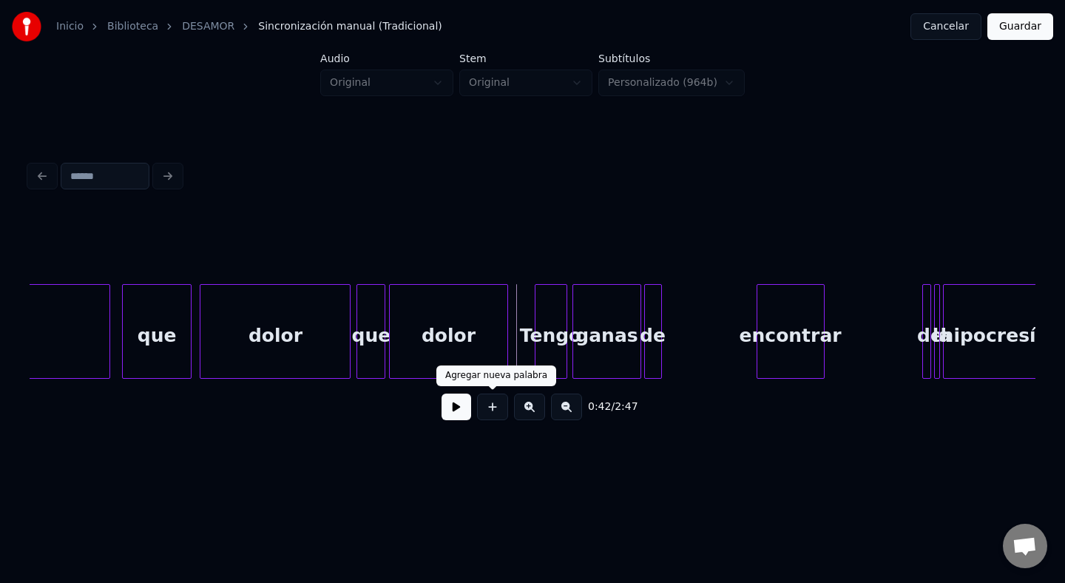
click at [471, 407] on div "0:42 / 2:47" at bounding box center [532, 407] width 983 height 33
click at [465, 410] on button at bounding box center [457, 407] width 30 height 27
click at [766, 300] on div "encontrar" at bounding box center [791, 335] width 67 height 101
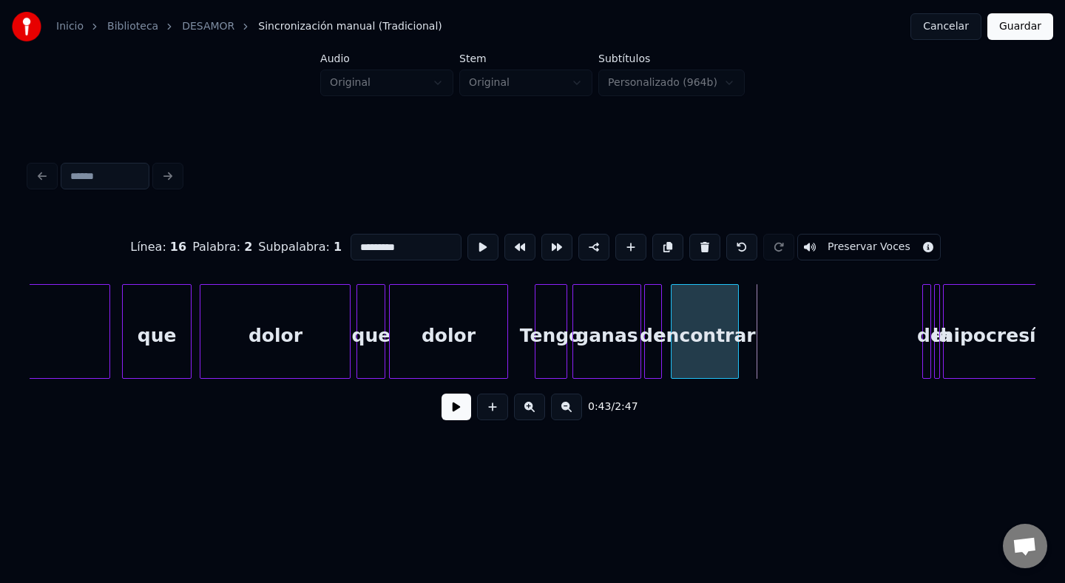
click at [701, 317] on div "encontrar" at bounding box center [705, 335] width 67 height 101
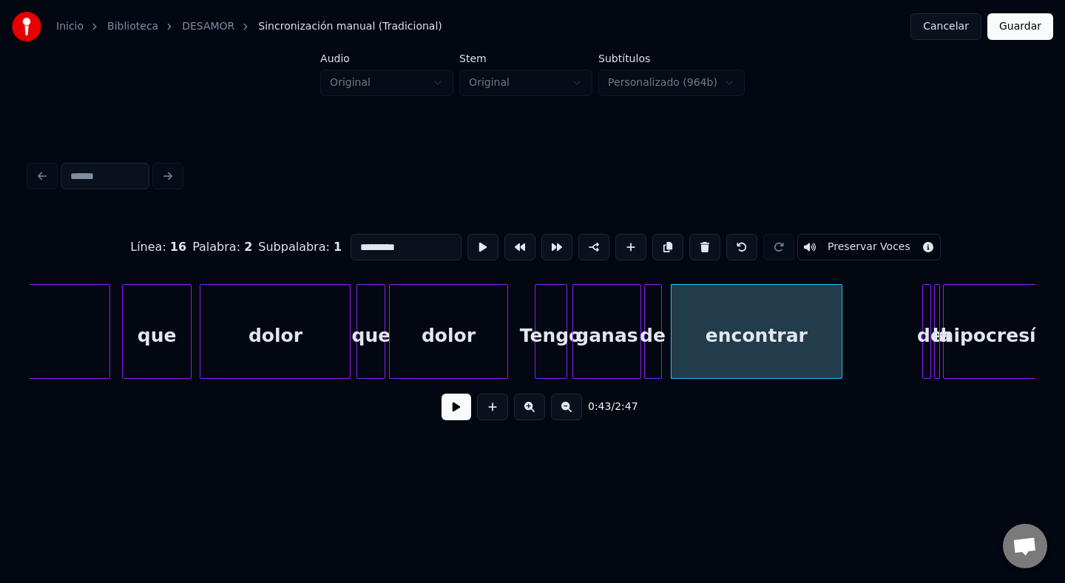
click at [841, 336] on div at bounding box center [840, 331] width 4 height 93
click at [653, 317] on div "de" at bounding box center [653, 335] width 16 height 101
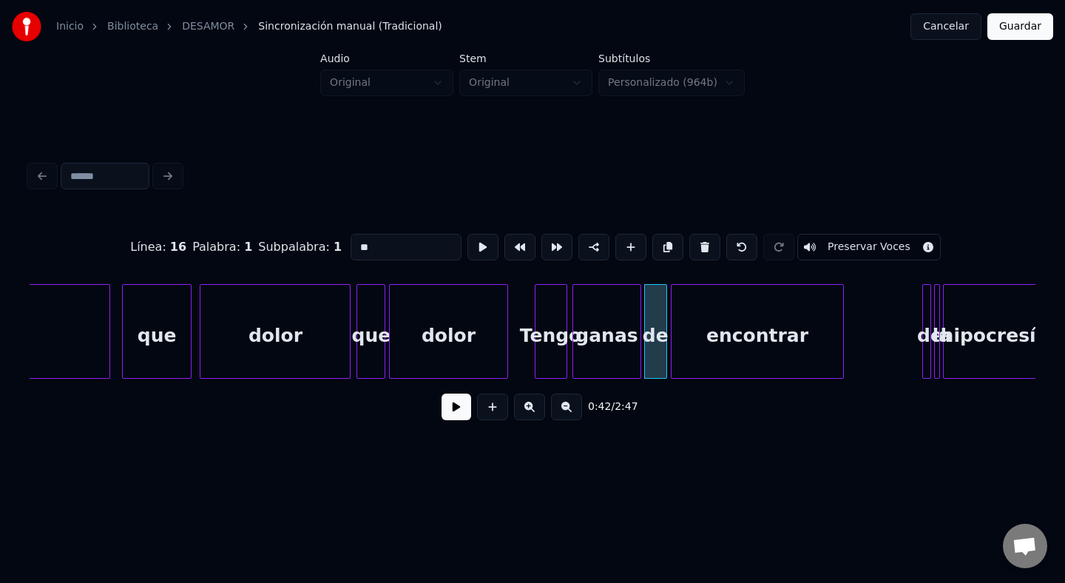
click at [666, 321] on div at bounding box center [664, 331] width 4 height 93
click at [541, 320] on div "Tengo" at bounding box center [551, 335] width 31 height 101
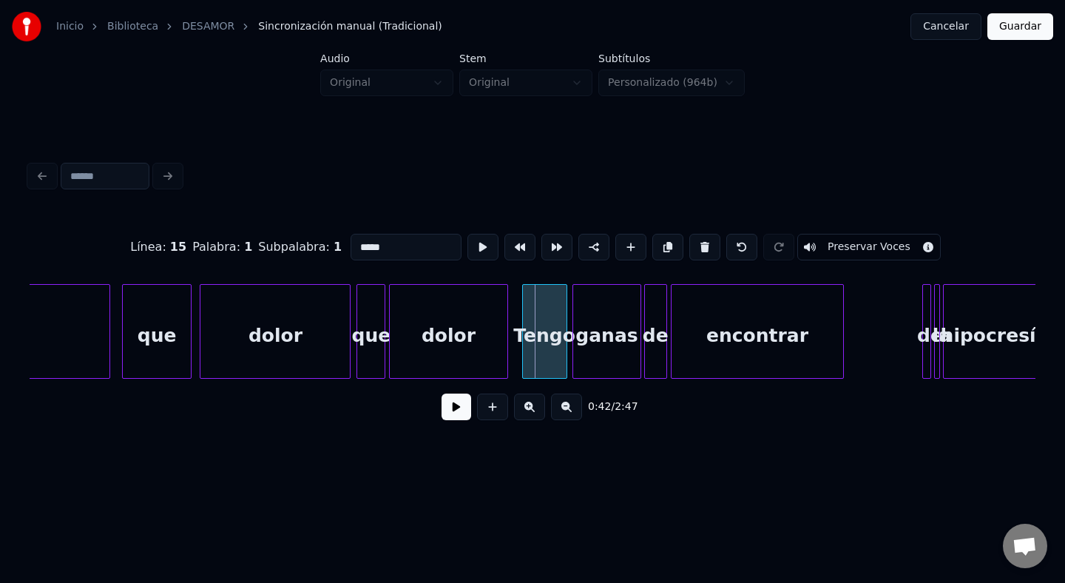
click at [523, 320] on div at bounding box center [525, 331] width 4 height 93
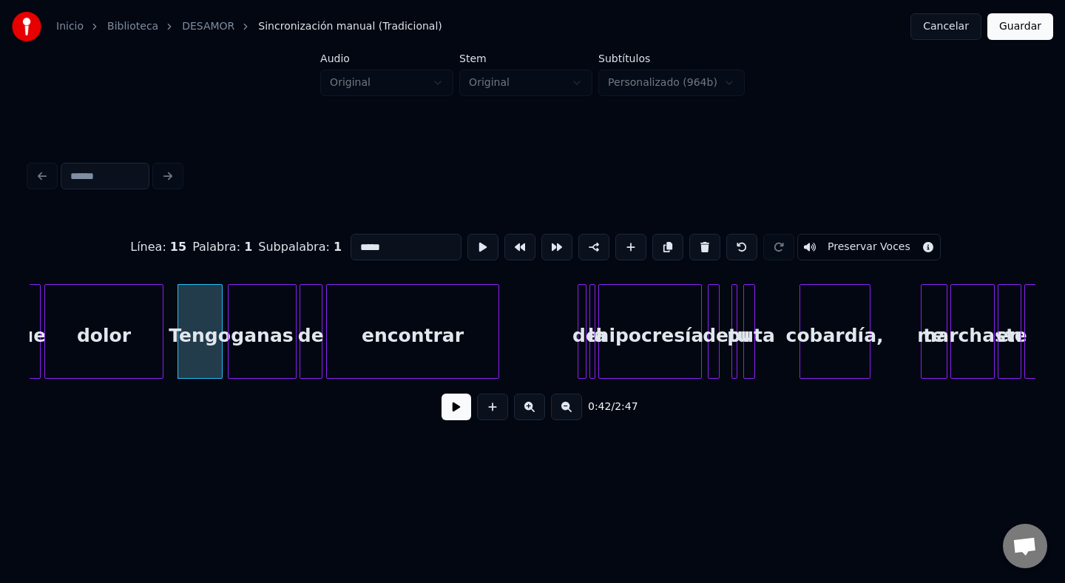
scroll to position [0, 6139]
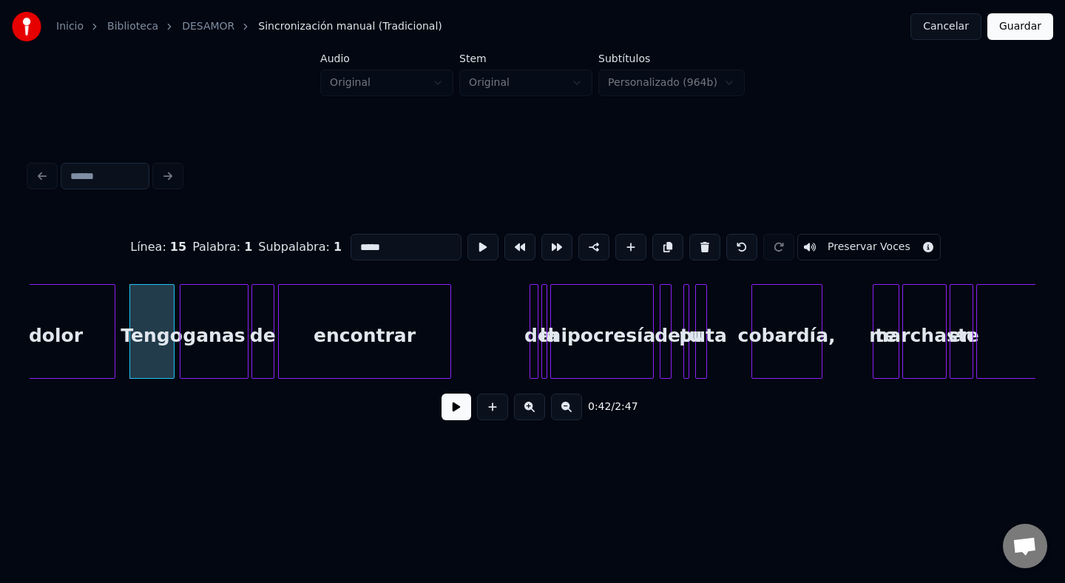
click at [417, 329] on div "encontrar" at bounding box center [365, 335] width 172 height 101
type input "*********"
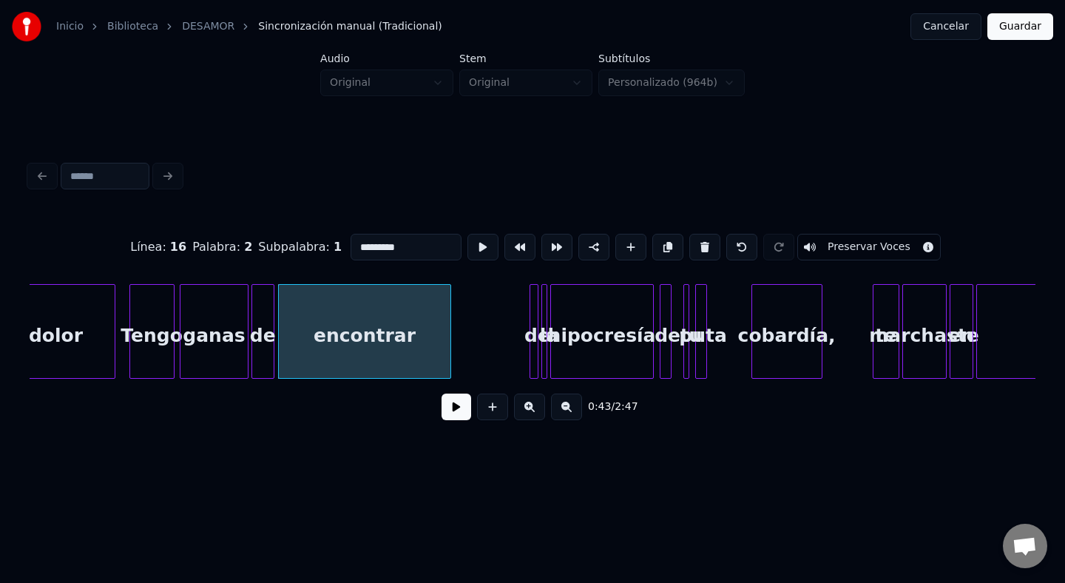
click at [442, 394] on button at bounding box center [457, 407] width 30 height 27
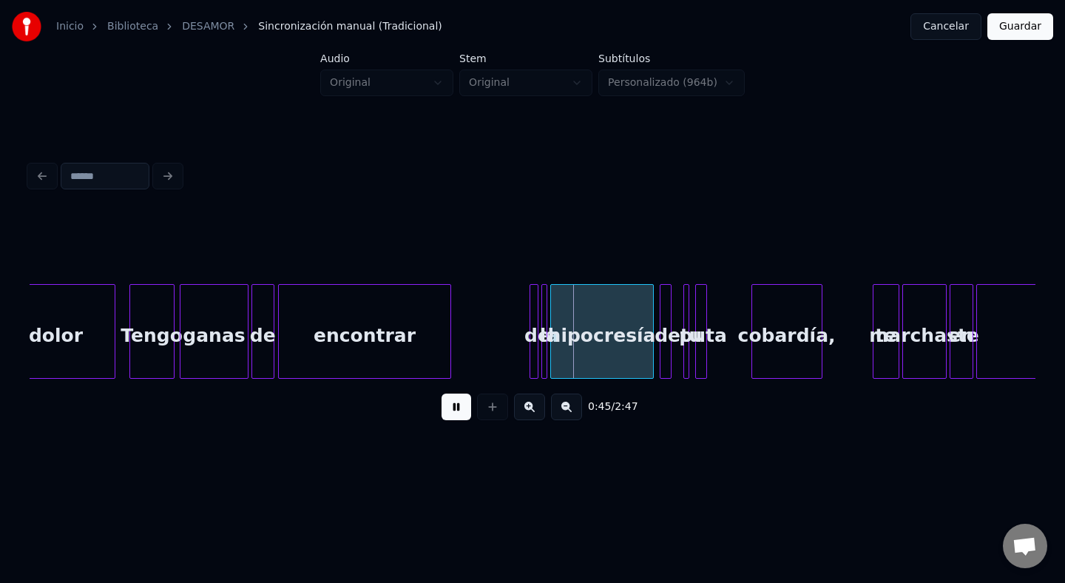
click at [442, 394] on button at bounding box center [457, 407] width 30 height 27
click at [534, 331] on div at bounding box center [535, 331] width 4 height 93
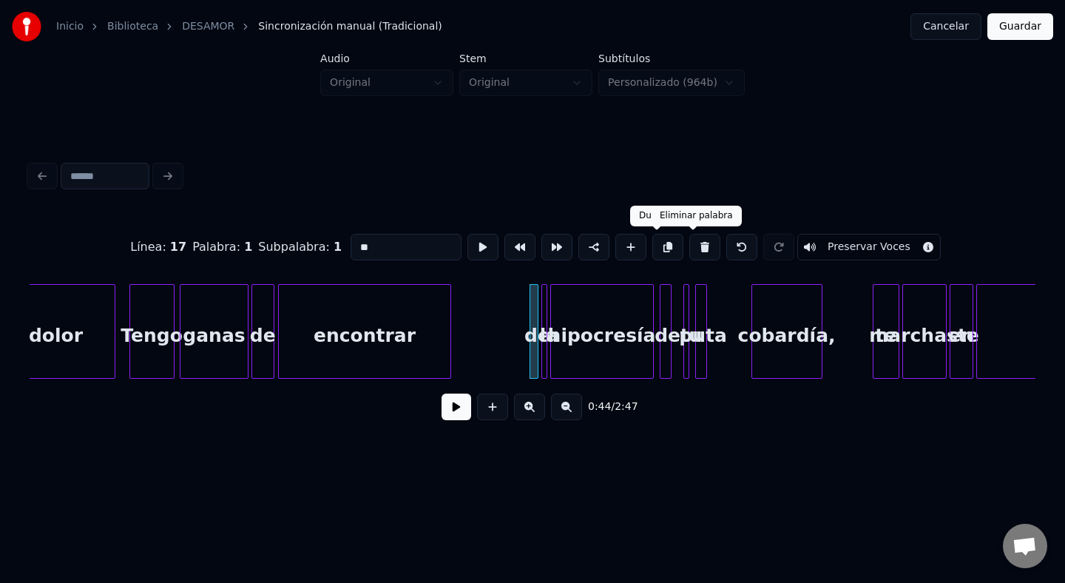
click at [690, 251] on button at bounding box center [705, 247] width 31 height 27
click at [542, 309] on div at bounding box center [544, 331] width 4 height 93
click at [695, 252] on button at bounding box center [705, 247] width 31 height 27
type input "**********"
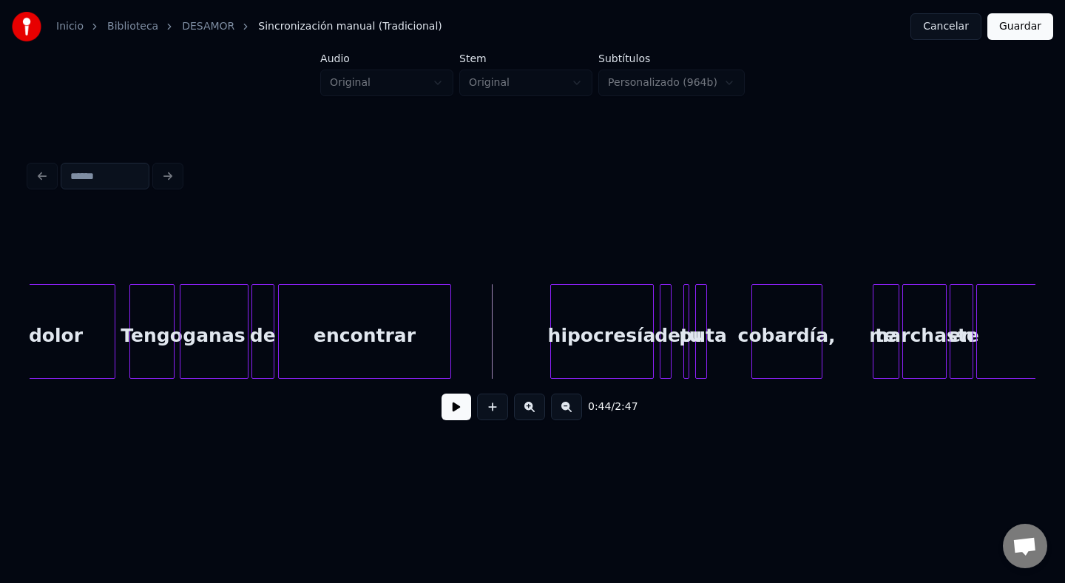
click at [464, 416] on button at bounding box center [457, 407] width 30 height 27
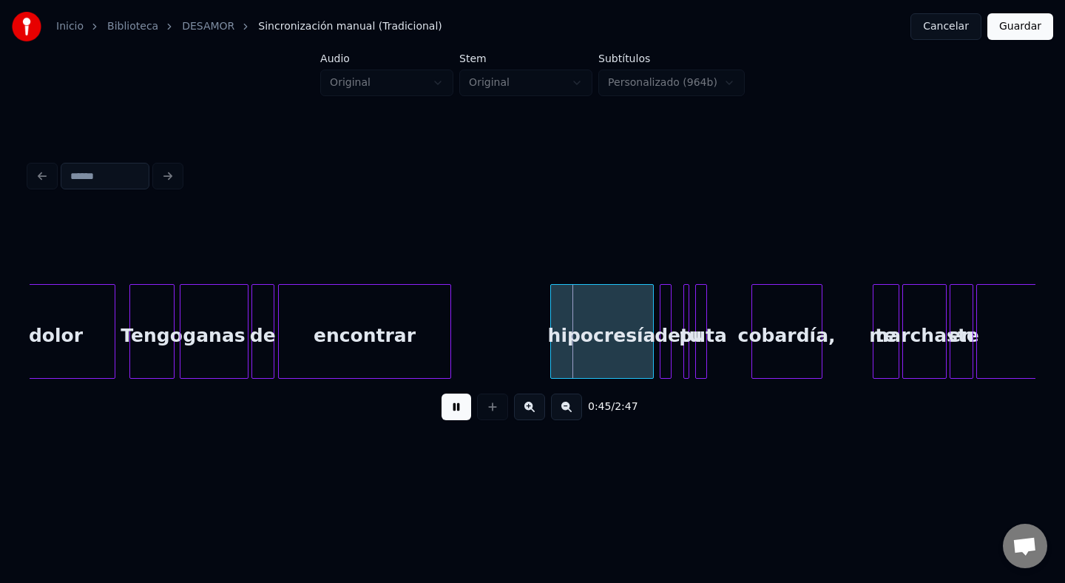
click at [464, 416] on button at bounding box center [457, 407] width 30 height 27
click at [598, 340] on div "hipocresía" at bounding box center [602, 335] width 102 height 101
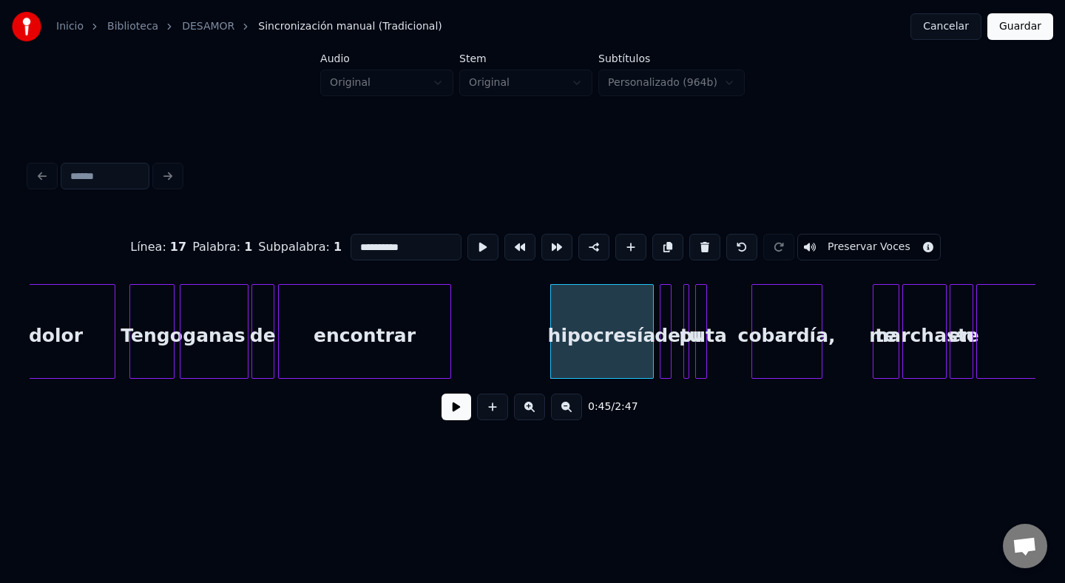
drag, startPoint x: 405, startPoint y: 241, endPoint x: 274, endPoint y: 243, distance: 131.7
click at [274, 246] on div "**********" at bounding box center [533, 247] width 1006 height 74
type input "*"
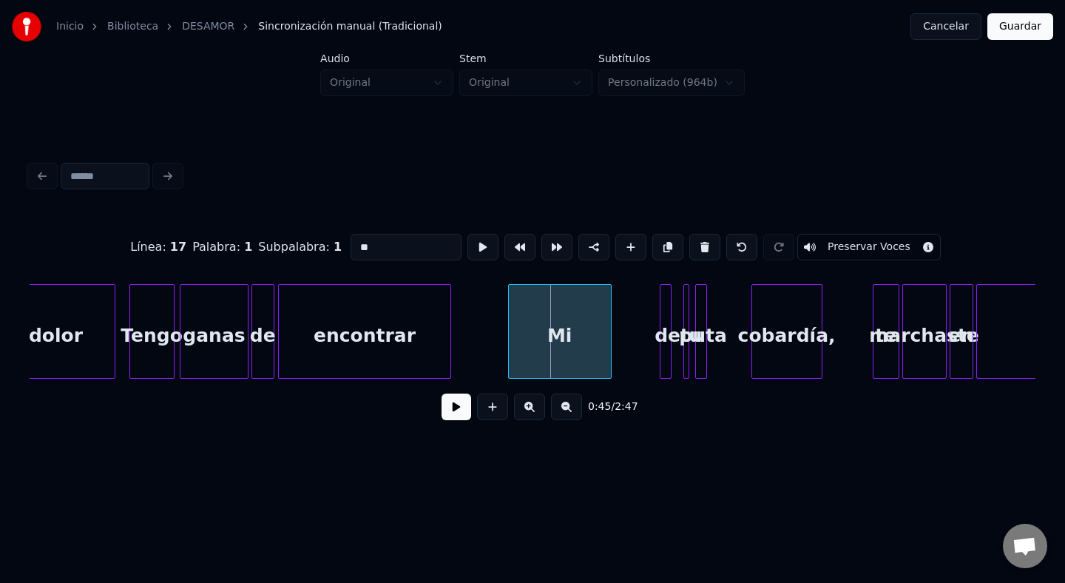
click at [560, 314] on div "Mi" at bounding box center [560, 335] width 102 height 101
click at [664, 329] on div at bounding box center [663, 331] width 4 height 93
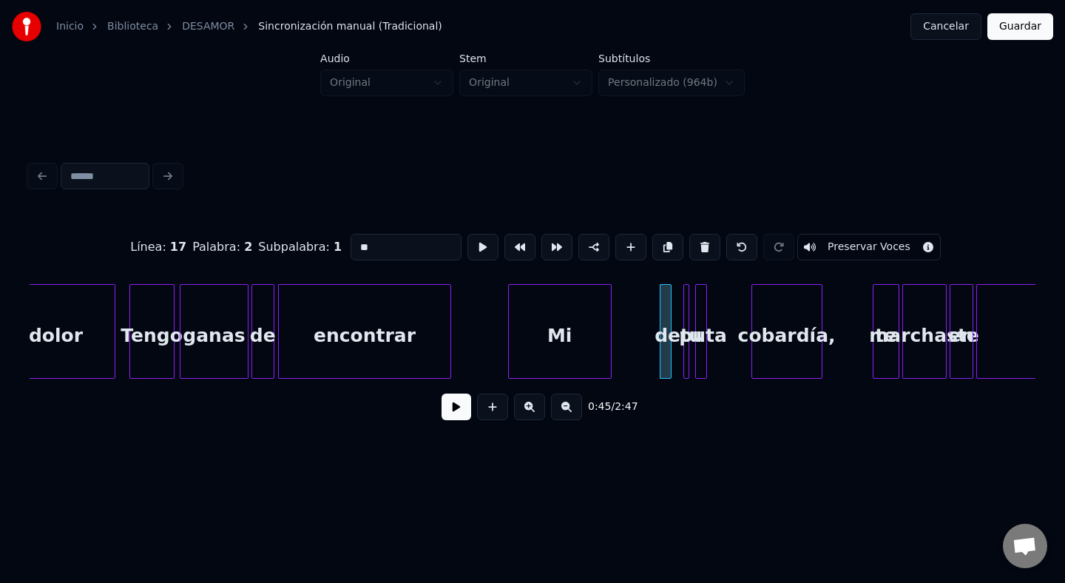
drag, startPoint x: 411, startPoint y: 248, endPoint x: 264, endPoint y: 245, distance: 147.3
click at [266, 246] on div "Línea : 17 Palabra : 2 Subpalabra : 1 ** Preservar Voces" at bounding box center [533, 247] width 1006 height 74
click at [620, 326] on div at bounding box center [621, 331] width 4 height 93
click at [667, 404] on div "0:45 / 2:47" at bounding box center [532, 407] width 983 height 33
click at [688, 351] on div at bounding box center [686, 331] width 4 height 93
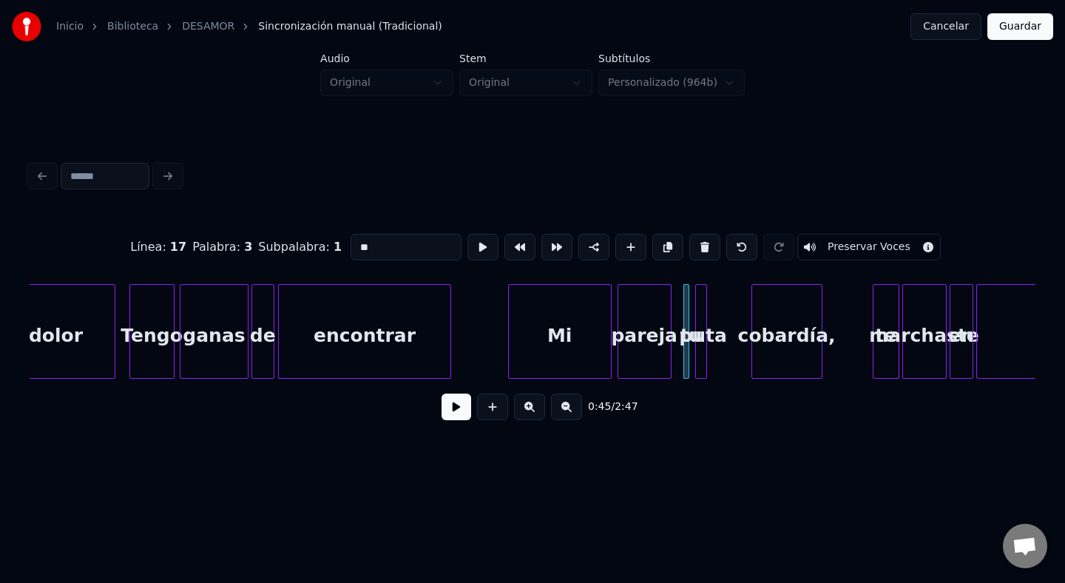
drag, startPoint x: 382, startPoint y: 240, endPoint x: 297, endPoint y: 245, distance: 84.5
click at [297, 245] on div "Línea : 17 Palabra : 3 Subpalabra : 1 ** Preservar Voces" at bounding box center [533, 247] width 1006 height 74
drag, startPoint x: 375, startPoint y: 246, endPoint x: 326, endPoint y: 242, distance: 49.8
click at [326, 242] on div "Línea : 17 Palabra : 3 Subpalabra : 1 ** Preservar Voces" at bounding box center [533, 247] width 1006 height 74
click at [702, 325] on div at bounding box center [704, 331] width 4 height 93
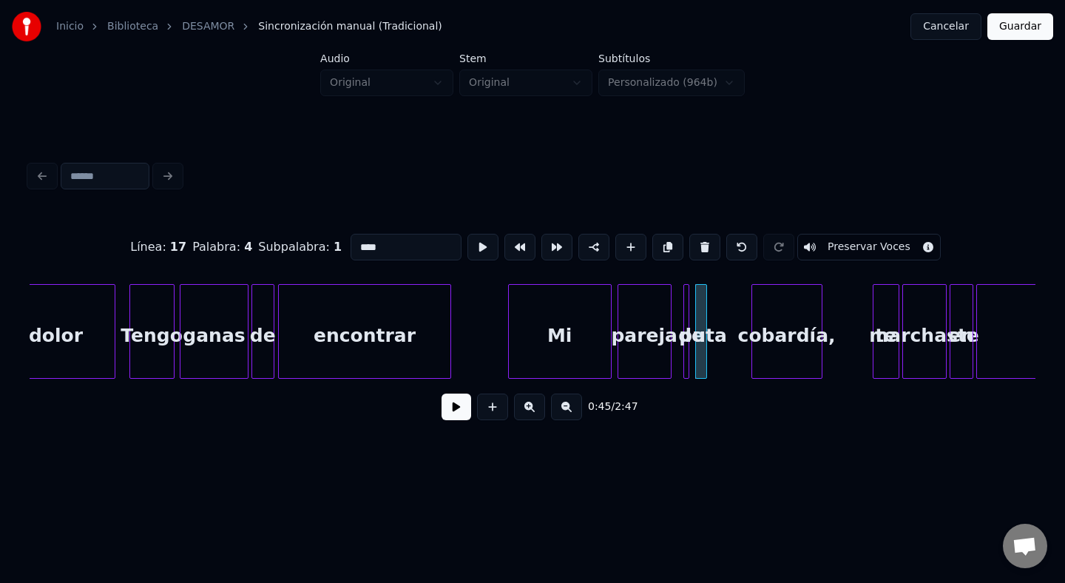
drag, startPoint x: 390, startPoint y: 252, endPoint x: 260, endPoint y: 237, distance: 130.3
click at [260, 237] on div "Línea : 17 Palabra : 4 Subpalabra : 1 **** Preservar Voces" at bounding box center [533, 247] width 1006 height 74
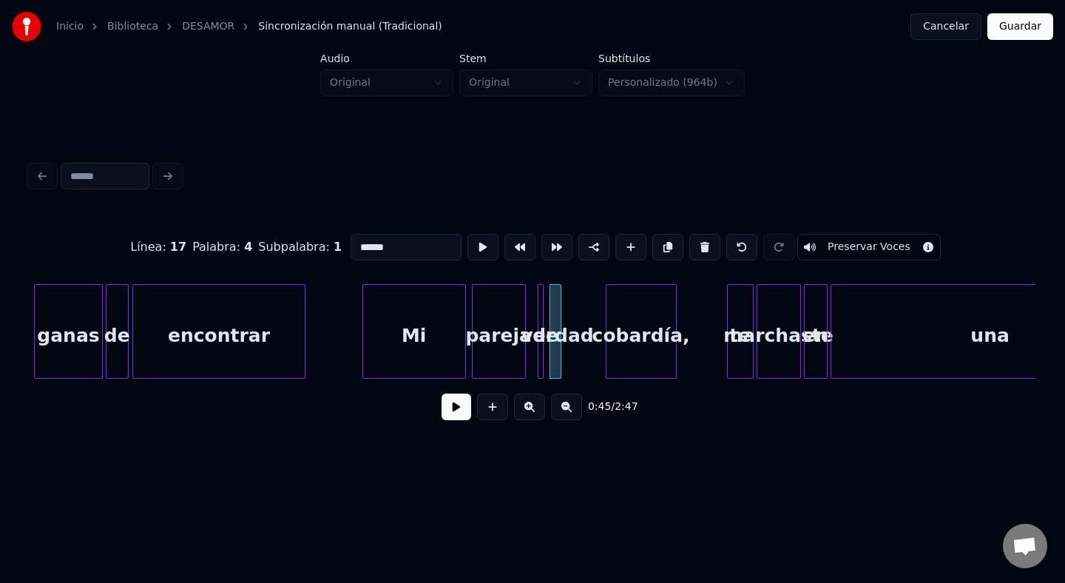
scroll to position [0, 6303]
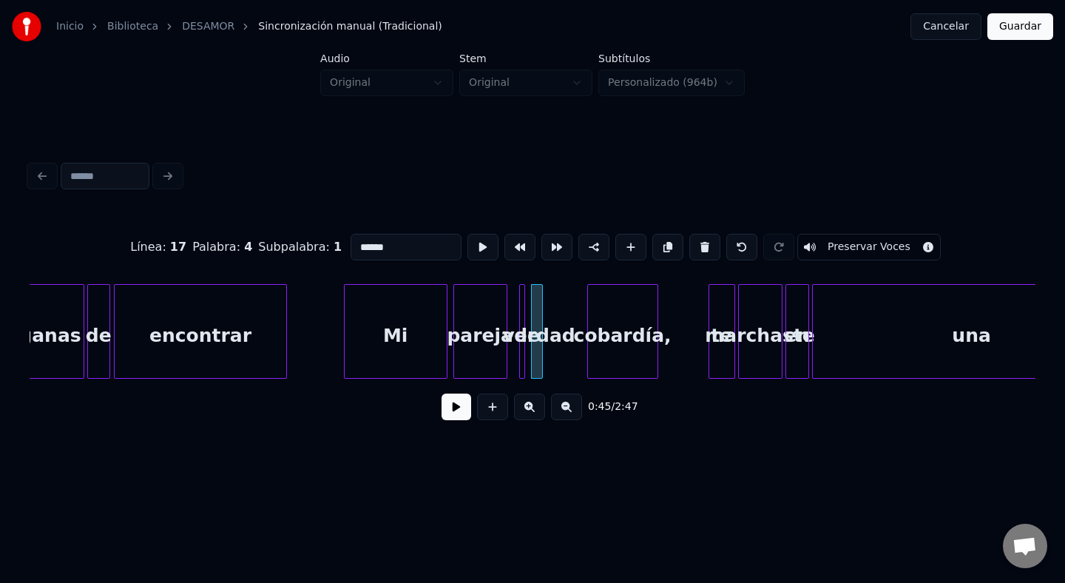
click at [400, 309] on div "Mi" at bounding box center [396, 335] width 102 height 101
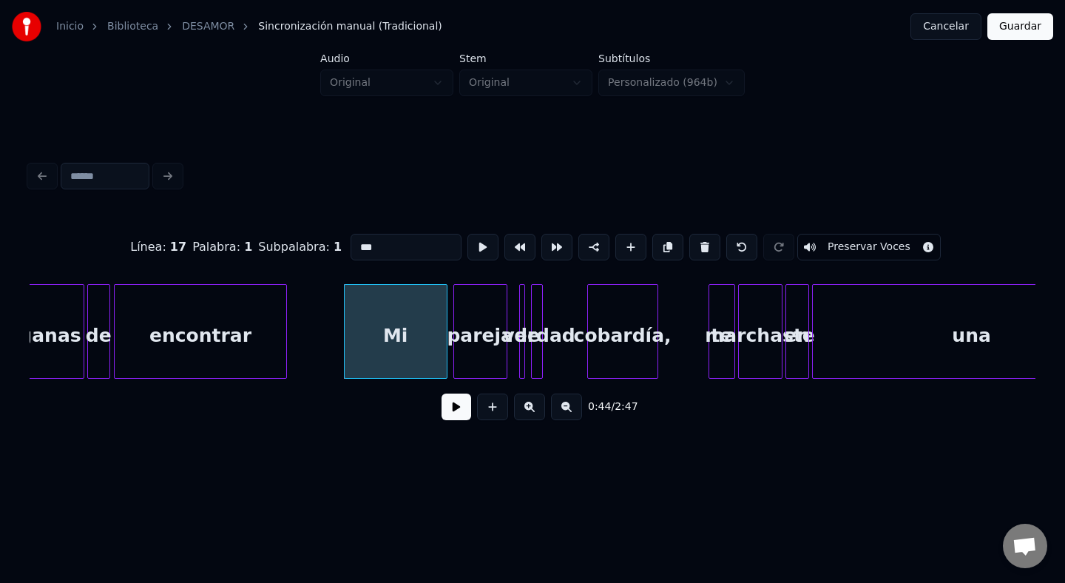
type input "**"
click at [457, 419] on button at bounding box center [457, 407] width 30 height 27
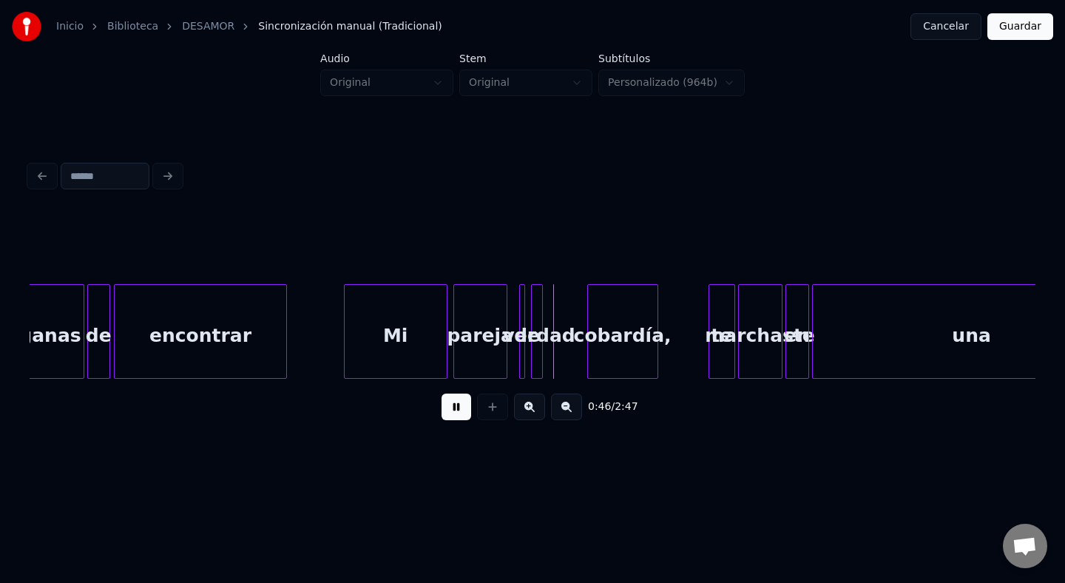
click at [445, 394] on button at bounding box center [457, 407] width 30 height 27
click at [540, 326] on div at bounding box center [540, 331] width 4 height 93
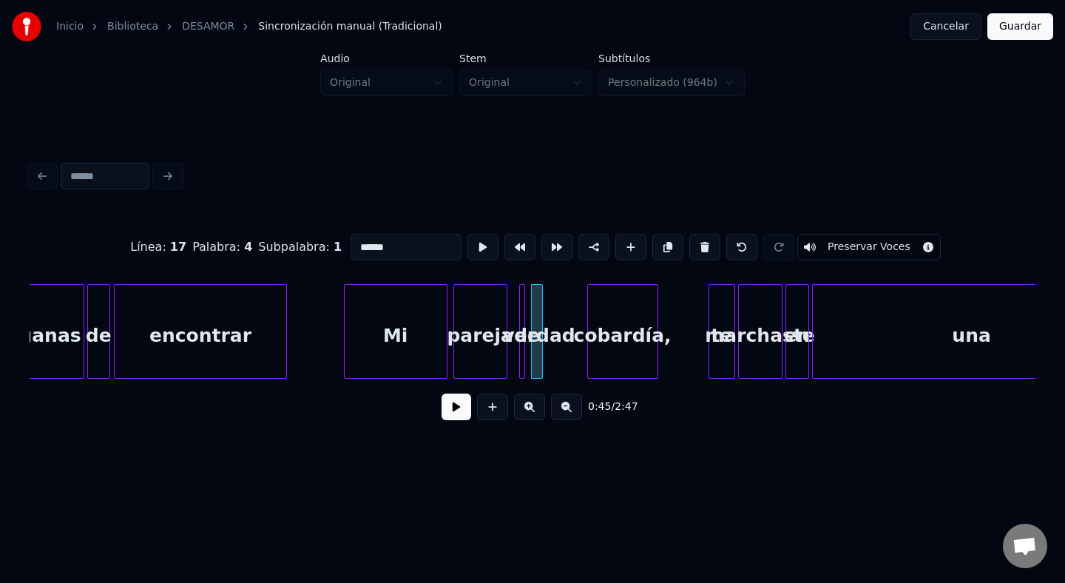
click at [636, 308] on div "cobardía," at bounding box center [623, 335] width 70 height 101
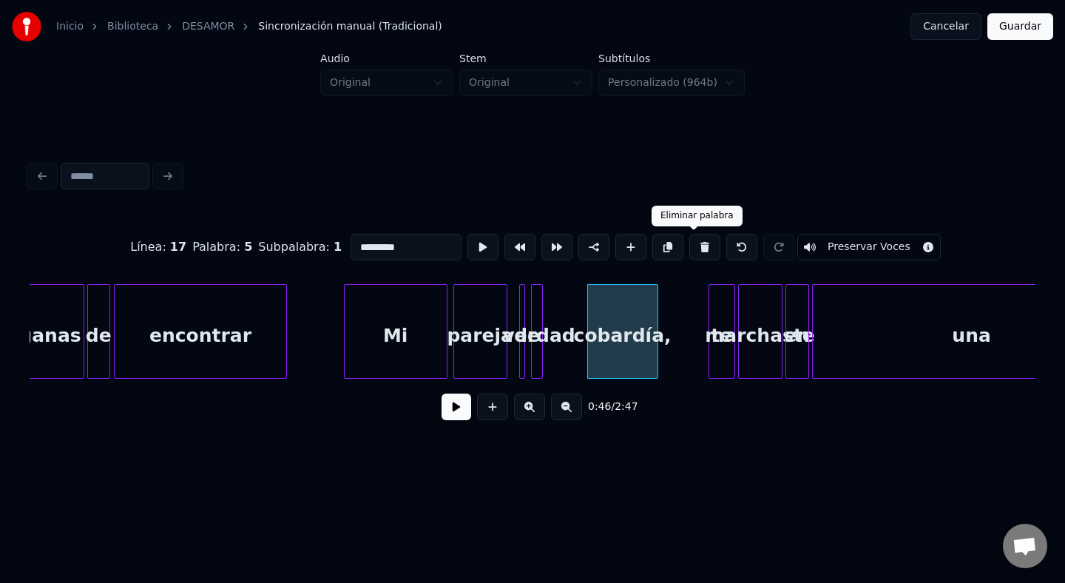
click at [698, 251] on button at bounding box center [705, 247] width 31 height 27
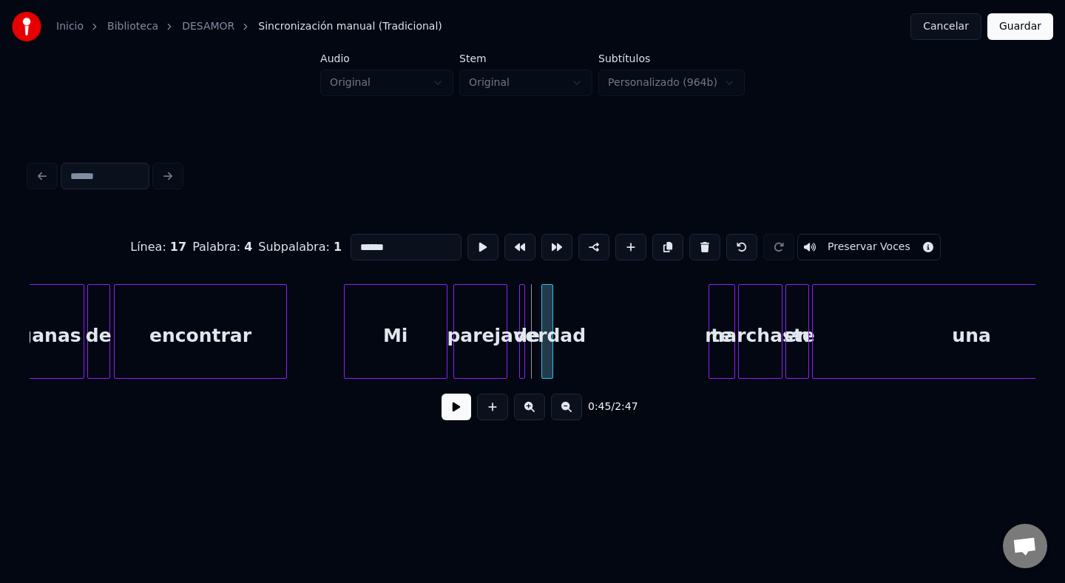
click at [556, 317] on div "verdad" at bounding box center [549, 335] width 15 height 101
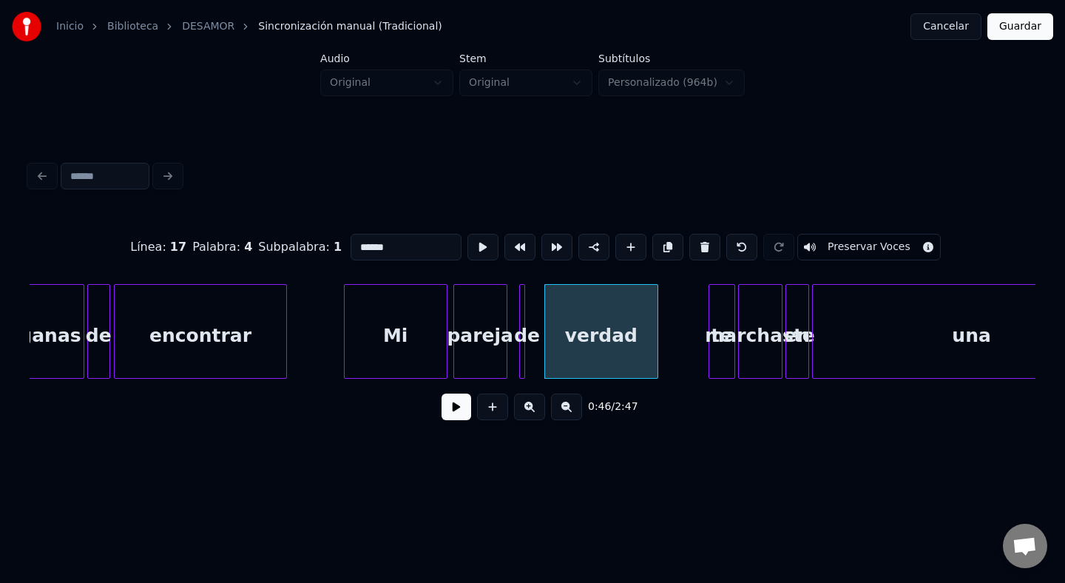
click at [658, 325] on div at bounding box center [655, 331] width 4 height 93
click at [524, 323] on div at bounding box center [522, 331] width 4 height 93
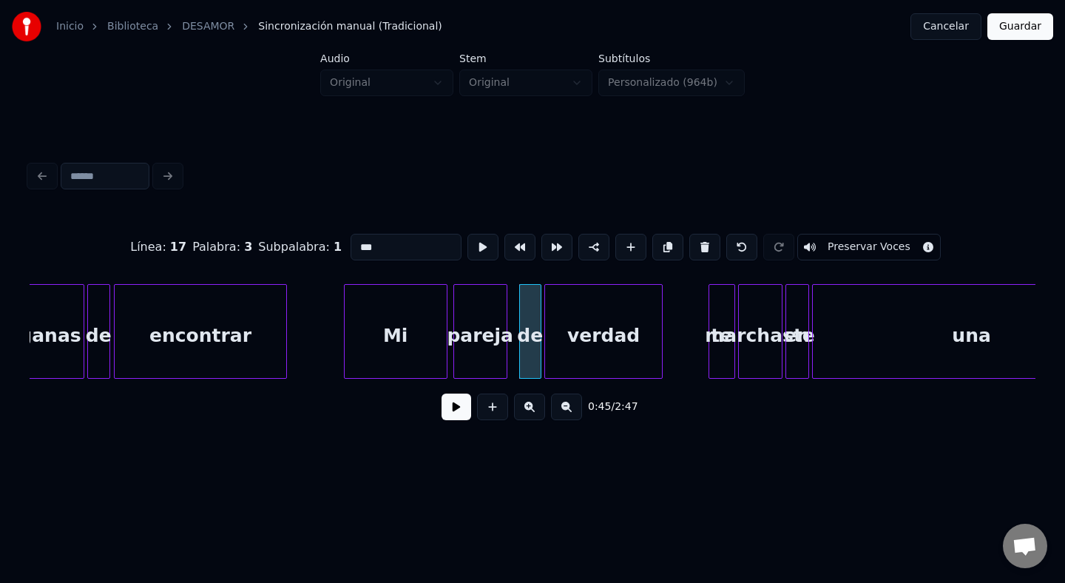
click at [540, 327] on div at bounding box center [538, 331] width 4 height 93
click at [528, 321] on div "de" at bounding box center [530, 335] width 21 height 101
click at [485, 321] on div "pareja" at bounding box center [480, 335] width 53 height 101
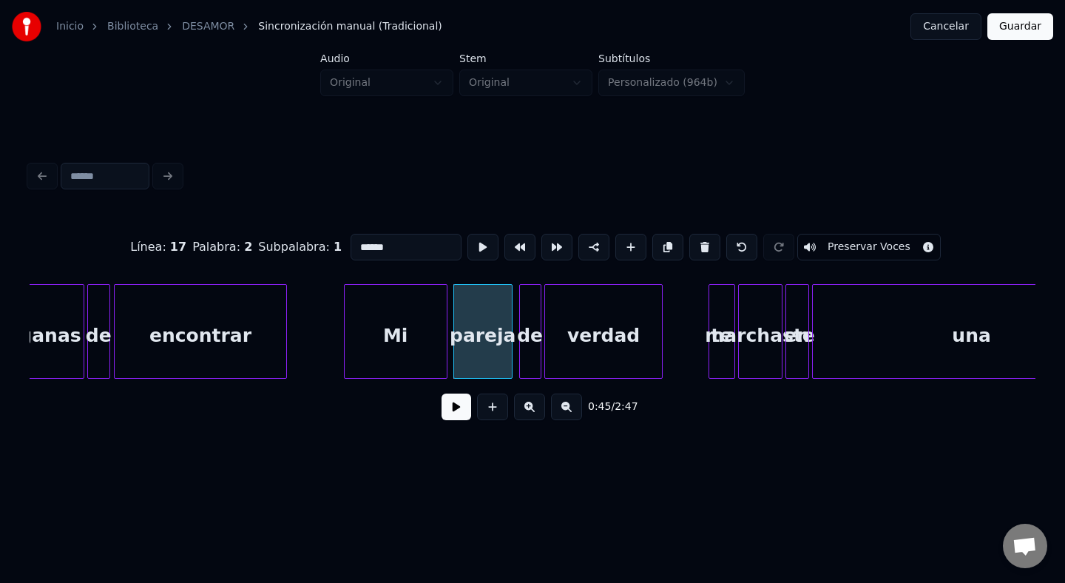
click at [511, 328] on div at bounding box center [510, 331] width 4 height 93
click at [399, 315] on div "Mi" at bounding box center [396, 335] width 102 height 101
type input "**"
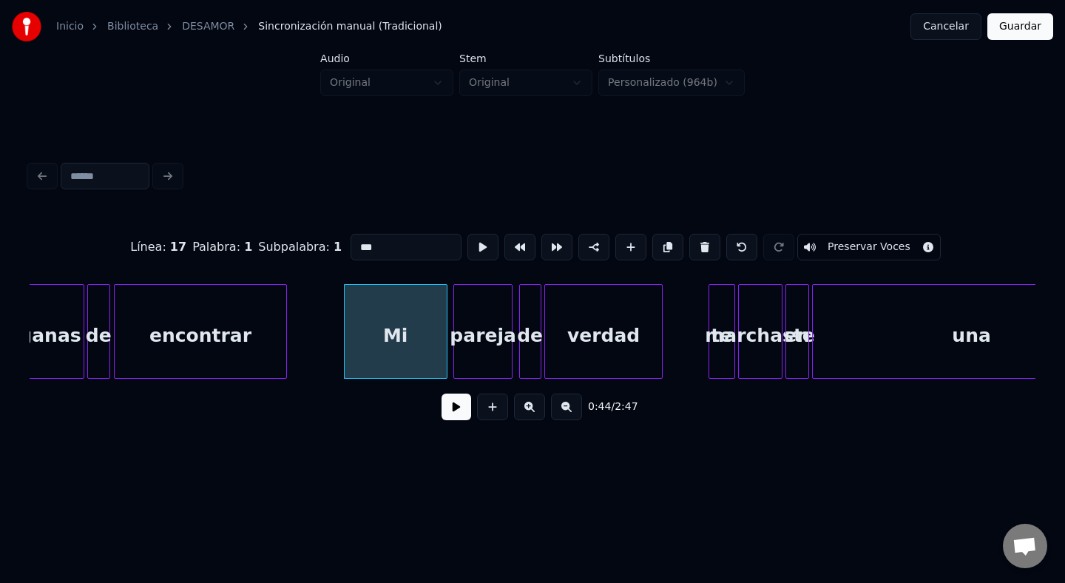
click at [690, 234] on button at bounding box center [705, 247] width 31 height 27
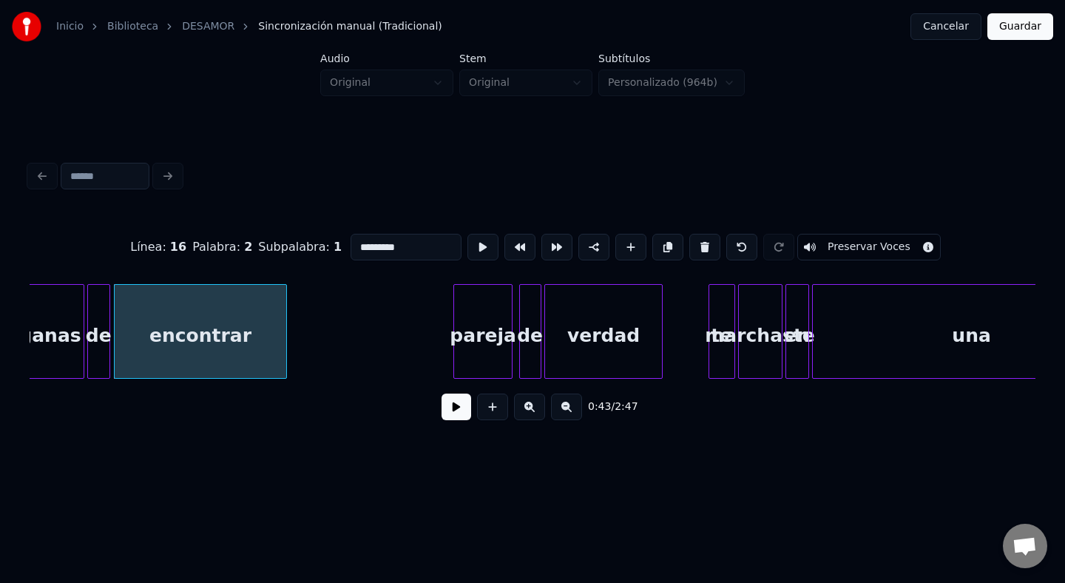
click at [690, 234] on button at bounding box center [705, 247] width 31 height 27
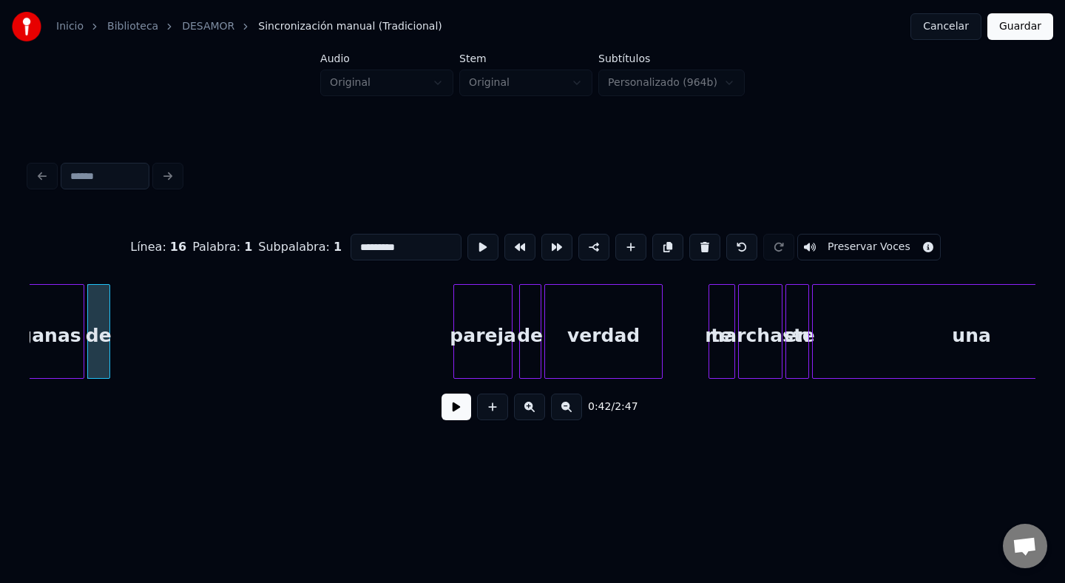
type input "**"
click at [730, 254] on button at bounding box center [742, 247] width 31 height 27
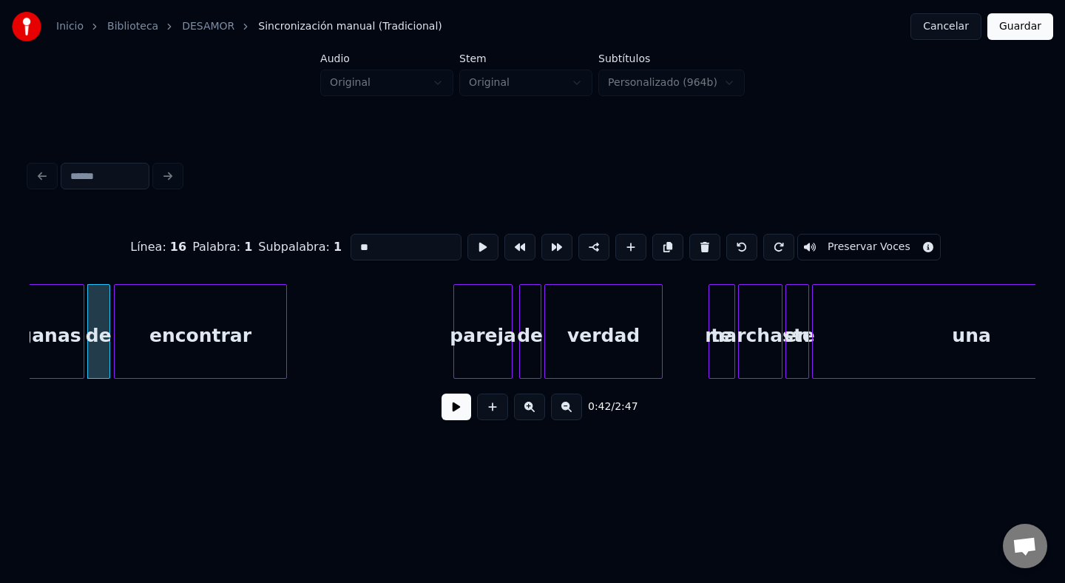
click at [730, 254] on button at bounding box center [742, 247] width 31 height 27
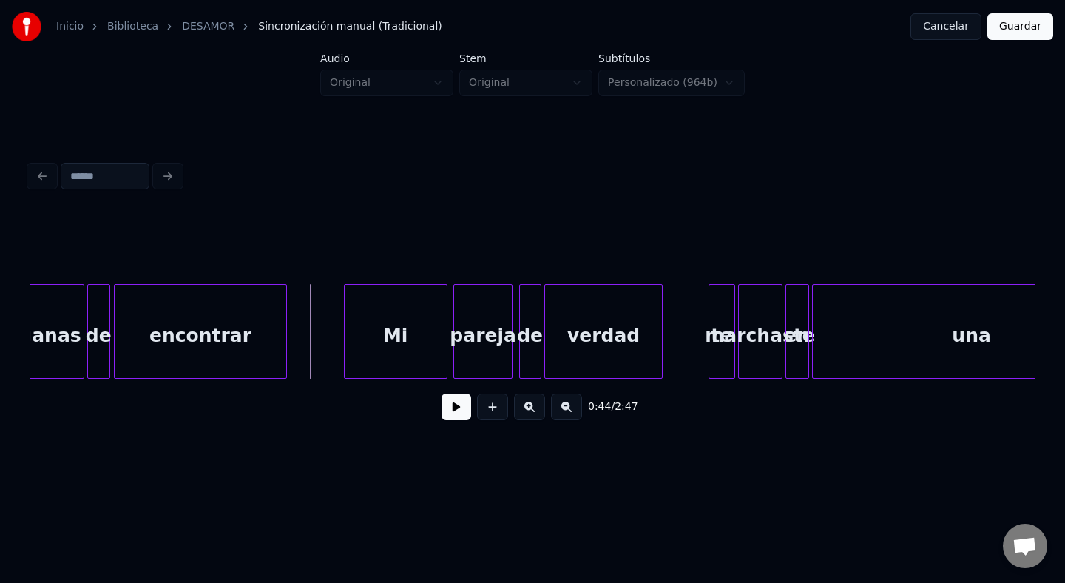
click at [457, 410] on button at bounding box center [457, 407] width 30 height 27
click at [739, 348] on div "marchaste" at bounding box center [760, 335] width 43 height 101
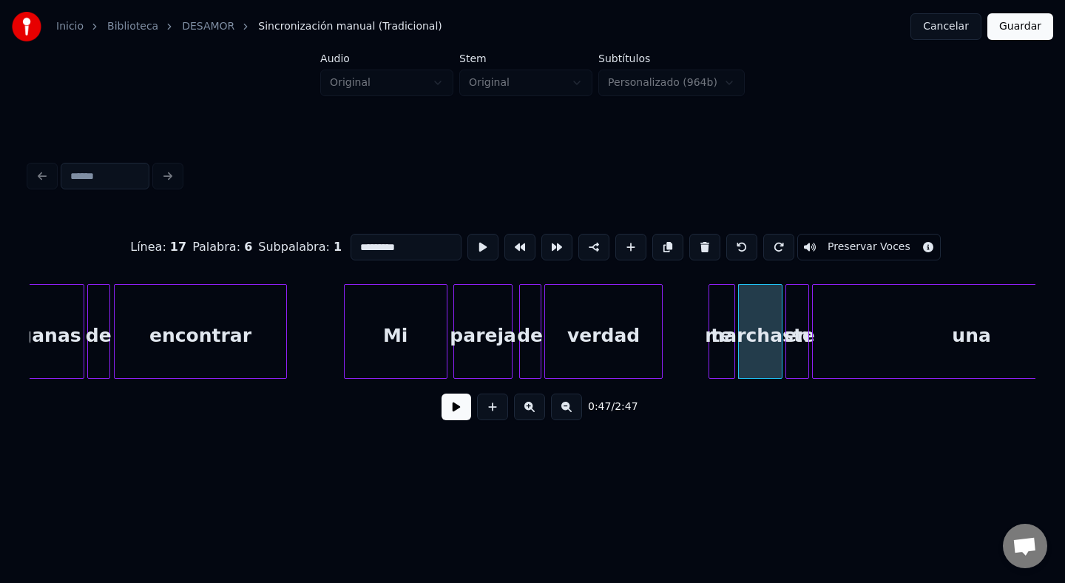
click at [713, 339] on div at bounding box center [712, 331] width 4 height 93
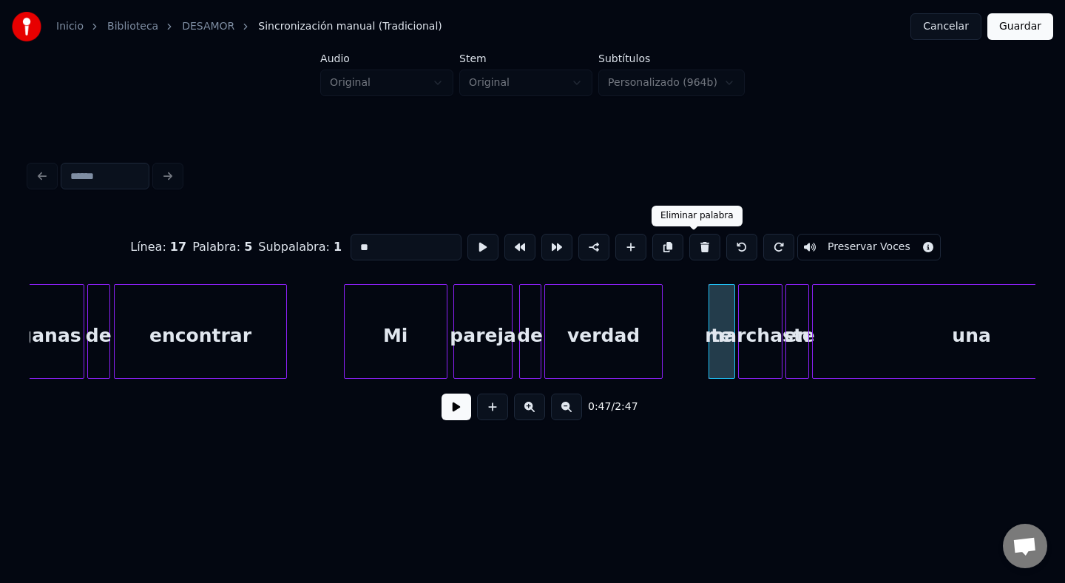
click at [699, 246] on button at bounding box center [705, 247] width 31 height 27
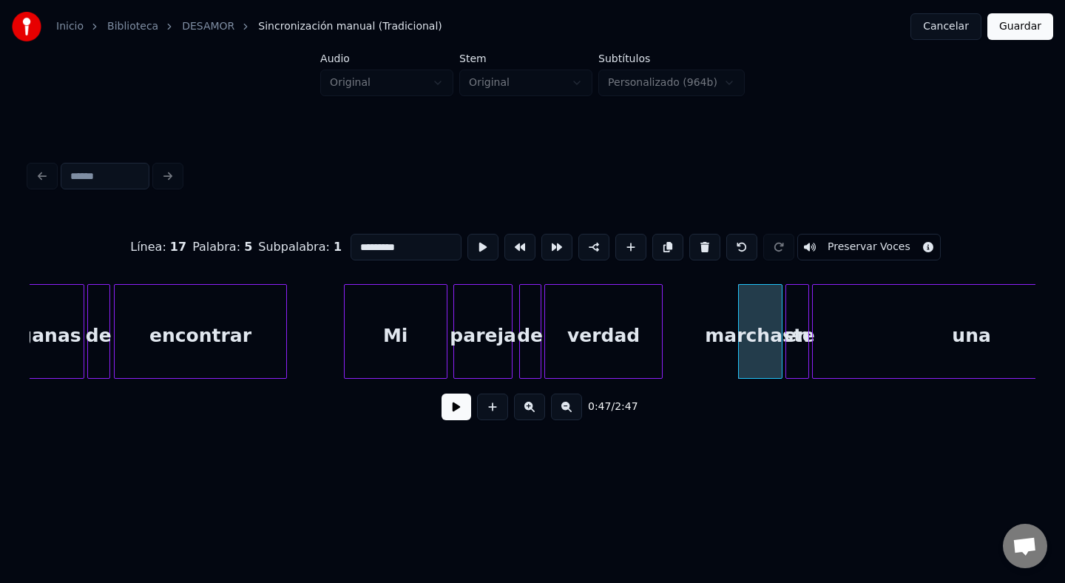
click at [766, 345] on div "marchaste" at bounding box center [760, 335] width 43 height 101
click at [698, 253] on button at bounding box center [705, 247] width 31 height 27
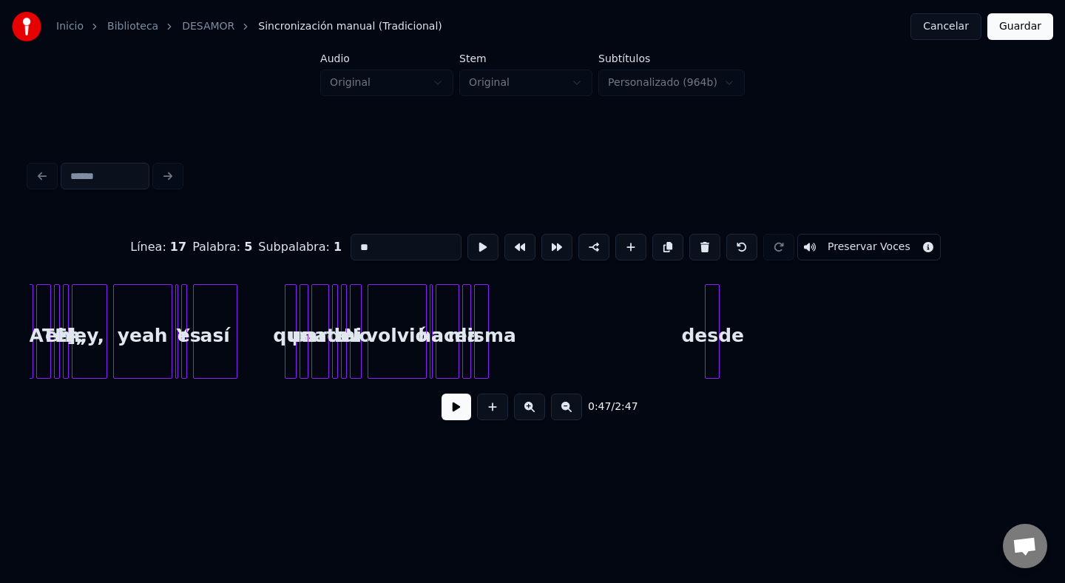
scroll to position [0, 8266]
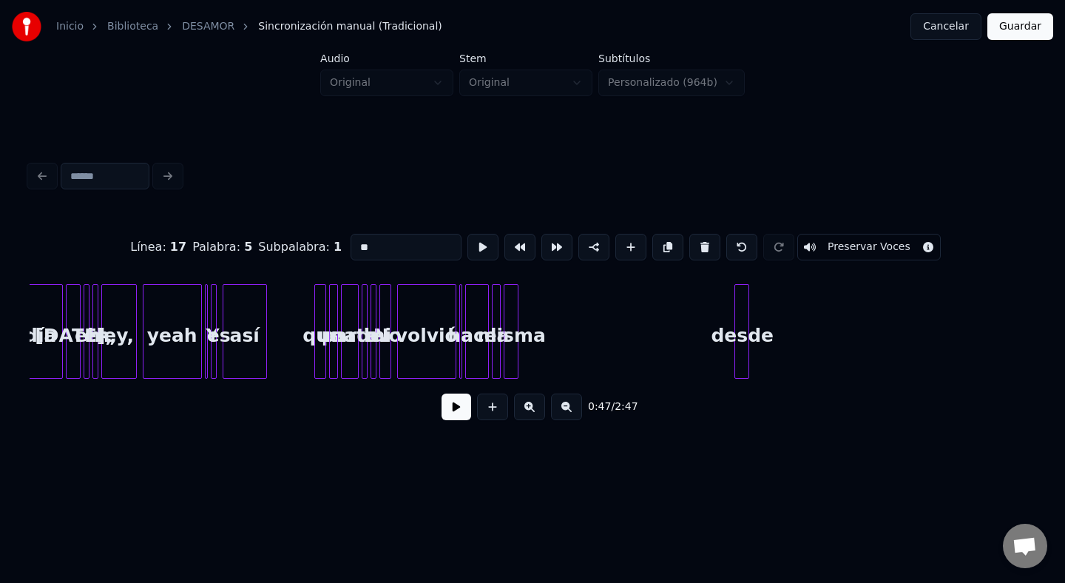
click at [742, 320] on div "desde" at bounding box center [742, 335] width 15 height 101
click at [696, 250] on button at bounding box center [705, 247] width 31 height 27
drag, startPoint x: 346, startPoint y: 404, endPoint x: 500, endPoint y: 355, distance: 162.2
click at [499, 355] on div "Línea : 23 Palabra : 6 Subpalabra : 1 ***** Preservar Voces 0:59 / 2:47" at bounding box center [533, 322] width 1006 height 225
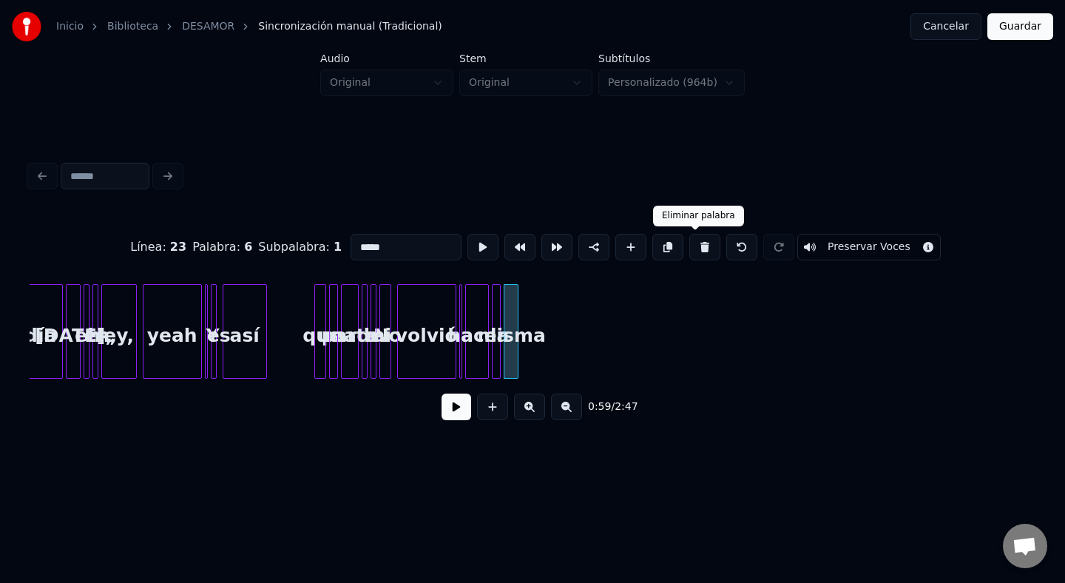
click at [690, 245] on button at bounding box center [705, 247] width 31 height 27
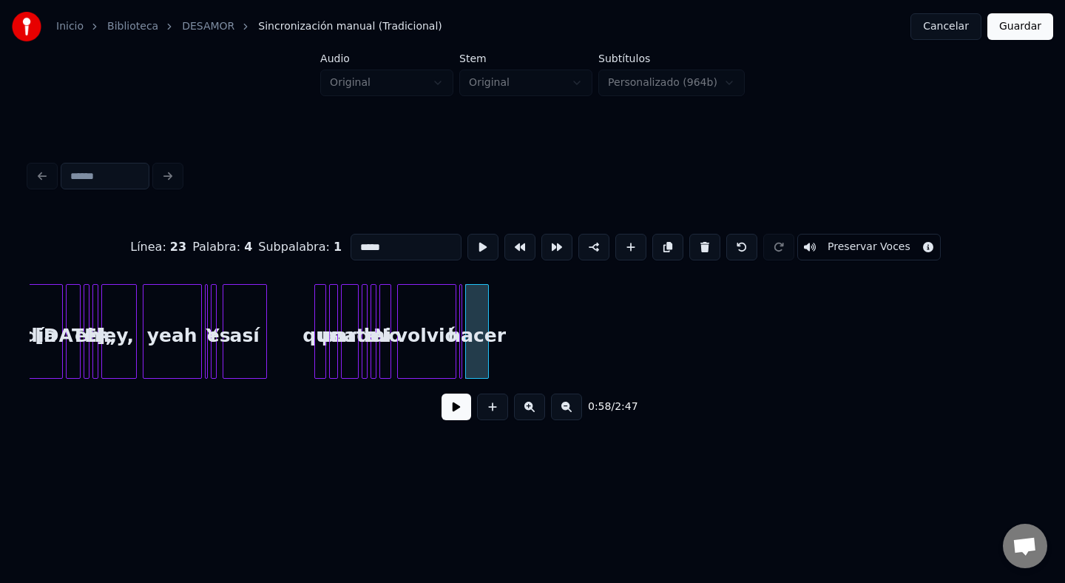
click at [690, 245] on button at bounding box center [705, 247] width 31 height 27
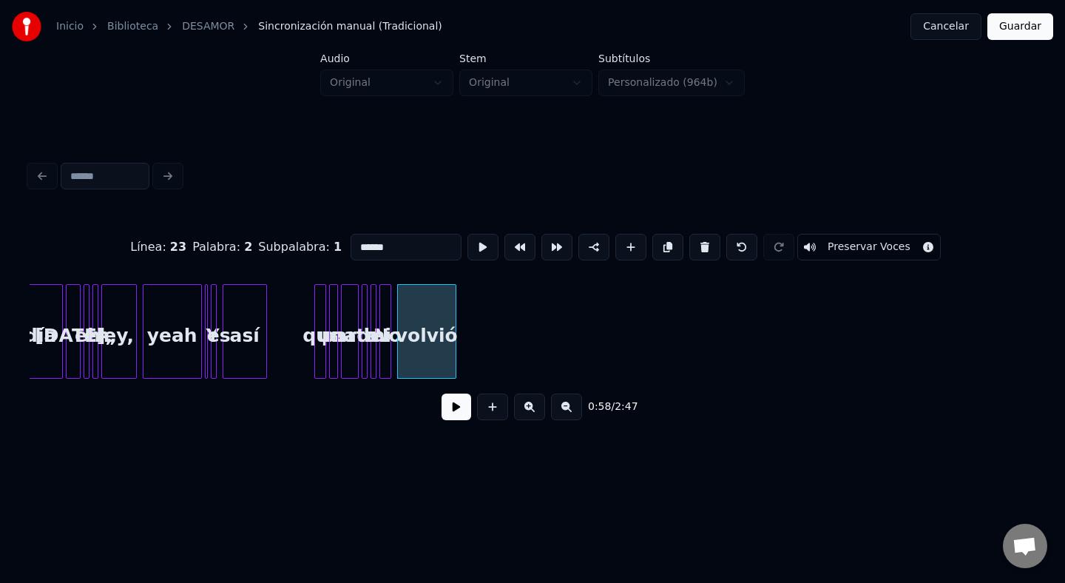
click at [690, 245] on button at bounding box center [705, 247] width 31 height 27
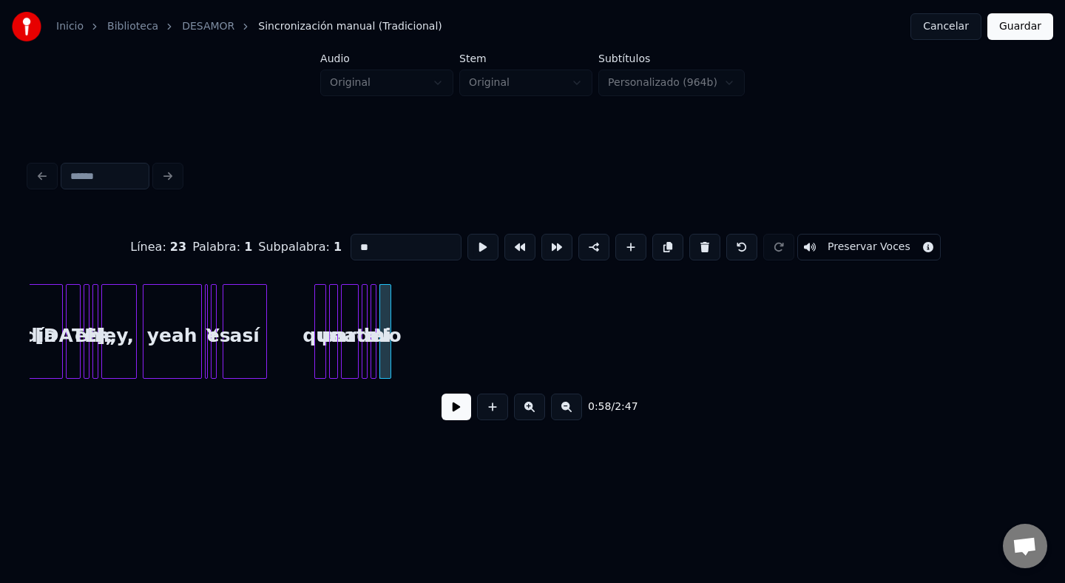
click at [690, 245] on button at bounding box center [705, 247] width 31 height 27
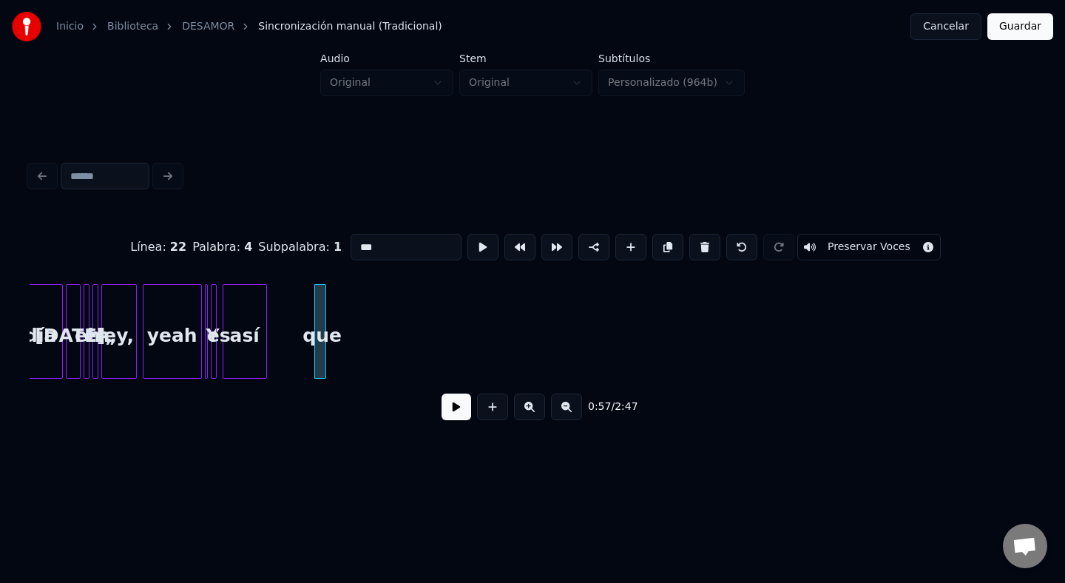
click at [690, 245] on button at bounding box center [705, 247] width 31 height 27
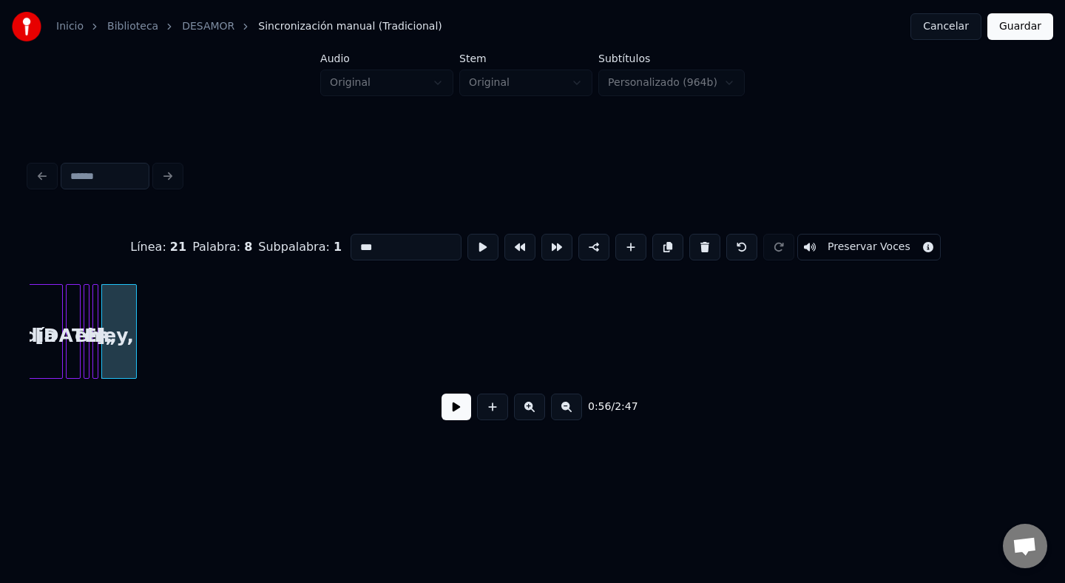
click at [690, 245] on button at bounding box center [705, 247] width 31 height 27
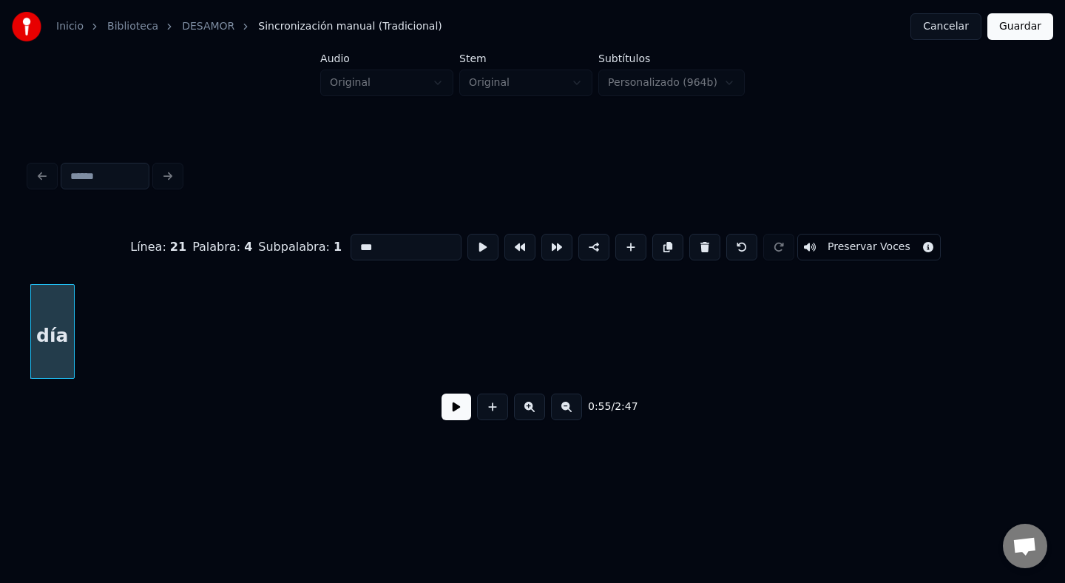
click at [690, 245] on button at bounding box center [705, 247] width 31 height 27
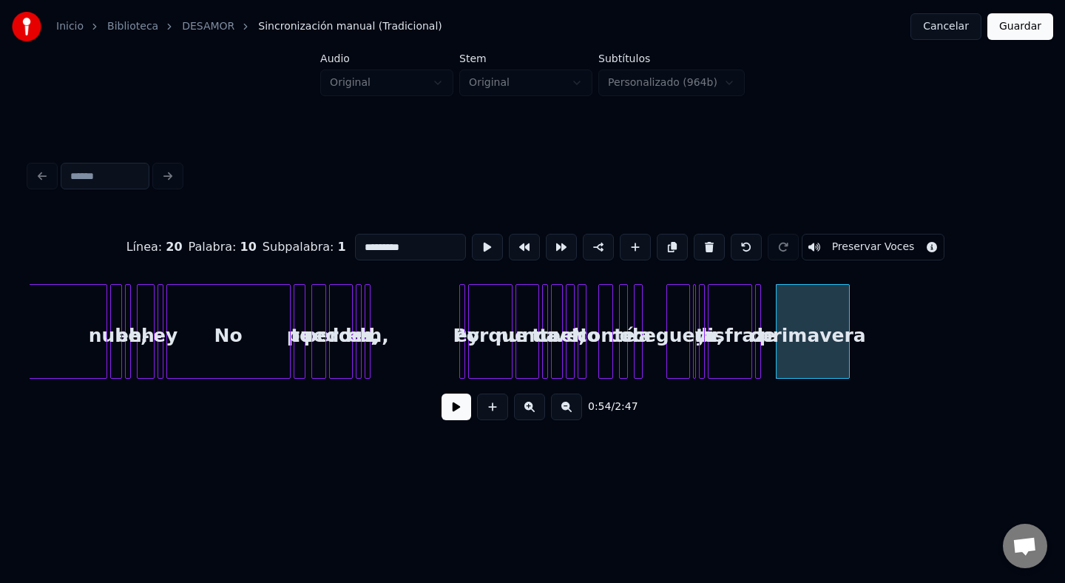
scroll to position [0, 7290]
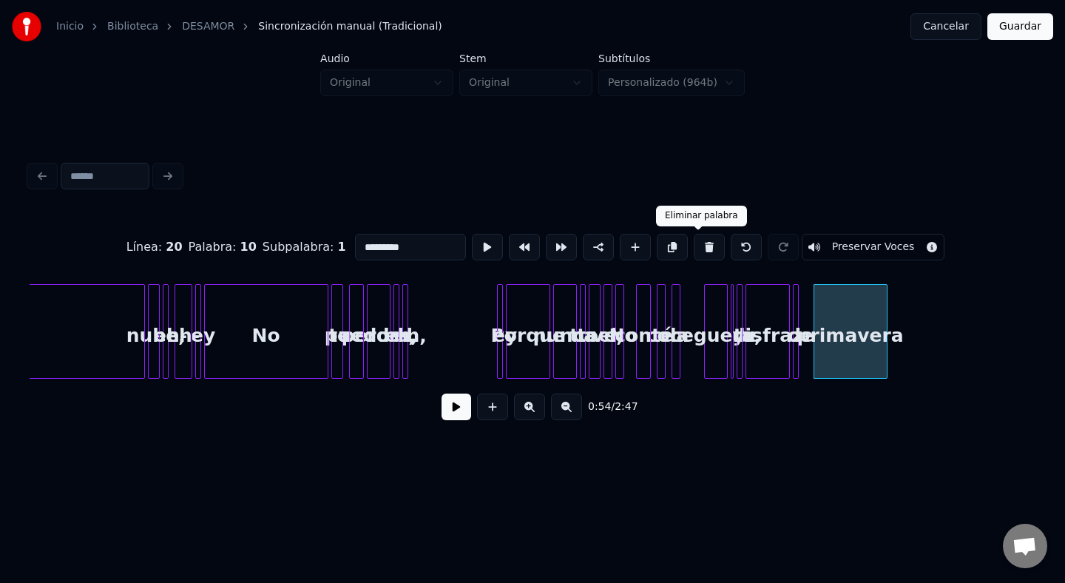
click at [696, 241] on button at bounding box center [709, 247] width 31 height 27
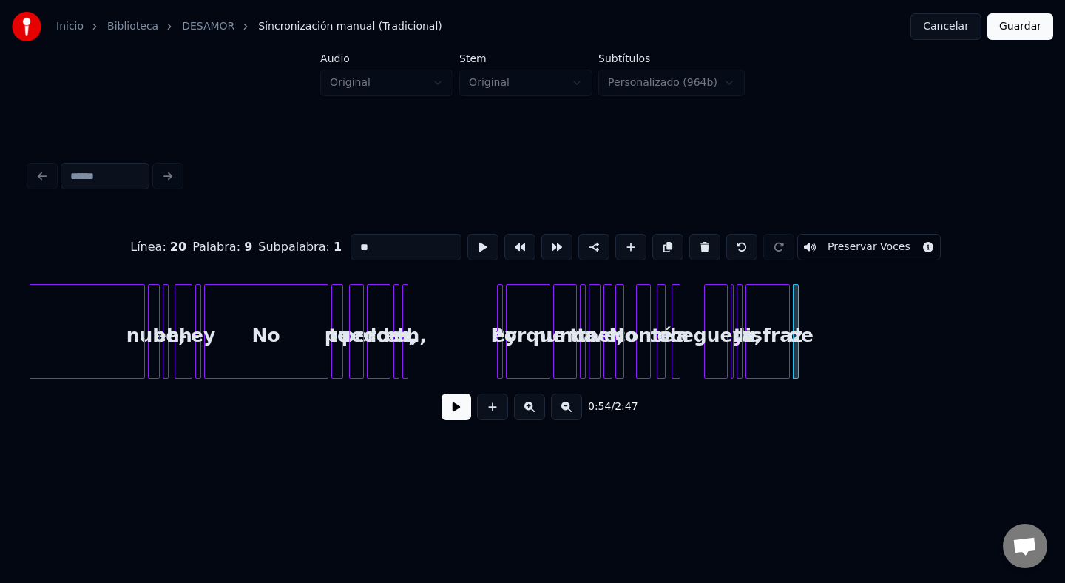
click at [696, 241] on button at bounding box center [705, 247] width 31 height 27
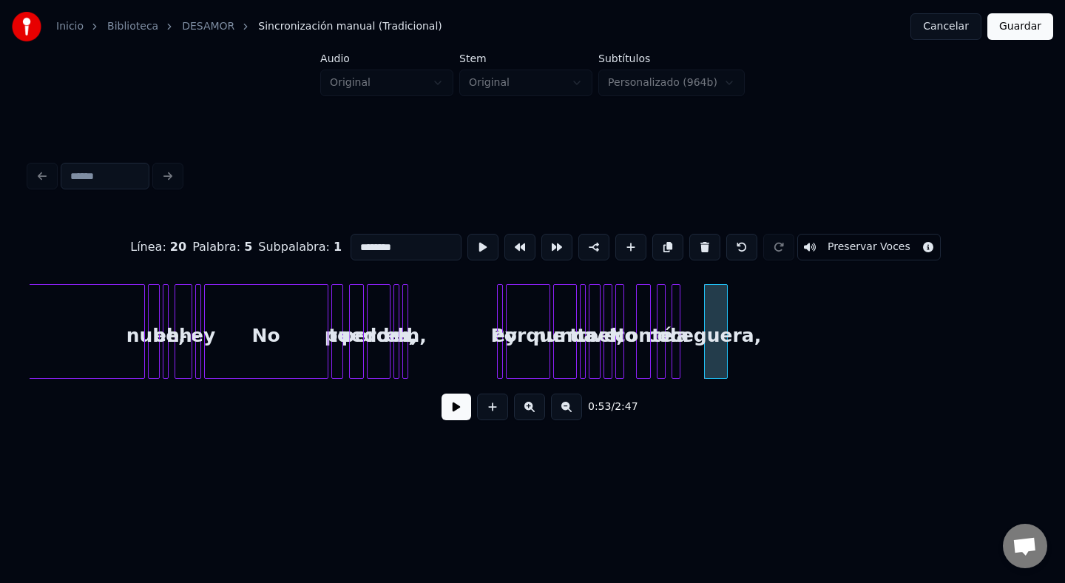
click at [696, 241] on button at bounding box center [705, 247] width 31 height 27
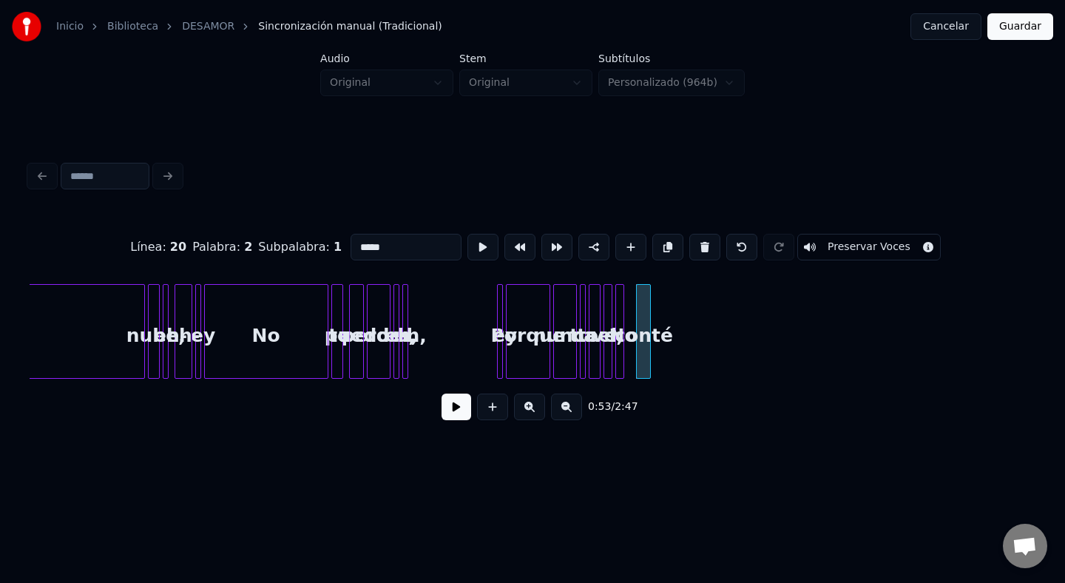
click at [696, 241] on button at bounding box center [705, 247] width 31 height 27
click
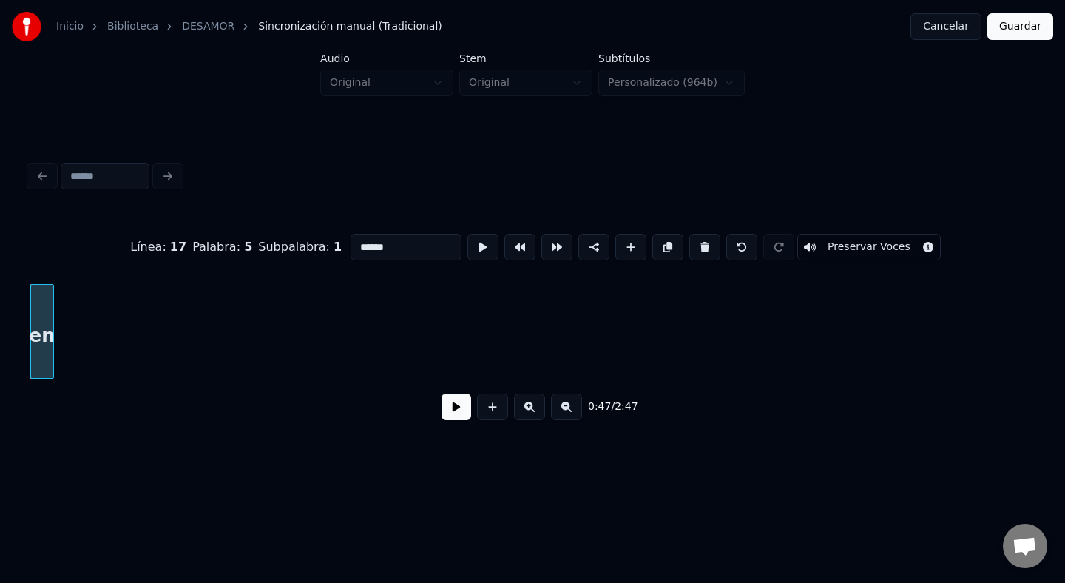
scroll to position [0, 6817]
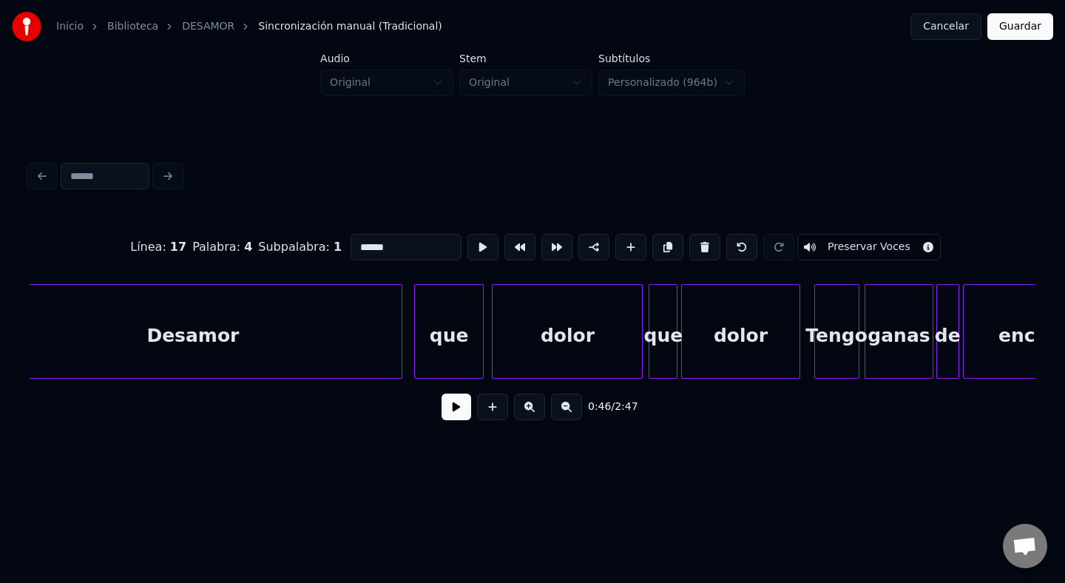
type input "*******"
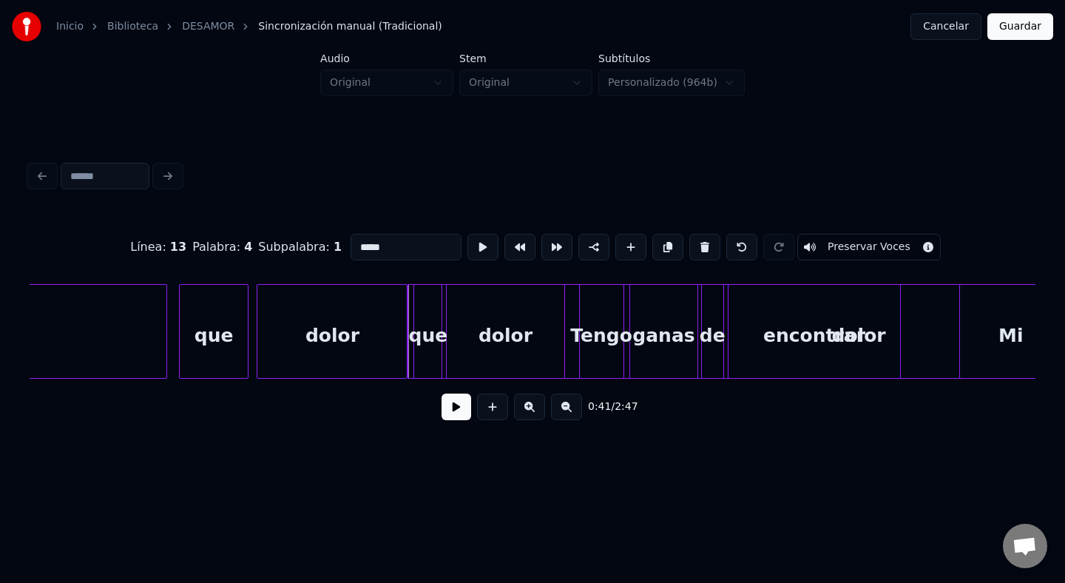
scroll to position [0, 5630]
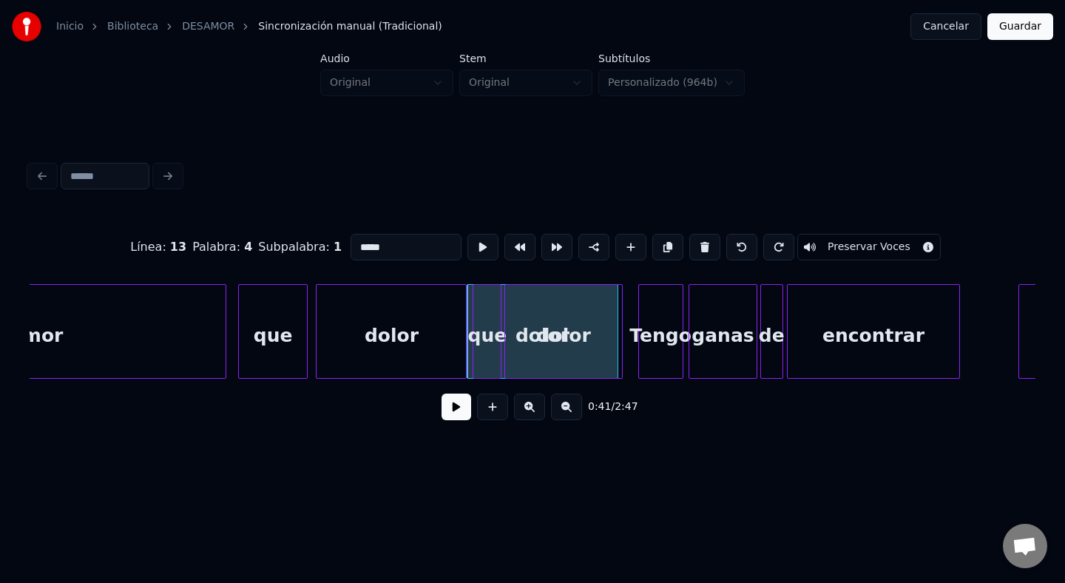
type input "*****"
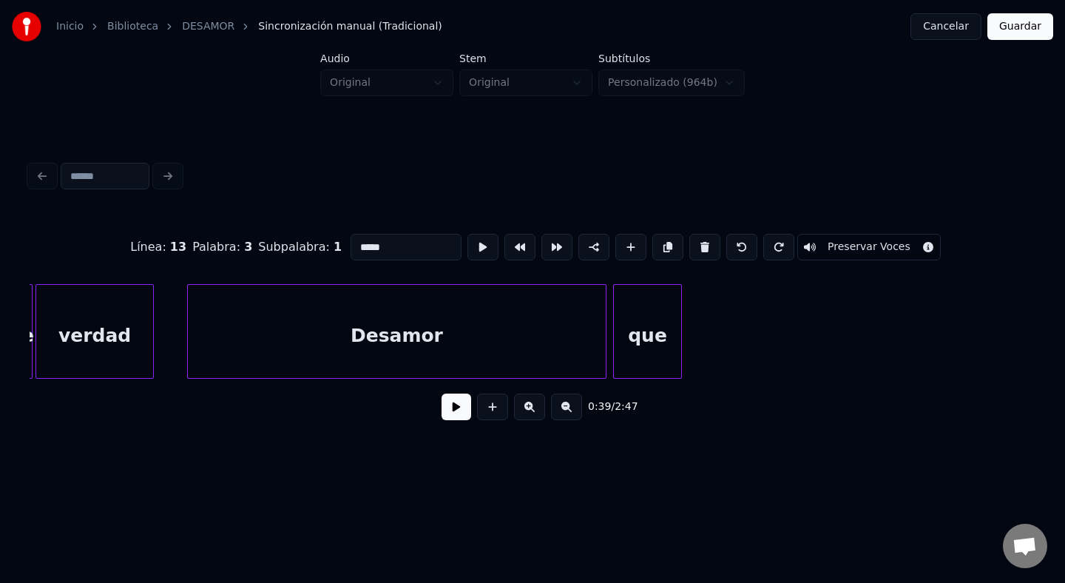
scroll to position [0, 6953]
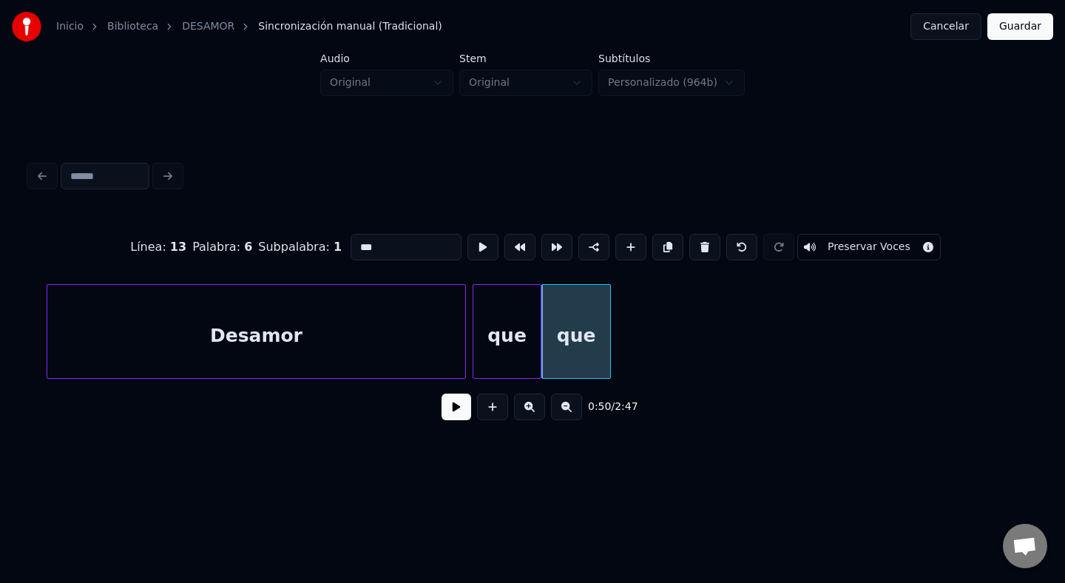
drag, startPoint x: 403, startPoint y: 249, endPoint x: 322, endPoint y: 246, distance: 81.4
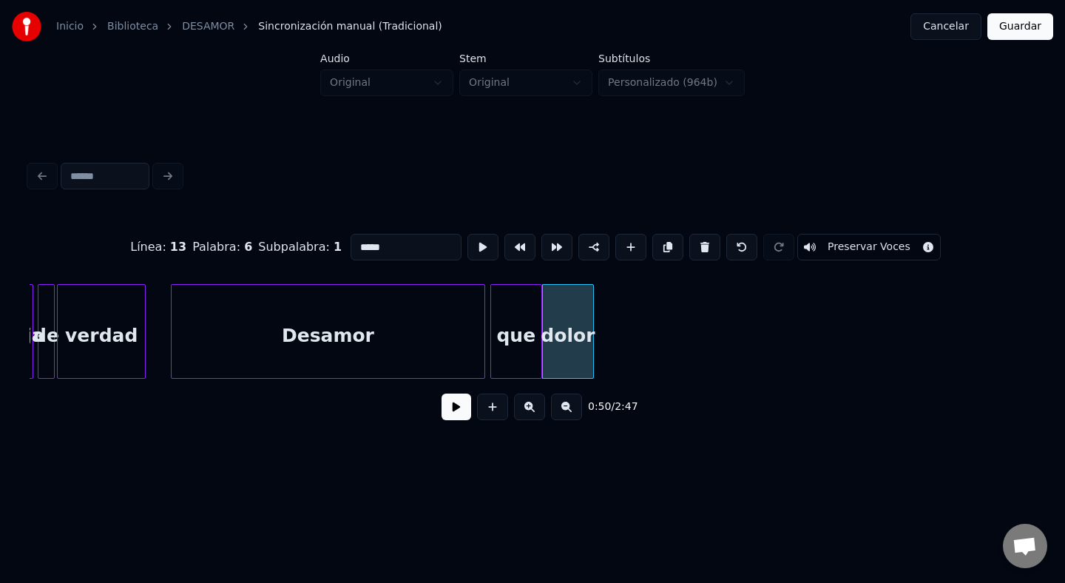
type input "*******"
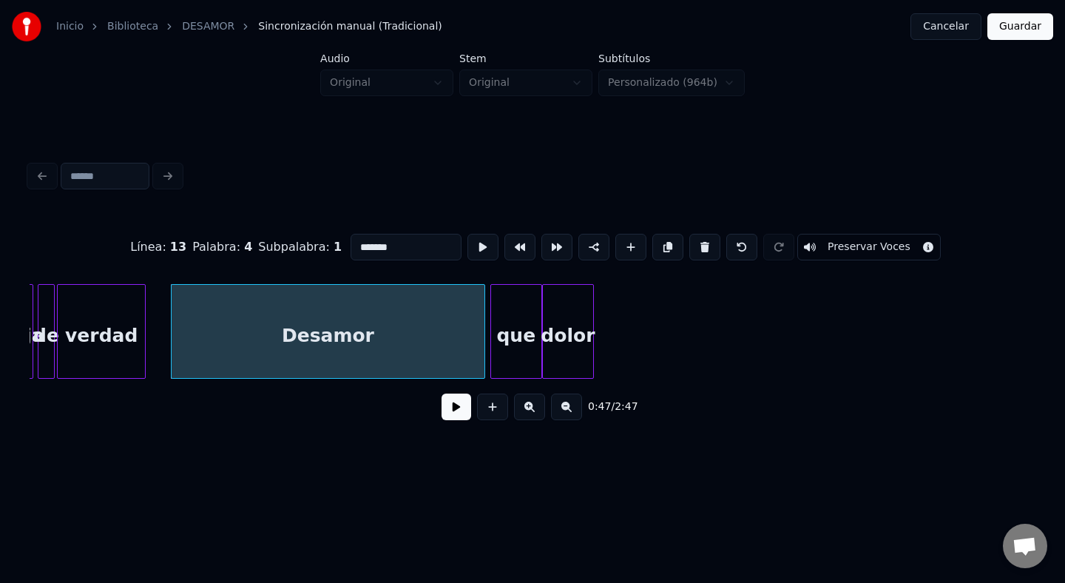
scroll to position [0, 3344]
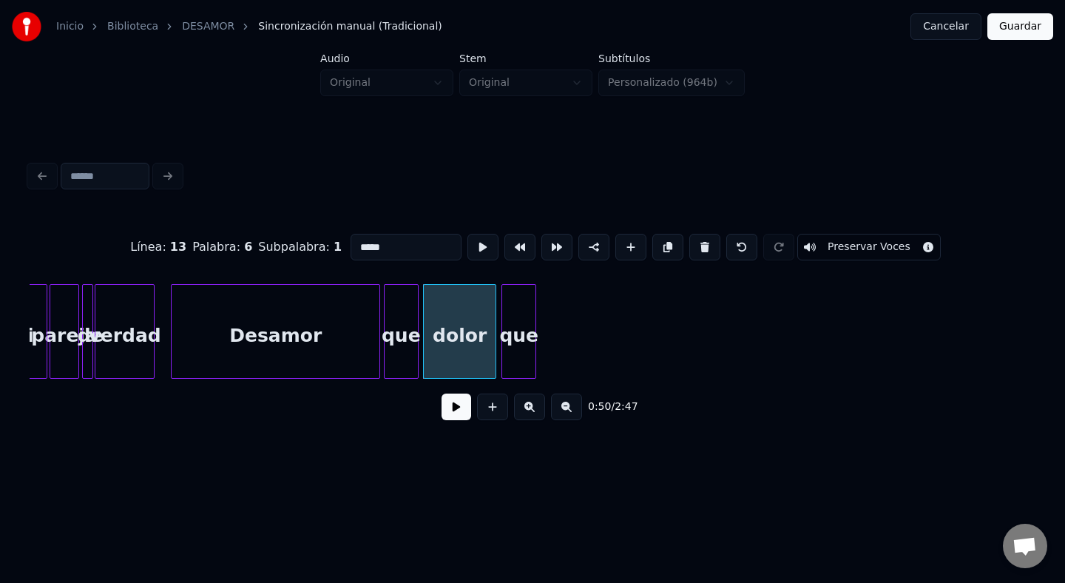
type input "***"
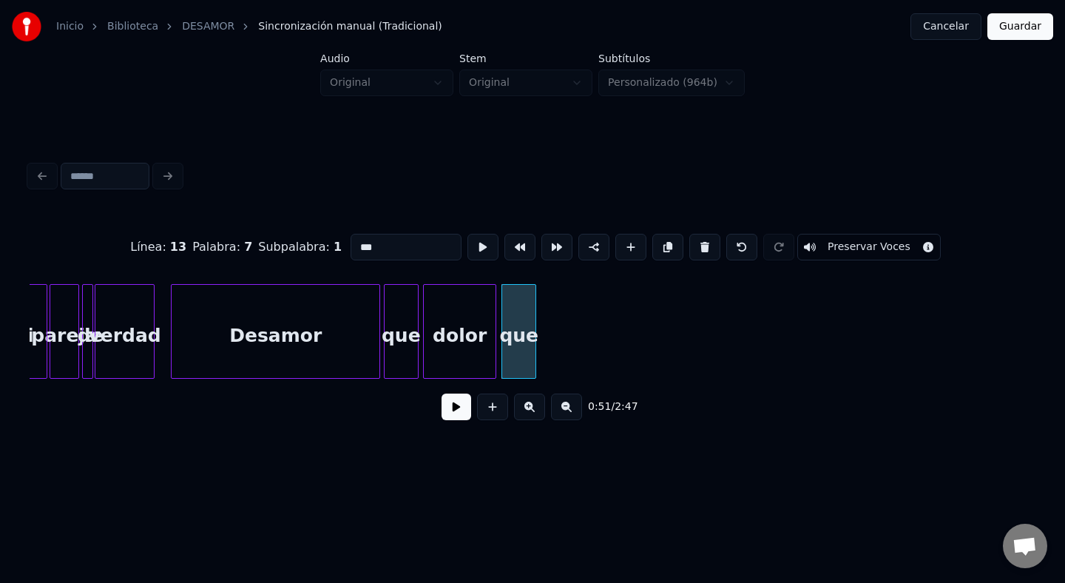
type input "*****"
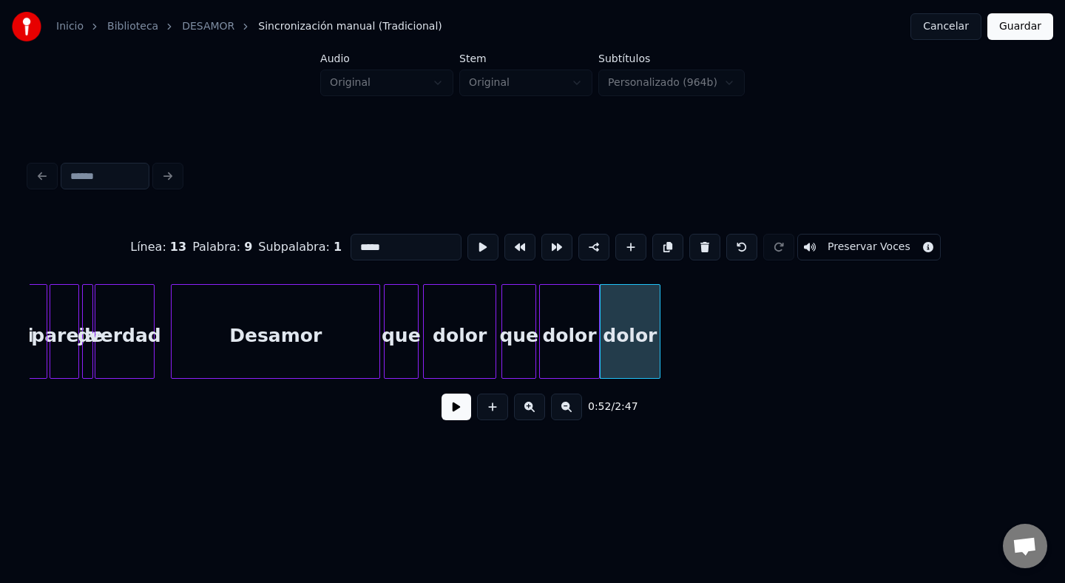
drag, startPoint x: 405, startPoint y: 255, endPoint x: 311, endPoint y: 246, distance: 94.4
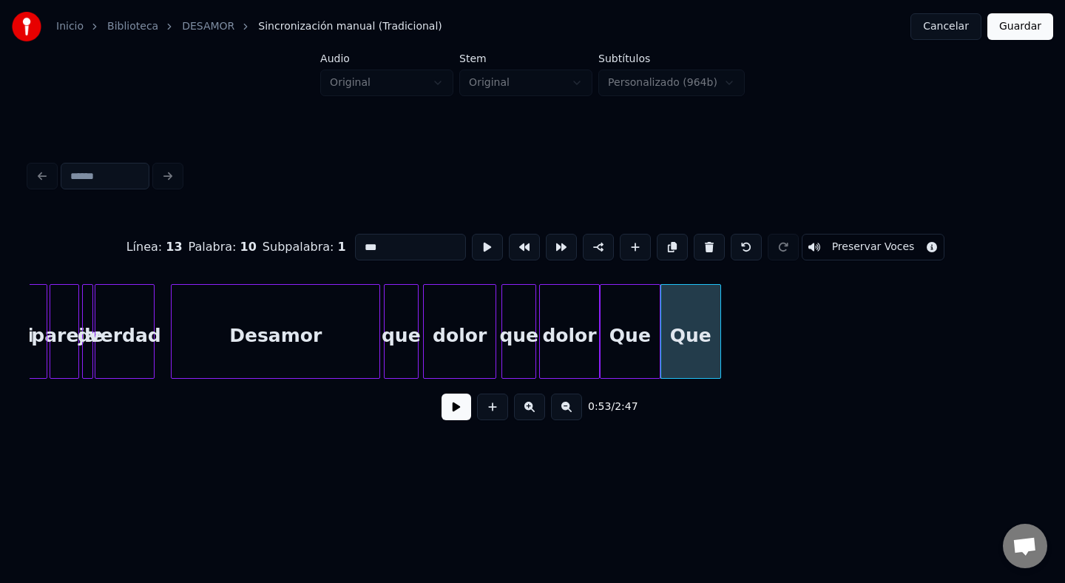
drag, startPoint x: 403, startPoint y: 243, endPoint x: 280, endPoint y: 246, distance: 122.1
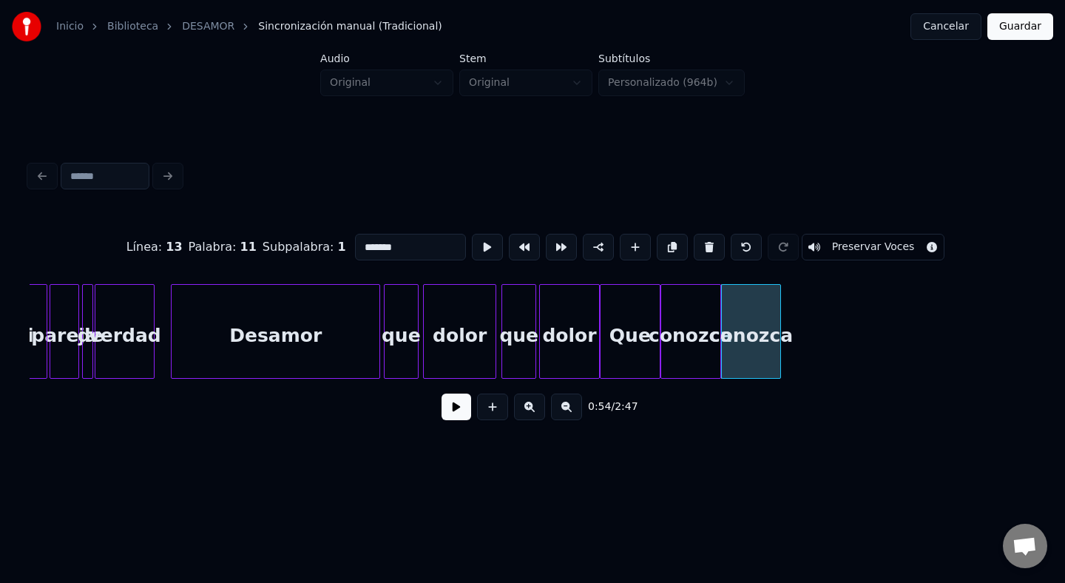
drag, startPoint x: 403, startPoint y: 254, endPoint x: 292, endPoint y: 247, distance: 111.2
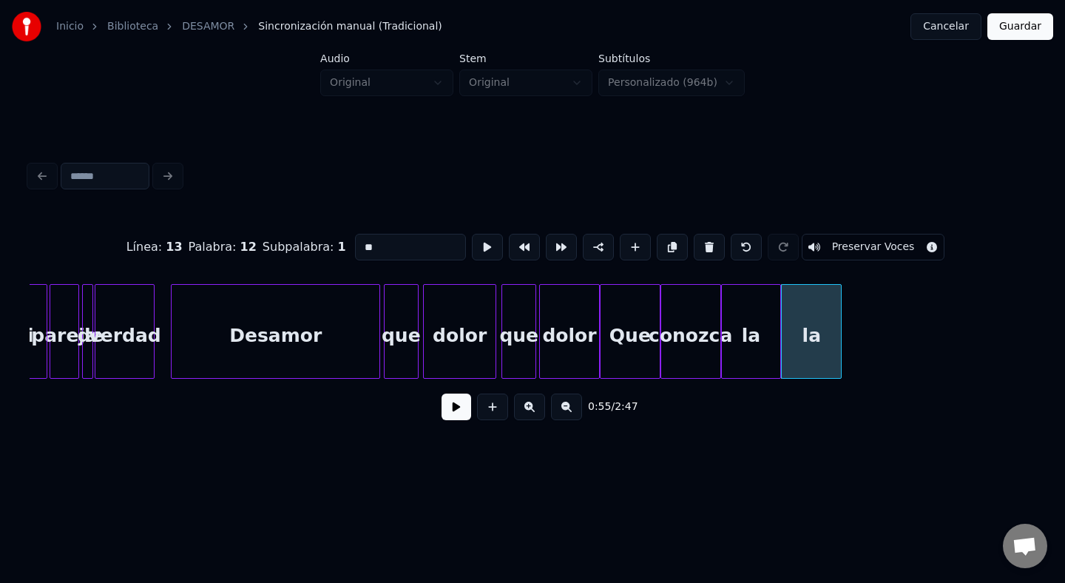
drag, startPoint x: 451, startPoint y: 246, endPoint x: 282, endPoint y: 276, distance: 172.1
type input "*"
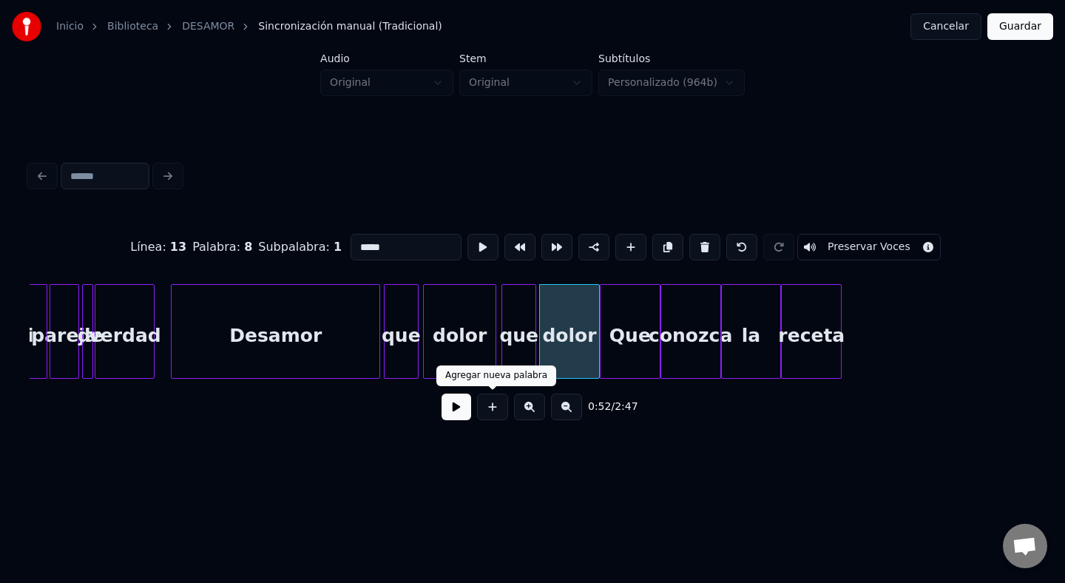
type input "*****"
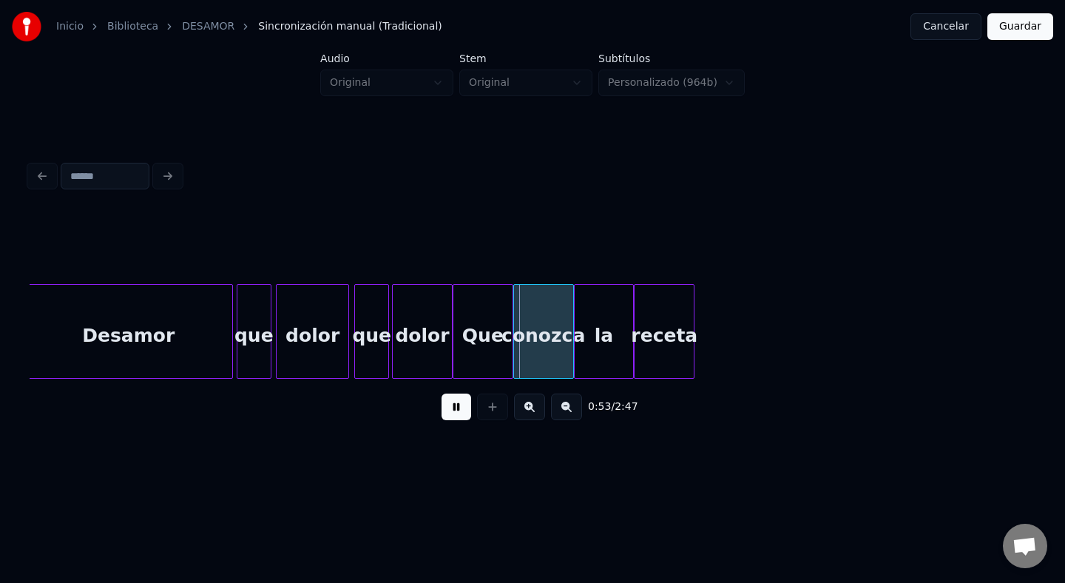
scroll to position [0, 3492]
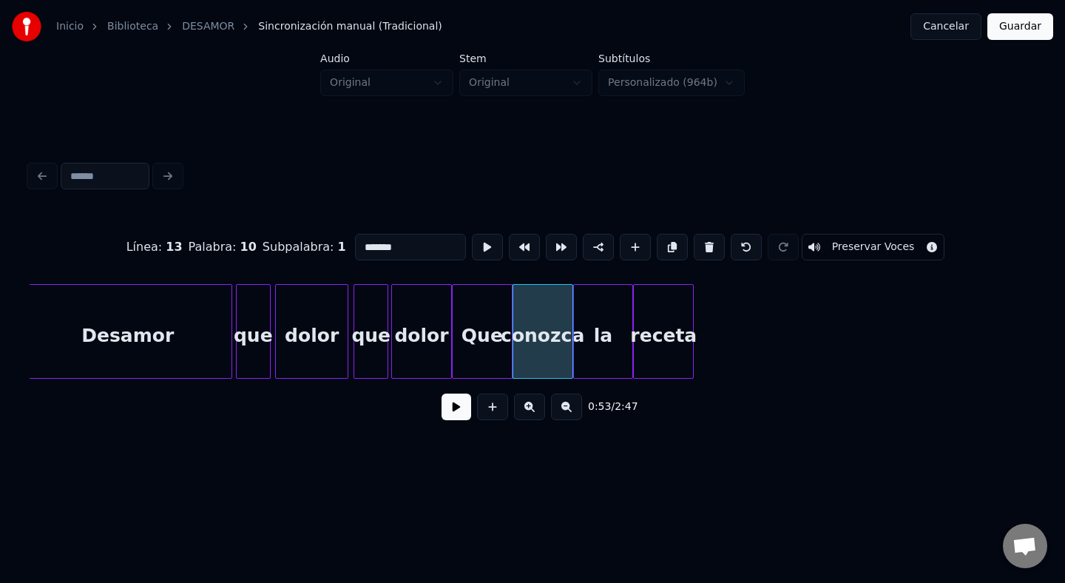
drag, startPoint x: 408, startPoint y: 246, endPoint x: 298, endPoint y: 238, distance: 109.9
type input "******"
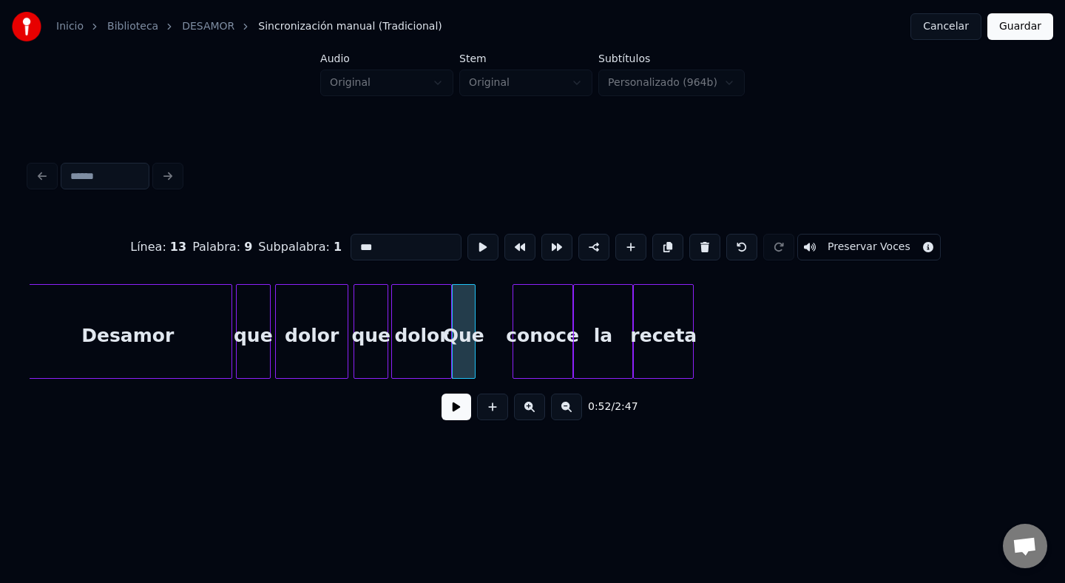
type input "******"
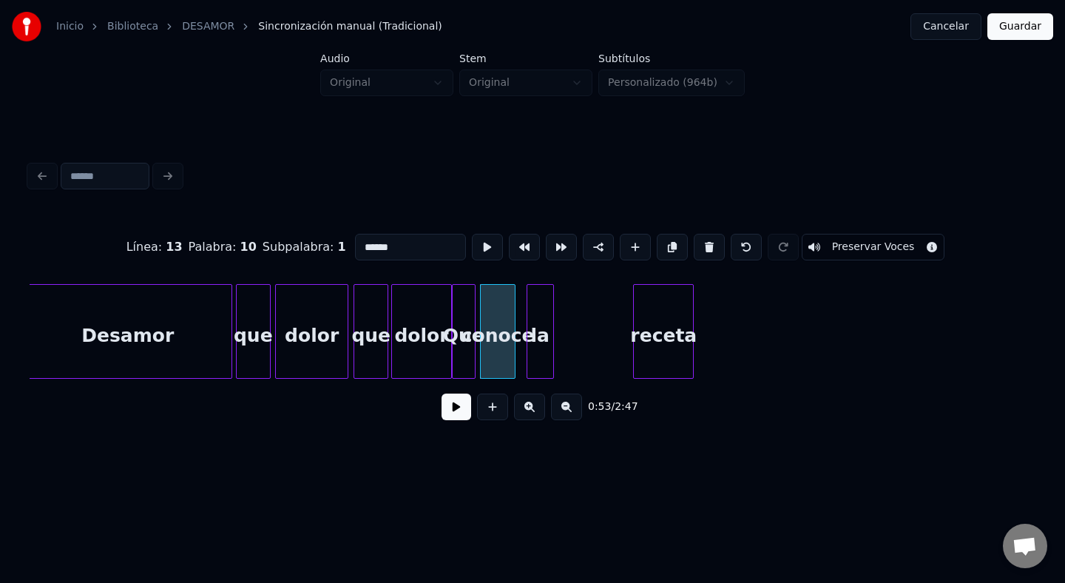
type input "*****"
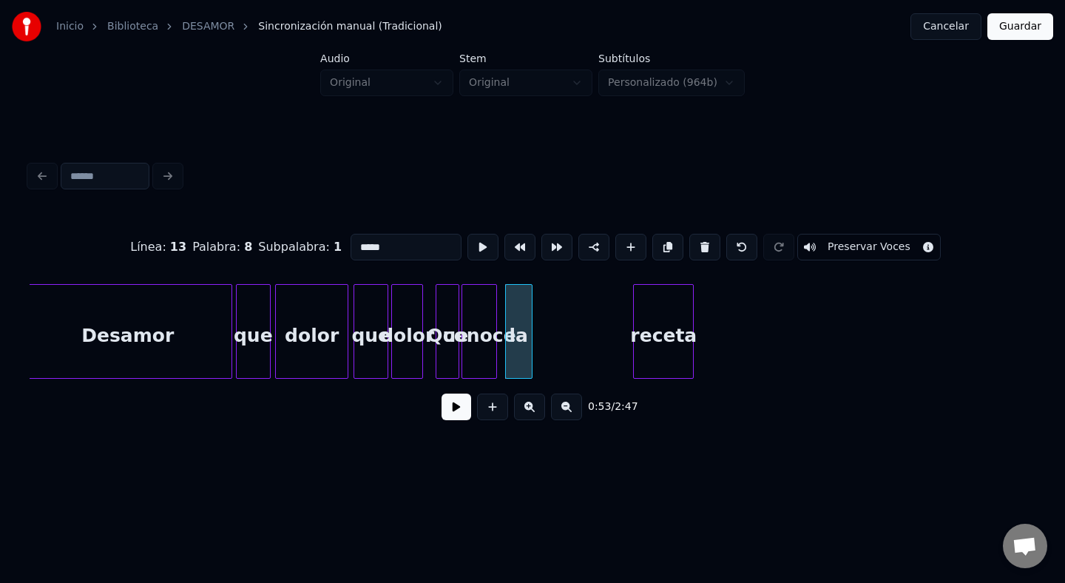
type input "******"
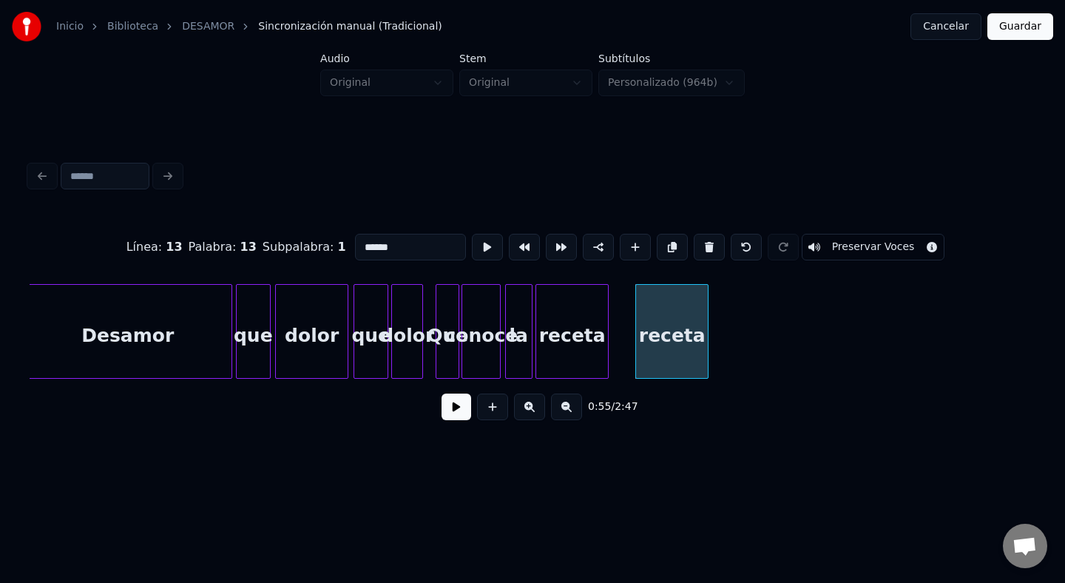
drag, startPoint x: 437, startPoint y: 249, endPoint x: 254, endPoint y: 240, distance: 183.7
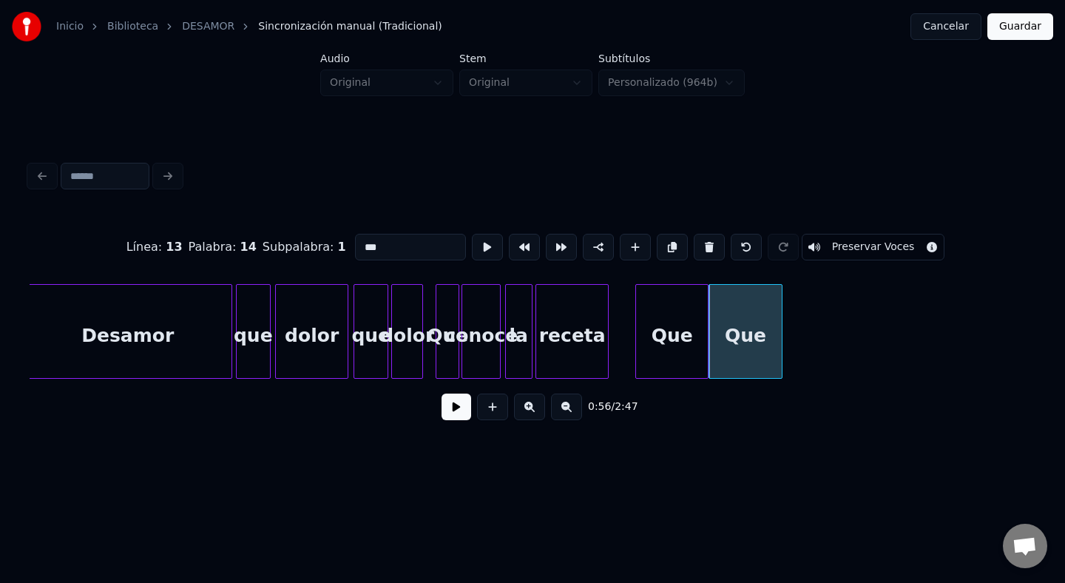
drag, startPoint x: 435, startPoint y: 244, endPoint x: 269, endPoint y: 248, distance: 166.5
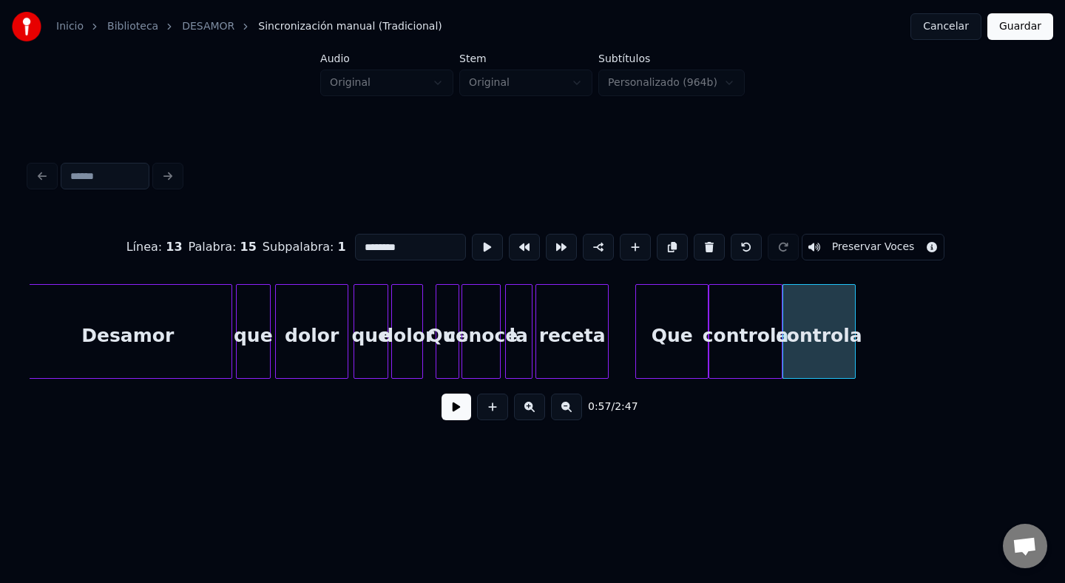
drag, startPoint x: 409, startPoint y: 255, endPoint x: 297, endPoint y: 242, distance: 113.2
type input "***"
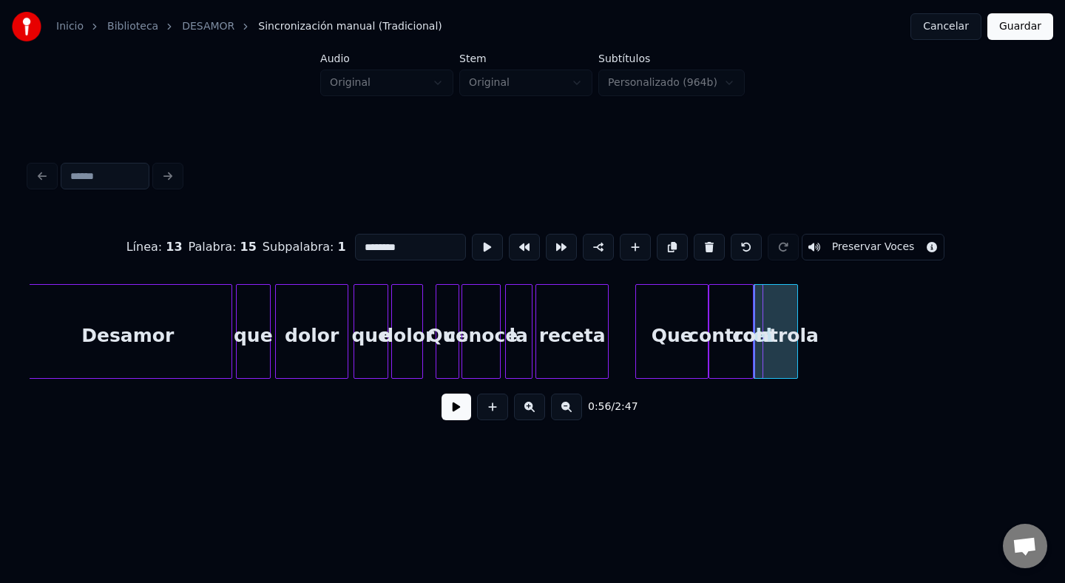
drag, startPoint x: 411, startPoint y: 252, endPoint x: 277, endPoint y: 255, distance: 133.2
drag, startPoint x: 394, startPoint y: 245, endPoint x: 365, endPoint y: 247, distance: 29.7
type input "*******"
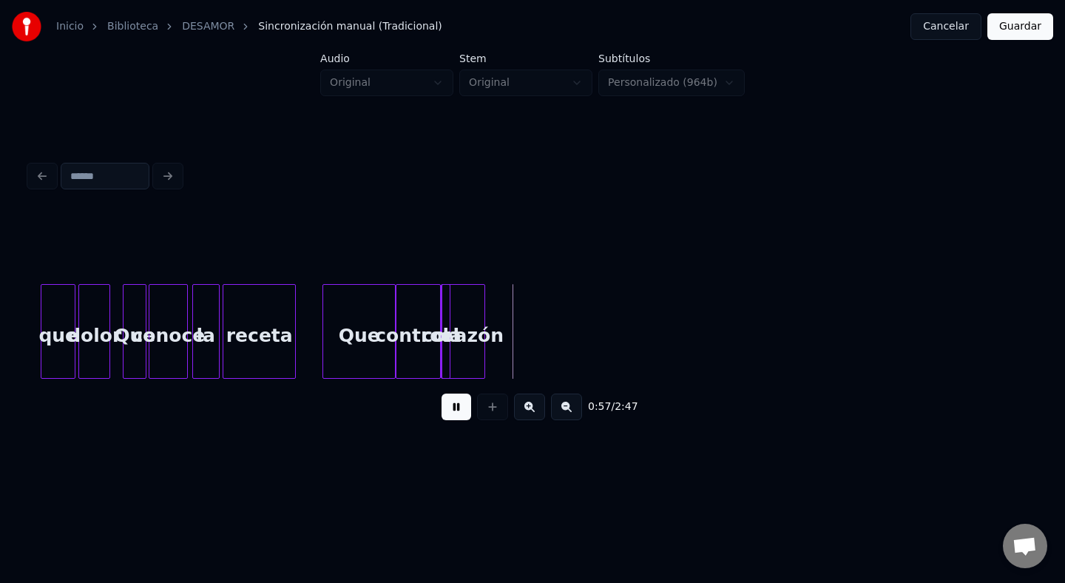
scroll to position [0, 3814]
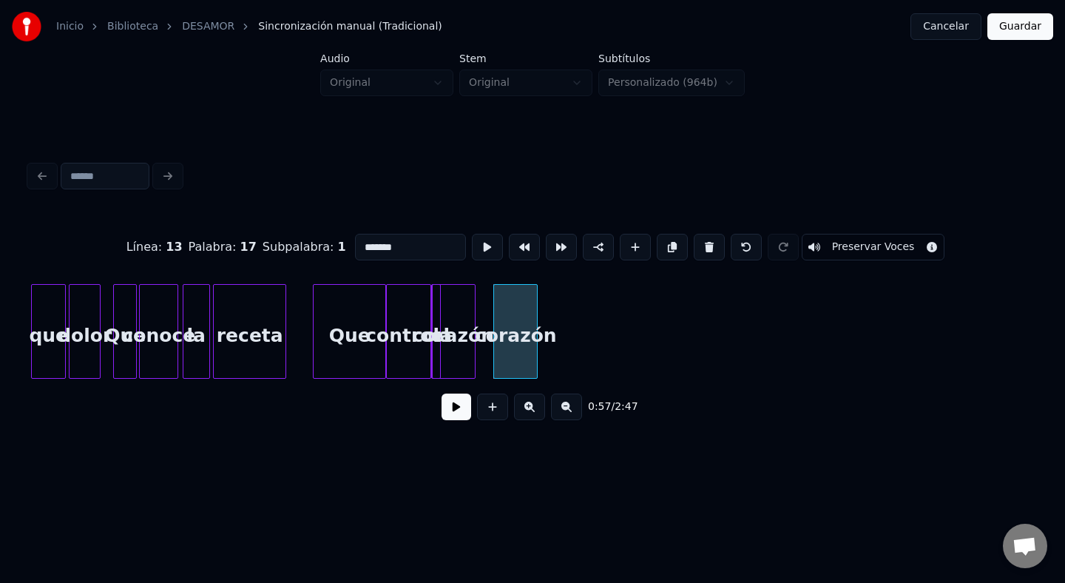
drag, startPoint x: 417, startPoint y: 255, endPoint x: 301, endPoint y: 246, distance: 115.8
drag, startPoint x: 430, startPoint y: 253, endPoint x: 374, endPoint y: 249, distance: 56.4
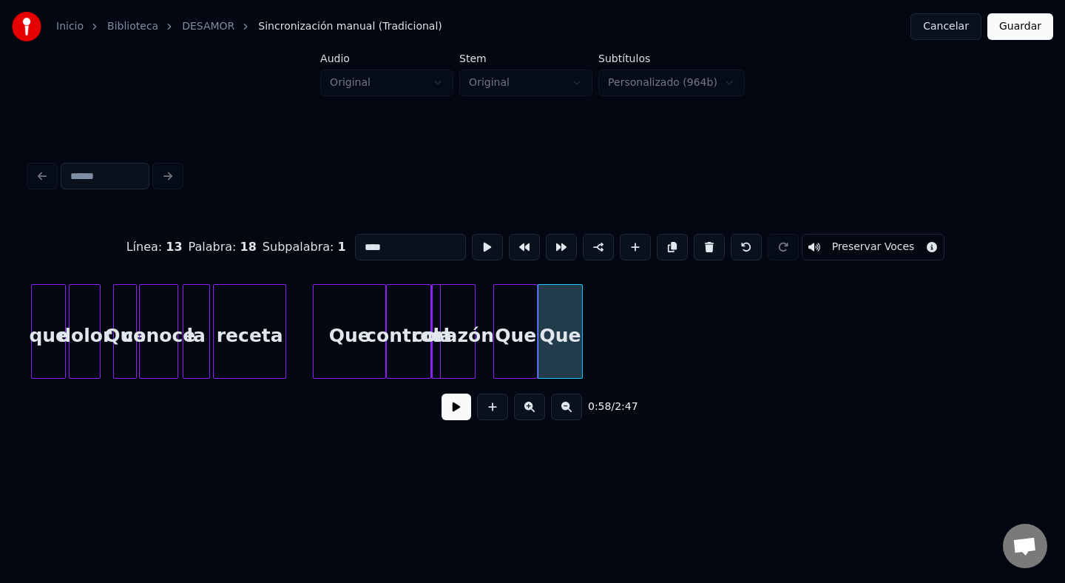
drag, startPoint x: 425, startPoint y: 238, endPoint x: 292, endPoint y: 247, distance: 133.5
drag, startPoint x: 385, startPoint y: 249, endPoint x: 343, endPoint y: 249, distance: 41.4
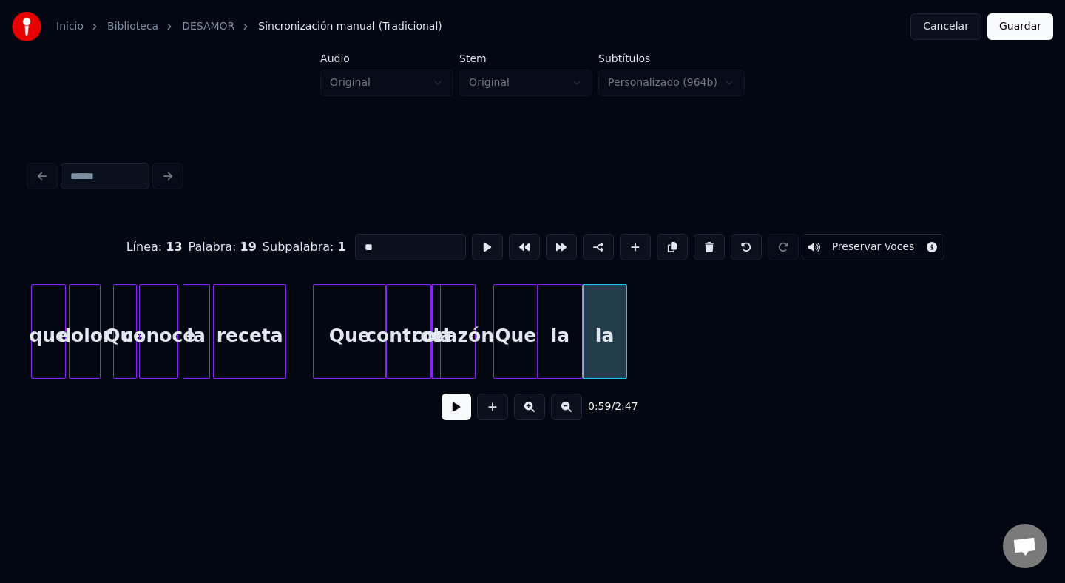
drag, startPoint x: 410, startPoint y: 242, endPoint x: 333, endPoint y: 246, distance: 77.0
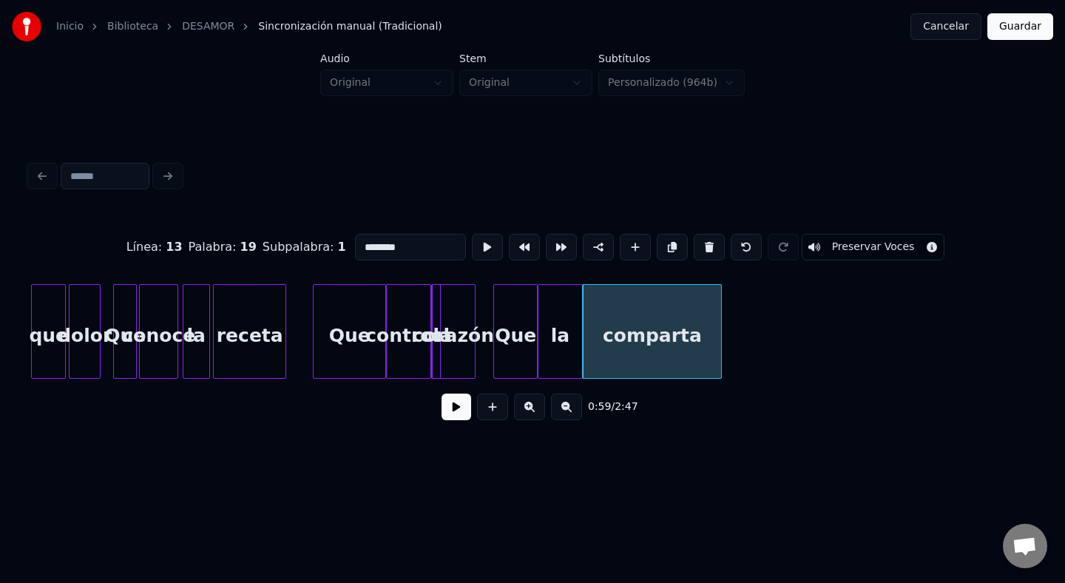
type input "*******"
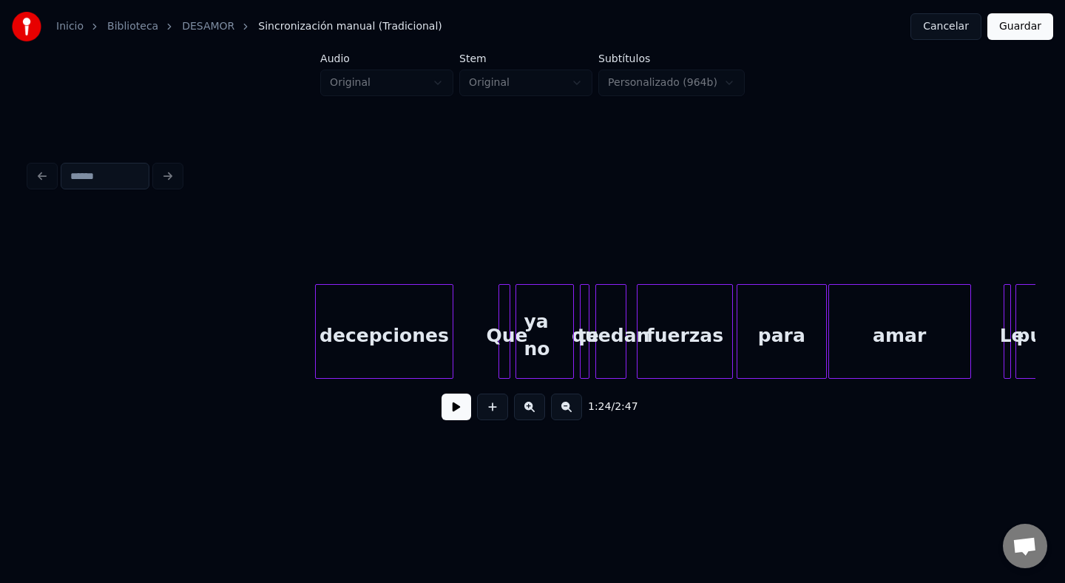
scroll to position [0, 0]
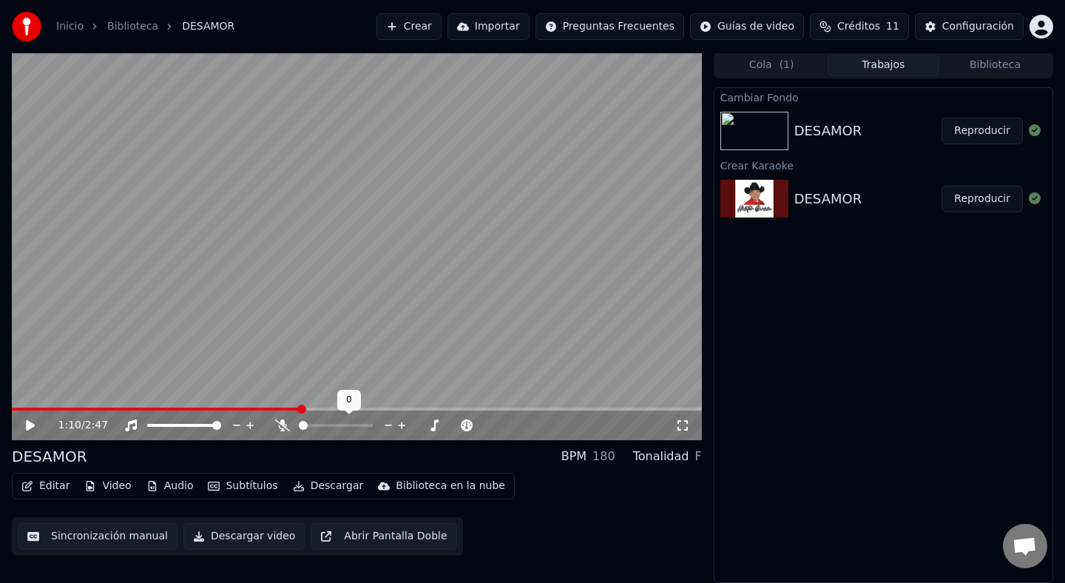
scroll to position [1, 0]
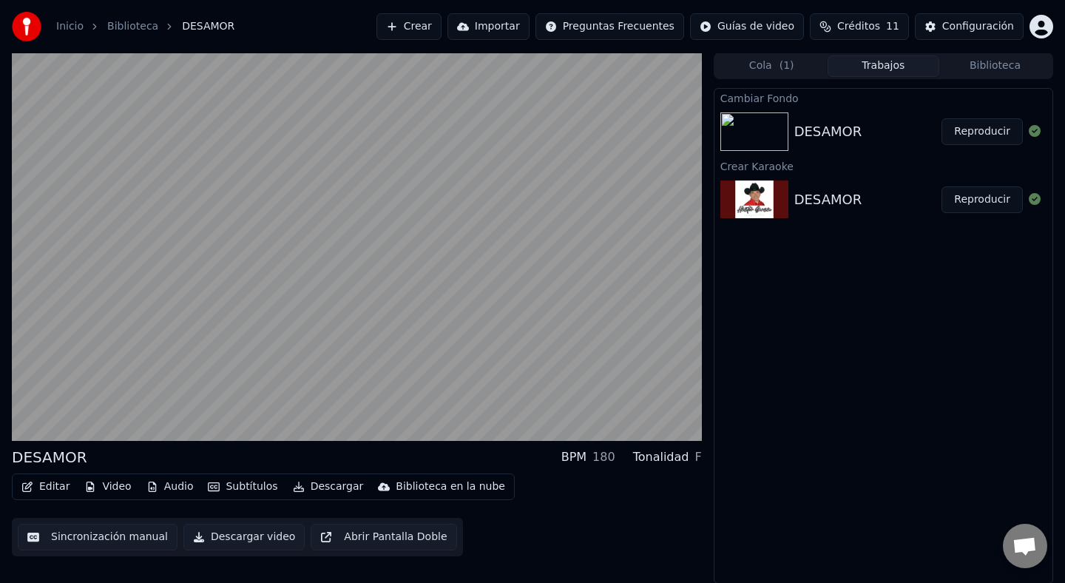
scroll to position [1, 0]
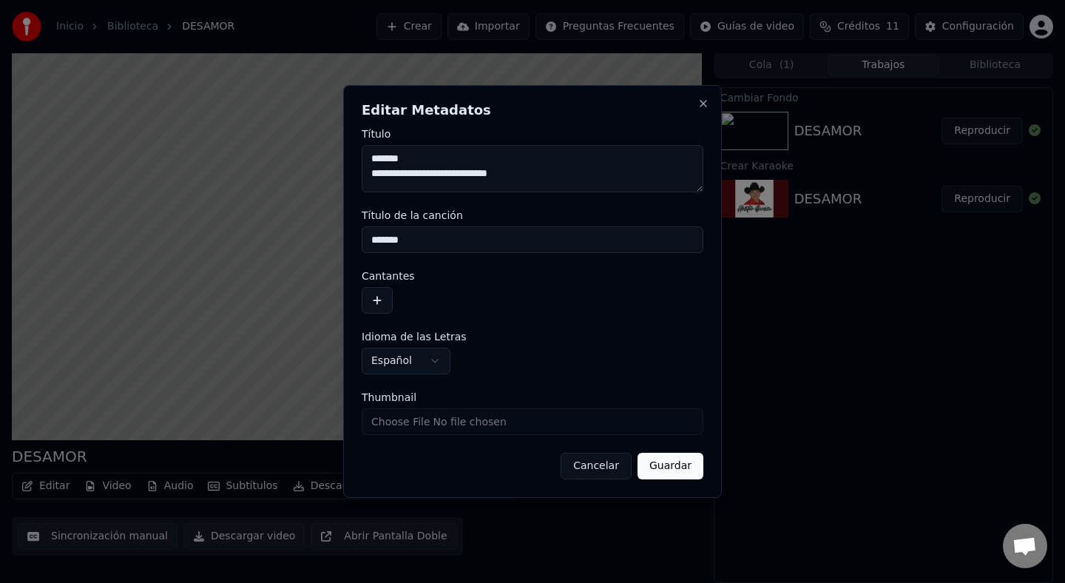
type textarea "**********"
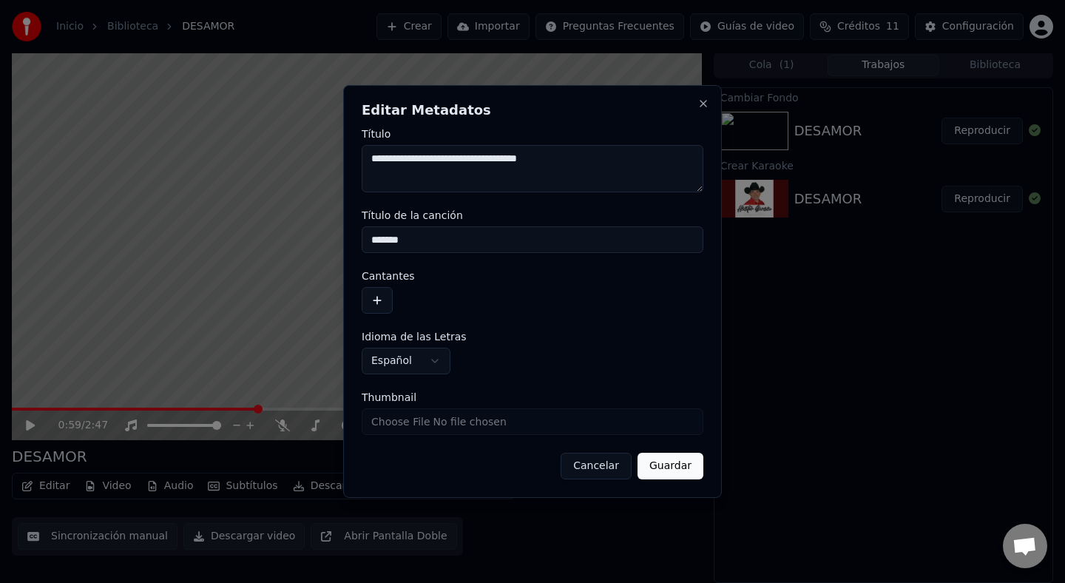
type textarea "**********"
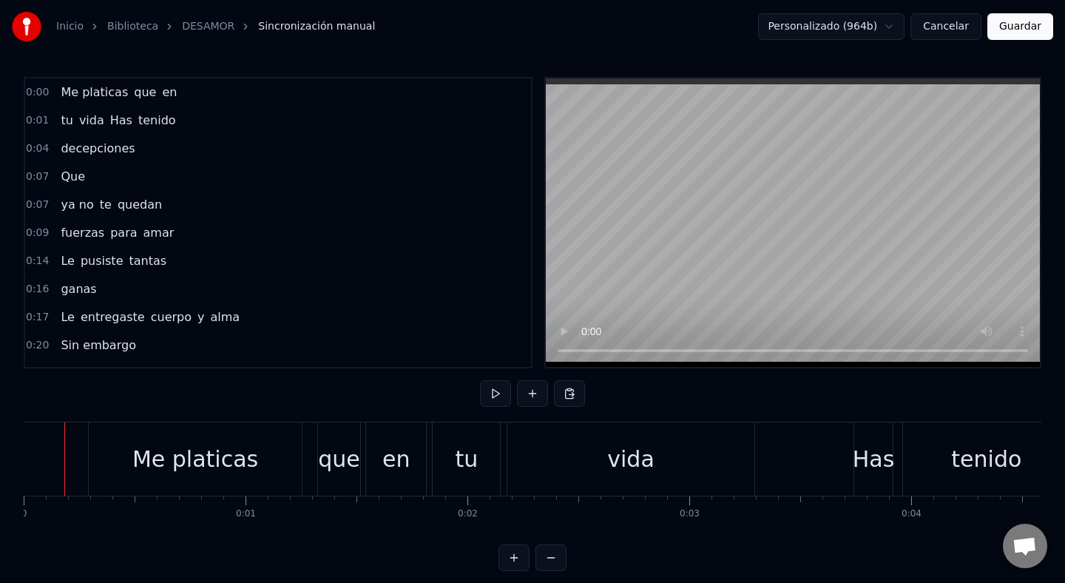
click at [531, 400] on button at bounding box center [532, 393] width 31 height 27
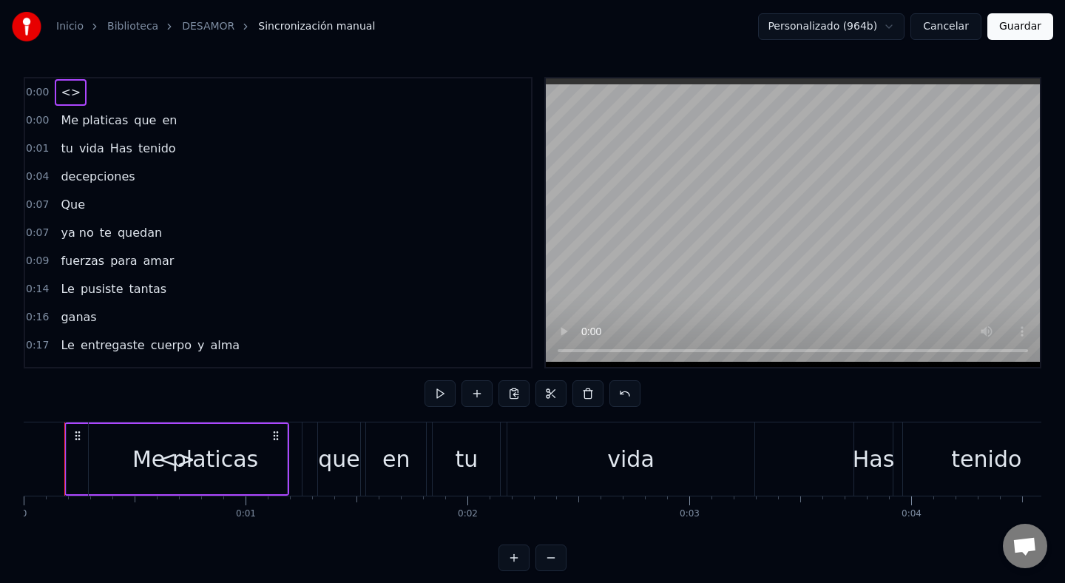
drag, startPoint x: 71, startPoint y: 454, endPoint x: 7, endPoint y: 453, distance: 63.6
click at [7, 453] on div "Inicio Biblioteca DESAMOR Sincronización manual Personalizado (964b) Cancelar G…" at bounding box center [532, 285] width 1065 height 571
drag, startPoint x: 75, startPoint y: 434, endPoint x: 44, endPoint y: 434, distance: 31.8
click at [44, 434] on icon at bounding box center [47, 436] width 12 height 12
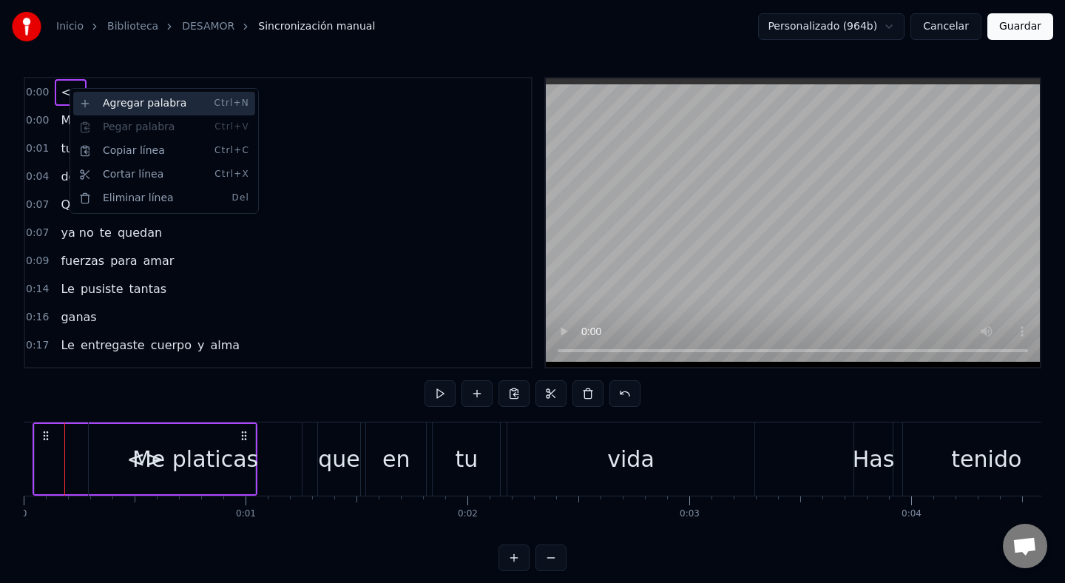
click at [125, 94] on div "Agregar palabra Ctrl+N" at bounding box center [164, 104] width 182 height 24
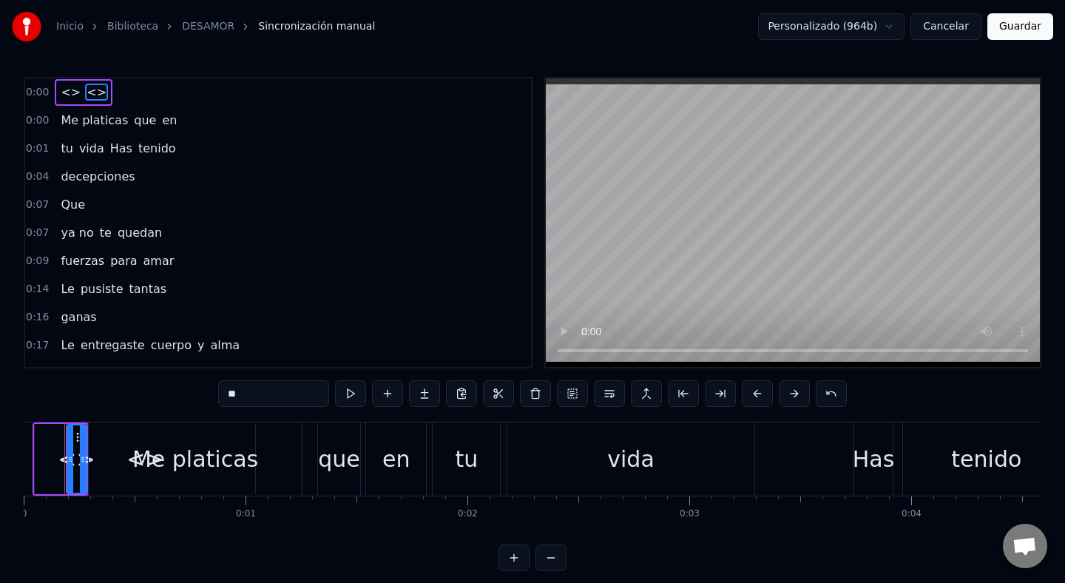
click at [88, 92] on span "<>" at bounding box center [96, 92] width 23 height 17
click at [67, 95] on span "<>" at bounding box center [70, 92] width 23 height 17
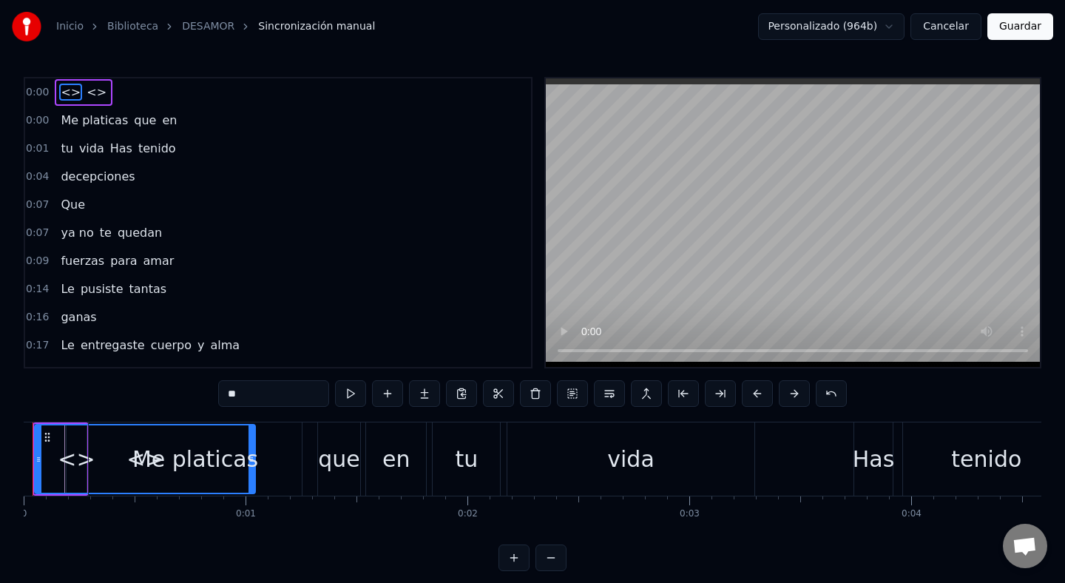
click at [299, 400] on input "**" at bounding box center [273, 393] width 111 height 27
drag, startPoint x: 299, startPoint y: 400, endPoint x: 175, endPoint y: 398, distance: 124.3
click at [179, 400] on div "0:00 <> <> 0:00 Me platicas que en 0:01 tu vida Has tenido 0:04 decepciones 0:0…" at bounding box center [533, 324] width 1018 height 494
type input "*"
type input "*******"
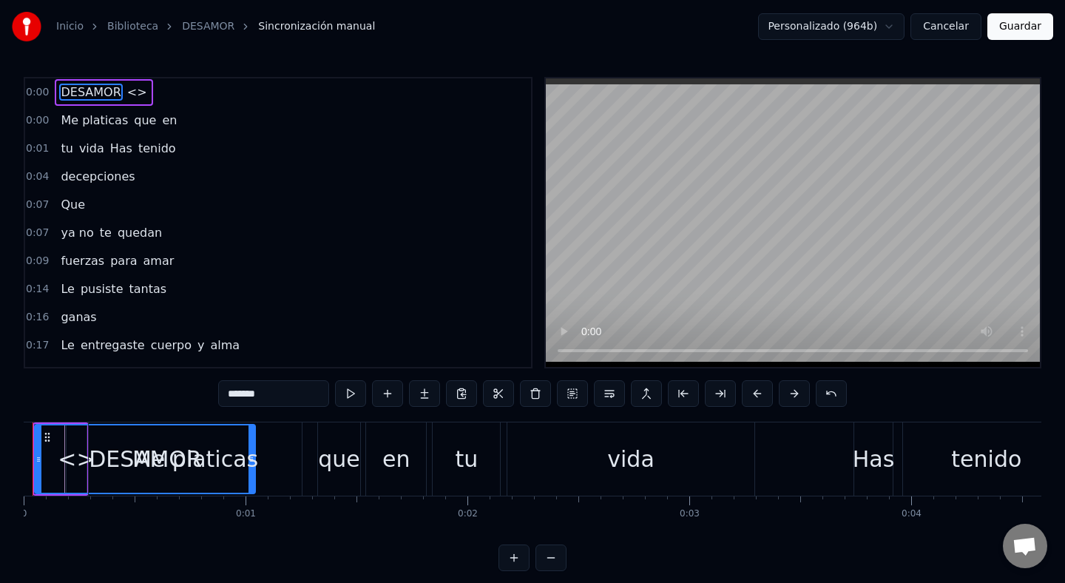
click at [307, 336] on div "0:17 Le entregaste cuerpo y alma" at bounding box center [278, 345] width 506 height 28
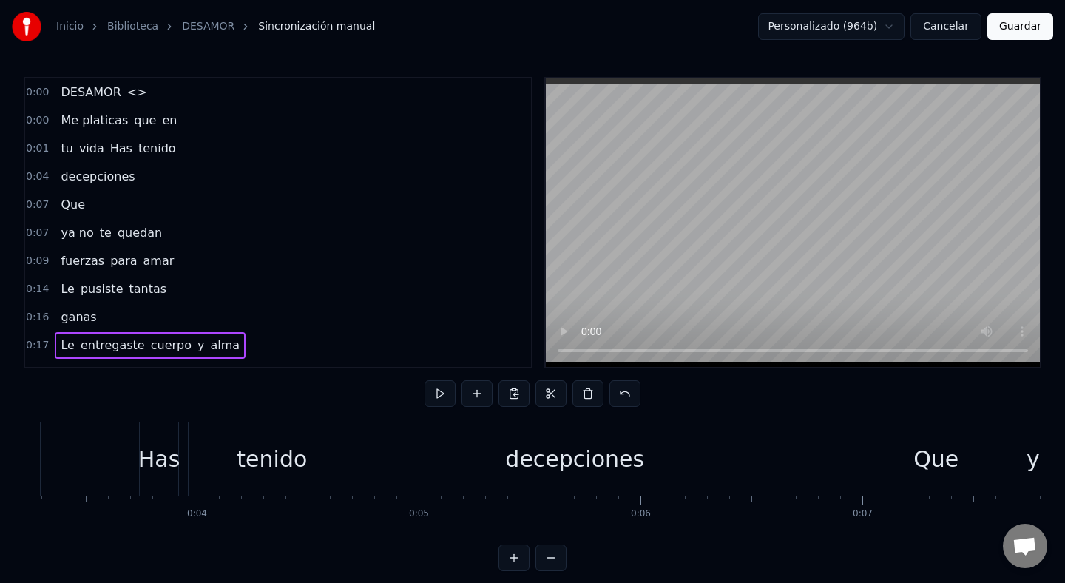
scroll to position [0, 83]
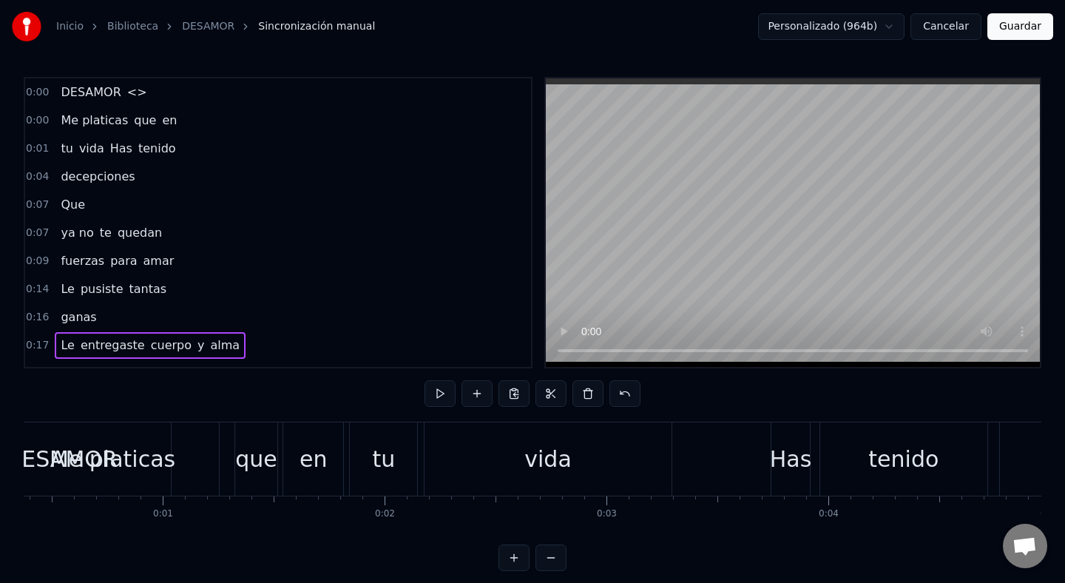
click at [100, 87] on span "DESAMOR" at bounding box center [90, 92] width 63 height 17
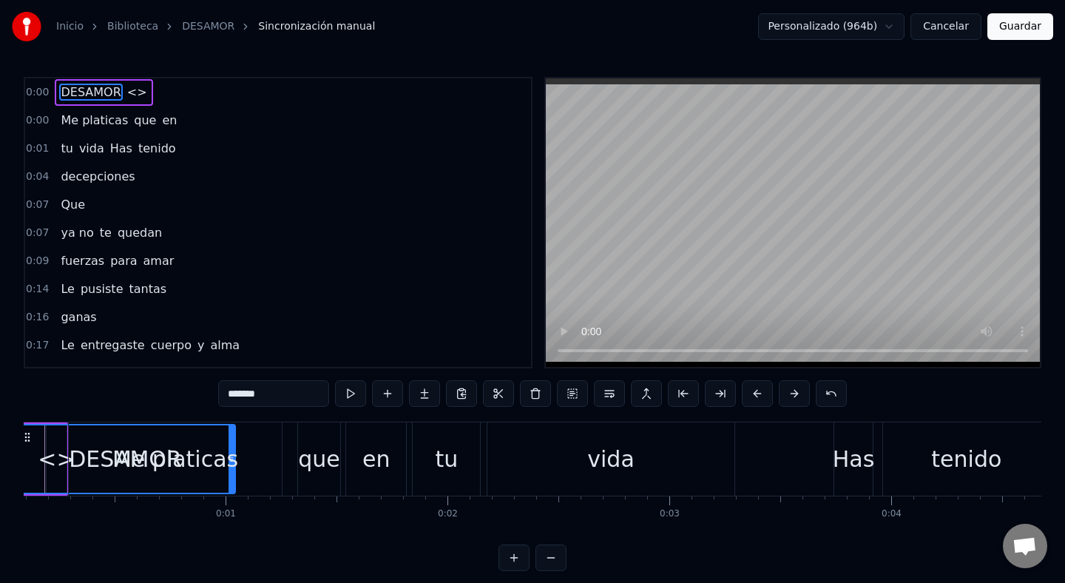
scroll to position [0, 0]
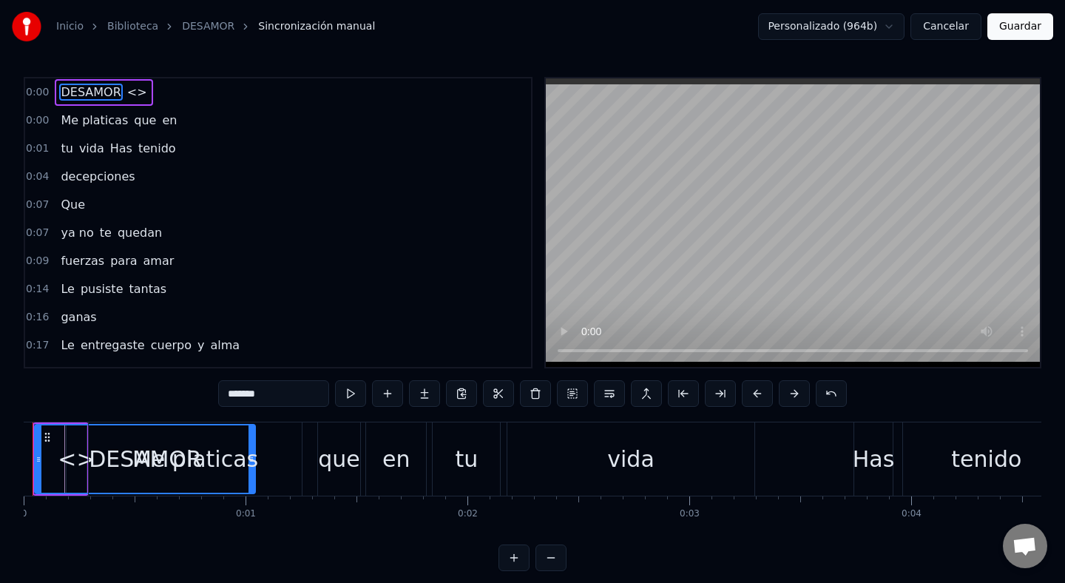
click at [108, 91] on span "DESAMOR" at bounding box center [90, 92] width 63 height 17
click at [116, 92] on span "DESAMOR" at bounding box center [90, 92] width 63 height 17
click at [542, 402] on button at bounding box center [535, 393] width 31 height 27
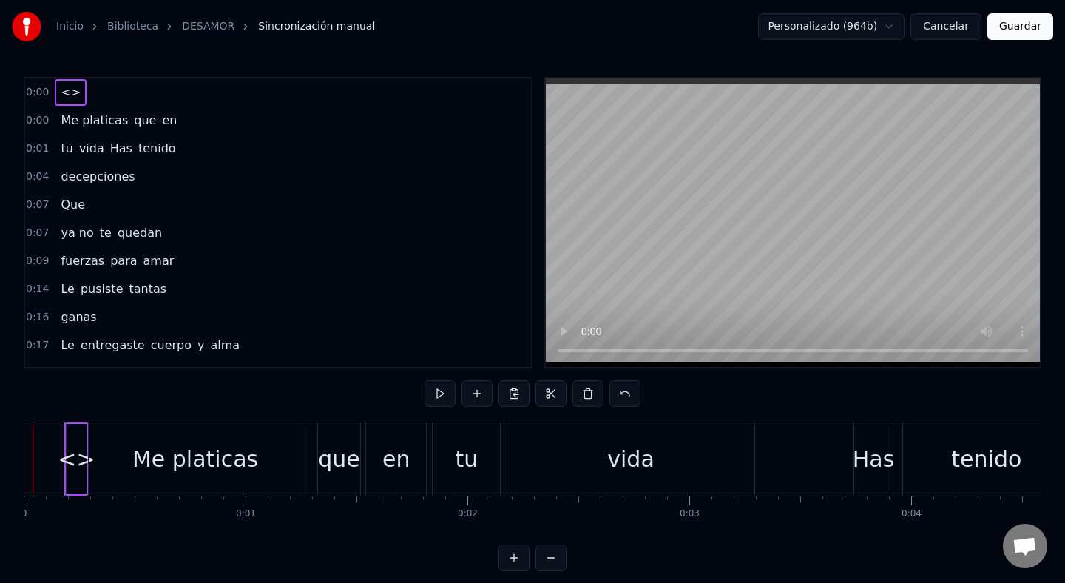
click at [73, 451] on div "<>" at bounding box center [74, 458] width 37 height 33
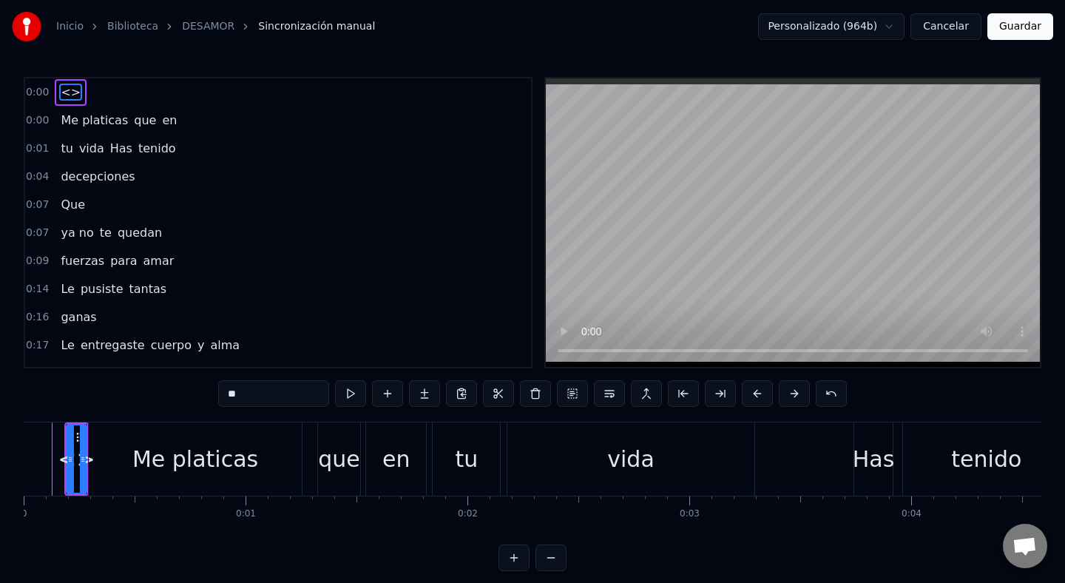
click at [70, 90] on span "<>" at bounding box center [70, 92] width 23 height 17
drag, startPoint x: 269, startPoint y: 386, endPoint x: 277, endPoint y: 392, distance: 10.7
click at [277, 392] on input "**" at bounding box center [273, 393] width 111 height 27
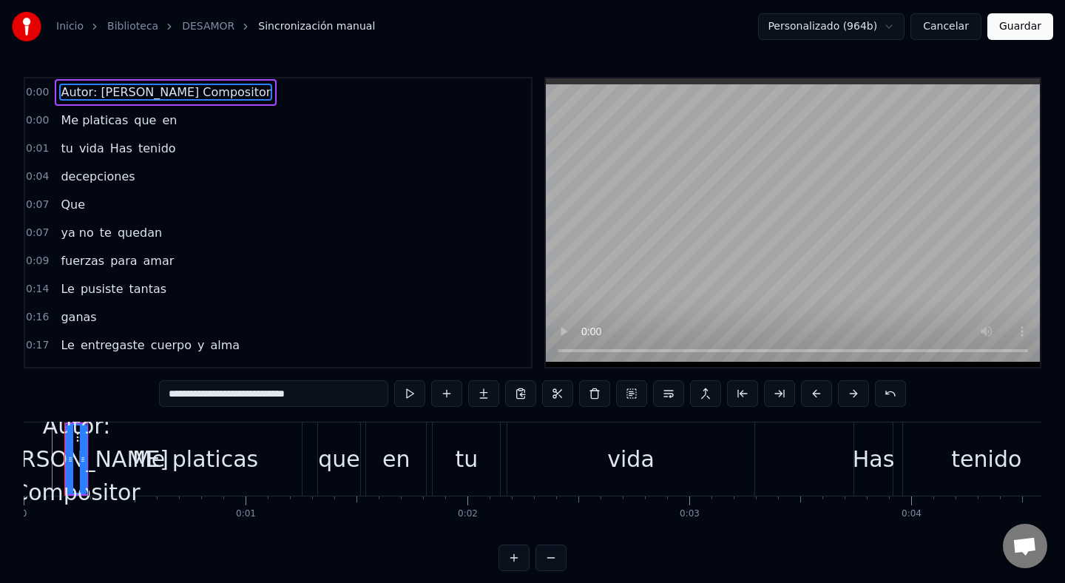
click at [136, 458] on div "Me platicas" at bounding box center [195, 458] width 213 height 73
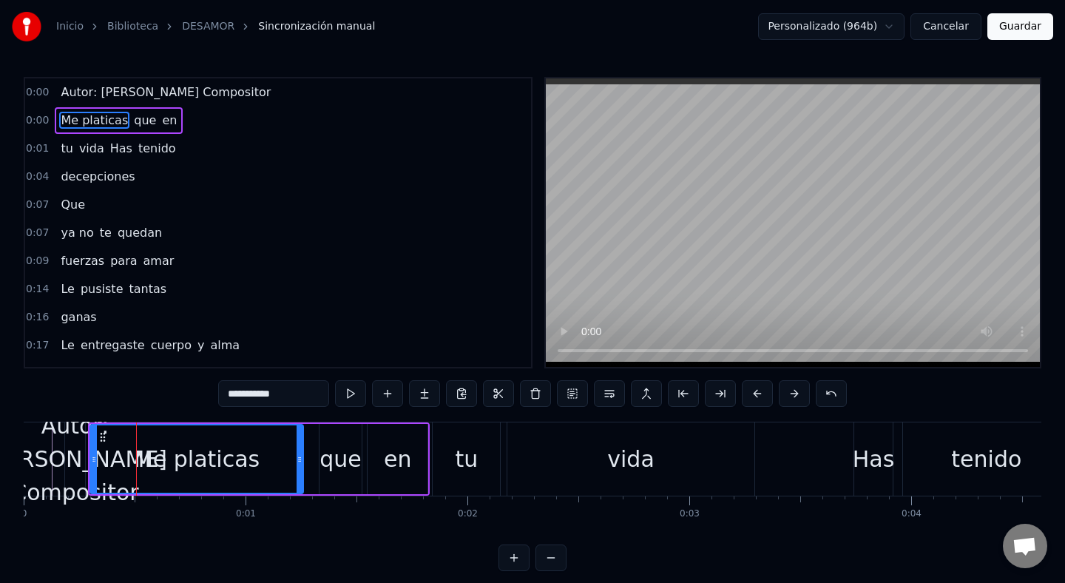
click at [55, 458] on div "Autor: [PERSON_NAME] Compositor" at bounding box center [75, 459] width 184 height 100
type input "**********"
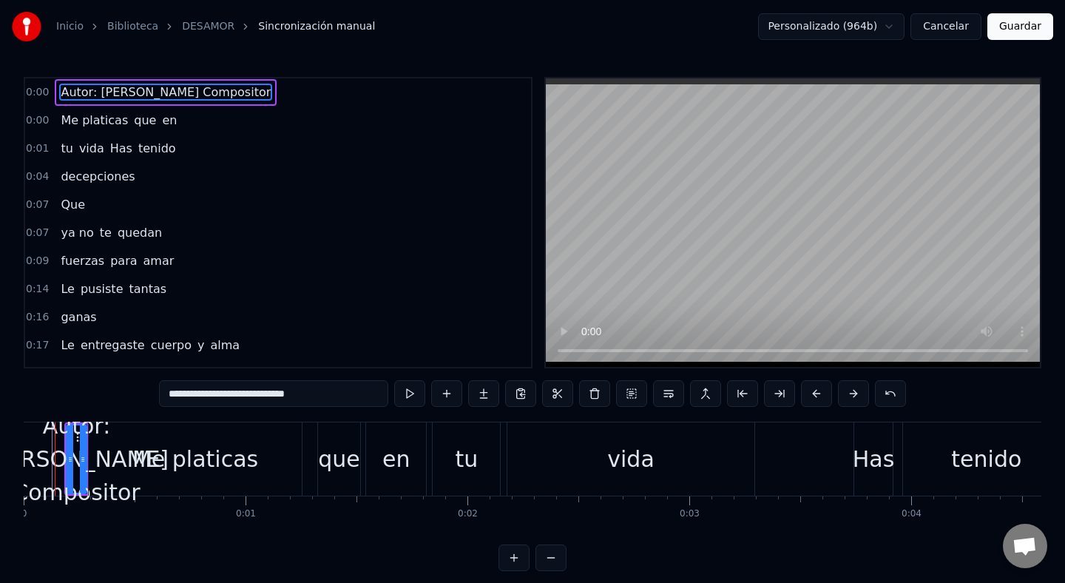
click at [47, 458] on div "Autor: [PERSON_NAME] Compositor" at bounding box center [76, 459] width 184 height 100
click at [53, 458] on div "Autor: [PERSON_NAME] Compositor" at bounding box center [76, 459] width 184 height 100
drag, startPoint x: 70, startPoint y: 454, endPoint x: 12, endPoint y: 454, distance: 57.7
click at [12, 454] on div "Inicio Biblioteca DESAMOR Sincronización manual Personalizado (964b) Cancelar G…" at bounding box center [532, 285] width 1065 height 571
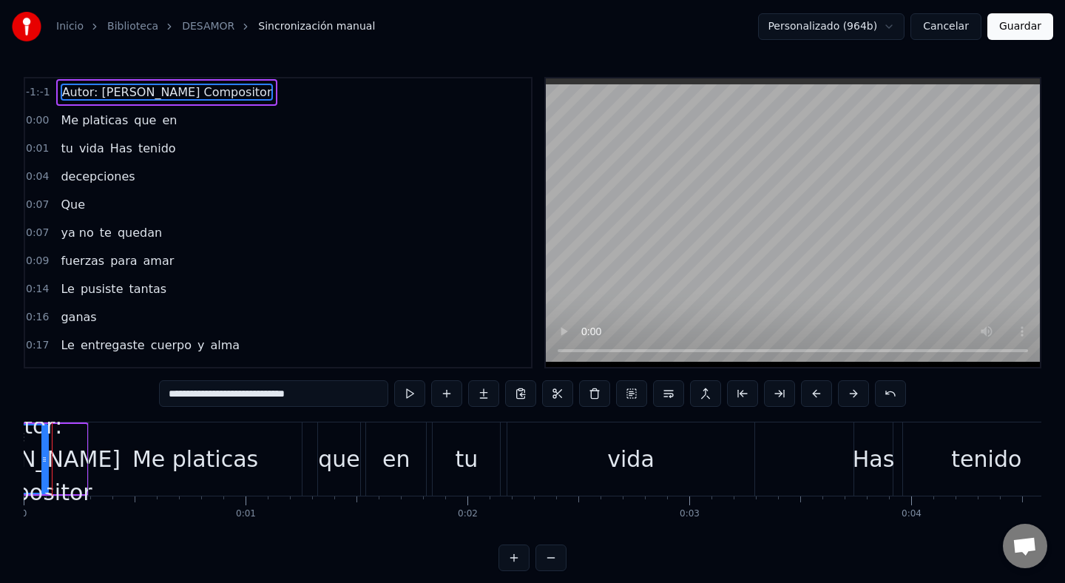
drag, startPoint x: 84, startPoint y: 457, endPoint x: 46, endPoint y: 457, distance: 38.5
click at [46, 457] on icon at bounding box center [44, 460] width 6 height 12
click at [27, 462] on div "Autor: [PERSON_NAME] Compositor" at bounding box center [28, 459] width 184 height 100
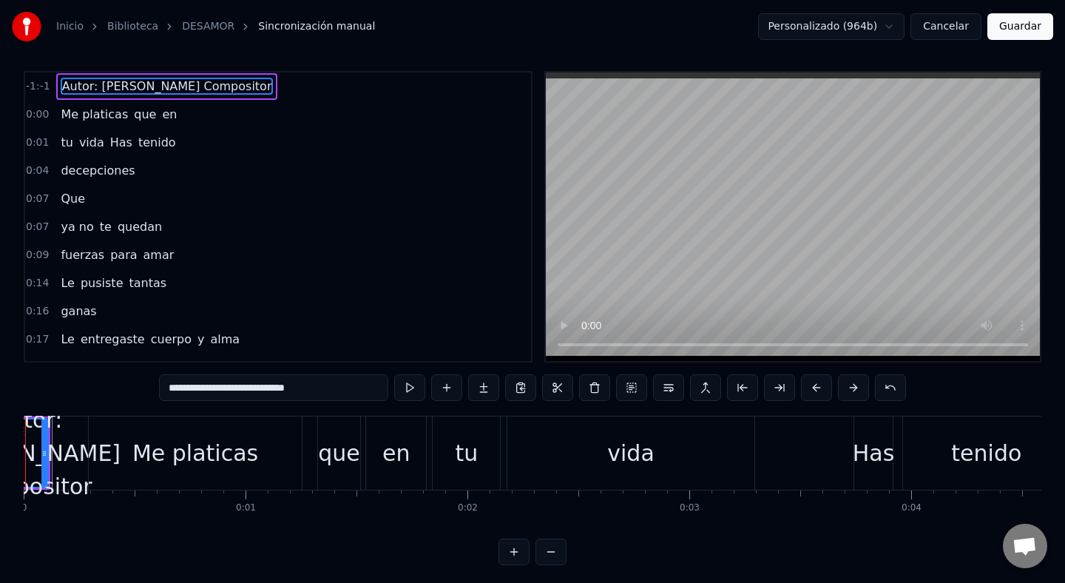
scroll to position [12, 0]
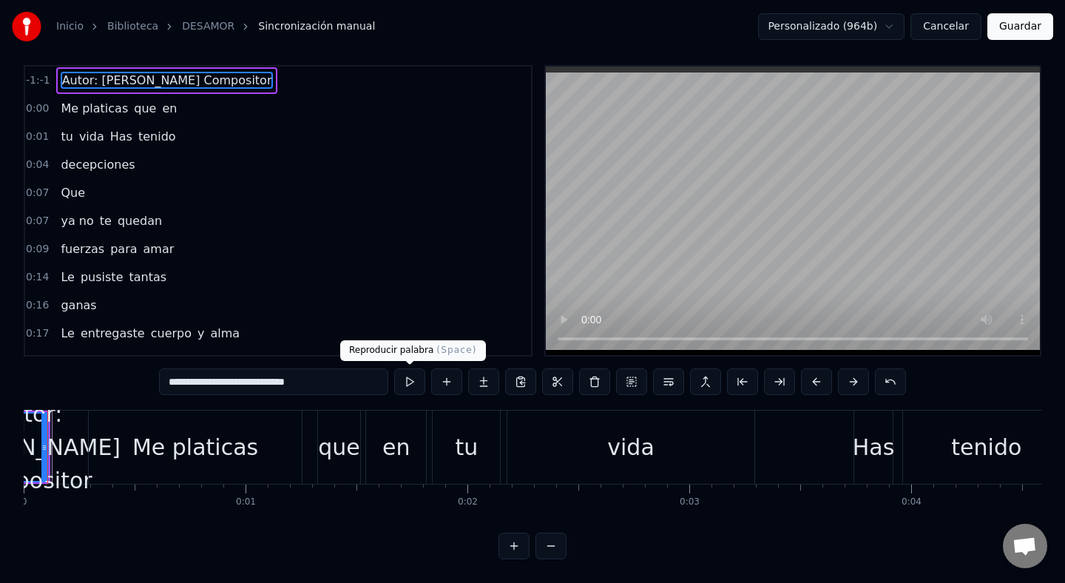
click at [415, 385] on button at bounding box center [409, 381] width 31 height 27
click at [84, 79] on span "Autor: [PERSON_NAME] Compositor" at bounding box center [167, 80] width 213 height 17
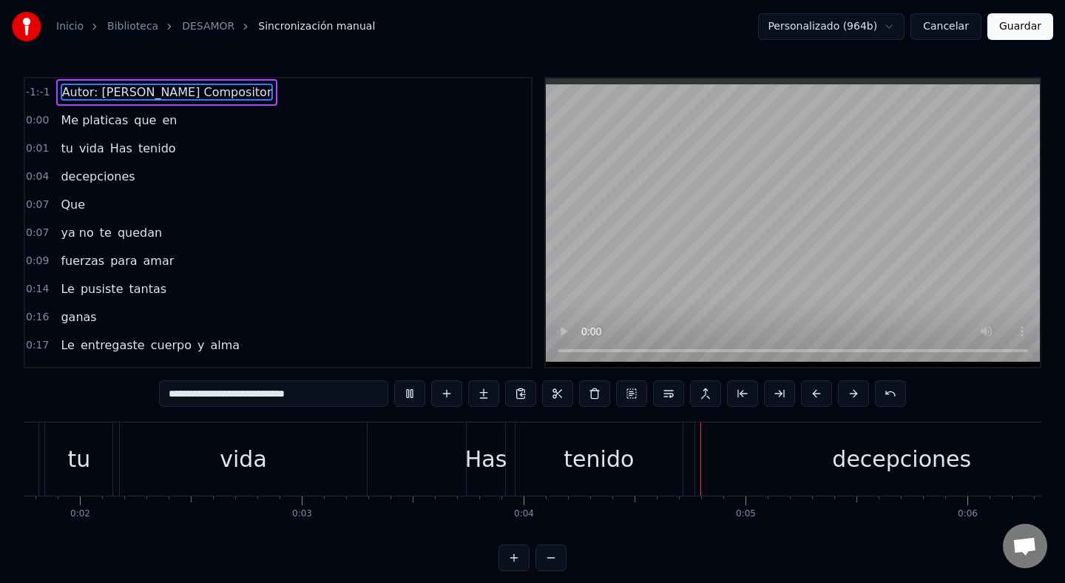
scroll to position [0, 905]
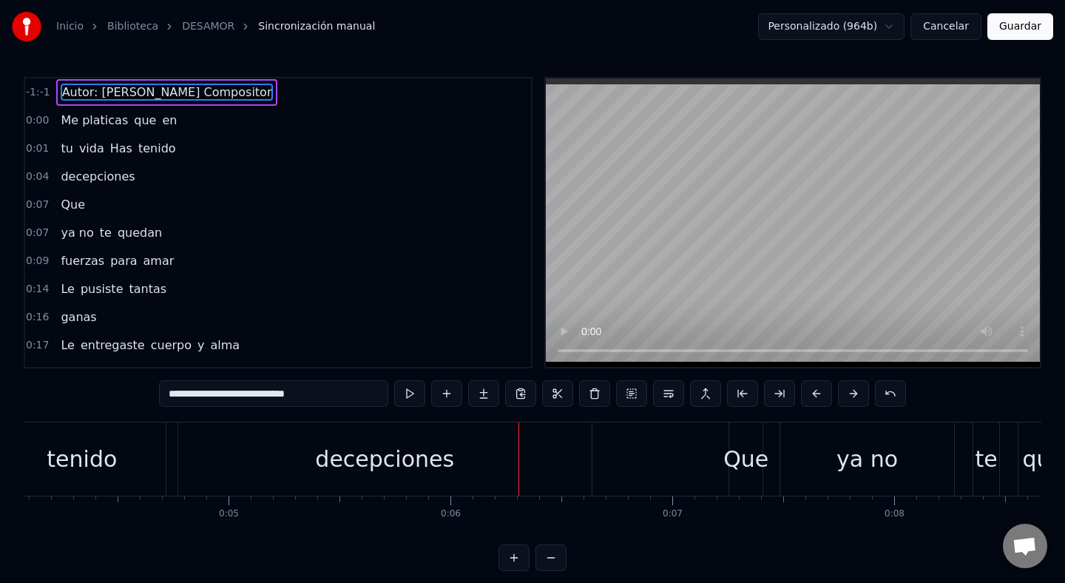
click at [155, 95] on span "Autor: [PERSON_NAME] Compositor" at bounding box center [167, 92] width 213 height 17
click at [604, 393] on button at bounding box center [594, 393] width 31 height 27
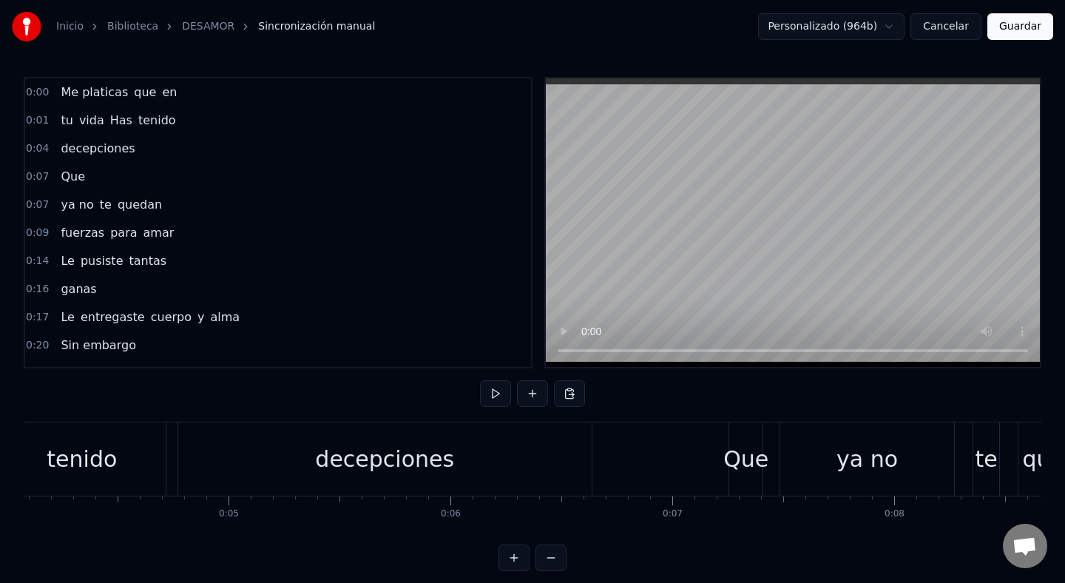
click at [55, 92] on div "Me platicas que en" at bounding box center [119, 92] width 128 height 27
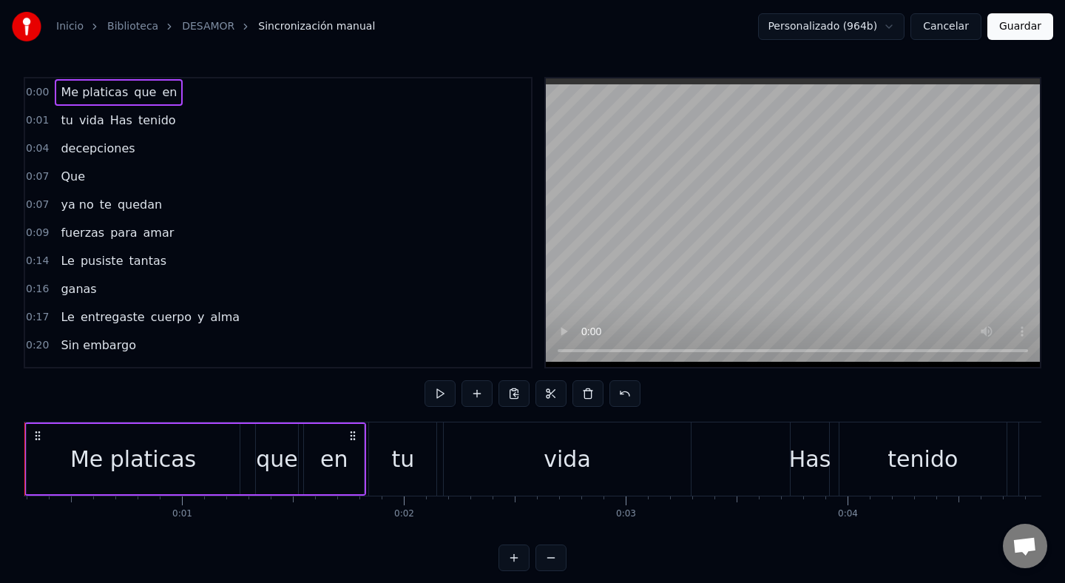
scroll to position [0, 0]
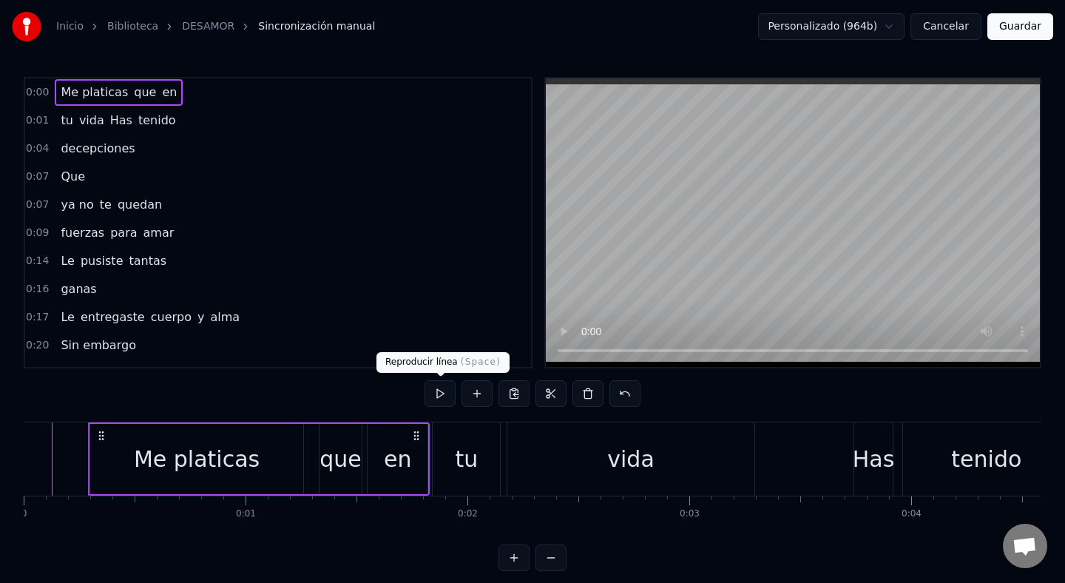
click at [442, 398] on button at bounding box center [440, 393] width 31 height 27
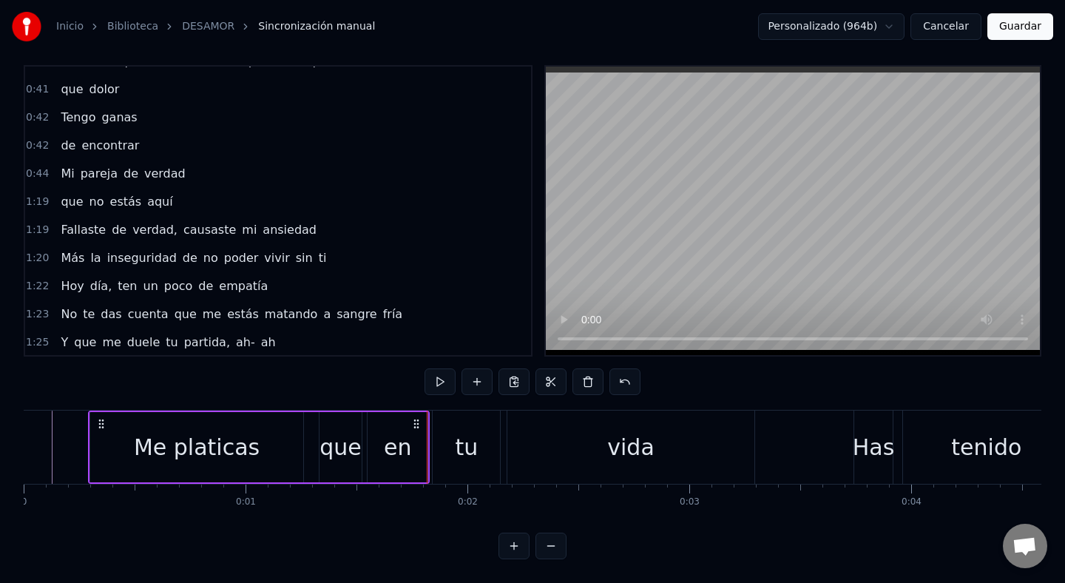
scroll to position [357, 0]
click at [121, 146] on span "encontrar" at bounding box center [110, 144] width 61 height 17
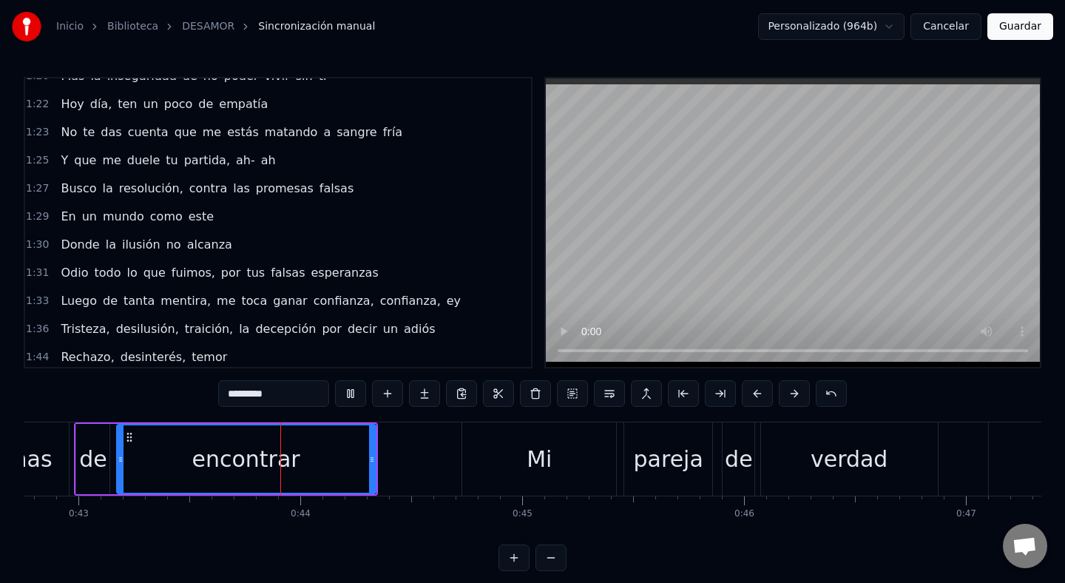
scroll to position [0, 9558]
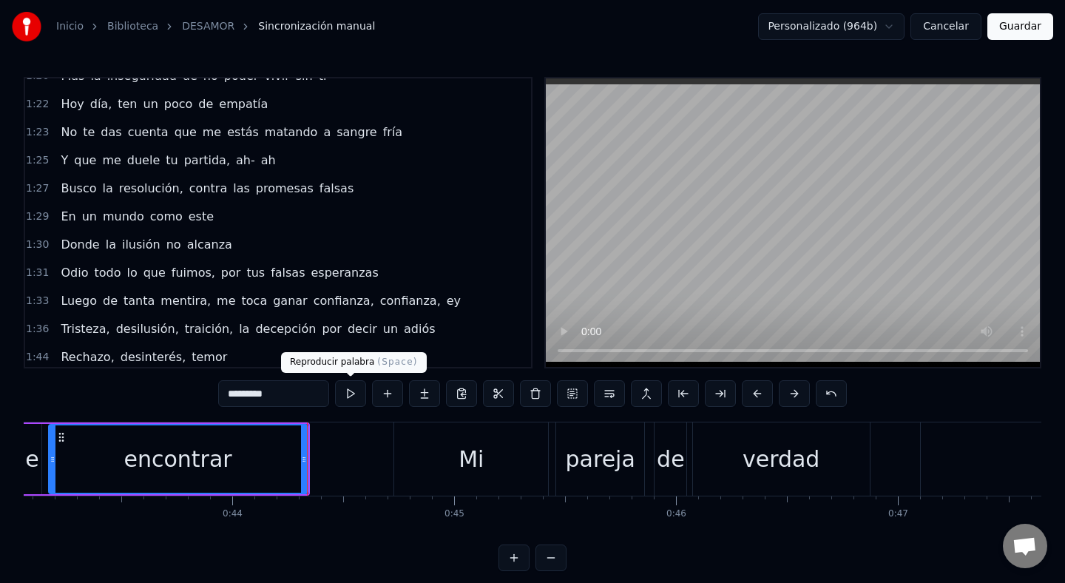
click at [347, 400] on button at bounding box center [350, 393] width 31 height 27
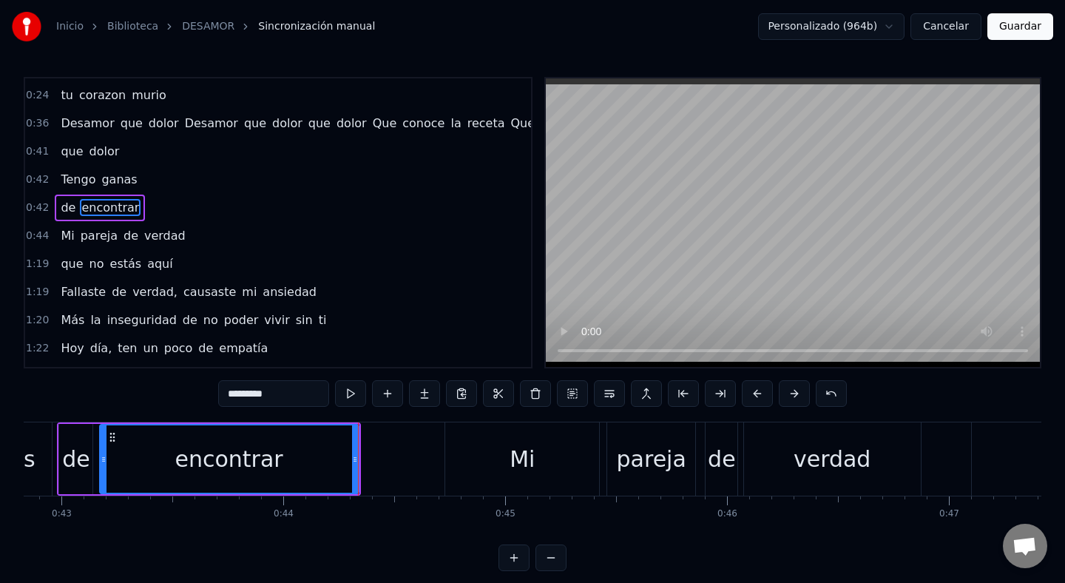
scroll to position [308, 0]
click at [128, 233] on span "de" at bounding box center [131, 234] width 18 height 17
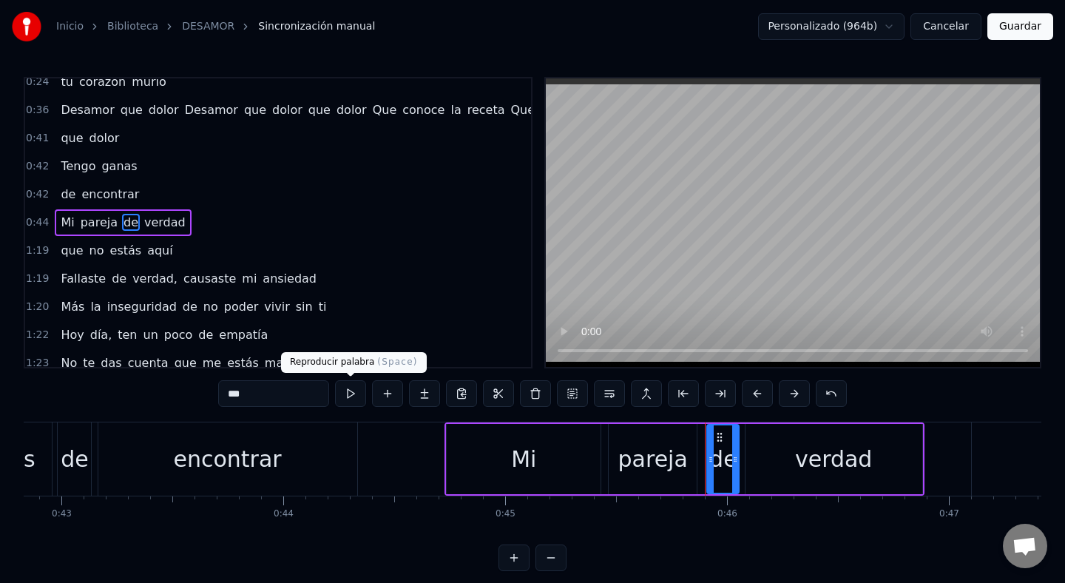
click at [360, 393] on button at bounding box center [350, 393] width 31 height 27
click at [158, 220] on span "verdad" at bounding box center [165, 222] width 44 height 17
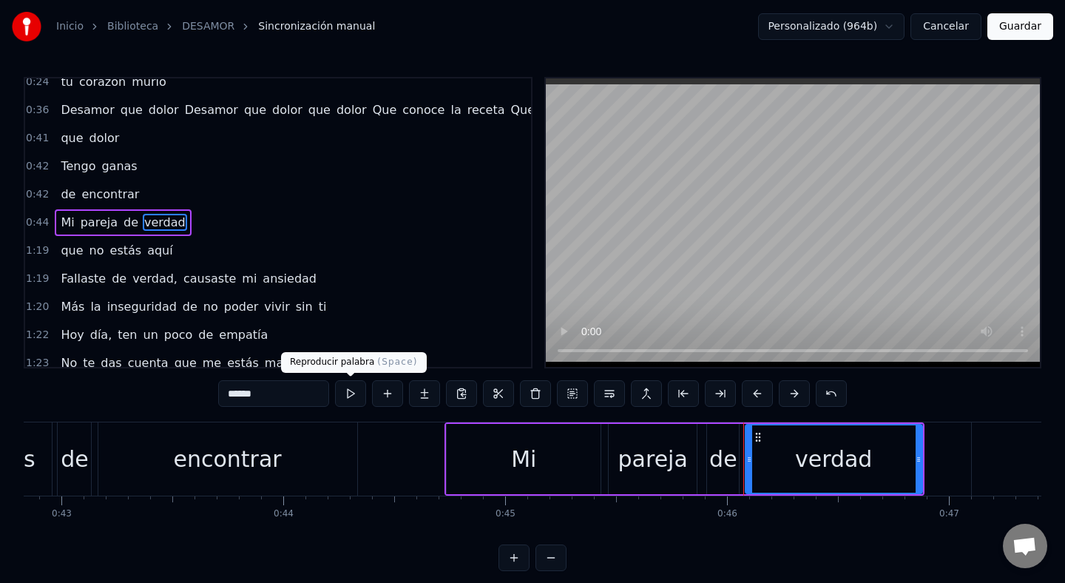
click at [353, 394] on button at bounding box center [350, 393] width 31 height 27
click at [155, 254] on span "aquí" at bounding box center [160, 250] width 29 height 17
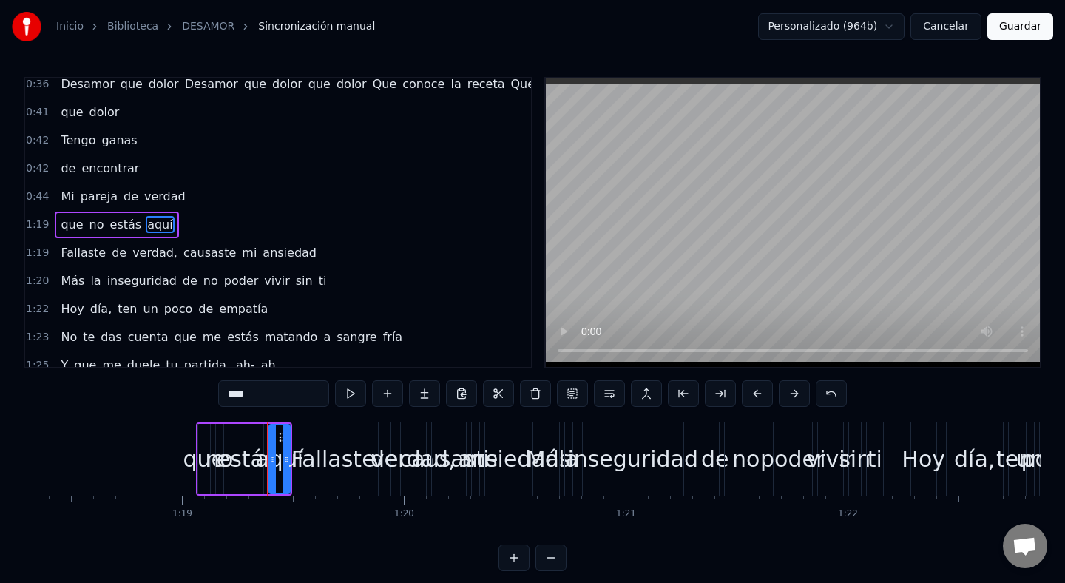
scroll to position [0, 17371]
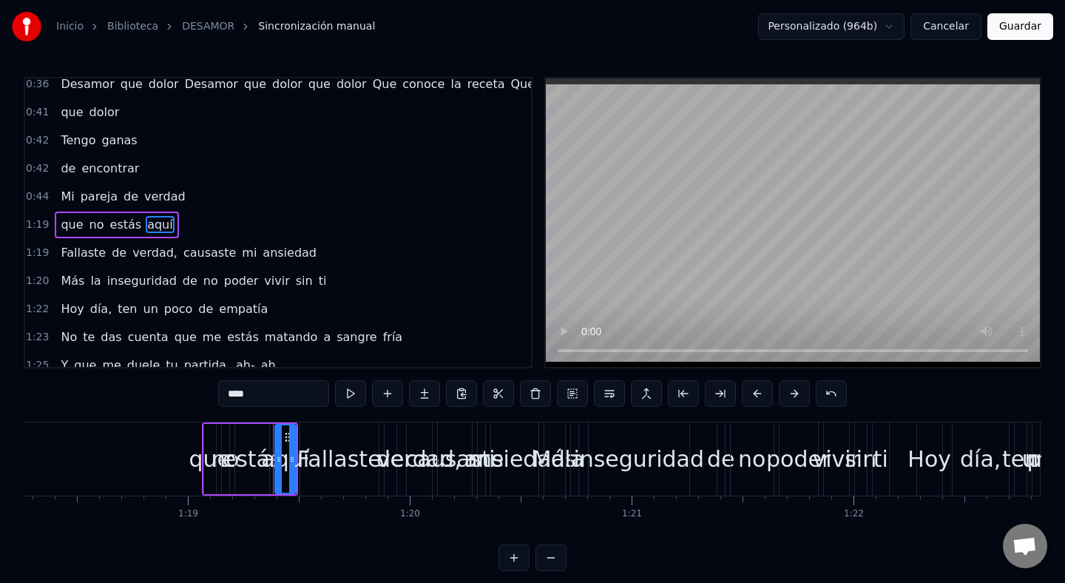
click at [59, 223] on span "que" at bounding box center [71, 224] width 25 height 17
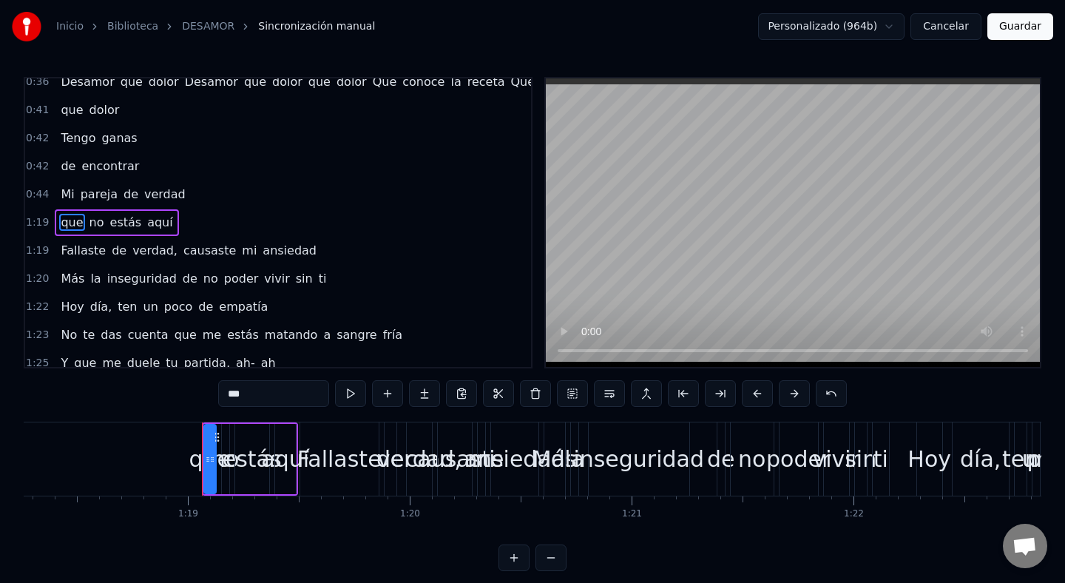
drag, startPoint x: 257, startPoint y: 400, endPoint x: 169, endPoint y: 399, distance: 88.1
click at [169, 400] on div "0:00 Me platicas que en 0:01 tu vida Has tenido 0:04 decepciones 0:07 Que 0:07 …" at bounding box center [533, 324] width 1018 height 494
click at [119, 218] on span "no" at bounding box center [128, 222] width 18 height 17
type input "**"
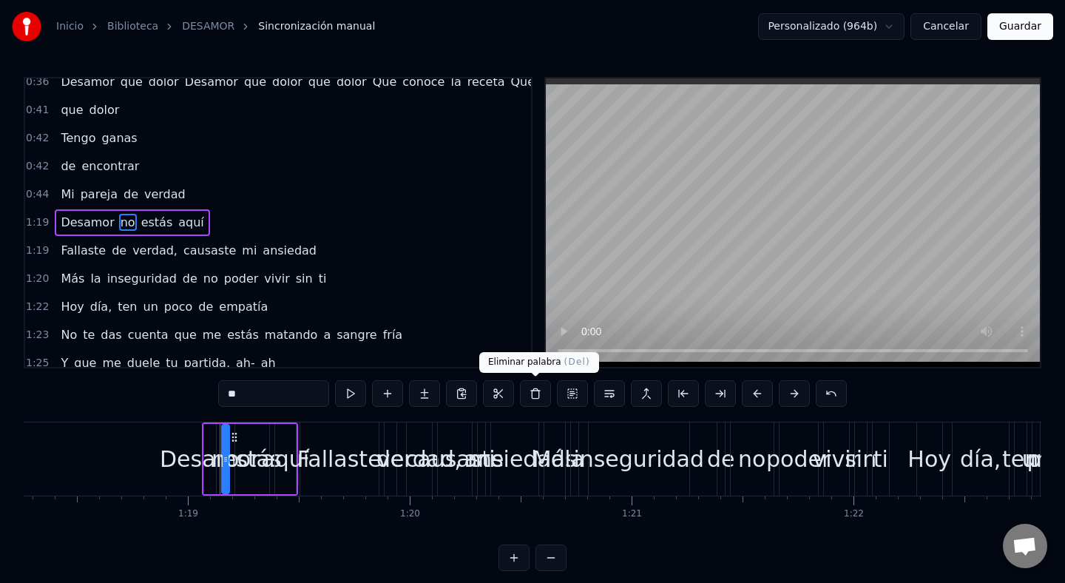
click at [531, 394] on button at bounding box center [535, 393] width 31 height 27
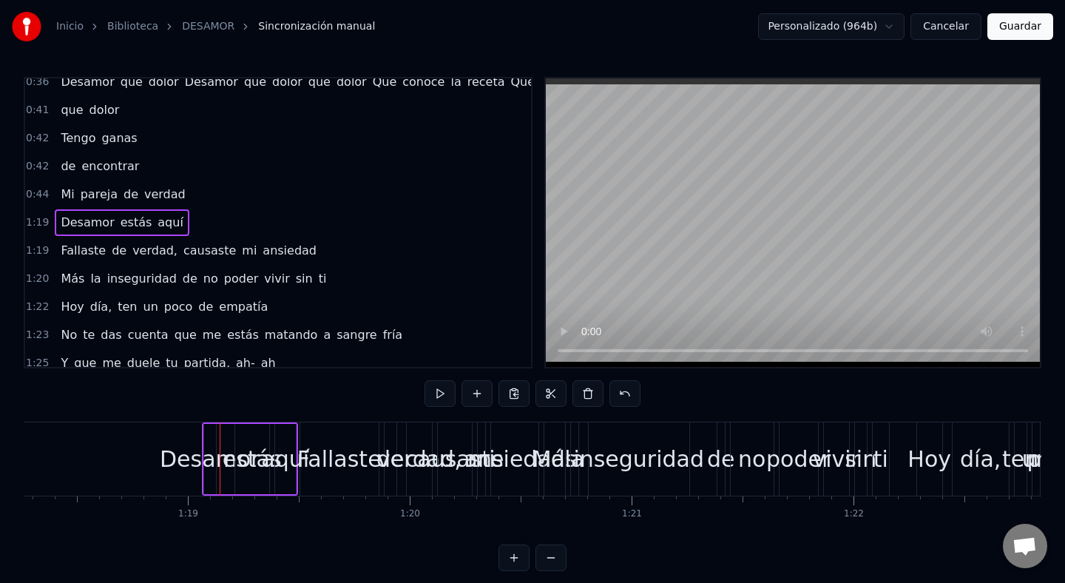
click at [124, 226] on span "estás" at bounding box center [136, 222] width 35 height 17
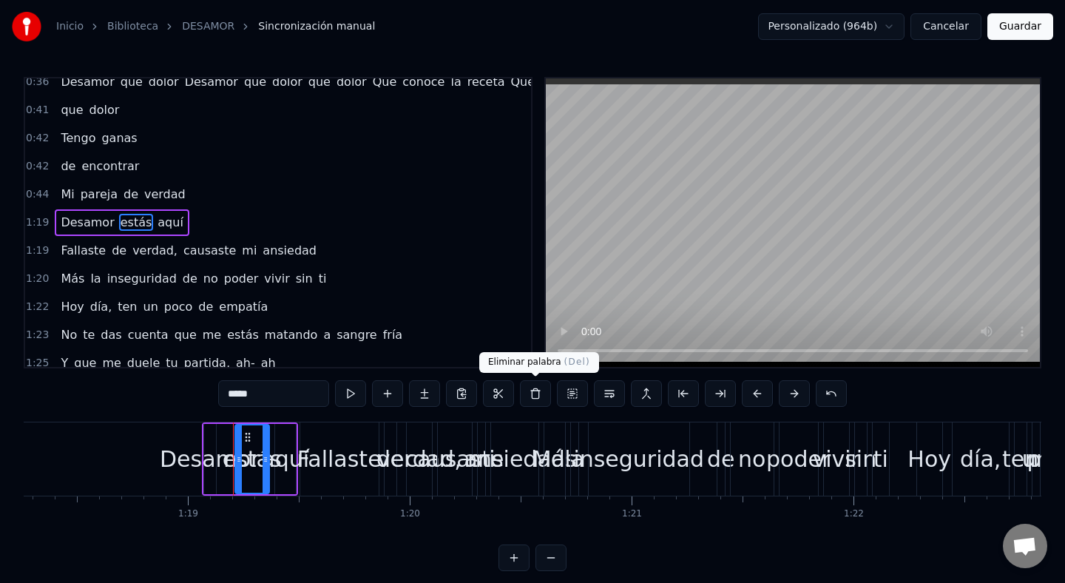
click at [531, 403] on button at bounding box center [535, 393] width 31 height 27
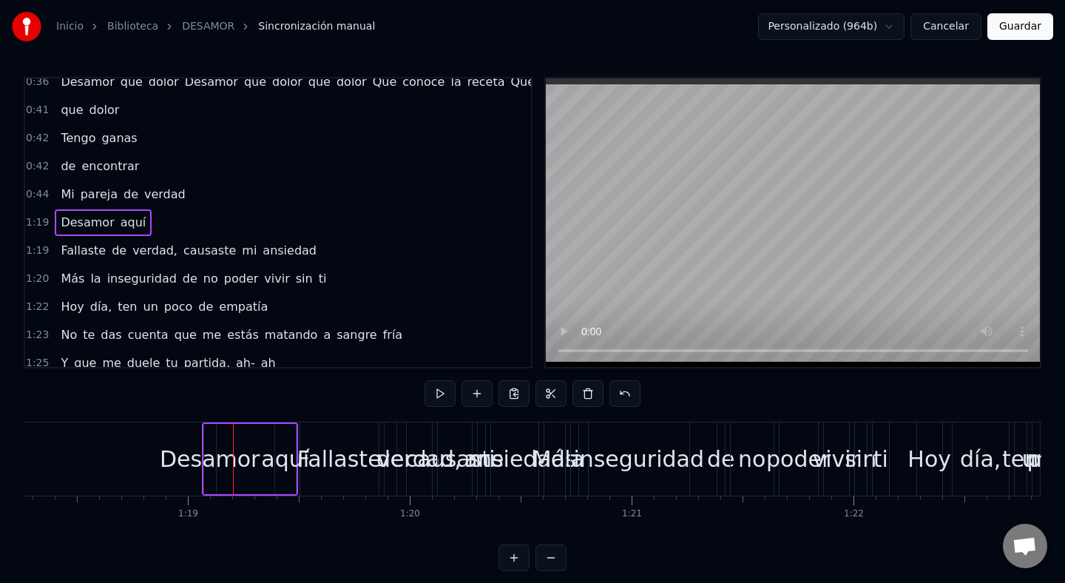
click at [119, 215] on span "aquí" at bounding box center [133, 222] width 29 height 17
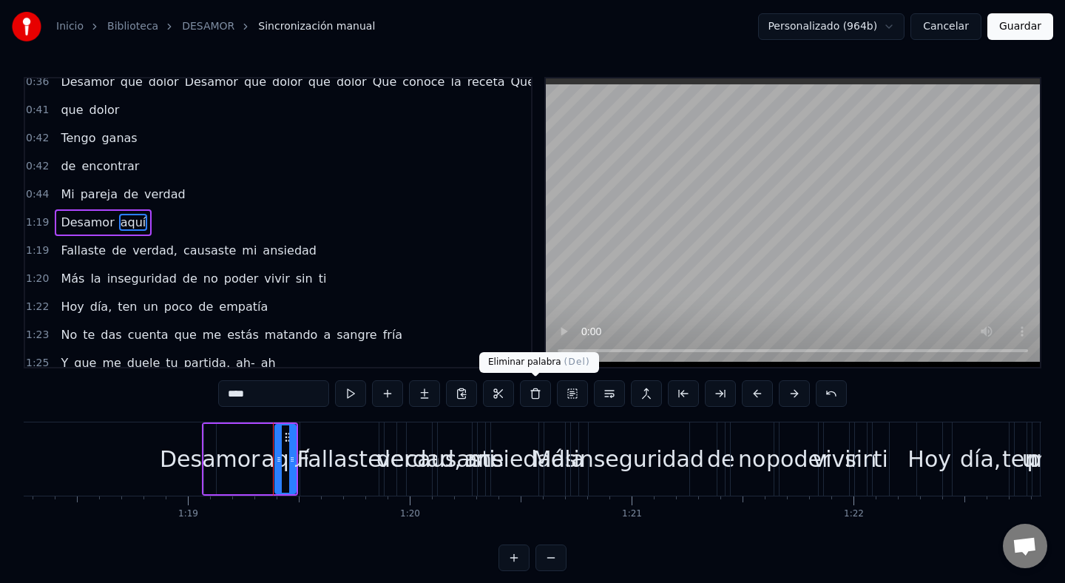
click at [528, 397] on button at bounding box center [535, 393] width 31 height 27
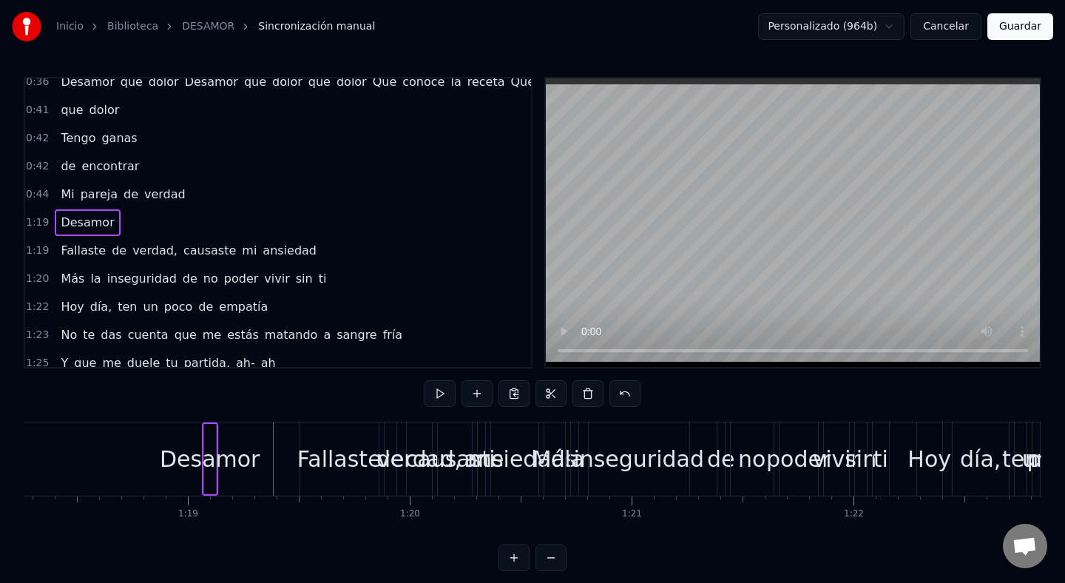
drag, startPoint x: 144, startPoint y: 235, endPoint x: 310, endPoint y: 311, distance: 182.4
click at [310, 311] on div "0:00 Me platicas que en 0:01 tu vida Has tenido 0:04 decepciones 0:07 Que 0:07 …" at bounding box center [278, 223] width 509 height 292
click at [309, 282] on div "1:20 Más la inseguridad de no poder vivir sin ti" at bounding box center [278, 279] width 506 height 28
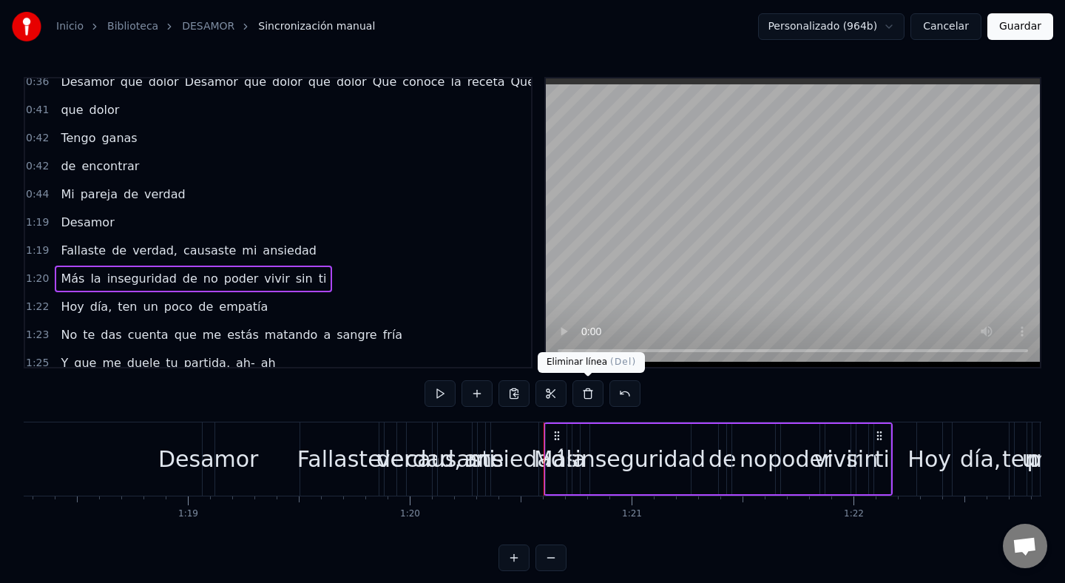
click at [587, 397] on button at bounding box center [588, 393] width 31 height 27
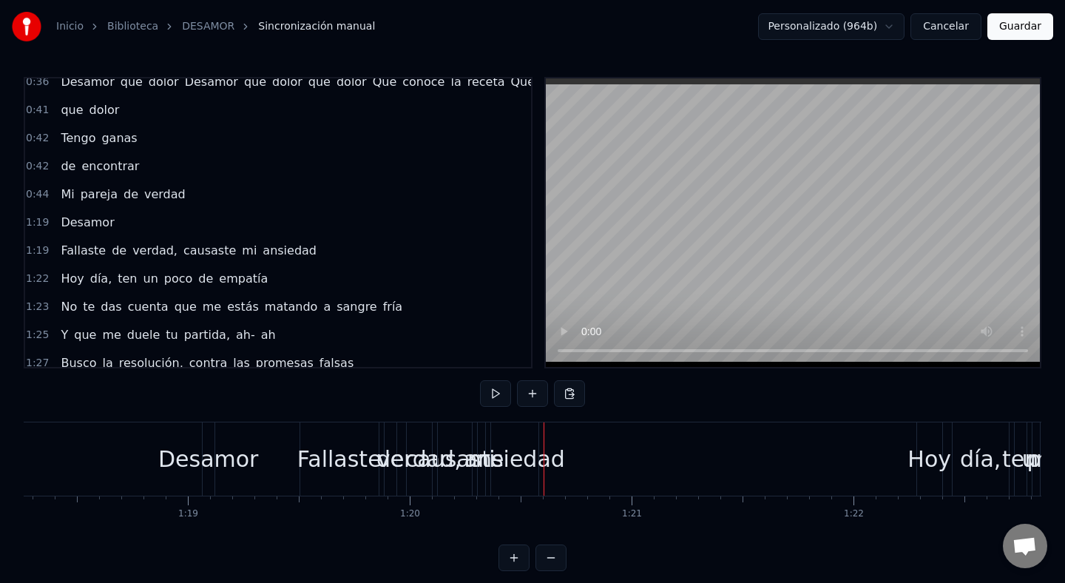
click at [134, 261] on div "Fallaste de verdad, causaste mi ansiedad" at bounding box center [189, 251] width 268 height 27
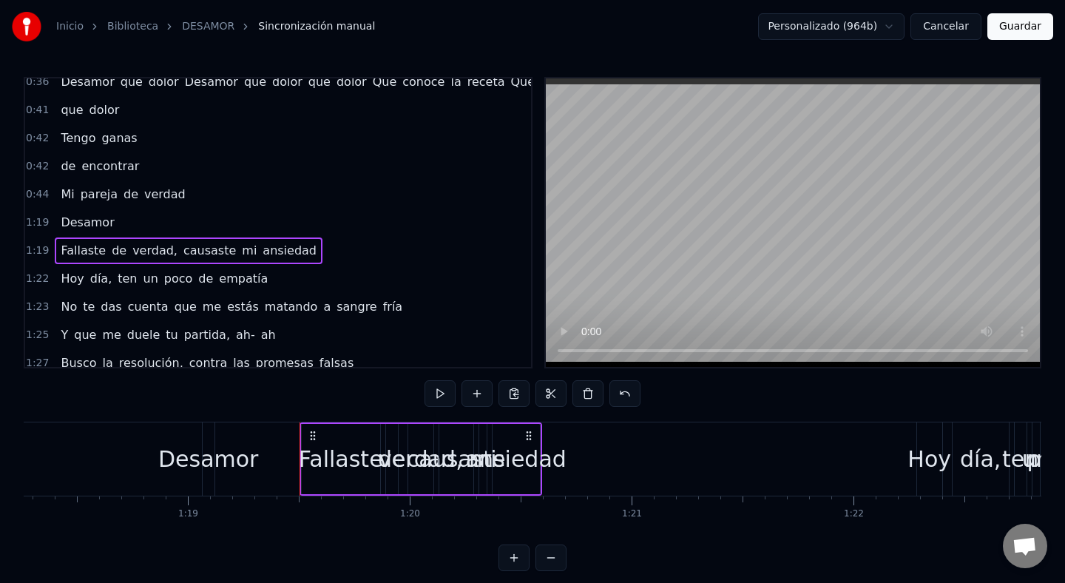
click at [197, 283] on span "de" at bounding box center [206, 278] width 18 height 17
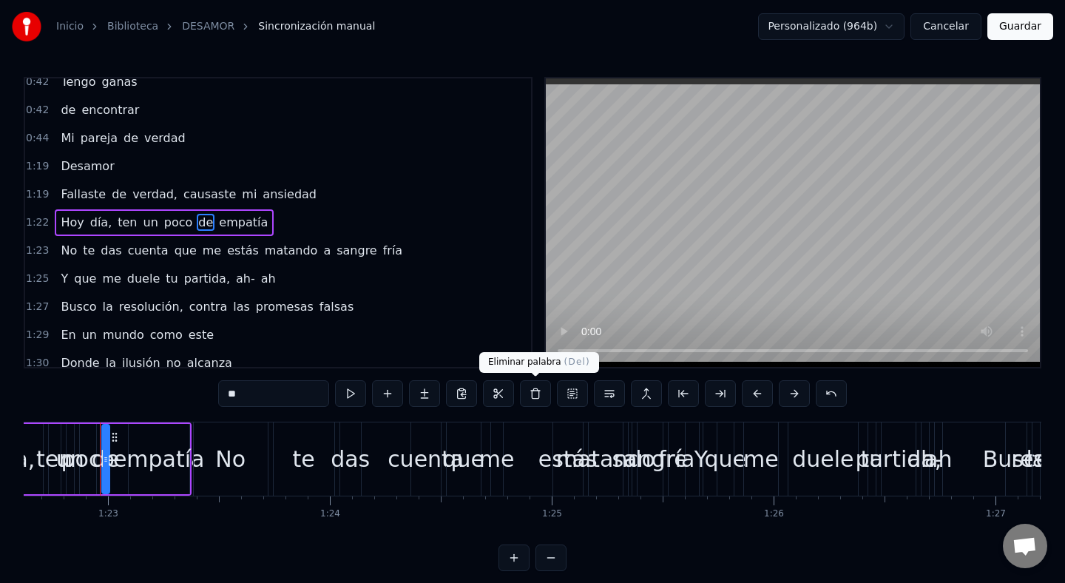
scroll to position [0, 18341]
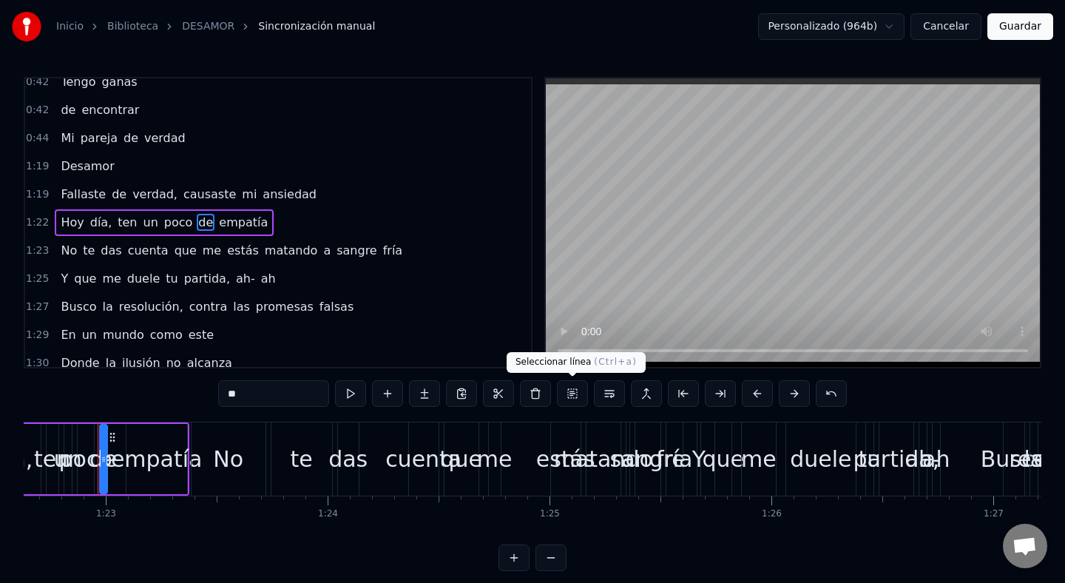
click at [538, 394] on button at bounding box center [535, 393] width 31 height 27
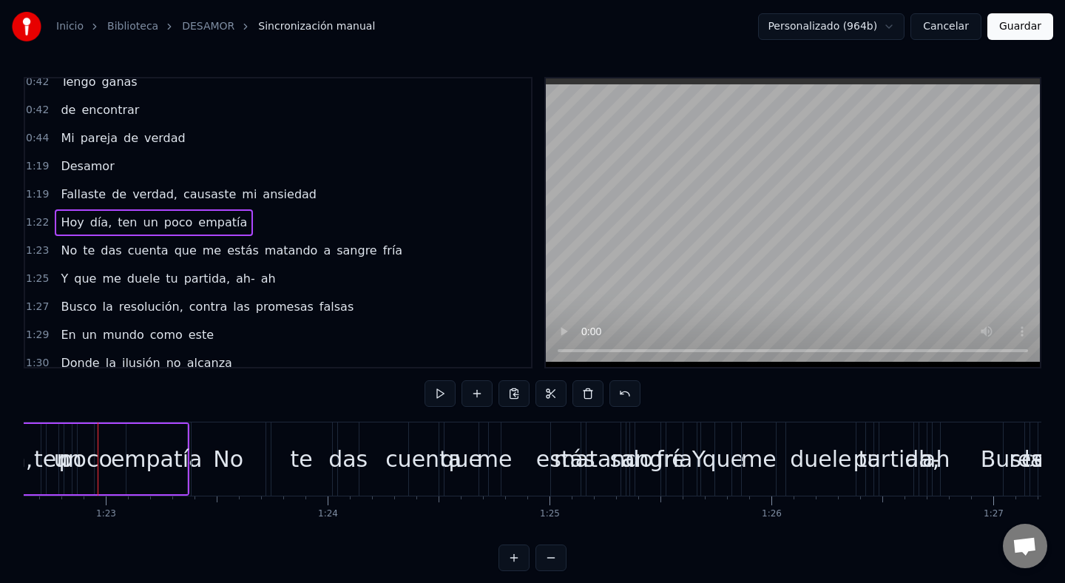
click at [75, 171] on span "Desamor" at bounding box center [87, 166] width 56 height 17
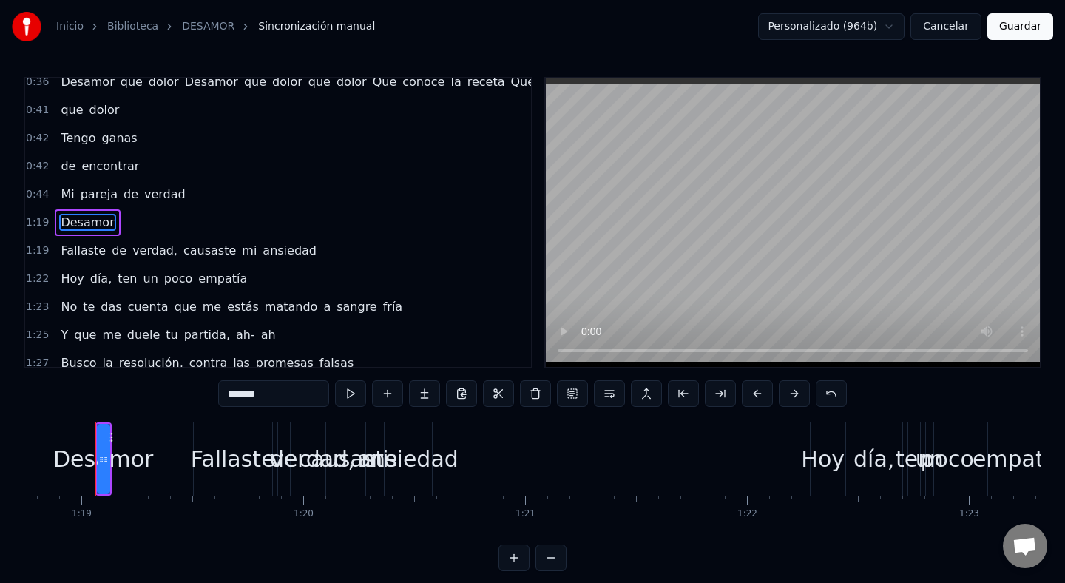
scroll to position [0, 17476]
click at [354, 409] on div "*******" at bounding box center [532, 395] width 629 height 30
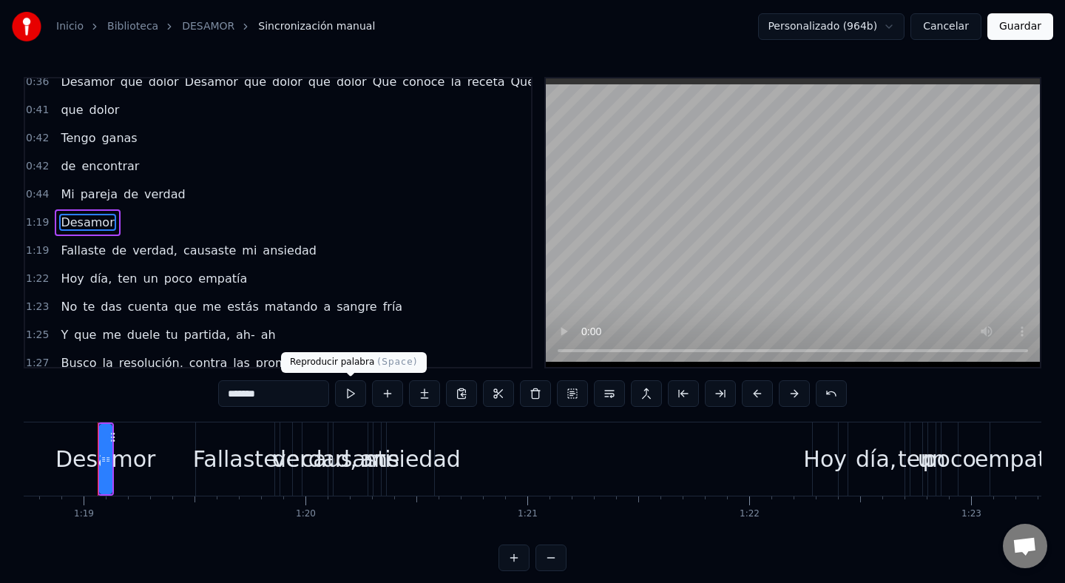
click at [346, 397] on button at bounding box center [350, 393] width 31 height 27
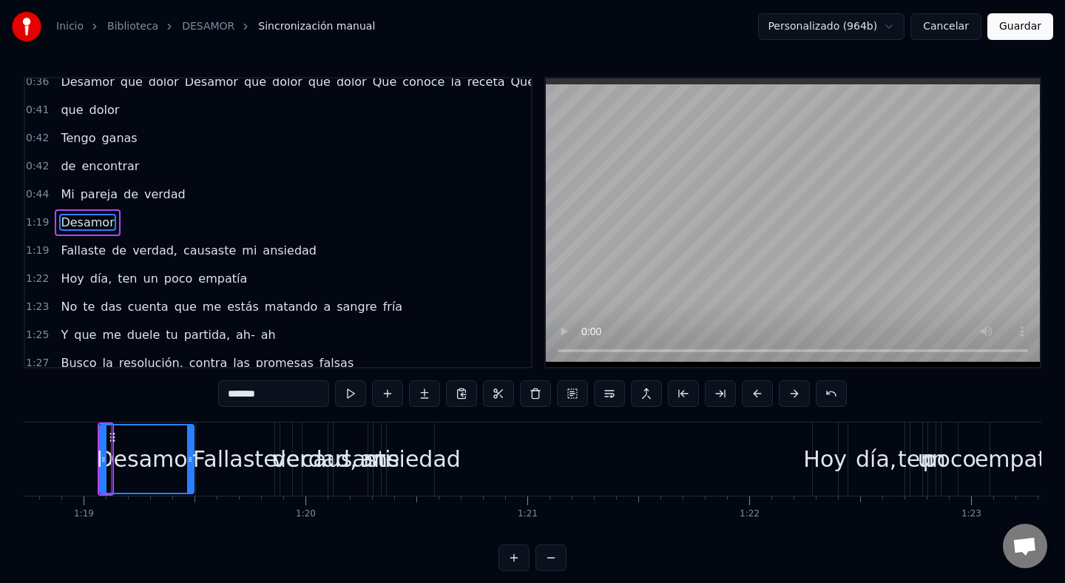
drag, startPoint x: 109, startPoint y: 448, endPoint x: 191, endPoint y: 453, distance: 82.2
click at [191, 453] on div at bounding box center [190, 458] width 6 height 67
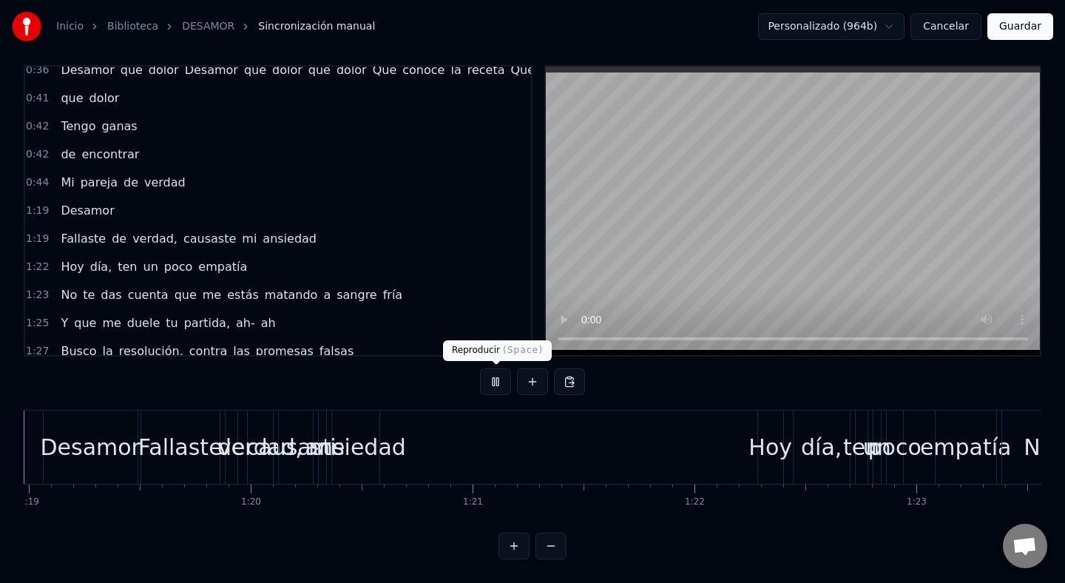
scroll to position [0, 18372]
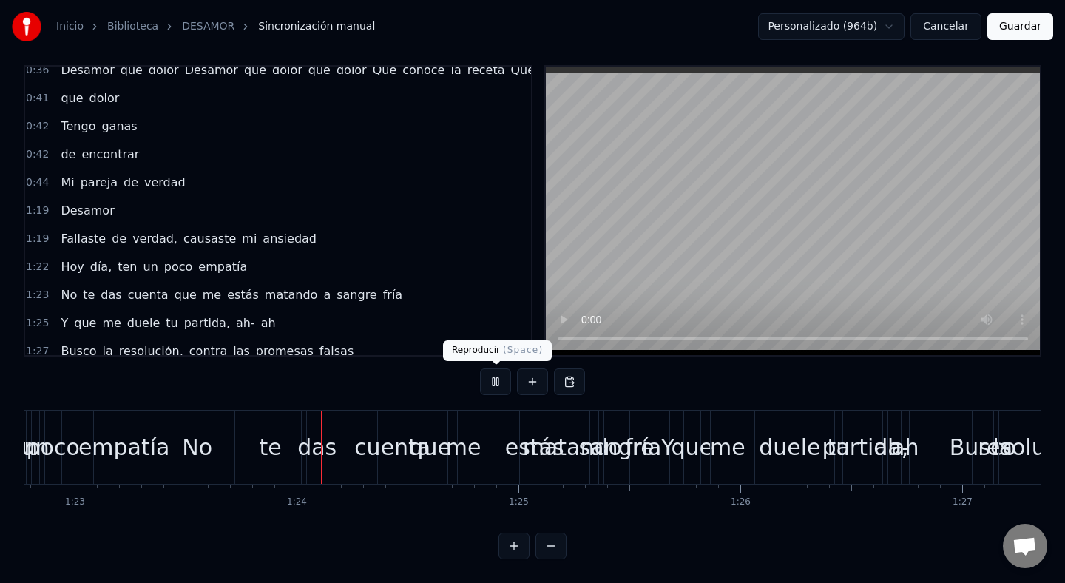
click at [490, 383] on button at bounding box center [495, 381] width 31 height 27
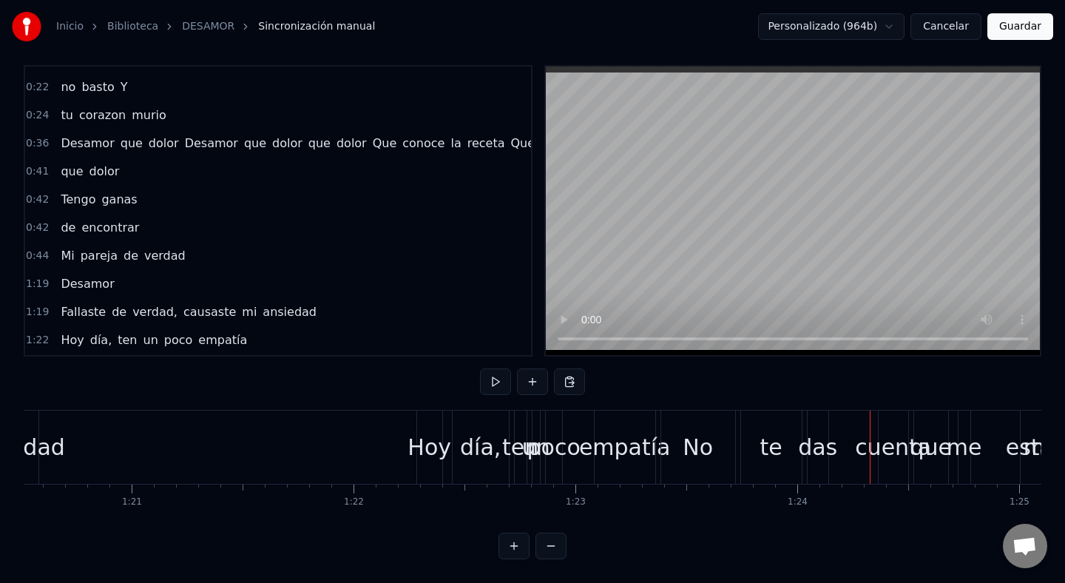
scroll to position [275, 0]
click at [253, 254] on html "Inicio Biblioteca DESAMOR Sincronización manual Personalizado (964b) Cancelar G…" at bounding box center [532, 285] width 1065 height 595
click at [97, 283] on span "Desamor" at bounding box center [87, 283] width 56 height 17
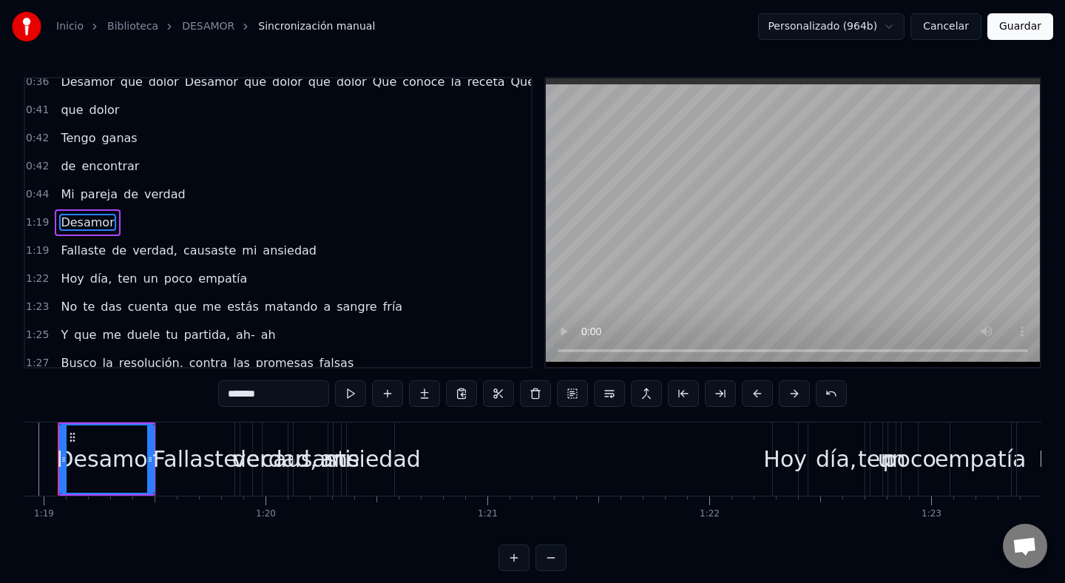
scroll to position [0, 17476]
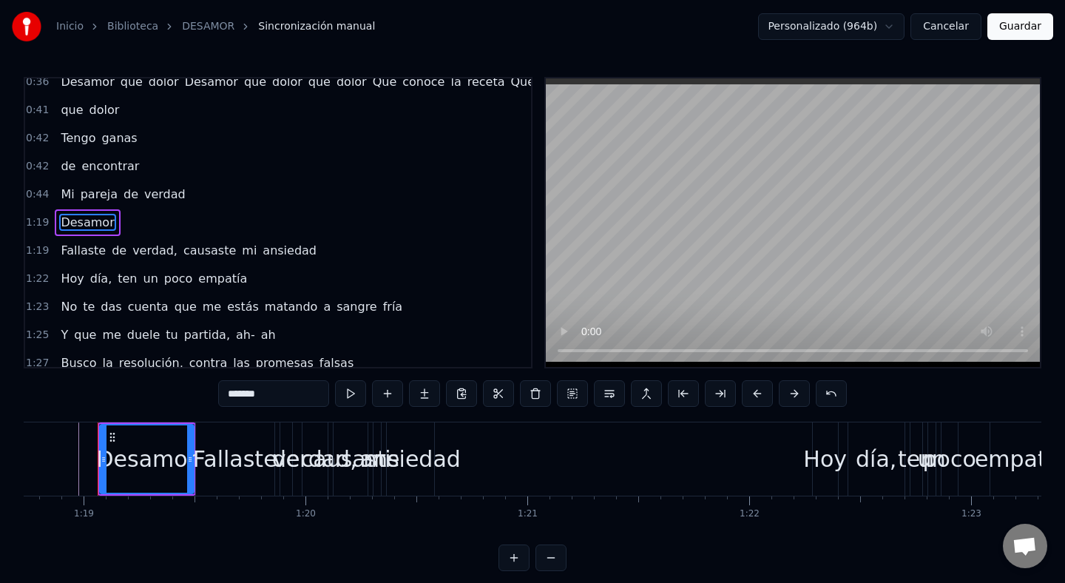
drag, startPoint x: 295, startPoint y: 397, endPoint x: 209, endPoint y: 395, distance: 85.8
click at [210, 396] on div "0:00 Me platicas que en 0:01 tu vida Has tenido 0:04 decepciones 0:07 Que 0:07 …" at bounding box center [533, 324] width 1018 height 494
type input "*"
type input "**********"
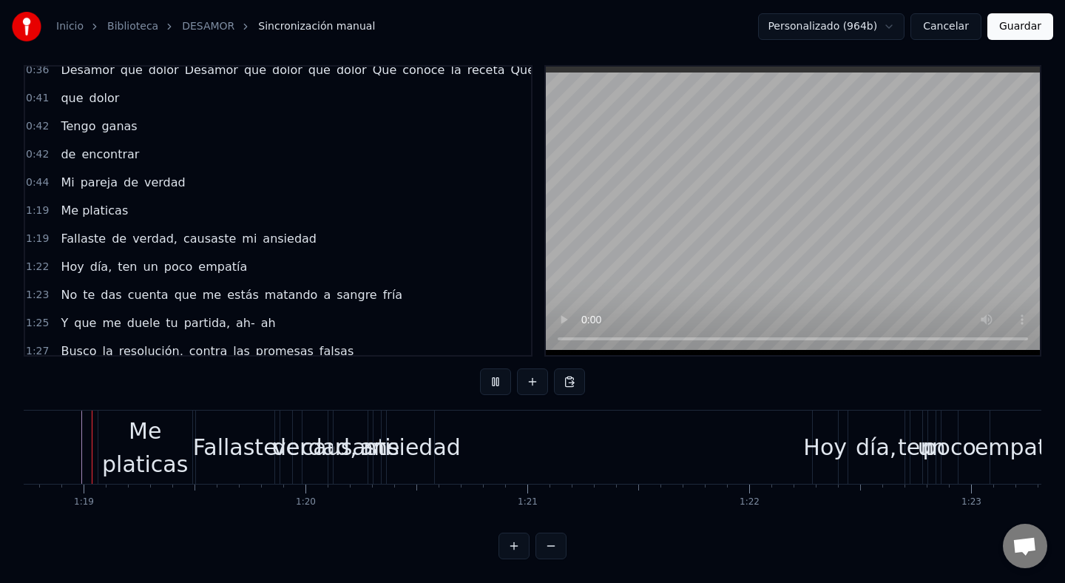
scroll to position [0, 17459]
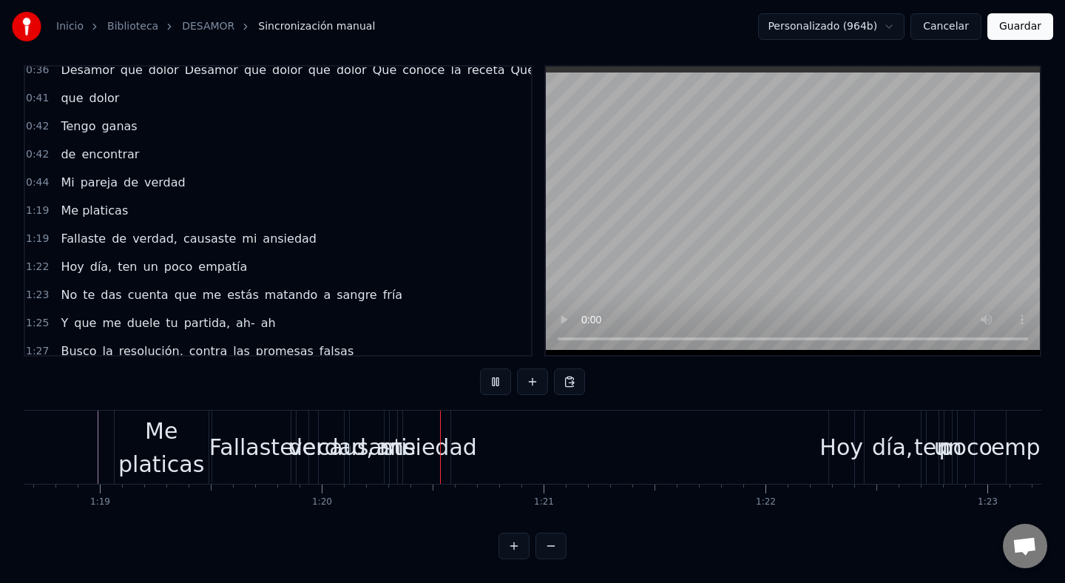
click at [269, 439] on div "Fallaste" at bounding box center [251, 447] width 84 height 33
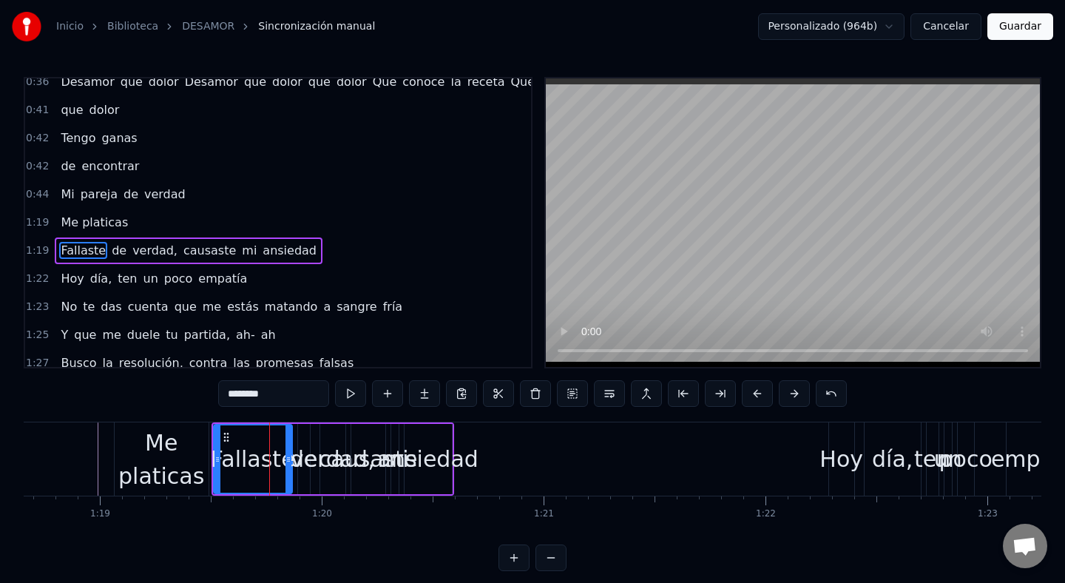
scroll to position [376, 0]
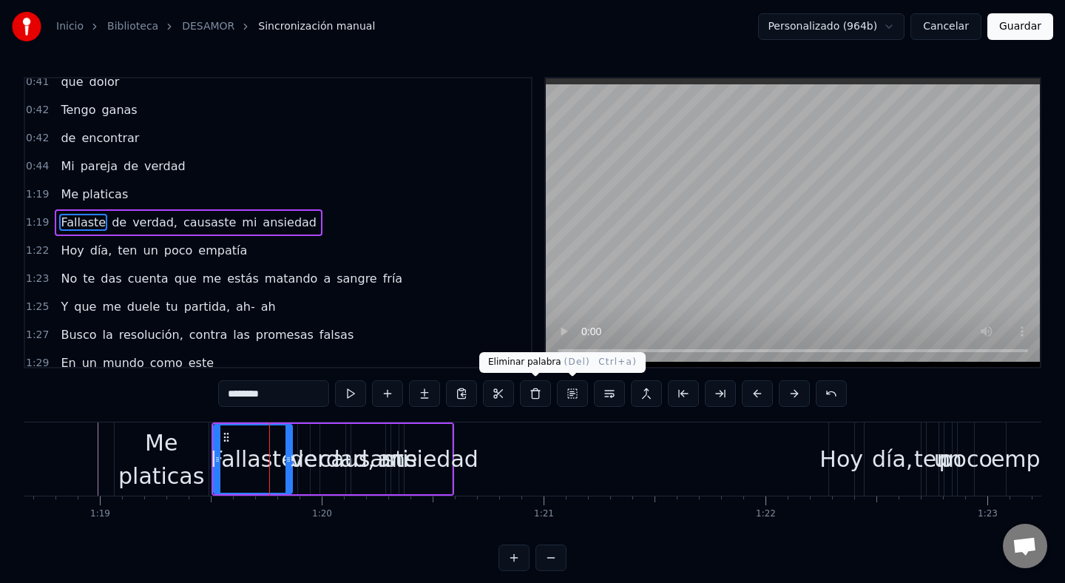
click at [536, 397] on button at bounding box center [535, 393] width 31 height 27
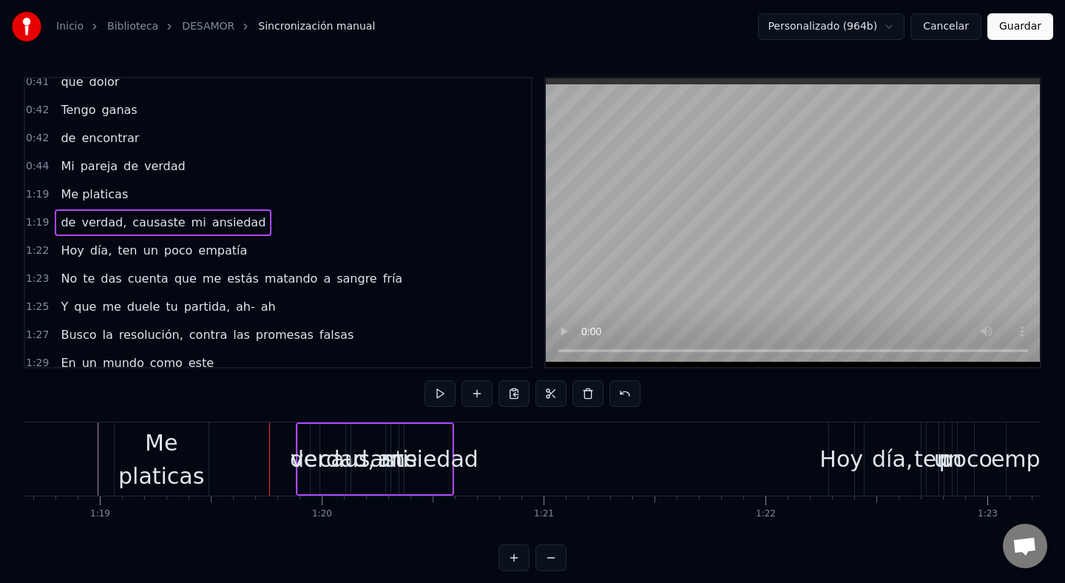
click at [153, 471] on div "Me platicas" at bounding box center [162, 459] width 94 height 67
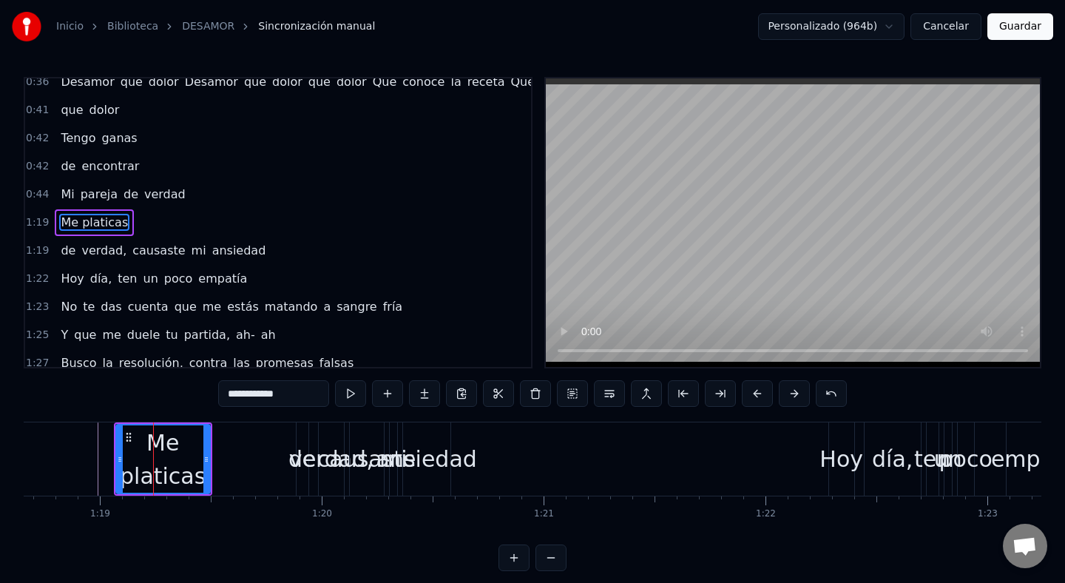
click at [297, 464] on div "verdad," at bounding box center [331, 458] width 84 height 33
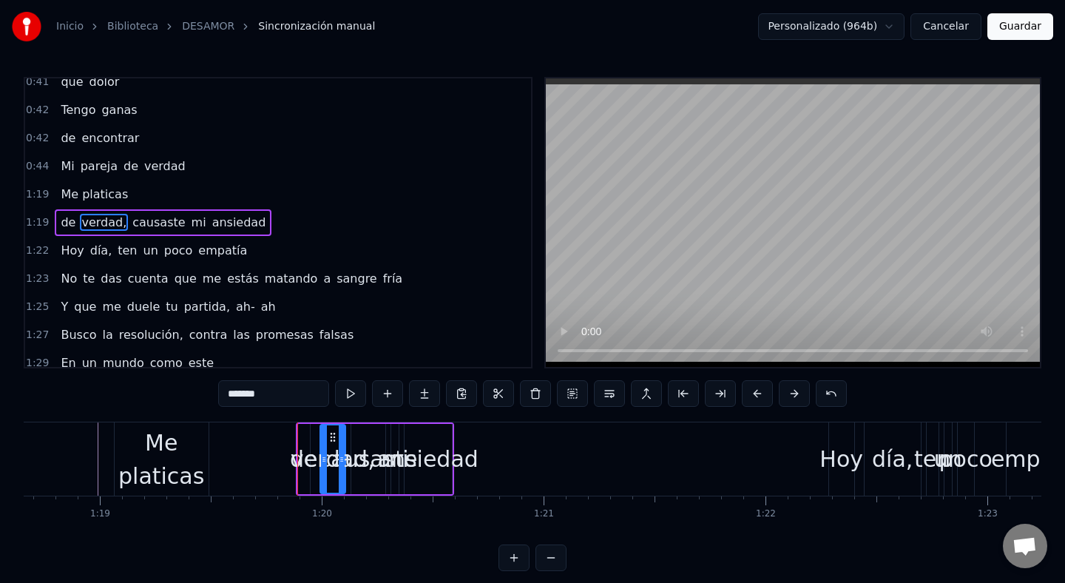
click at [166, 448] on div "Me platicas" at bounding box center [162, 459] width 94 height 67
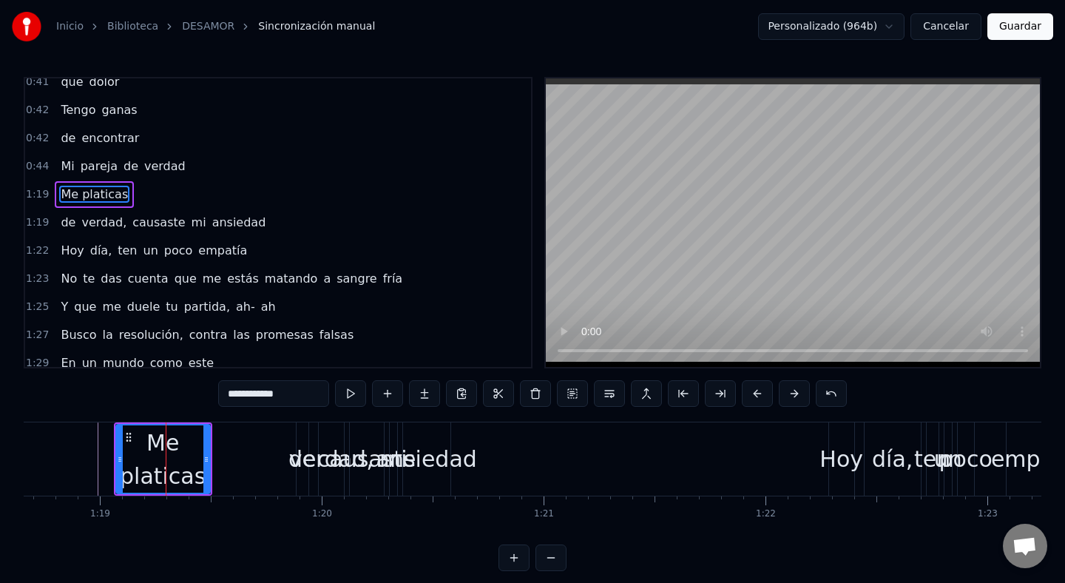
scroll to position [348, 0]
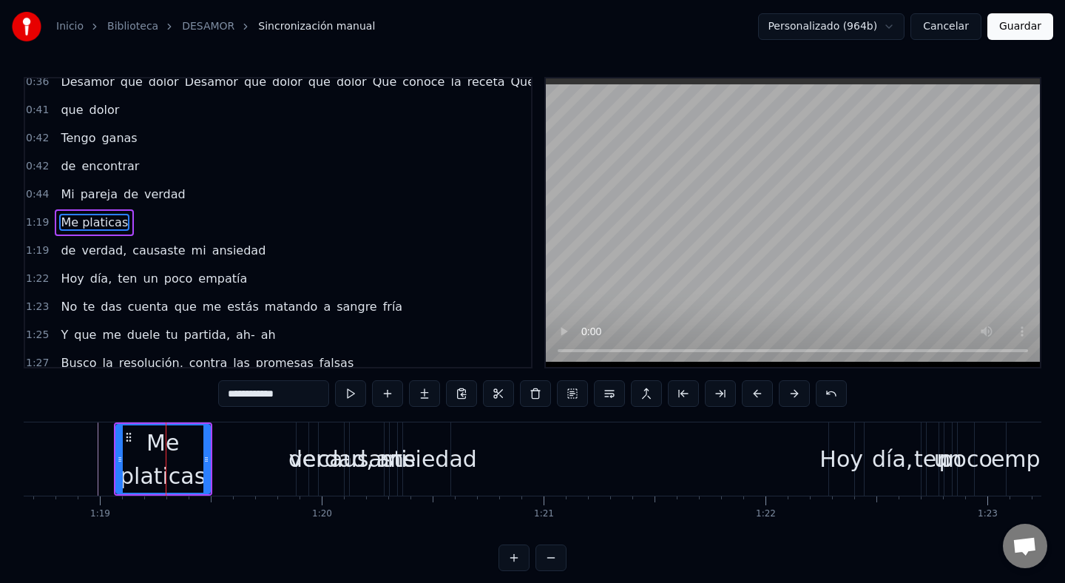
click at [105, 217] on span "Me platicas" at bounding box center [94, 222] width 70 height 17
drag, startPoint x: 249, startPoint y: 394, endPoint x: 311, endPoint y: 394, distance: 61.4
click at [311, 394] on input "**********" at bounding box center [273, 393] width 111 height 27
drag, startPoint x: 205, startPoint y: 462, endPoint x: 224, endPoint y: 463, distance: 19.3
click at [224, 463] on icon at bounding box center [226, 460] width 6 height 12
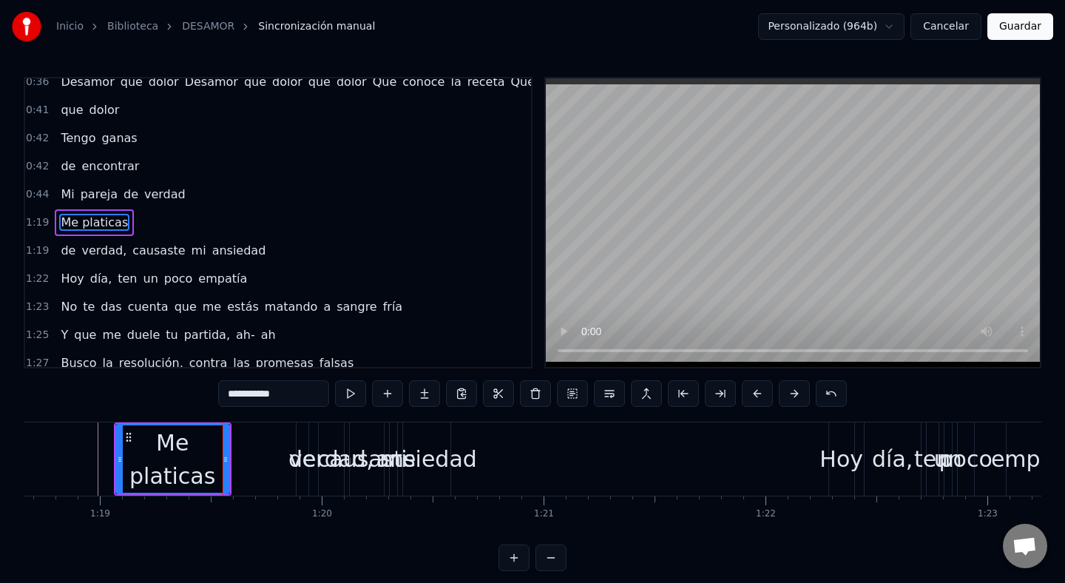
type input "**********"
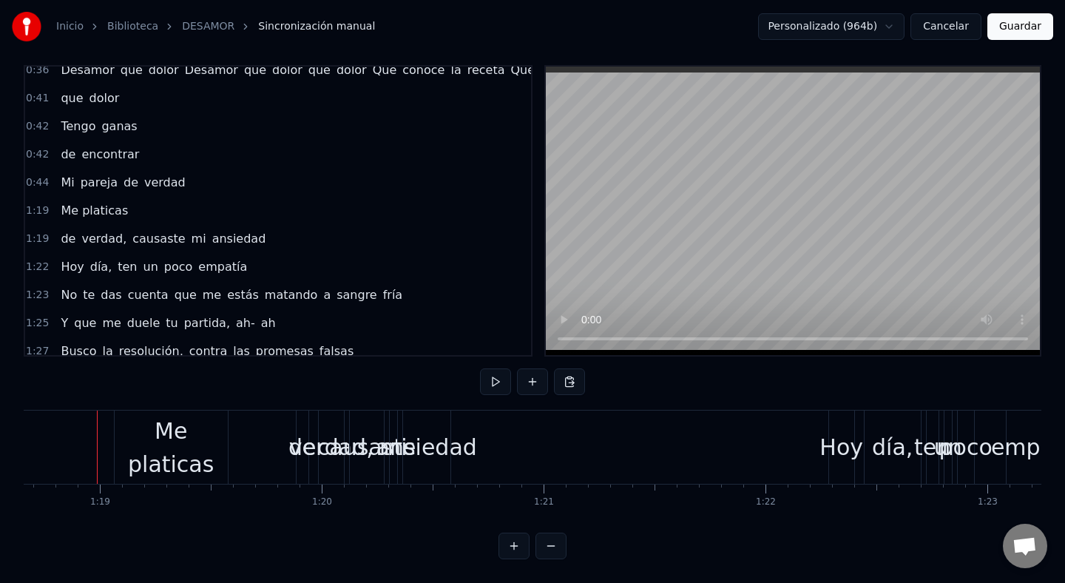
scroll to position [0, 17459]
click at [212, 447] on div "Me platicas" at bounding box center [171, 447] width 113 height 67
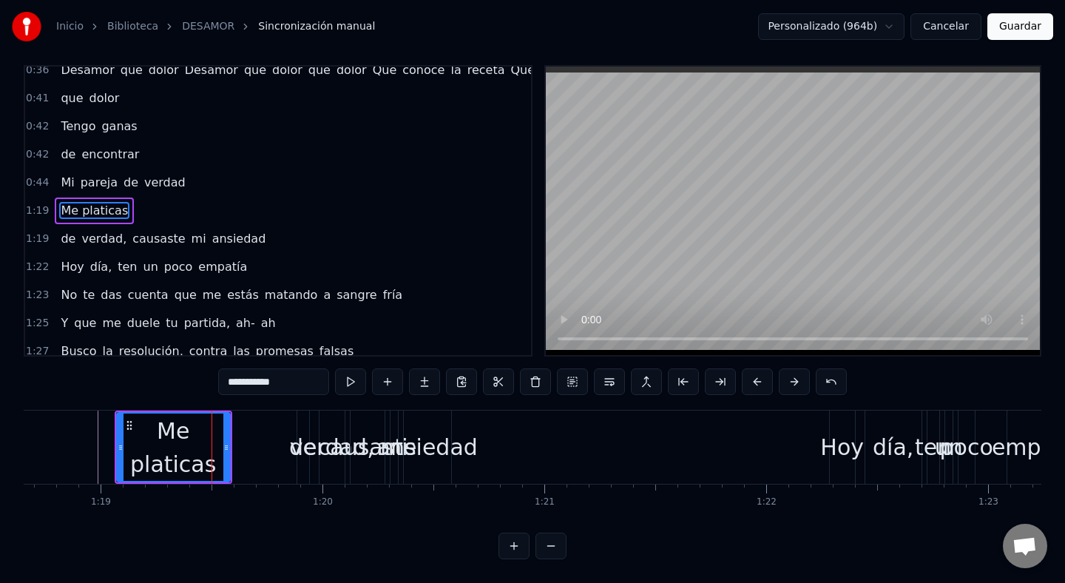
scroll to position [0, 0]
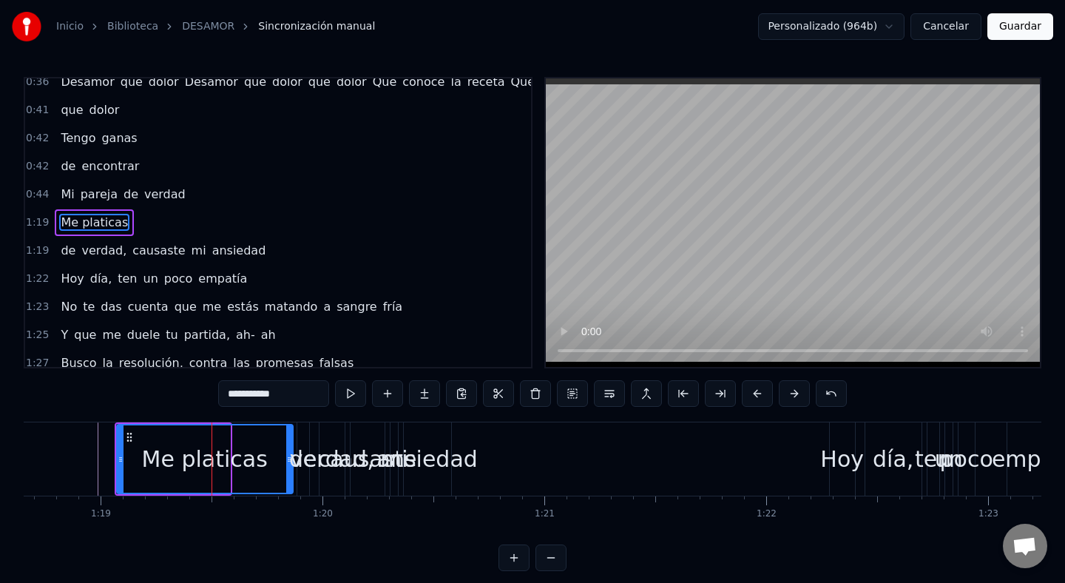
drag, startPoint x: 227, startPoint y: 450, endPoint x: 290, endPoint y: 451, distance: 62.9
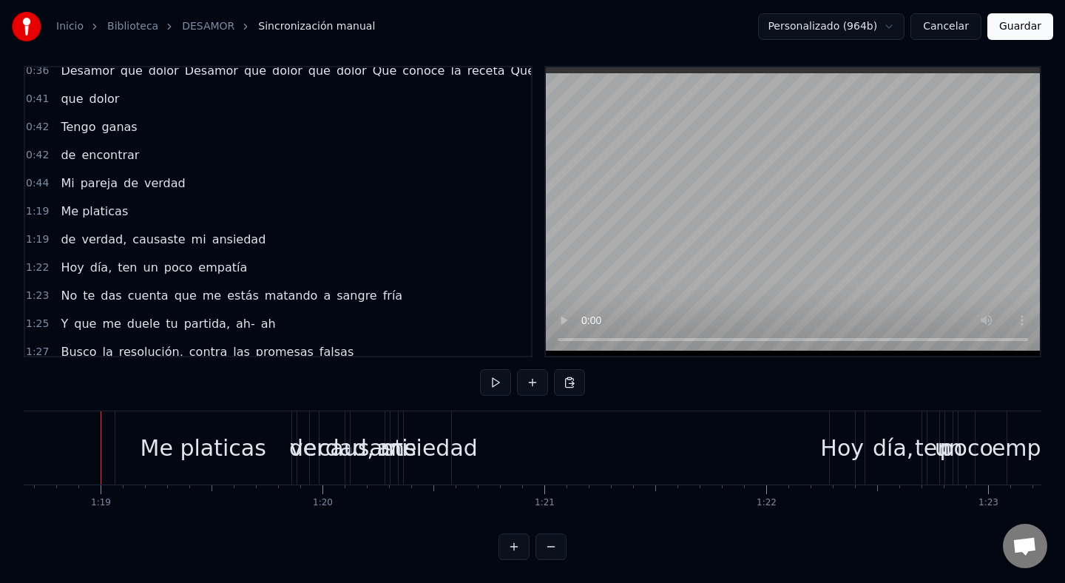
scroll to position [12, 0]
click at [303, 429] on div "de" at bounding box center [303, 447] width 12 height 73
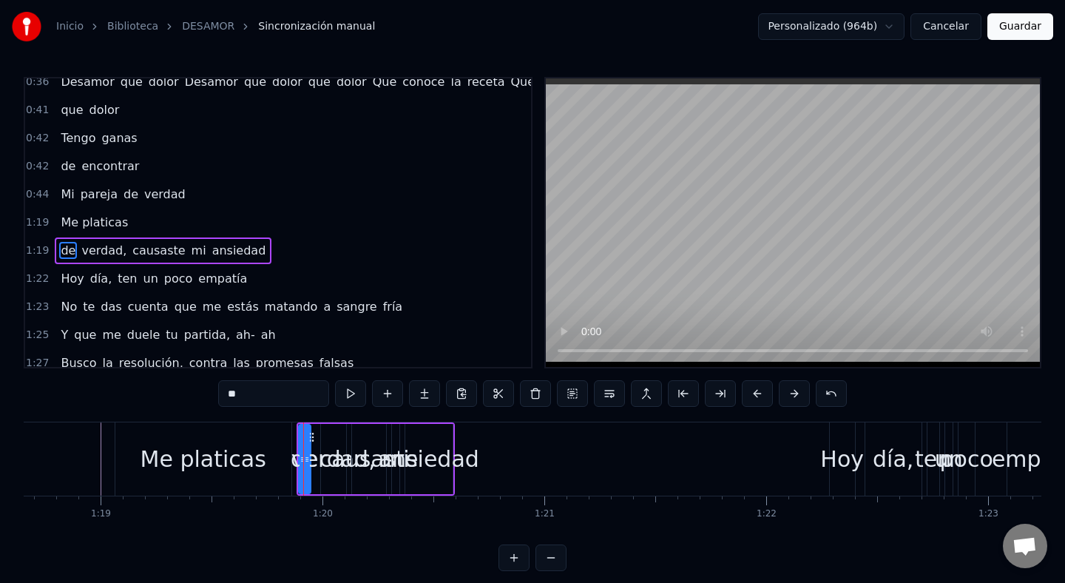
scroll to position [376, 0]
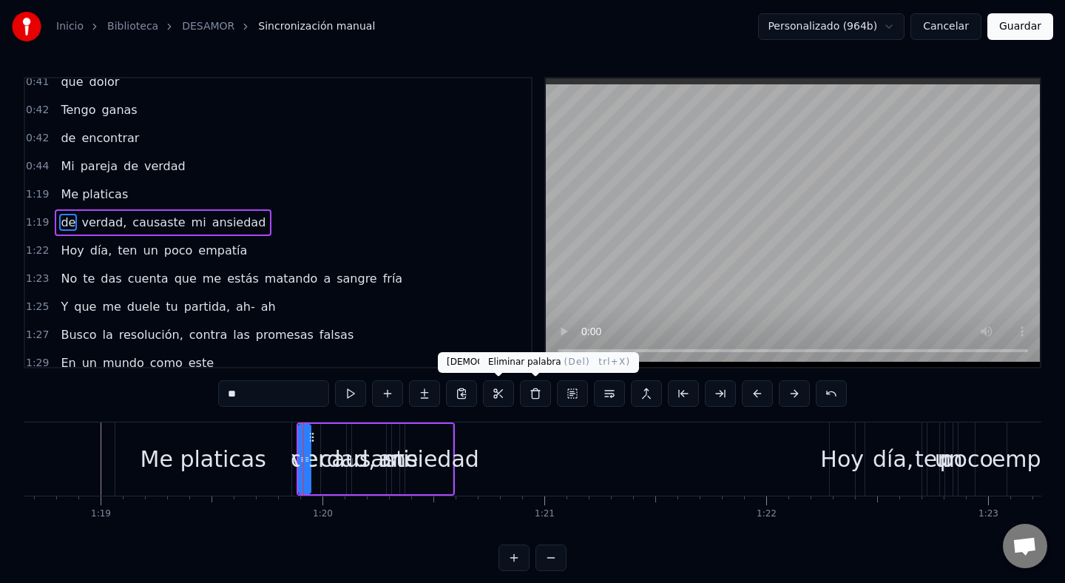
click at [532, 386] on button at bounding box center [535, 393] width 31 height 27
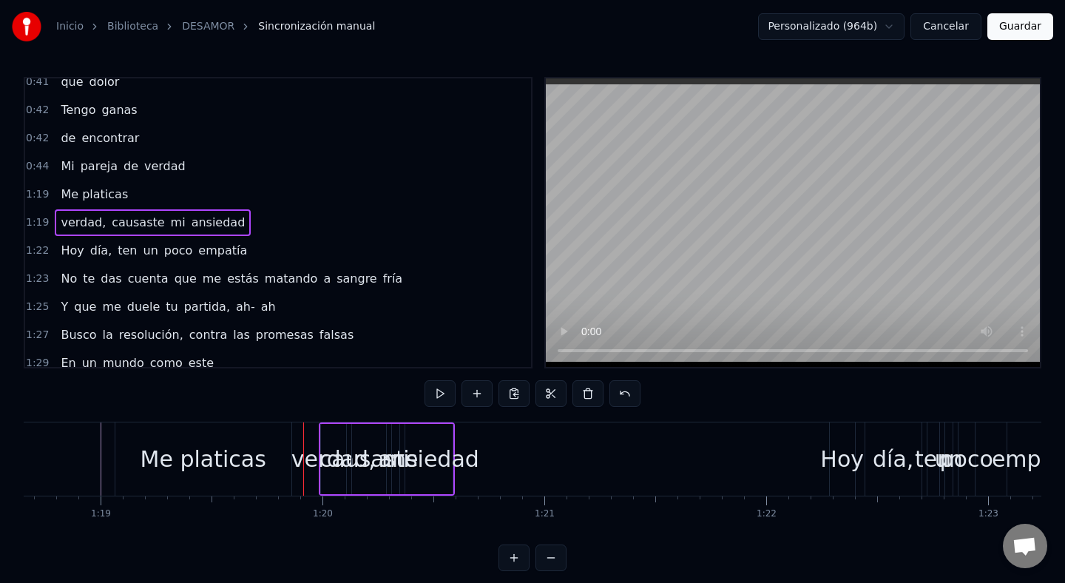
click at [84, 220] on span "verdad," at bounding box center [83, 222] width 48 height 17
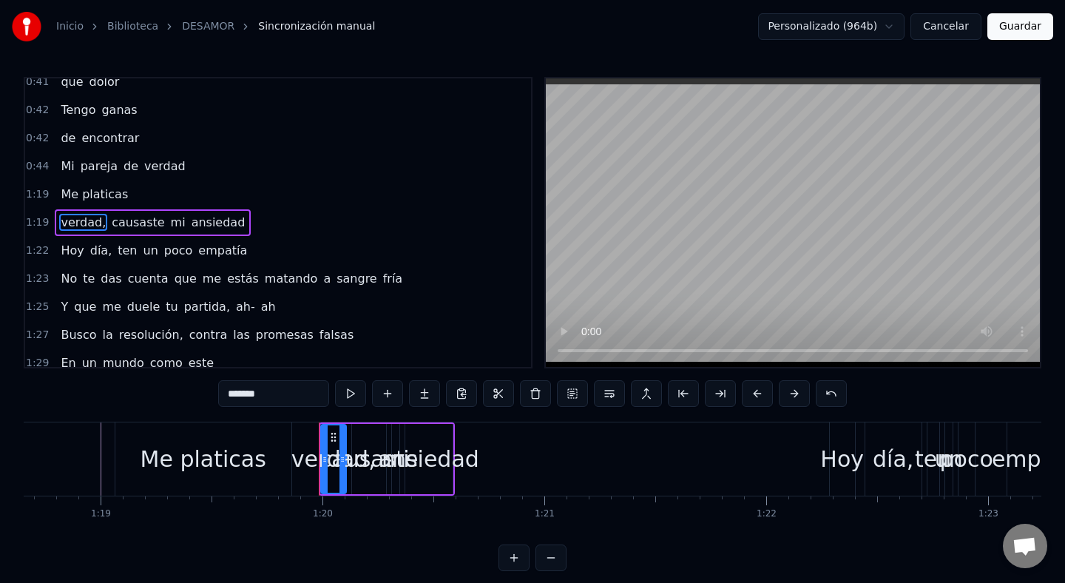
drag, startPoint x: 275, startPoint y: 390, endPoint x: 228, endPoint y: 388, distance: 47.4
click at [228, 389] on input "*******" at bounding box center [273, 393] width 111 height 27
click at [366, 465] on div "causaste" at bounding box center [369, 458] width 99 height 33
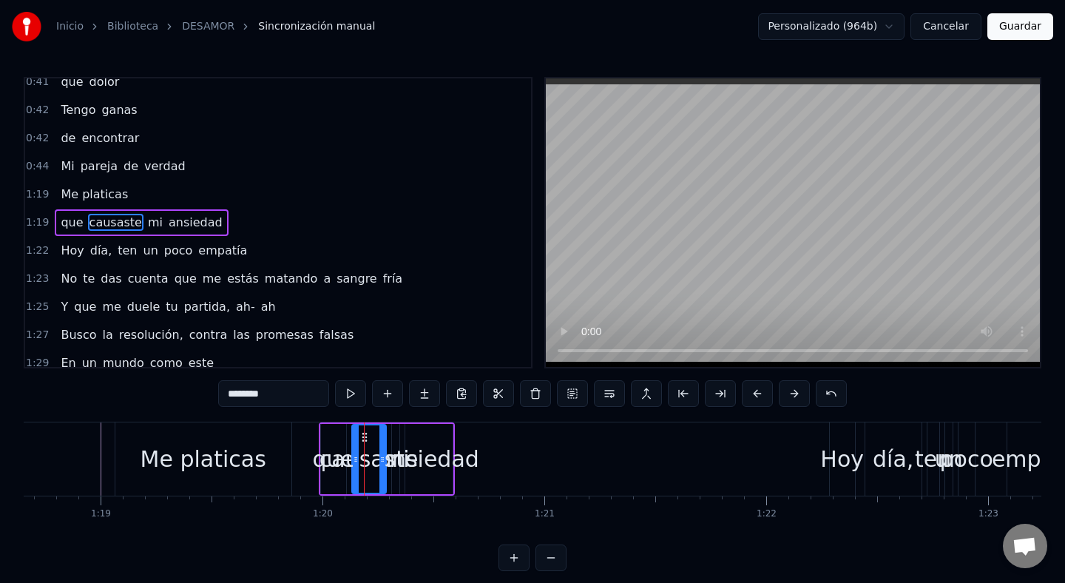
drag, startPoint x: 277, startPoint y: 394, endPoint x: 152, endPoint y: 388, distance: 124.4
click at [153, 388] on div "0:00 Me platicas que en 0:01 tu vida Has tenido 0:04 decepciones 0:07 Que 0:07 …" at bounding box center [533, 324] width 1018 height 494
click at [394, 454] on div "ansiedad" at bounding box center [429, 458] width 101 height 33
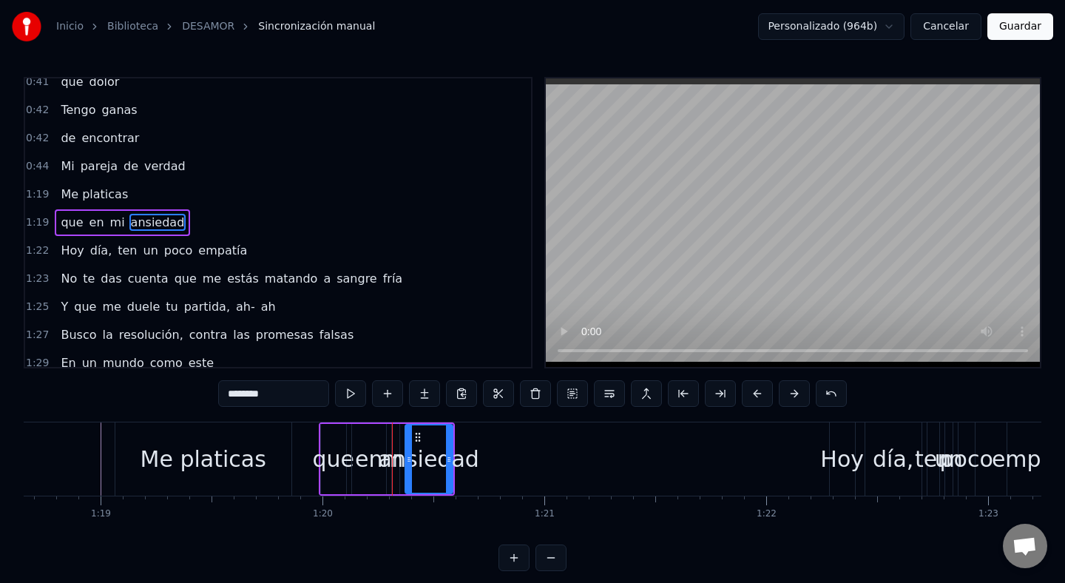
drag, startPoint x: 287, startPoint y: 388, endPoint x: 157, endPoint y: 391, distance: 130.2
click at [160, 392] on div "0:00 Me platicas que en 0:01 tu vida Has tenido 0:04 decepciones 0:07 Que 0:07 …" at bounding box center [533, 324] width 1018 height 494
type input "**"
click at [432, 531] on div "Me platicas que en tu vida Has tenido decepciones Que ya no te quedan fuerzas p…" at bounding box center [533, 477] width 1018 height 111
click at [294, 459] on div "Me platicas" at bounding box center [205, 458] width 181 height 73
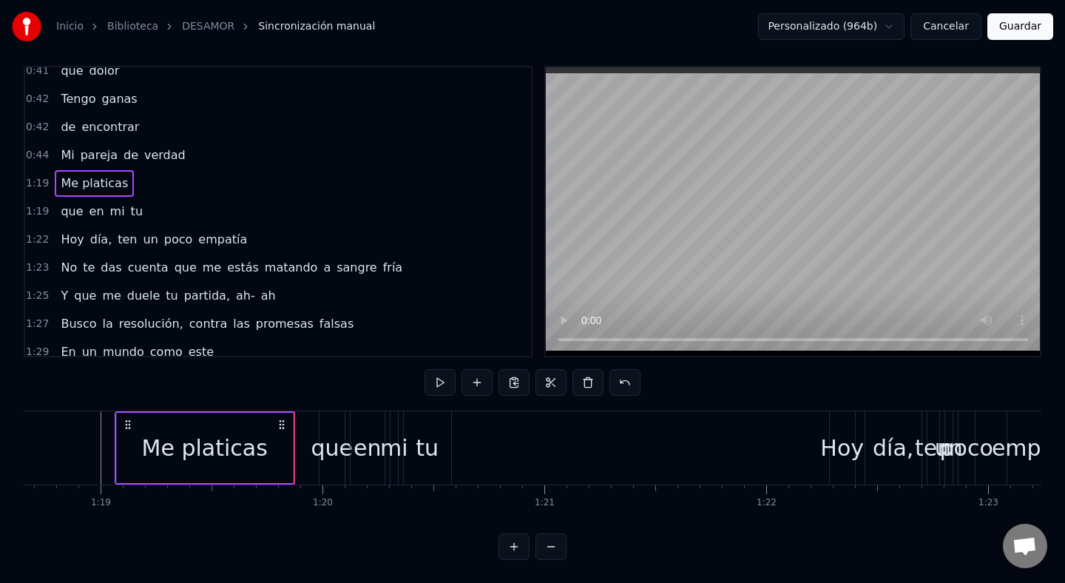
scroll to position [12, 0]
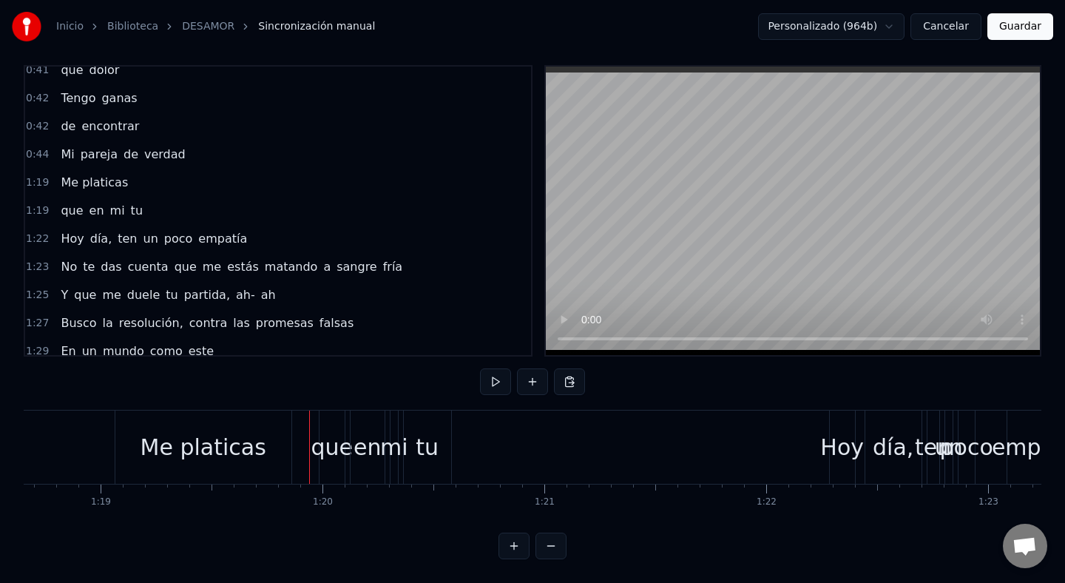
click at [419, 451] on div "tu" at bounding box center [427, 447] width 23 height 33
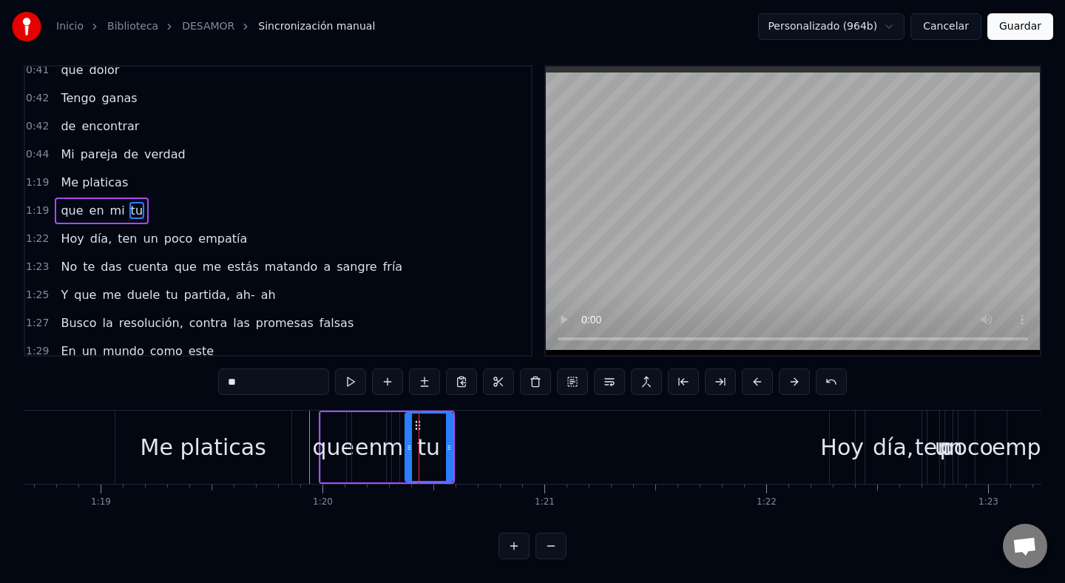
scroll to position [0, 0]
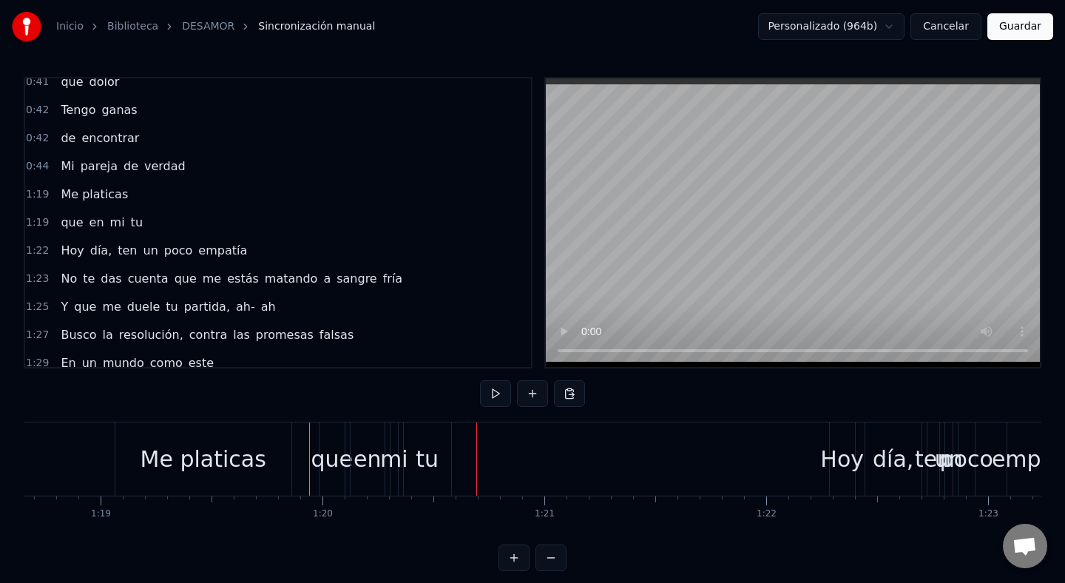
click at [431, 460] on div "tu" at bounding box center [427, 458] width 23 height 33
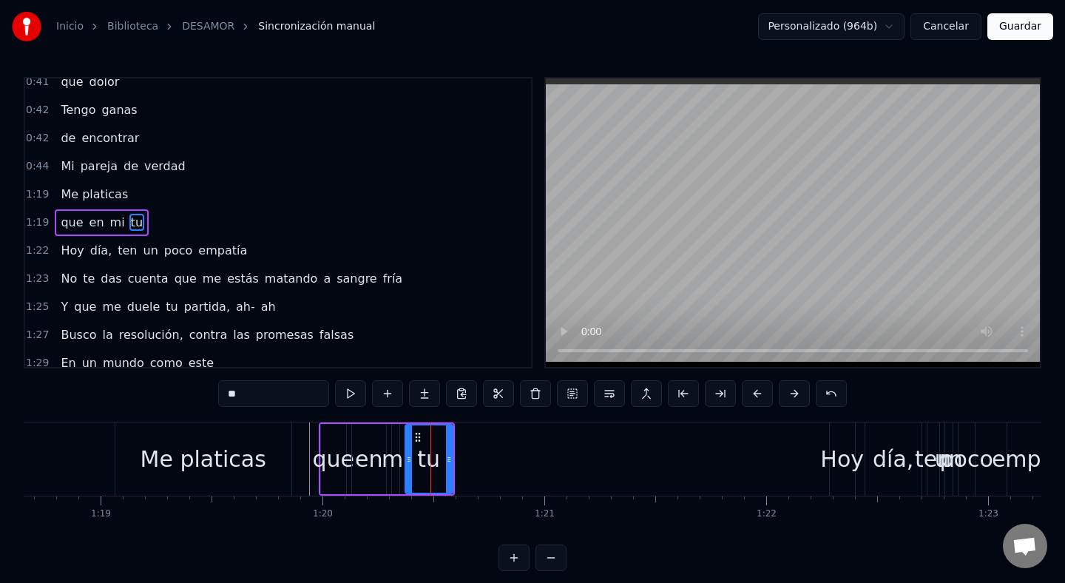
click at [943, 32] on button "Cancelar" at bounding box center [946, 26] width 71 height 27
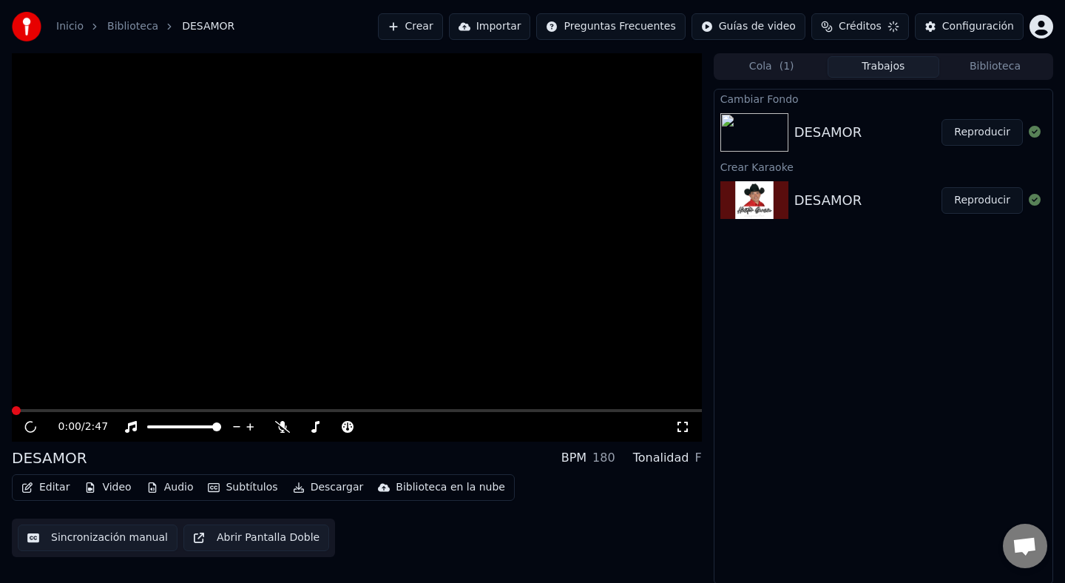
scroll to position [1, 0]
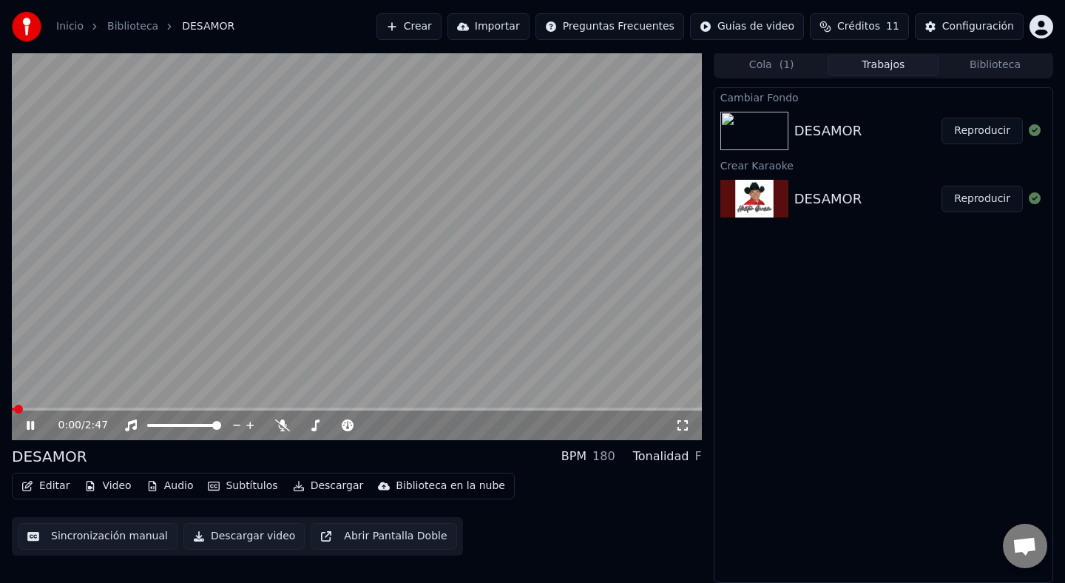
click at [56, 488] on button "Editar" at bounding box center [46, 486] width 60 height 21
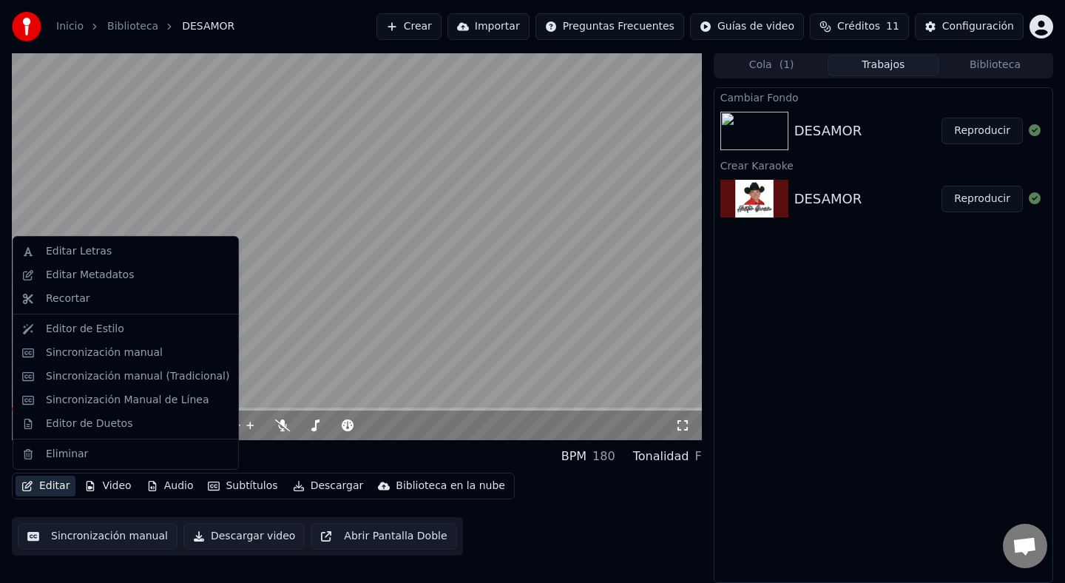
click at [186, 147] on video at bounding box center [357, 246] width 690 height 388
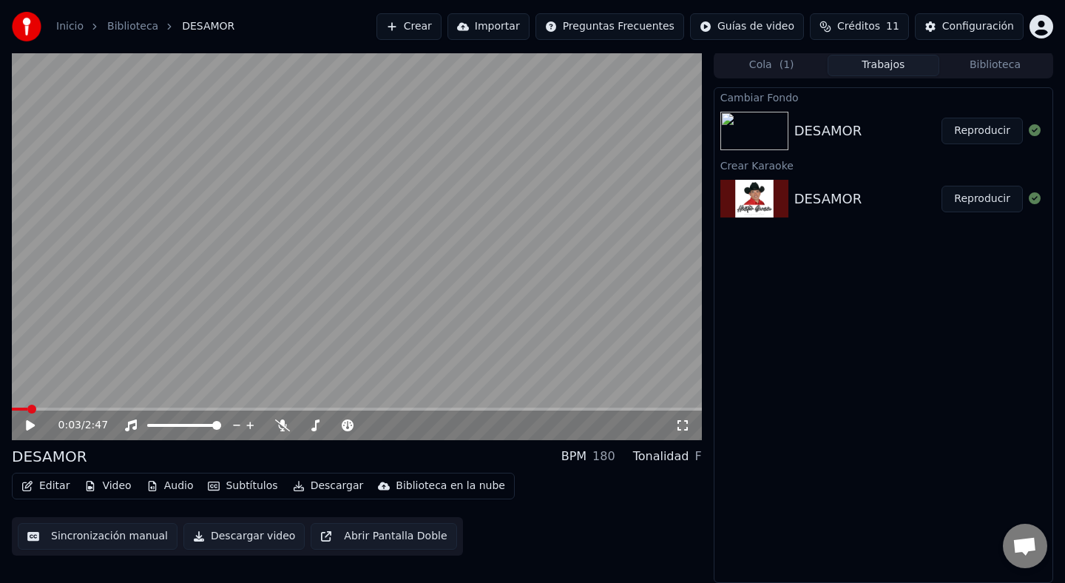
click at [186, 147] on video at bounding box center [357, 246] width 690 height 388
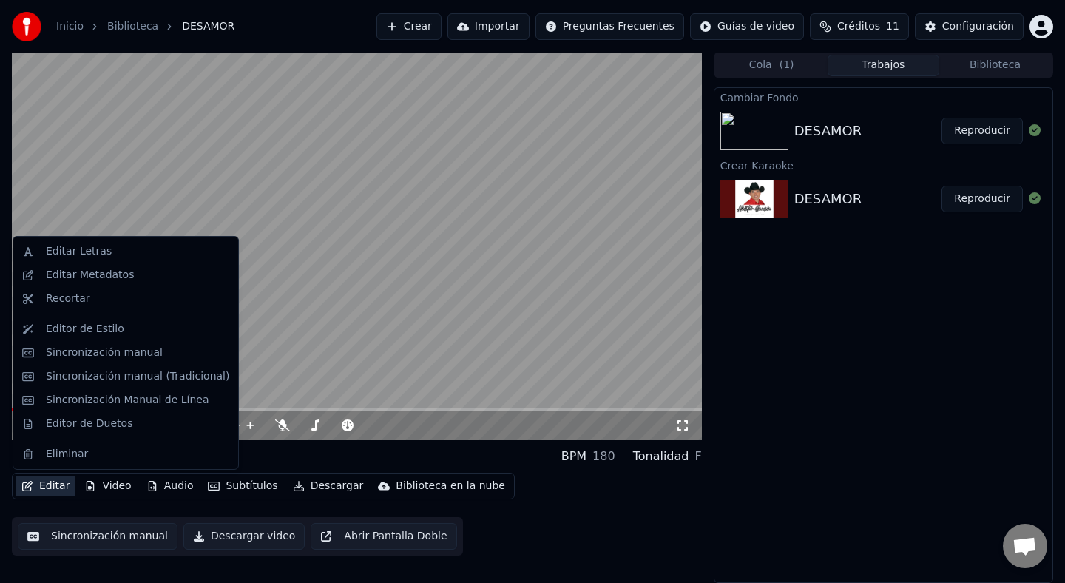
click at [50, 489] on button "Editar" at bounding box center [46, 486] width 60 height 21
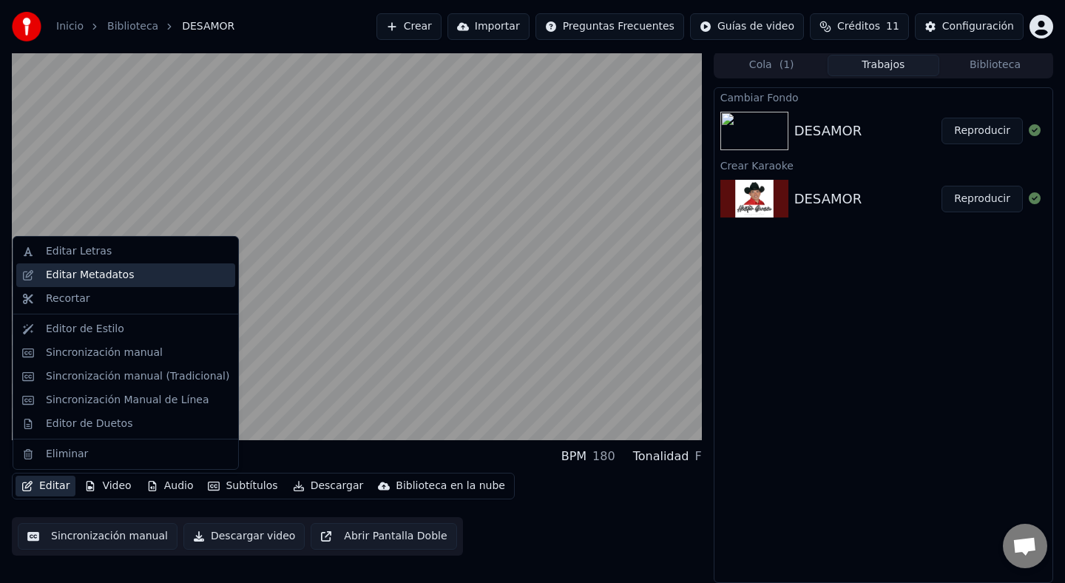
click at [128, 283] on div "Editar Metadatos" at bounding box center [125, 275] width 219 height 24
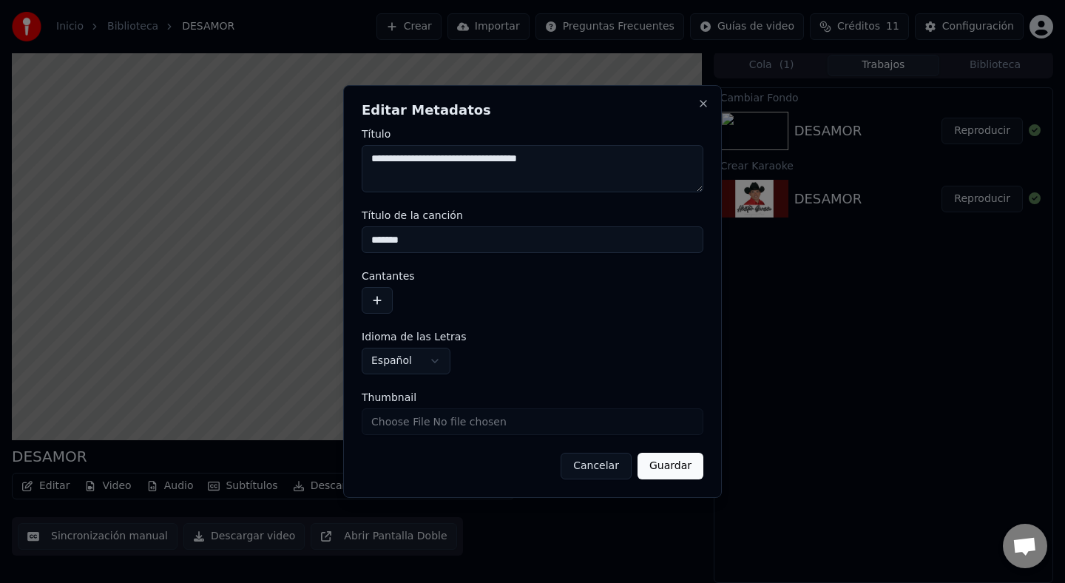
click at [486, 245] on input "*******" at bounding box center [533, 239] width 342 height 27
click at [638, 453] on button "Guardar" at bounding box center [671, 466] width 66 height 27
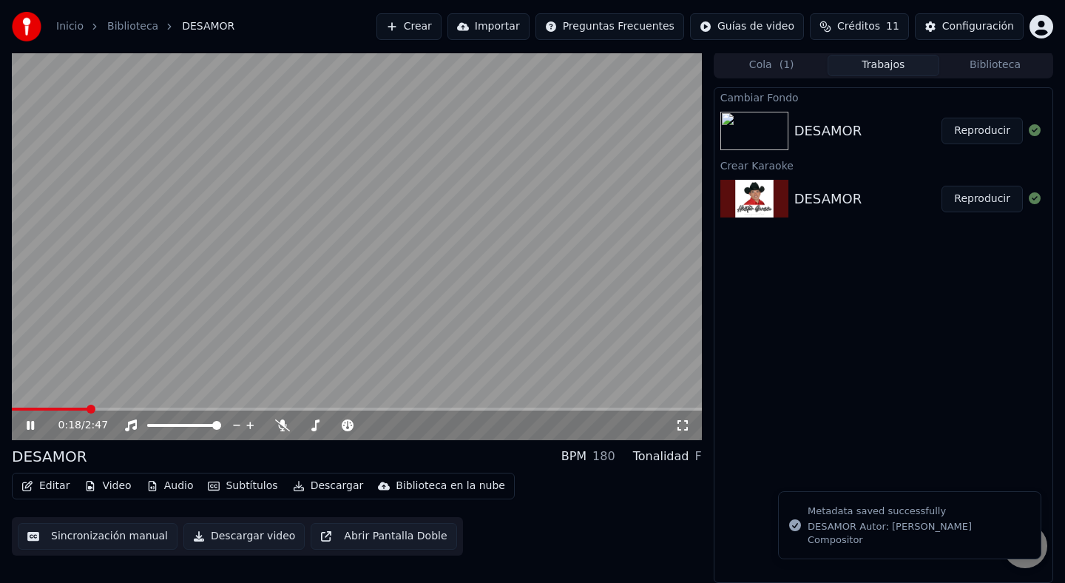
click at [50, 483] on button "Editar" at bounding box center [46, 486] width 60 height 21
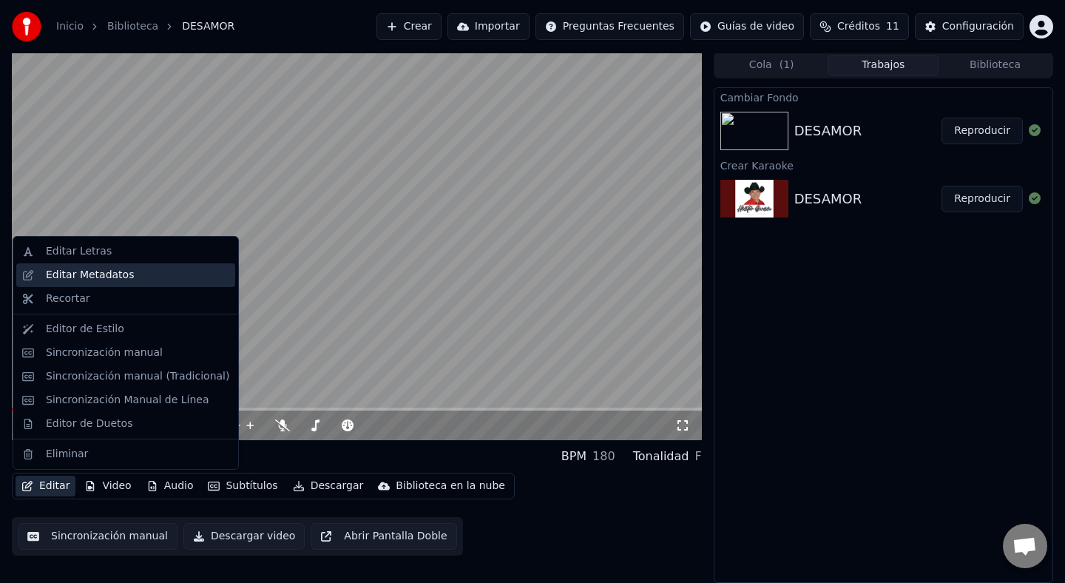
click at [128, 272] on div "Editar Metadatos" at bounding box center [137, 275] width 183 height 15
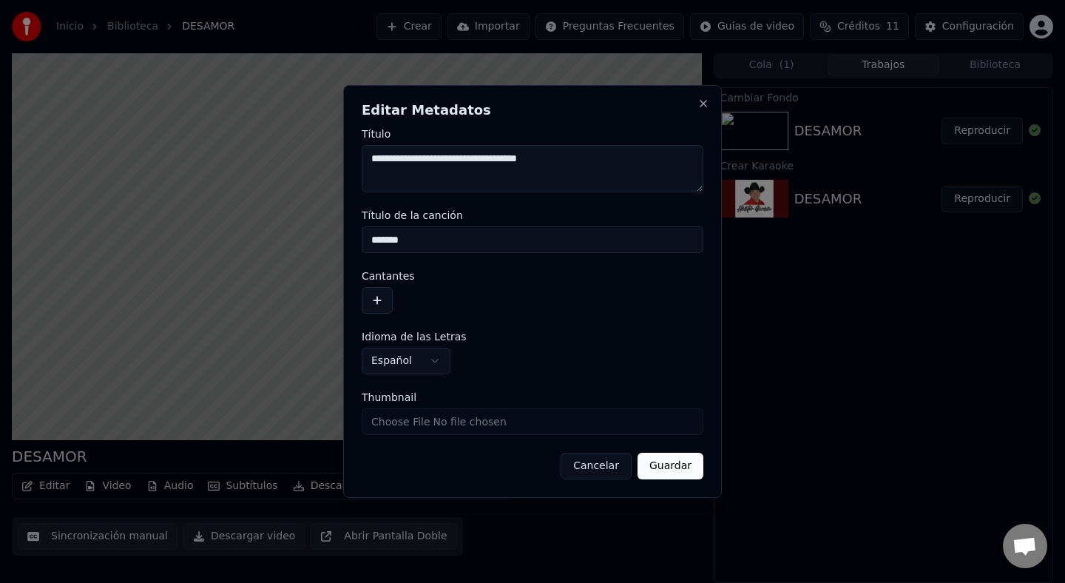
click at [456, 238] on input "*******" at bounding box center [533, 239] width 342 height 27
type input "*******"
click at [371, 296] on button "button" at bounding box center [377, 300] width 31 height 27
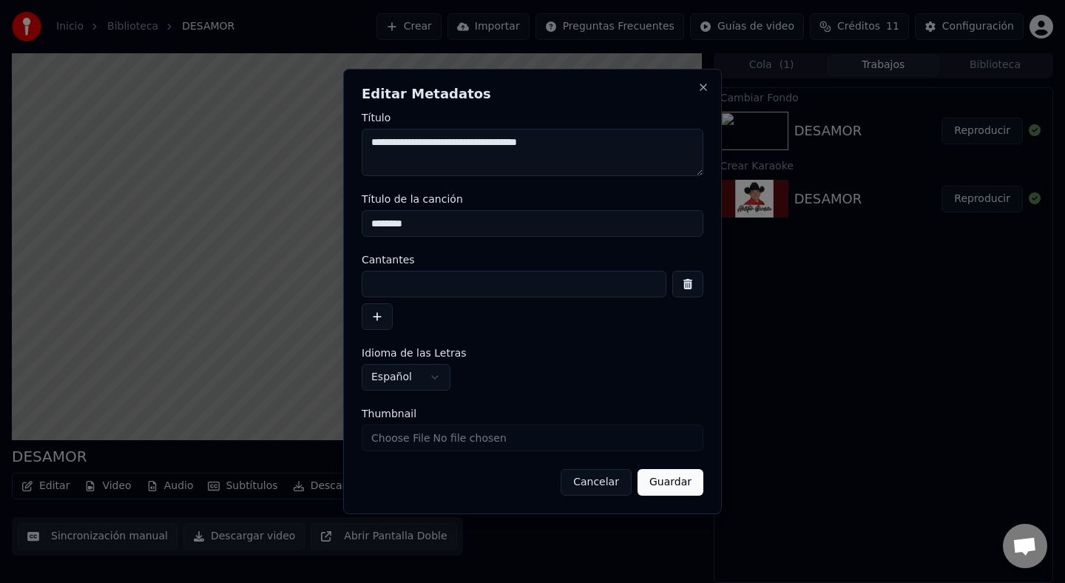
click at [416, 290] on input at bounding box center [514, 284] width 305 height 27
type input "*"
type input "**********"
drag, startPoint x: 424, startPoint y: 142, endPoint x: 613, endPoint y: 142, distance: 188.7
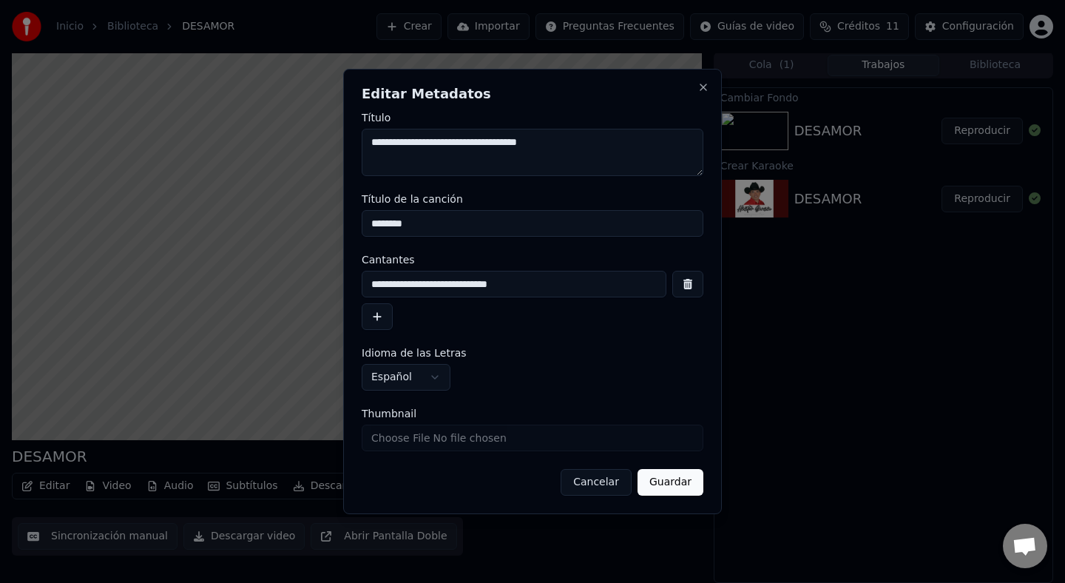
click at [613, 142] on textarea "**********" at bounding box center [533, 152] width 342 height 47
click at [425, 141] on textarea "**********" at bounding box center [533, 152] width 342 height 47
type textarea "**********"
click at [673, 485] on button "Guardar" at bounding box center [671, 482] width 66 height 27
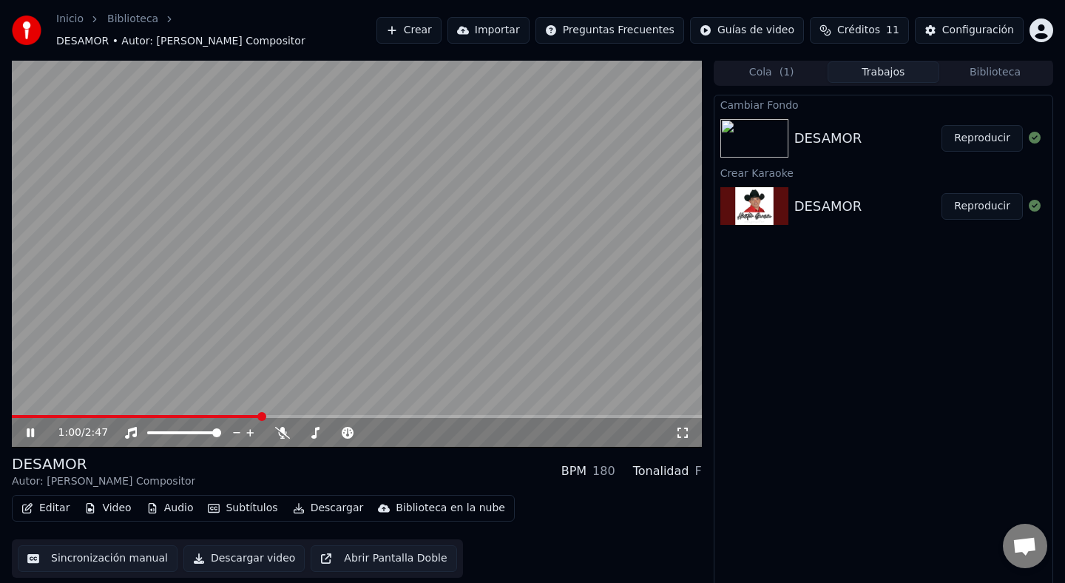
click at [18, 415] on span at bounding box center [136, 416] width 249 height 3
click at [10, 408] on div "0:02 / 2:47 DESAMOR Autor: [PERSON_NAME] Compositor BPM 180 Tonalidad F Editar …" at bounding box center [532, 324] width 1065 height 531
click at [12, 412] on span at bounding box center [16, 416] width 9 height 9
click at [29, 428] on icon at bounding box center [30, 432] width 7 height 9
